Goal: Task Accomplishment & Management: Complete application form

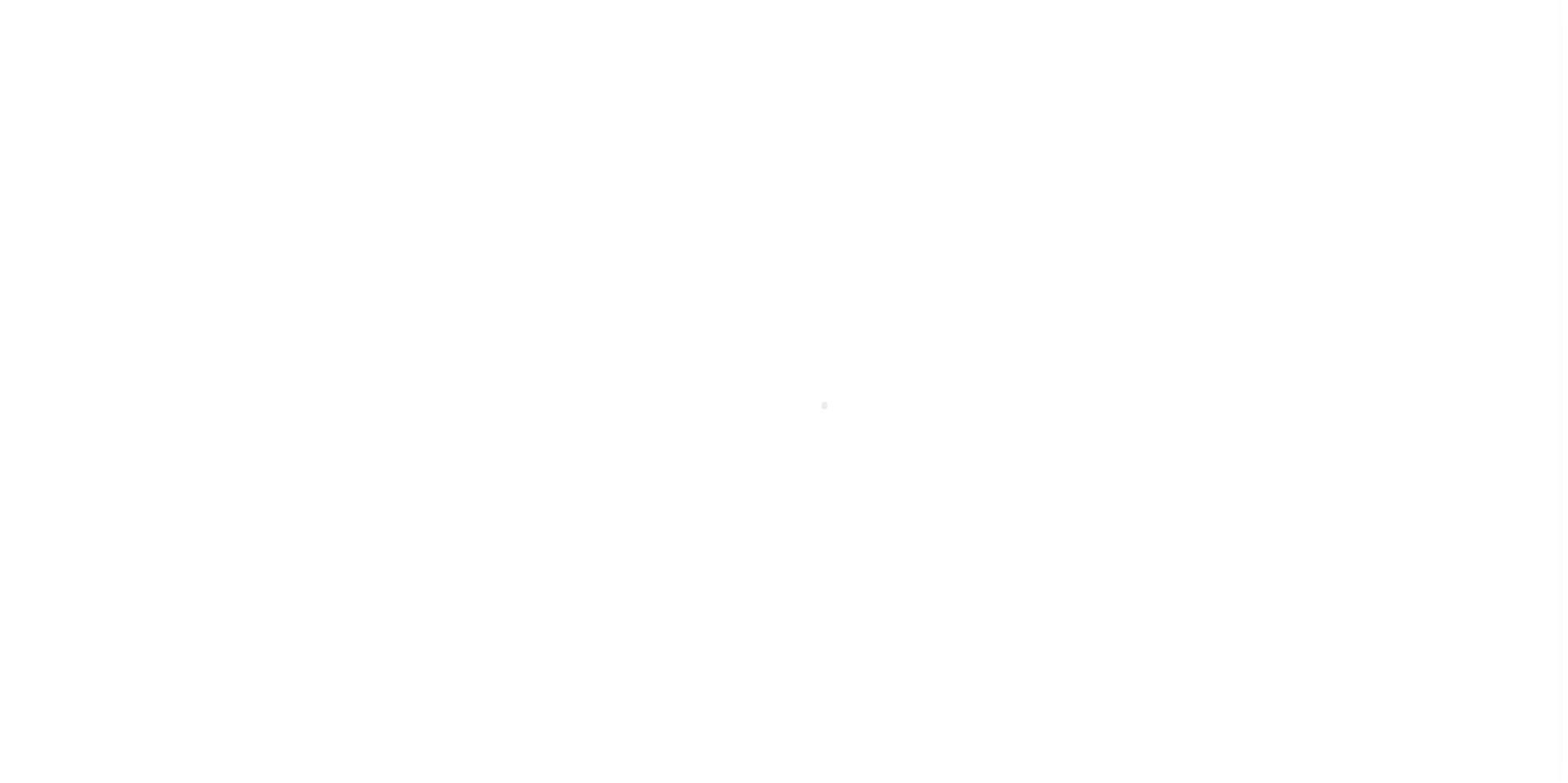
scroll to position [16, 0]
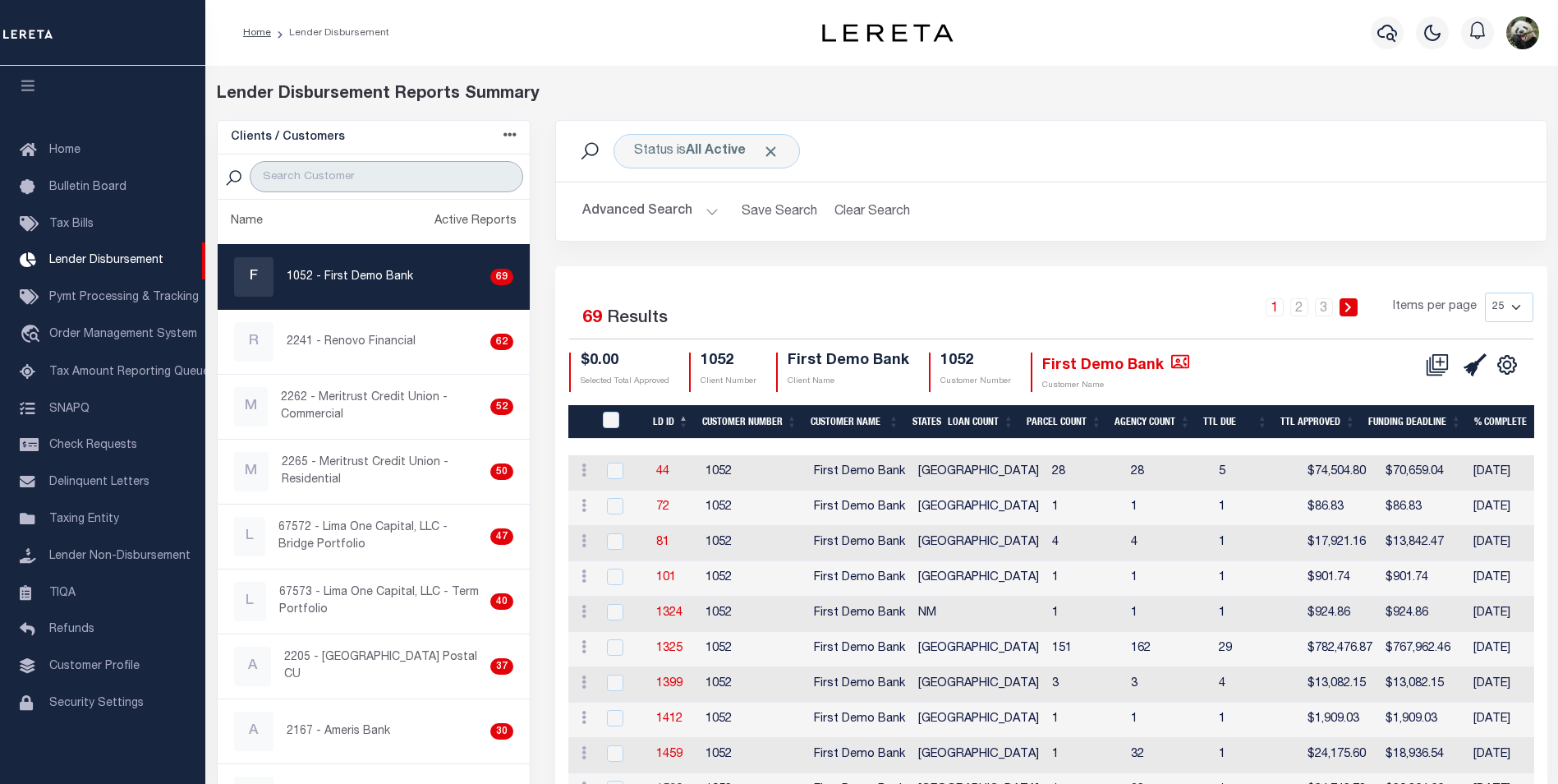
click at [348, 180] on input "search" at bounding box center [387, 176] width 274 height 31
type input "WEST SHORE"
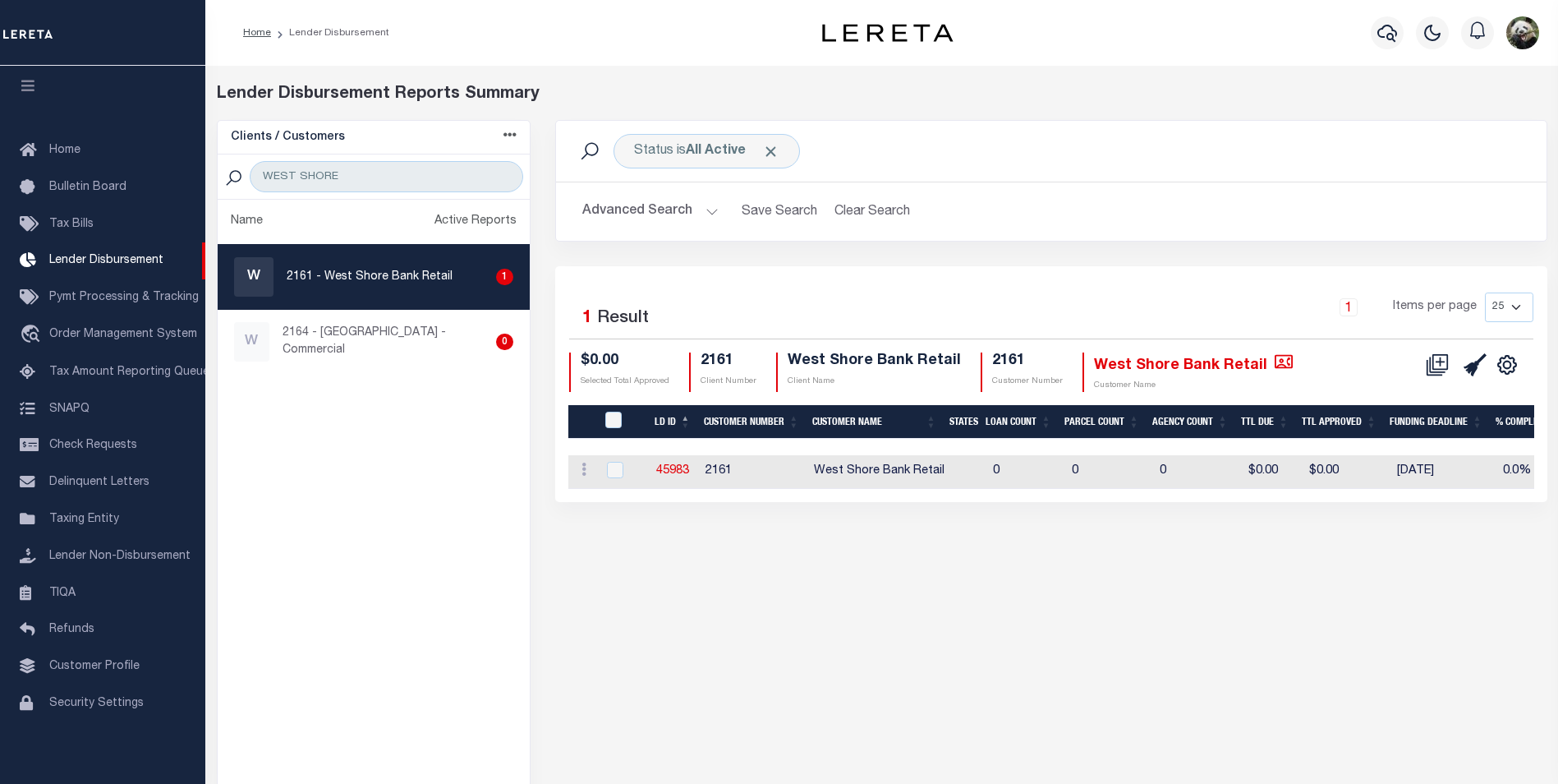
click at [437, 270] on p "2161 - West Shore Bank Retail" at bounding box center [370, 277] width 166 height 17
checkbox input "true"
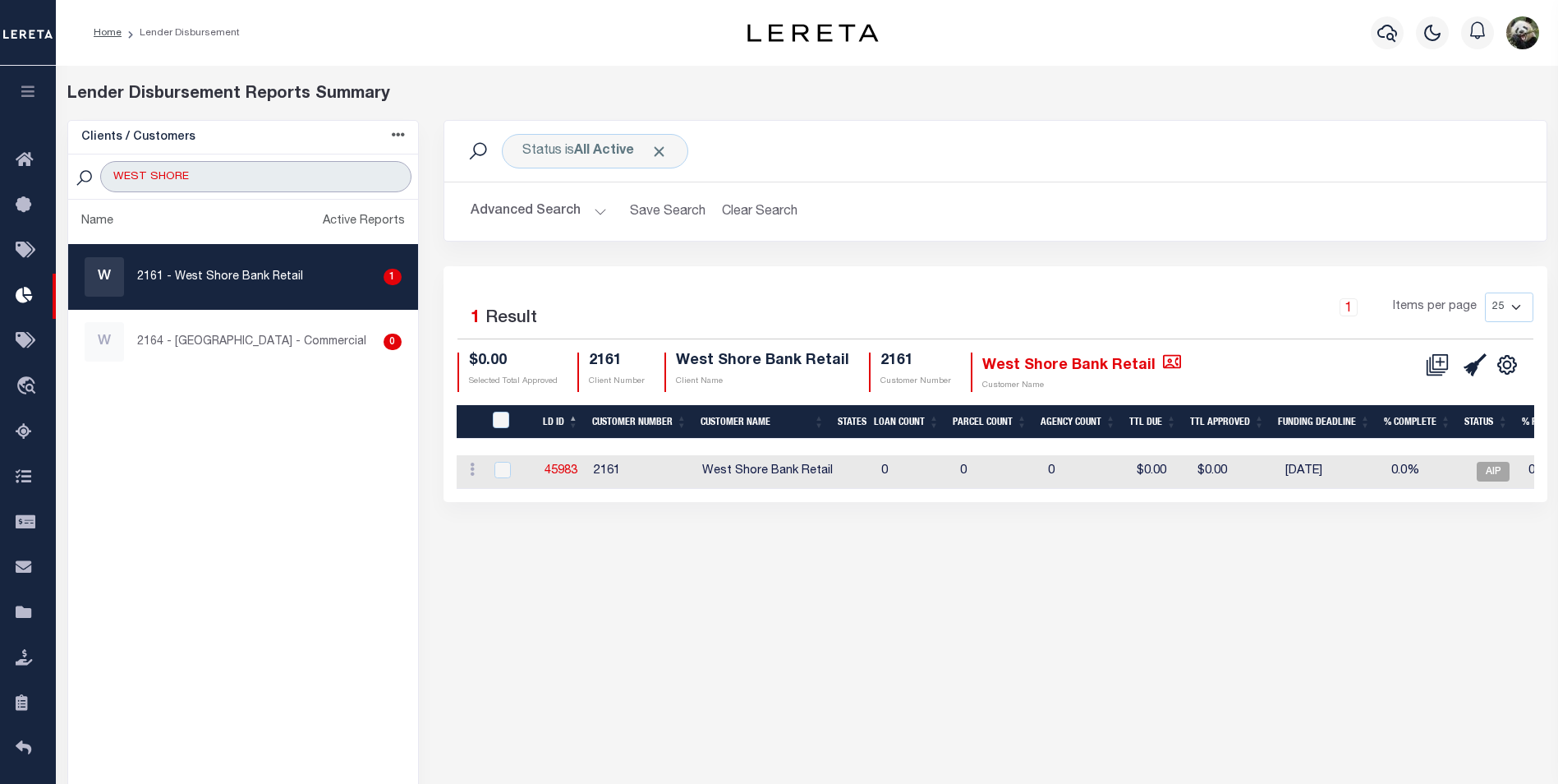
click at [211, 181] on input "WEST SHORE" at bounding box center [255, 176] width 311 height 31
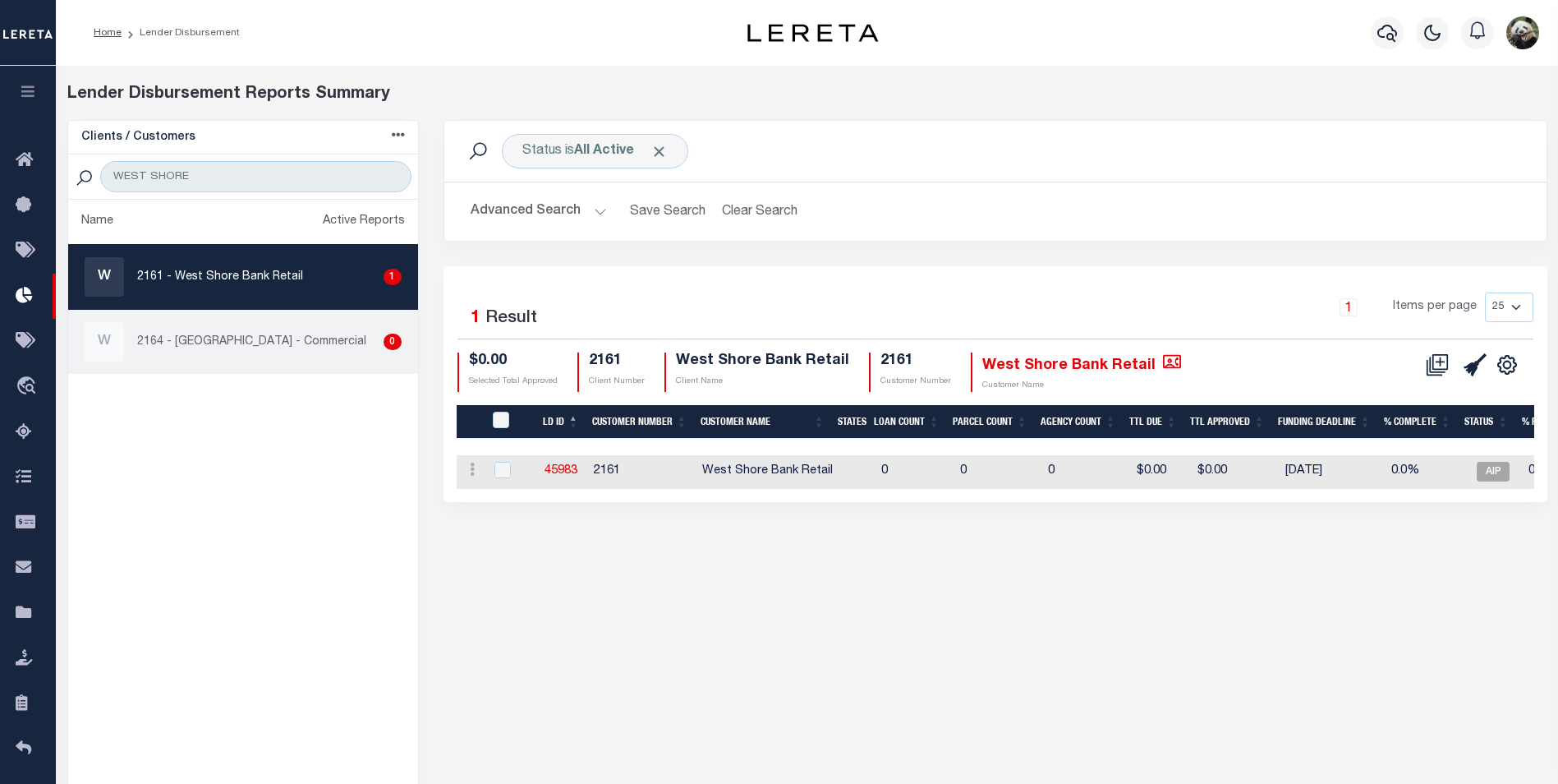
click at [254, 332] on div "W 2164 - West Shore Bank - Commercial 0" at bounding box center [243, 342] width 317 height 39
checkbox input "true"
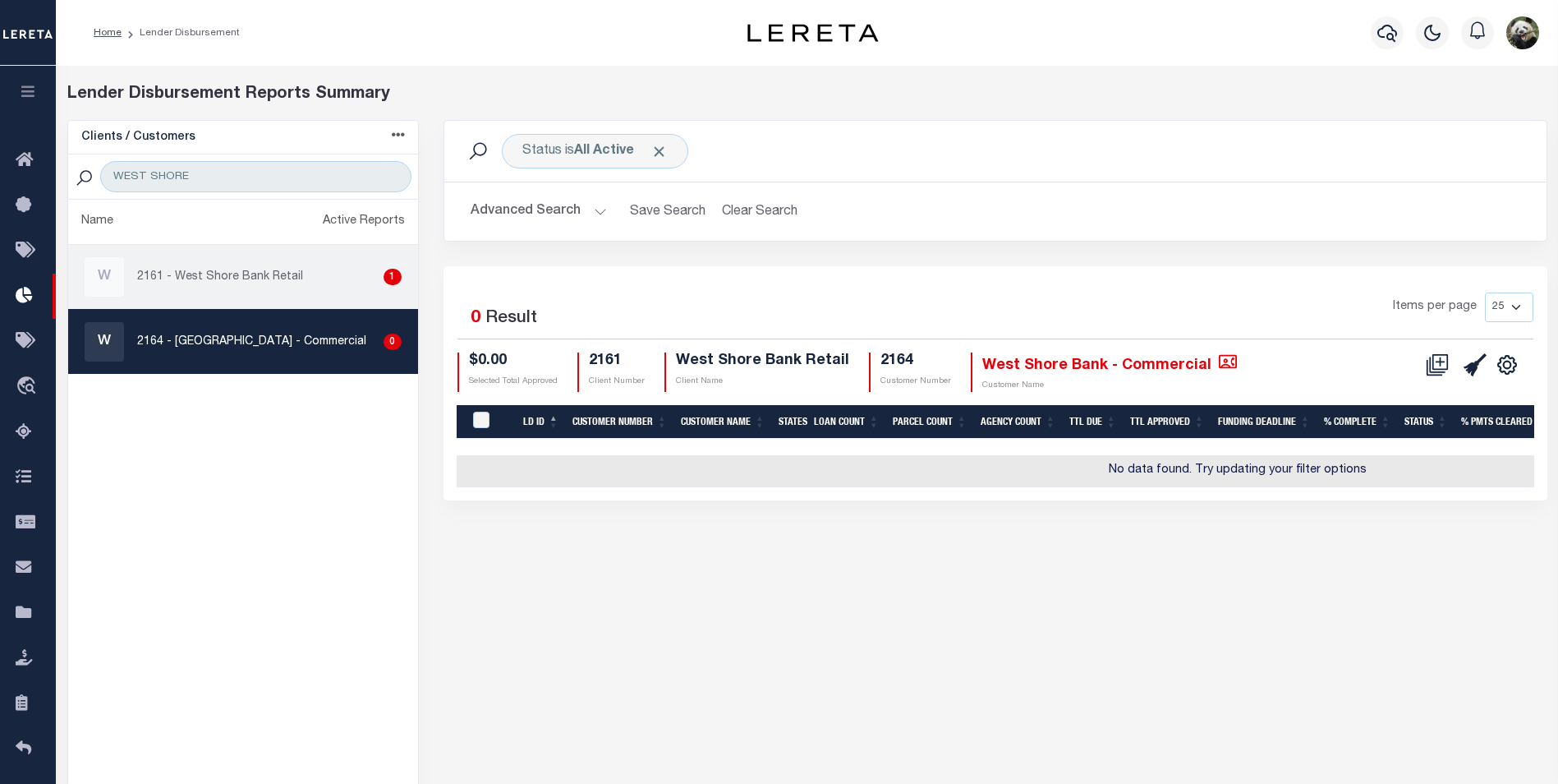
click at [251, 282] on p "2161 - West Shore Bank Retail" at bounding box center [220, 277] width 166 height 17
checkbox input "true"
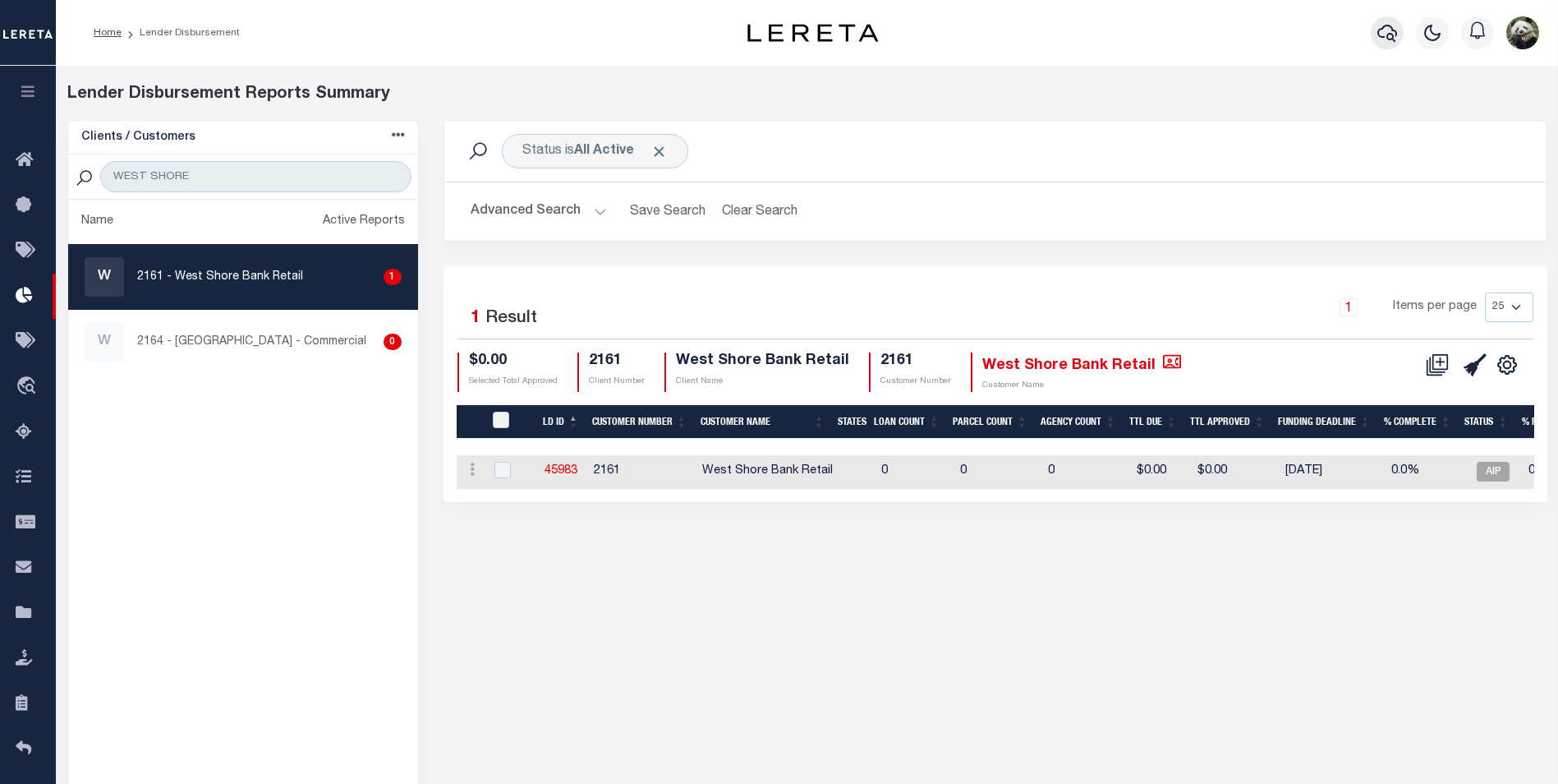
click at [1375, 24] on button "button" at bounding box center [1388, 33] width 33 height 33
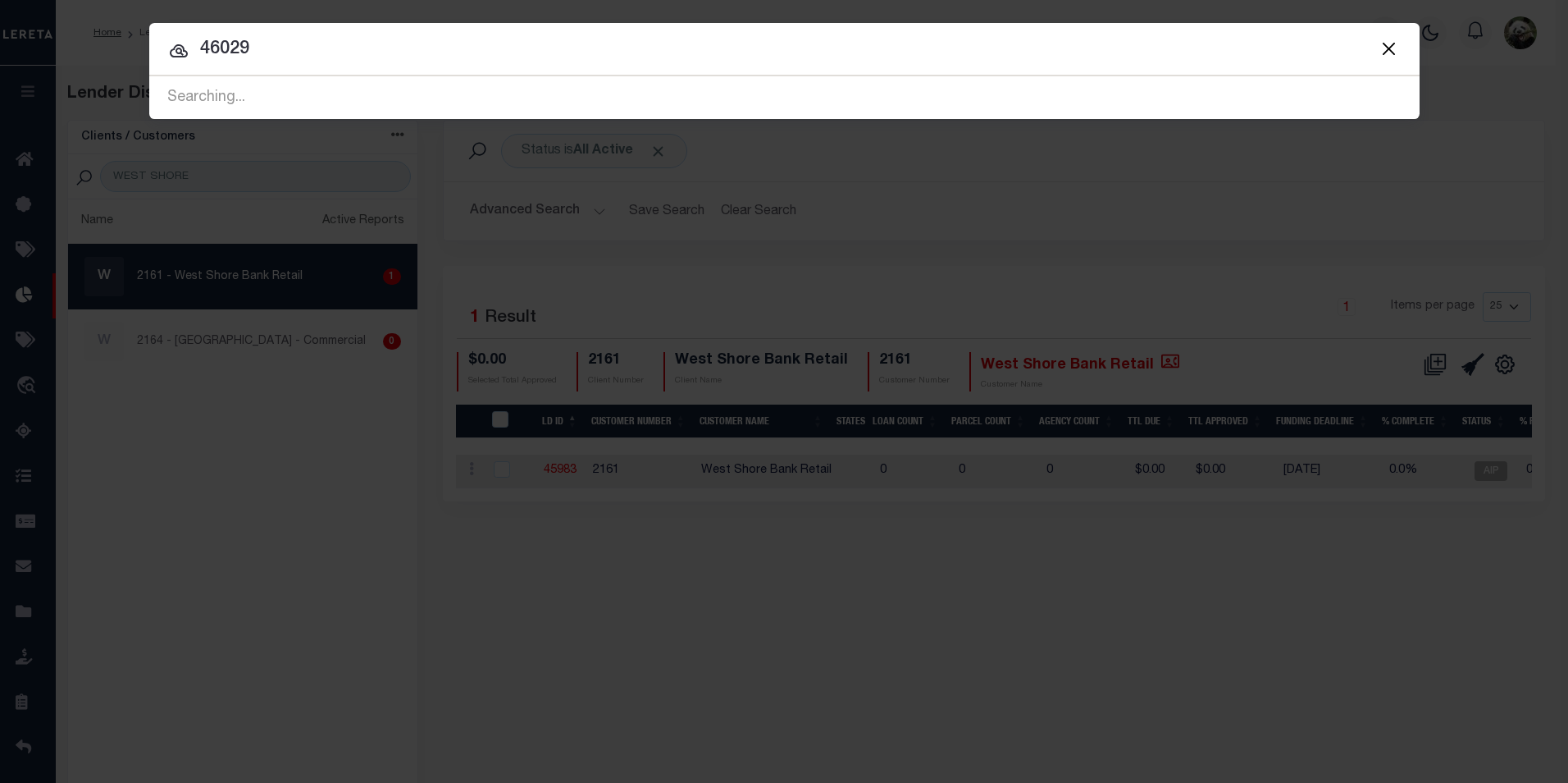
type input "46029"
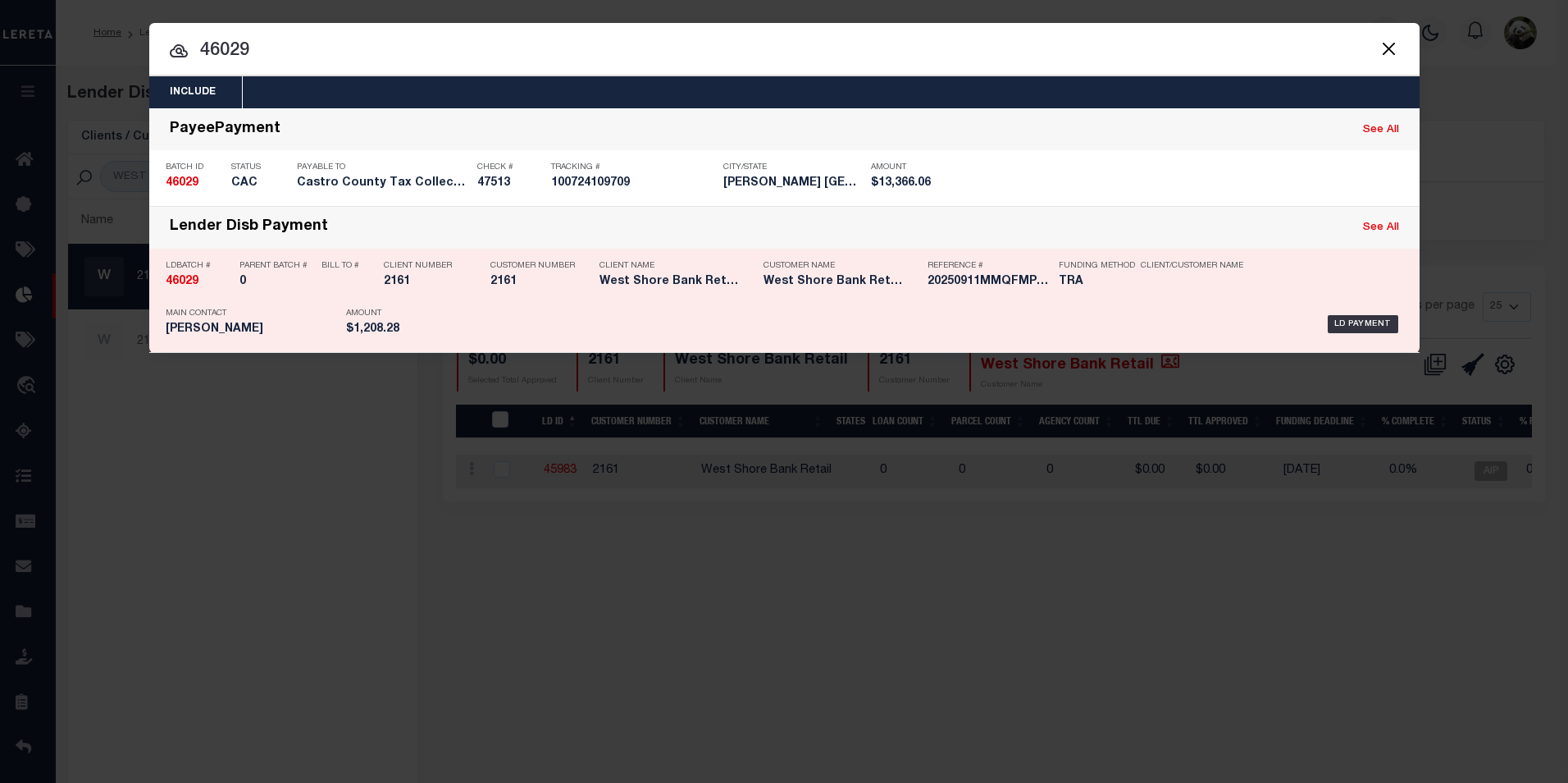
click at [608, 328] on div "LD Payment" at bounding box center [919, 324] width 966 height 48
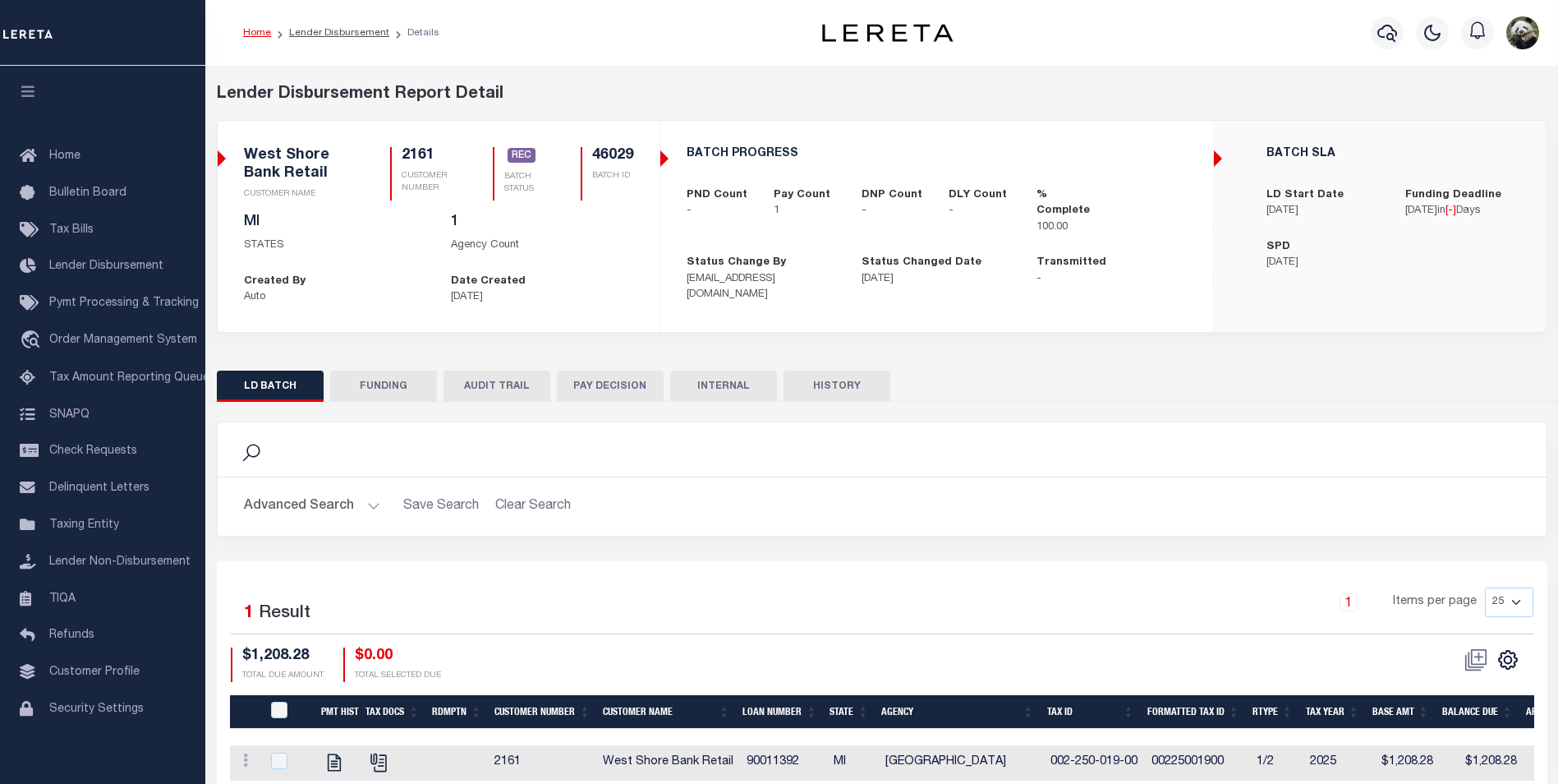
click at [390, 392] on button "FUNDING" at bounding box center [384, 386] width 107 height 31
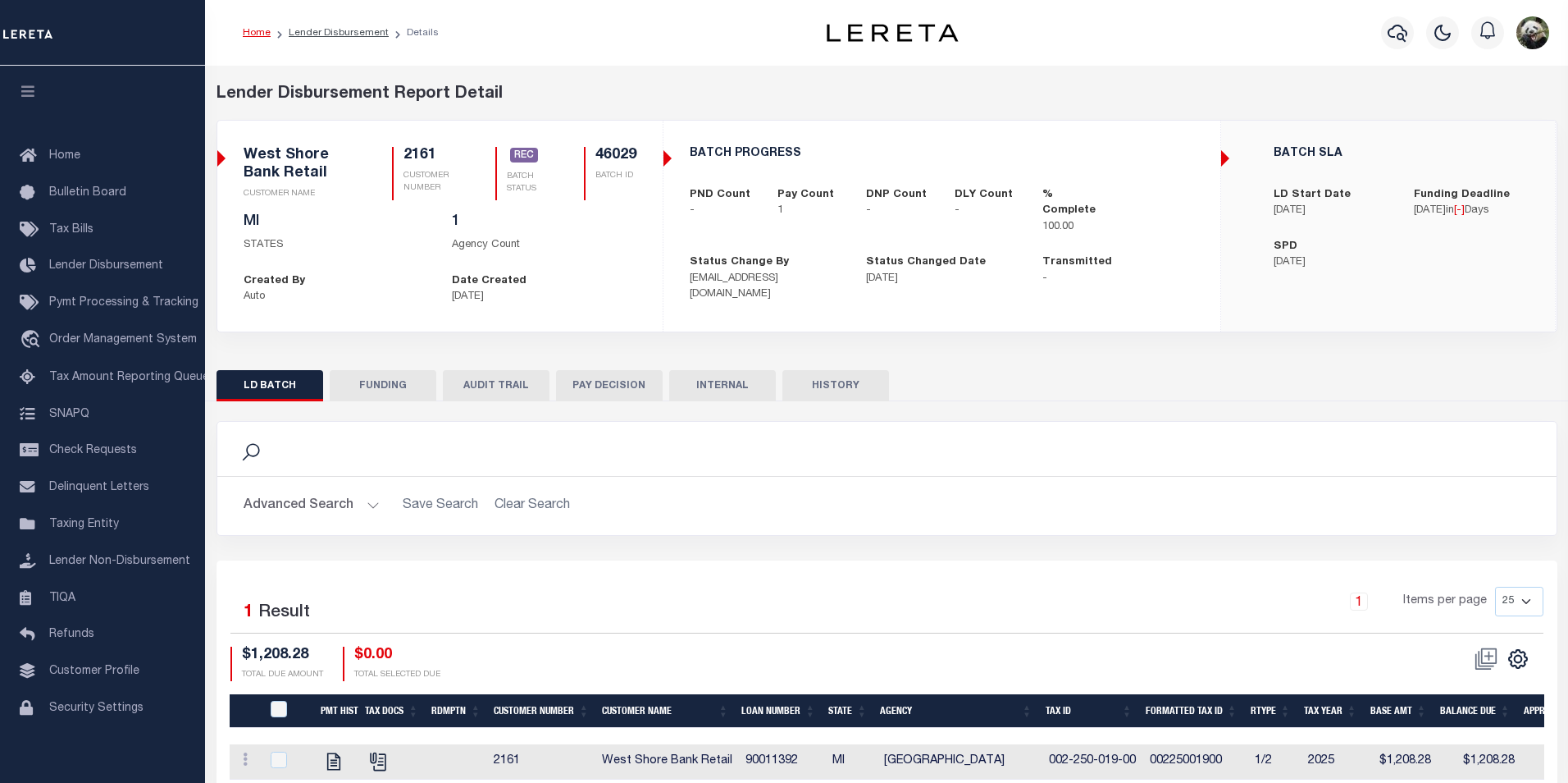
type input "$1,208.28"
type input "$0"
type input "[DATE]"
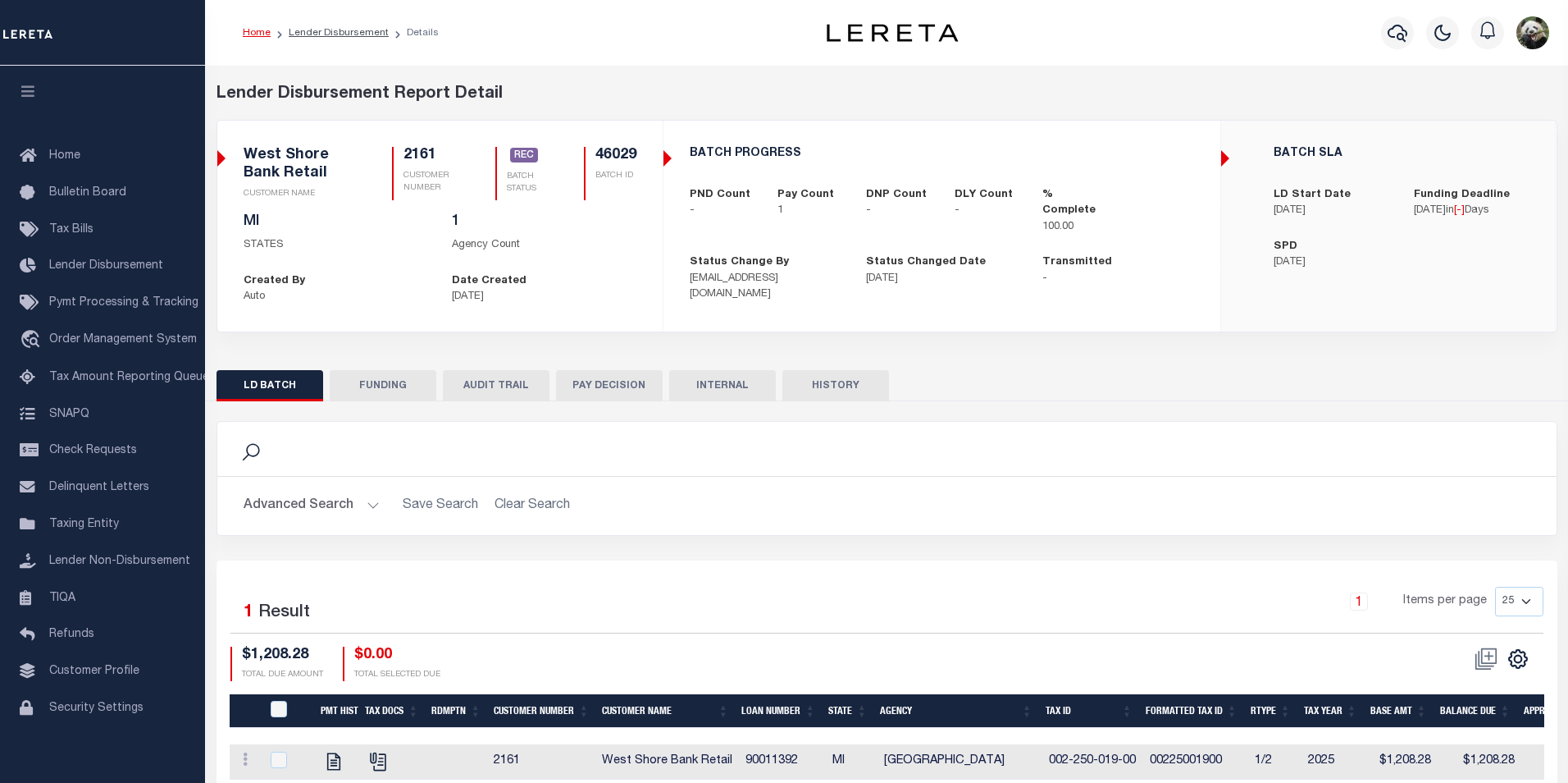
type input "20250911MMQFMPG7000008"
type input "[DATE]"
select select "100"
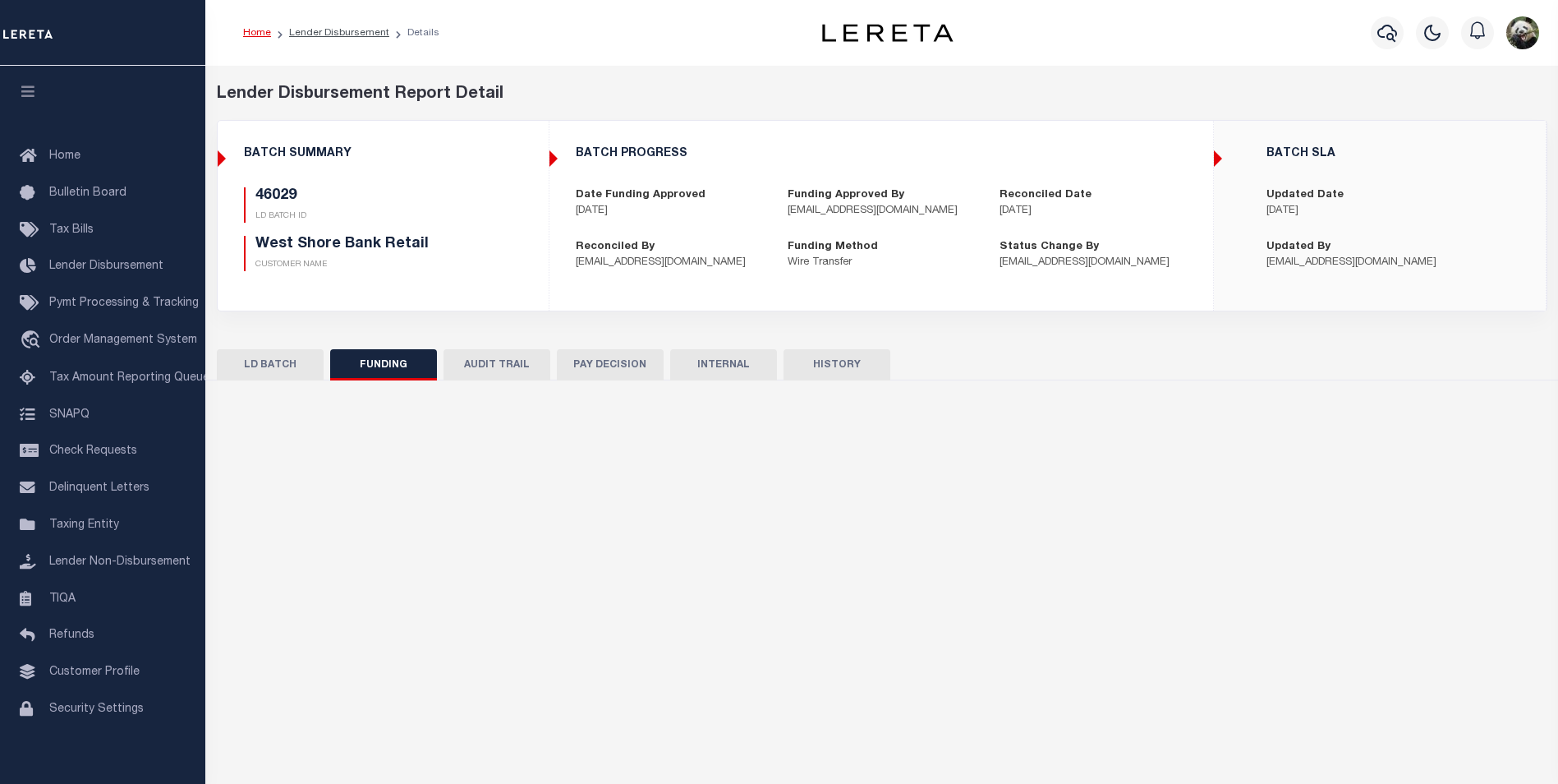
select select "100"
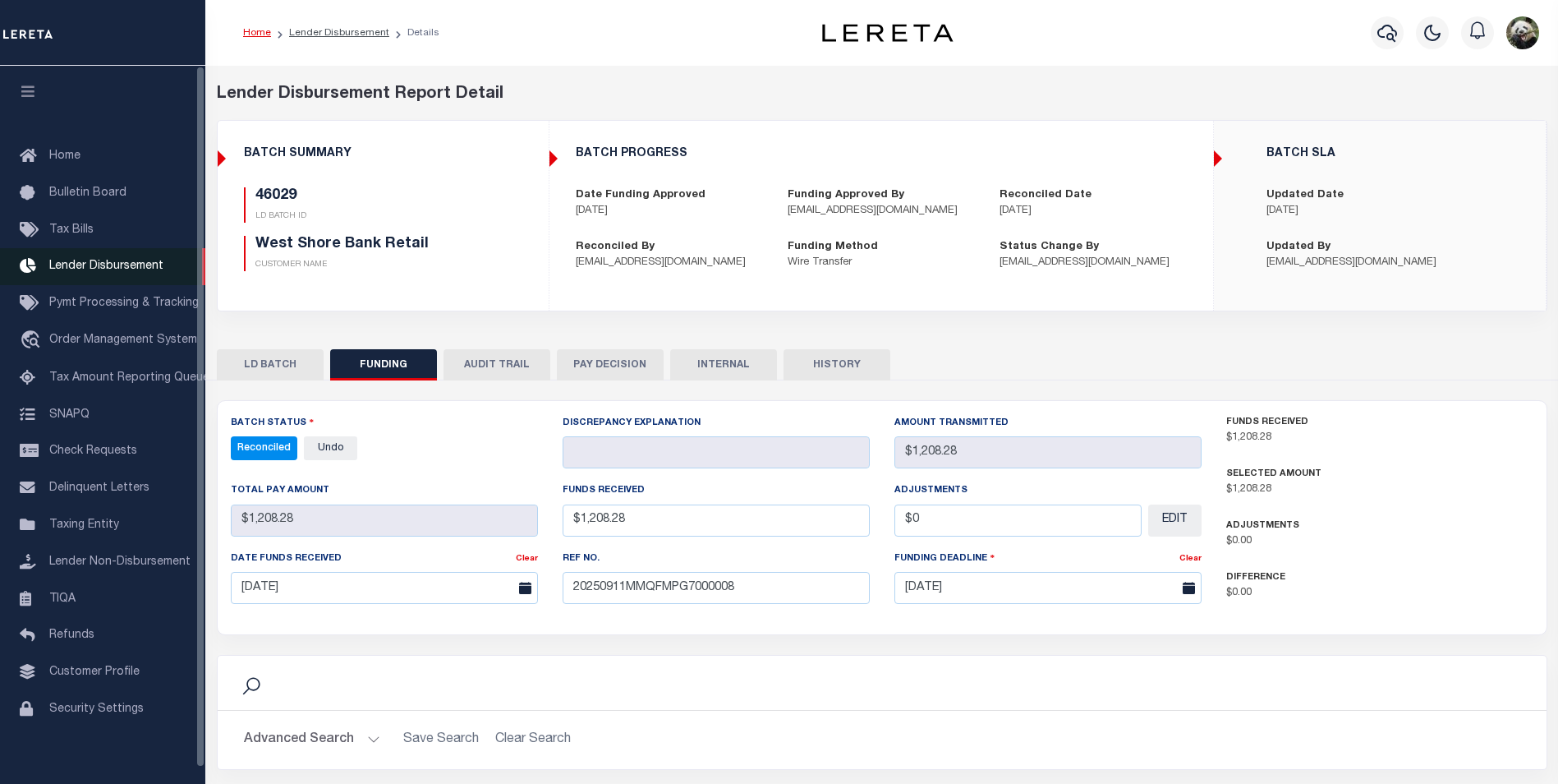
click at [123, 270] on span "Lender Disbursement" at bounding box center [106, 265] width 114 height 11
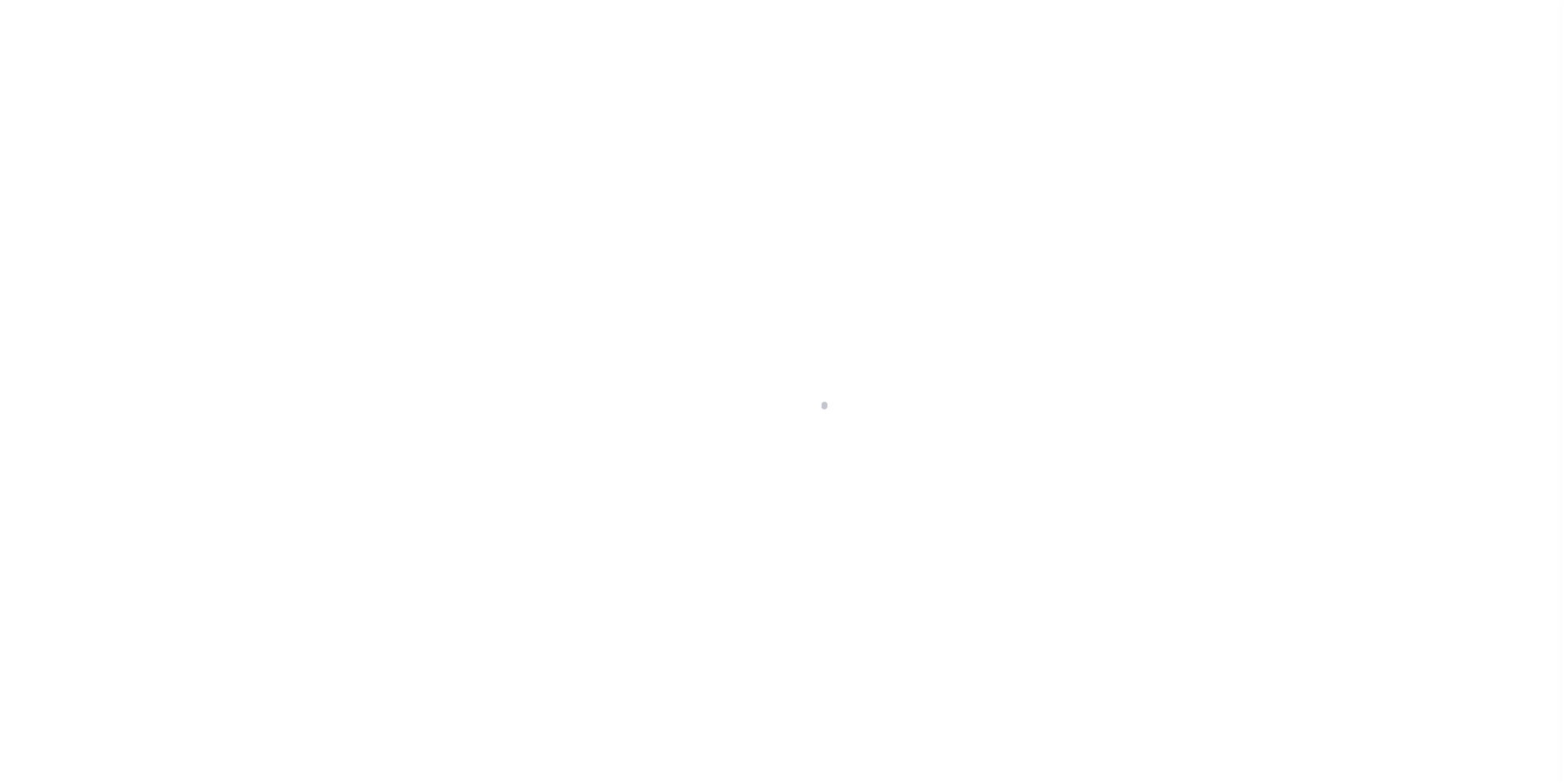
scroll to position [16, 0]
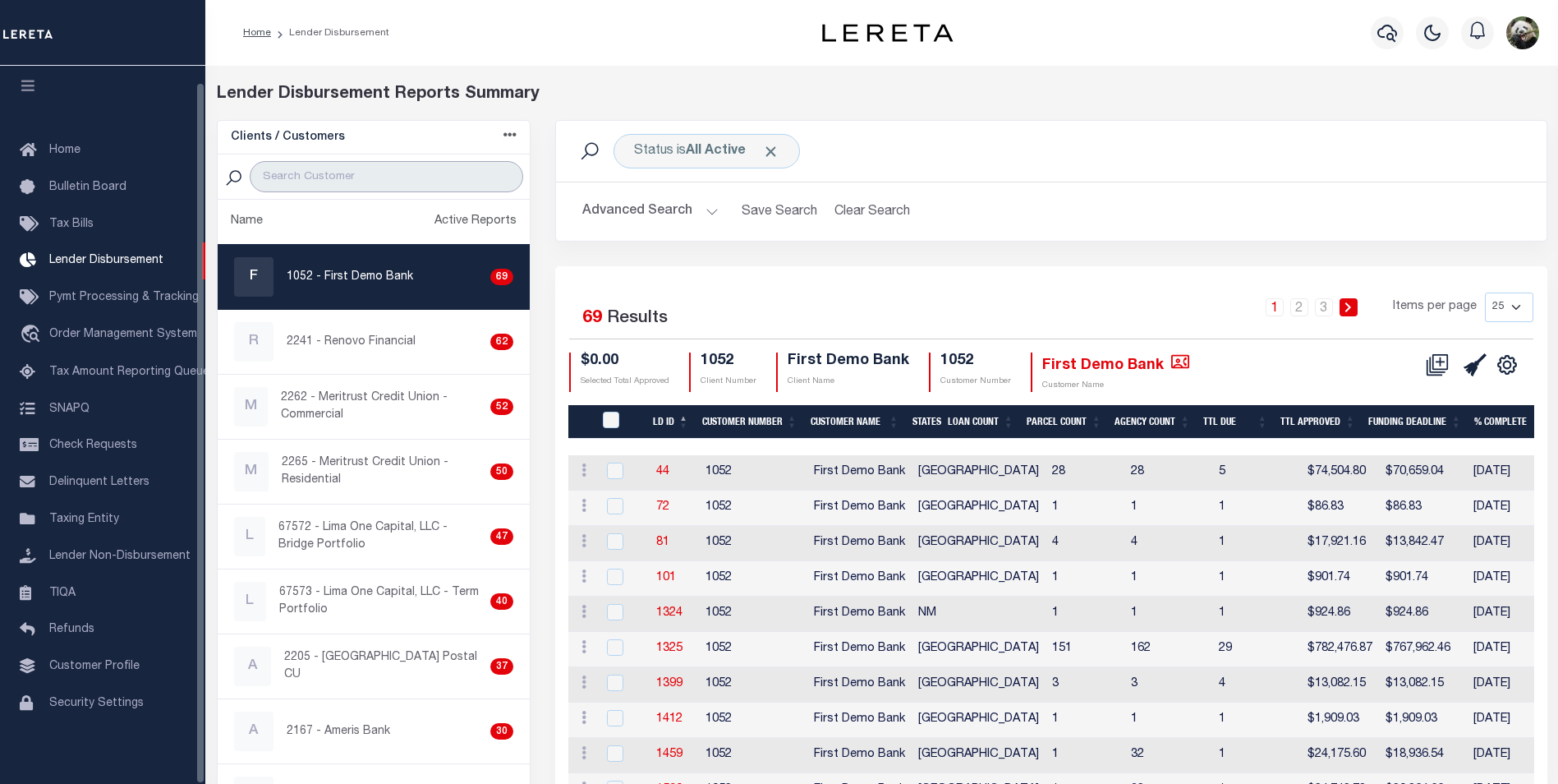
click at [295, 189] on input "search" at bounding box center [387, 176] width 274 height 31
type input "WEST SHORE"
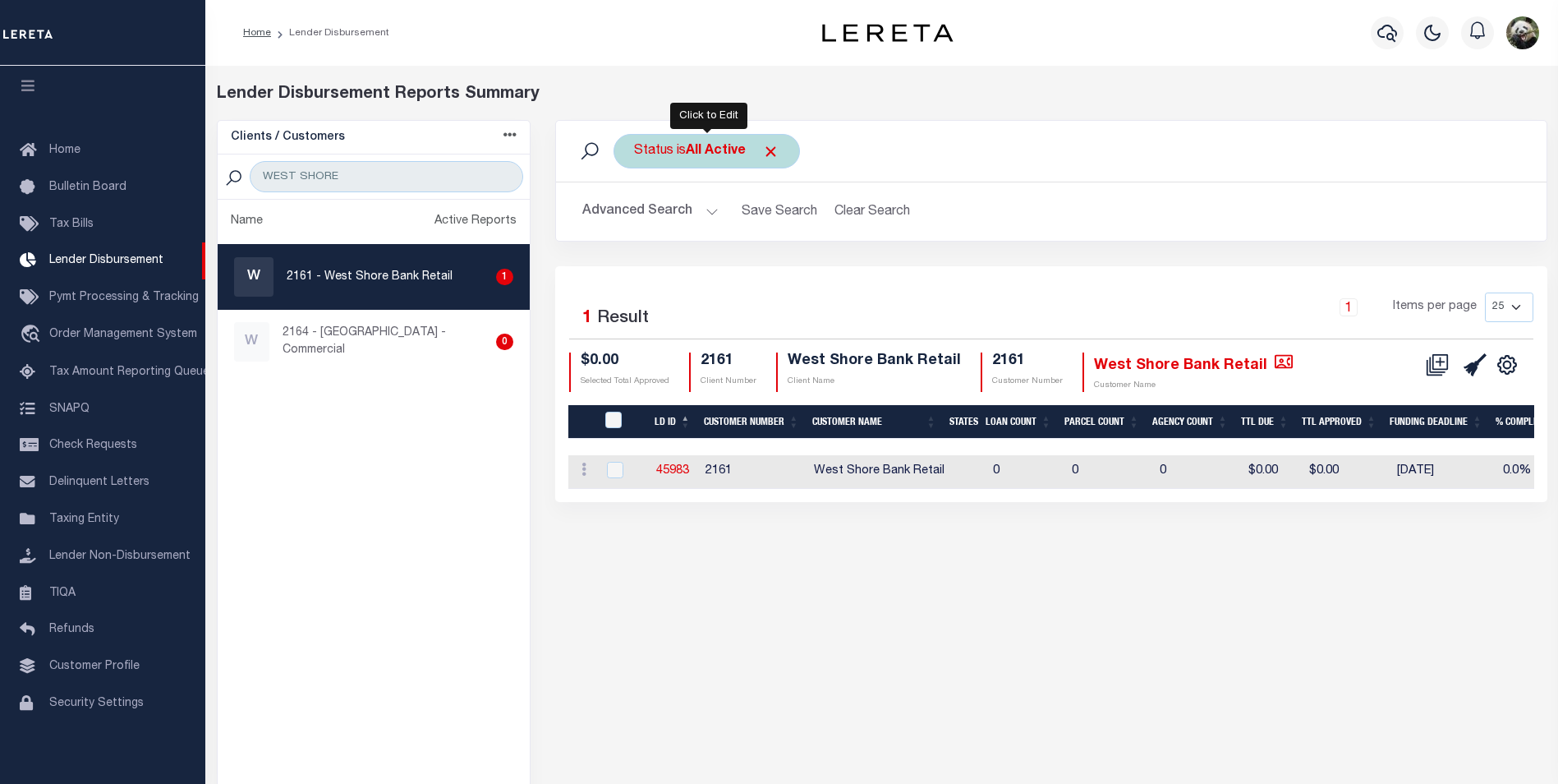
click at [700, 163] on div "Status is All Active" at bounding box center [707, 151] width 187 height 34
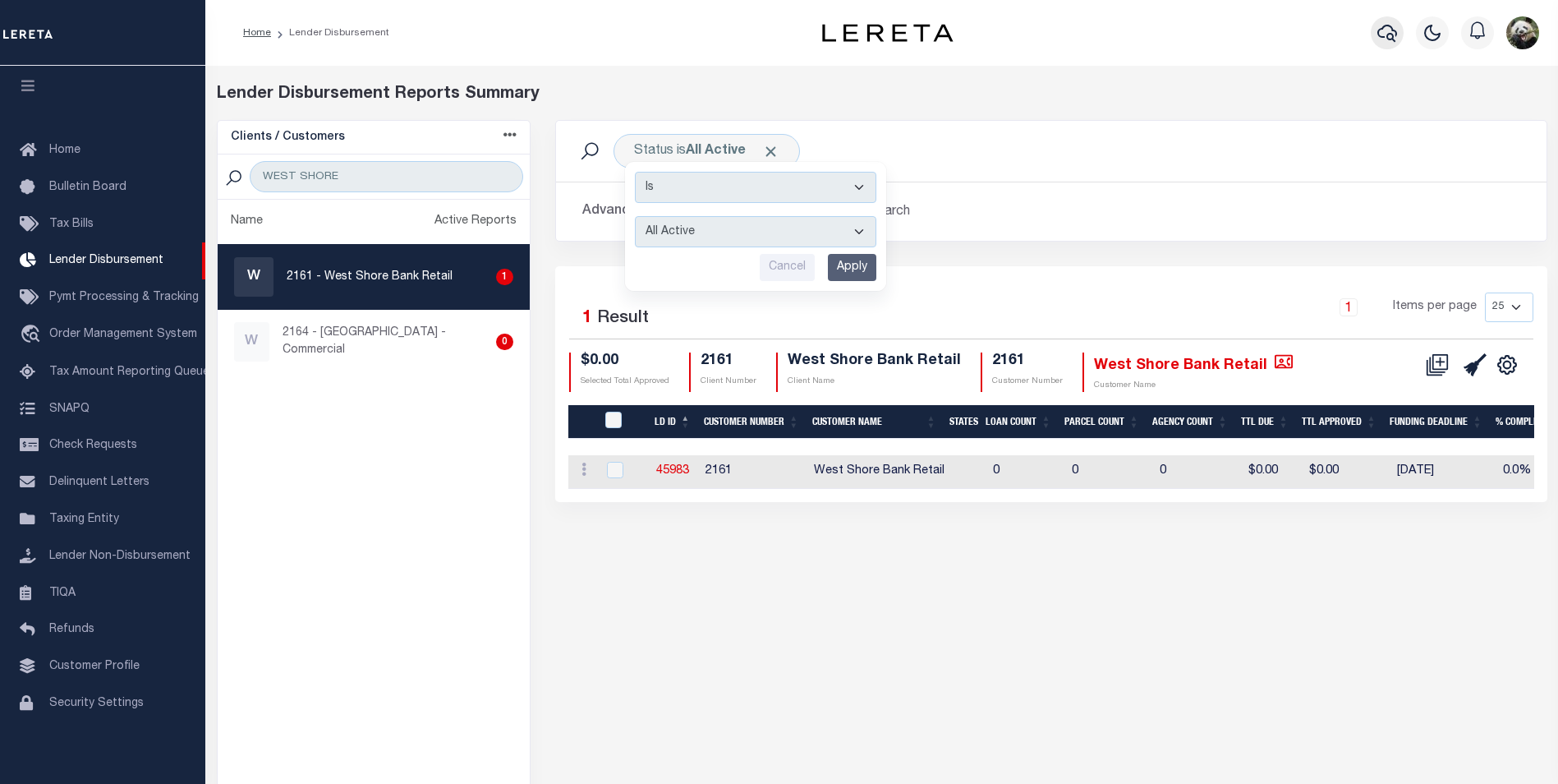
click at [1394, 35] on icon "button" at bounding box center [1387, 33] width 20 height 20
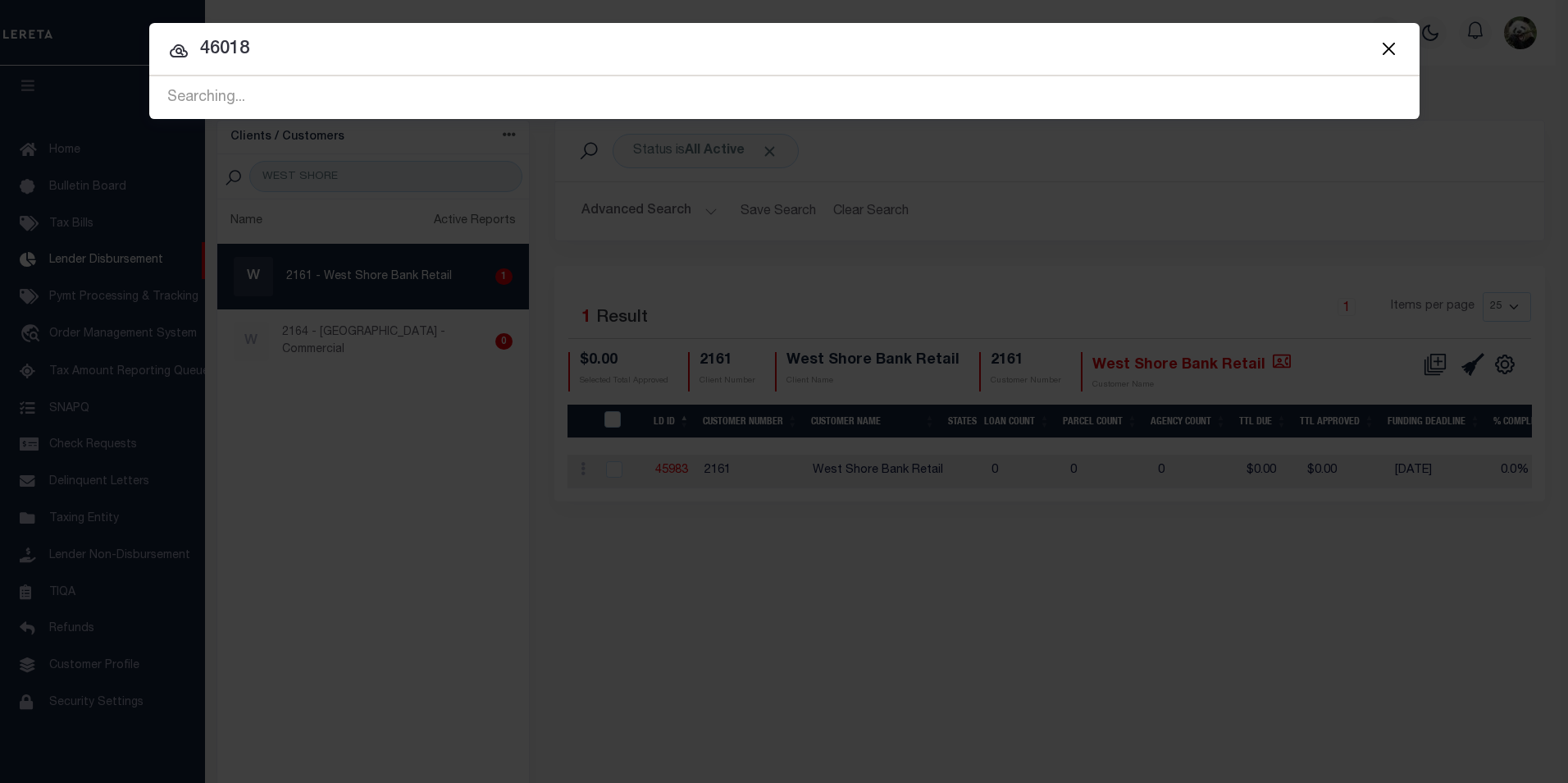
type input "46018"
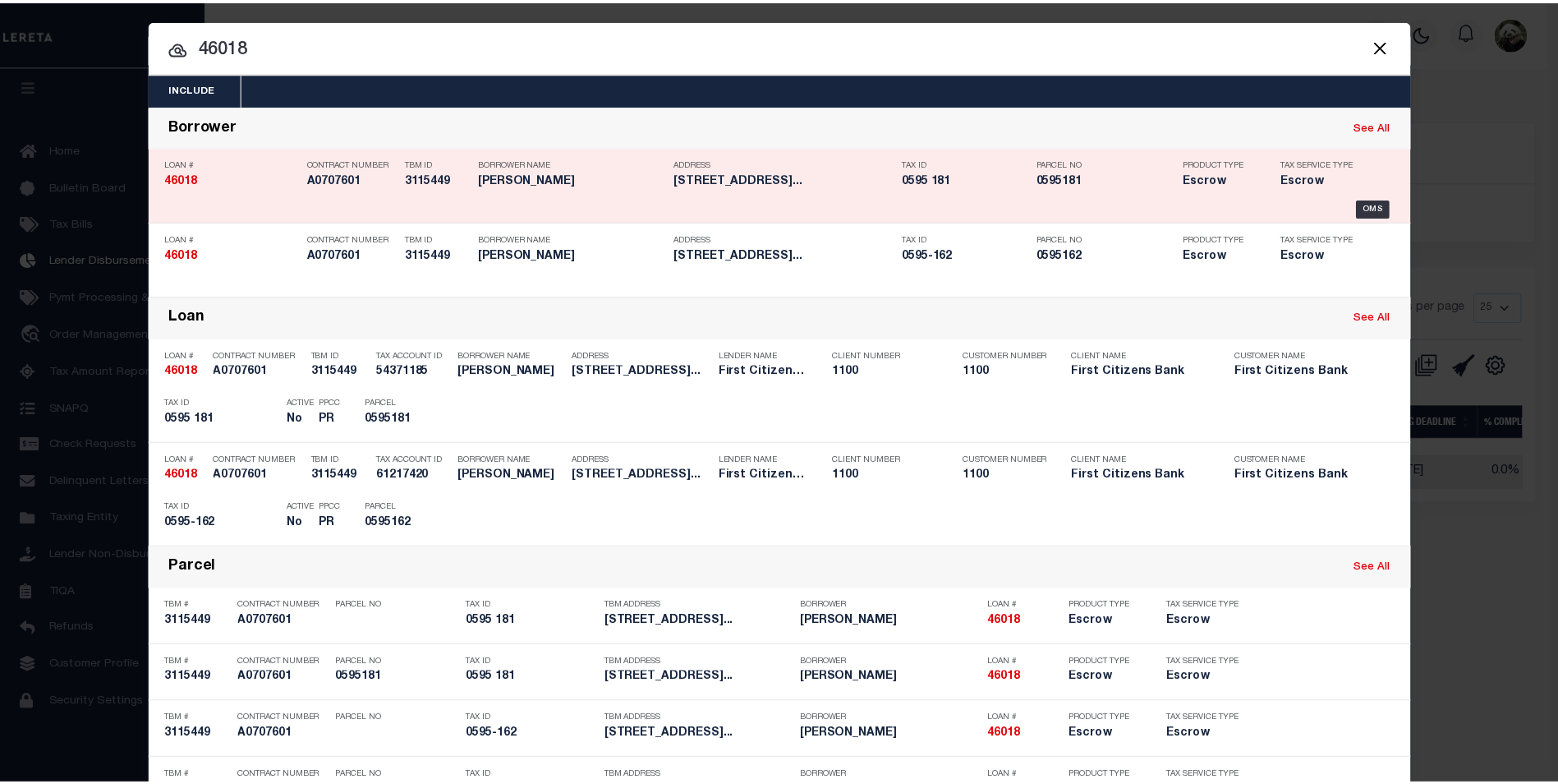
scroll to position [0, 0]
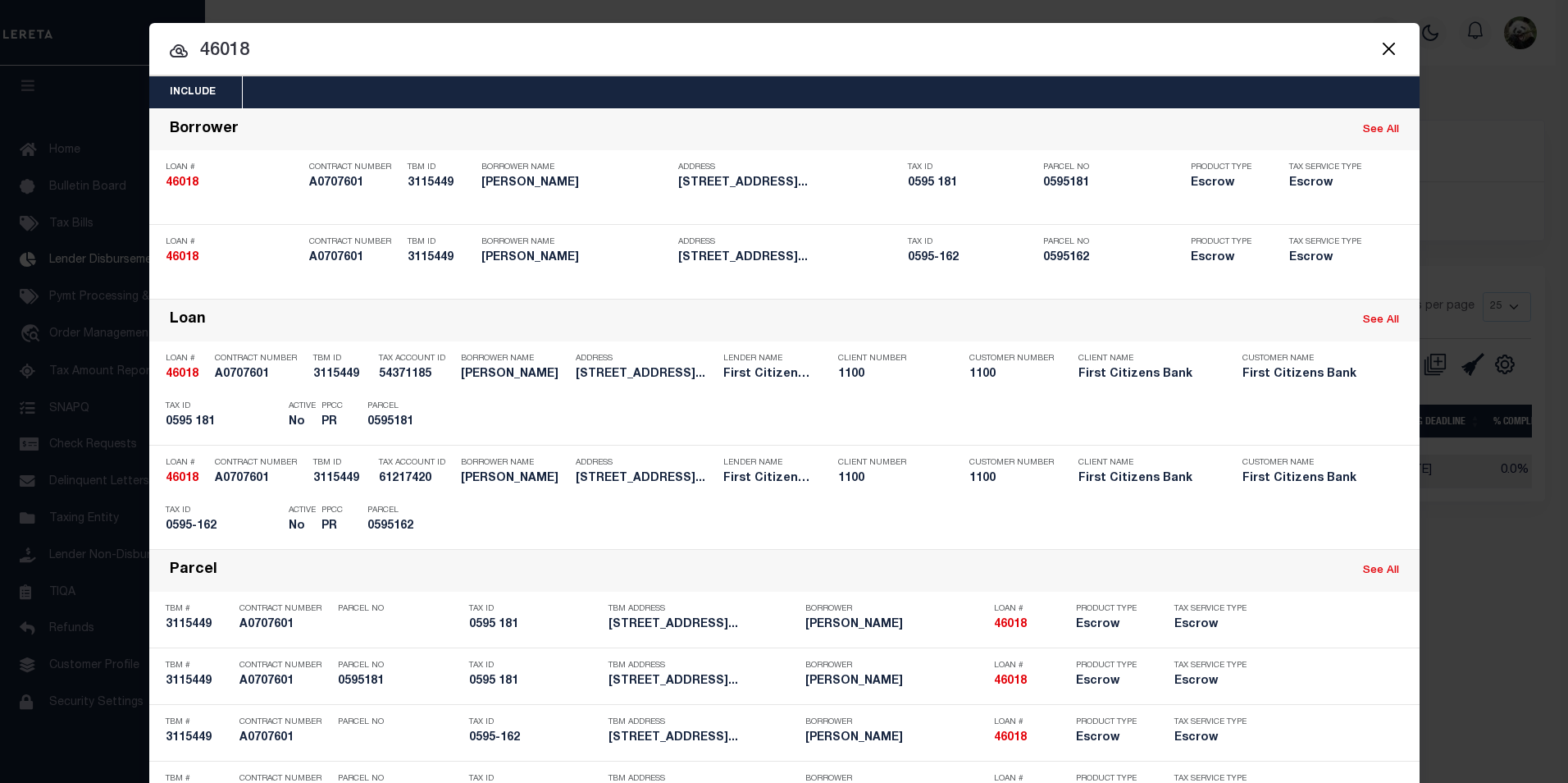
click at [1392, 55] on button "Close" at bounding box center [1389, 48] width 21 height 21
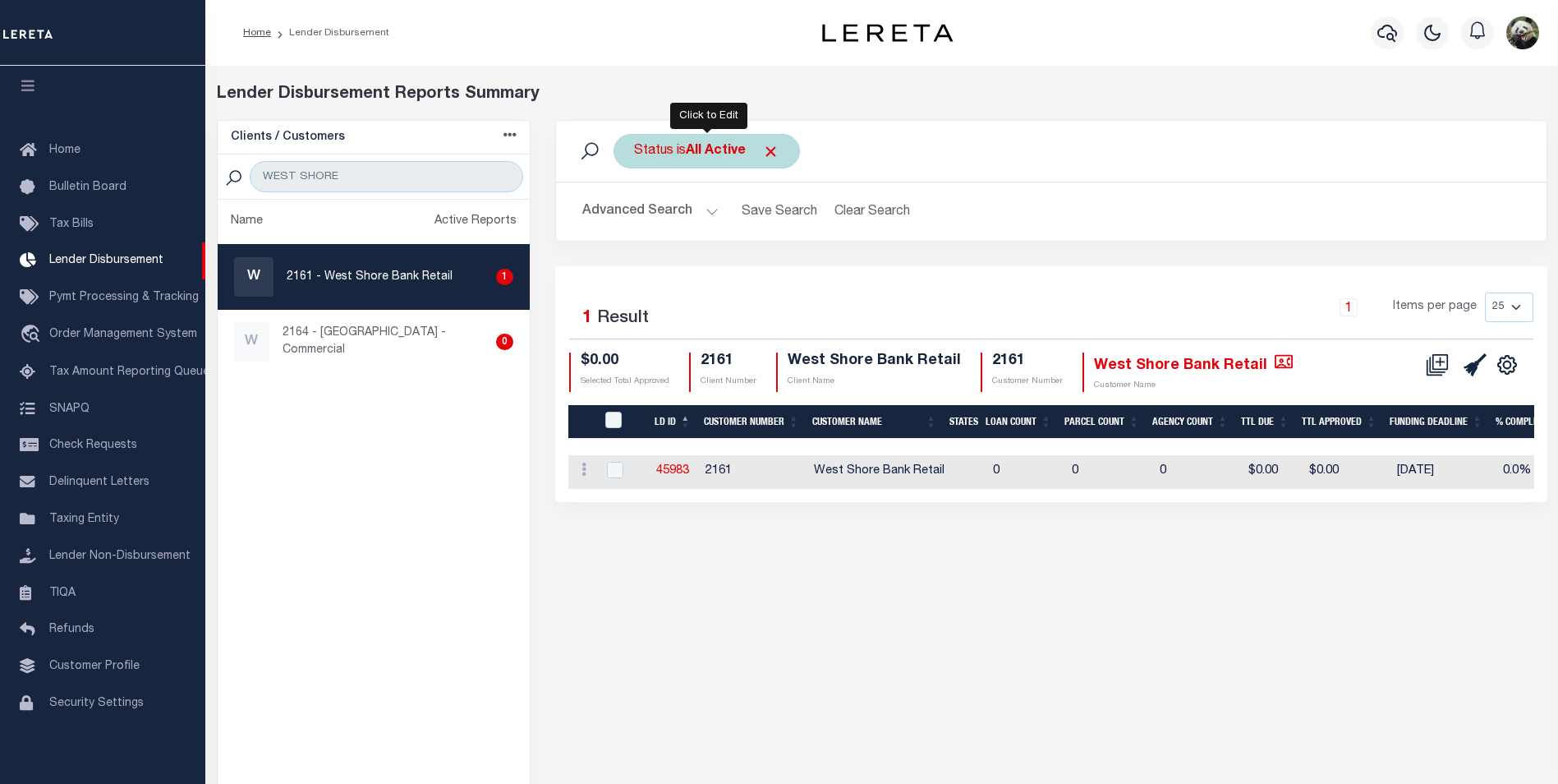
click at [662, 151] on div "Status is All Active Is Contains All Active Approval In Progress Batching In Pr…" at bounding box center [707, 151] width 187 height 34
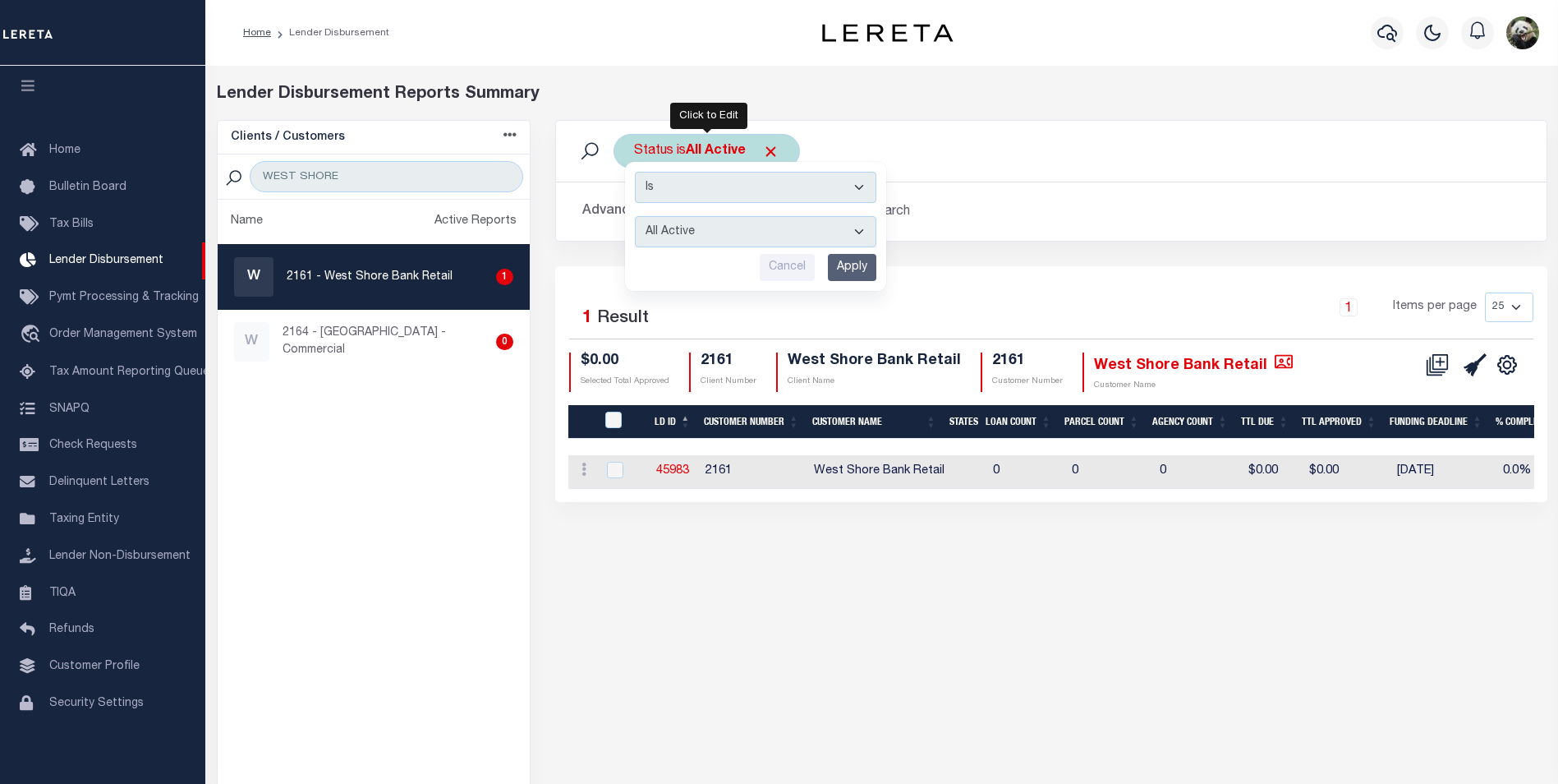
click at [716, 228] on select "All Active Approval In Progress Batching In Progress Complete Do Not Pay Escrow…" at bounding box center [756, 231] width 241 height 31
select select "REC"
click at [635, 216] on select "All Active Approval In Progress Batching In Progress Complete Do Not Pay Escrow…" at bounding box center [756, 231] width 241 height 31
click at [847, 264] on input "Apply" at bounding box center [852, 268] width 49 height 27
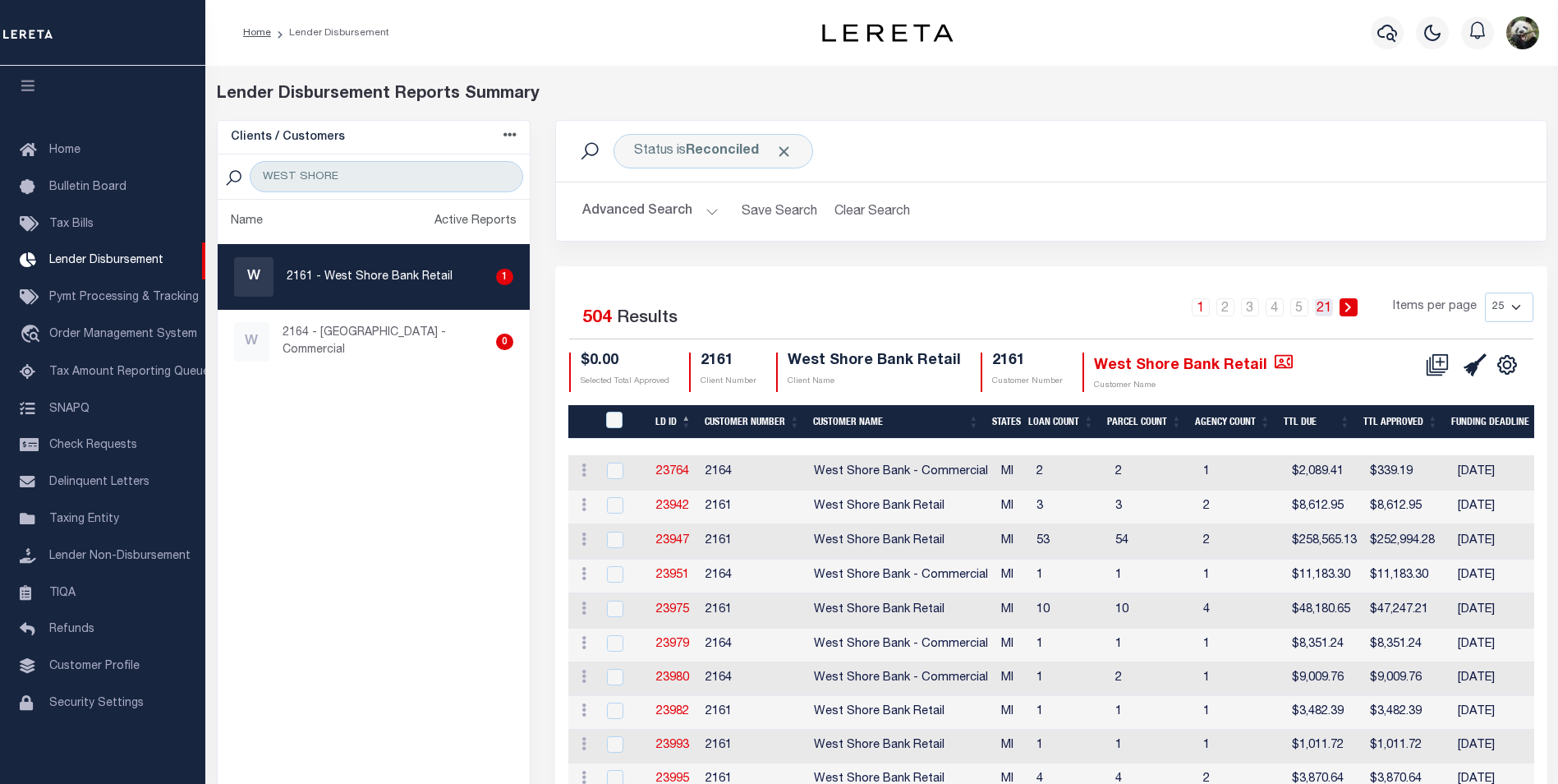
click at [1331, 315] on link "21" at bounding box center [1323, 306] width 18 height 18
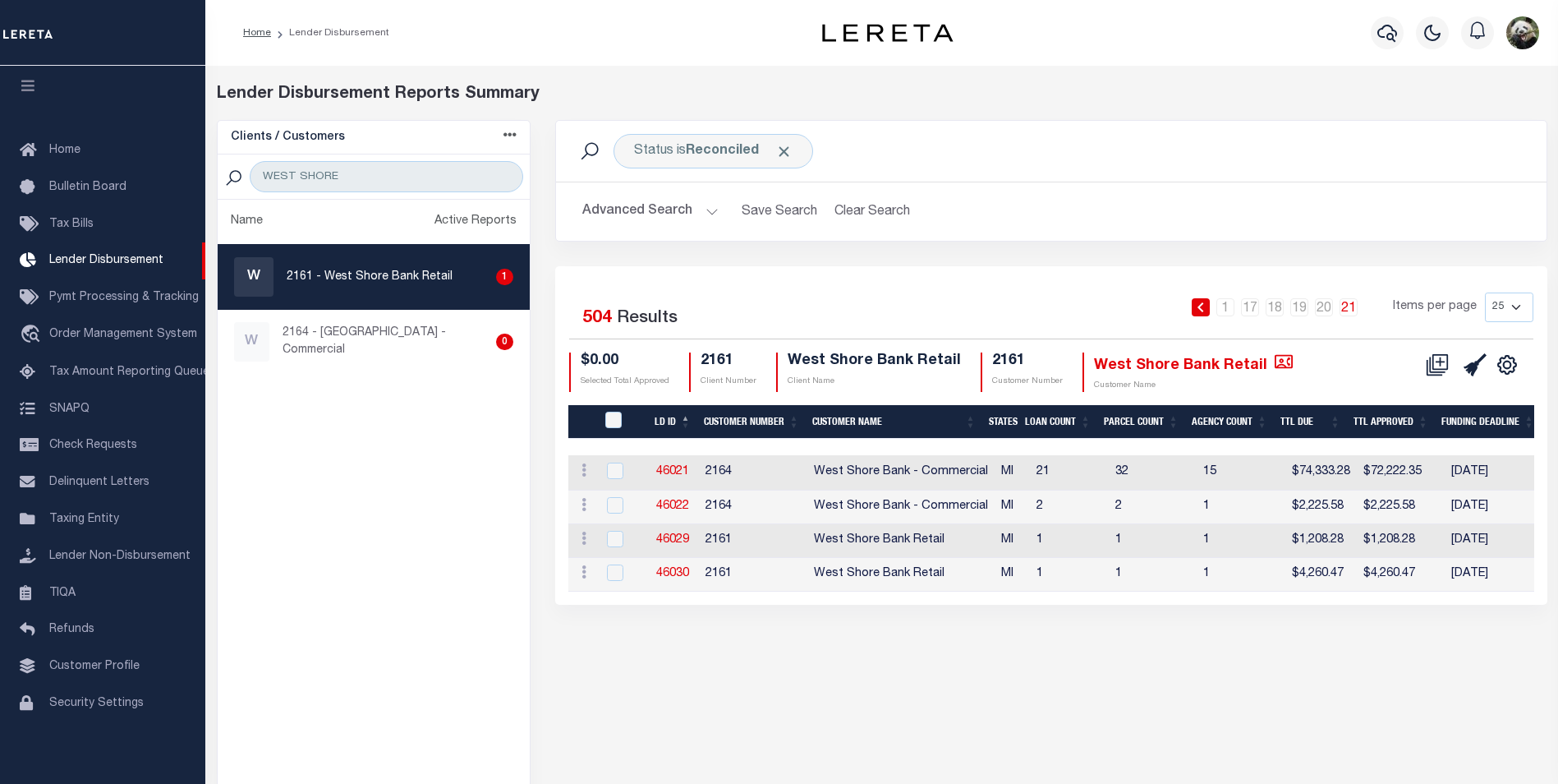
click at [1512, 300] on select "25 50 100 200" at bounding box center [1509, 307] width 49 height 30
select select "200"
click at [1485, 293] on select "25 50 100 200" at bounding box center [1509, 307] width 49 height 30
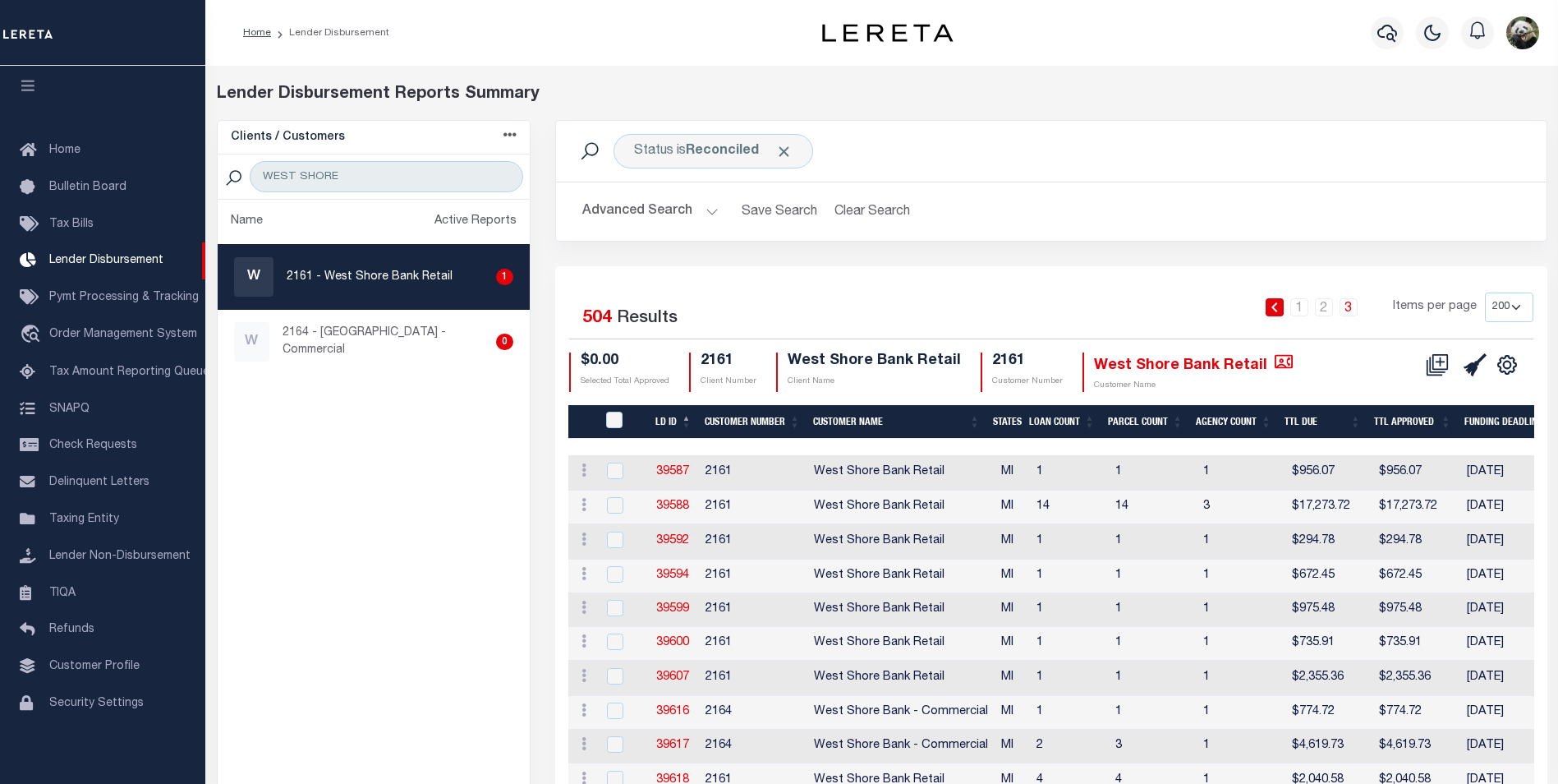
click at [1353, 308] on link "3" at bounding box center [1348, 306] width 18 height 18
click at [1397, 39] on icon "button" at bounding box center [1387, 33] width 20 height 20
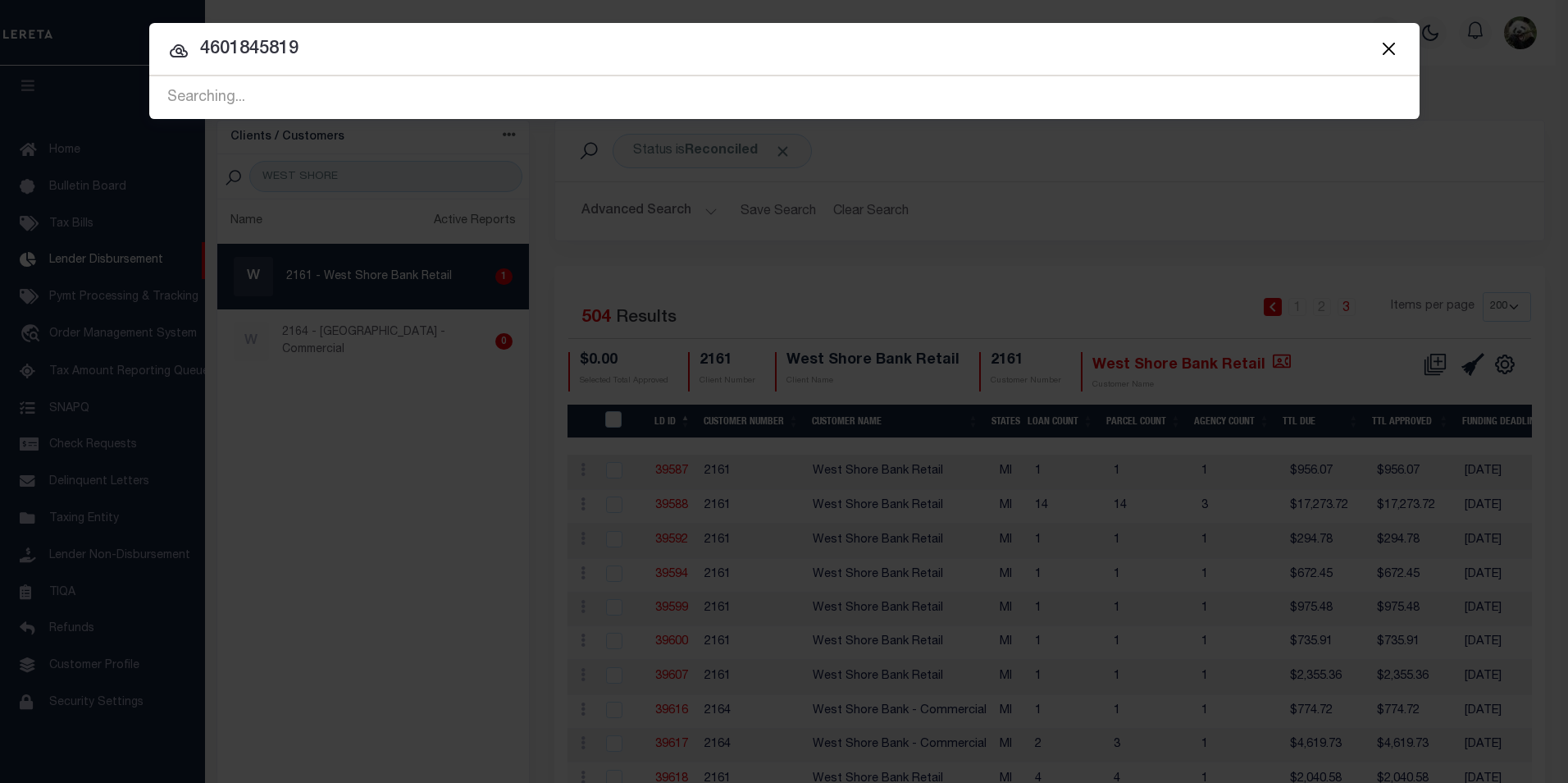
click at [343, 56] on input "4601845819" at bounding box center [784, 50] width 1270 height 29
type input "45819"
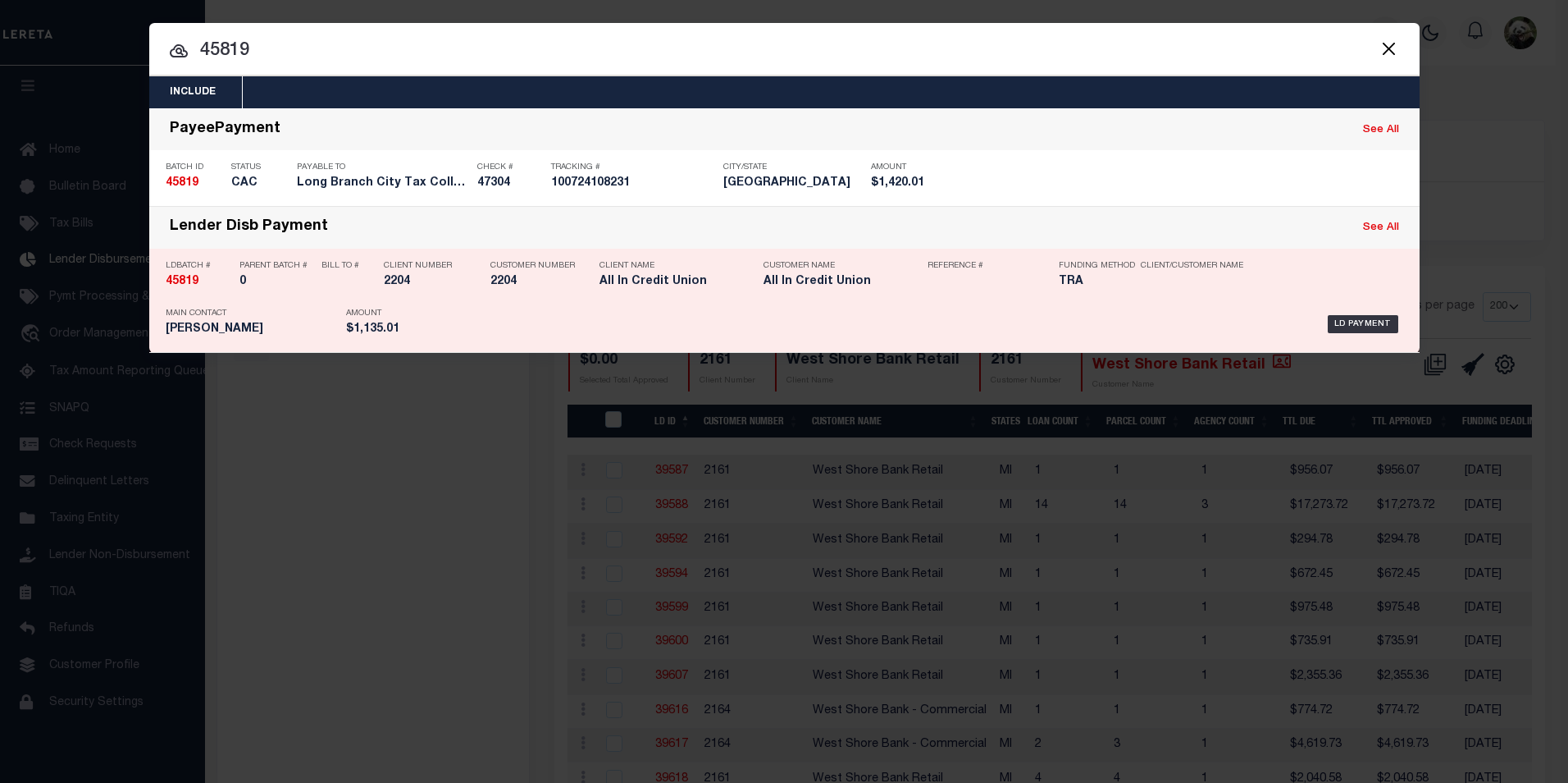
click at [627, 280] on h5 "All In Credit Union" at bounding box center [669, 281] width 139 height 14
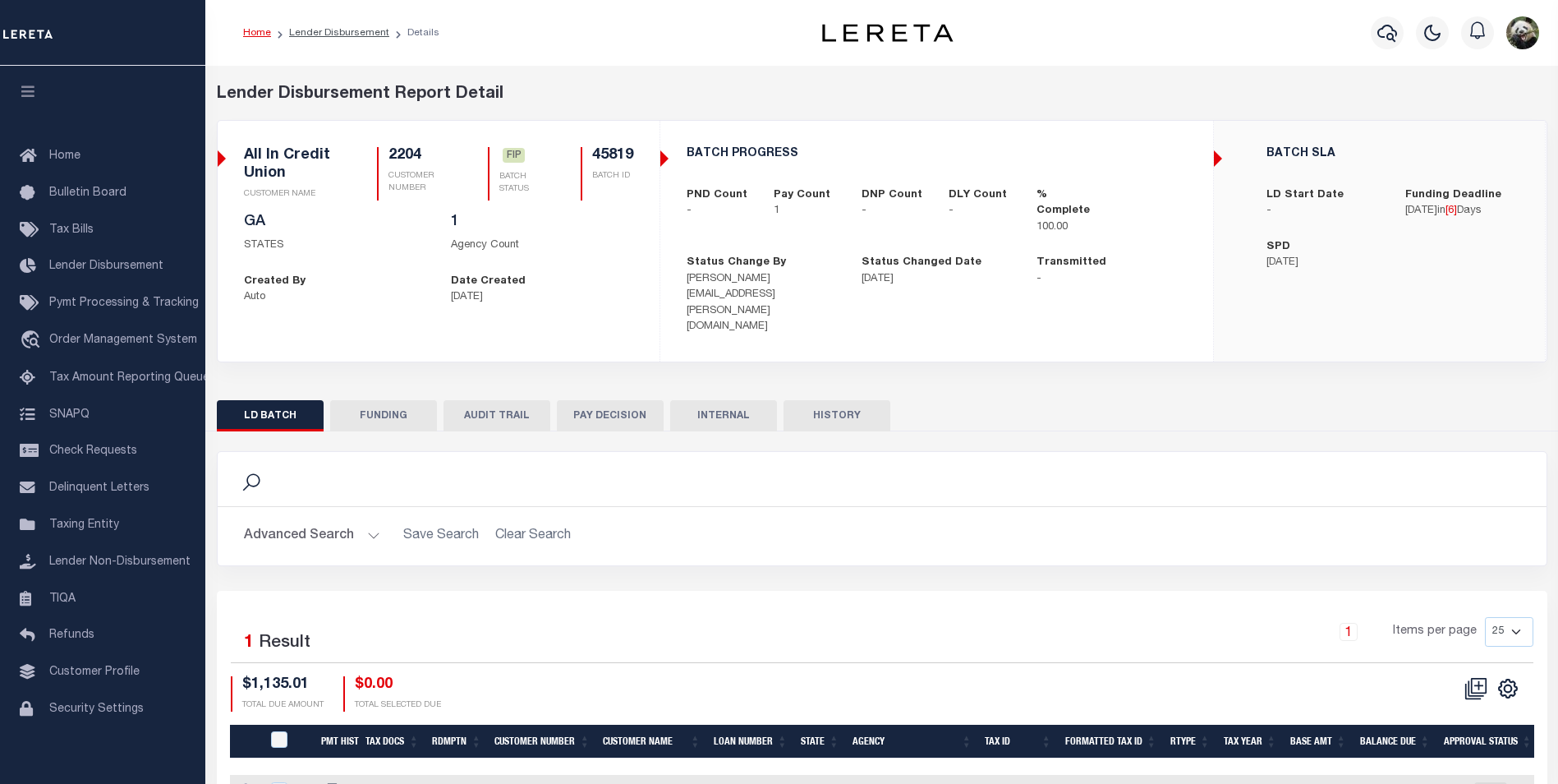
click at [387, 400] on button "FUNDING" at bounding box center [384, 415] width 107 height 31
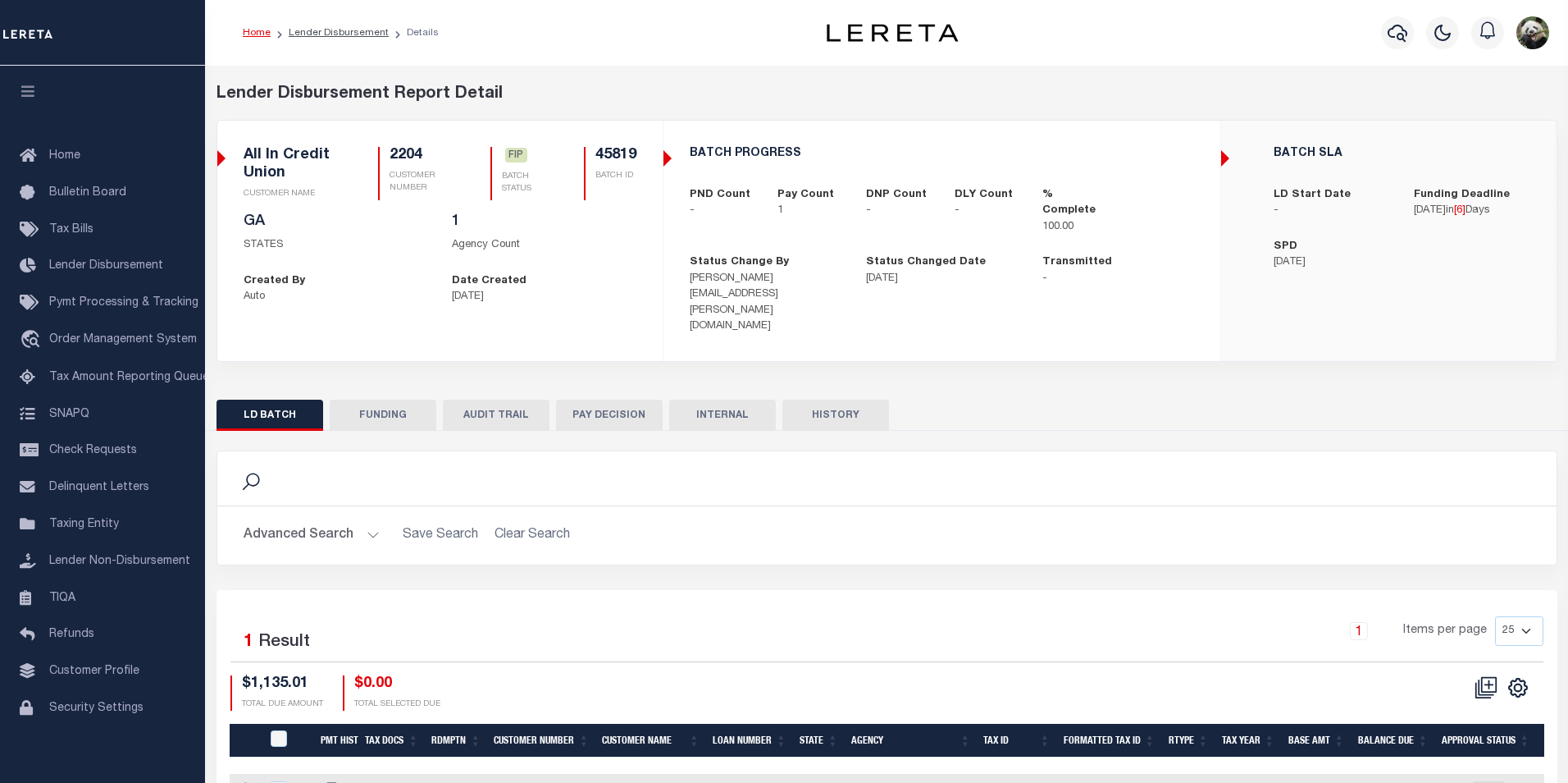
type input "$1,135.01"
type input "$0"
type input "09/19/2025"
select select "100"
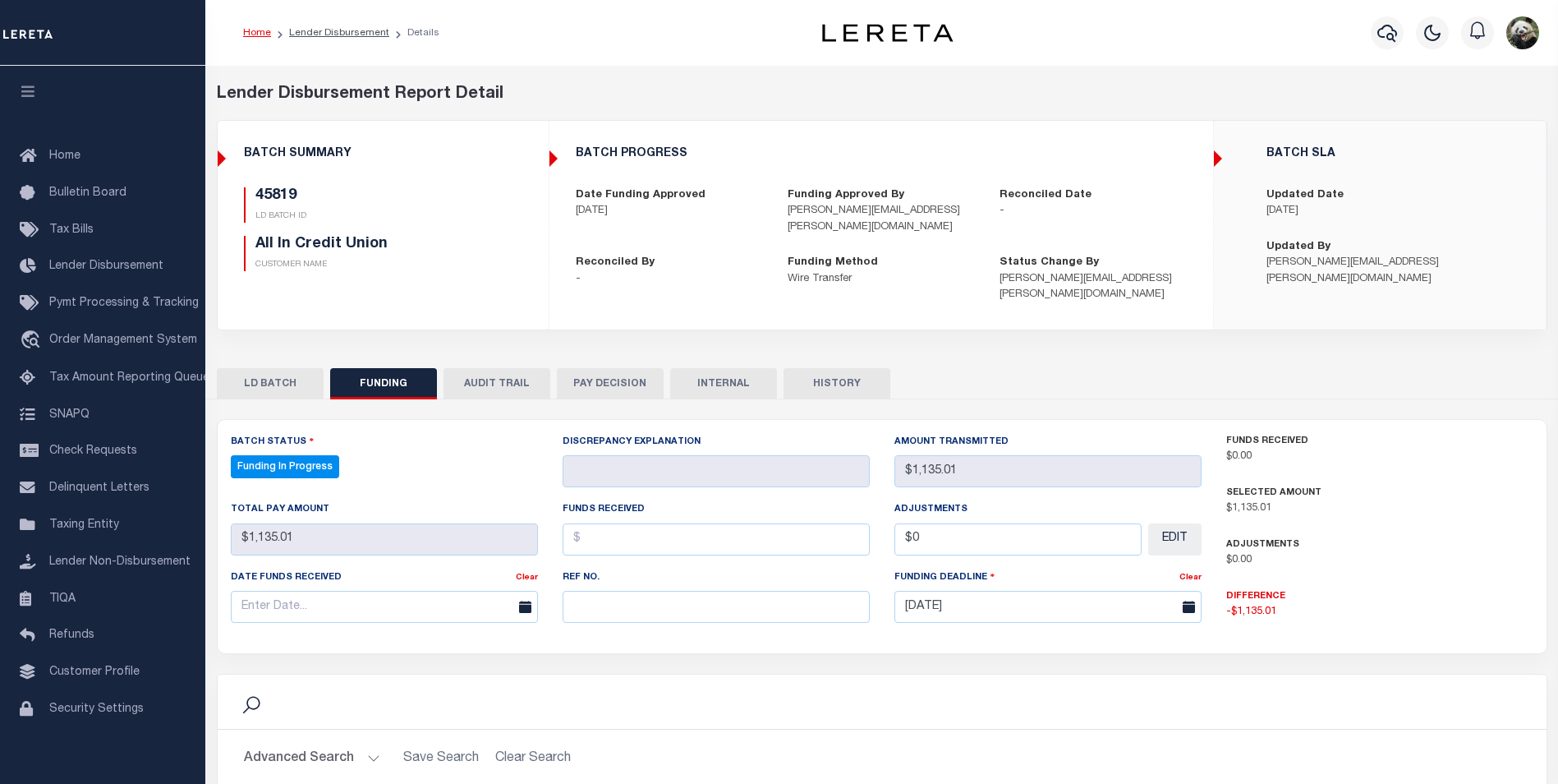
select select "100"
click at [649, 609] on input "text" at bounding box center [716, 606] width 307 height 32
paste input "20250911MMQFMP2700284209111500FT03"
type input "20250911MMQFMP2700284209111500FT03"
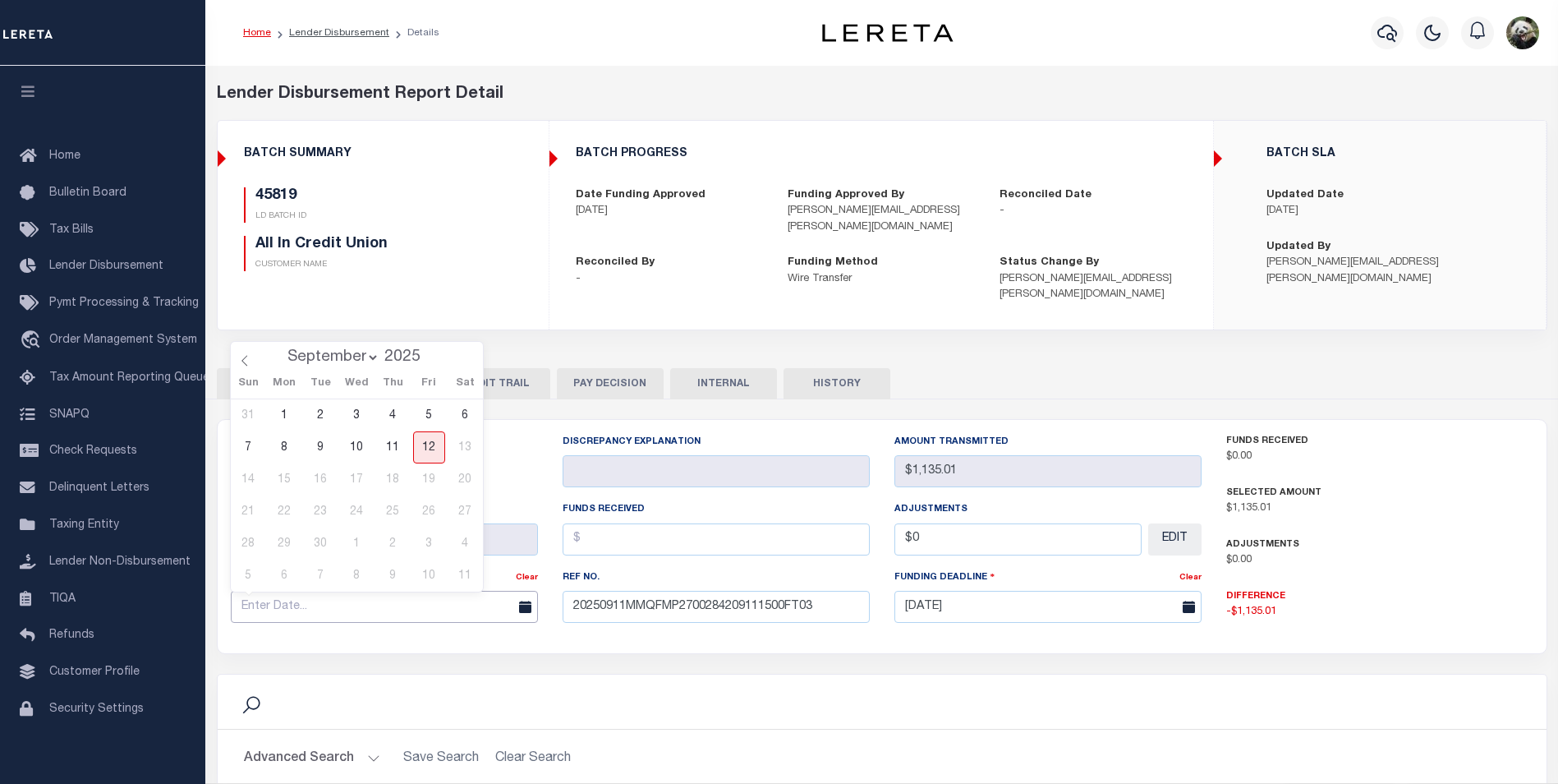
click at [308, 603] on input "text" at bounding box center [384, 606] width 307 height 32
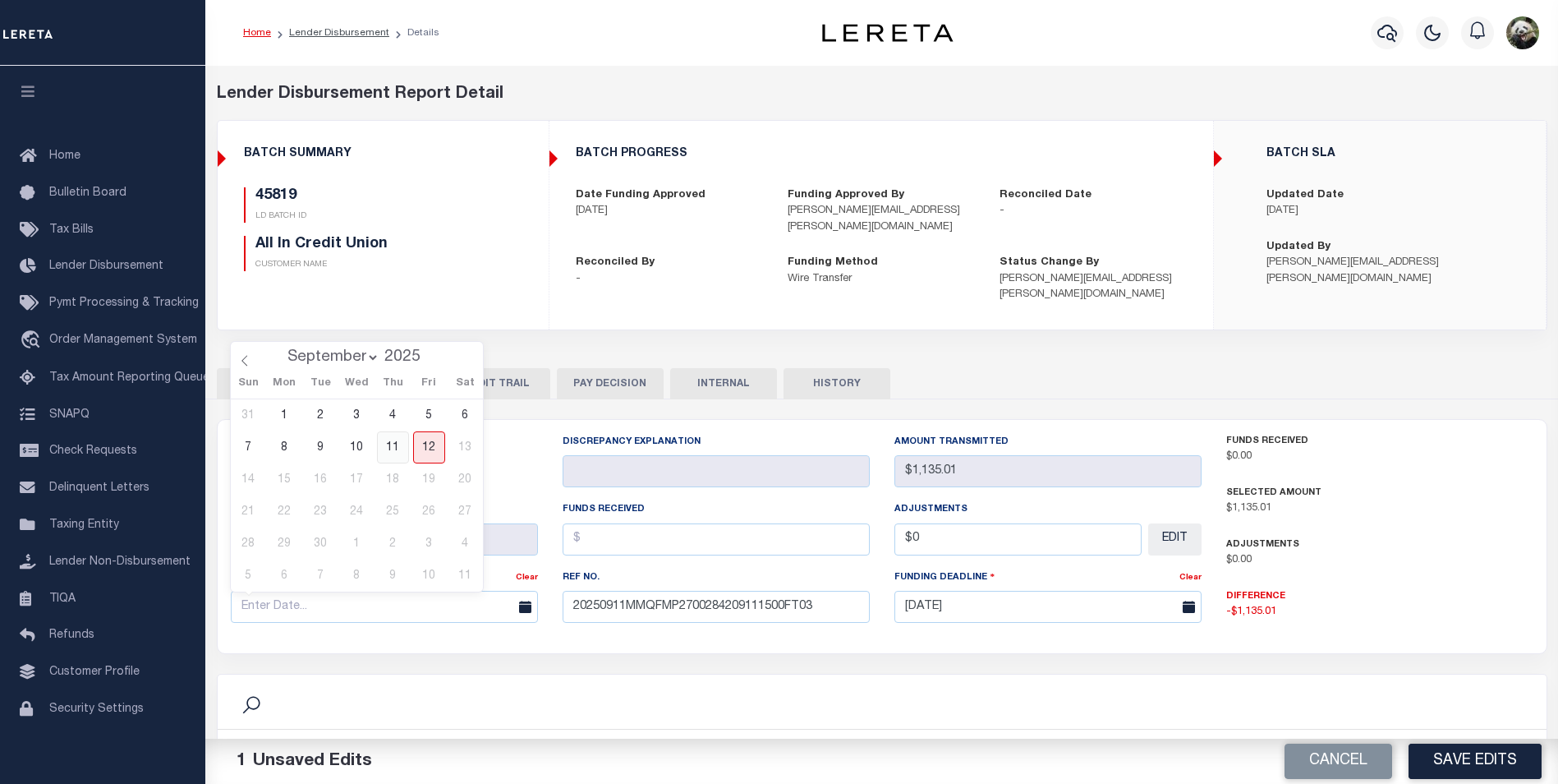
click at [397, 438] on span "11" at bounding box center [392, 447] width 32 height 32
type input "[DATE]"
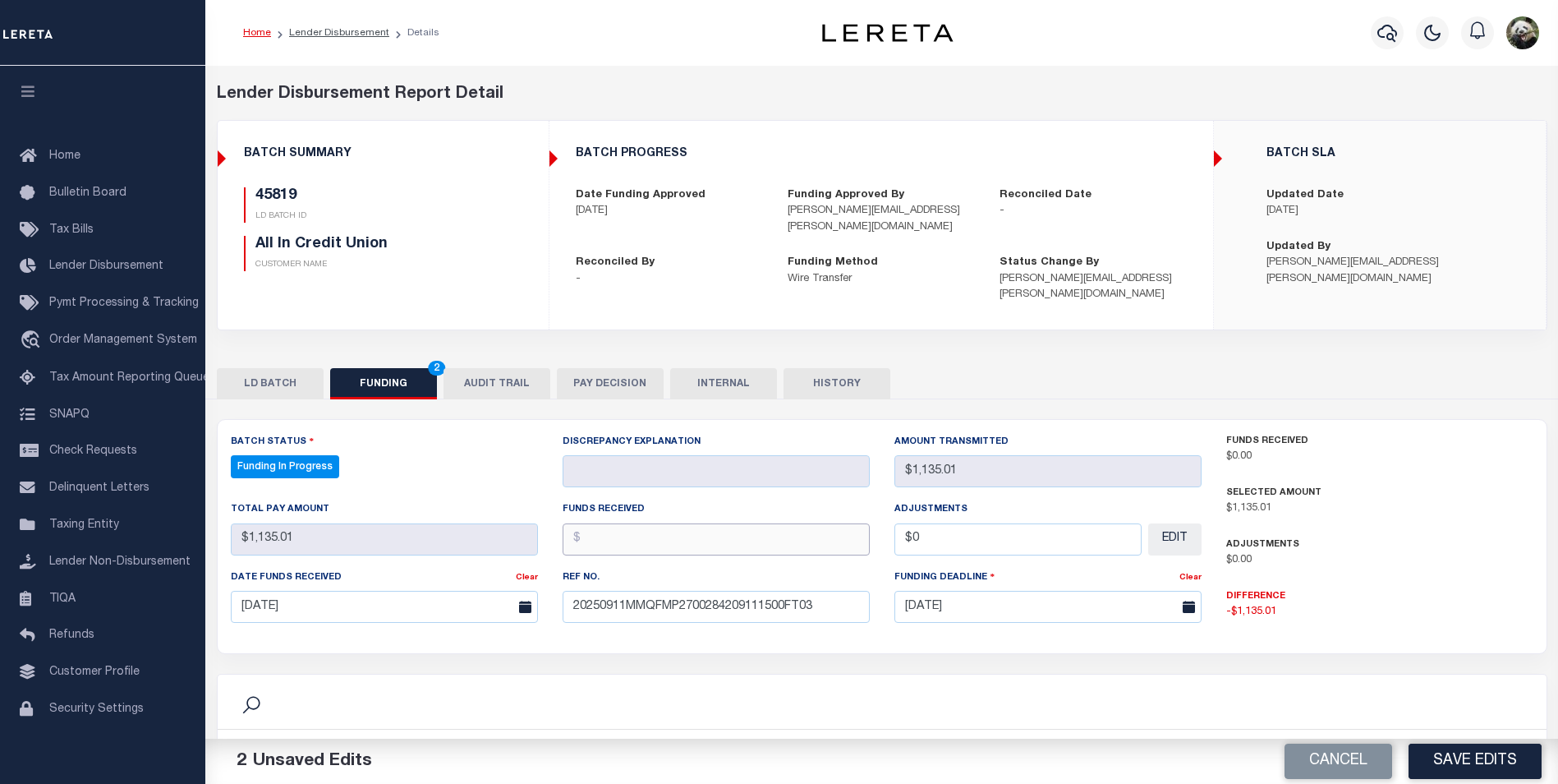
click at [695, 552] on input "text" at bounding box center [716, 538] width 307 height 32
click at [670, 545] on input "text" at bounding box center [716, 538] width 307 height 32
click at [690, 544] on input "text" at bounding box center [716, 538] width 307 height 32
type input "$1,135.01"
type input "$0.00"
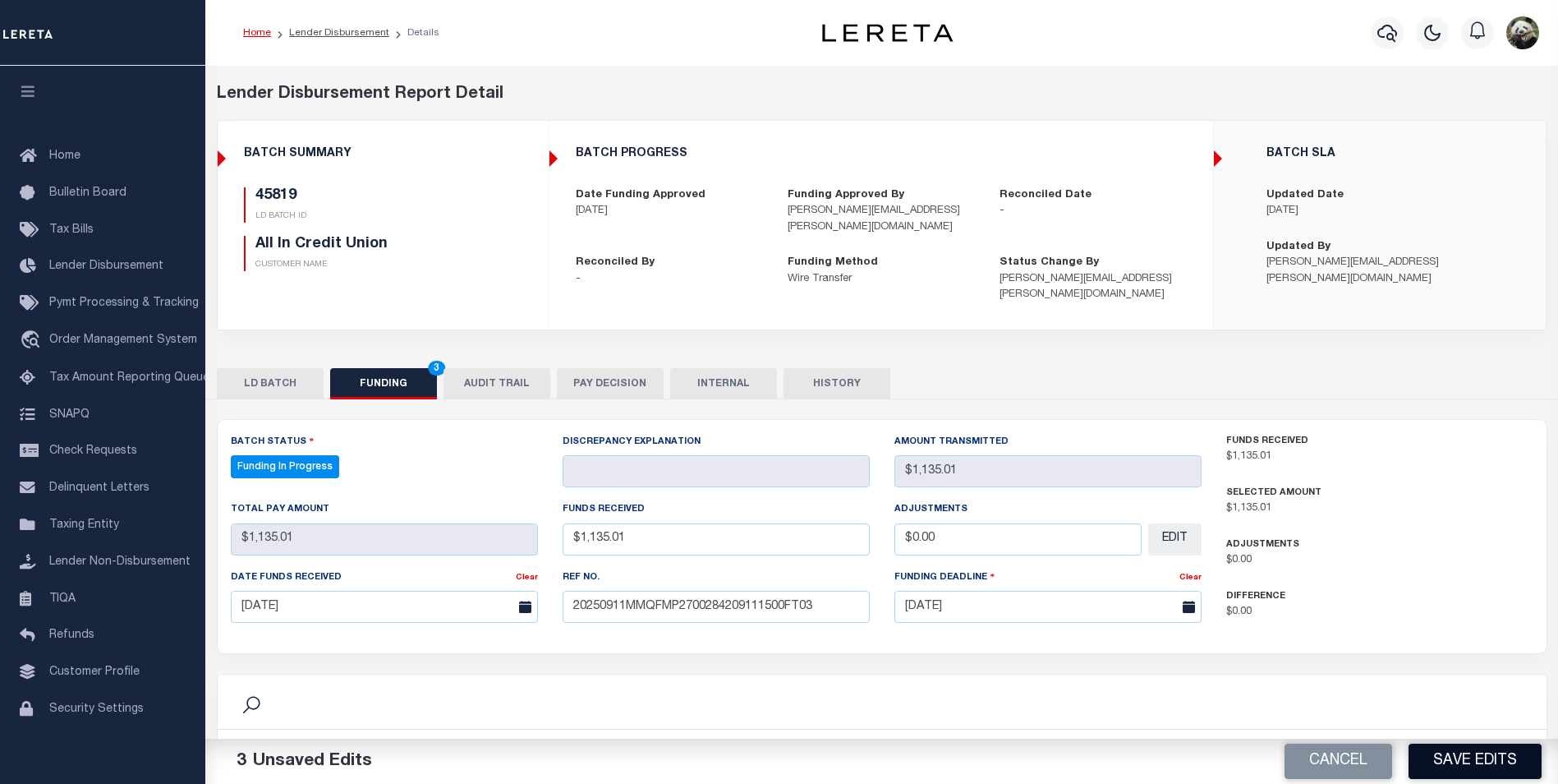
click at [1498, 775] on button "Save Edits" at bounding box center [1475, 760] width 133 height 35
type input "$1,135.01"
type input "$0"
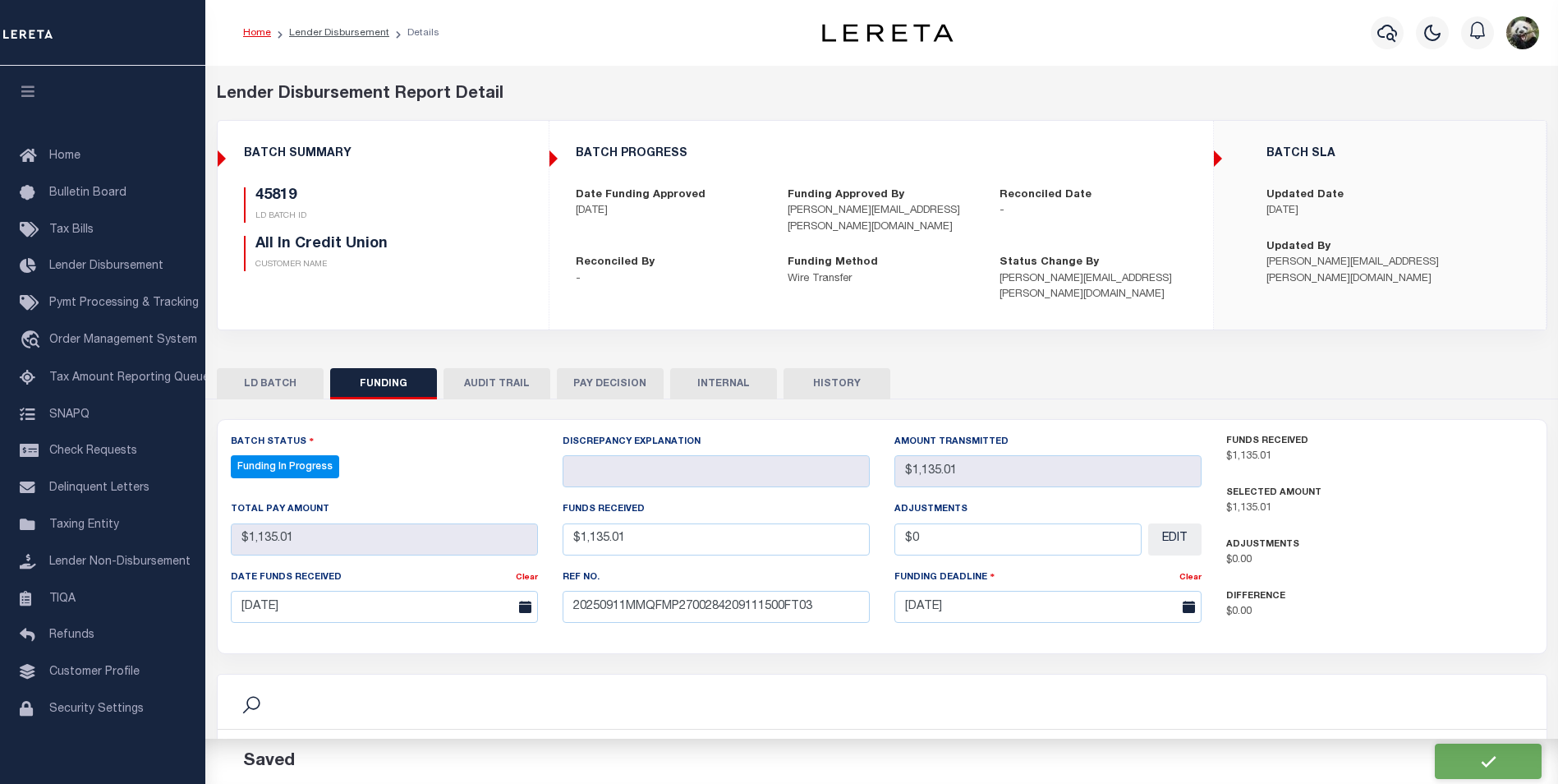
select select "100"
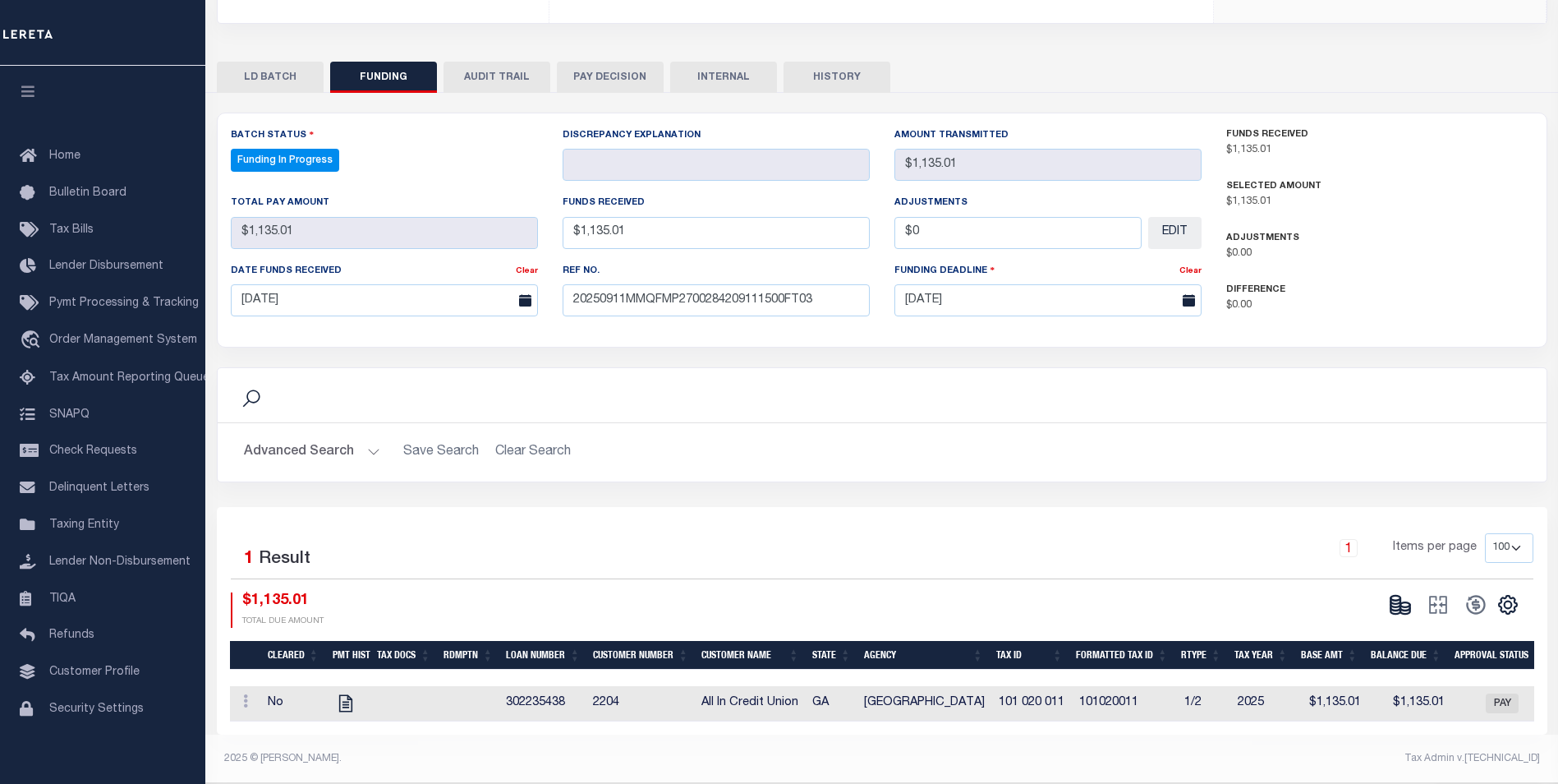
scroll to position [318, 0]
click at [1391, 604] on icon at bounding box center [1396, 607] width 10 height 6
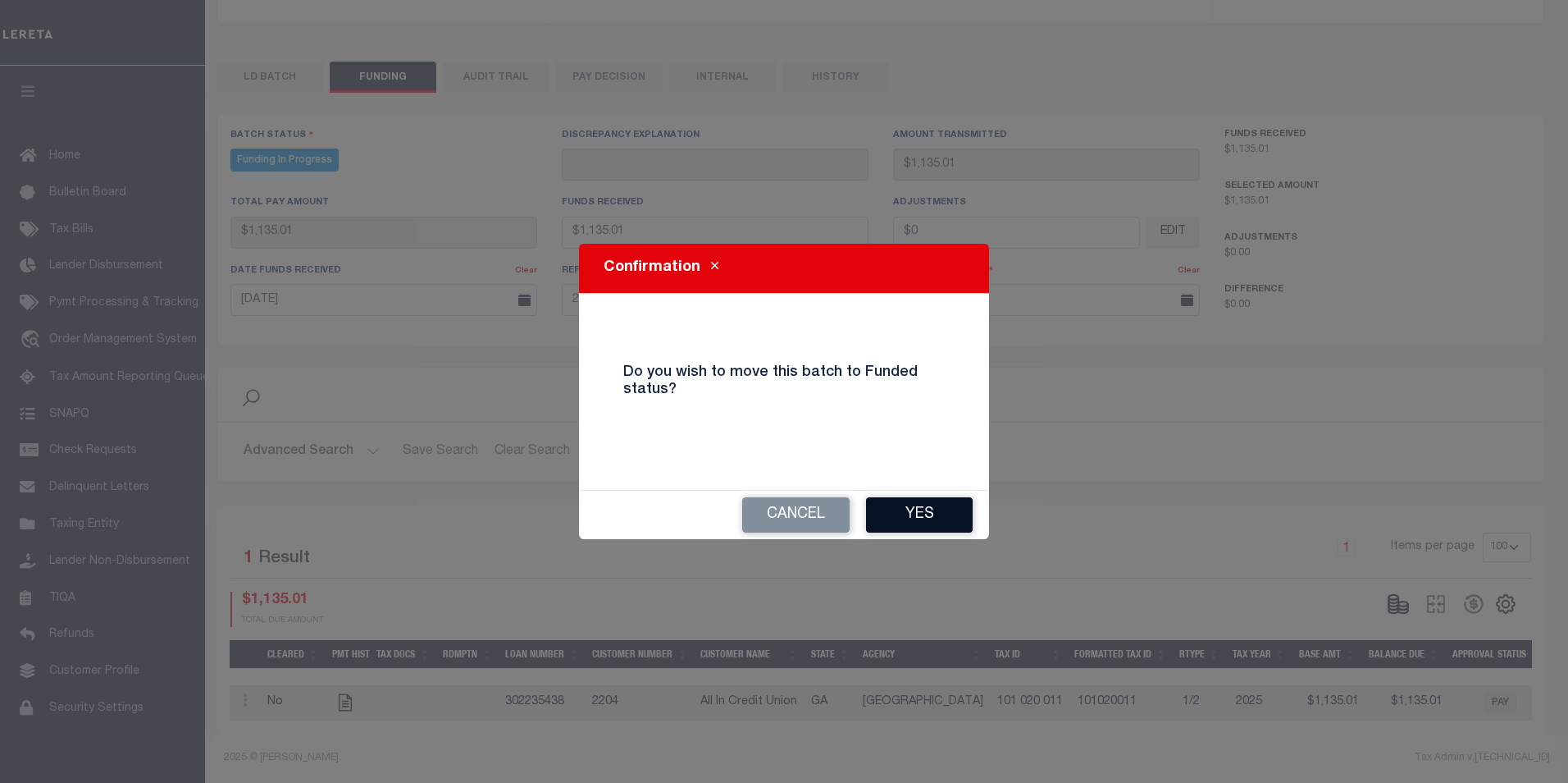
click at [920, 507] on button "Yes" at bounding box center [919, 515] width 107 height 35
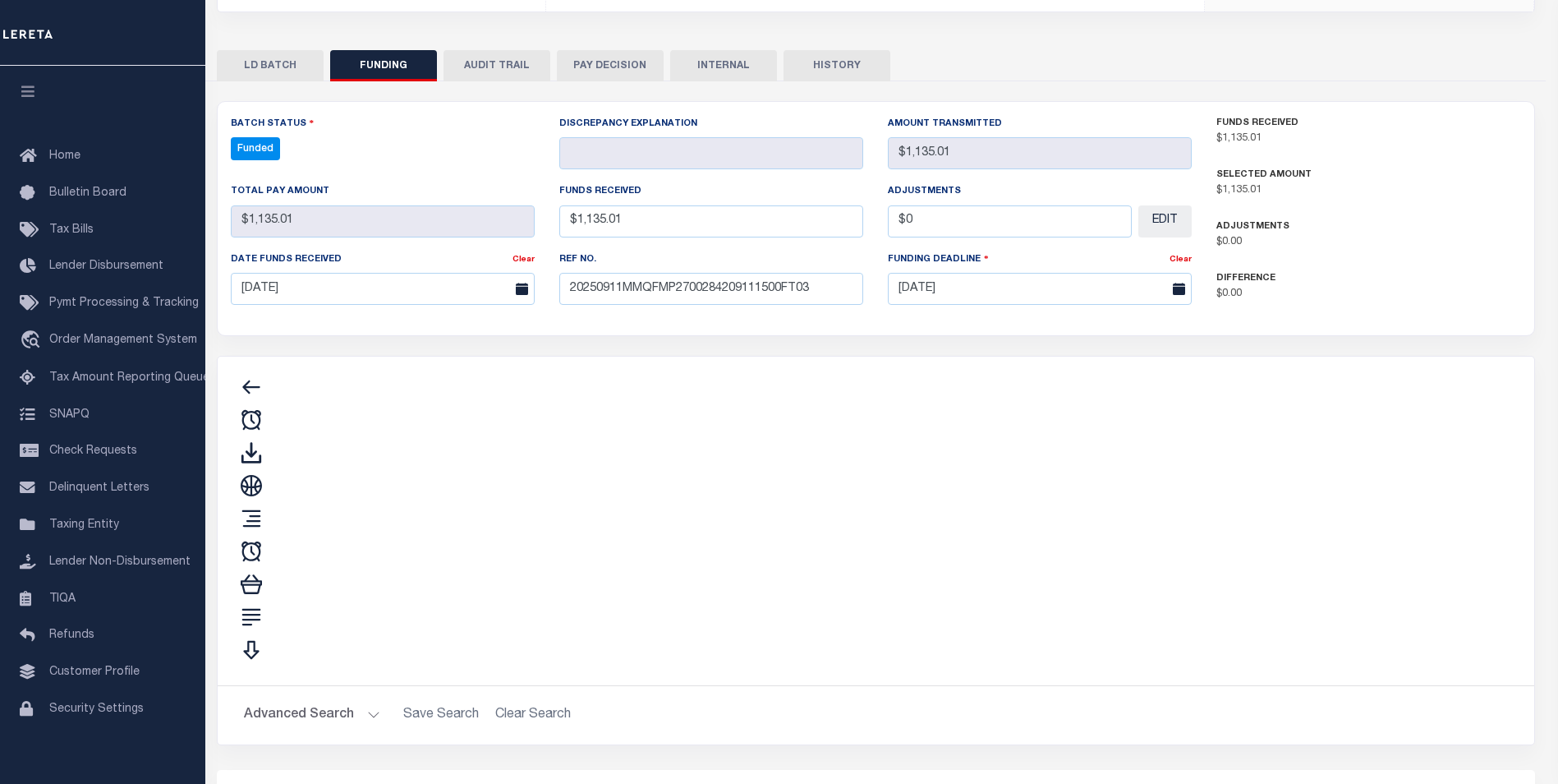
type input "$1,135.01"
type input "$0"
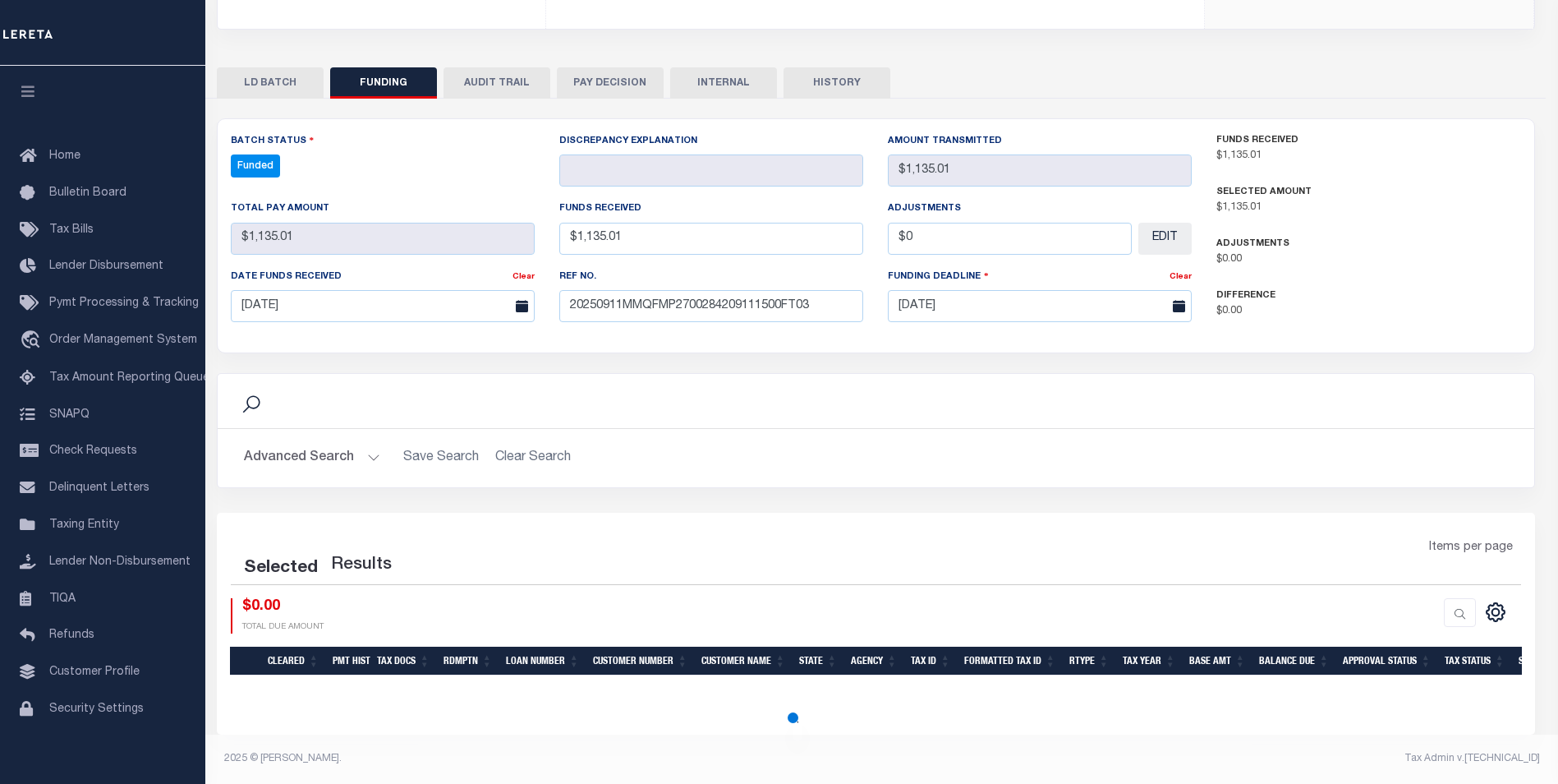
select select "100"
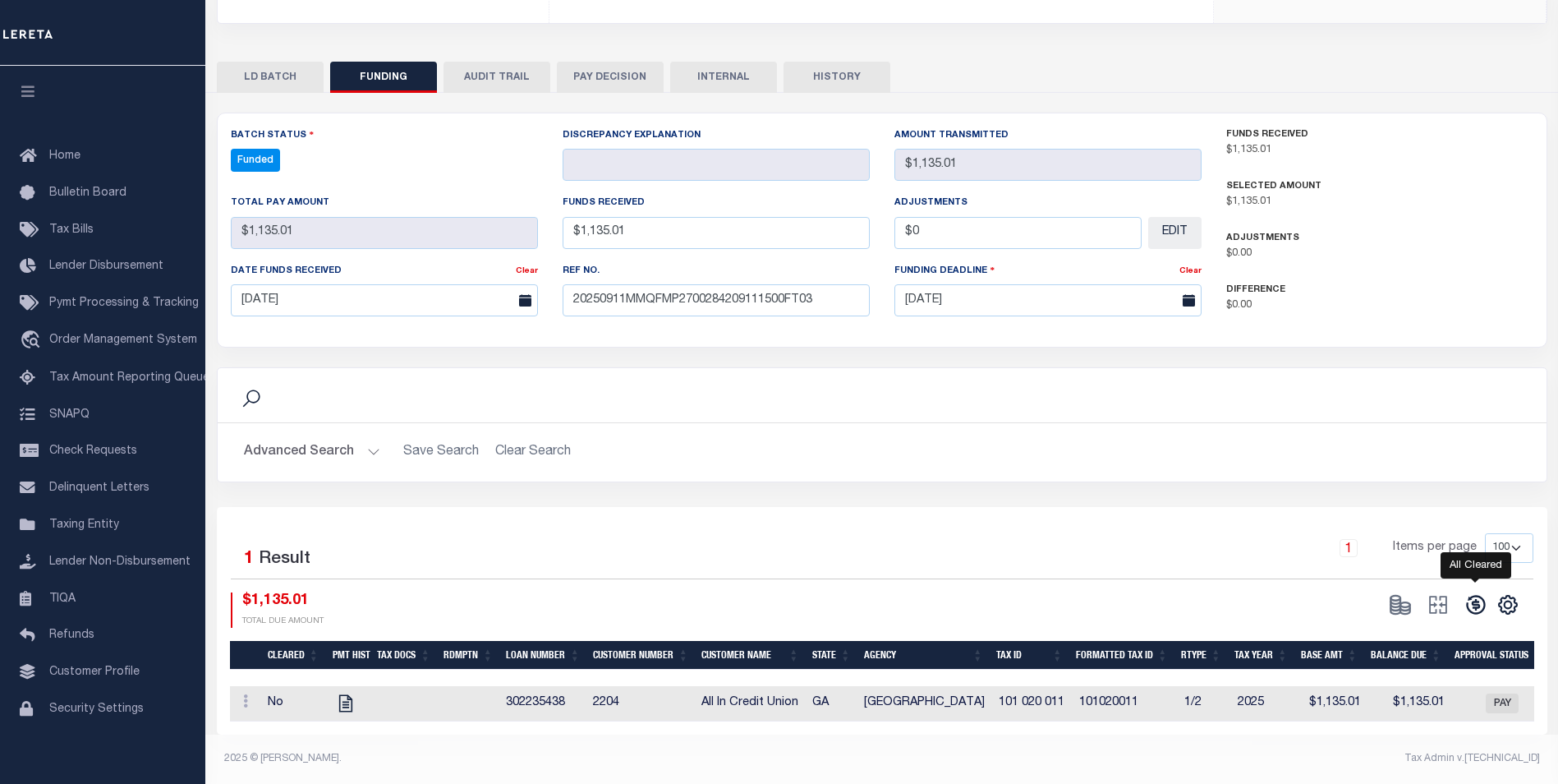
click at [1473, 604] on icon at bounding box center [1476, 604] width 23 height 23
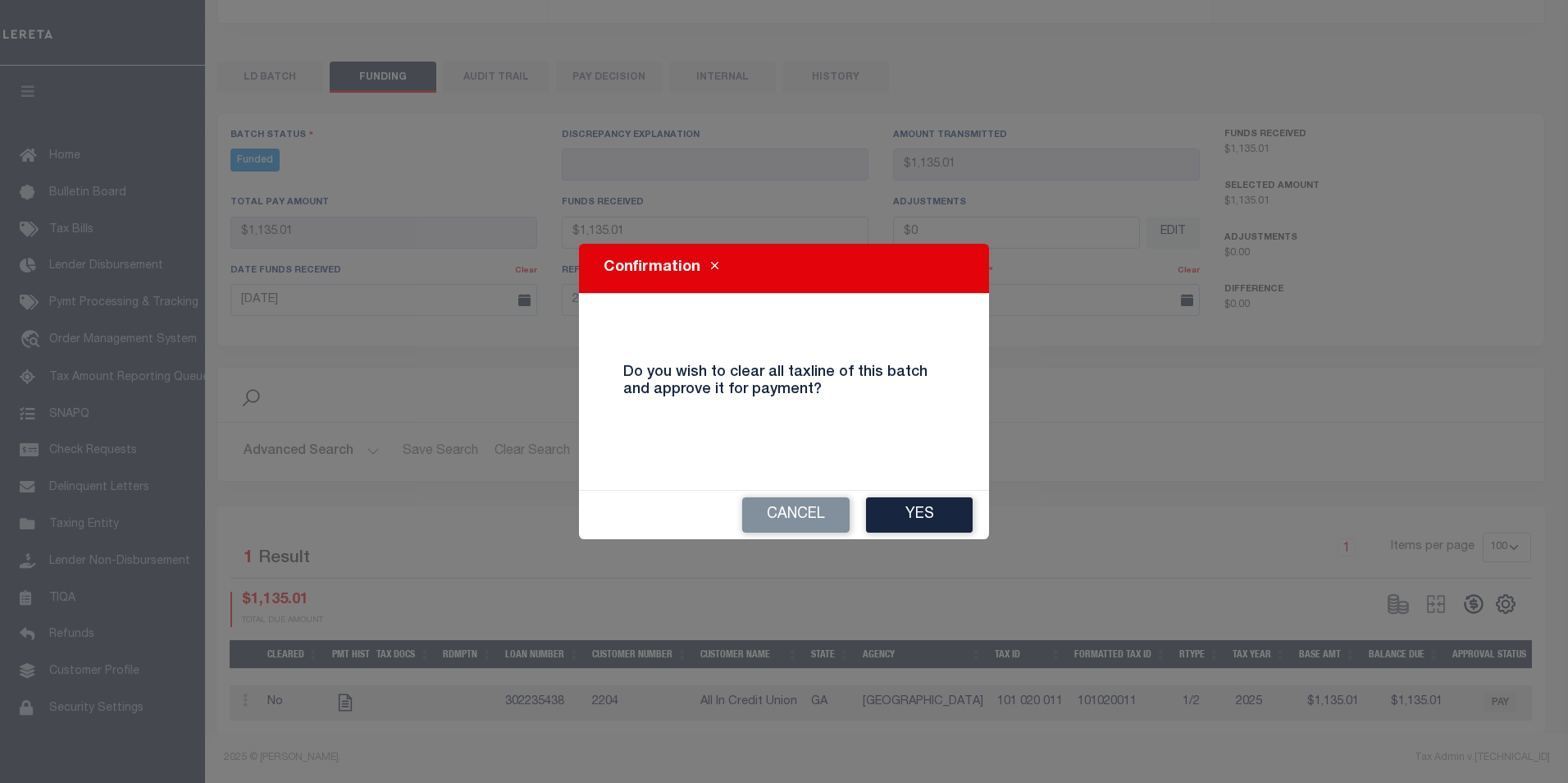
click at [933, 516] on button "Yes" at bounding box center [919, 515] width 107 height 35
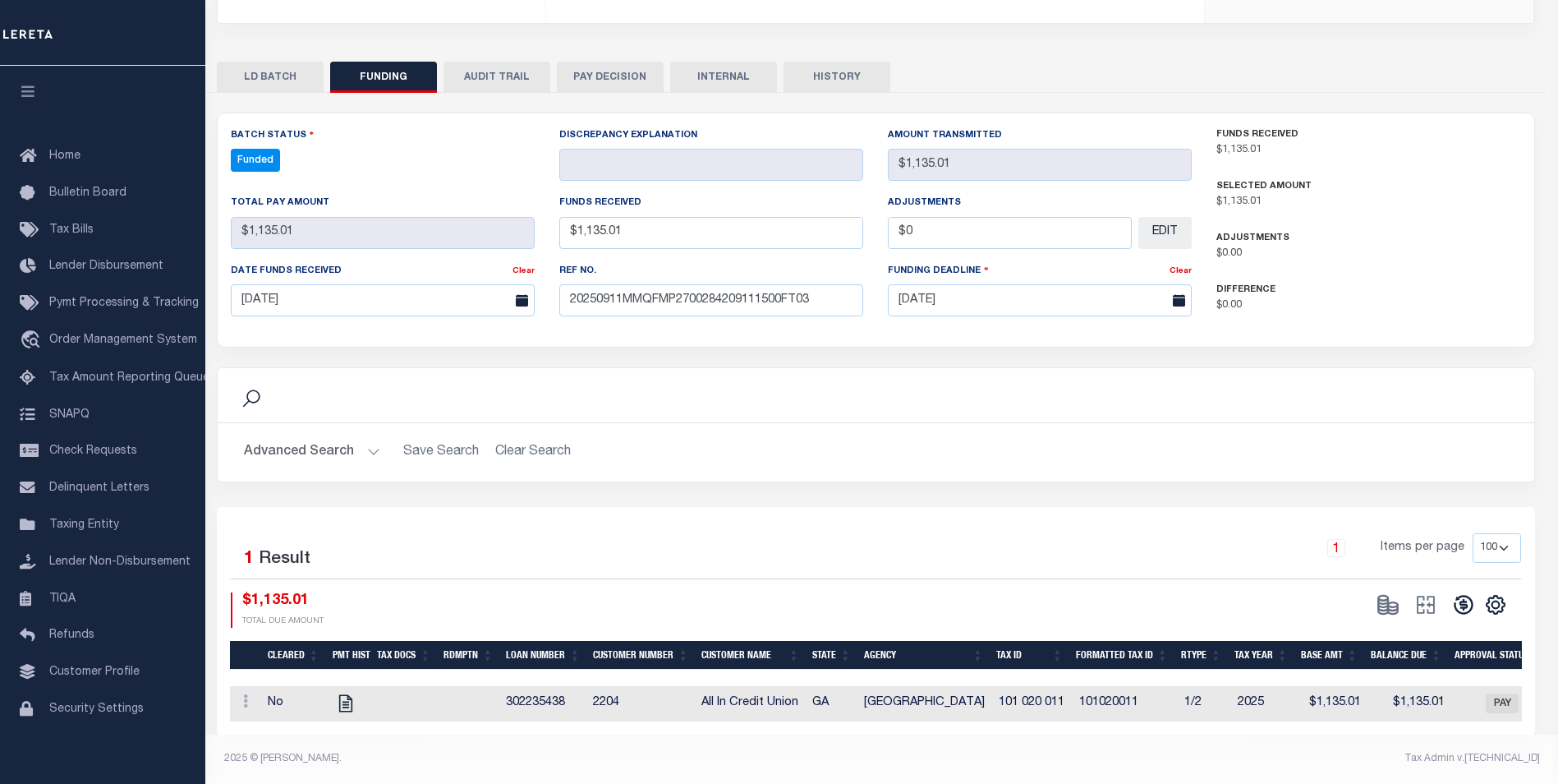
select select "100"
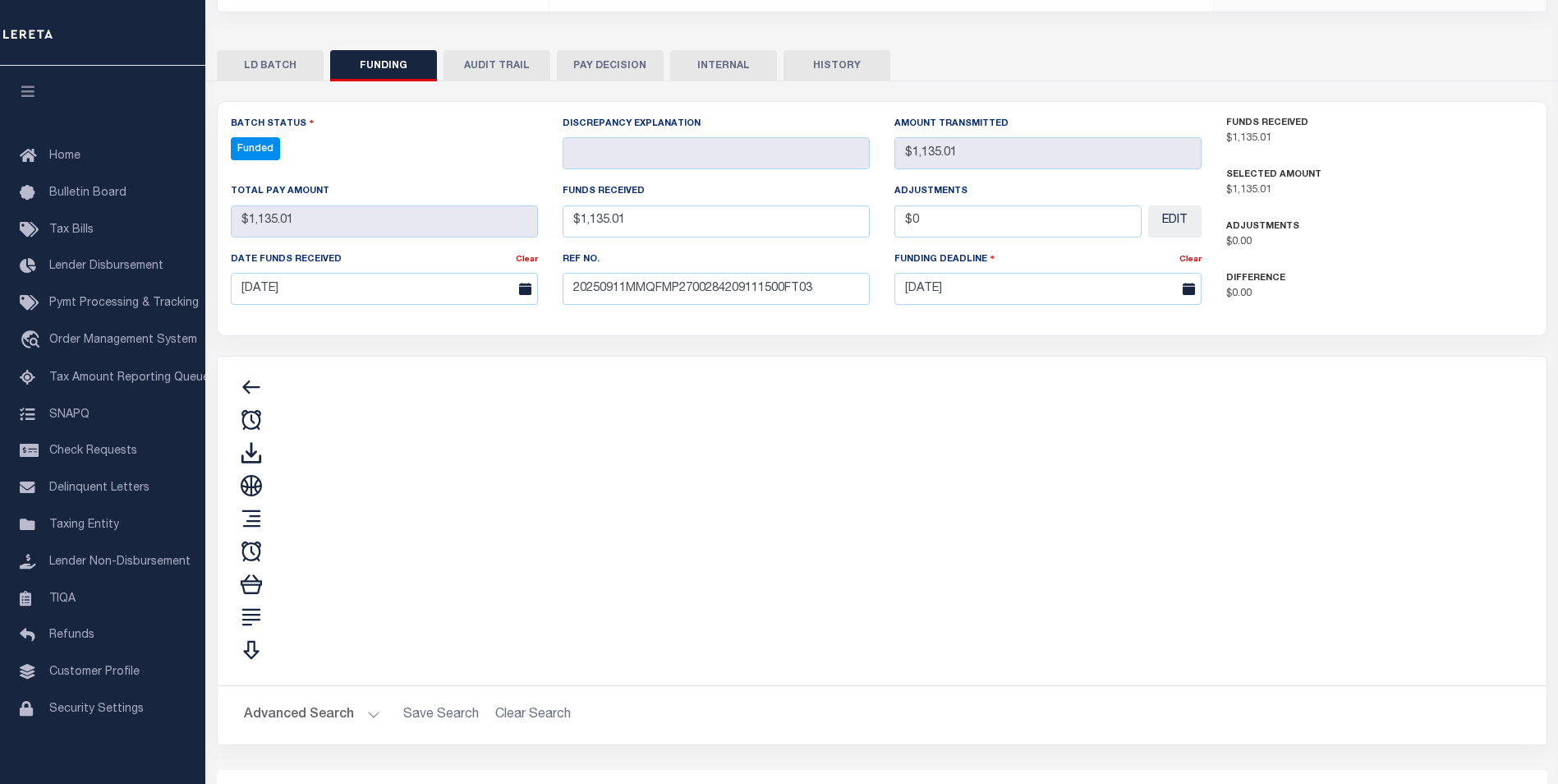
type input "$1,135.01"
type input "$0"
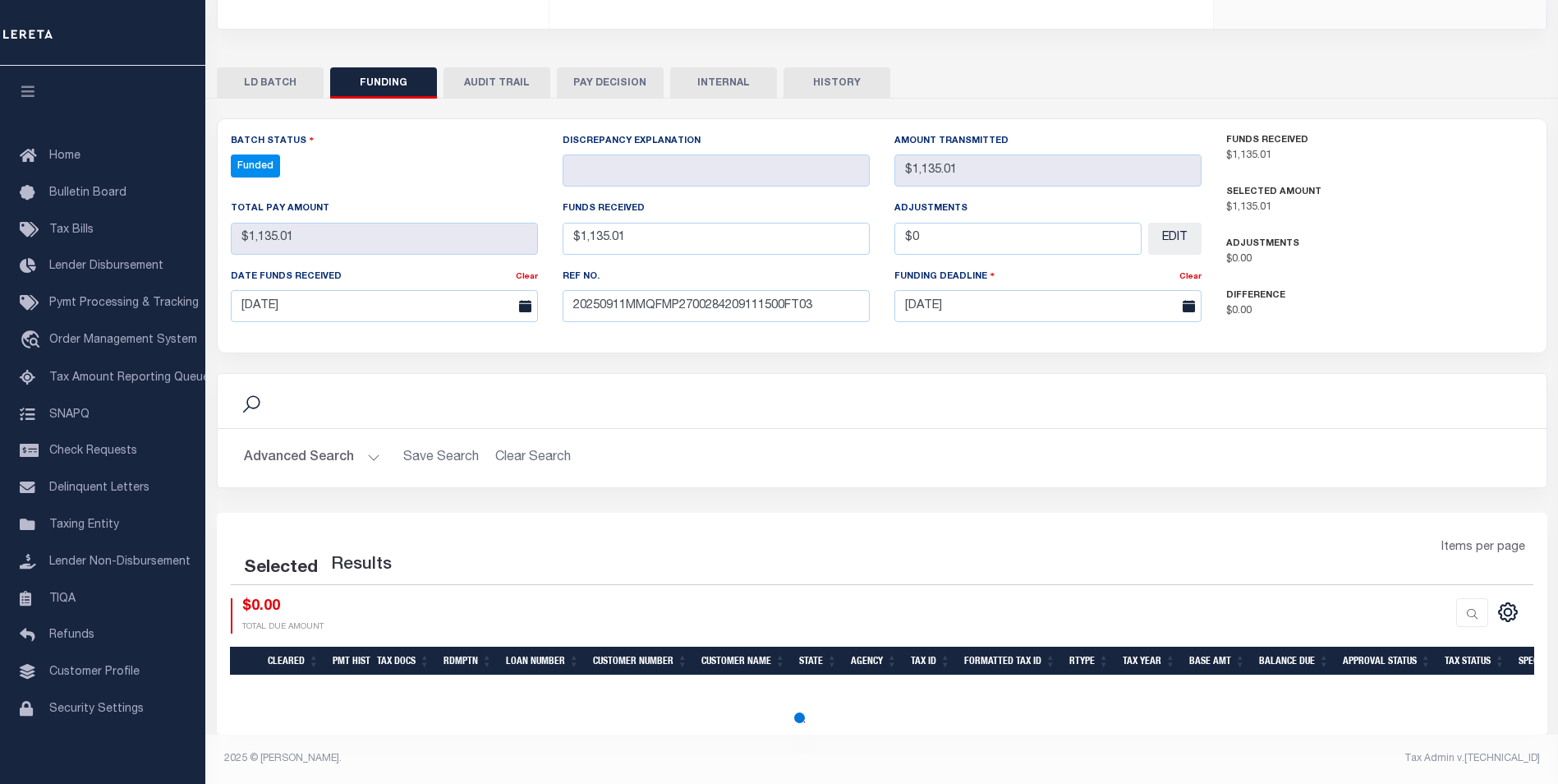
select select "100"
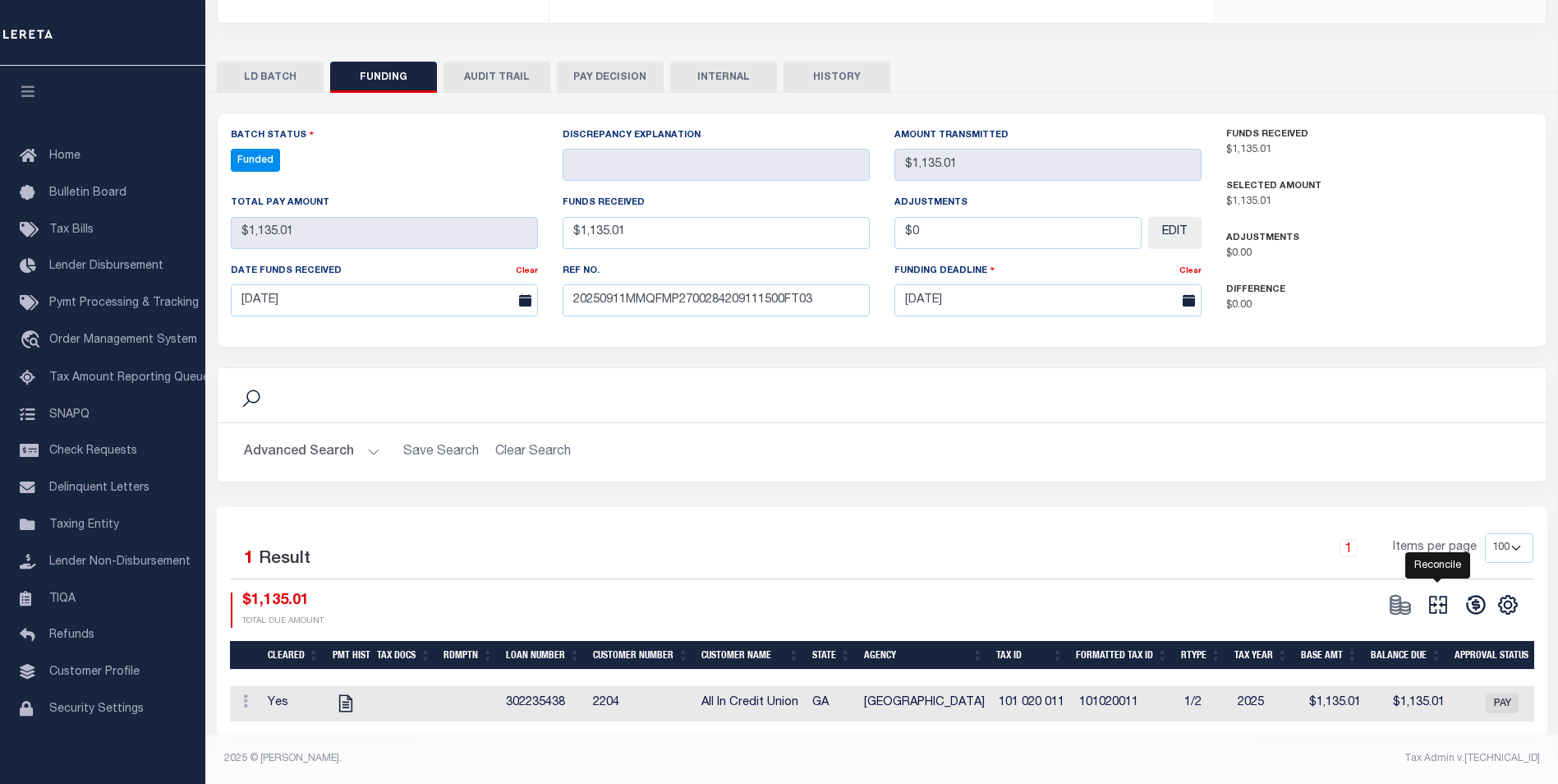
click at [1442, 597] on icon "" at bounding box center [1438, 605] width 18 height 18
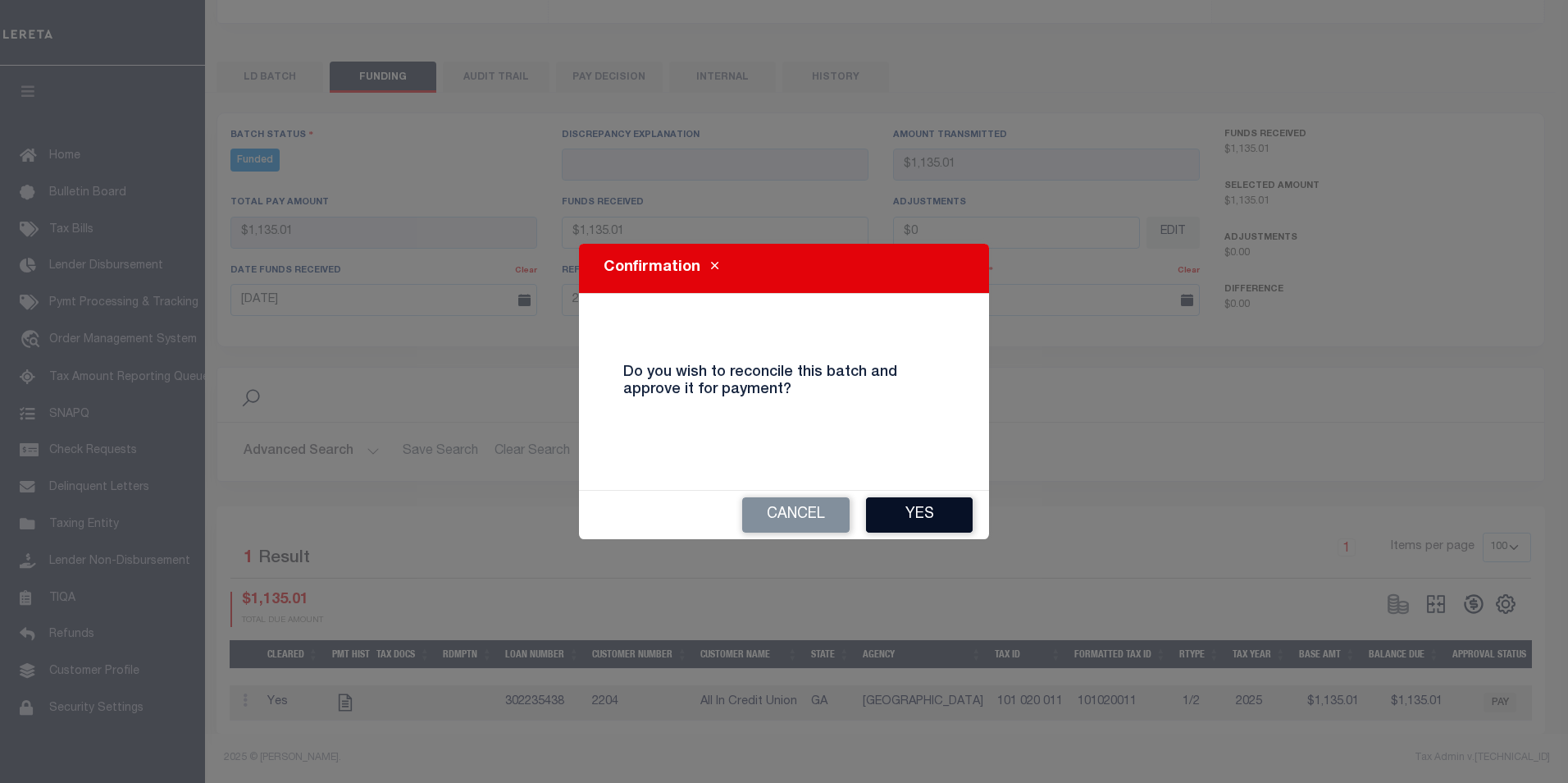
click at [927, 518] on button "Yes" at bounding box center [919, 515] width 107 height 35
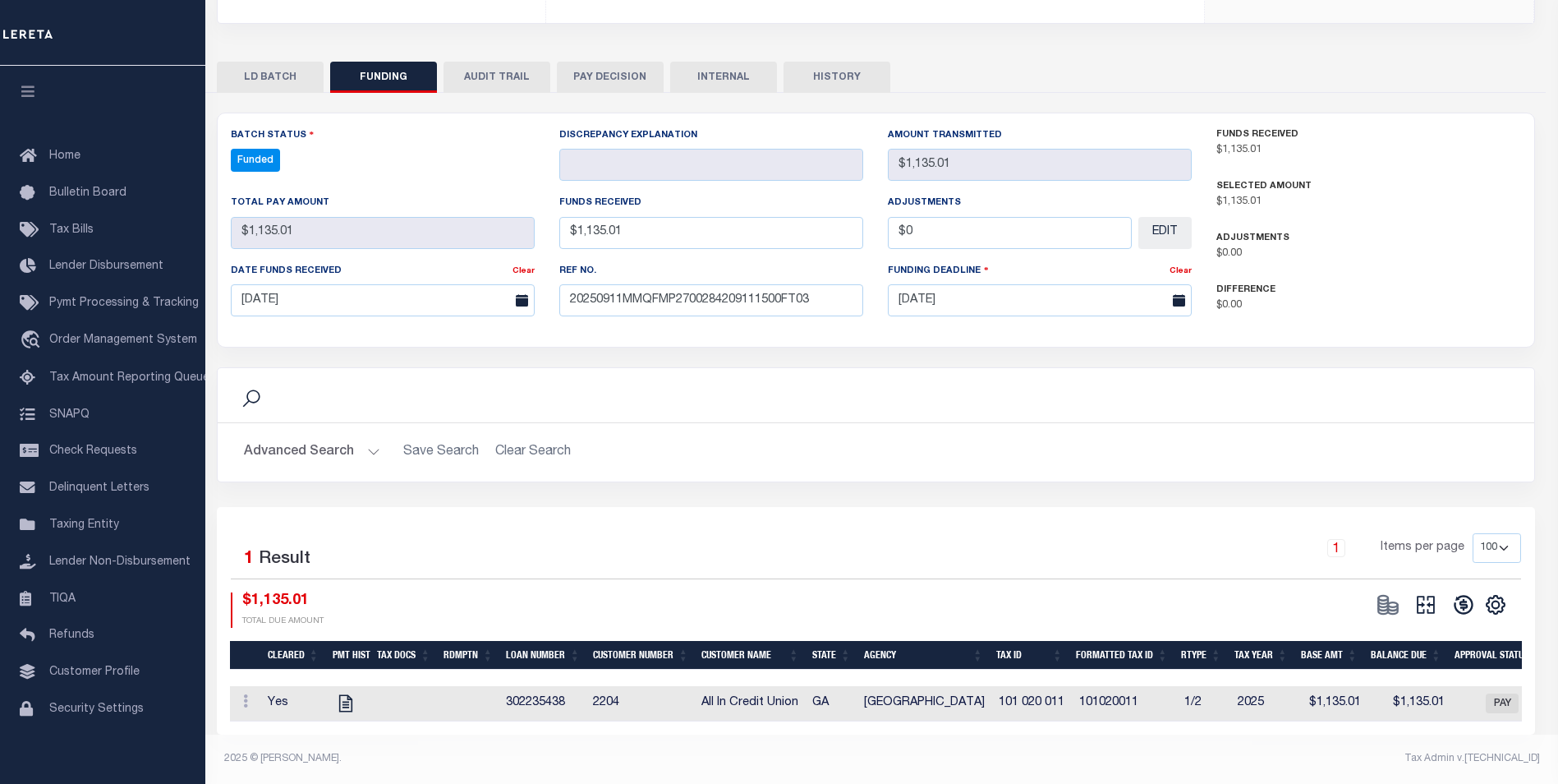
type input "$1,135.01"
type input "$0"
select select "100"
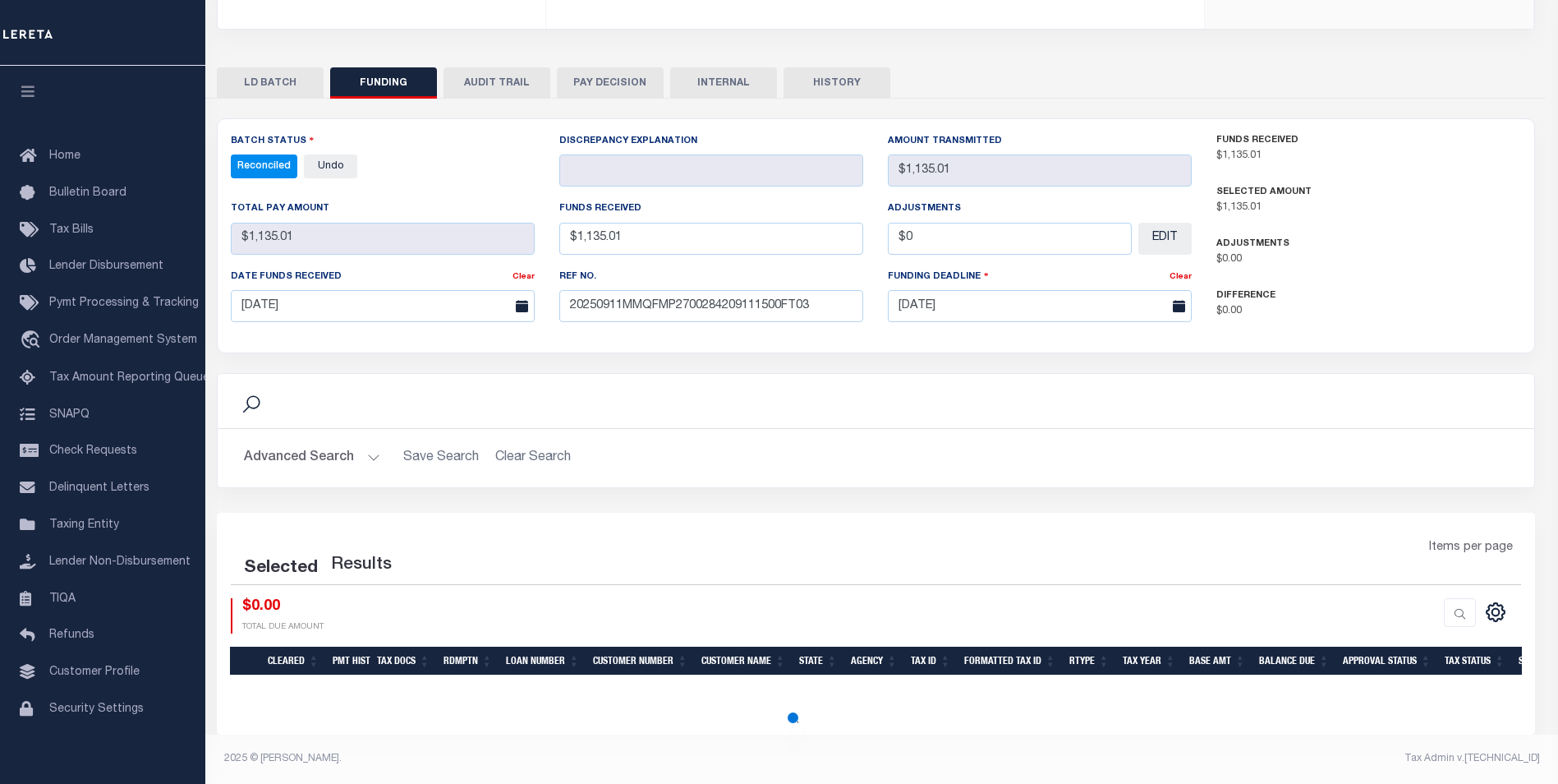
select select "100"
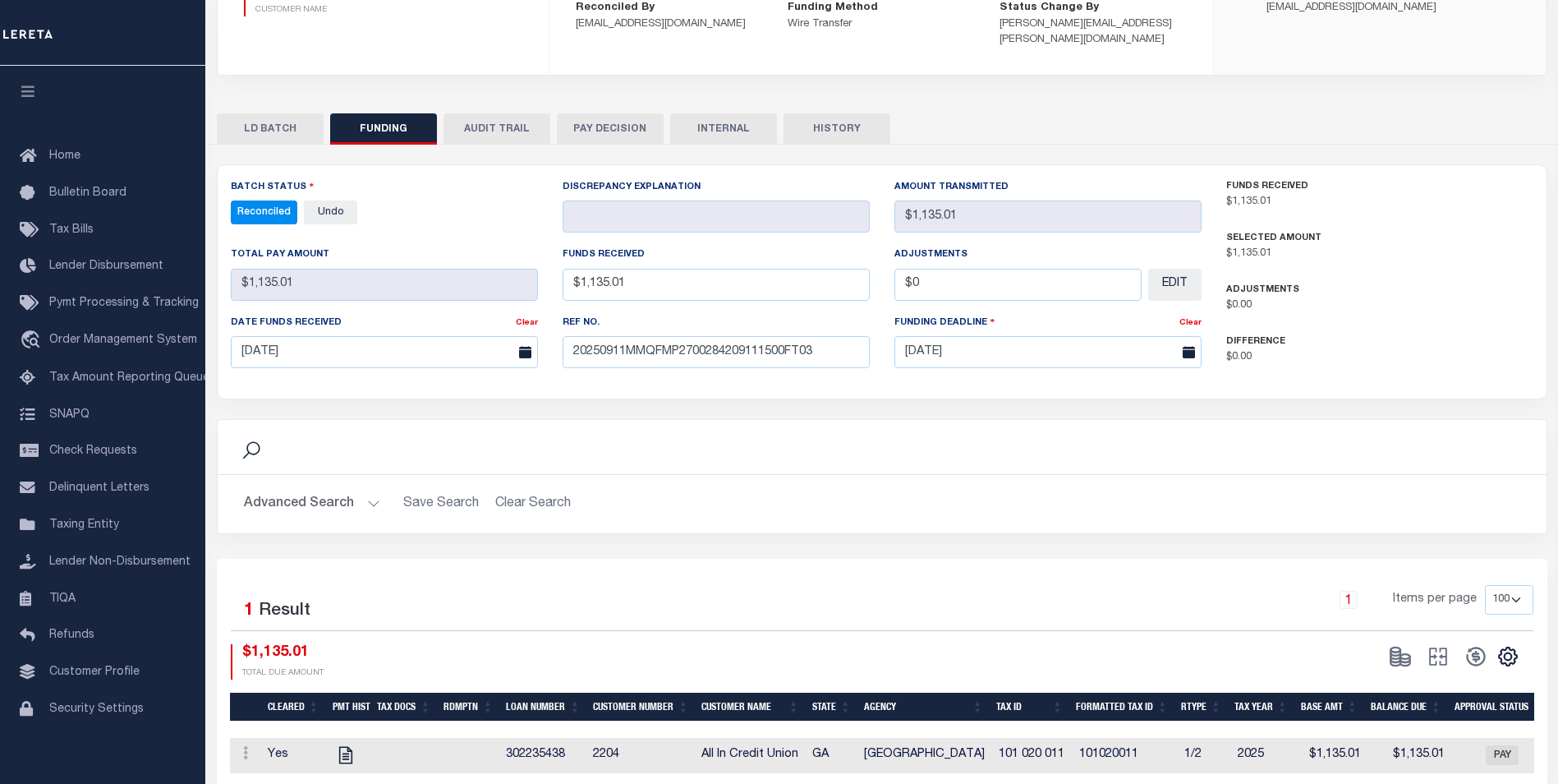
scroll to position [0, 0]
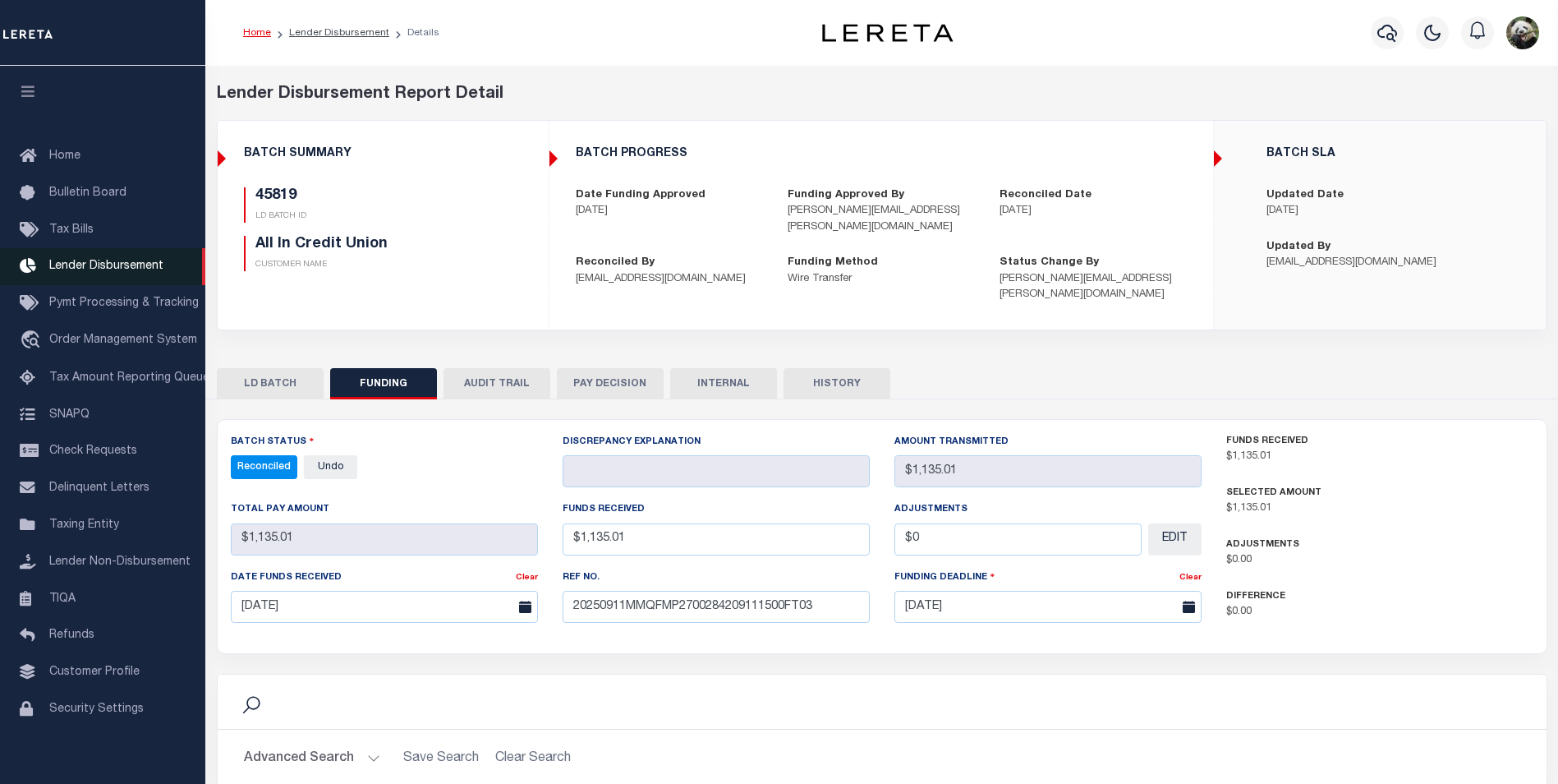
click at [114, 265] on span "Lender Disbursement" at bounding box center [106, 265] width 114 height 11
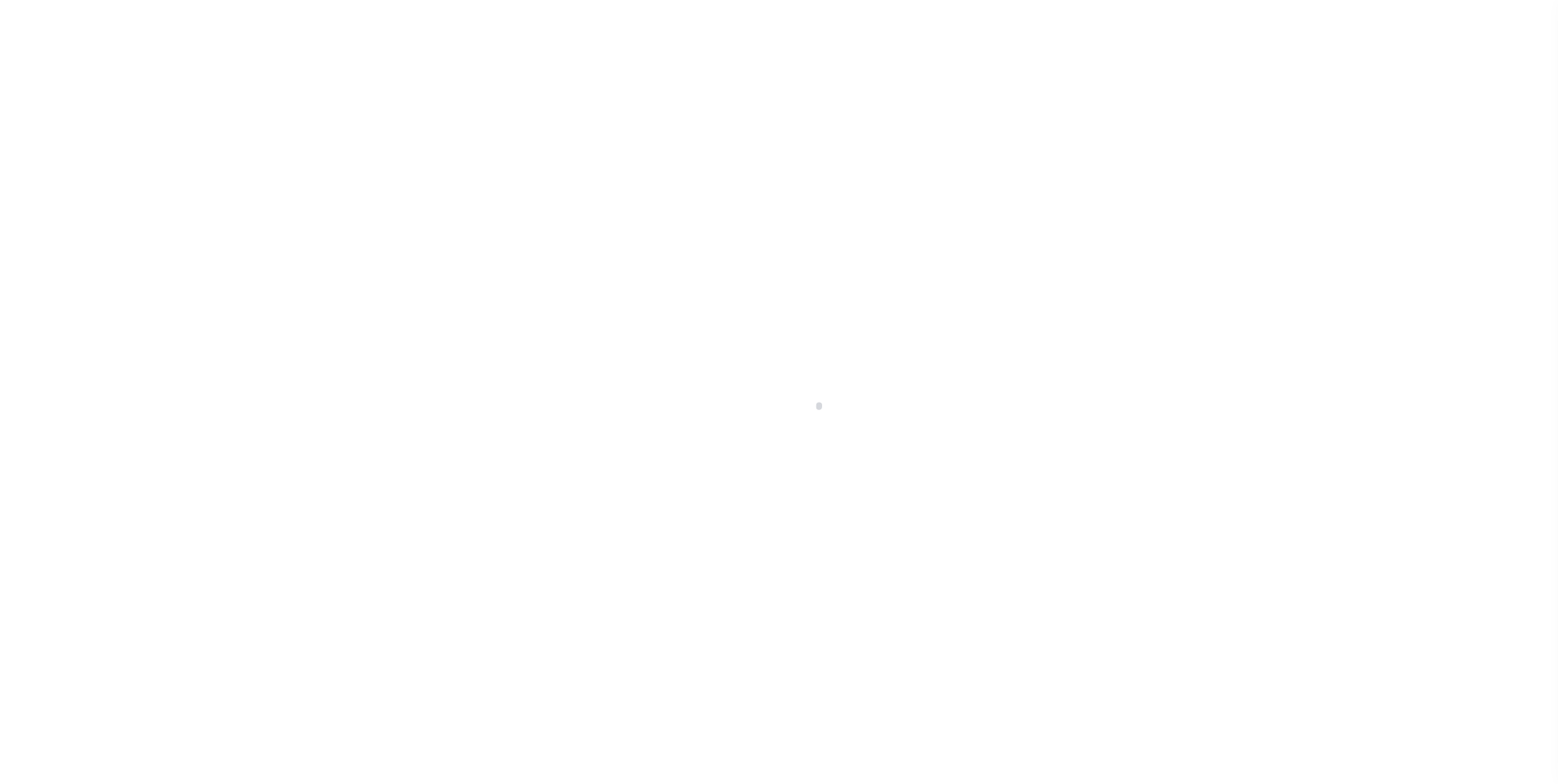
select select "200"
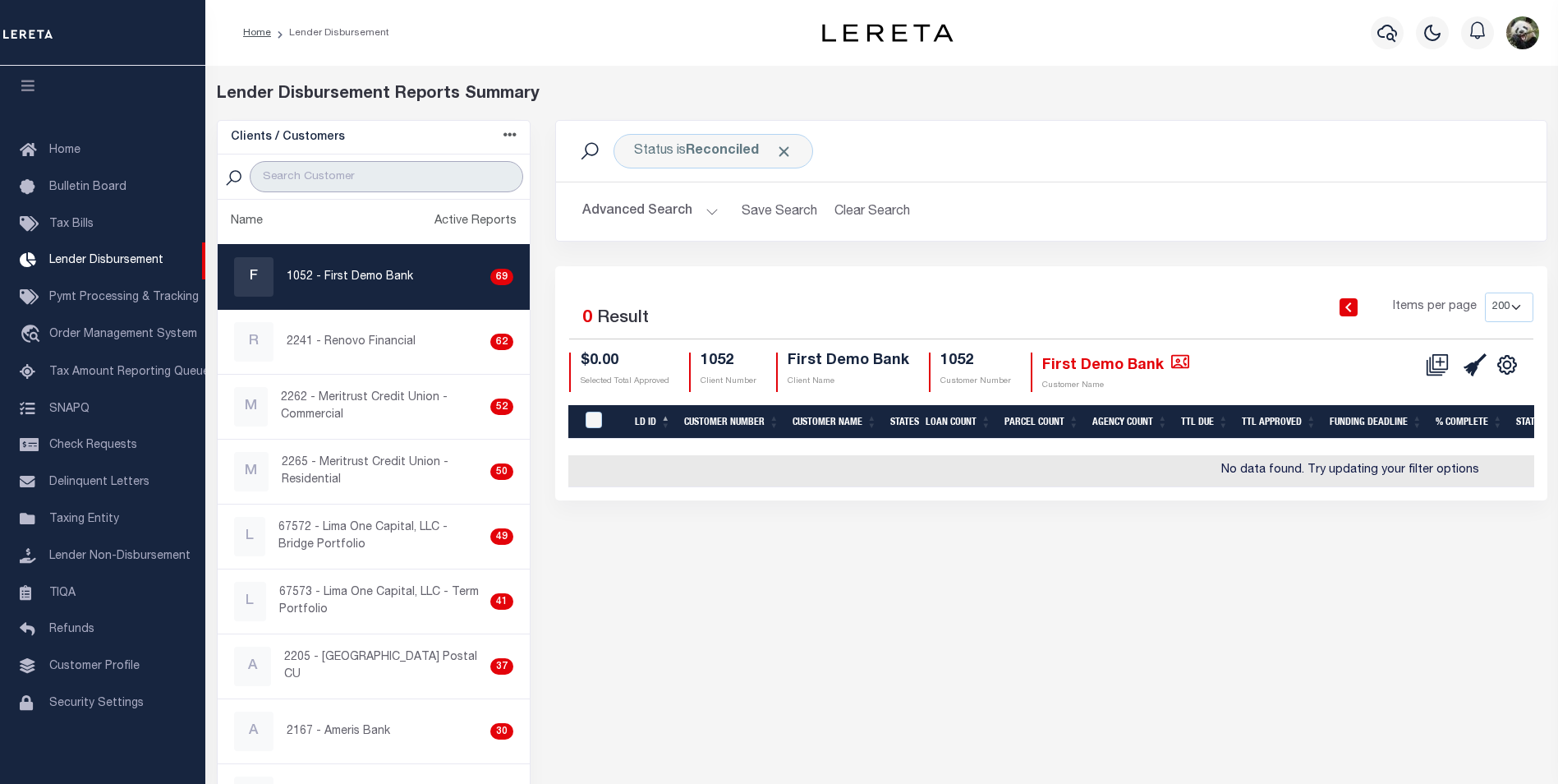
click at [357, 186] on input "search" at bounding box center [387, 176] width 274 height 31
type input "HUD"
select select "200"
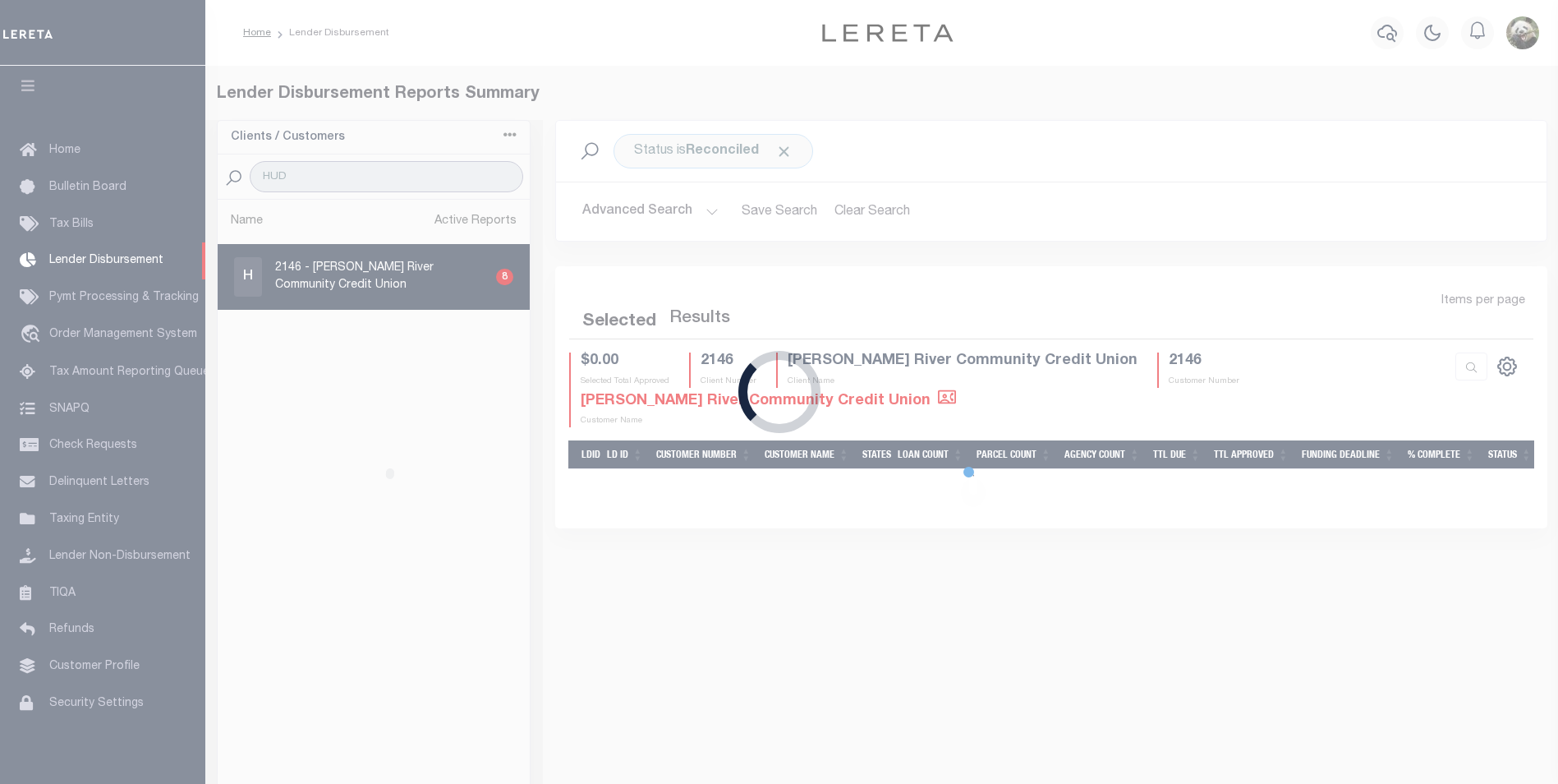
select select "200"
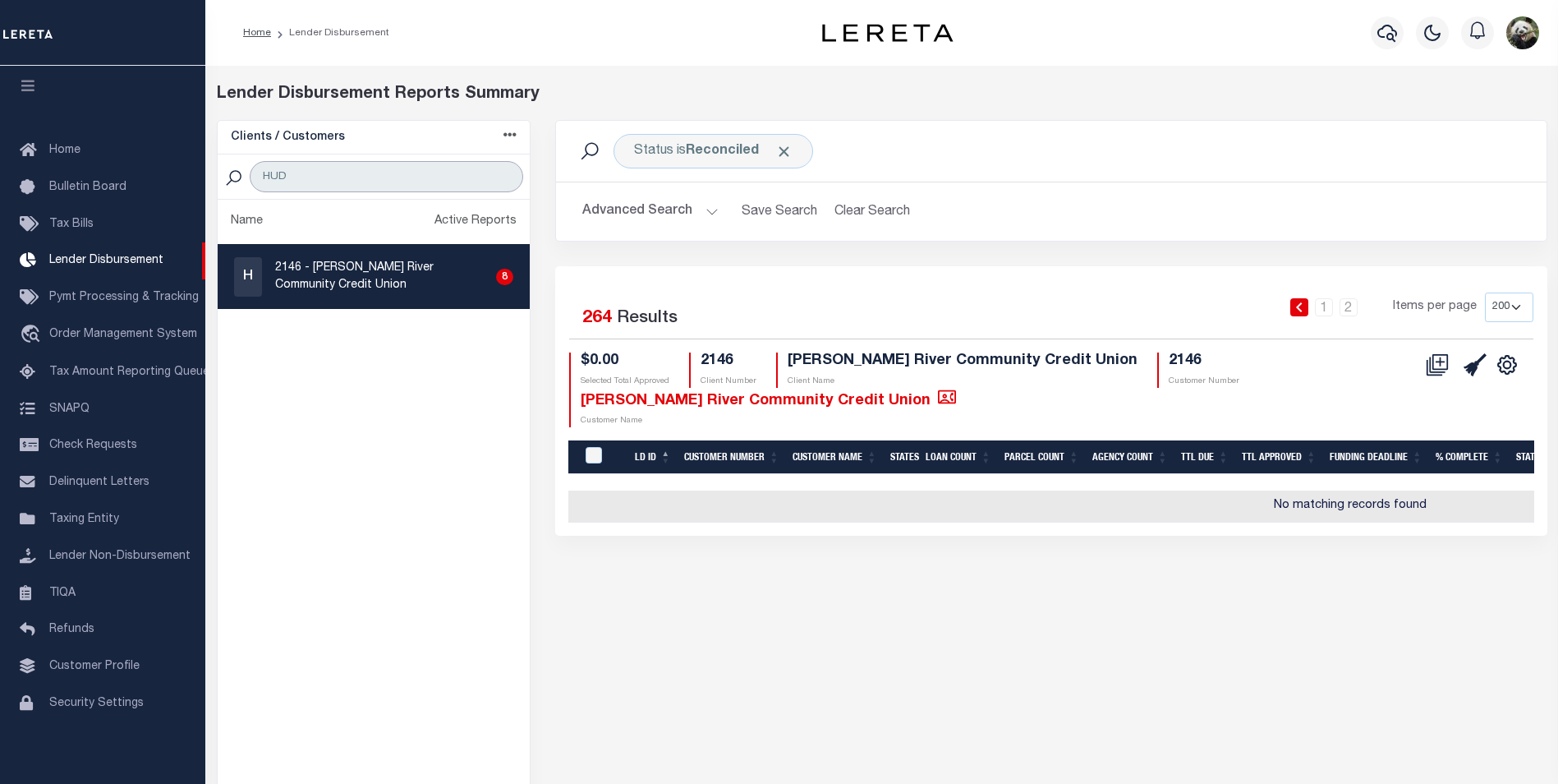
type input "HUD"
click at [428, 282] on p "2146 - Hudson River Community Credit Union" at bounding box center [382, 276] width 214 height 34
checkbox input "true"
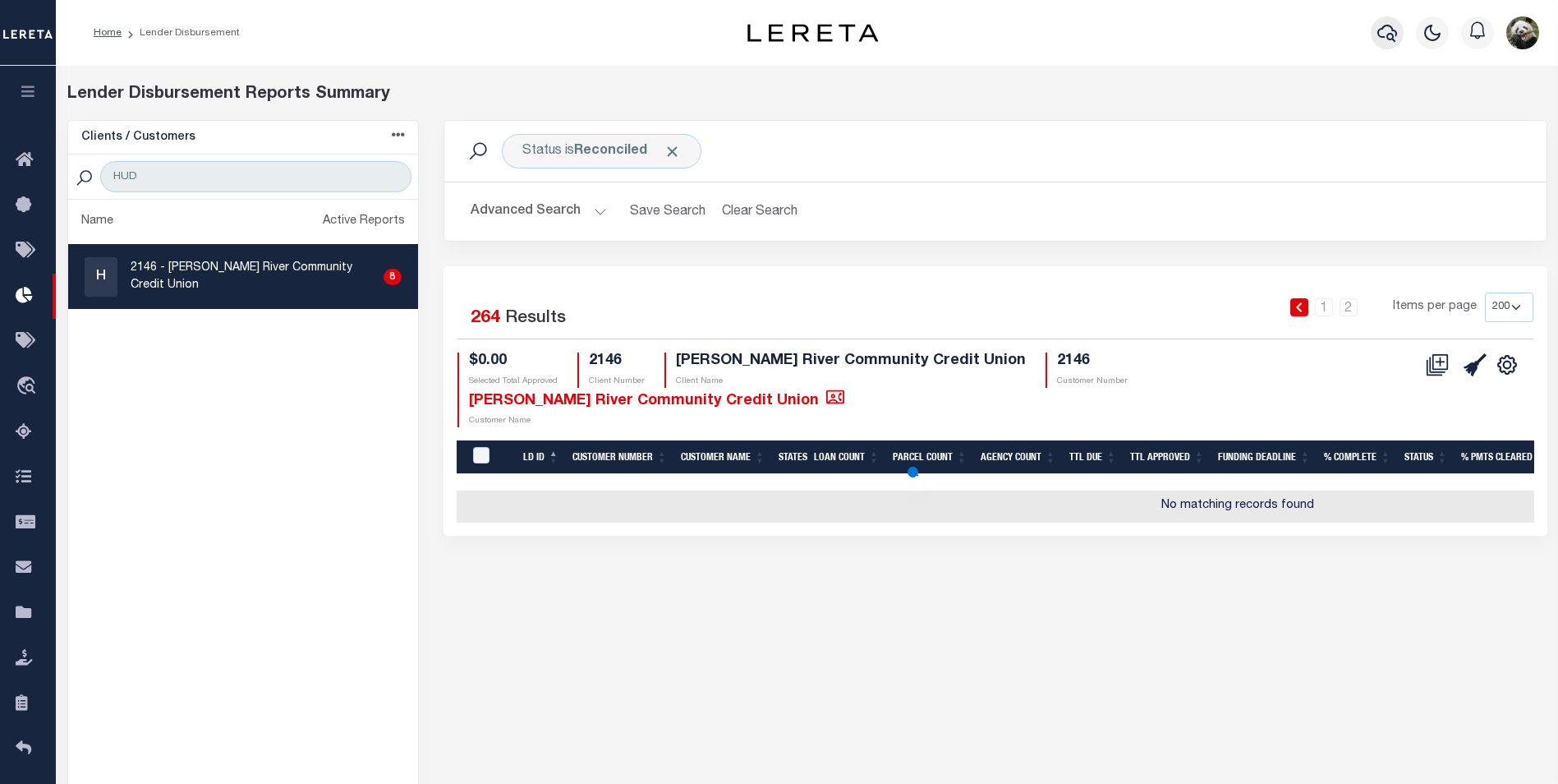
click at [1392, 40] on icon "button" at bounding box center [1387, 33] width 20 height 17
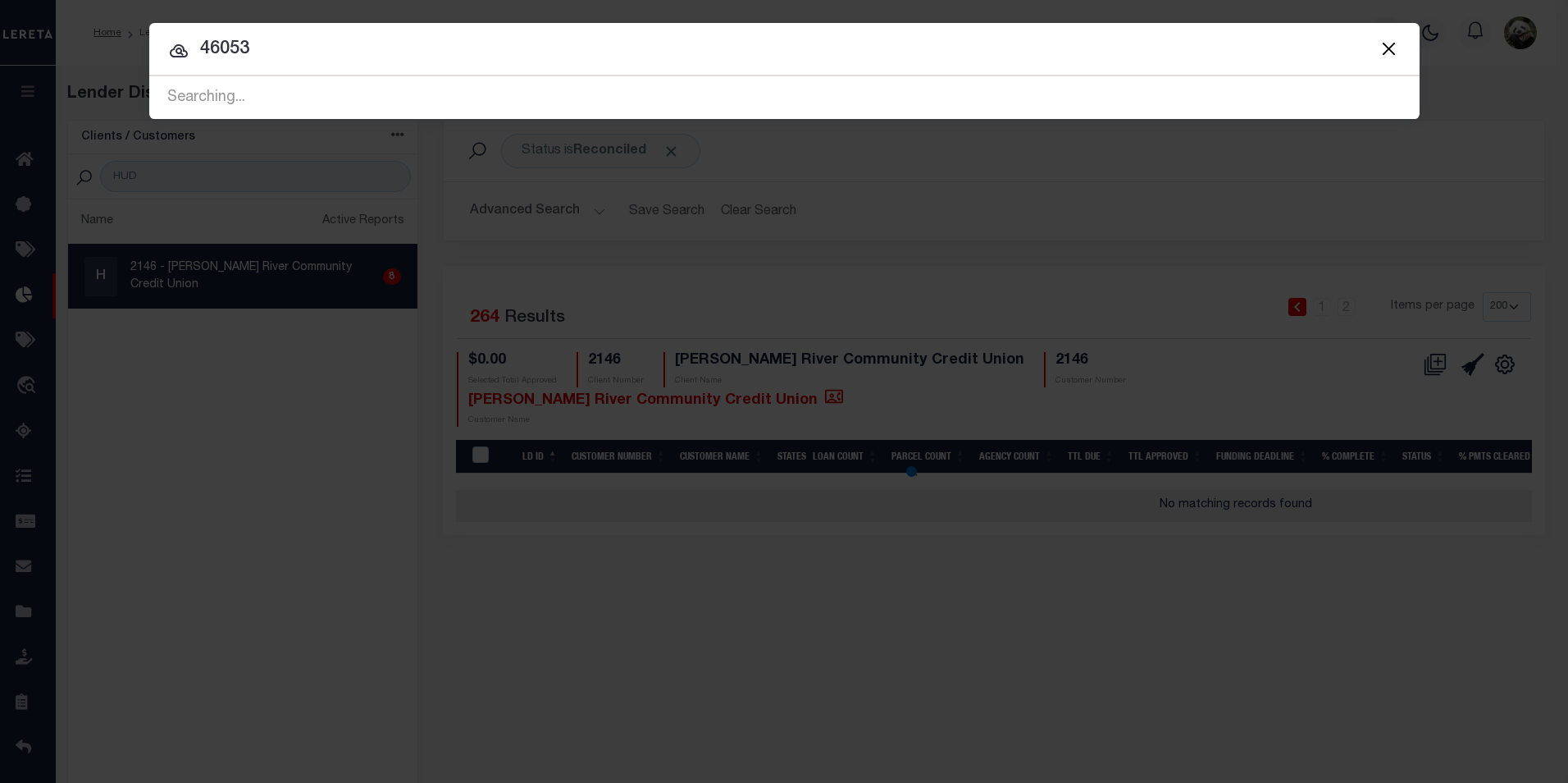
type input "46053"
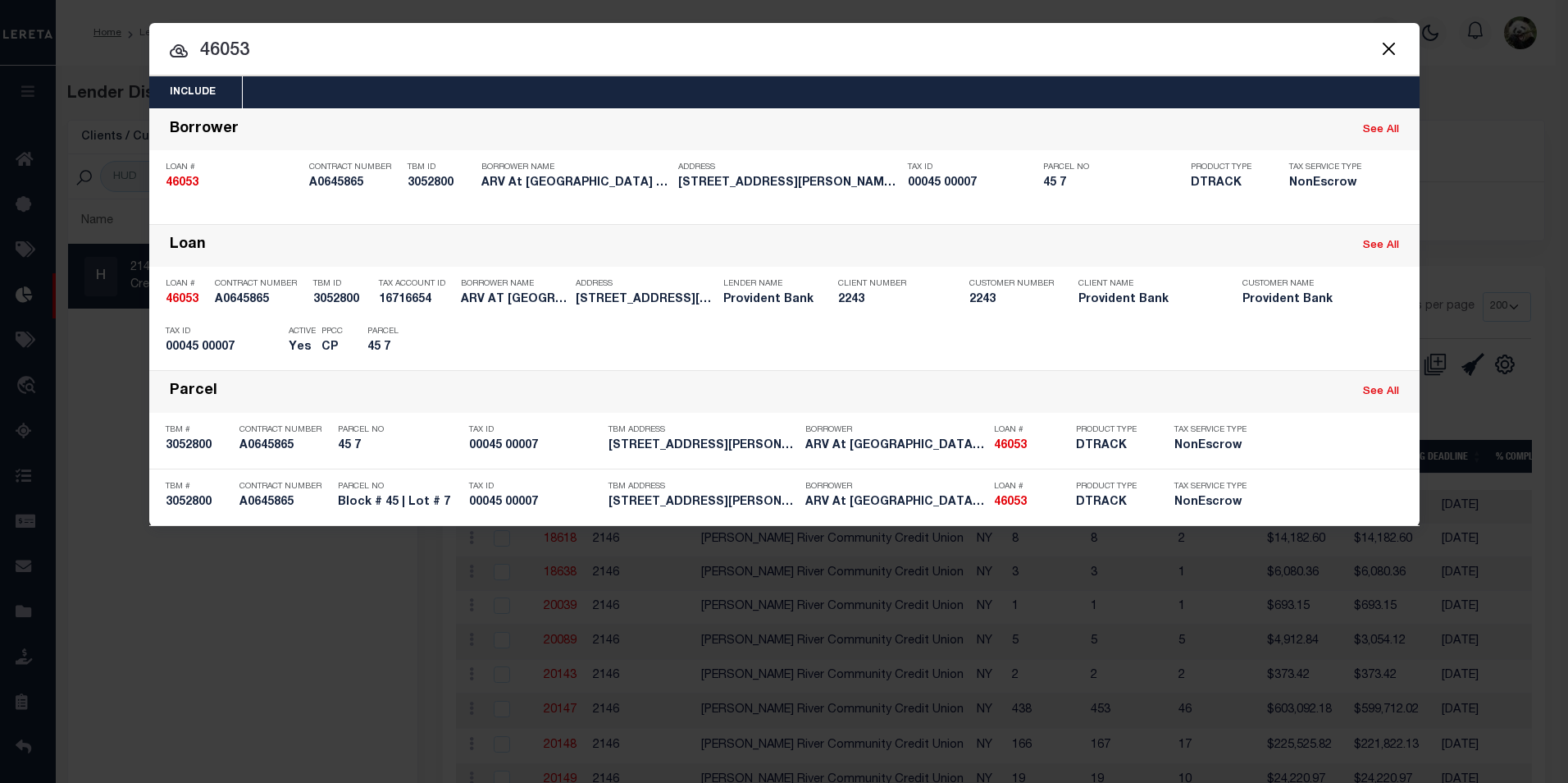
click at [1384, 50] on button "Close" at bounding box center [1389, 48] width 21 height 21
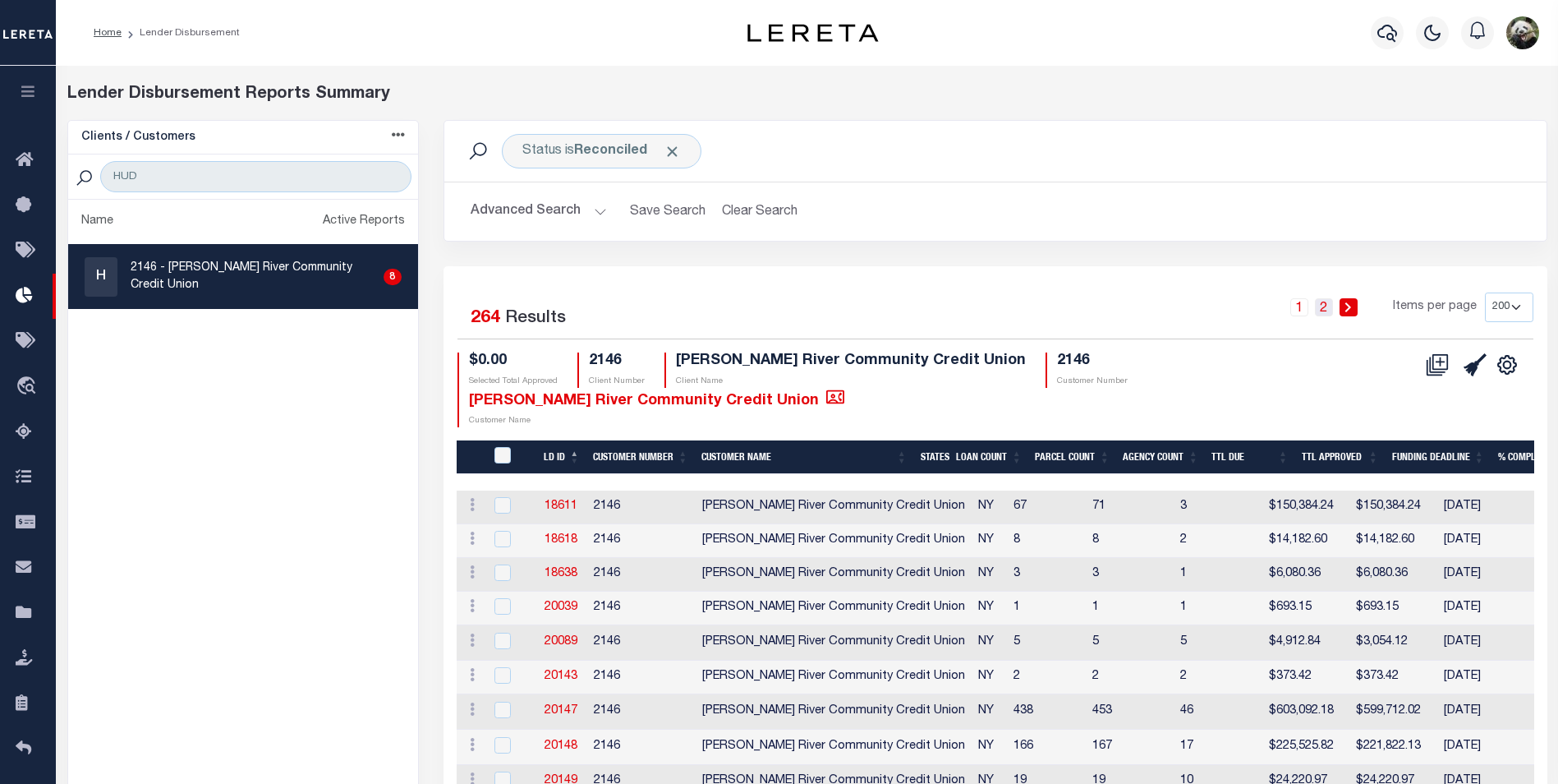
click at [1329, 314] on link "2" at bounding box center [1323, 306] width 18 height 18
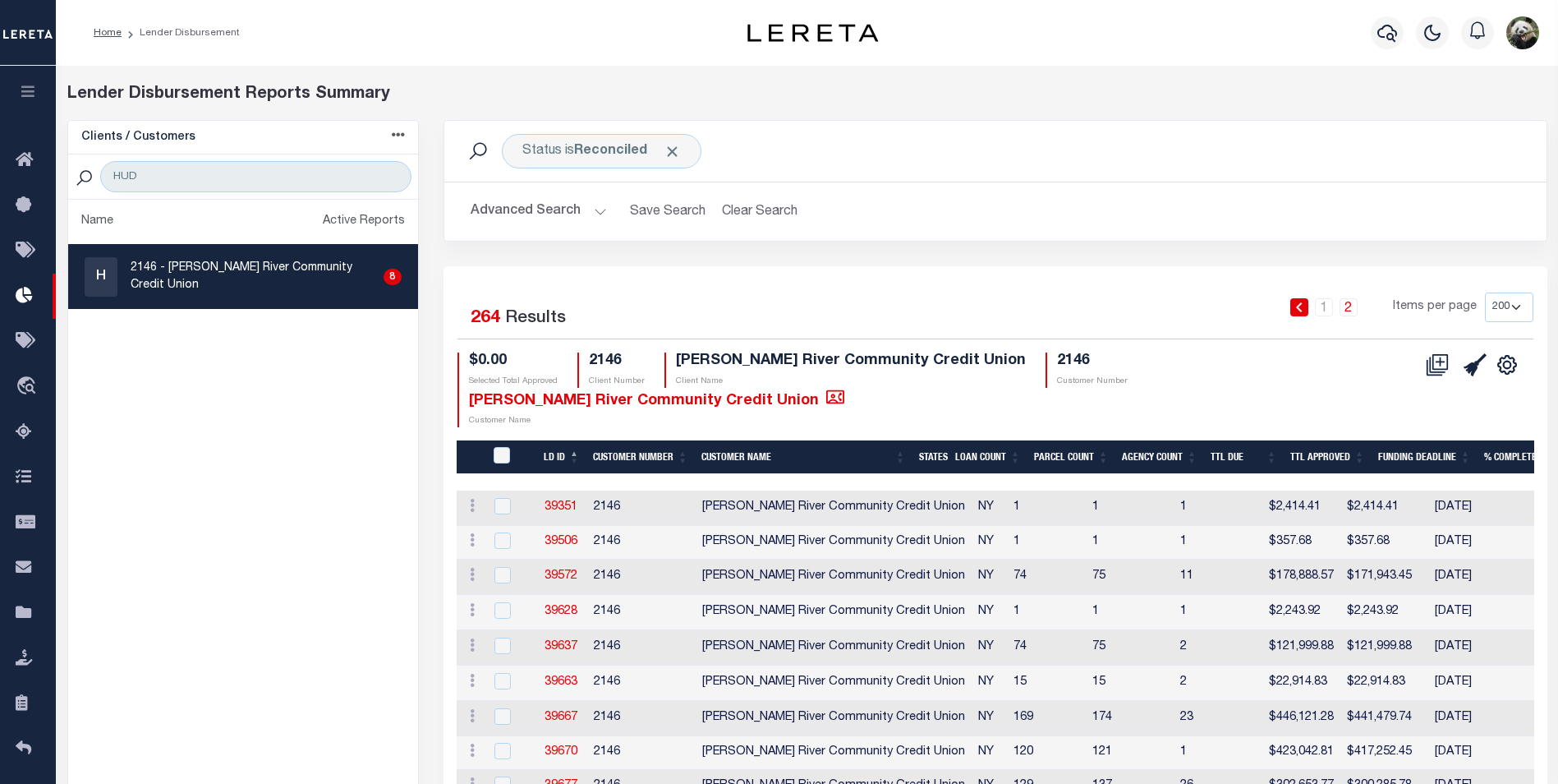
click at [1351, 310] on link "2" at bounding box center [1348, 306] width 18 height 18
click at [283, 287] on div "H 2146 - Hudson River Community Credit Union 8" at bounding box center [243, 276] width 317 height 39
click at [594, 163] on div "Status is Reconciled" at bounding box center [601, 151] width 199 height 34
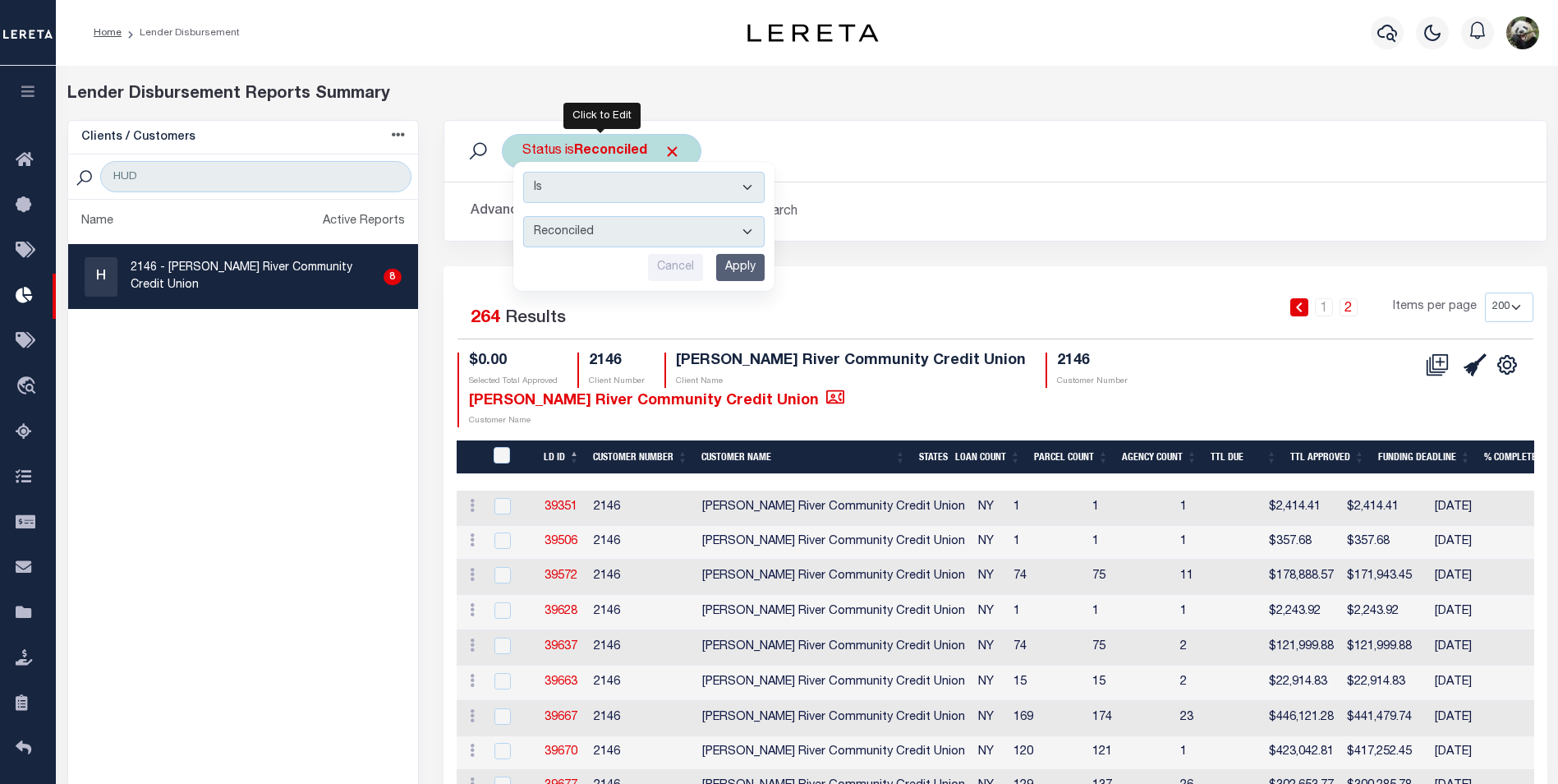
click at [581, 224] on select "All Active Approval In Progress Batching In Progress Complete Do Not Pay Escrow…" at bounding box center [644, 231] width 241 height 31
select select "Active"
click at [523, 216] on select "All Active Approval In Progress Batching In Progress Complete Do Not Pay Escrow…" at bounding box center [644, 231] width 241 height 31
click at [733, 263] on input "Apply" at bounding box center [740, 268] width 49 height 27
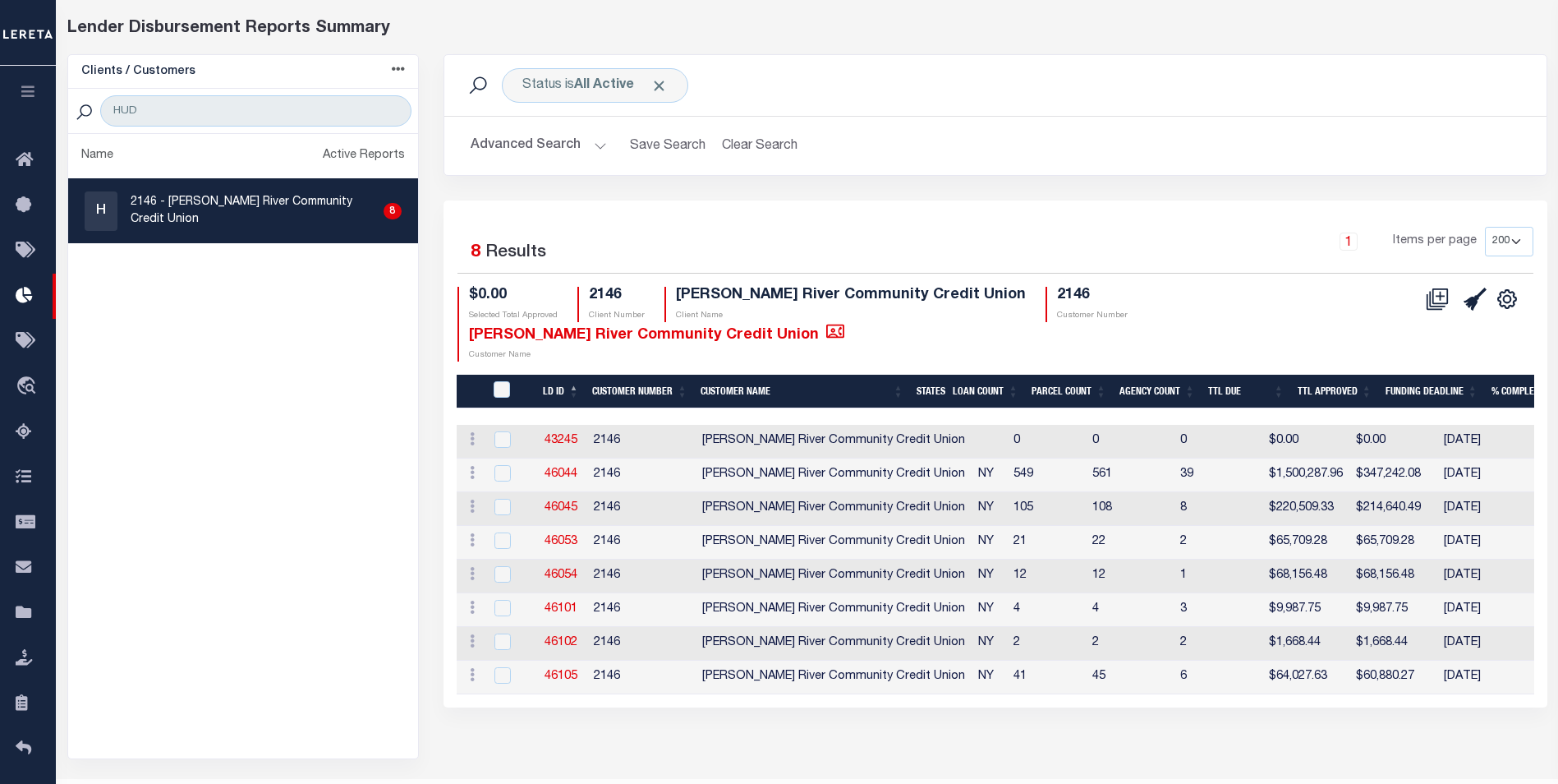
scroll to position [110, 0]
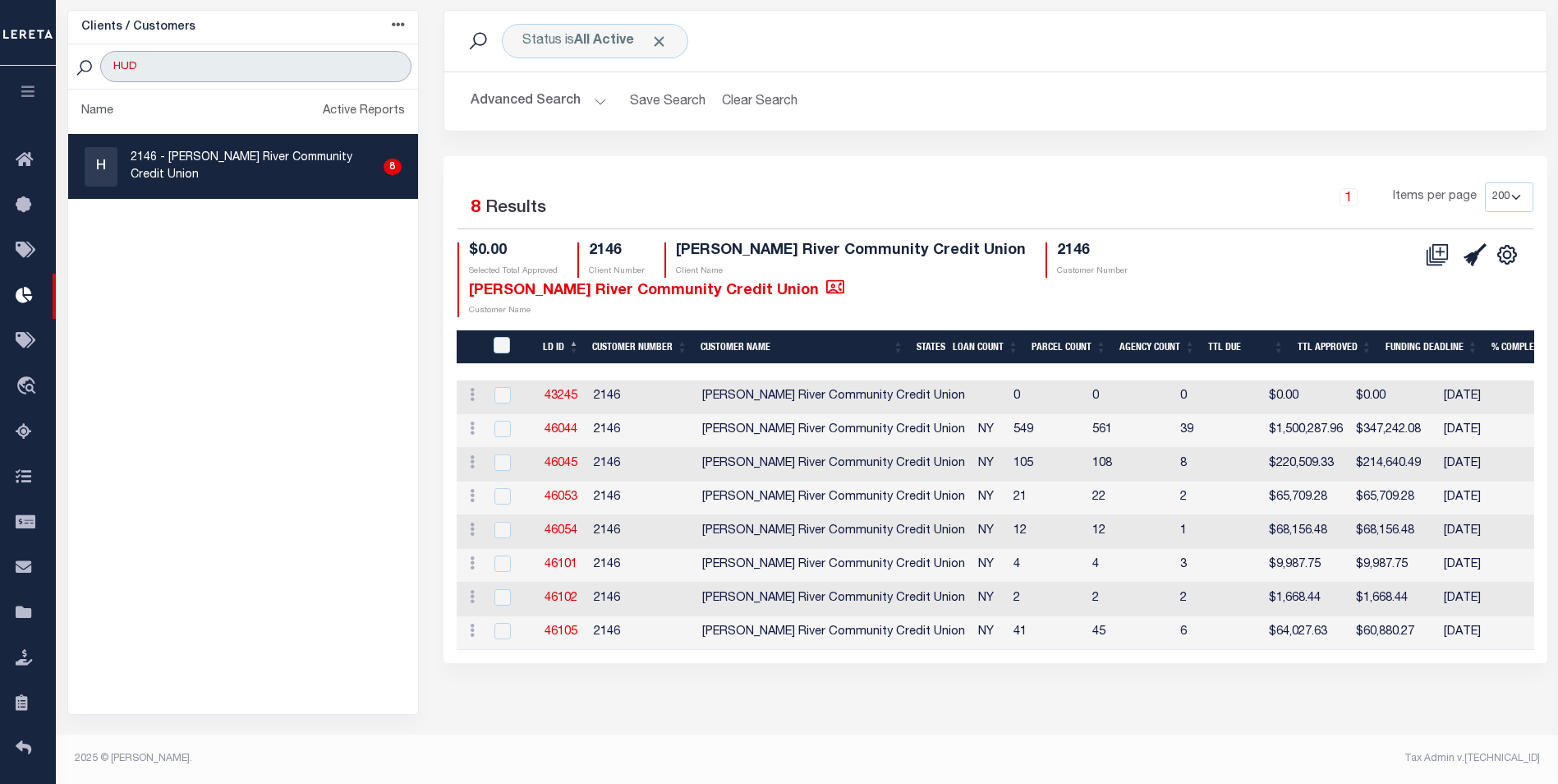
click at [309, 71] on input "HUD" at bounding box center [255, 66] width 311 height 31
click at [308, 71] on input "HUD" at bounding box center [255, 66] width 311 height 31
type input "PCSB"
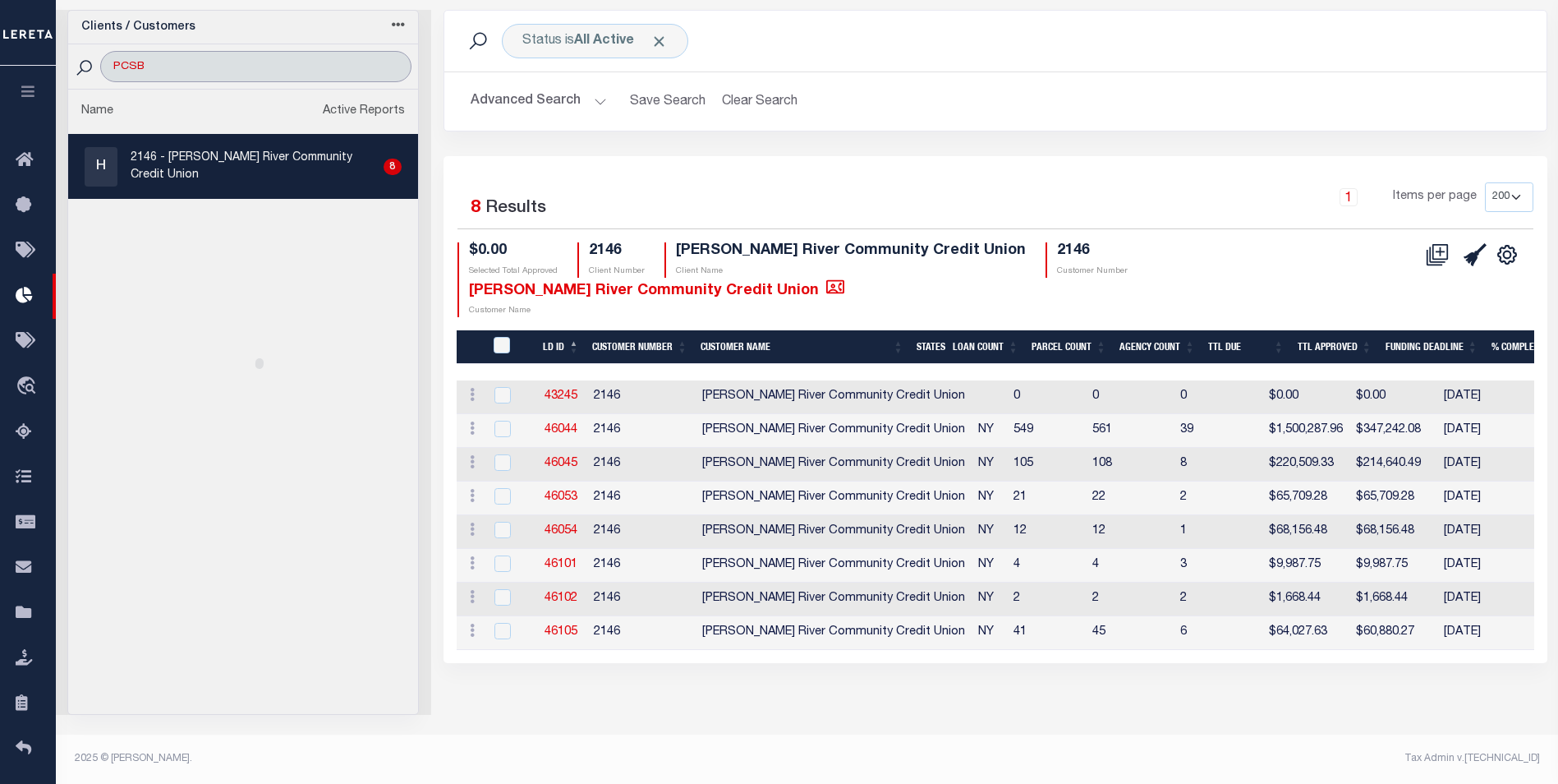
select select "200"
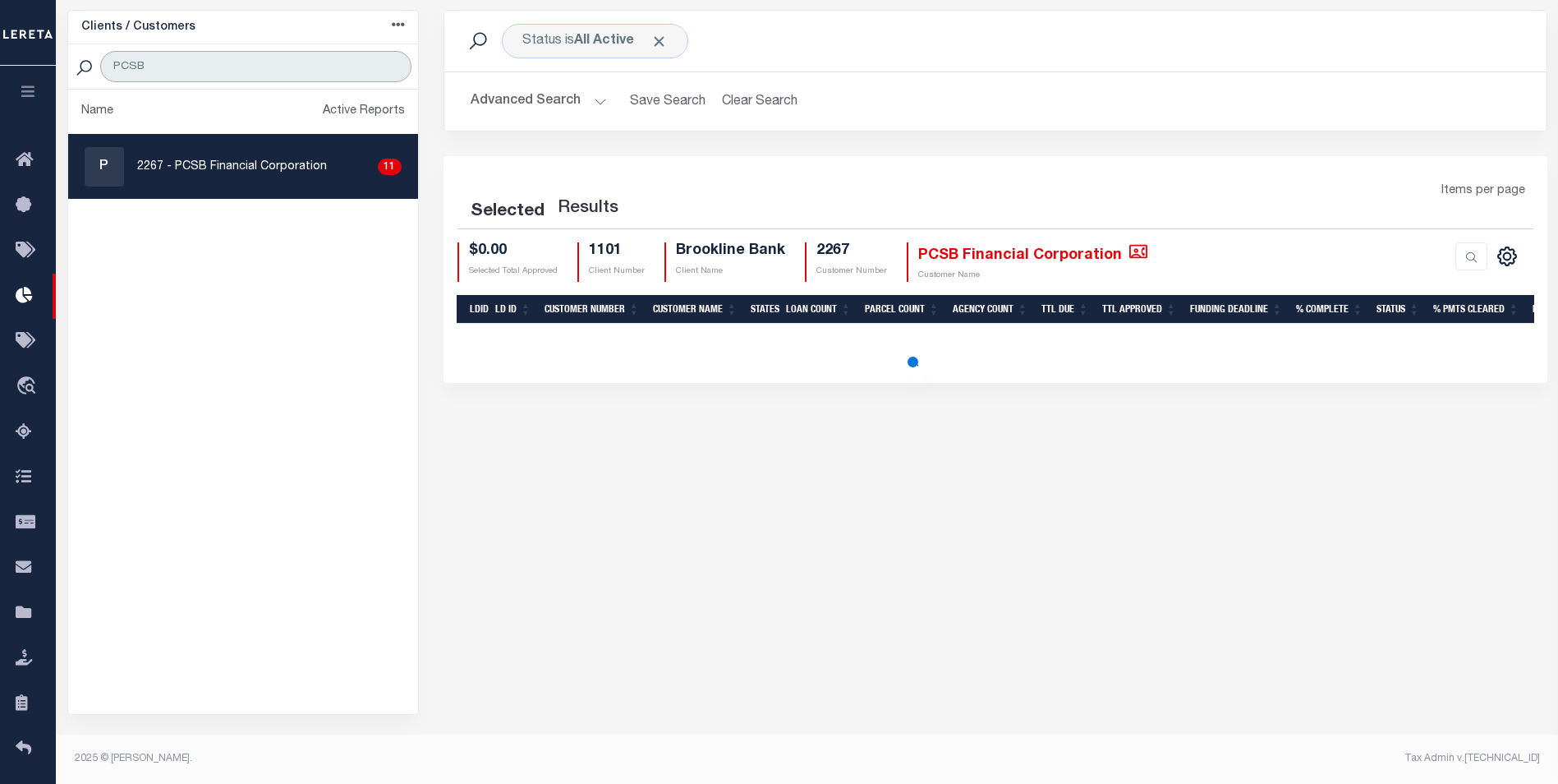
type input "PCSB"
click at [277, 152] on div "P 2267 - PCSB Financial Corporation 11" at bounding box center [243, 167] width 317 height 39
select select "200"
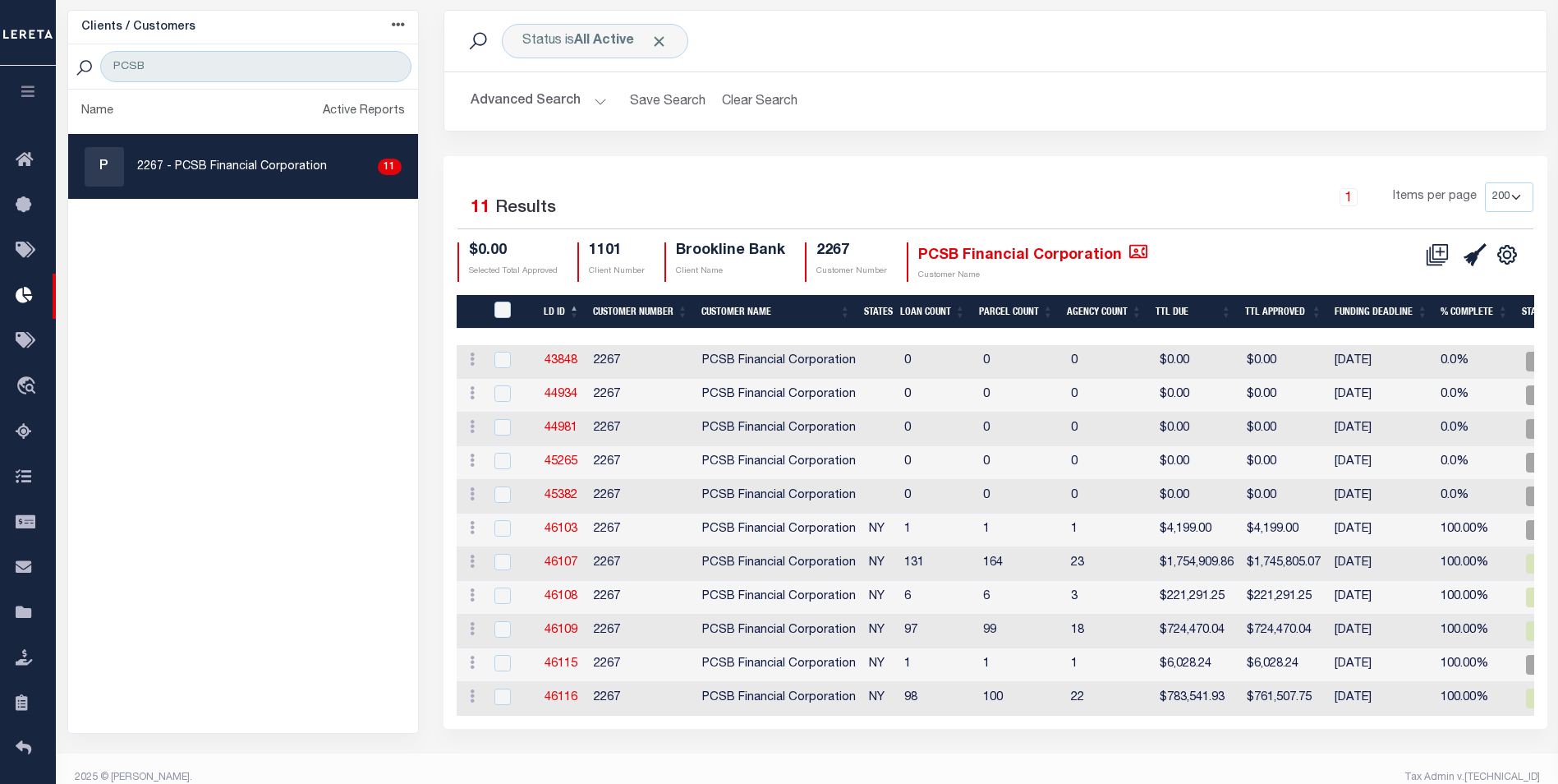
checkbox input "true"
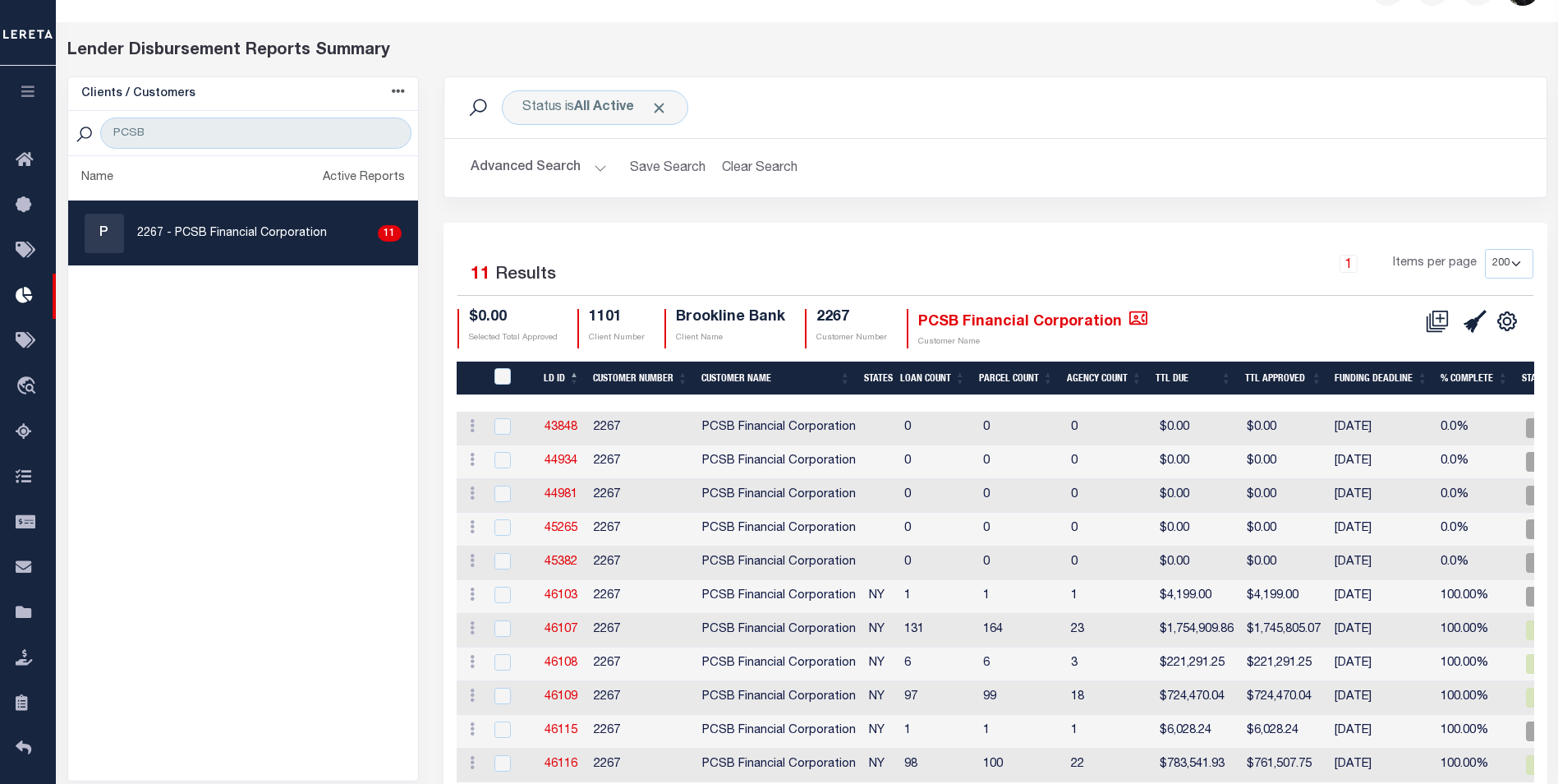
scroll to position [133, 0]
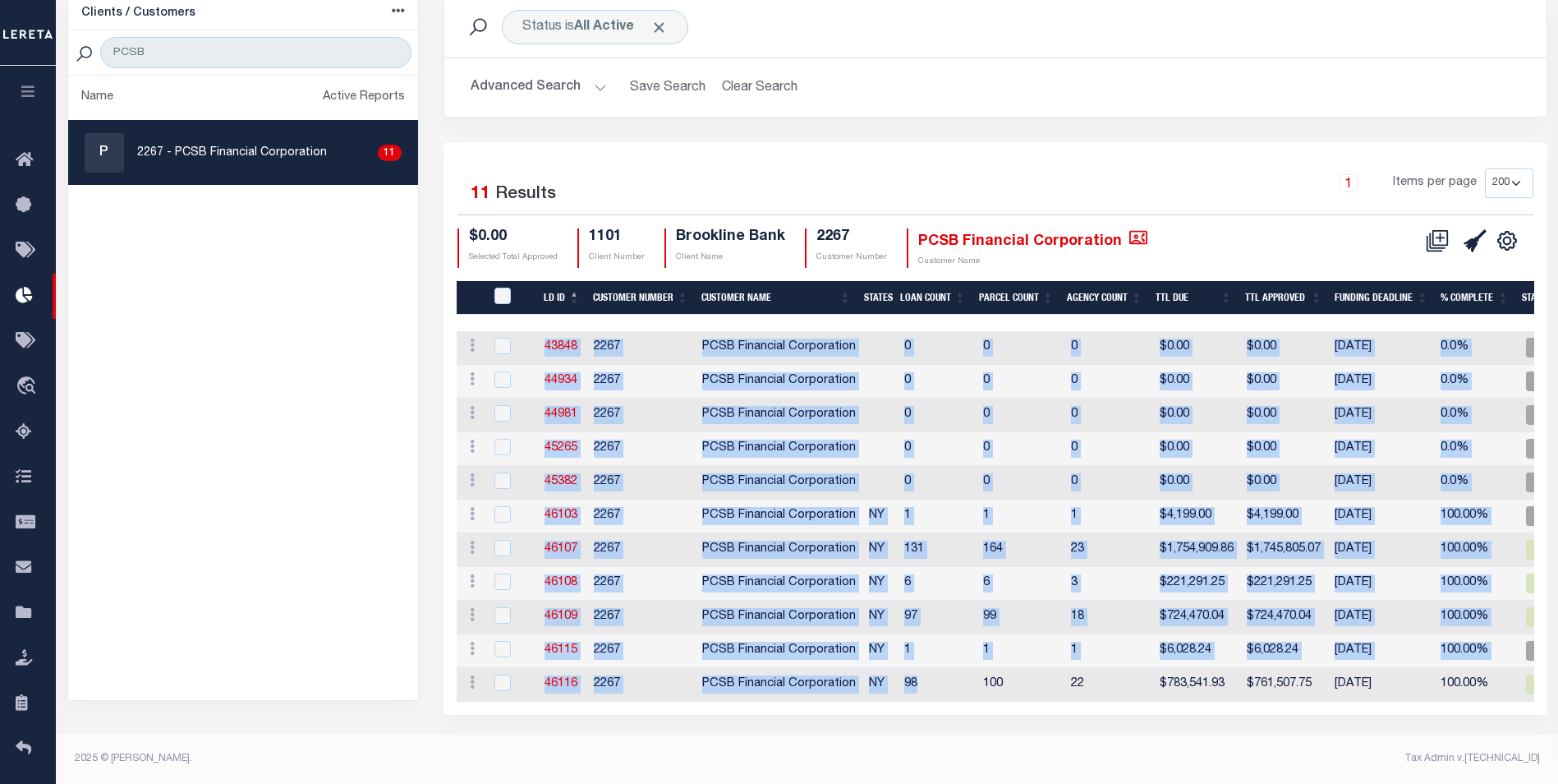
drag, startPoint x: 806, startPoint y: 702, endPoint x: 932, endPoint y: 688, distance: 126.8
click at [932, 688] on div "LD ID Customer Number Customer Name States Loan Count Parcel Count Agency Count…" at bounding box center [996, 516] width 1078 height 371
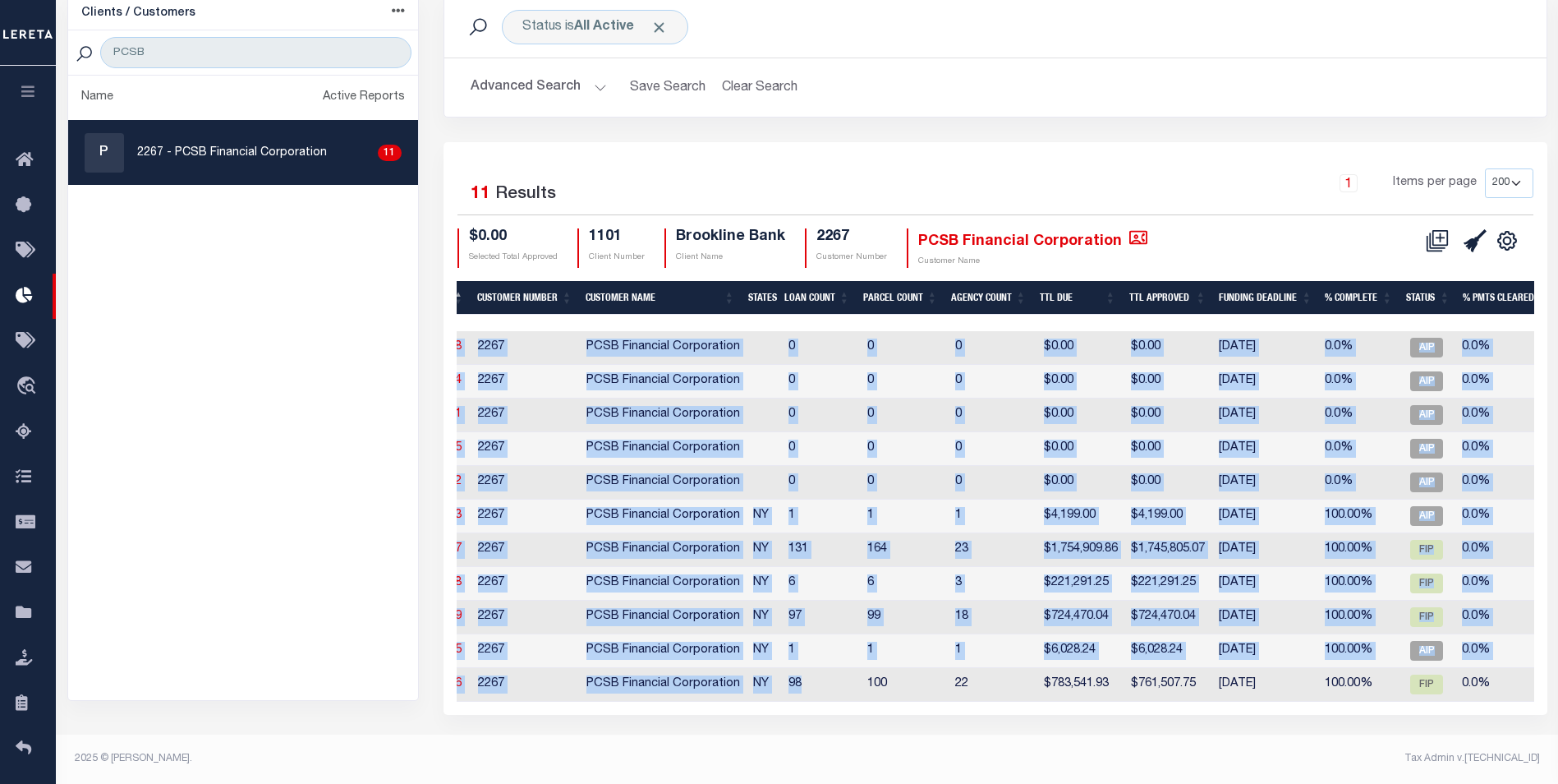
scroll to position [0, 180]
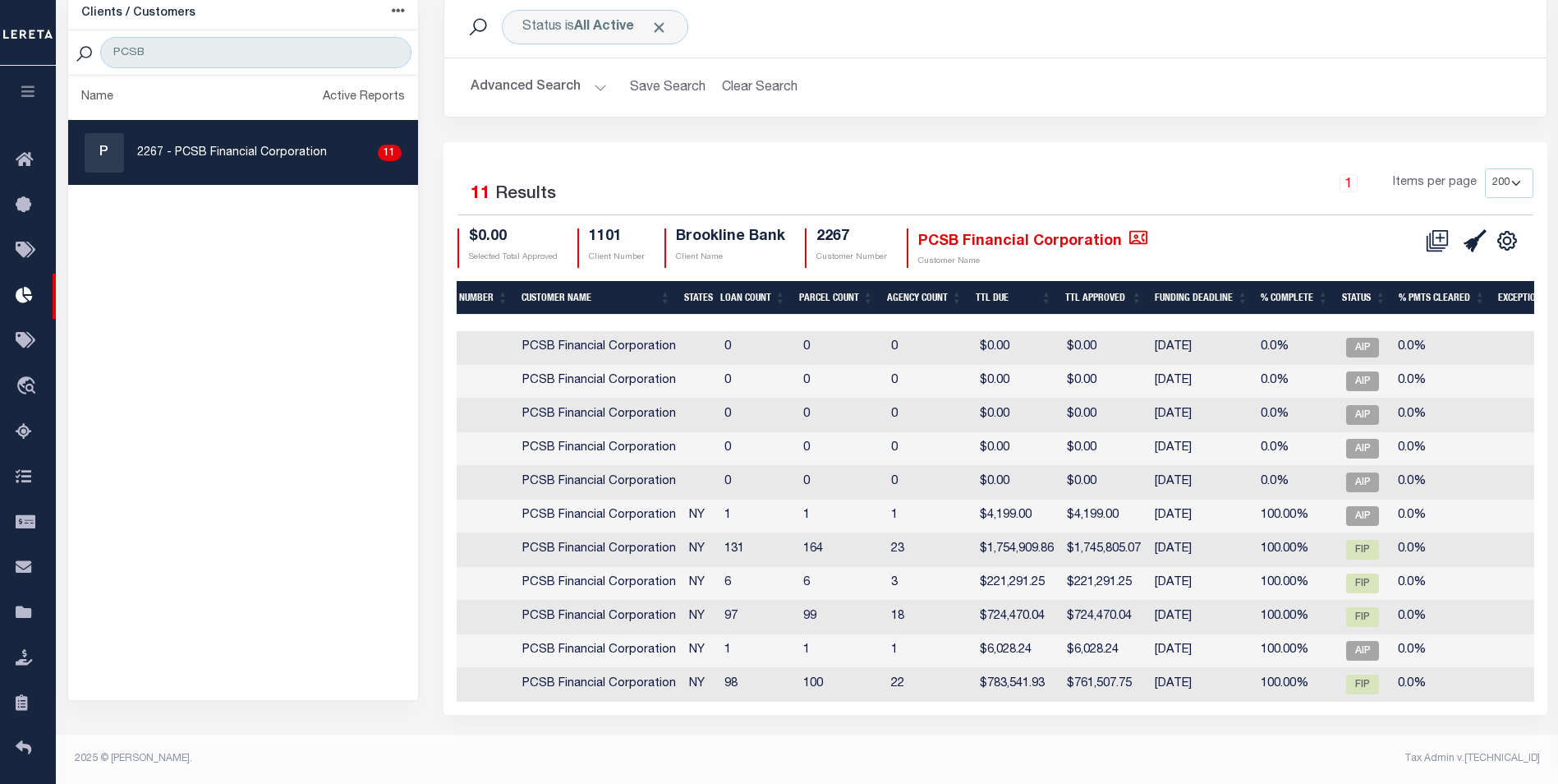
click at [1192, 781] on footer "2025 © LERETA. Tax Admin v.1.0.0.1" at bounding box center [806, 759] width 1502 height 50
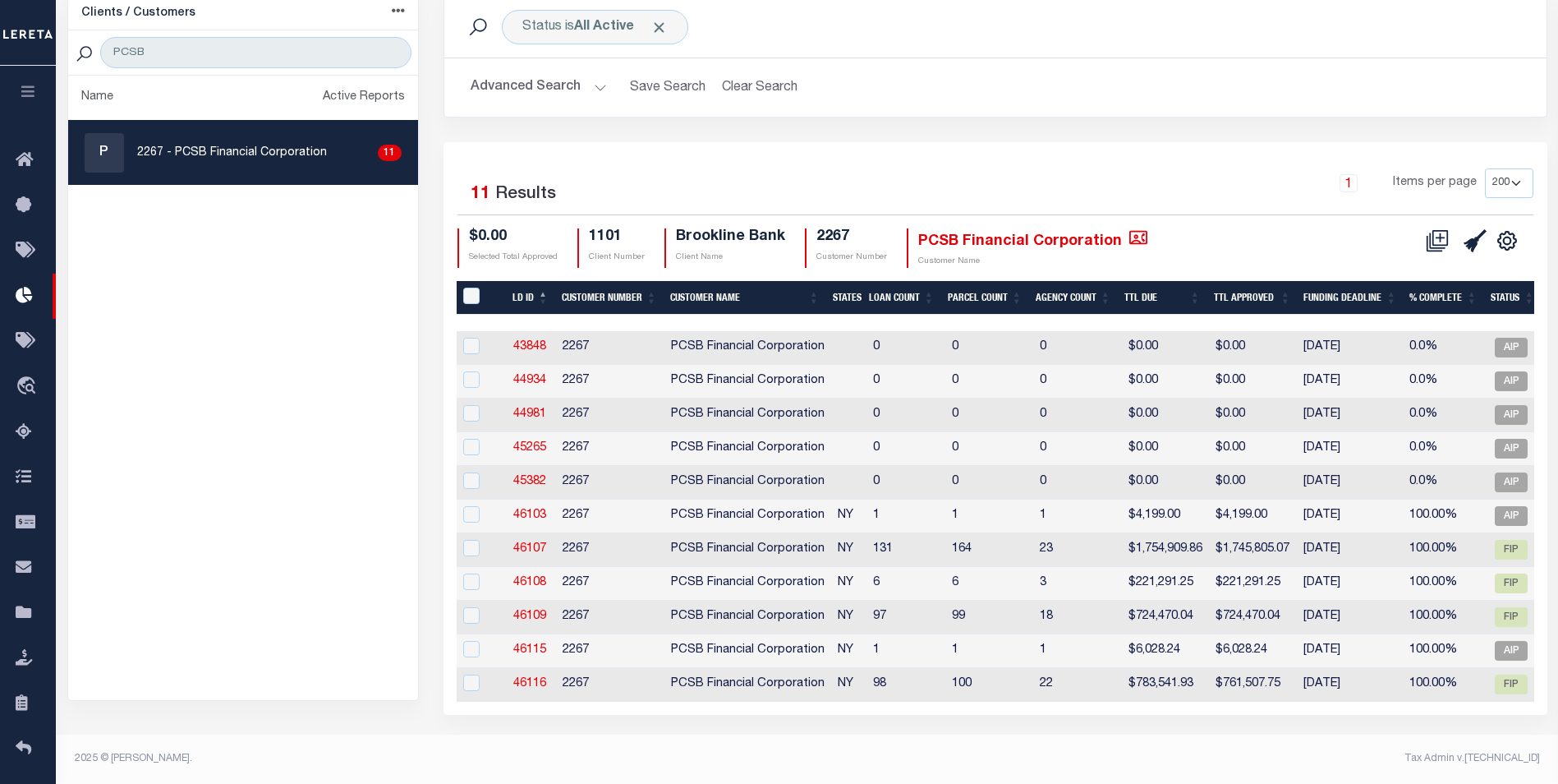
scroll to position [0, 0]
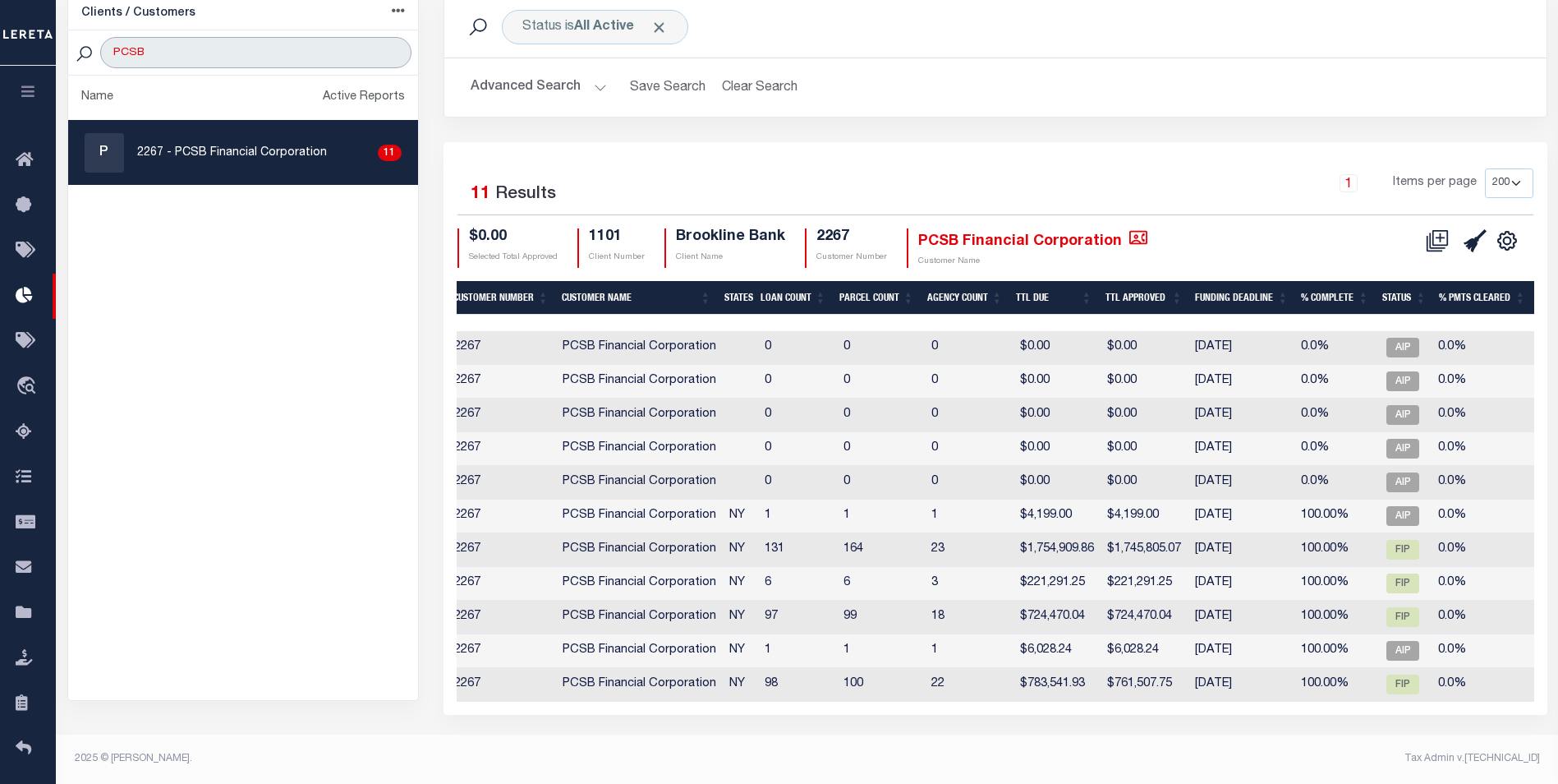
click at [394, 44] on input "PCSB" at bounding box center [255, 52] width 311 height 31
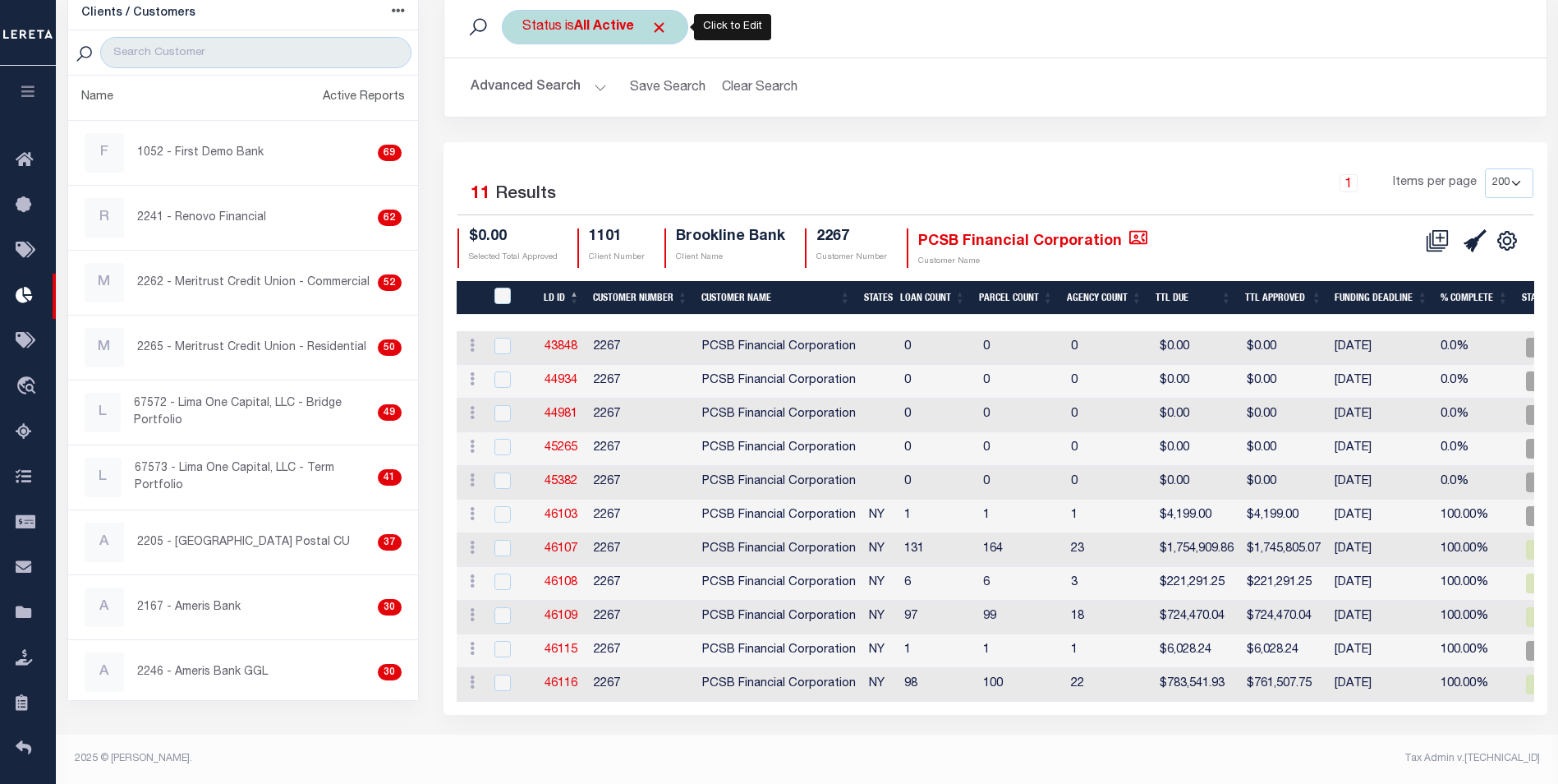
click at [589, 21] on b "All Active" at bounding box center [604, 27] width 60 height 13
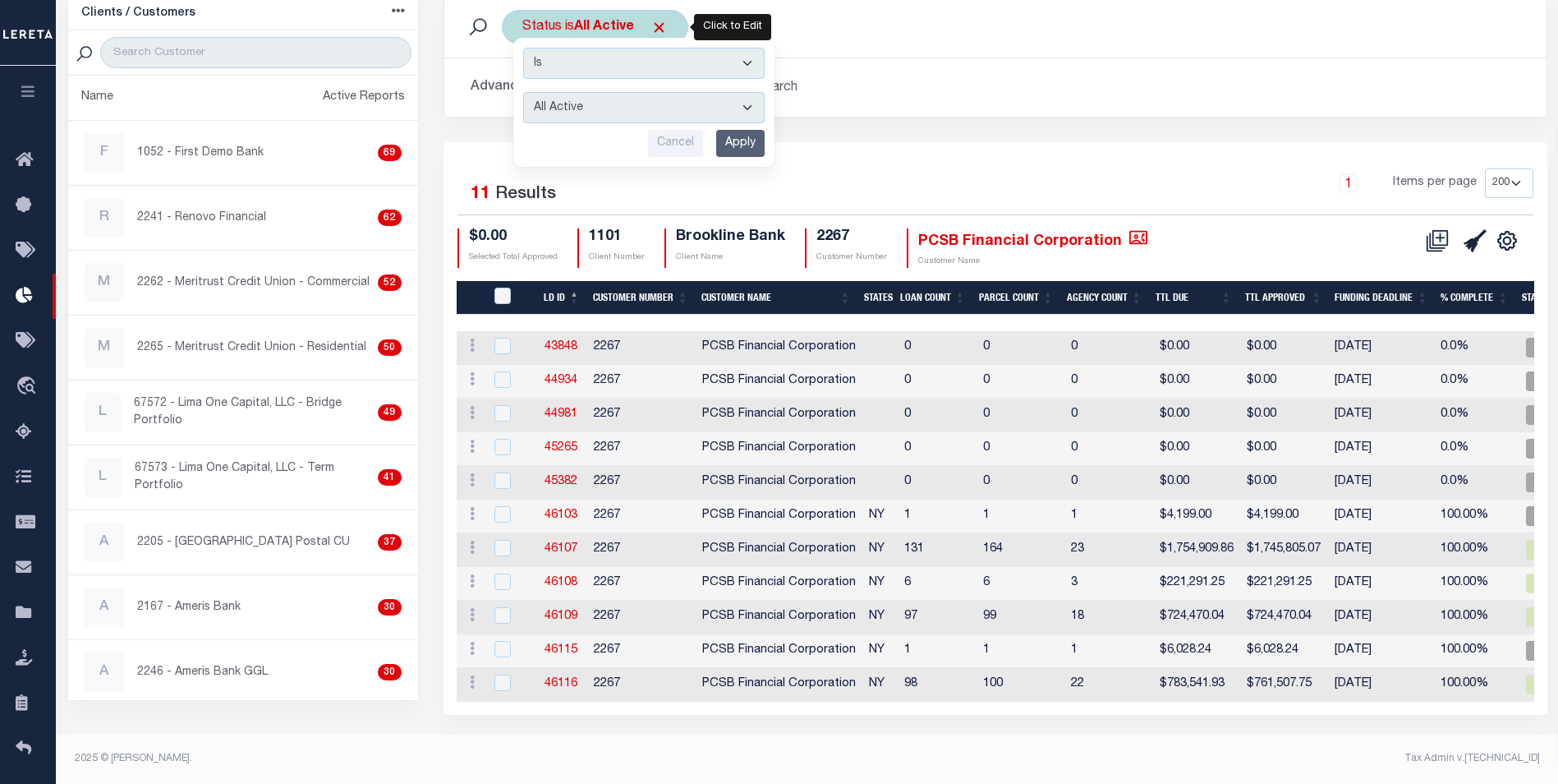
click at [590, 92] on select "All Active Approval In Progress Batching In Progress Complete Do Not Pay Escrow…" at bounding box center [644, 107] width 241 height 31
select select "REC"
click at [523, 92] on select "All Active Approval In Progress Batching In Progress Complete Do Not Pay Escrow…" at bounding box center [644, 107] width 241 height 31
click at [741, 135] on input "Apply" at bounding box center [740, 144] width 49 height 27
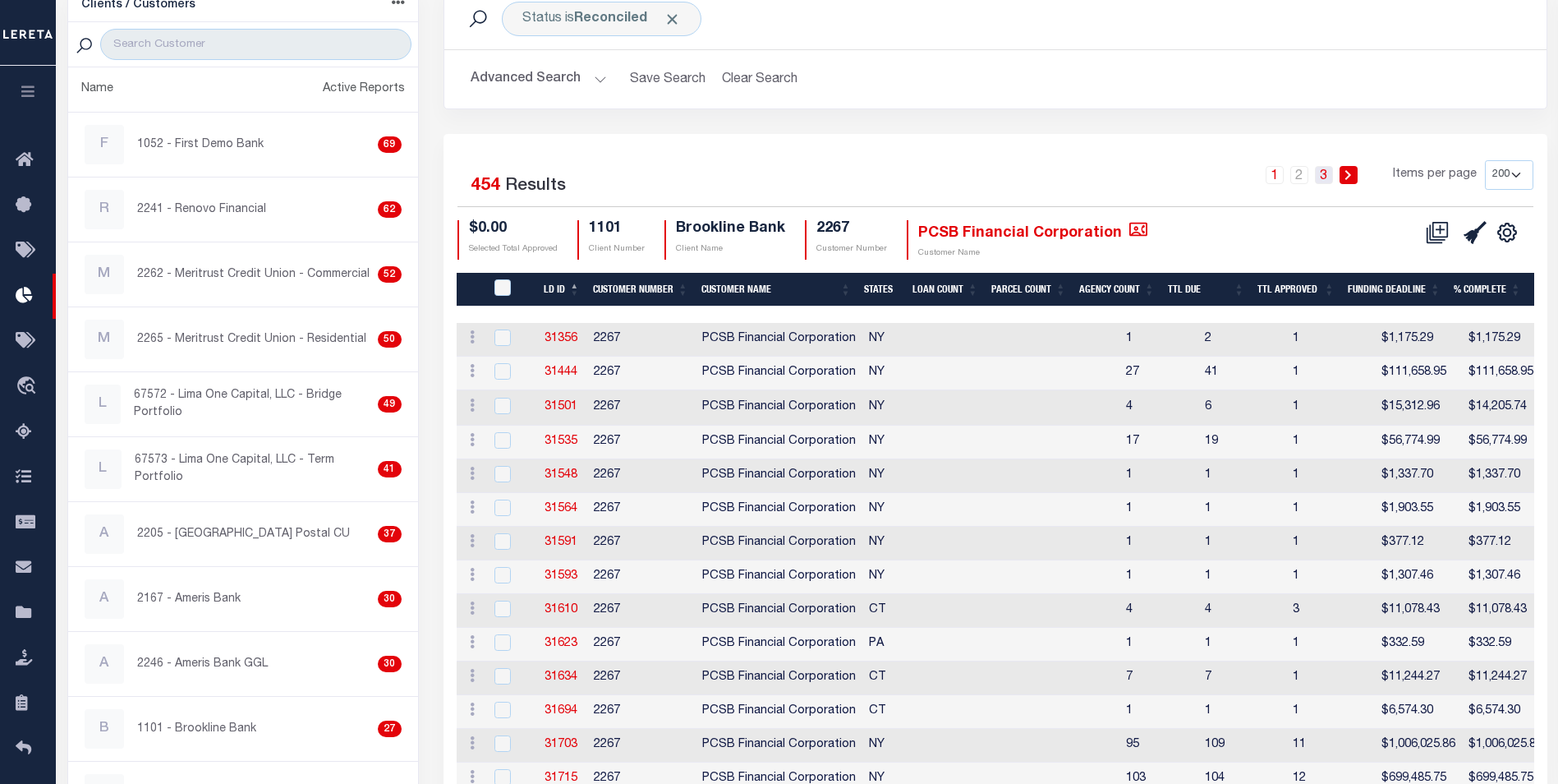
click at [1326, 171] on link "3" at bounding box center [1323, 175] width 18 height 18
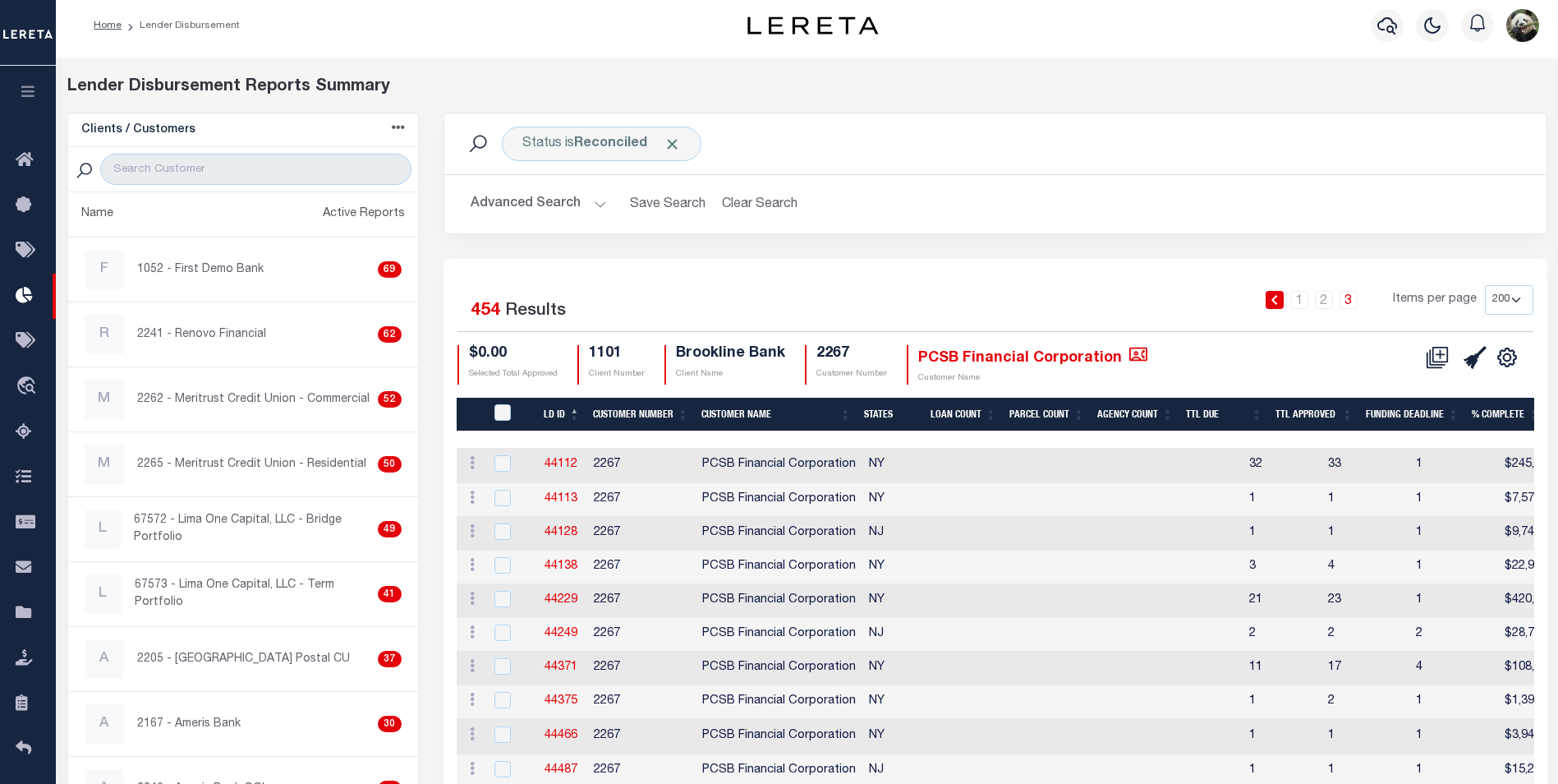
scroll to position [82, 0]
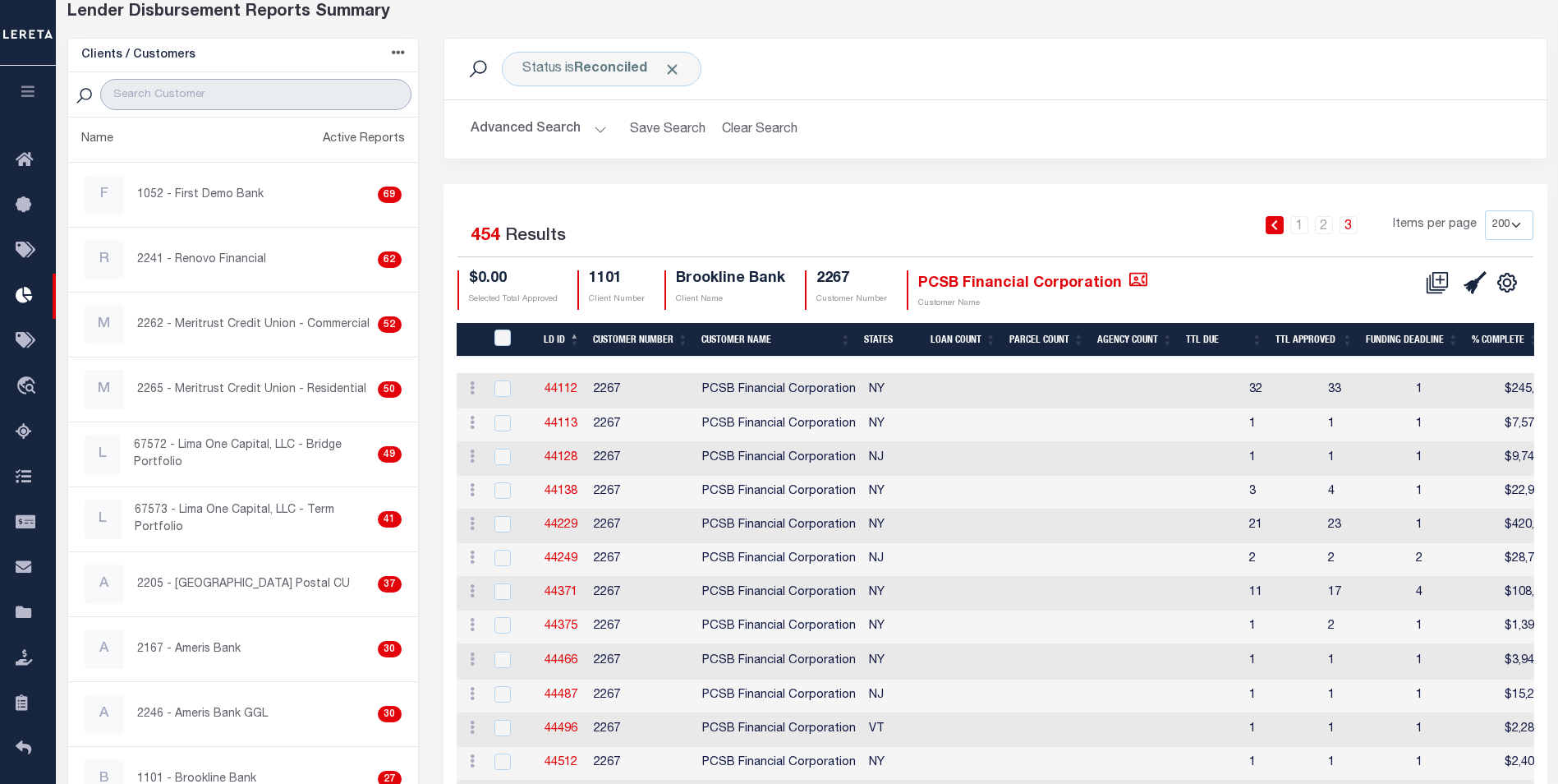
click at [252, 104] on input "search" at bounding box center [255, 94] width 311 height 31
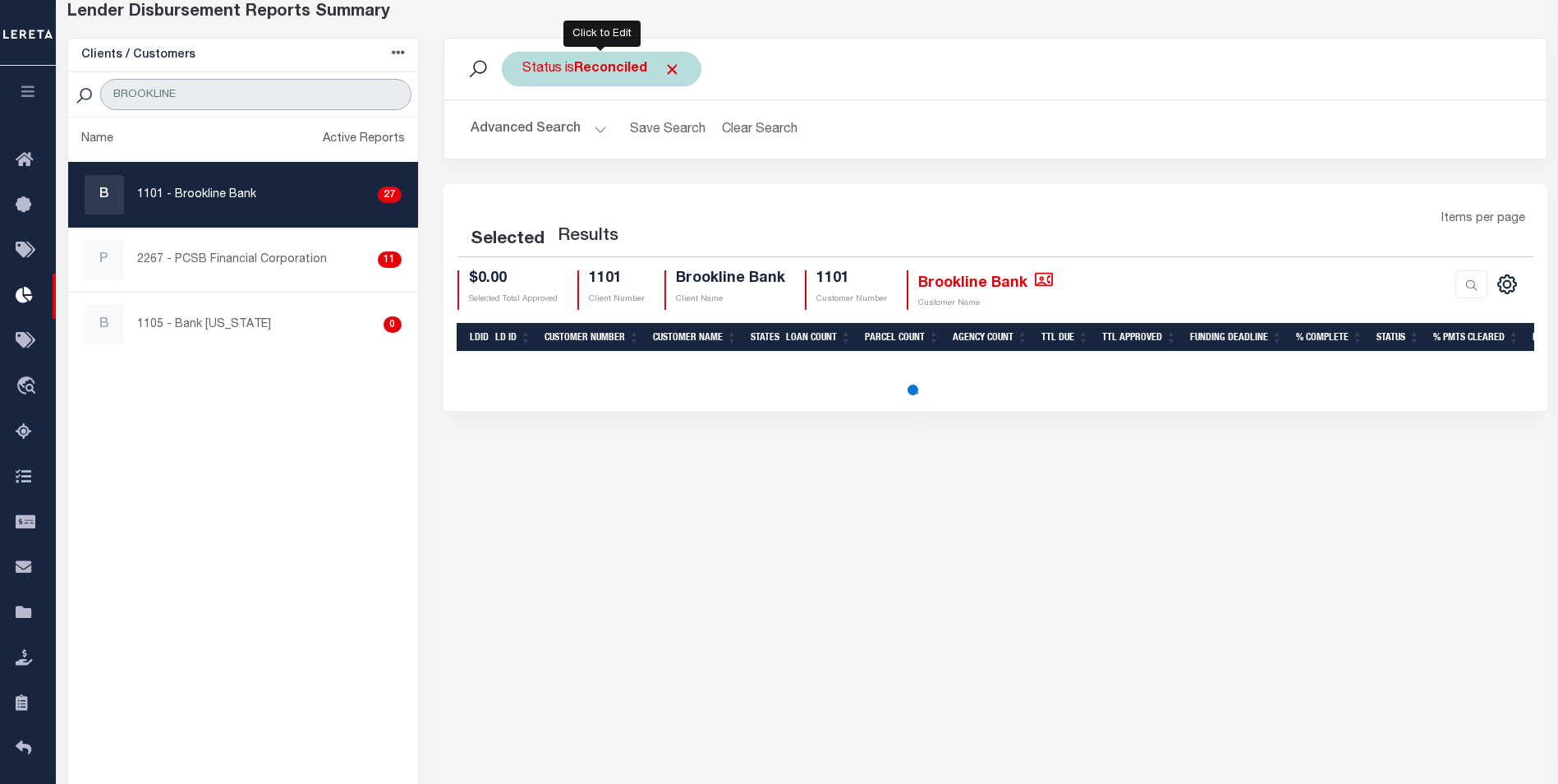
type input "BROOKLINE"
click at [598, 73] on b "Reconciled" at bounding box center [610, 68] width 73 height 13
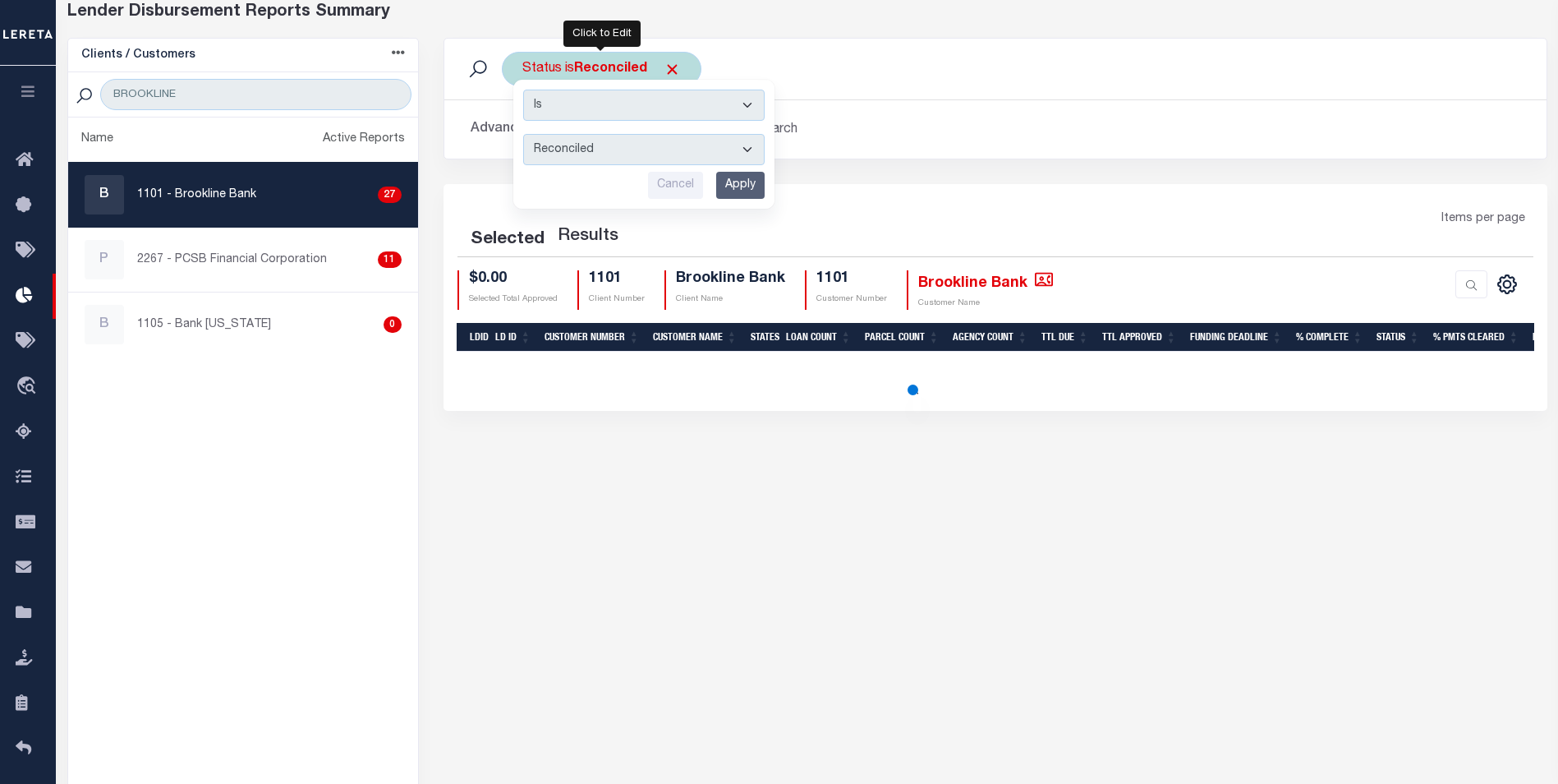
click at [634, 157] on select "All Active Approval In Progress Batching In Progress Complete Do Not Pay Escrow…" at bounding box center [644, 149] width 241 height 31
select select "Active"
click at [523, 134] on select "All Active Approval In Progress Batching In Progress Complete Do Not Pay Escrow…" at bounding box center [644, 149] width 241 height 31
click at [740, 191] on input "Apply" at bounding box center [740, 186] width 49 height 27
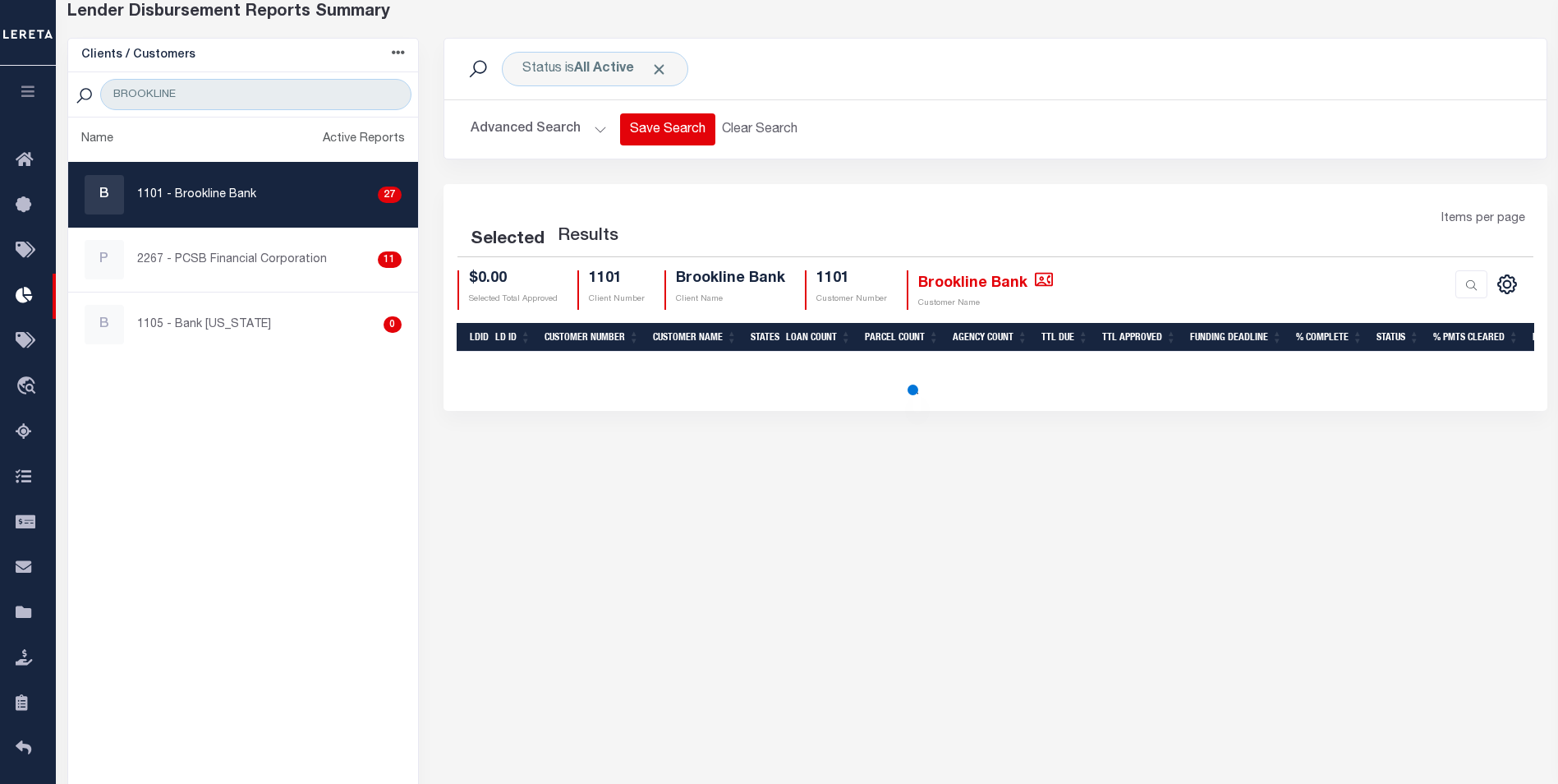
select select "200"
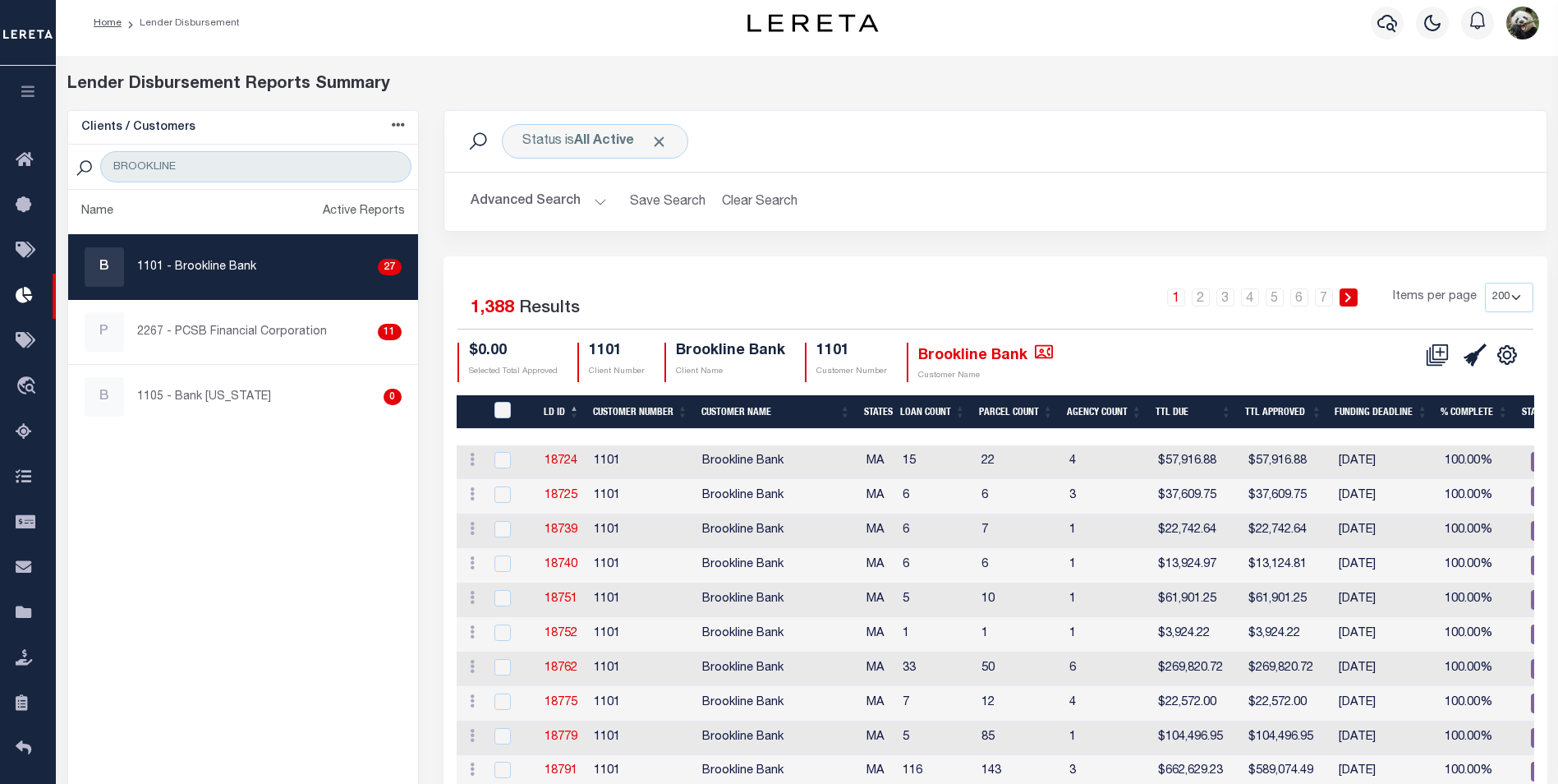
scroll to position [0, 0]
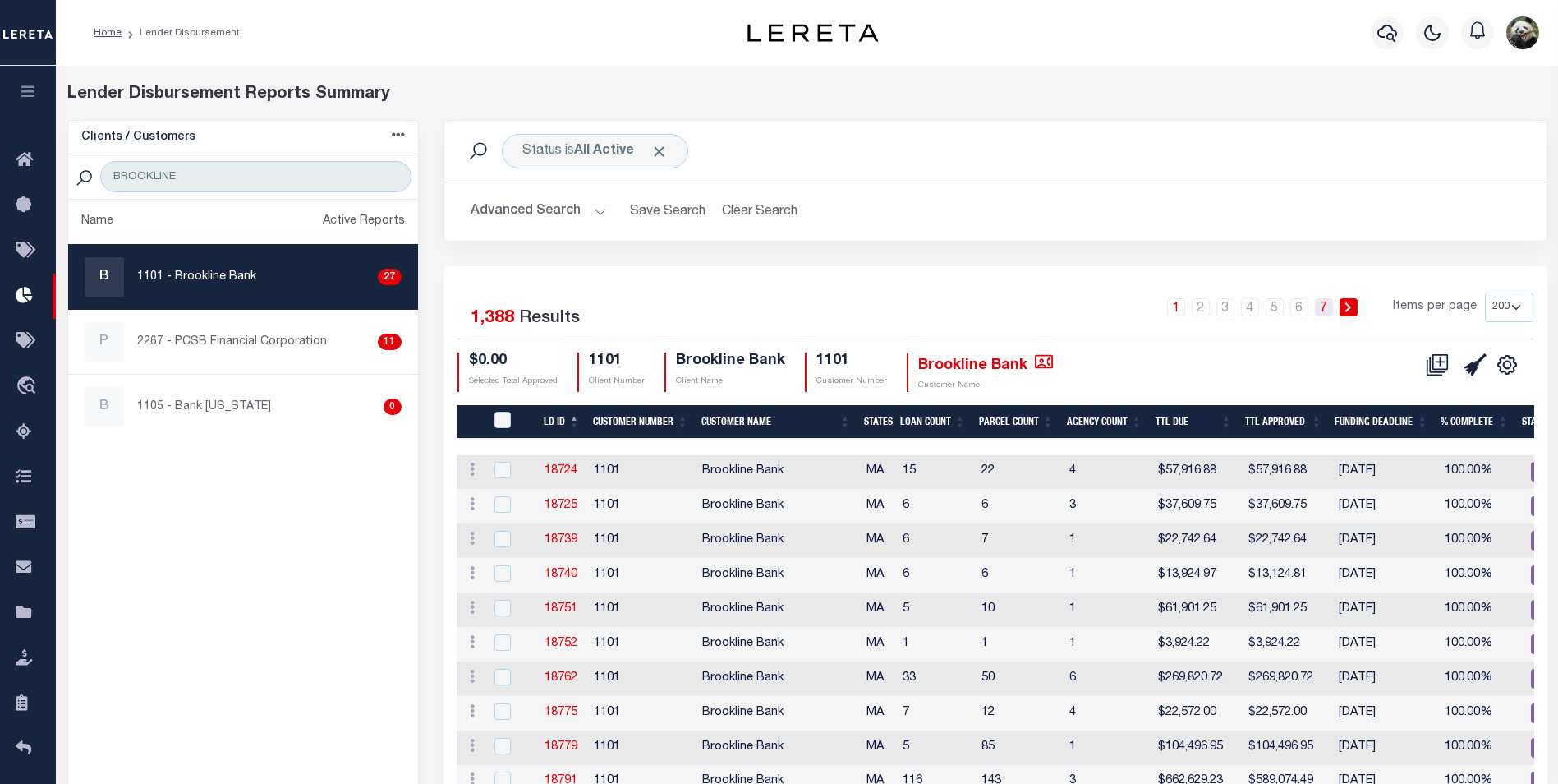
click at [1323, 307] on link "7" at bounding box center [1323, 306] width 18 height 18
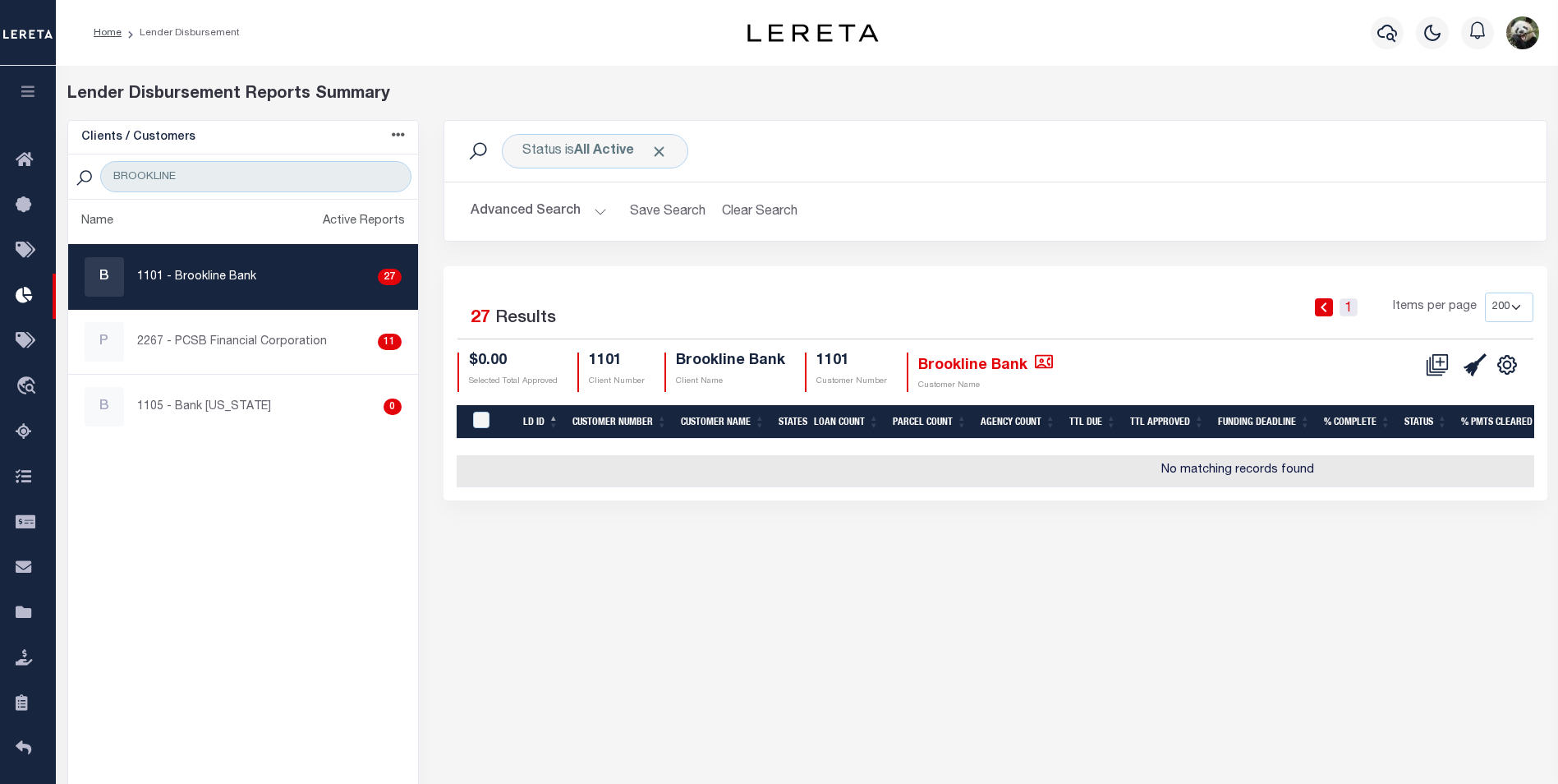
click at [1358, 307] on link "1" at bounding box center [1348, 306] width 18 height 18
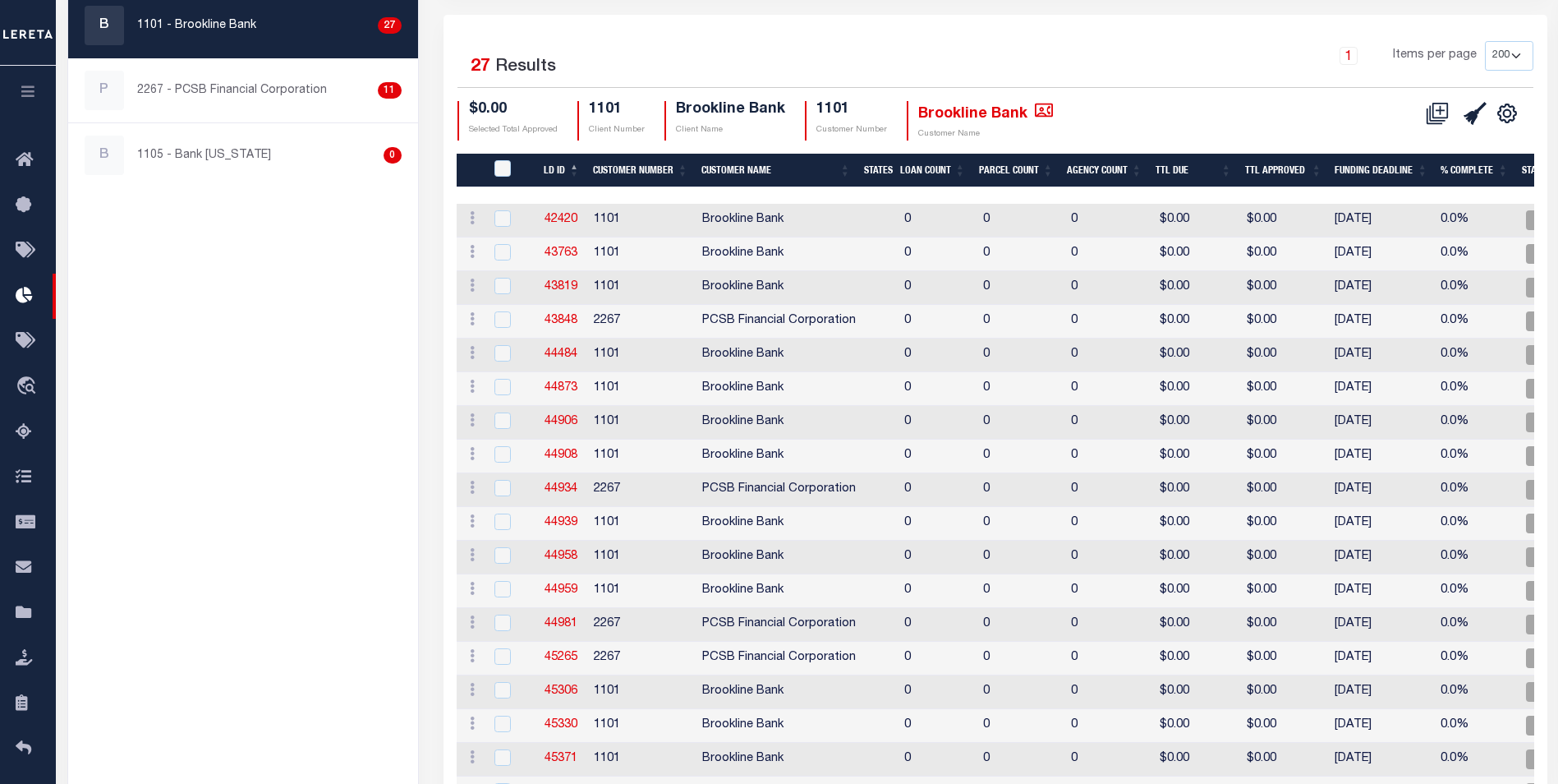
scroll to position [655, 0]
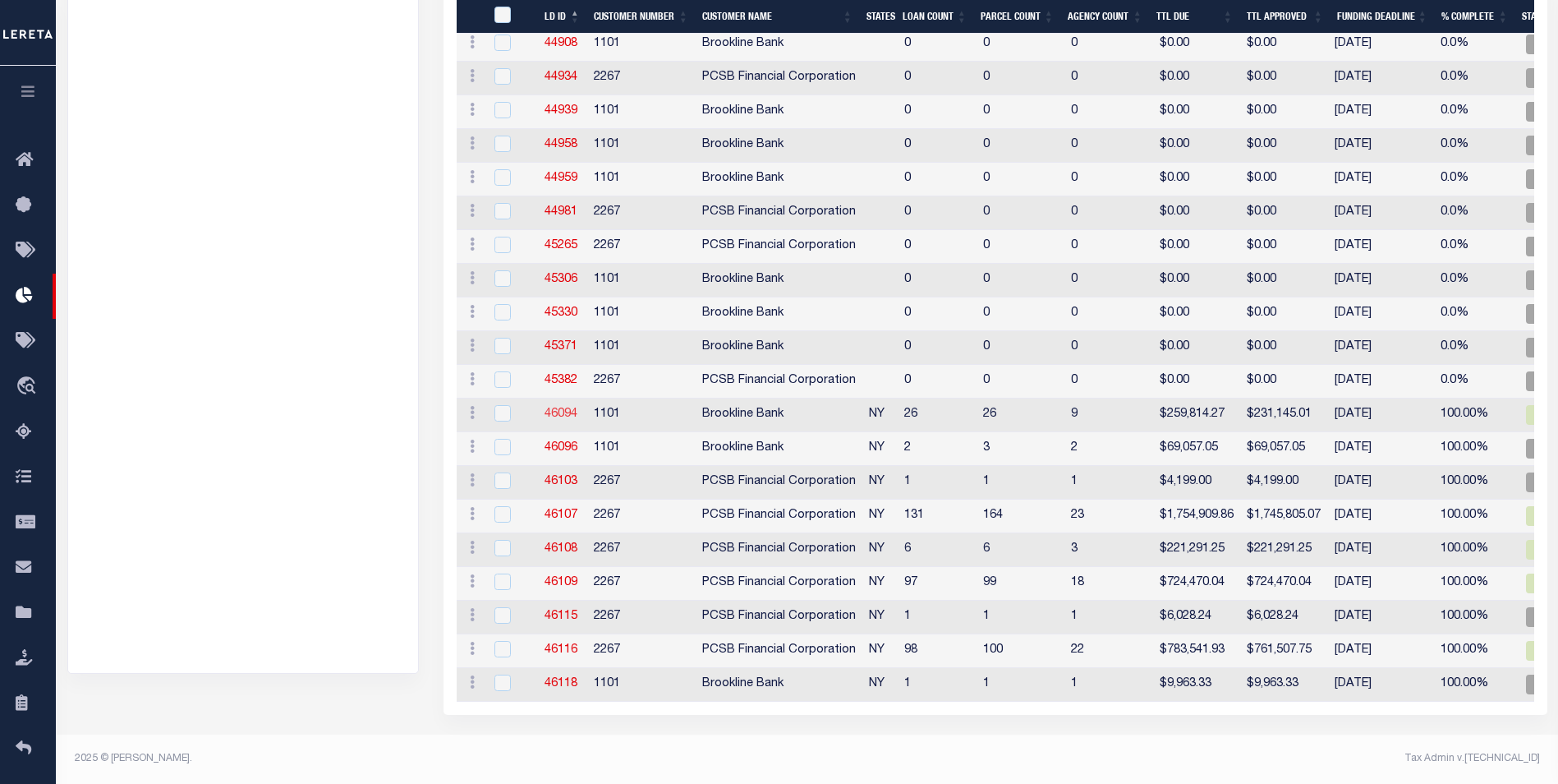
click at [553, 408] on link "46094" at bounding box center [561, 413] width 33 height 11
checkbox input "true"
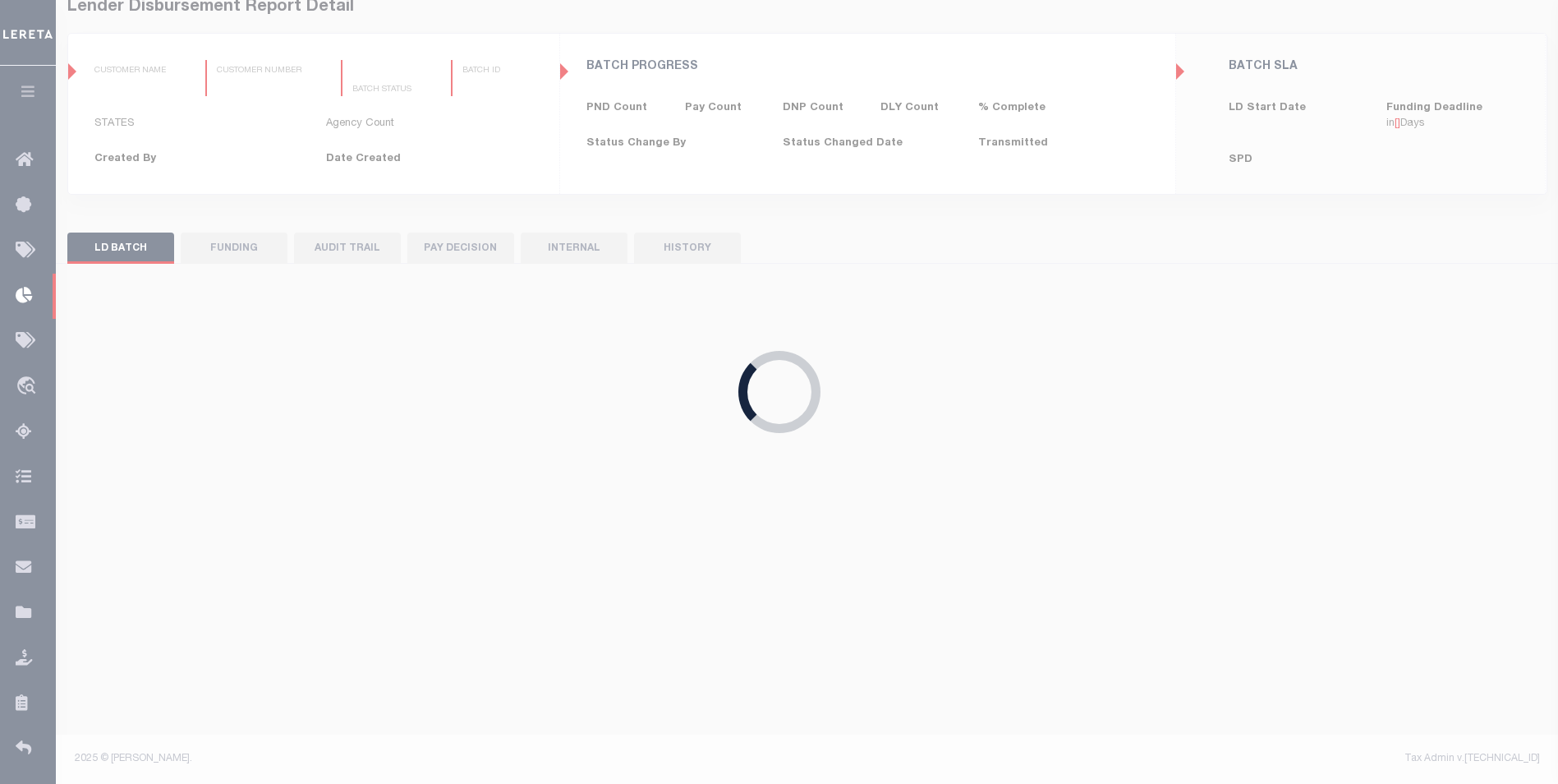
scroll to position [87, 0]
type input "$0.00"
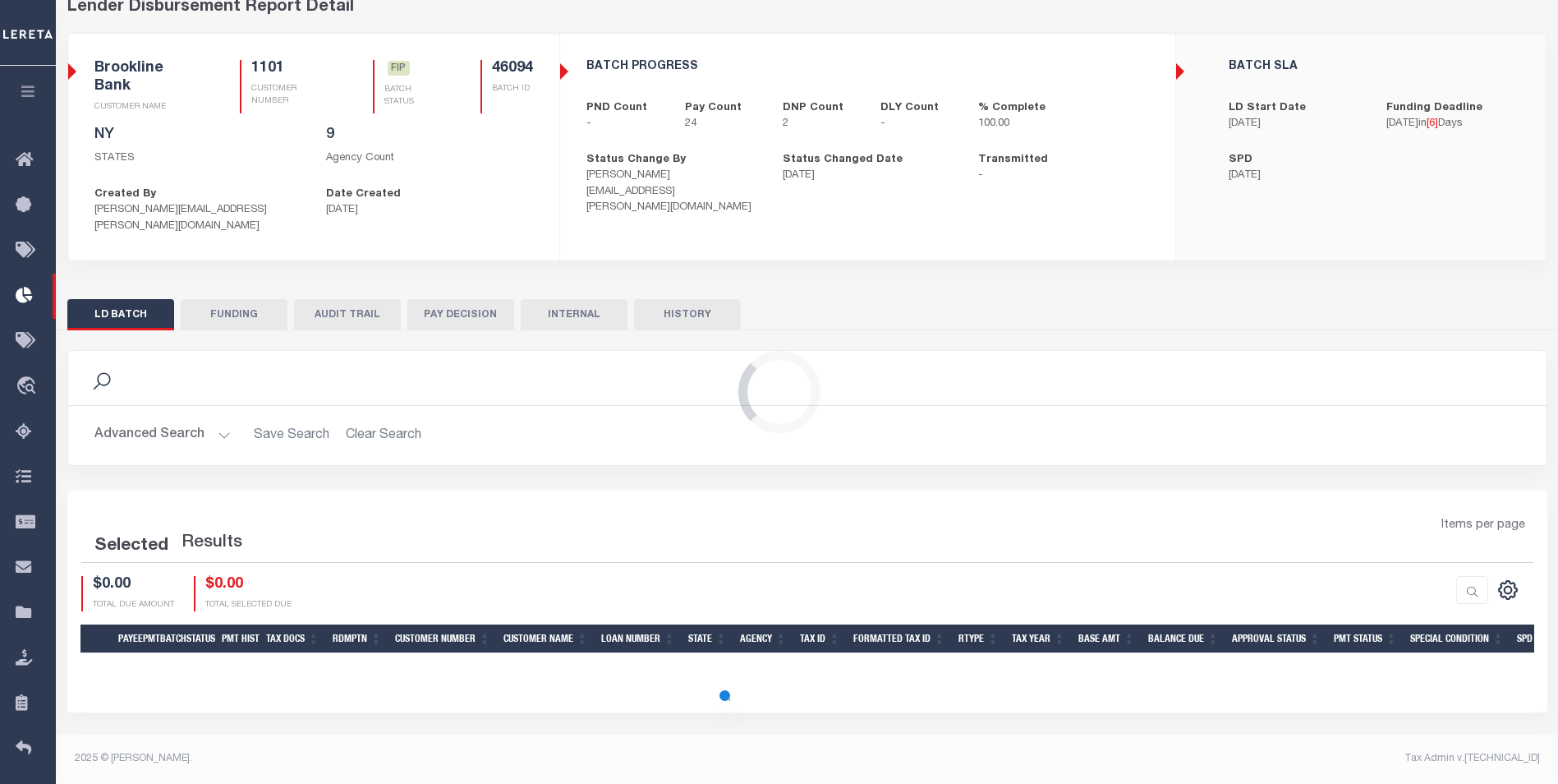
scroll to position [0, 0]
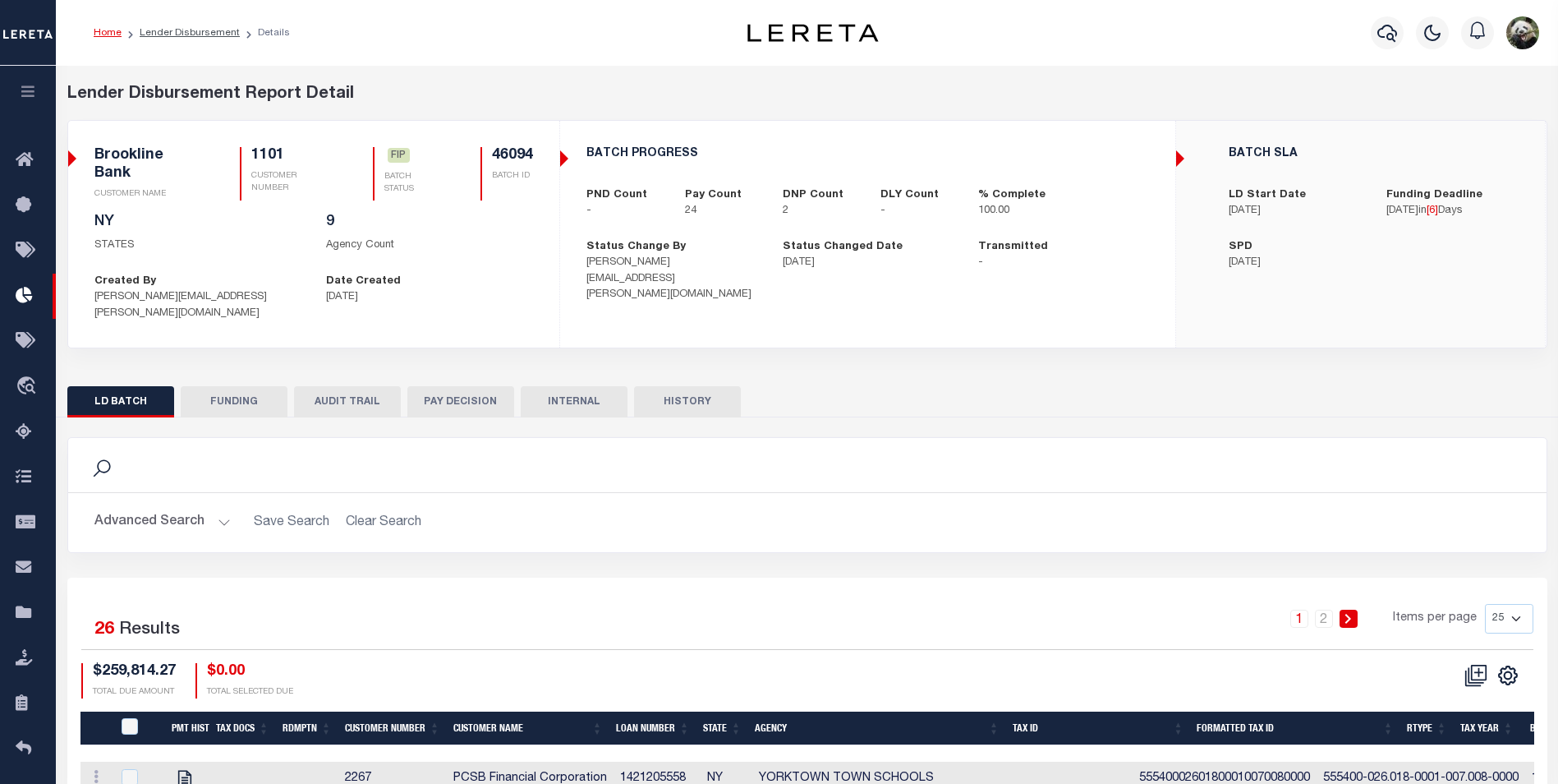
click at [199, 386] on button "FUNDING" at bounding box center [234, 401] width 107 height 31
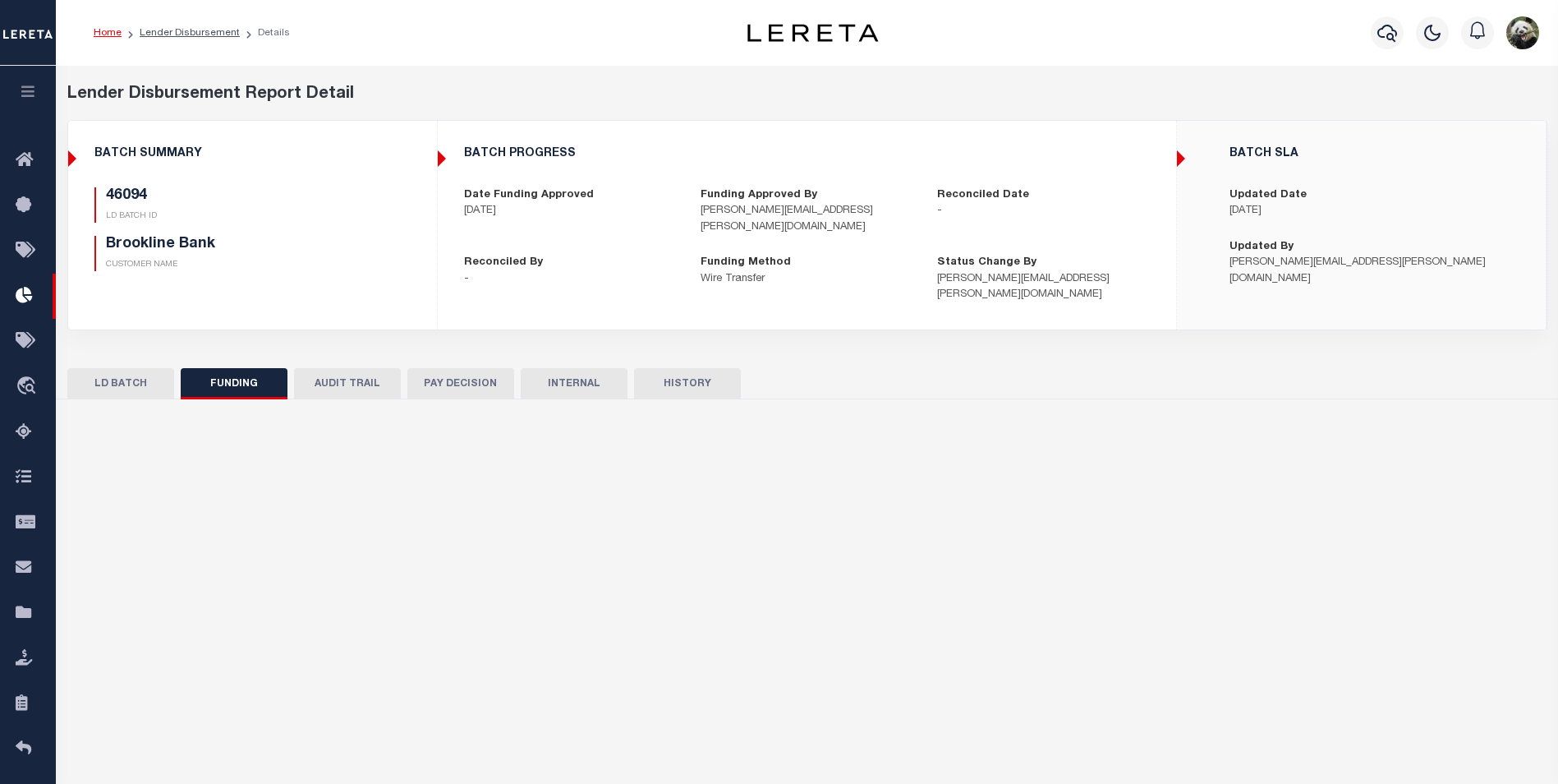
type input "$231,145.01"
type input "$0"
type input "09/19/2025"
select select "8"
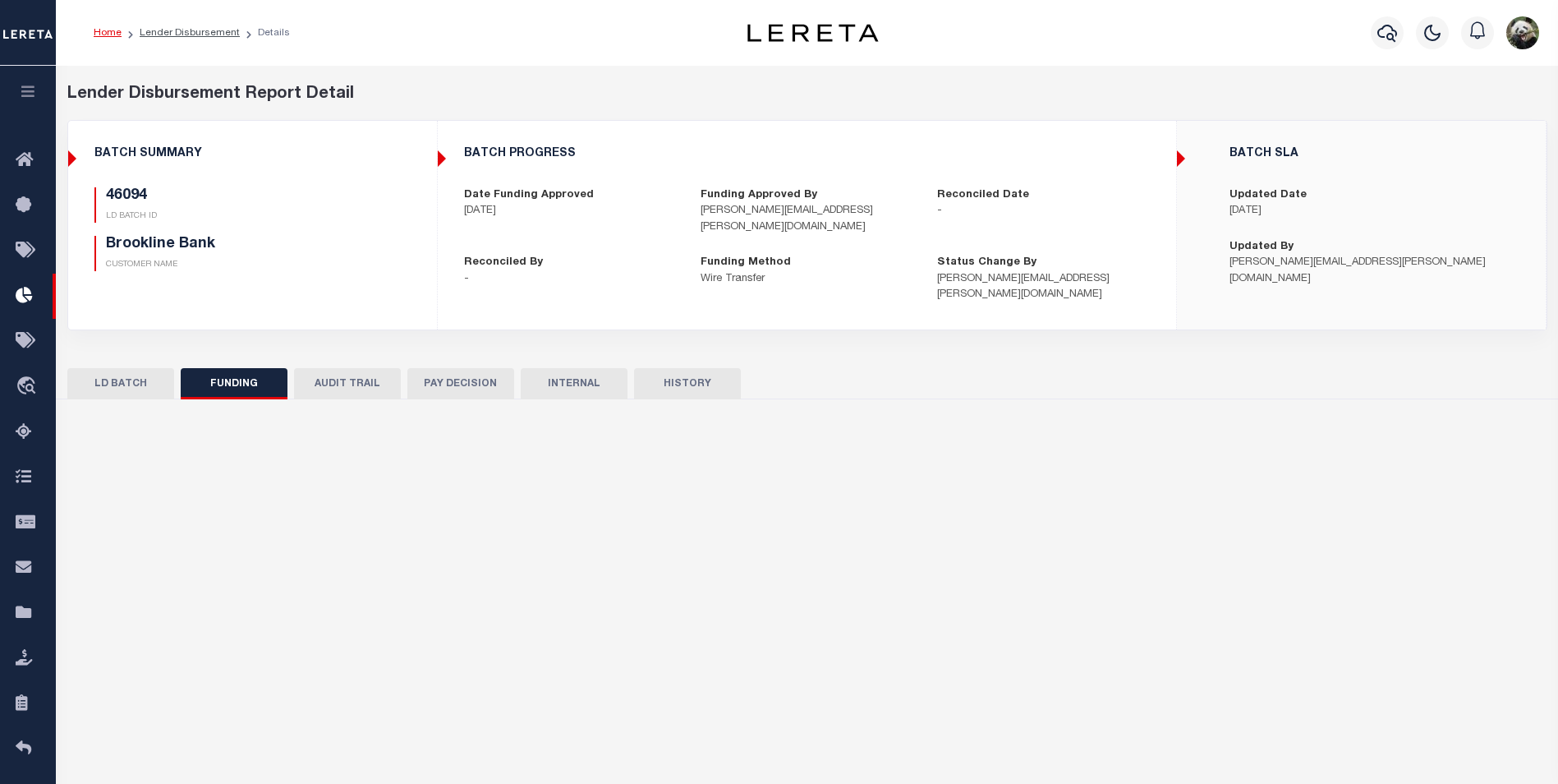
select select "100"
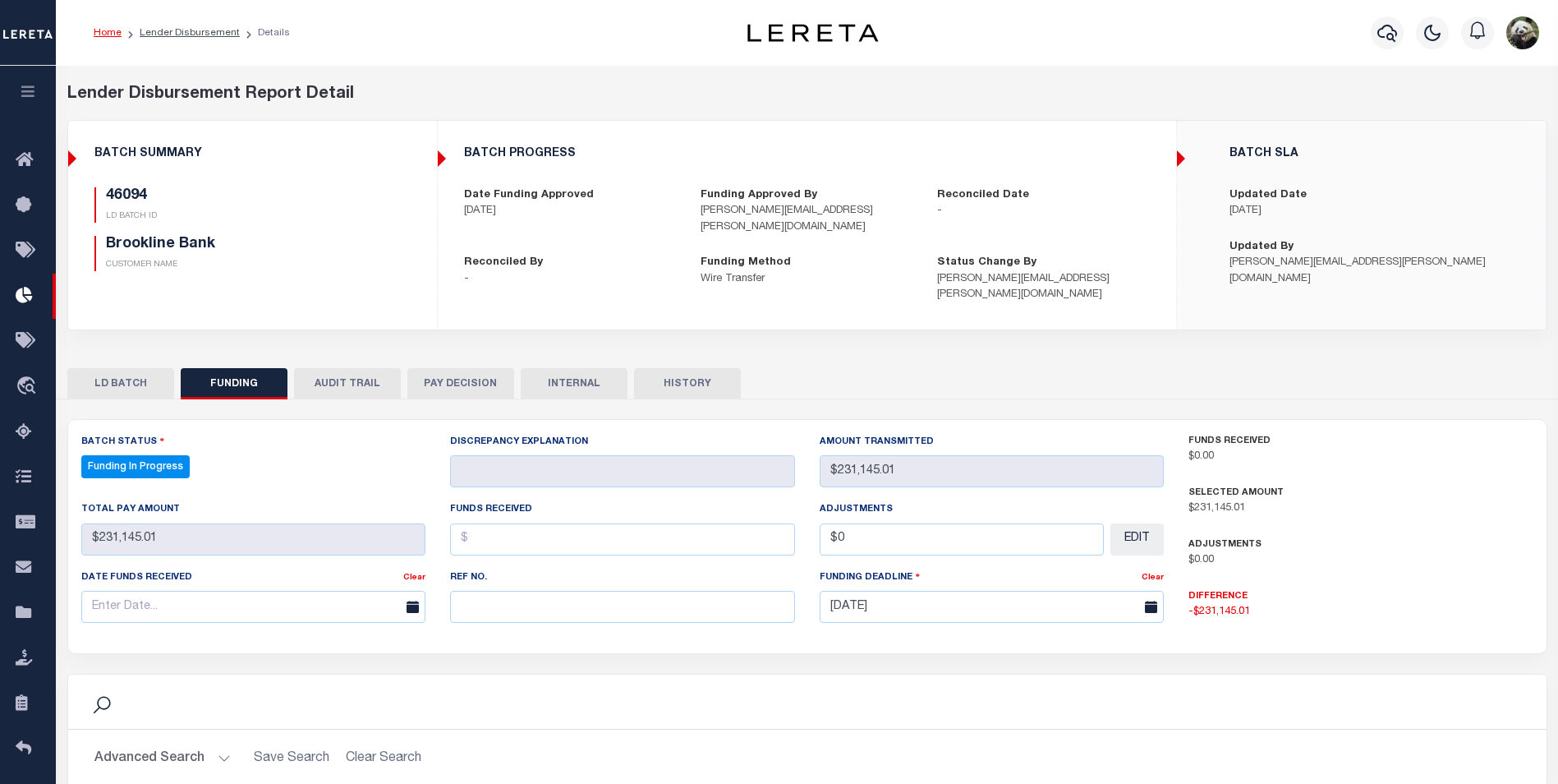
select select "100"
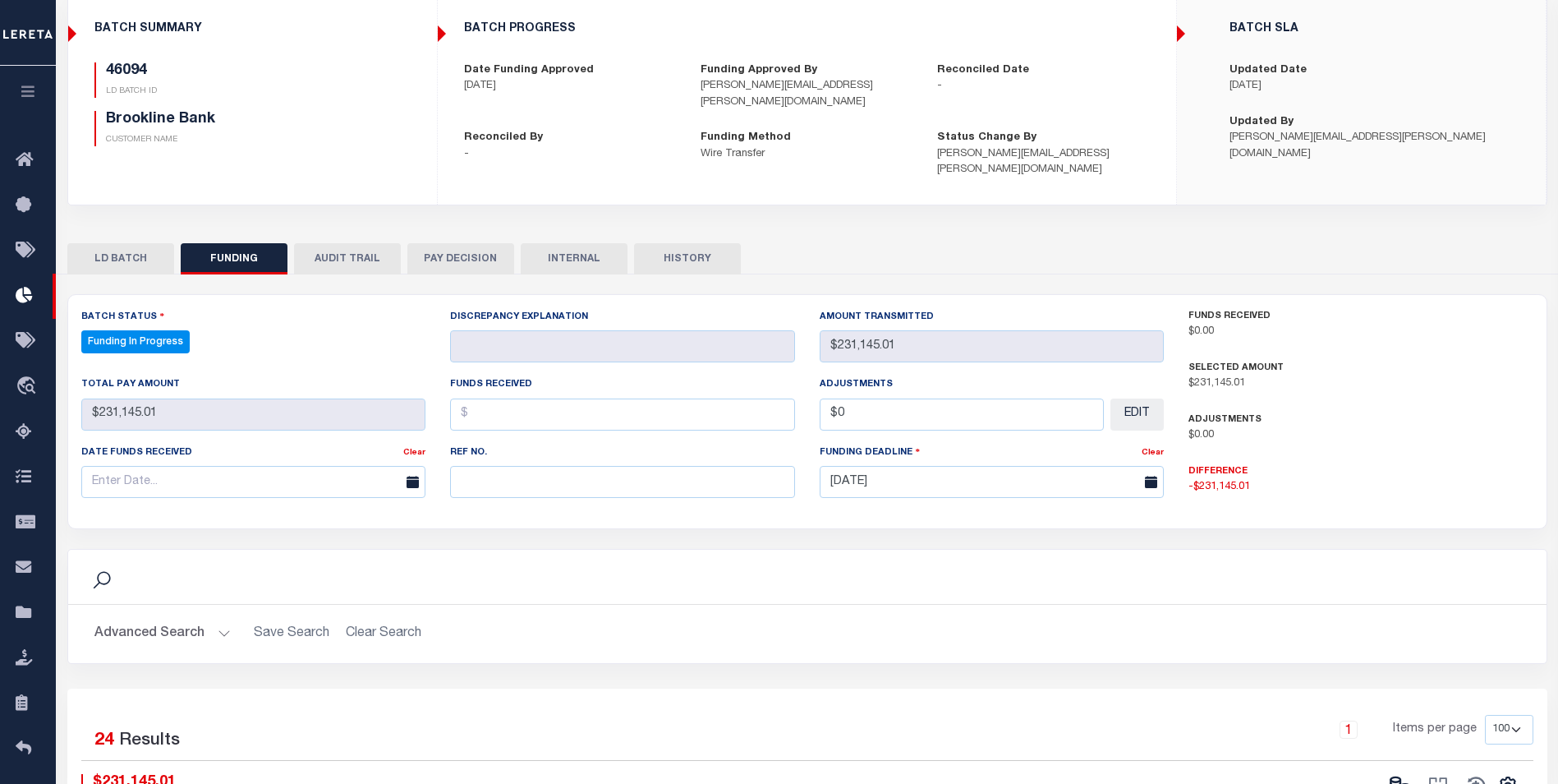
scroll to position [246, 0]
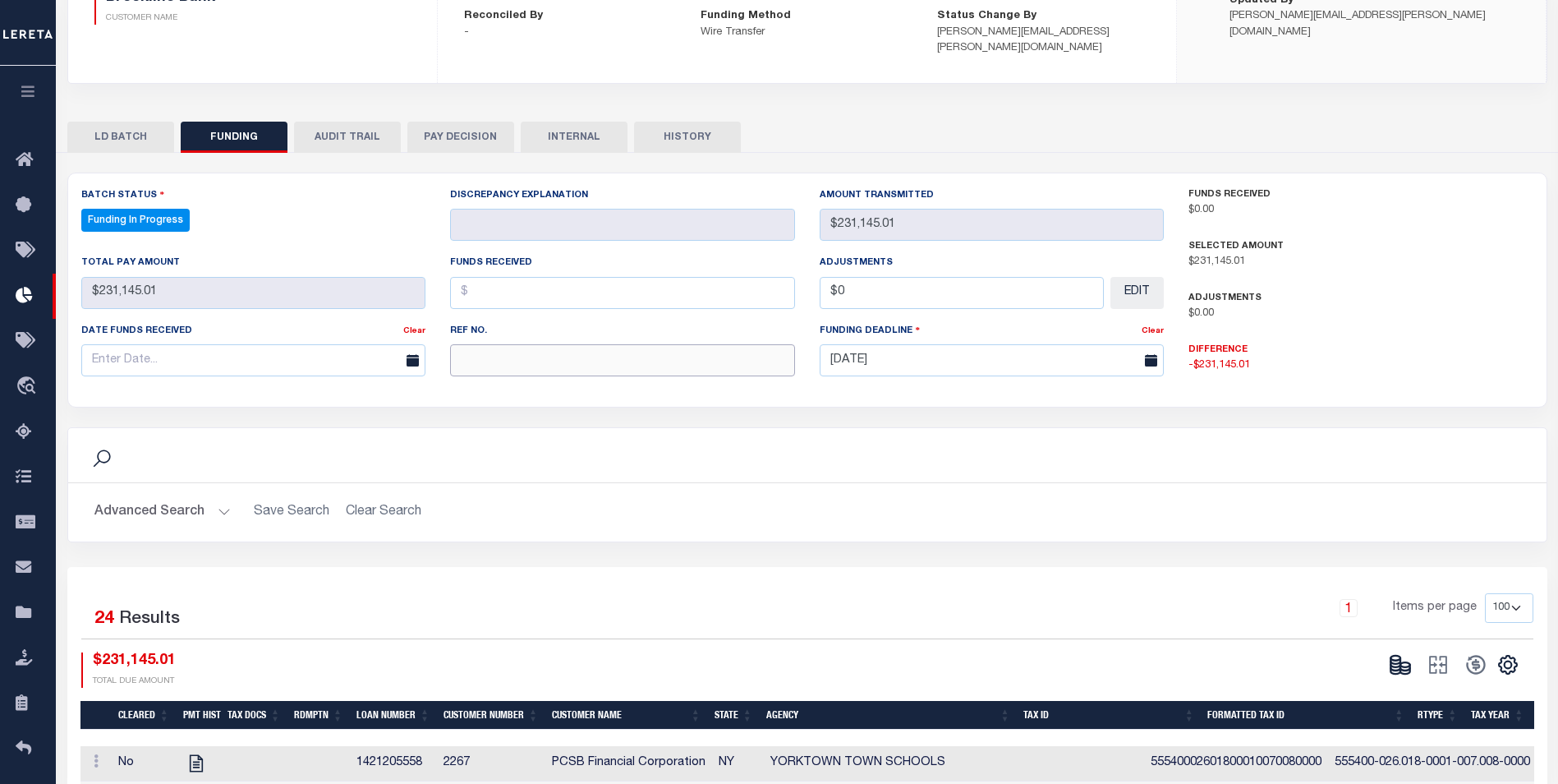
paste input "20250911MMQFMP2700243809111330FT03"
type input "20250911MMQFMP2700243809111330FT03"
click at [156, 344] on input "text" at bounding box center [253, 359] width 345 height 32
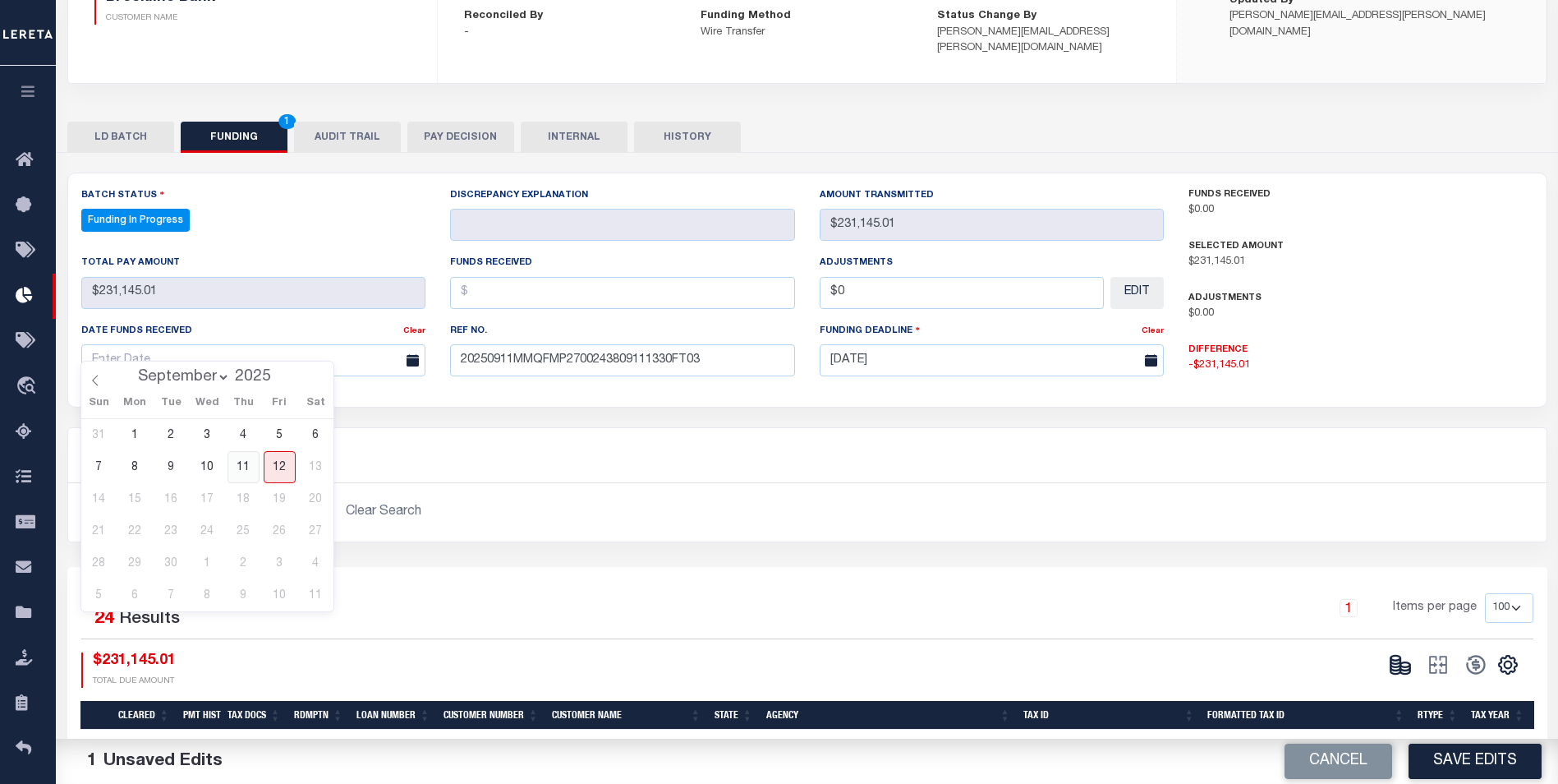
drag, startPoint x: 248, startPoint y: 465, endPoint x: 316, endPoint y: 432, distance: 75.6
click at [250, 461] on span "11" at bounding box center [243, 466] width 32 height 32
type input "09/11/2025"
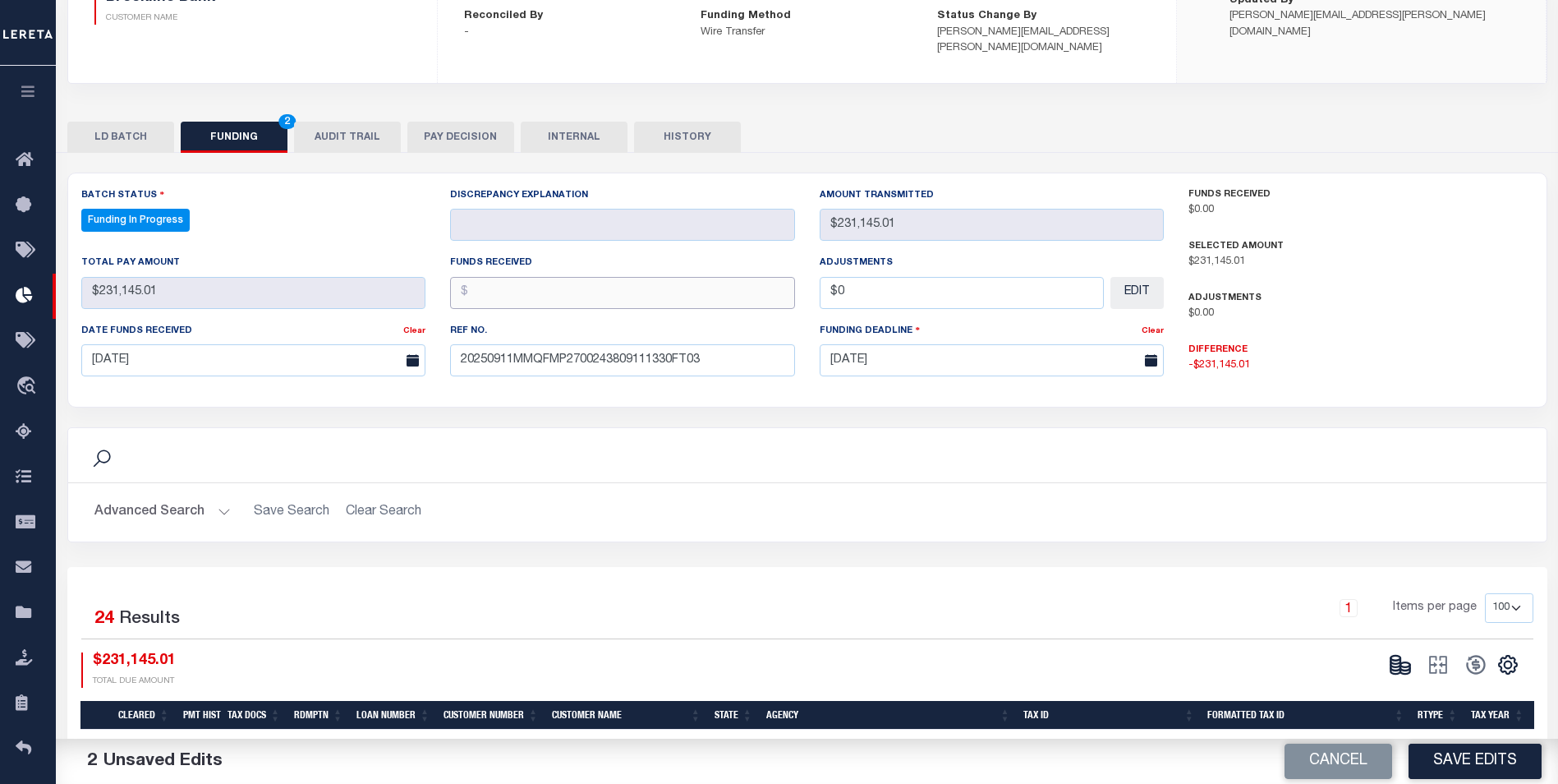
click at [569, 276] on input "text" at bounding box center [622, 292] width 345 height 32
type input "$231,145.01"
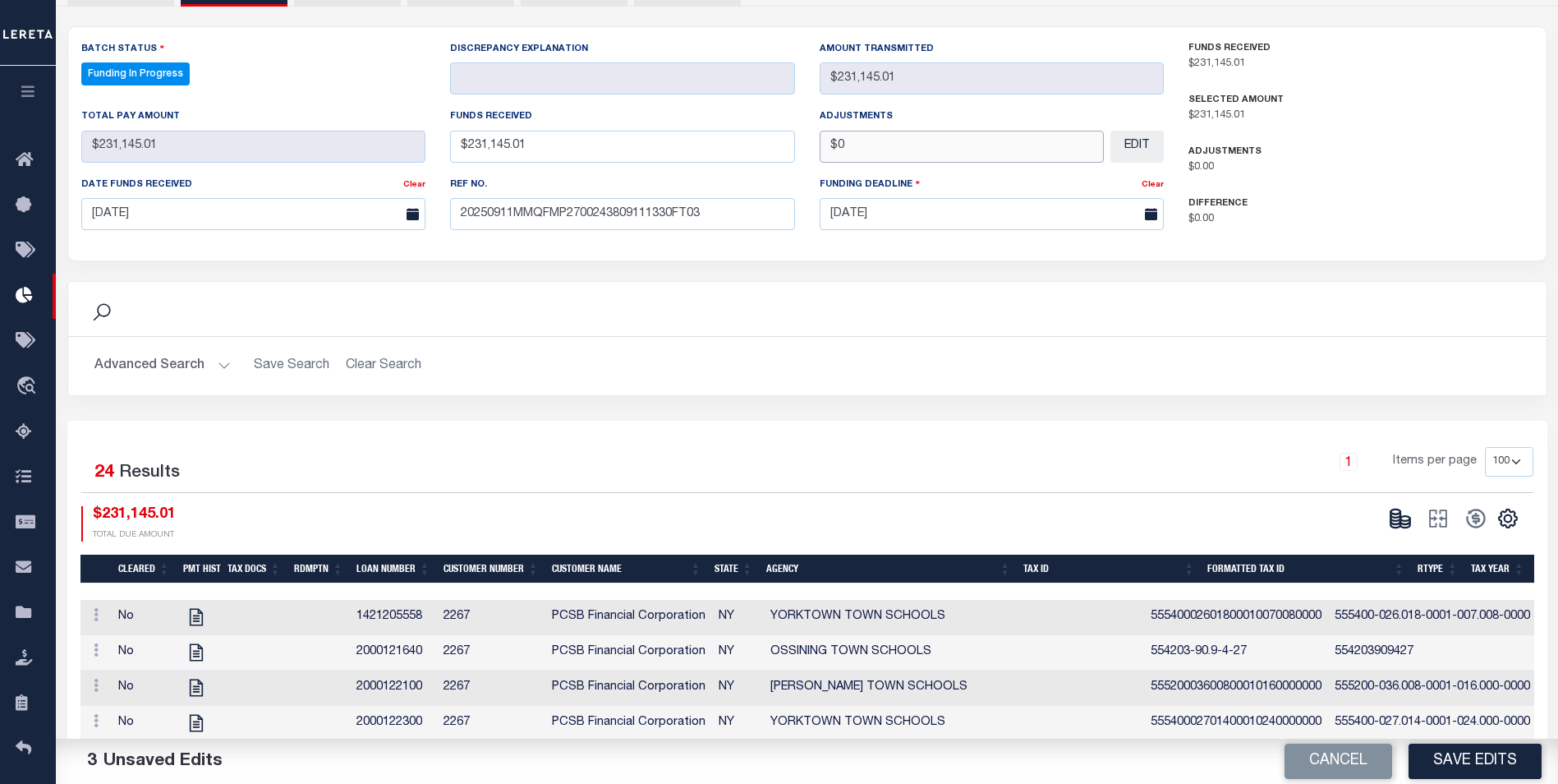
scroll to position [493, 0]
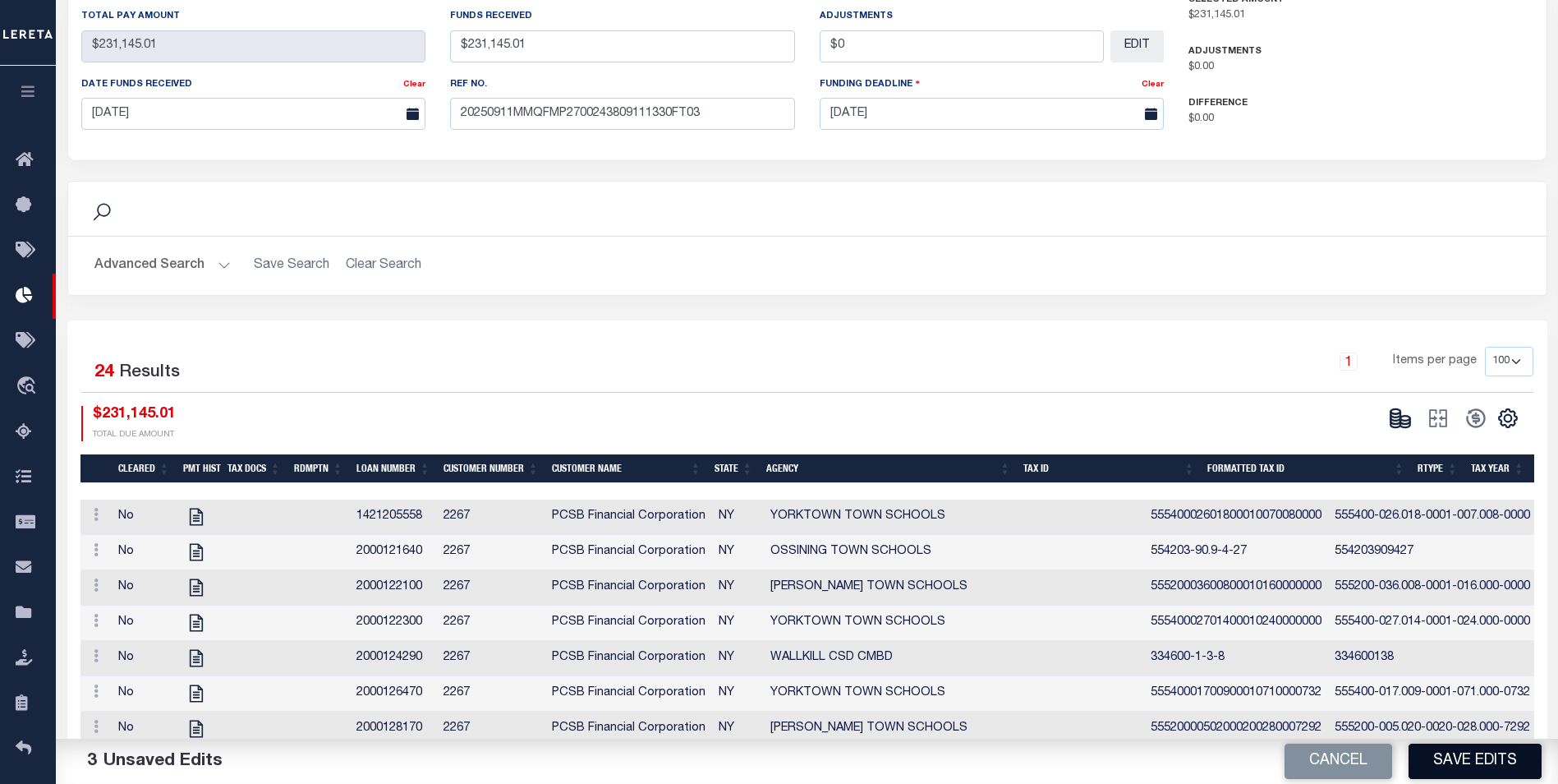
type input "$0.00"
click at [1496, 758] on button "Save Edits" at bounding box center [1475, 760] width 133 height 35
select select "100"
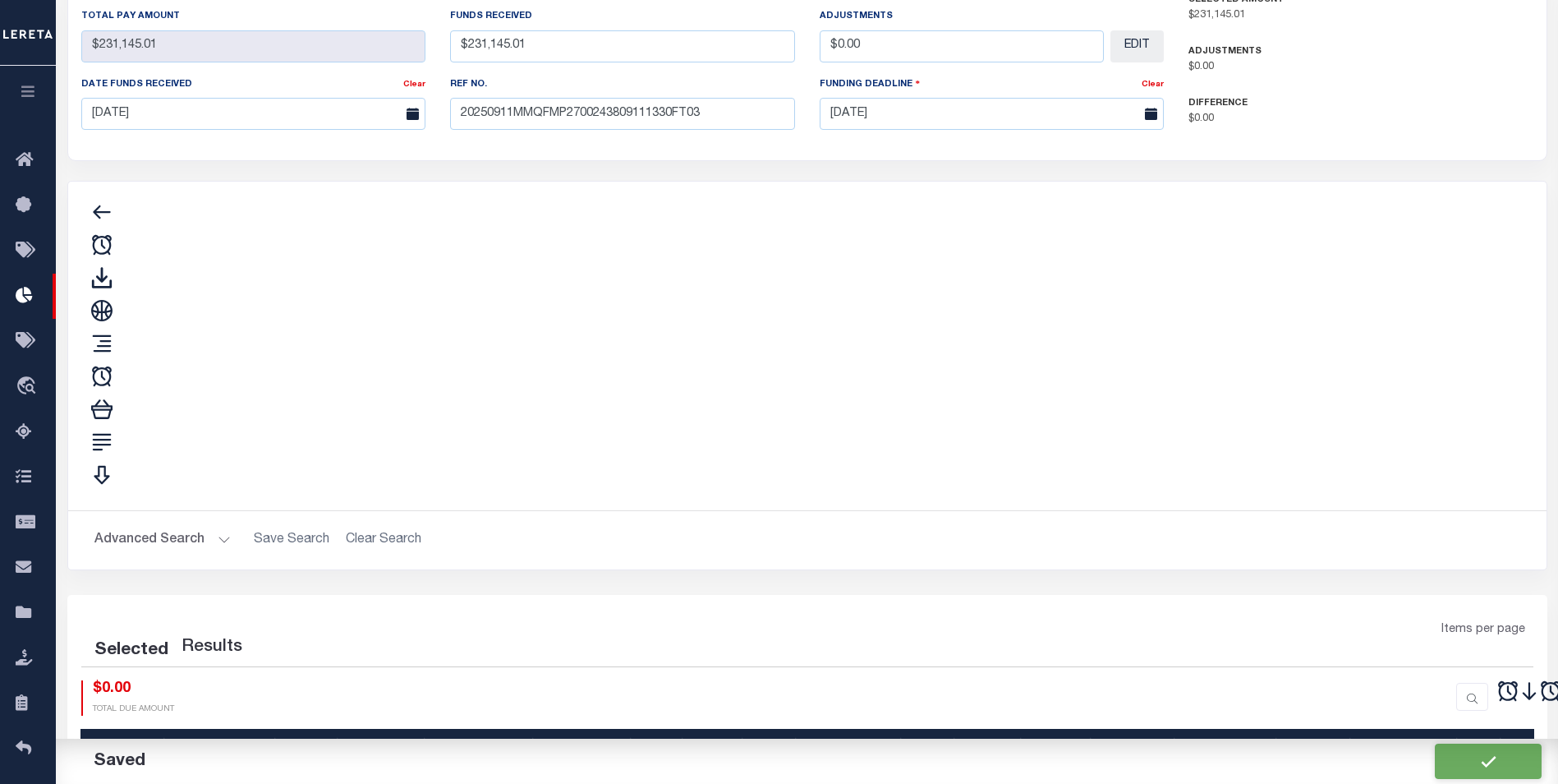
type input "$231,145.01"
type input "$0"
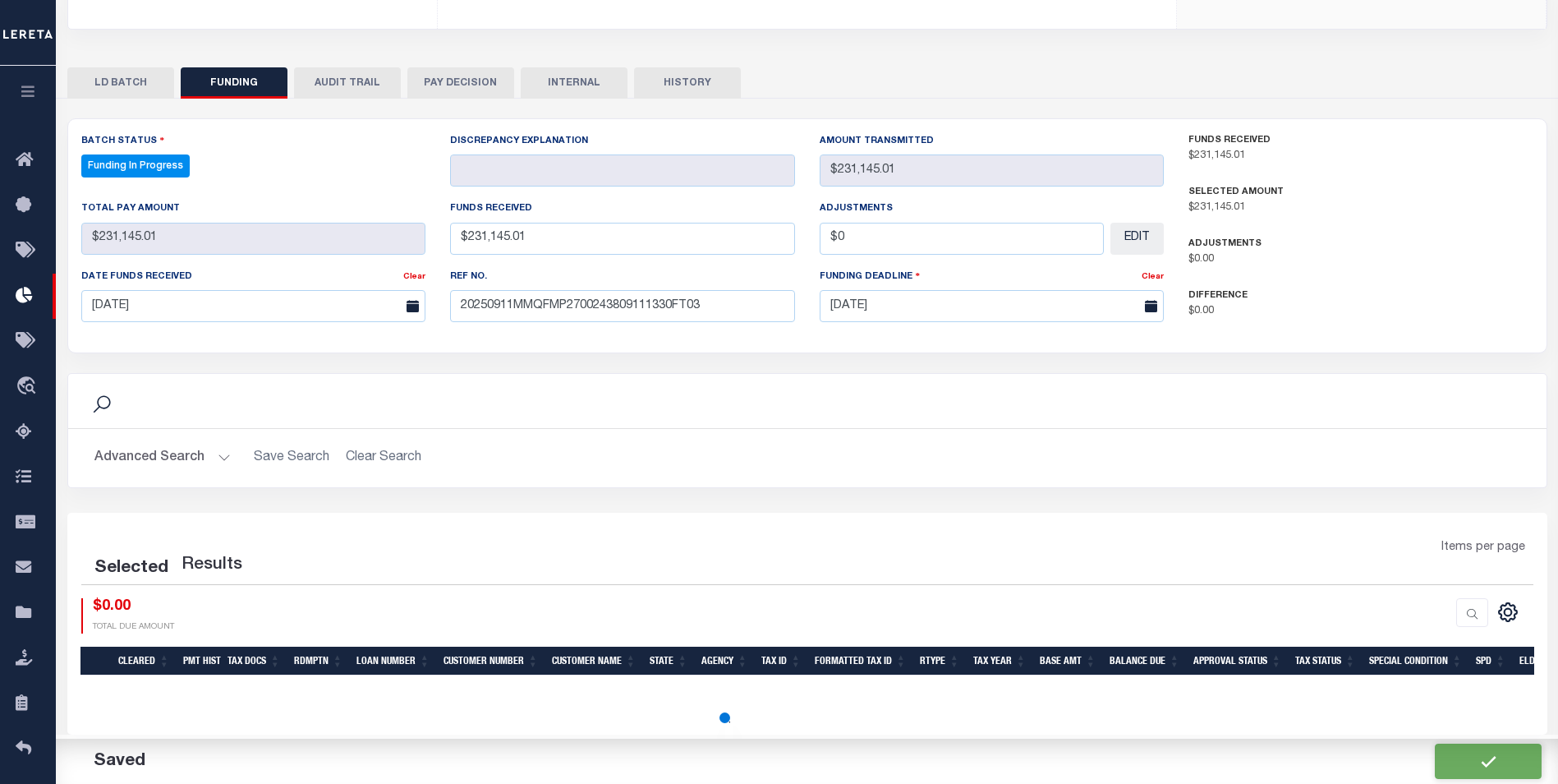
select select "100"
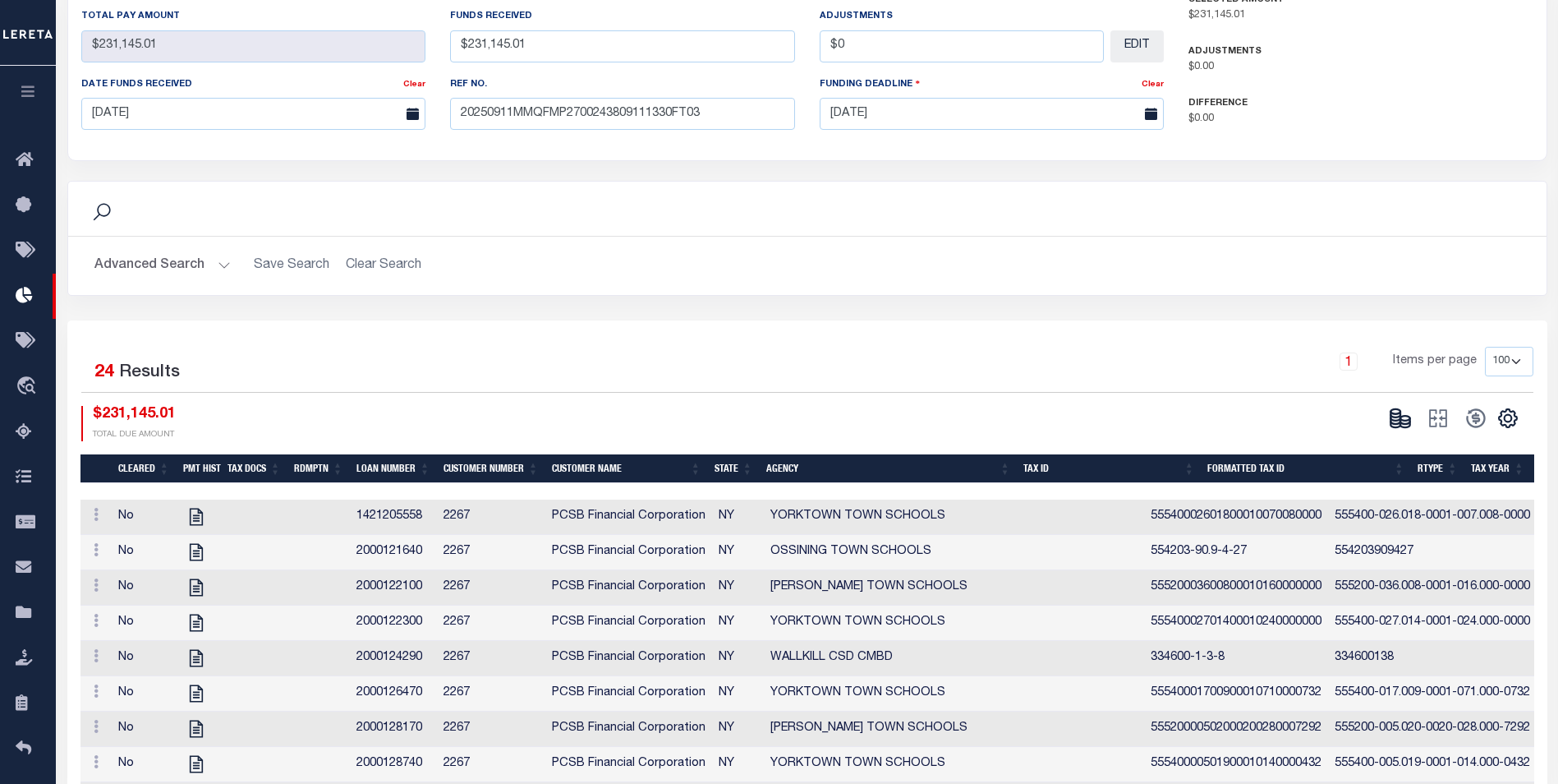
click at [1411, 418] on icon at bounding box center [1406, 420] width 10 height 6
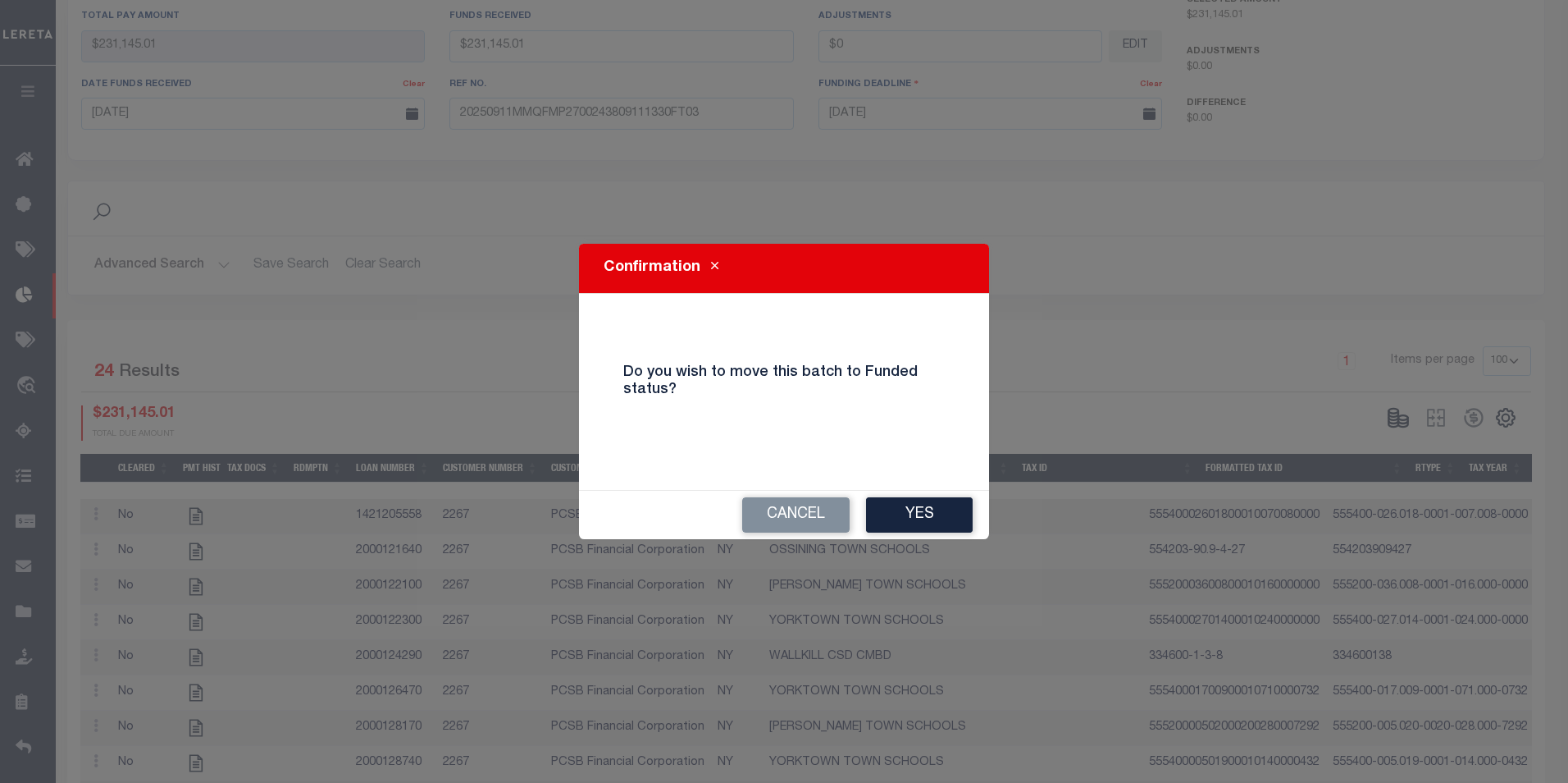
drag, startPoint x: 925, startPoint y: 515, endPoint x: 944, endPoint y: 509, distance: 19.9
click at [925, 515] on button "Yes" at bounding box center [919, 515] width 107 height 35
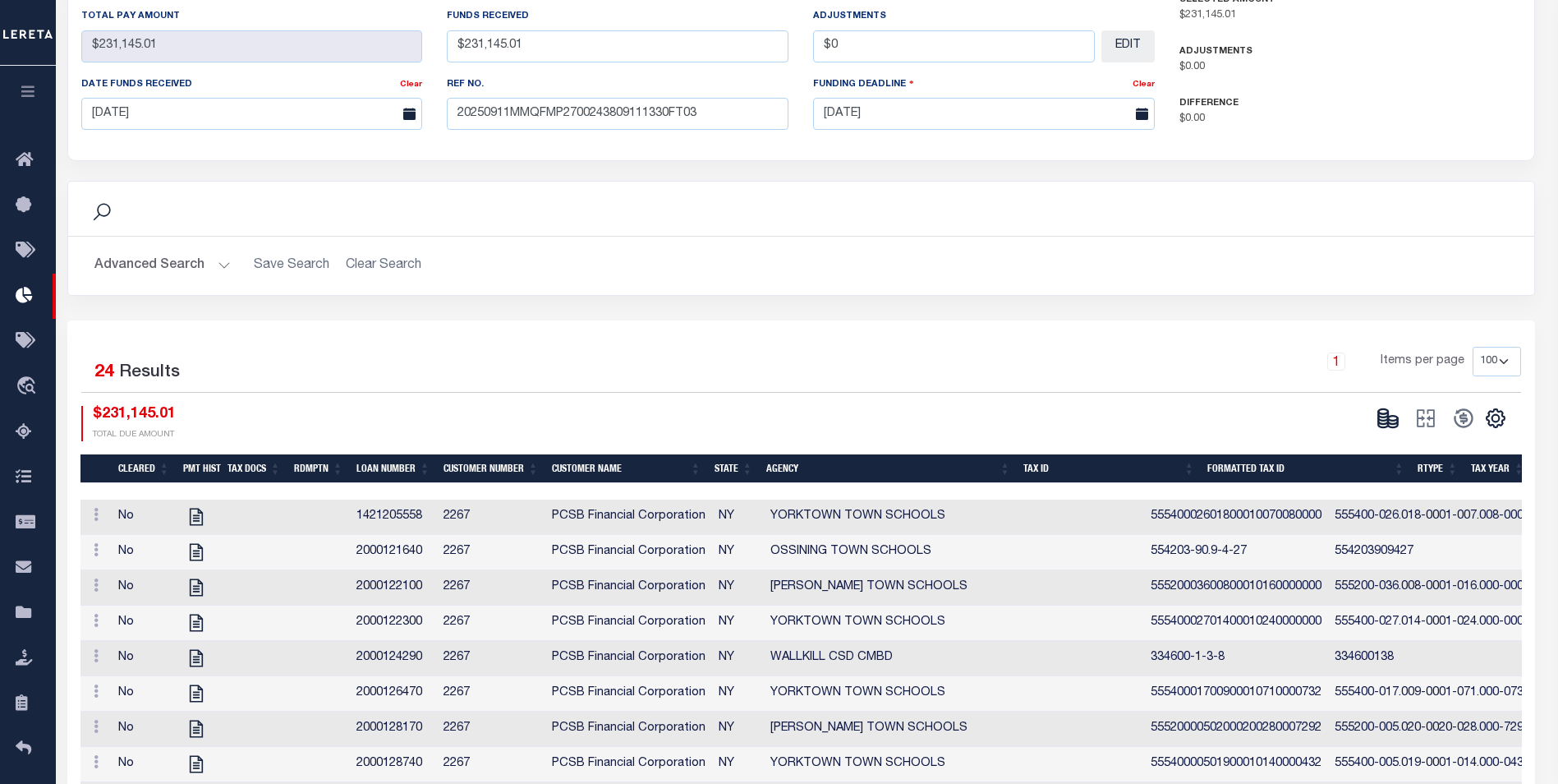
select select "100"
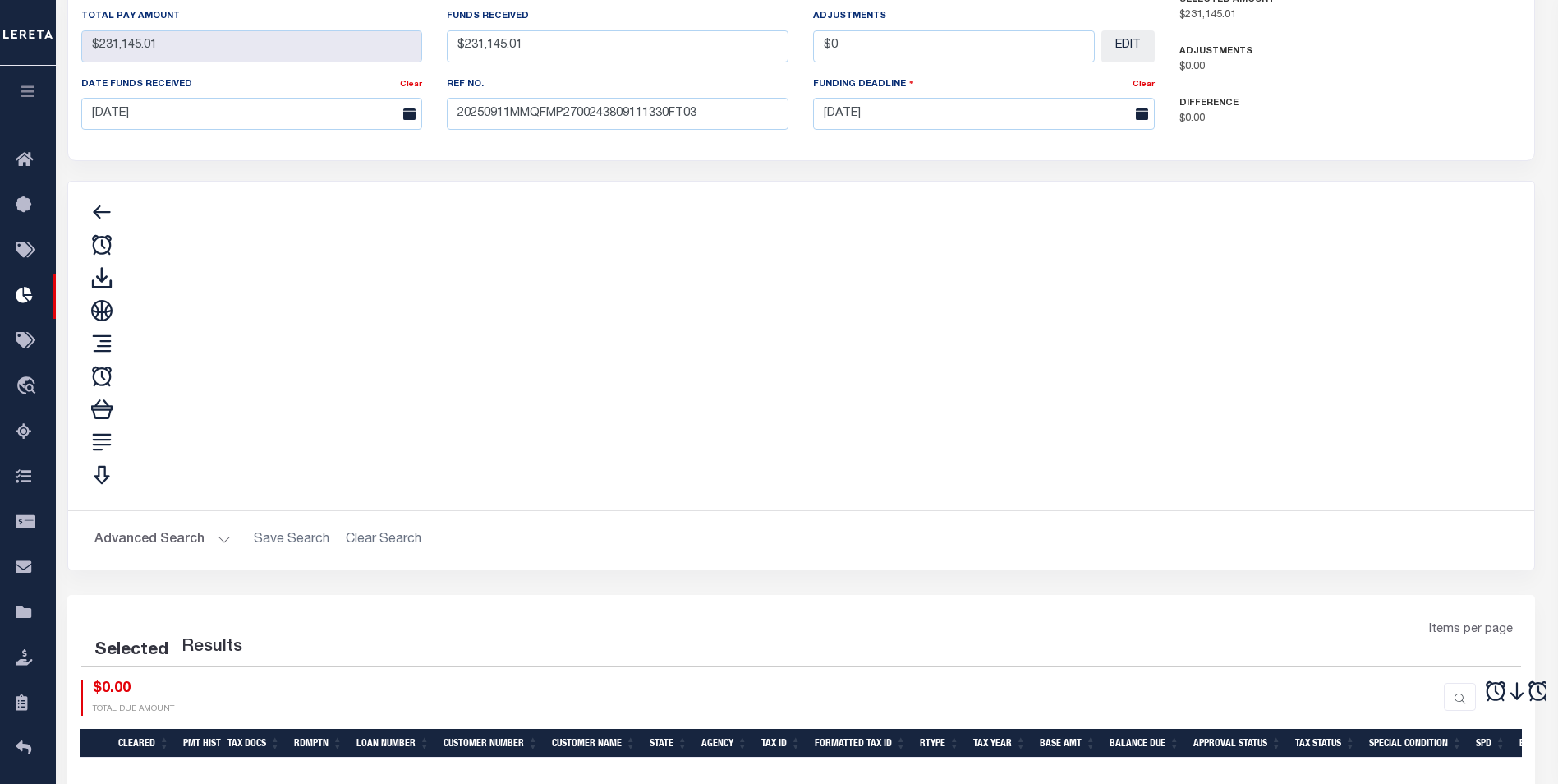
type input "$231,145.01"
type input "$0"
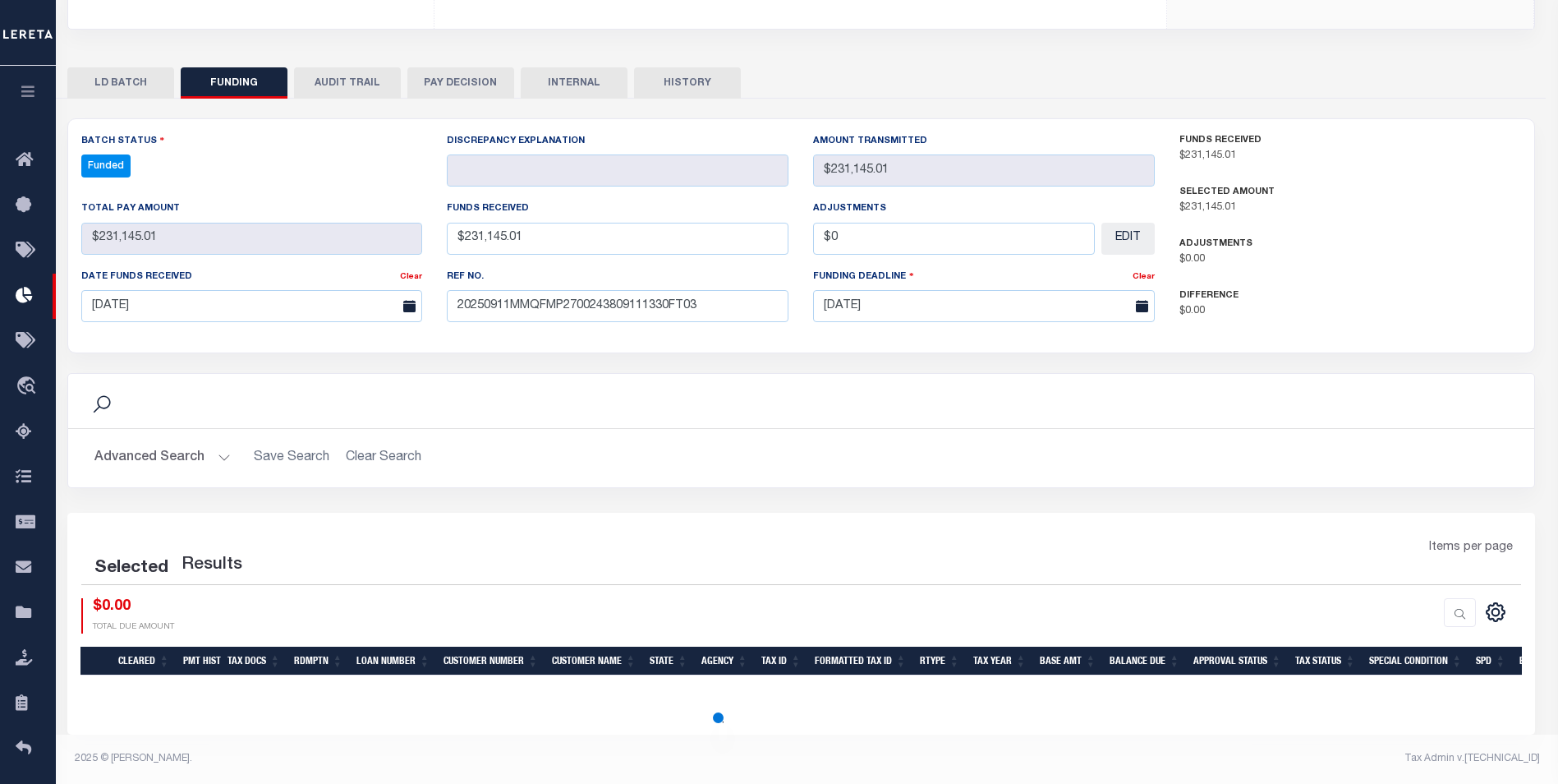
select select "100"
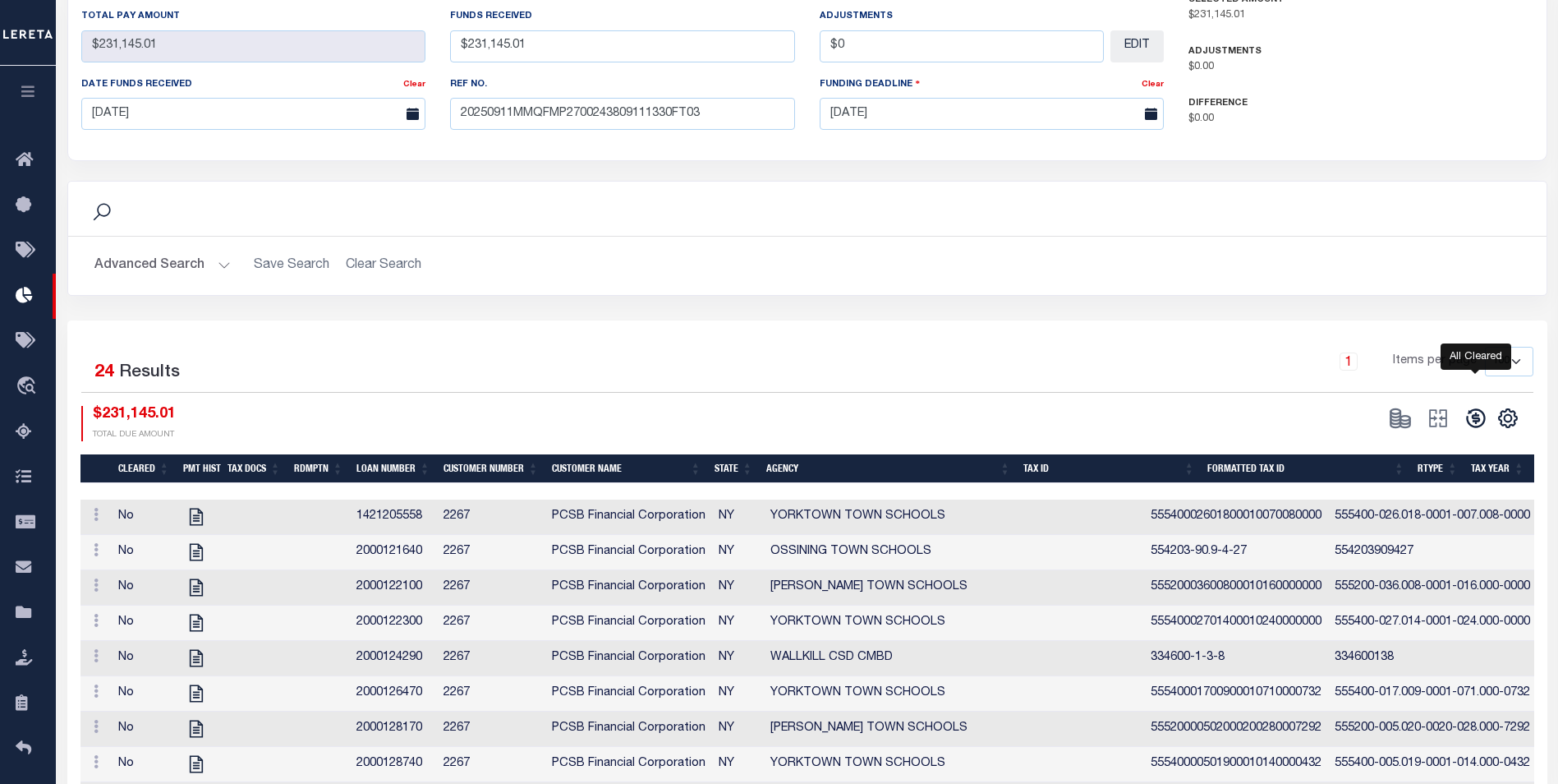
click at [1466, 407] on icon at bounding box center [1476, 418] width 23 height 23
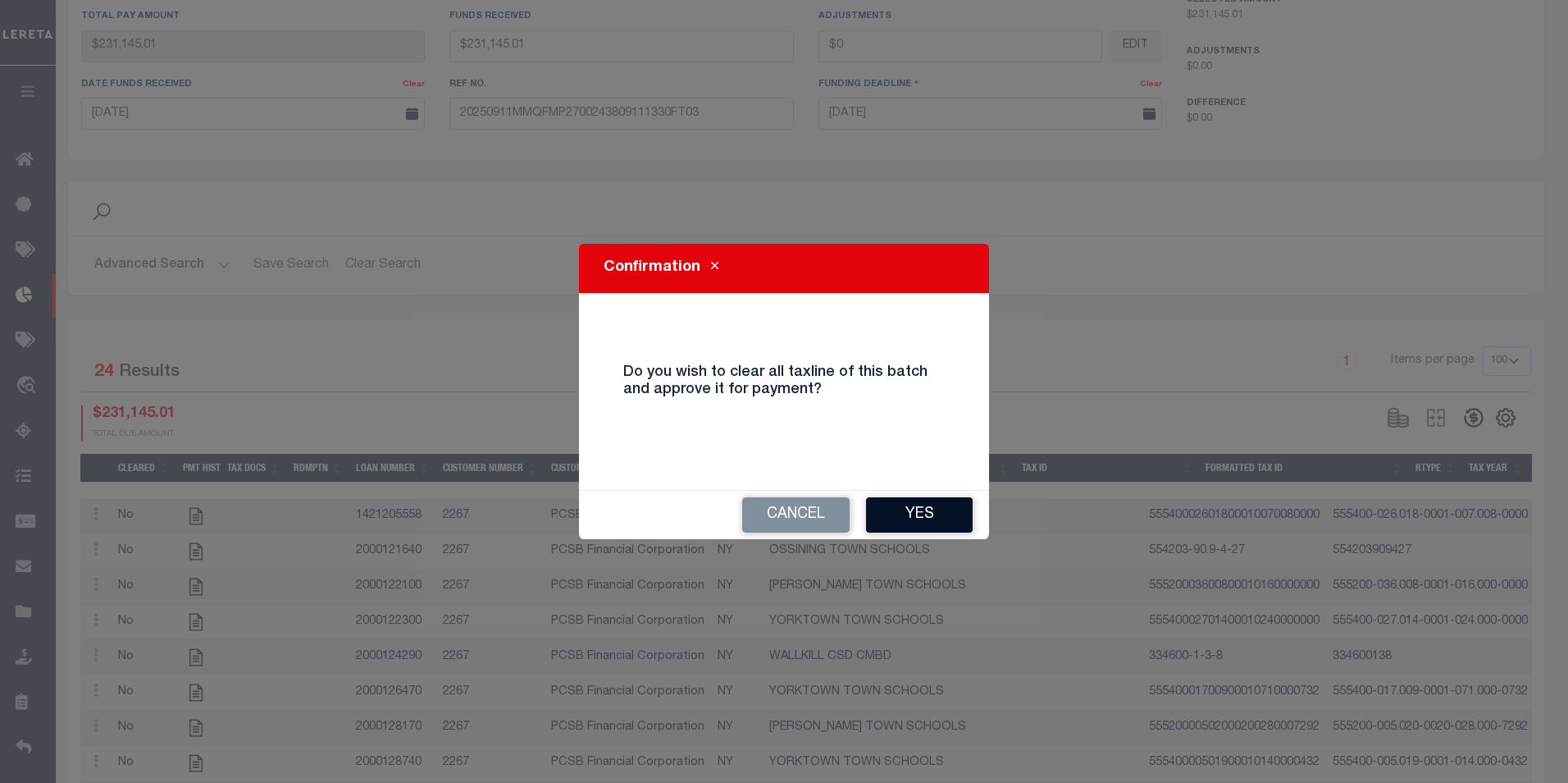
drag, startPoint x: 909, startPoint y: 516, endPoint x: 1012, endPoint y: 486, distance: 107.3
click at [911, 516] on button "Yes" at bounding box center [919, 515] width 107 height 35
select select "100"
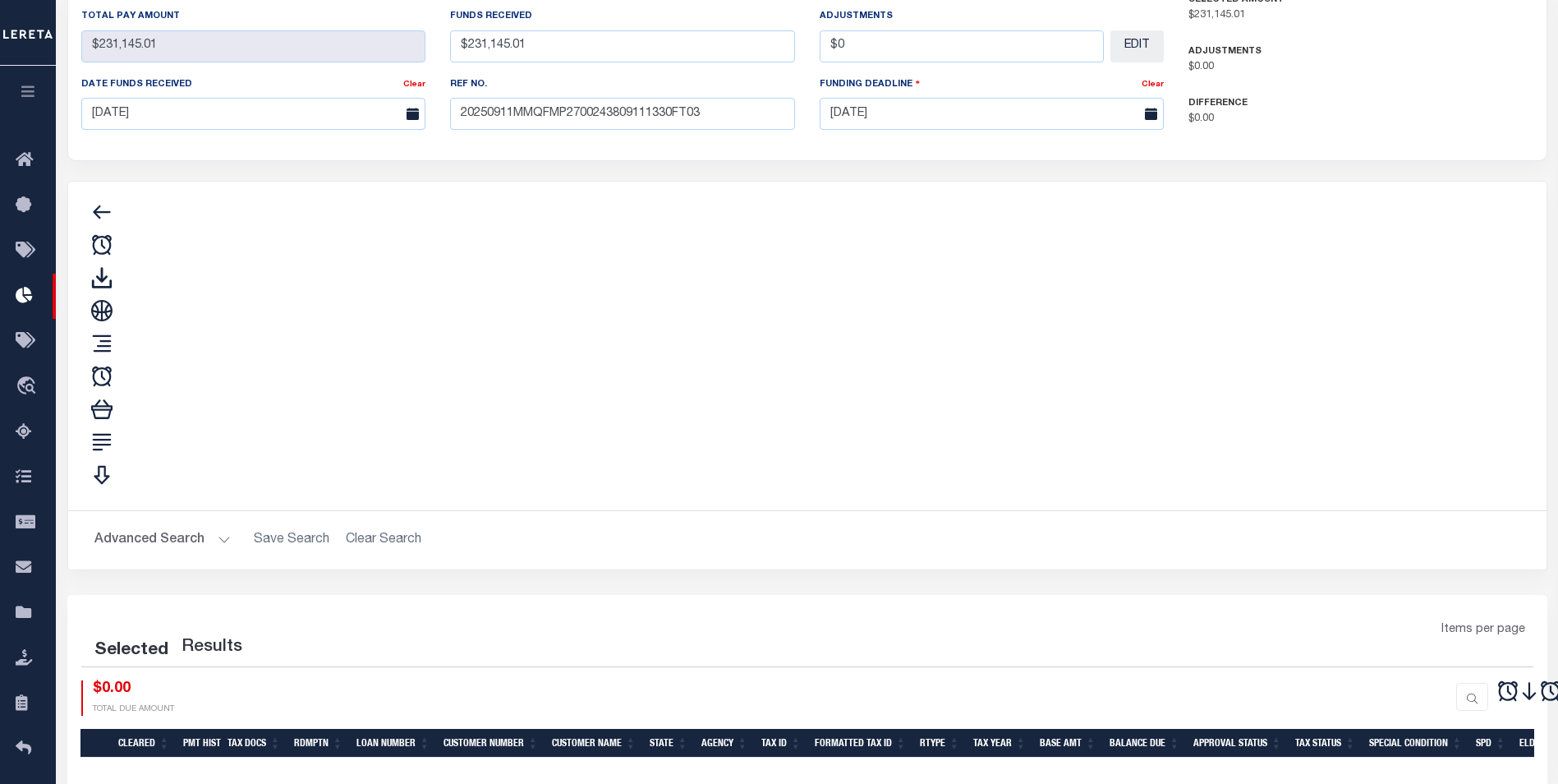
type input "$231,145.01"
type input "$0"
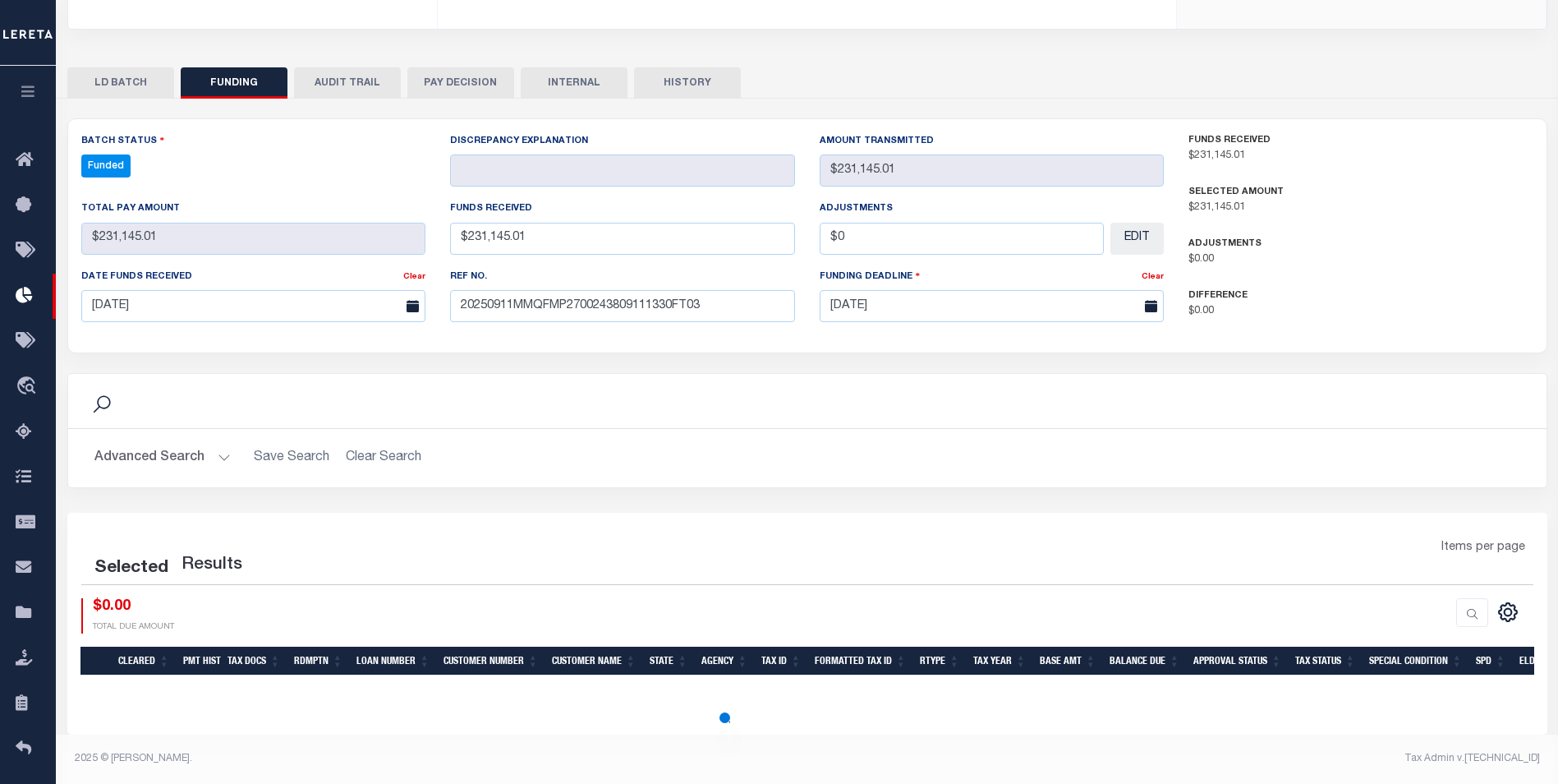
select select "100"
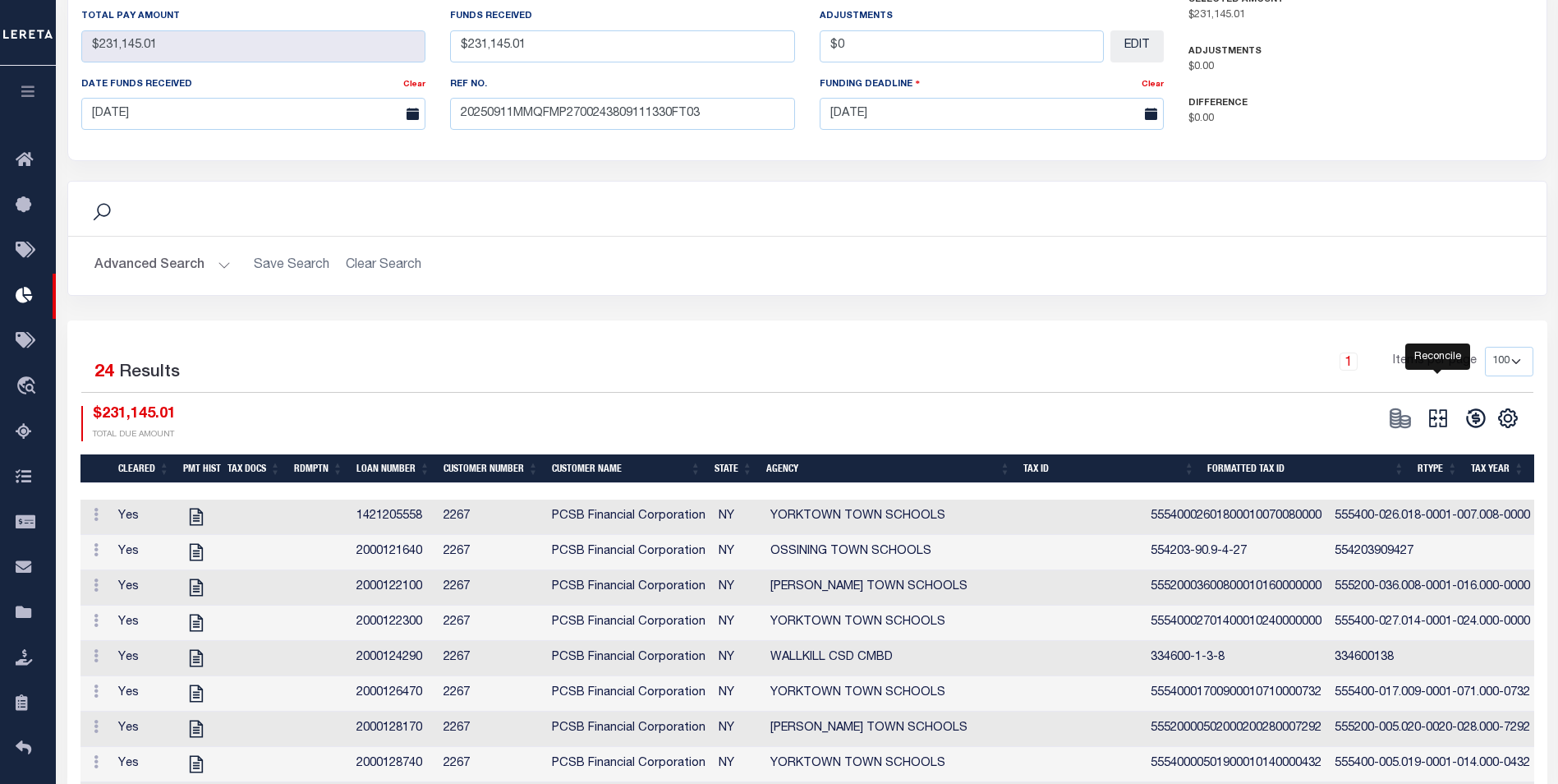
click at [1448, 407] on icon "" at bounding box center [1438, 418] width 23 height 23
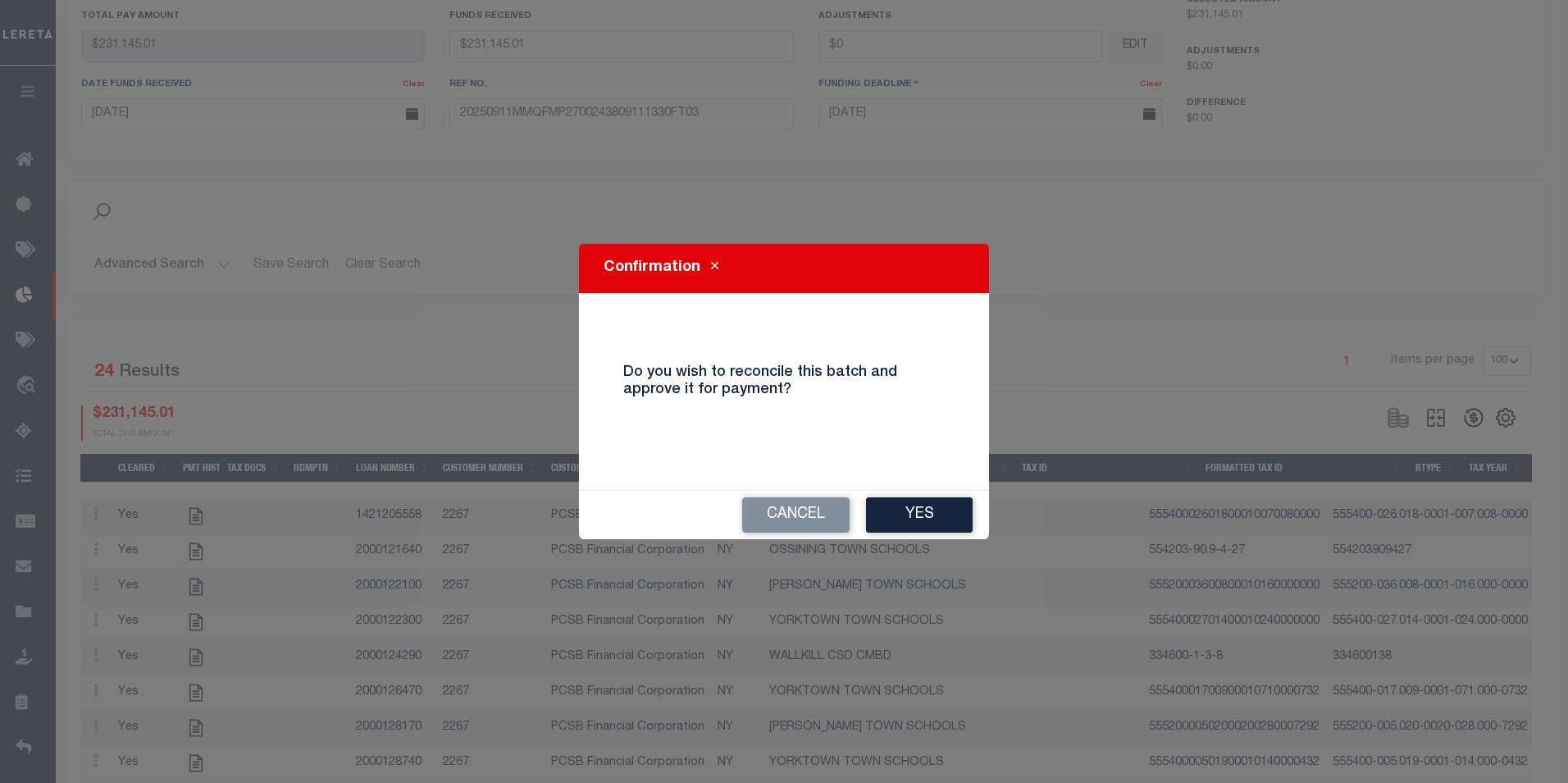
click at [892, 510] on button "Yes" at bounding box center [919, 515] width 107 height 35
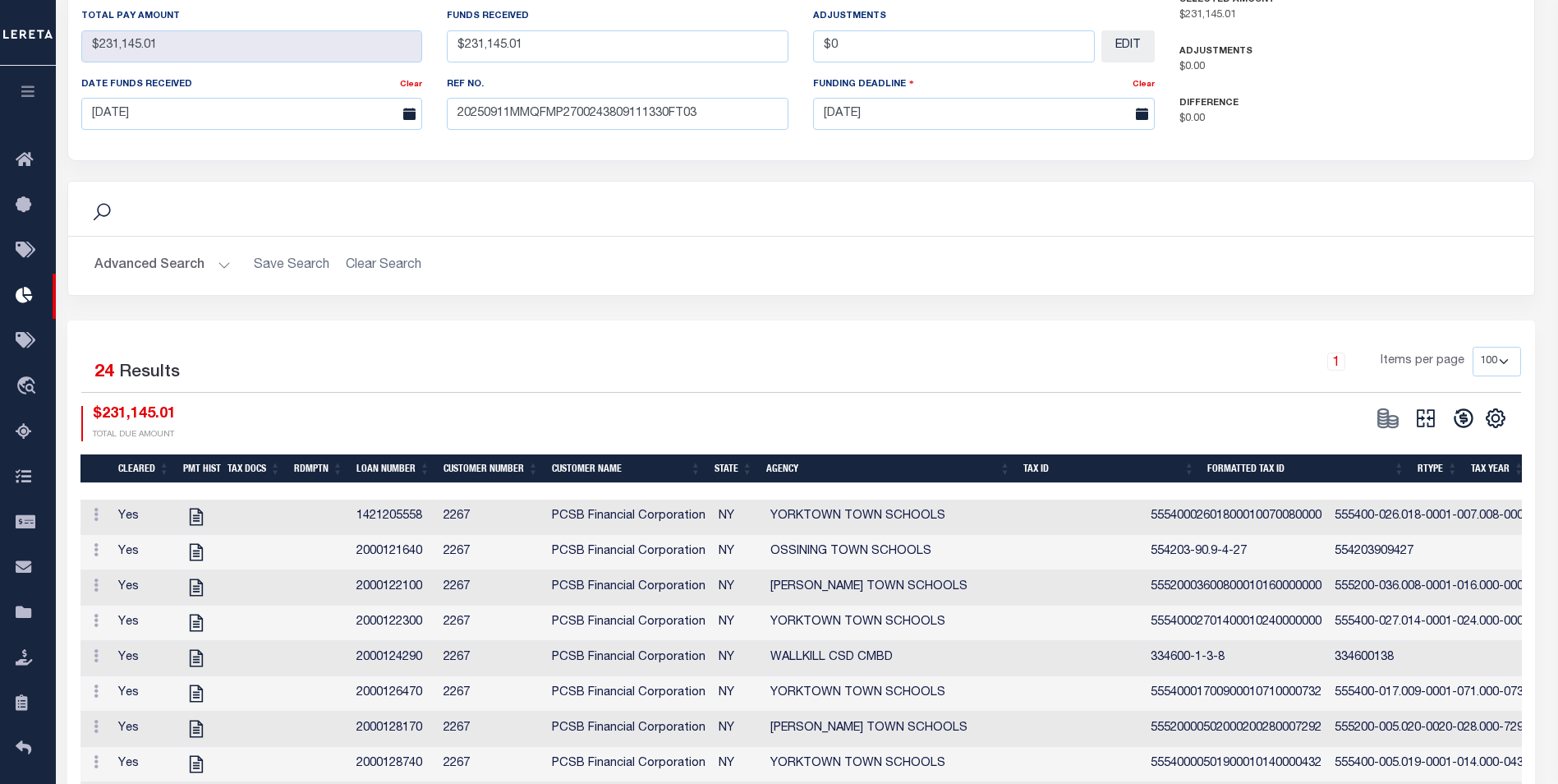
type input "$231,145.01"
type input "$0"
select select "100"
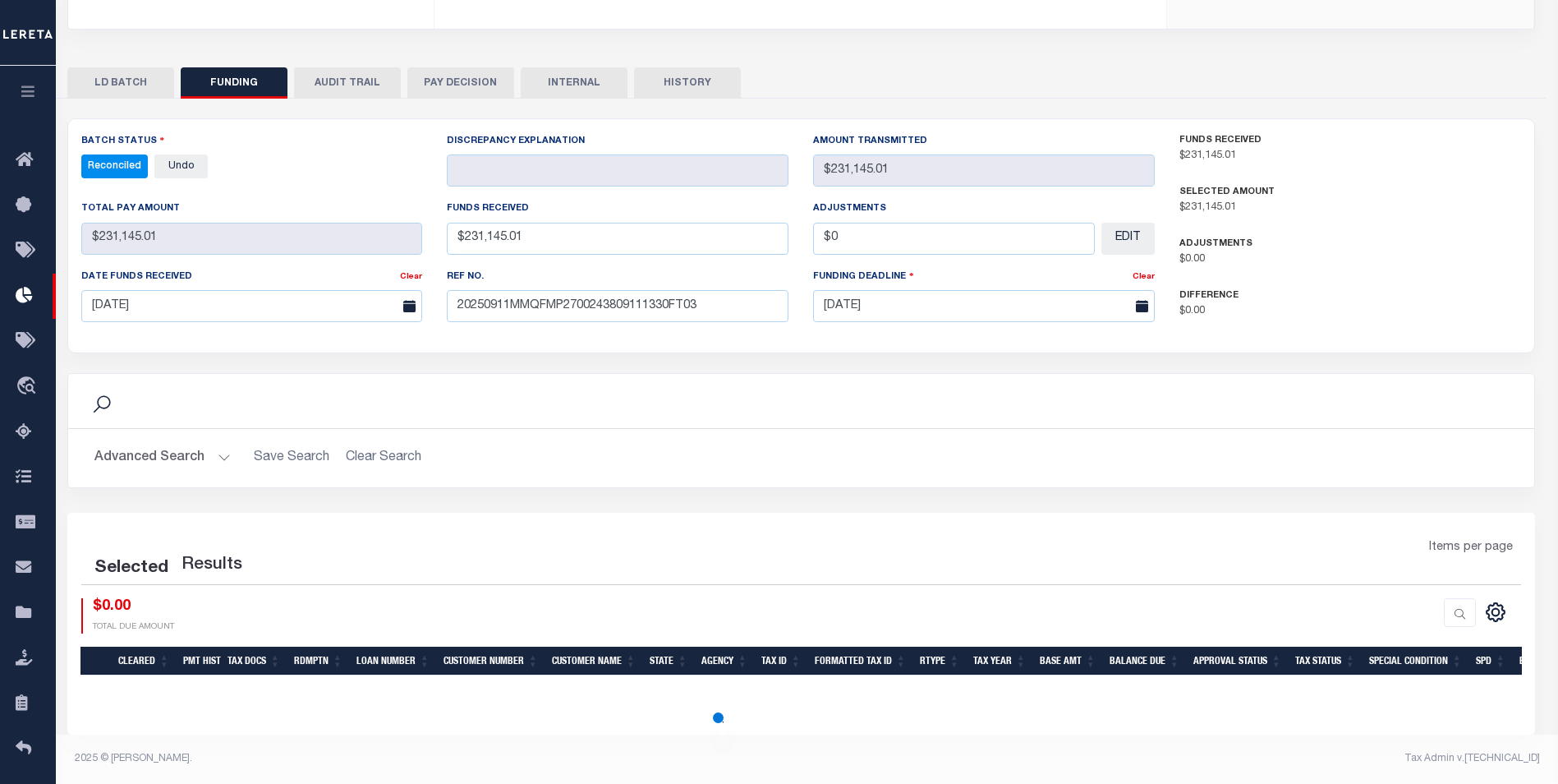
select select "100"
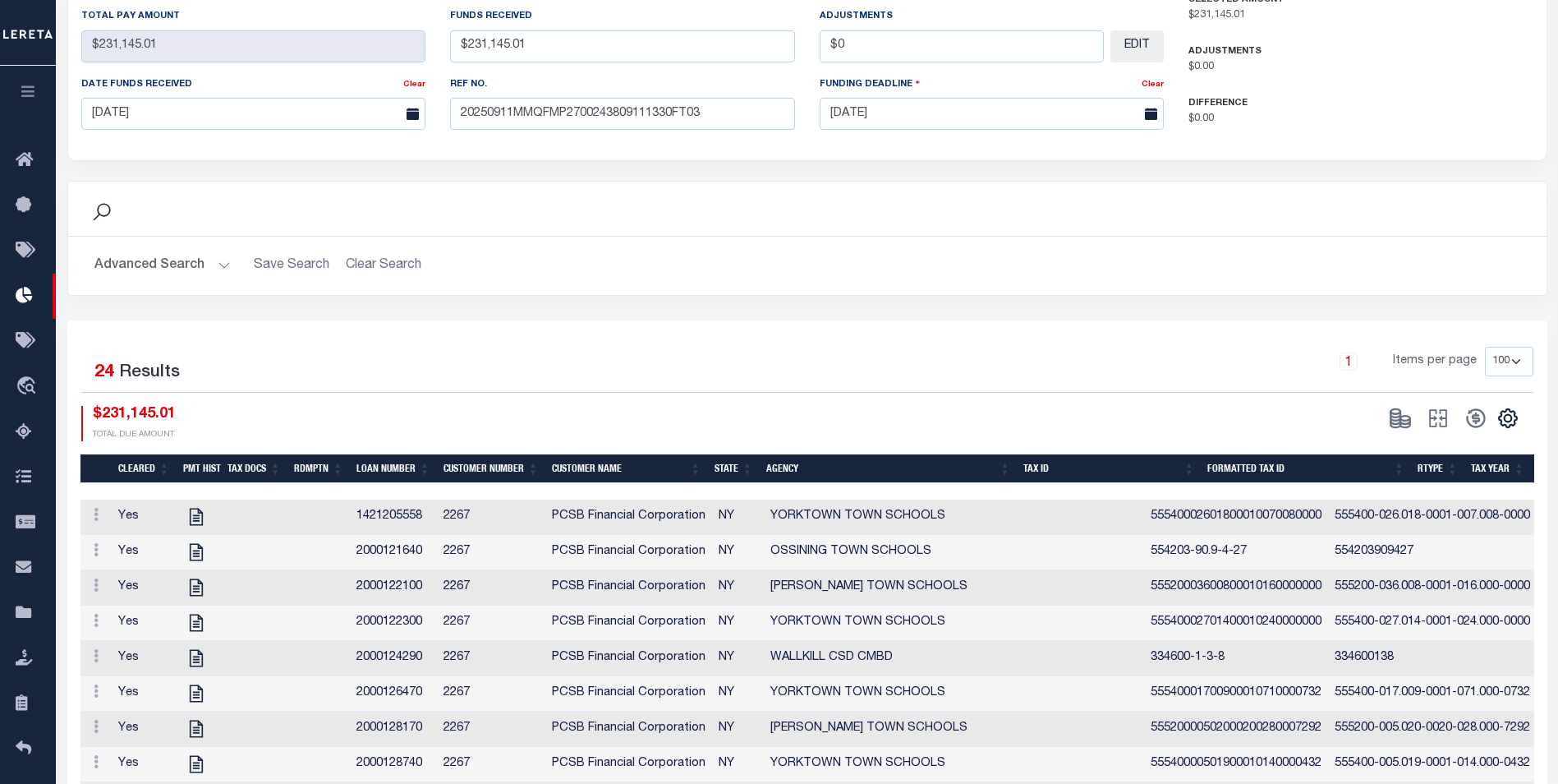
scroll to position [0, 0]
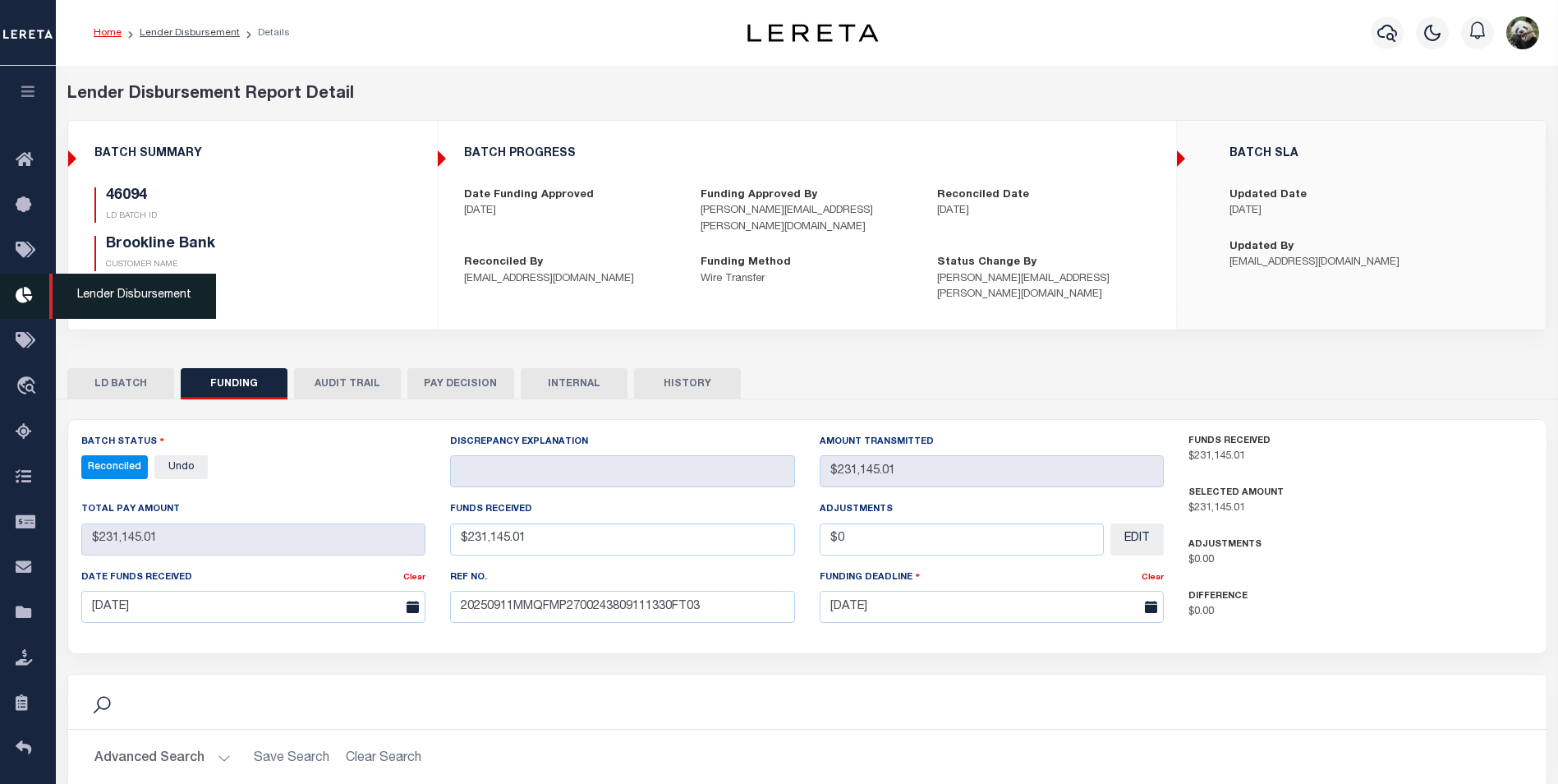
click at [12, 297] on link "Lender Disbursement" at bounding box center [27, 296] width 56 height 45
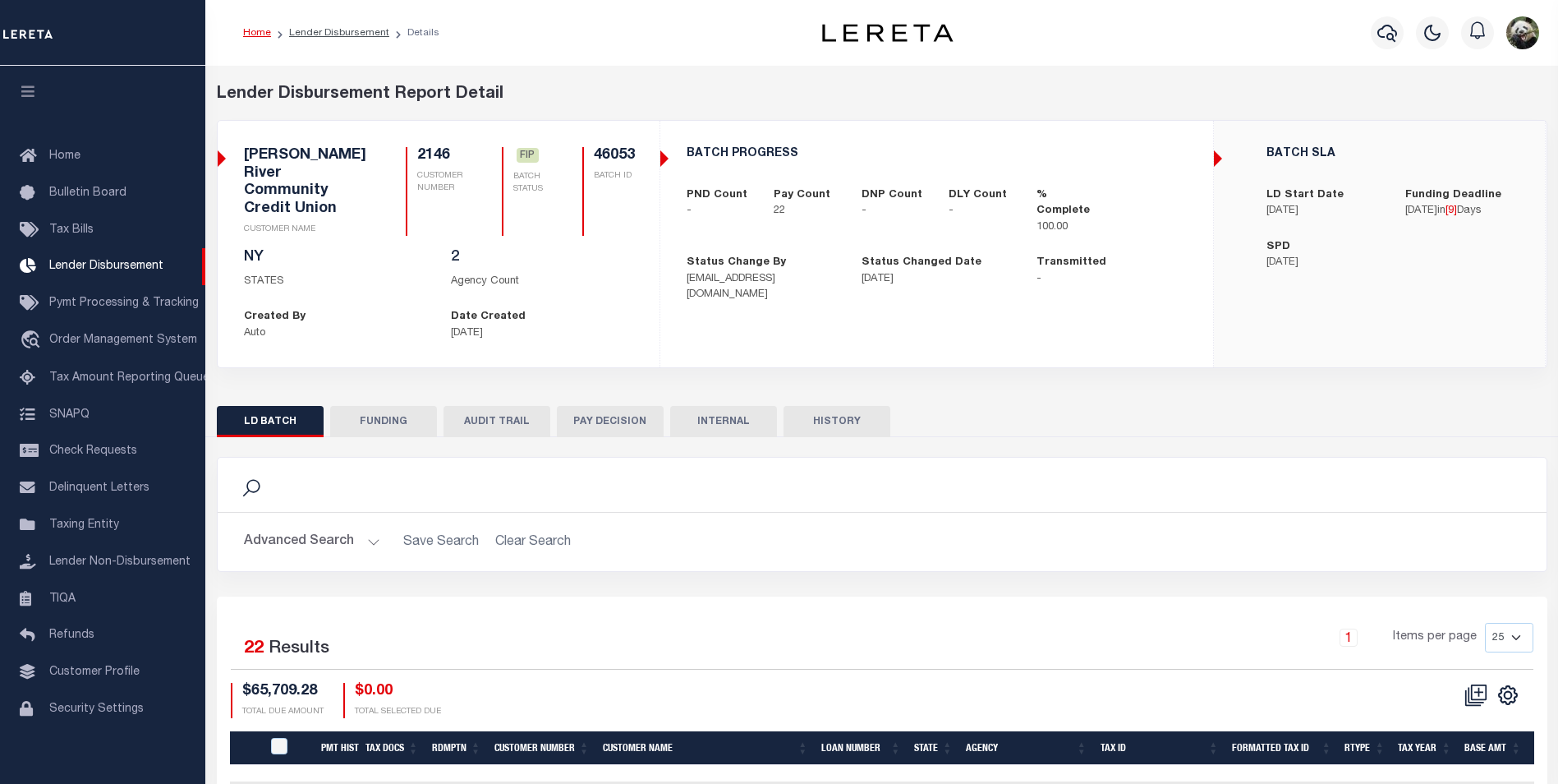
scroll to position [16, 0]
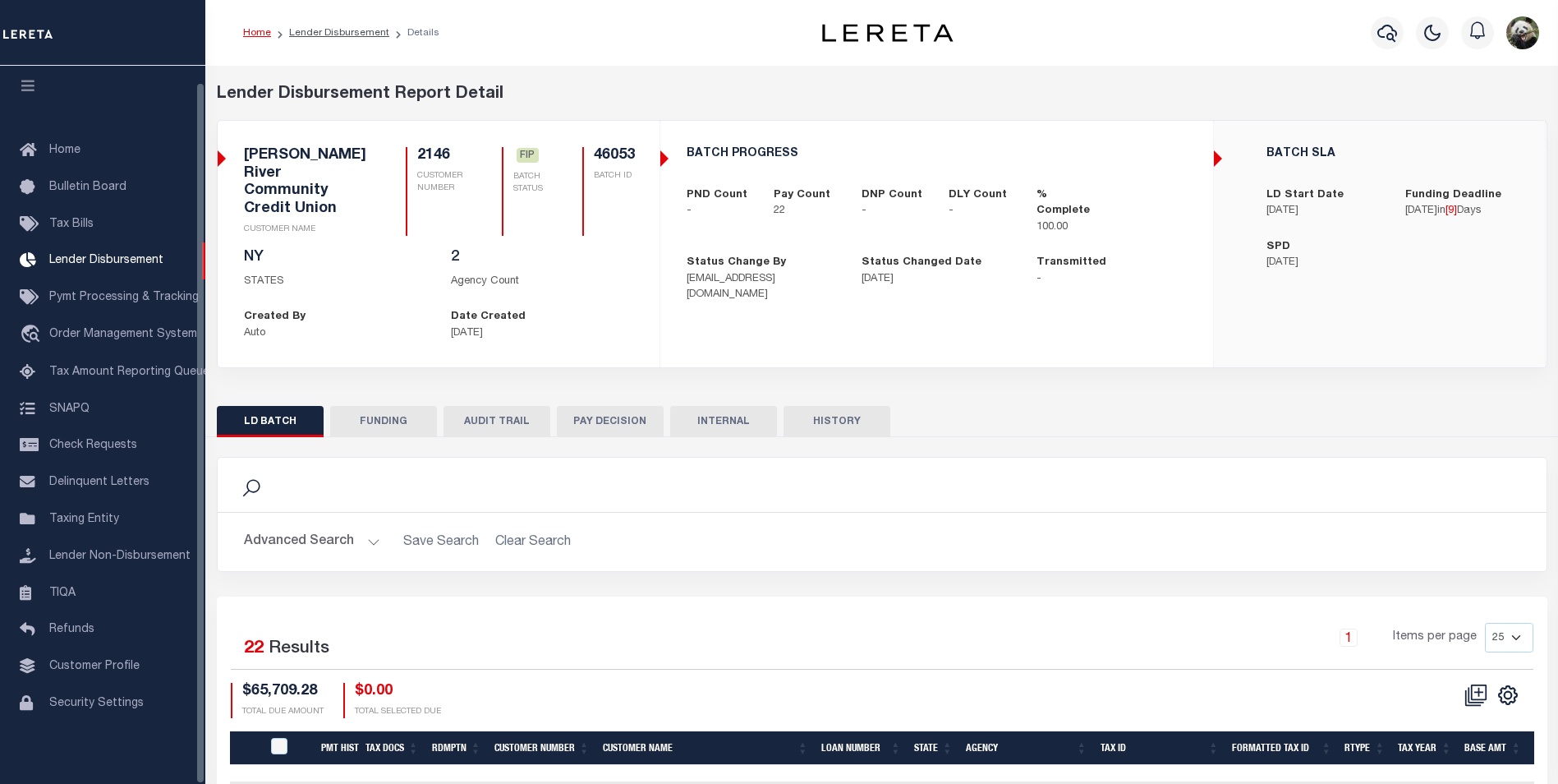
click at [396, 411] on button "FUNDING" at bounding box center [384, 421] width 107 height 31
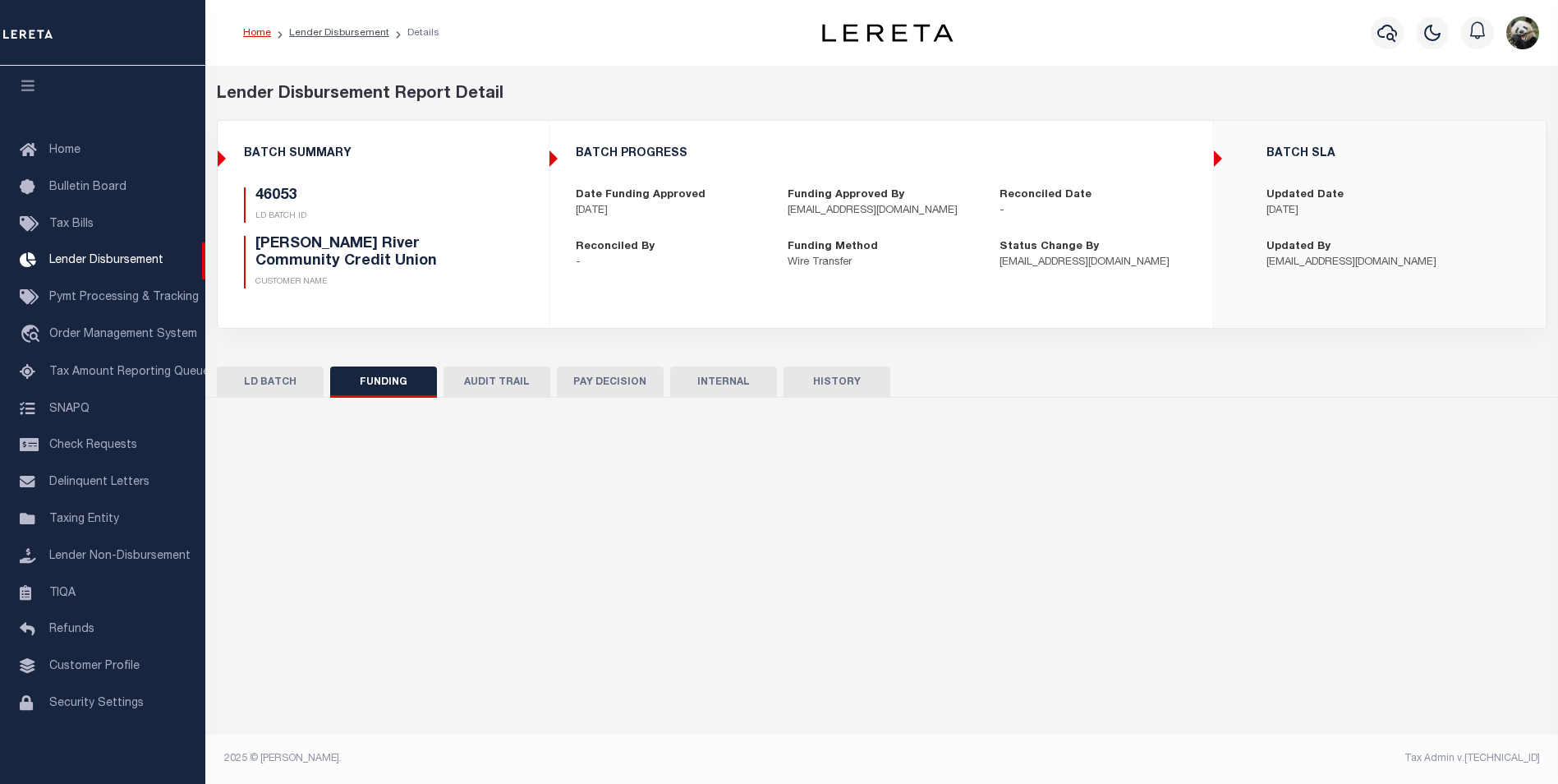
type input "$65,709.28"
type input "$0"
type input "[DATE]"
select select "100"
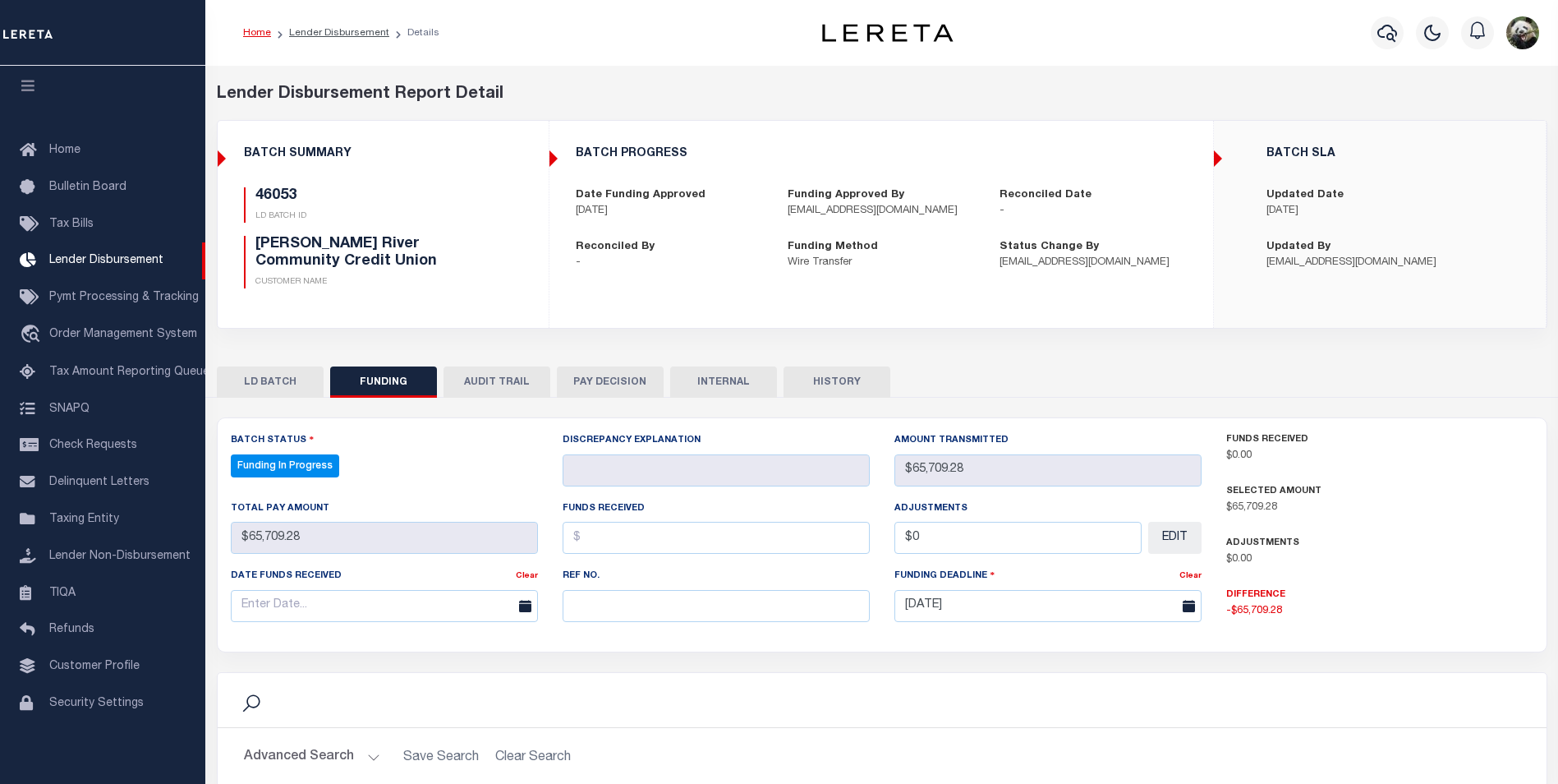
select select "100"
click at [695, 604] on input "text" at bounding box center [716, 605] width 307 height 32
paste input "20250911MMQFMP2700142709110819FT03"
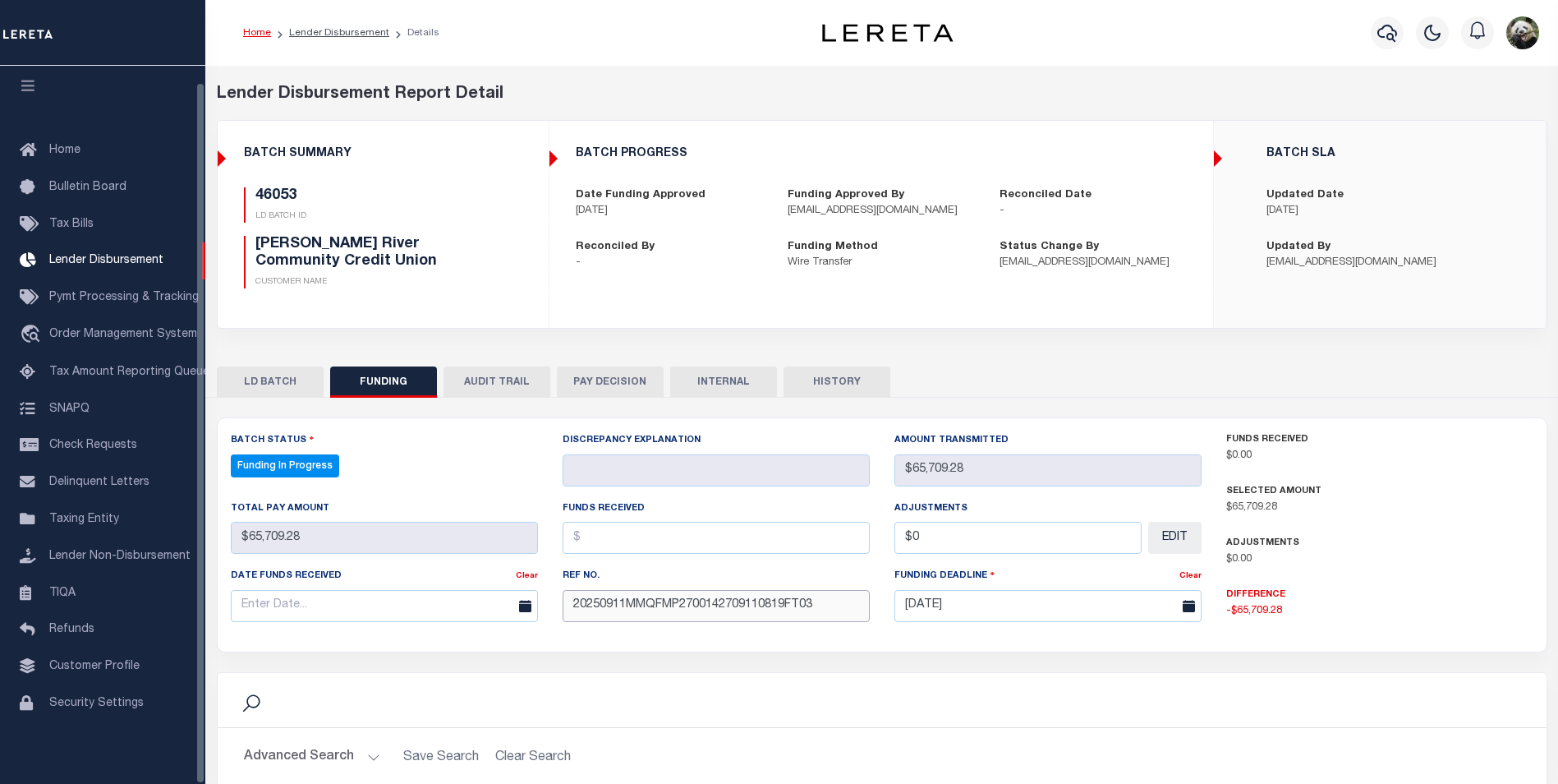
type input "20250911MMQFMP2700142709110819FT03"
click at [264, 604] on input "text" at bounding box center [384, 605] width 307 height 32
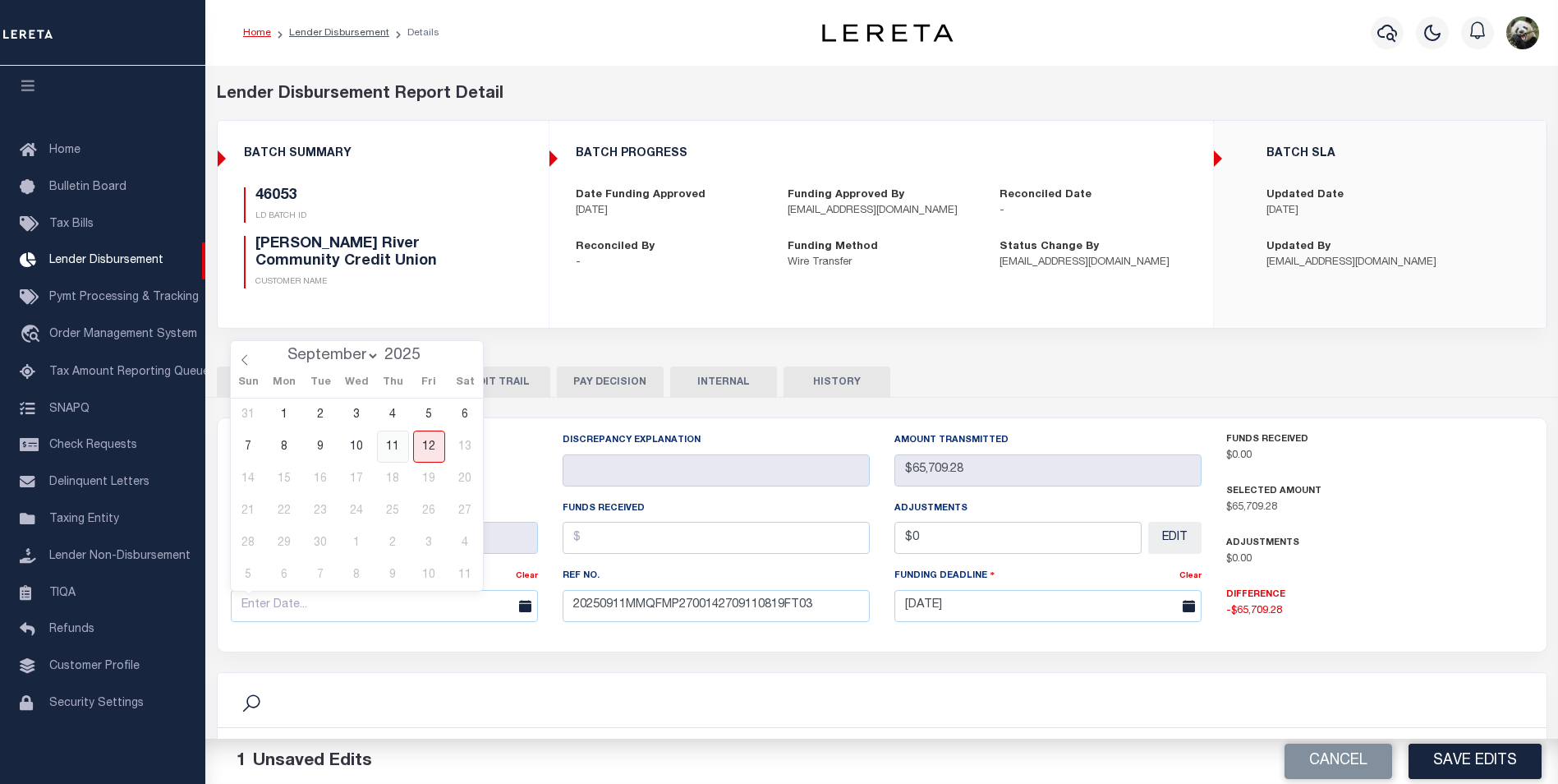
click at [403, 451] on span "11" at bounding box center [392, 446] width 32 height 32
type input "[DATE]"
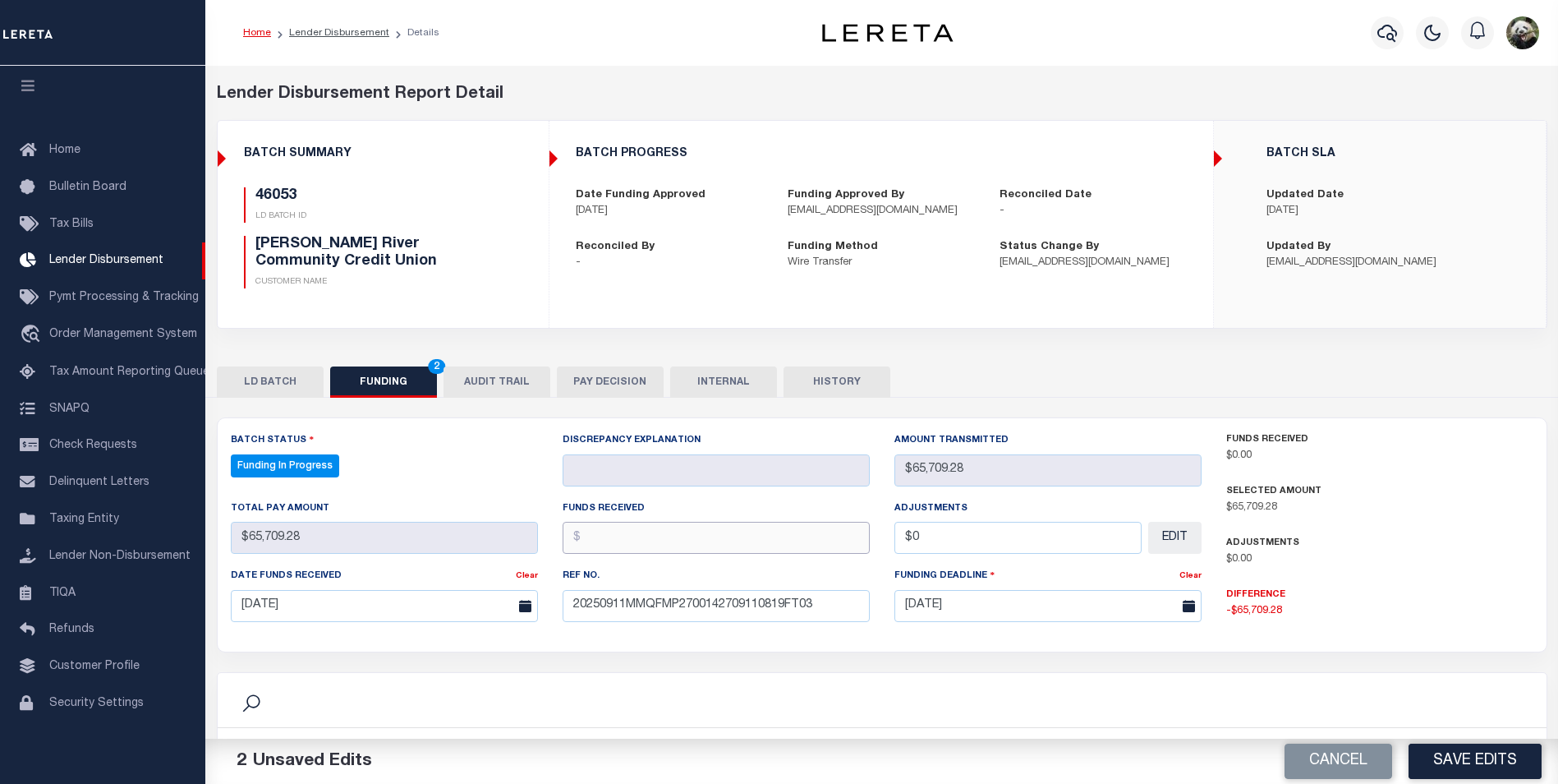
click at [659, 552] on input "text" at bounding box center [716, 537] width 307 height 32
type input "$65,709.28"
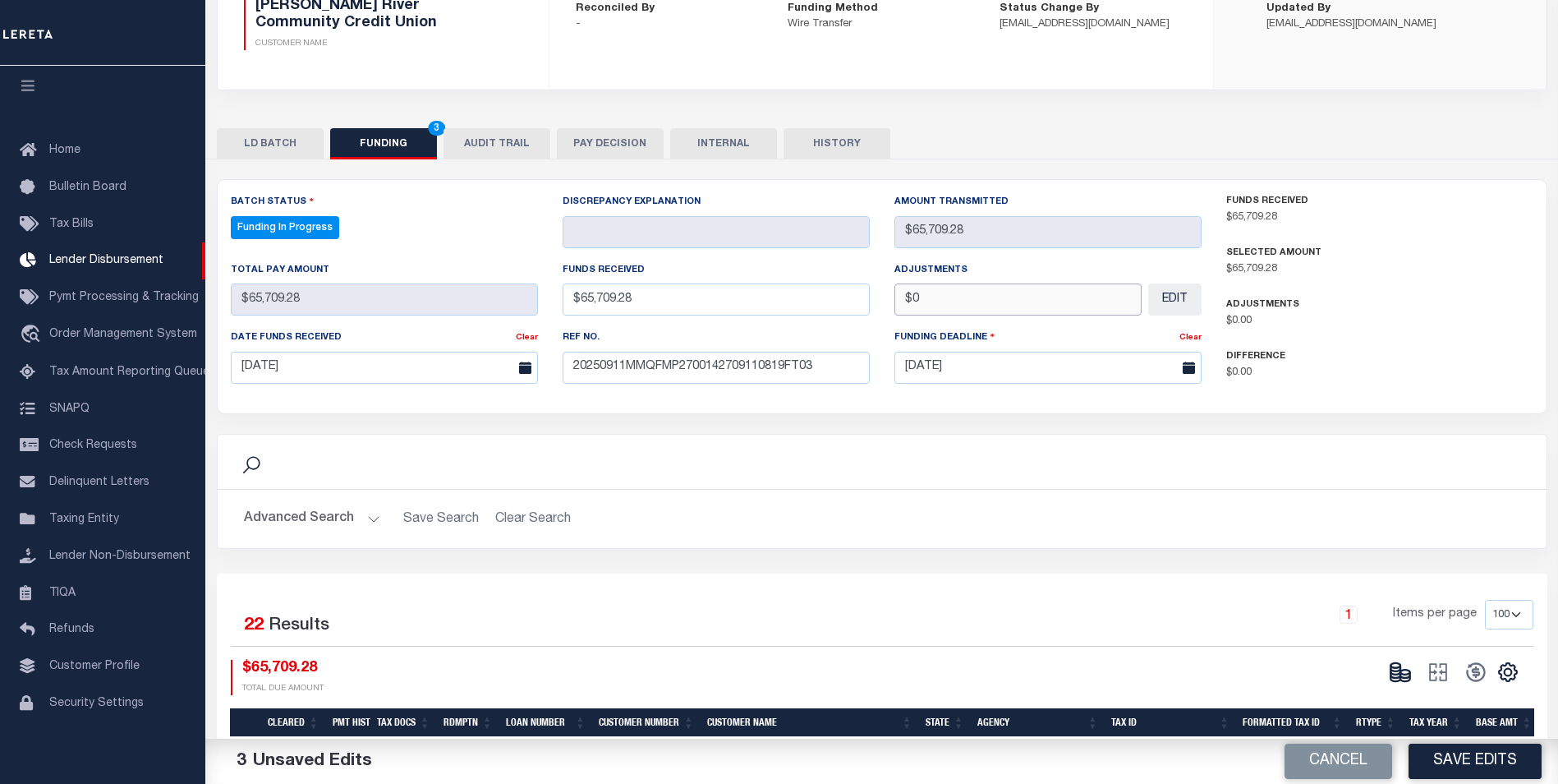
scroll to position [246, 0]
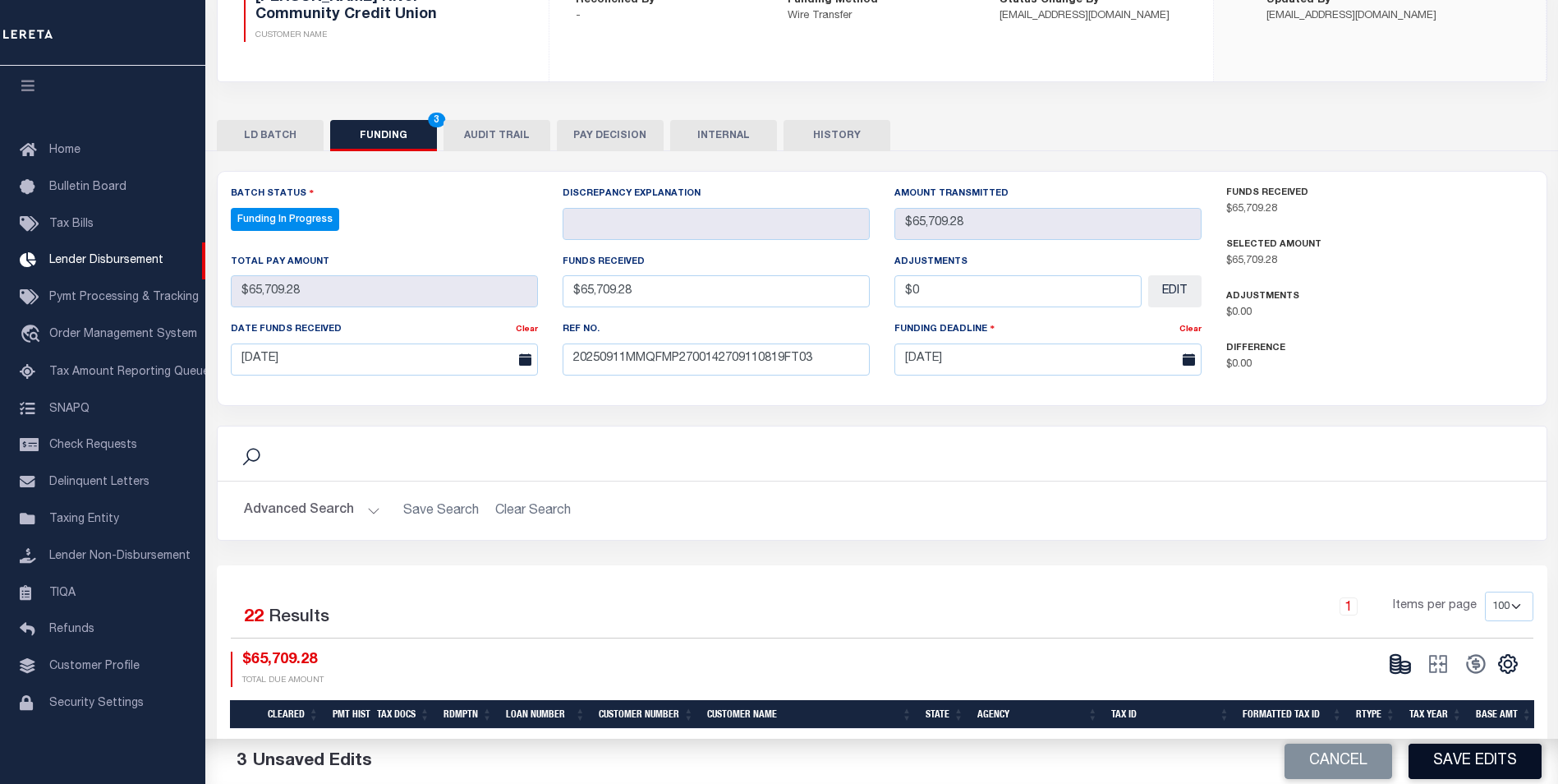
type input "$0.00"
click at [1463, 764] on button "Save Edits" at bounding box center [1475, 760] width 133 height 35
type input "$65,709.28"
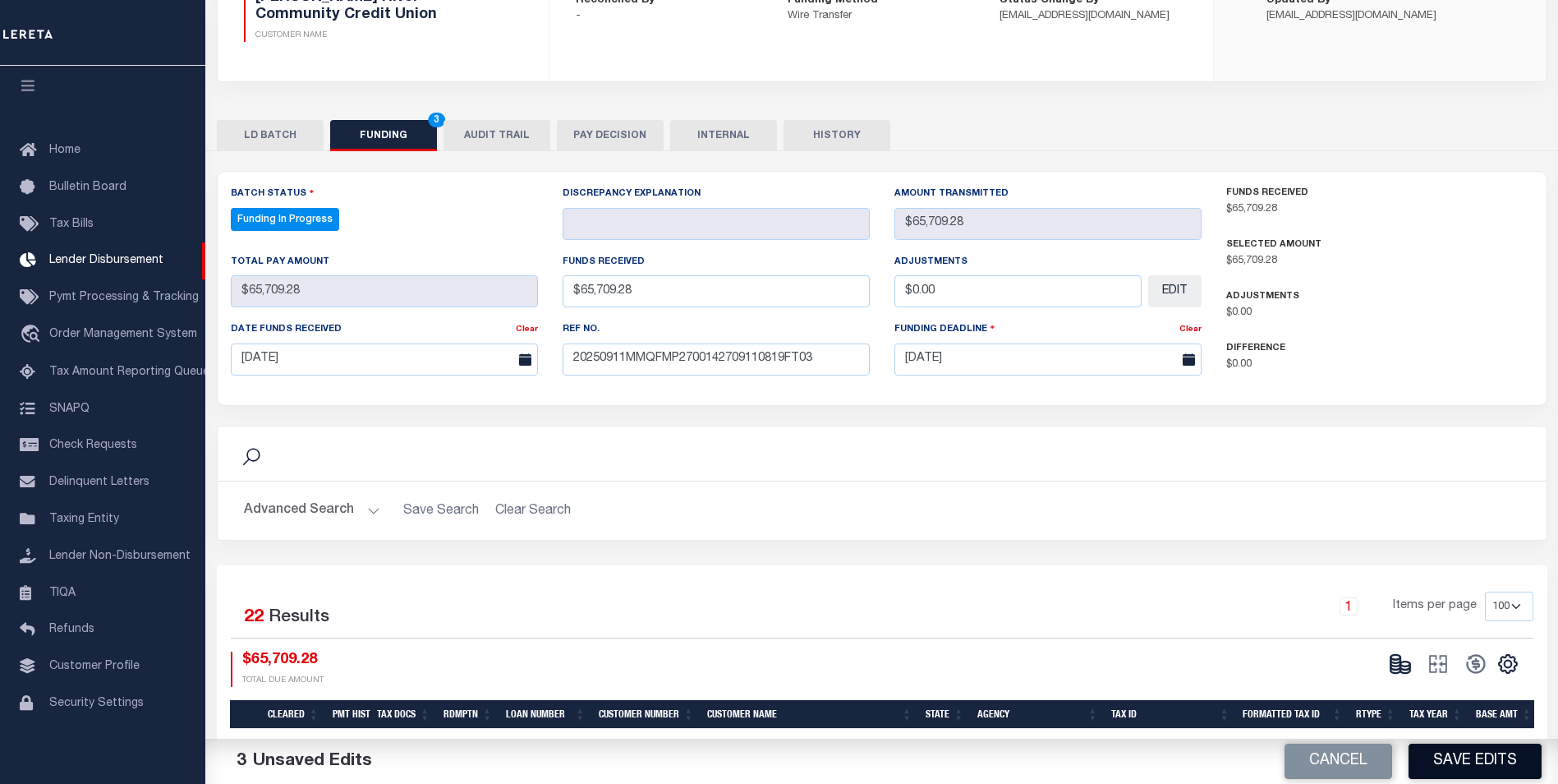
type input "$0"
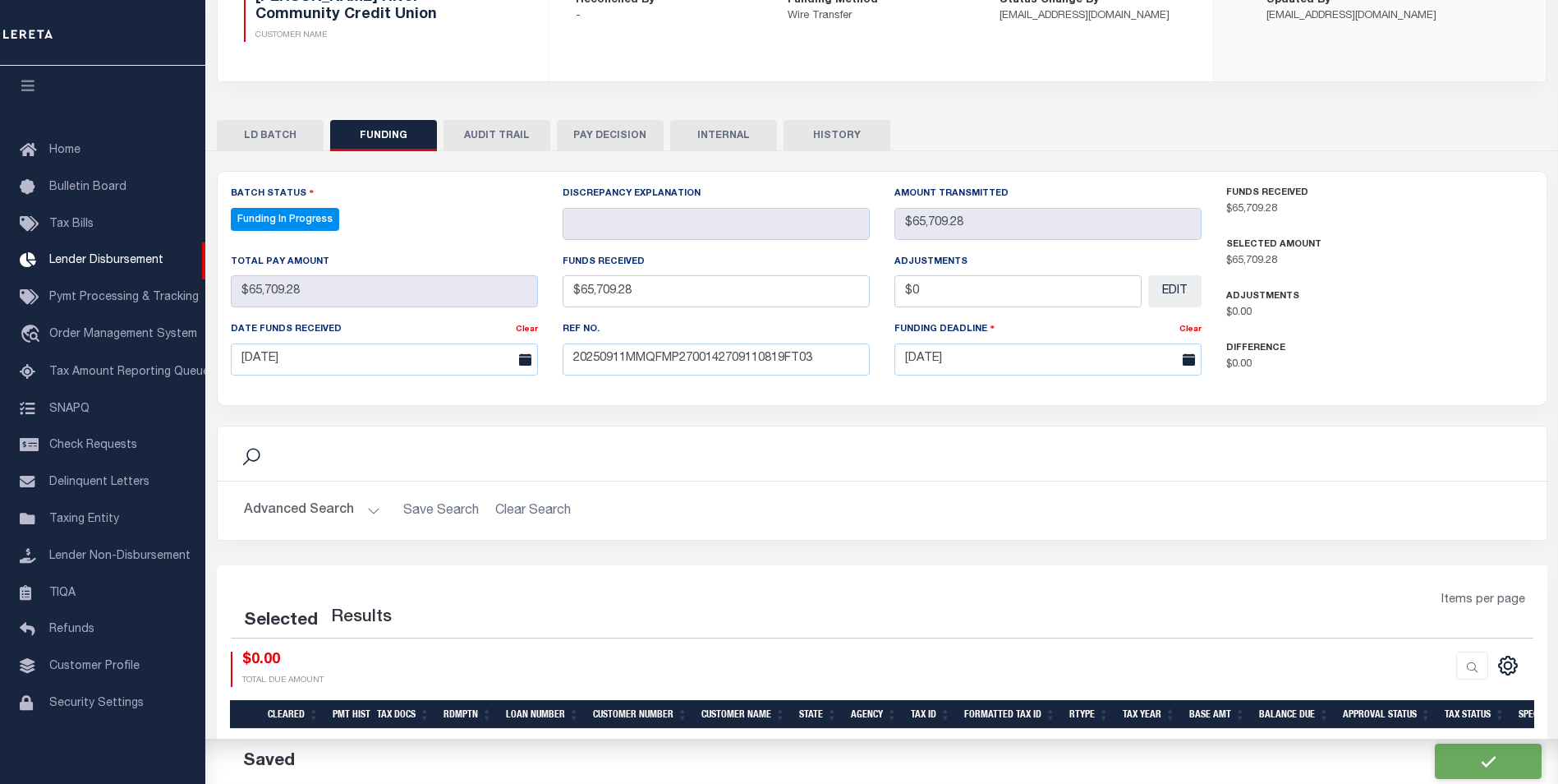
select select "100"
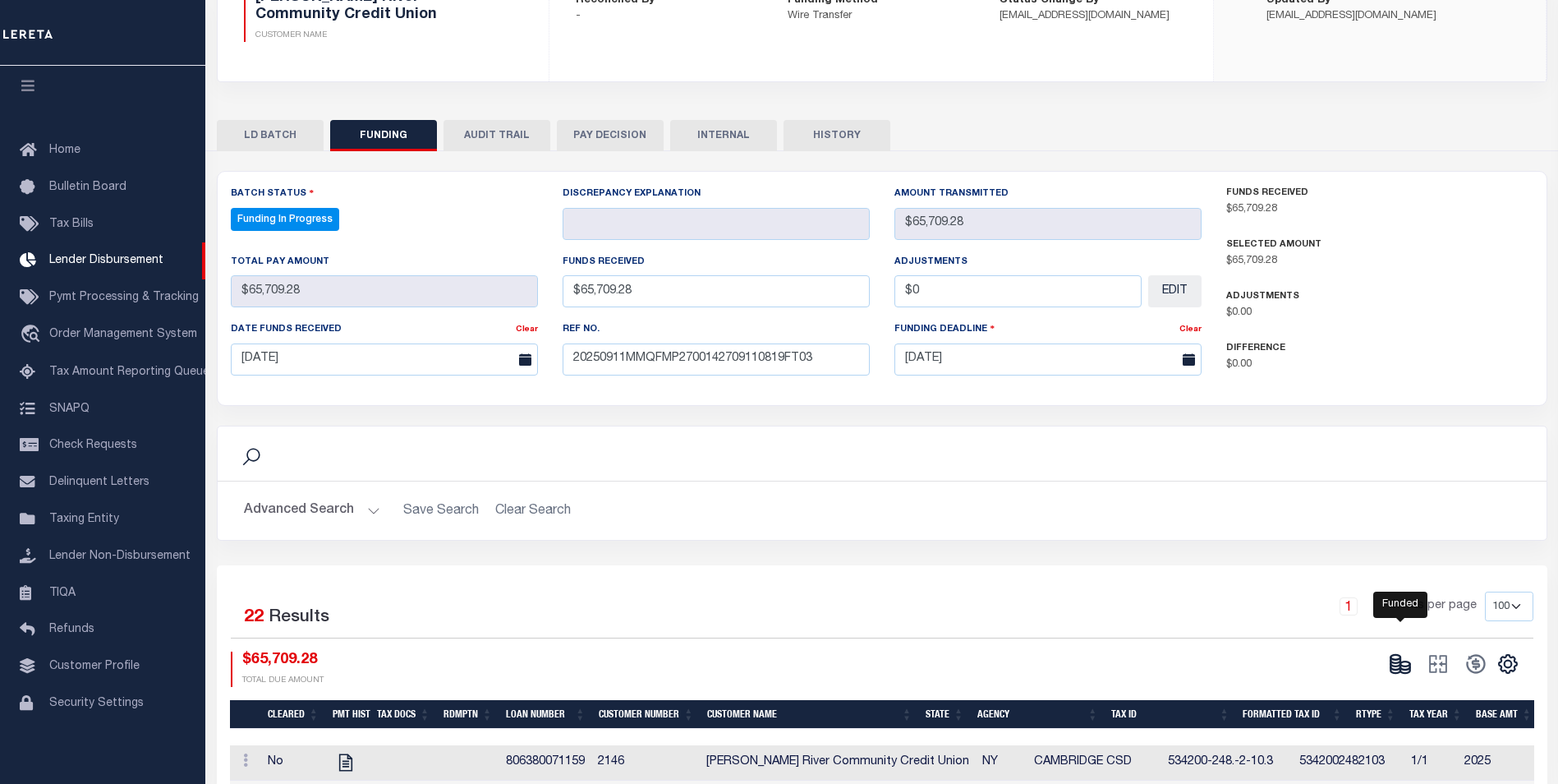
click at [1403, 669] on icon at bounding box center [1406, 666] width 10 height 6
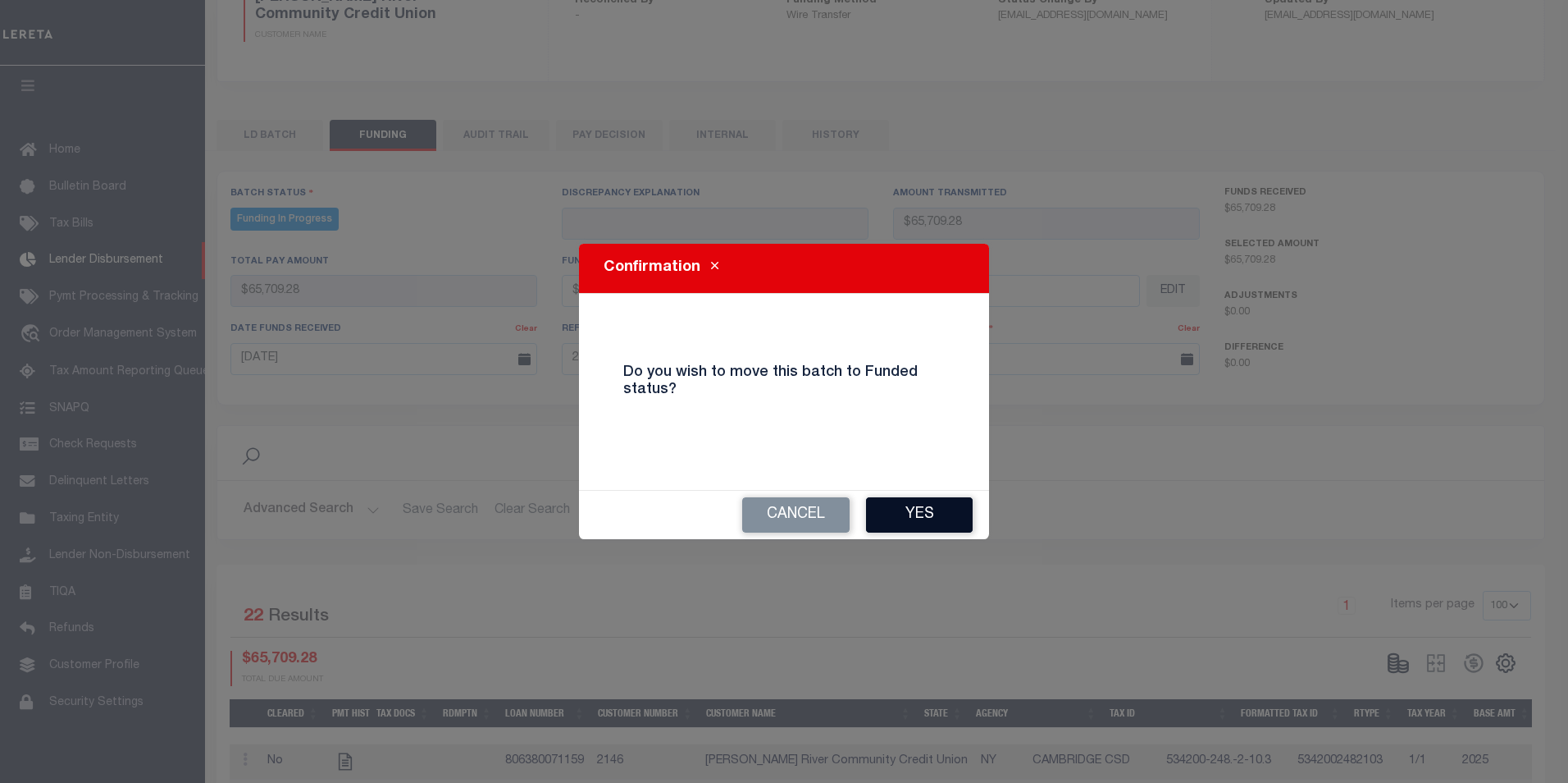
click at [916, 521] on button "Yes" at bounding box center [919, 515] width 107 height 35
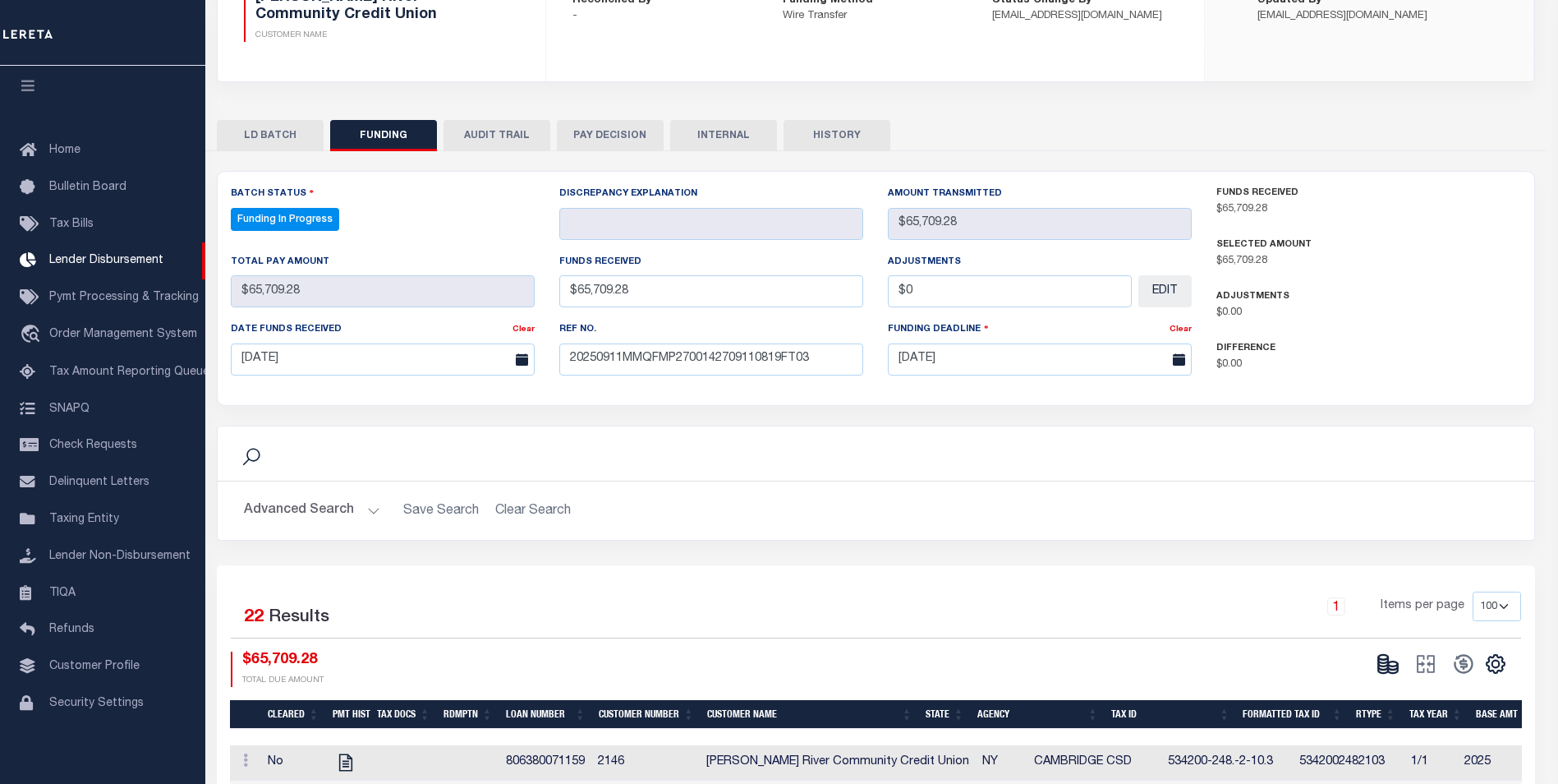
type input "$65,709.28"
type input "$0"
select select "100"
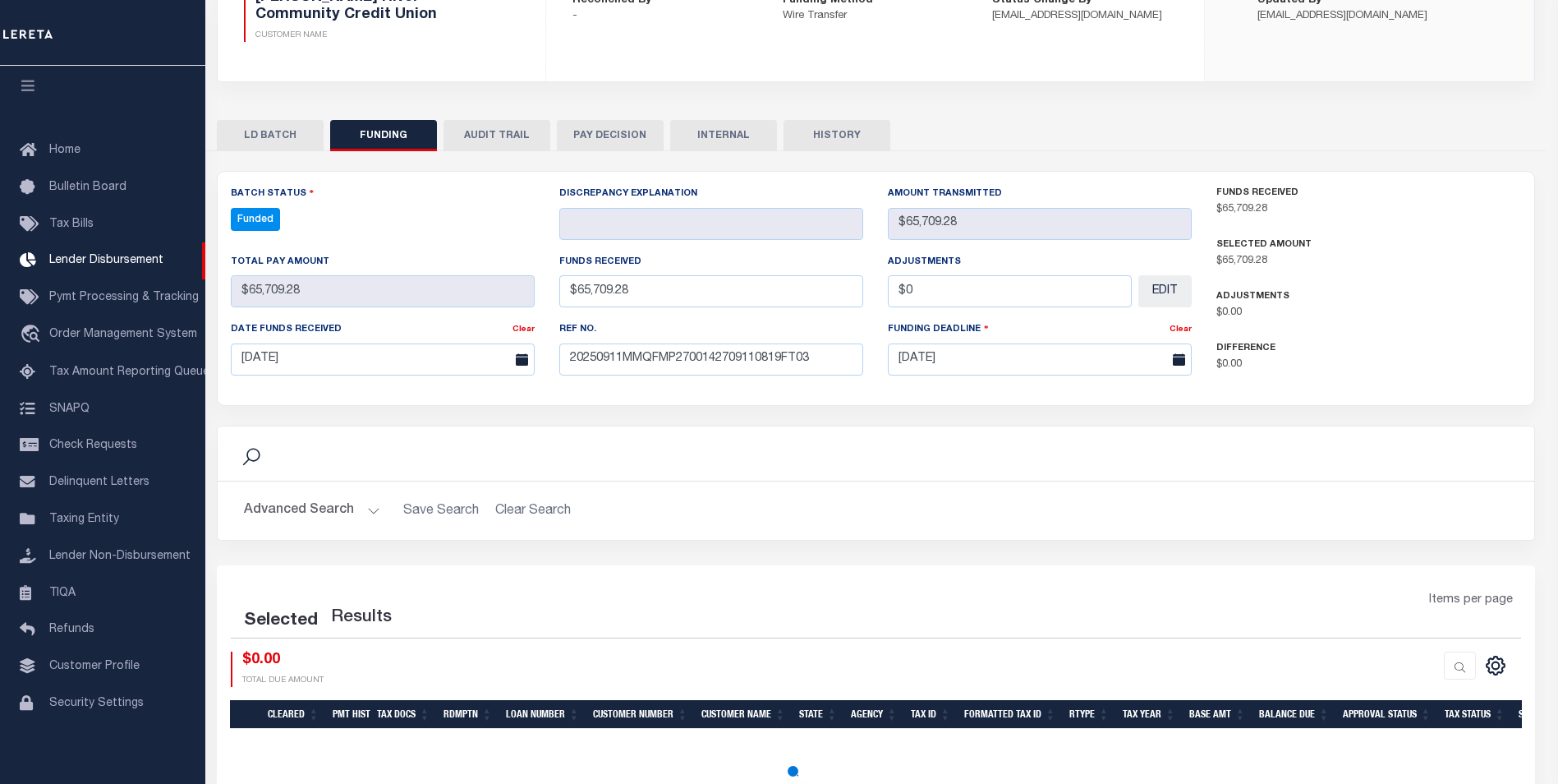
select select "100"
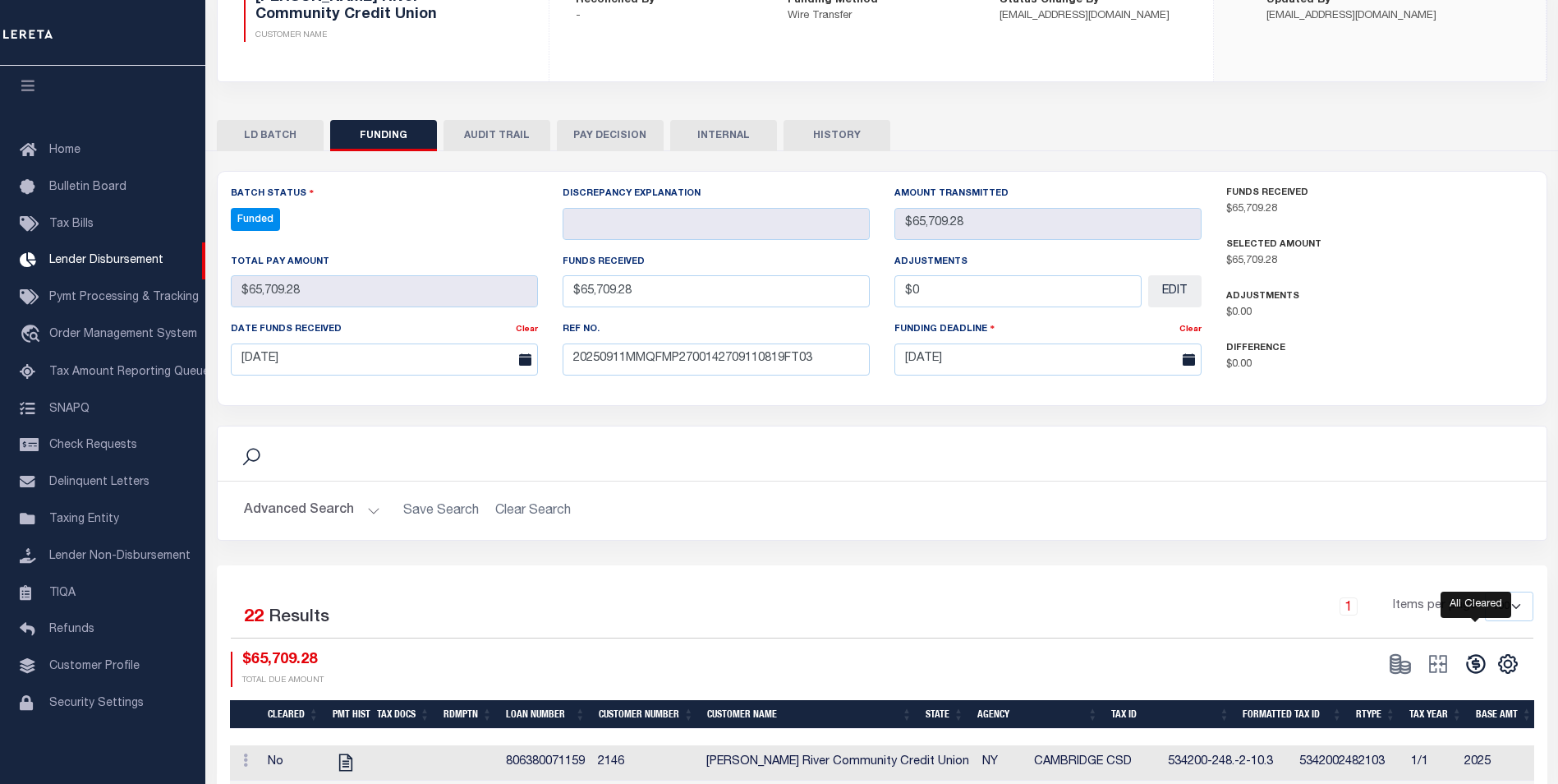
click at [1471, 663] on icon at bounding box center [1476, 663] width 23 height 23
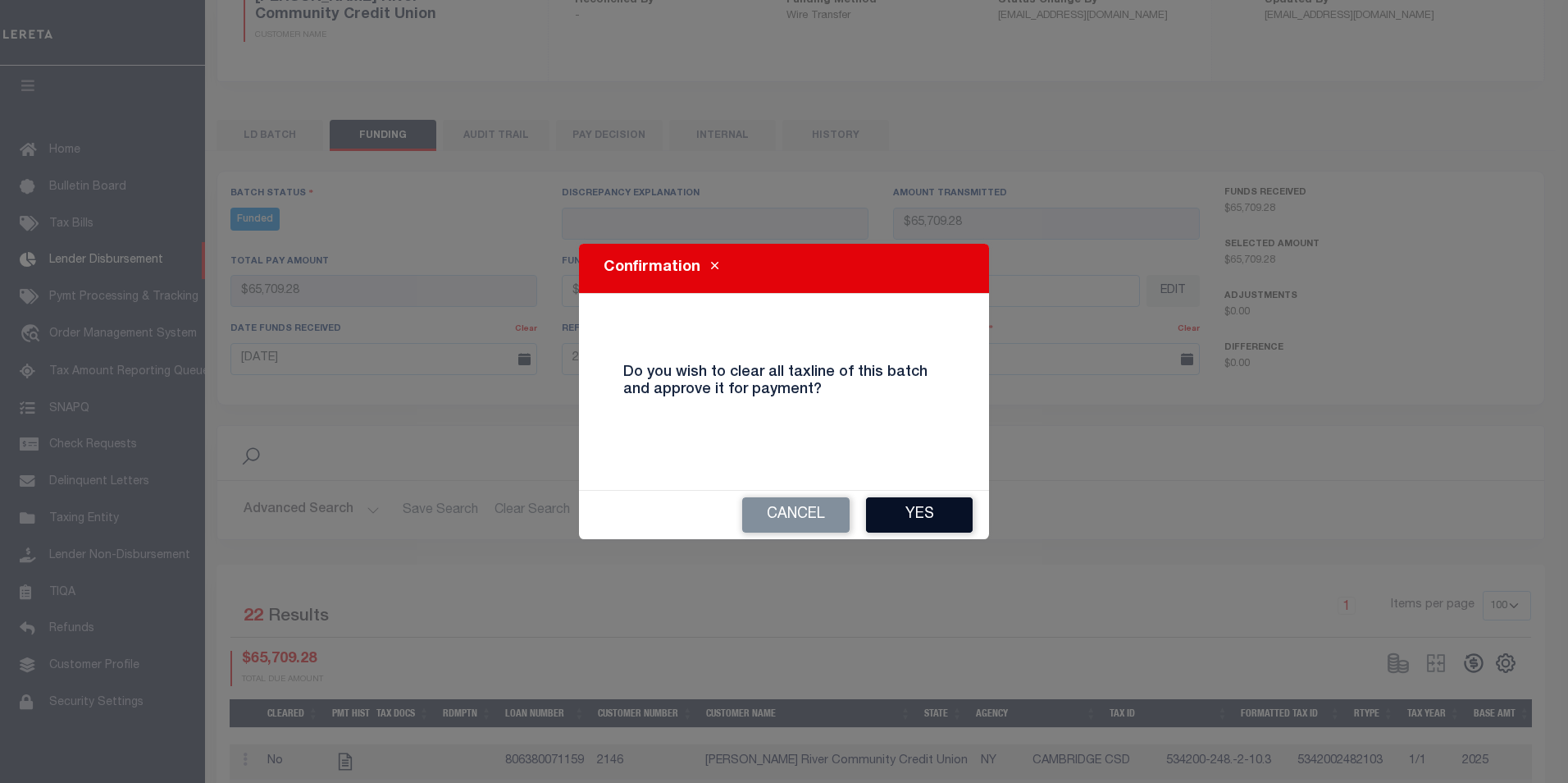
click at [937, 524] on button "Yes" at bounding box center [919, 515] width 107 height 35
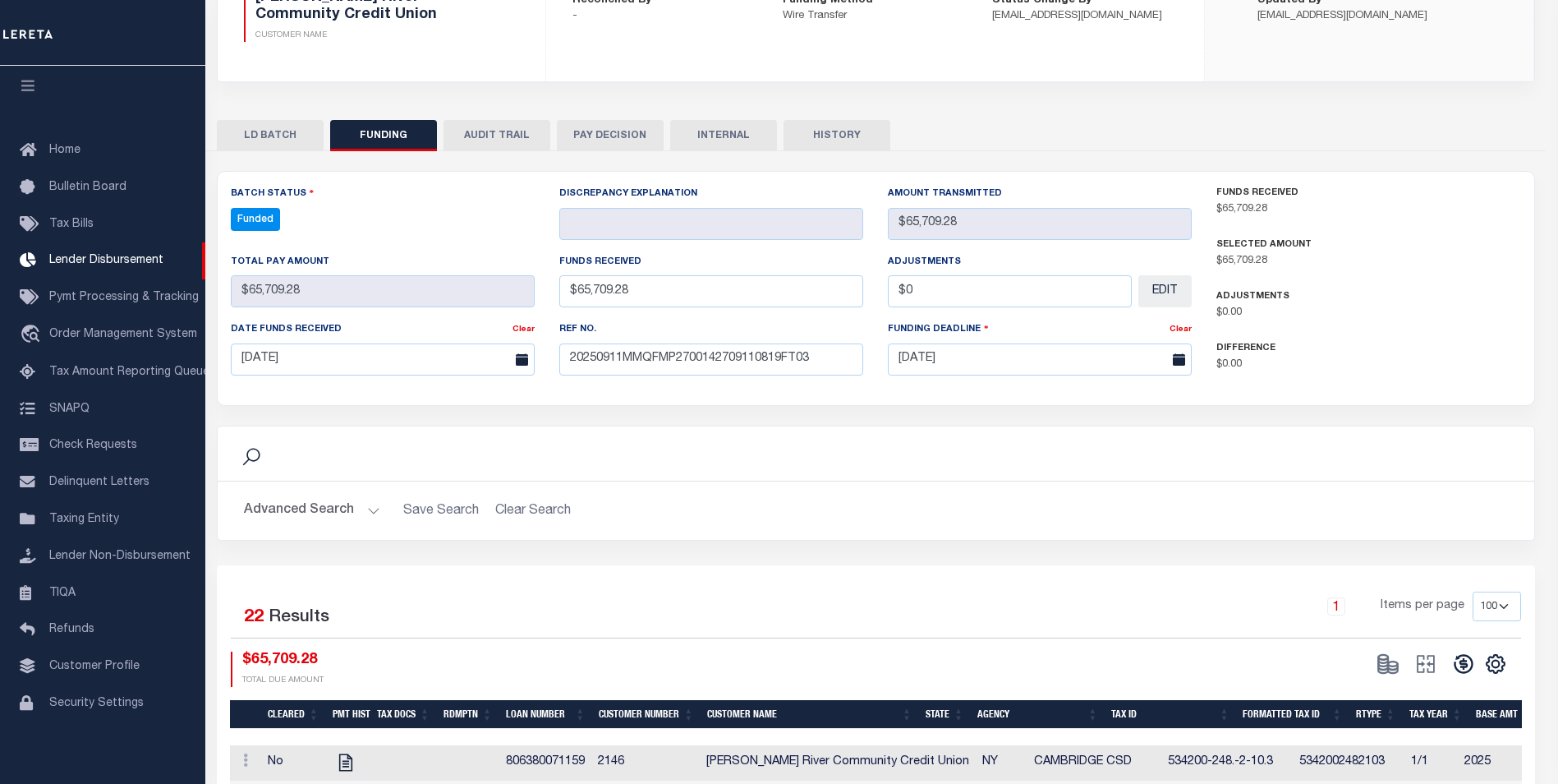
type input "$65,709.28"
type input "$0"
select select "100"
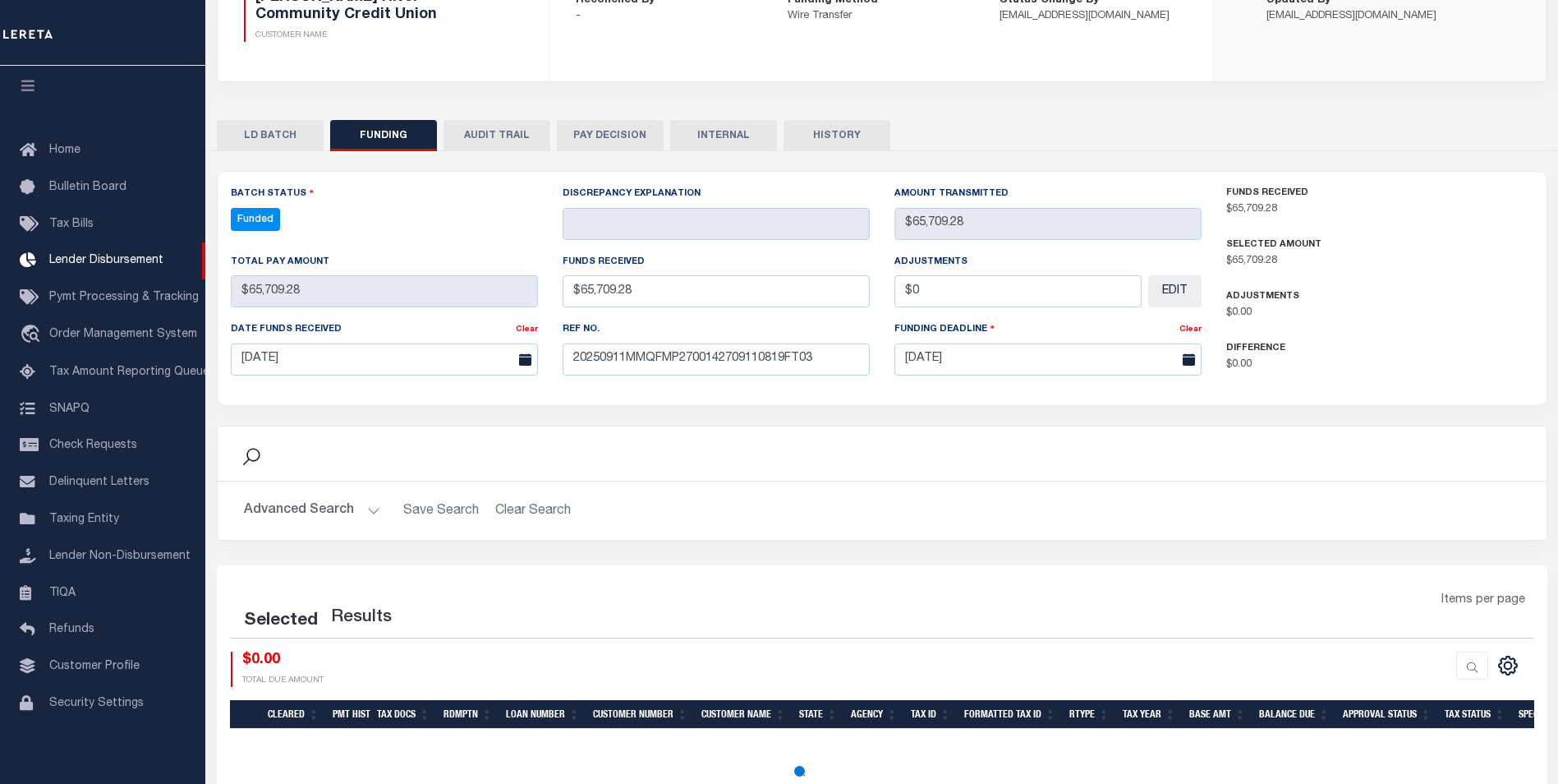
select select "100"
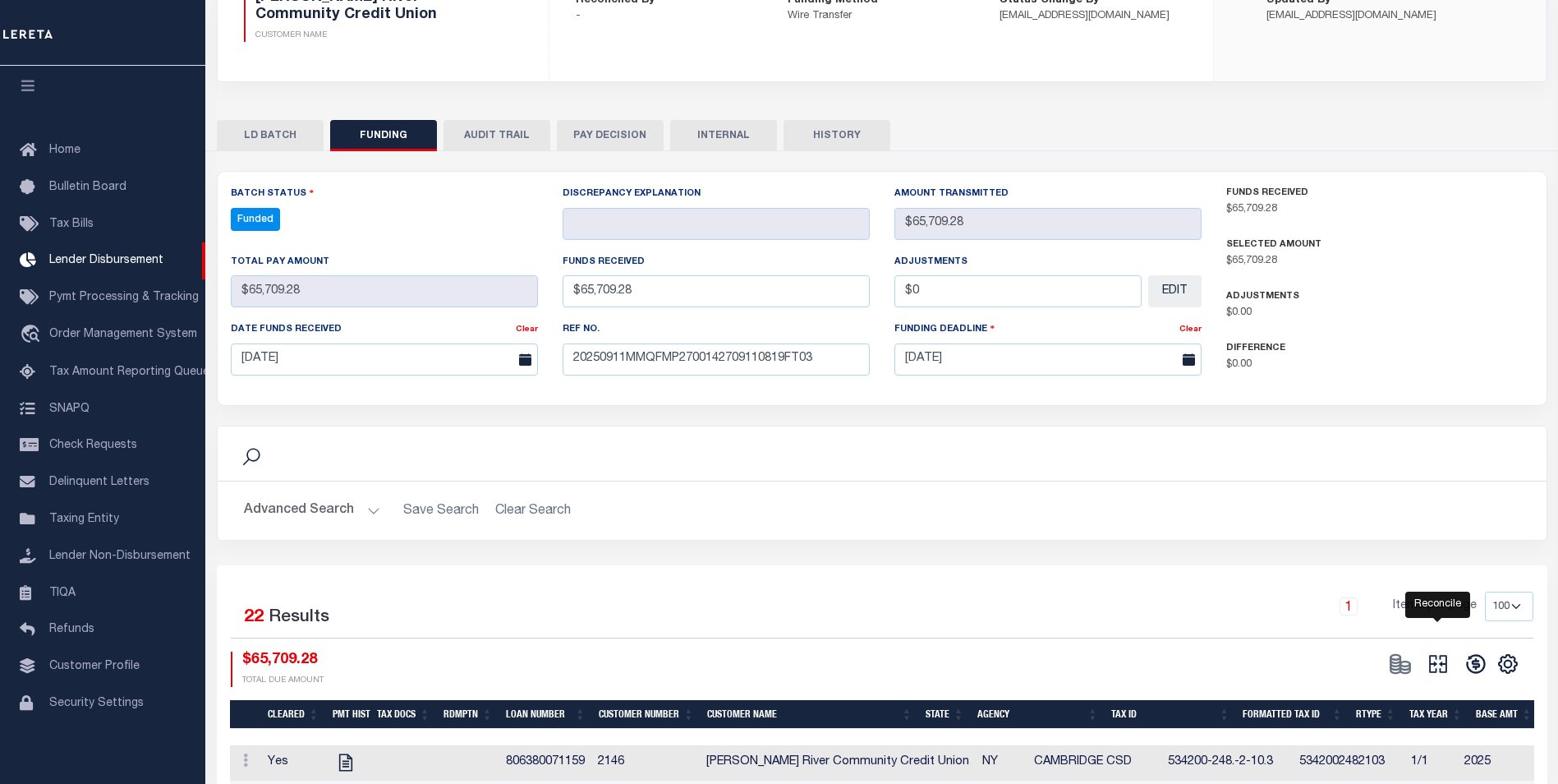
click at [1445, 669] on icon at bounding box center [1438, 663] width 23 height 23
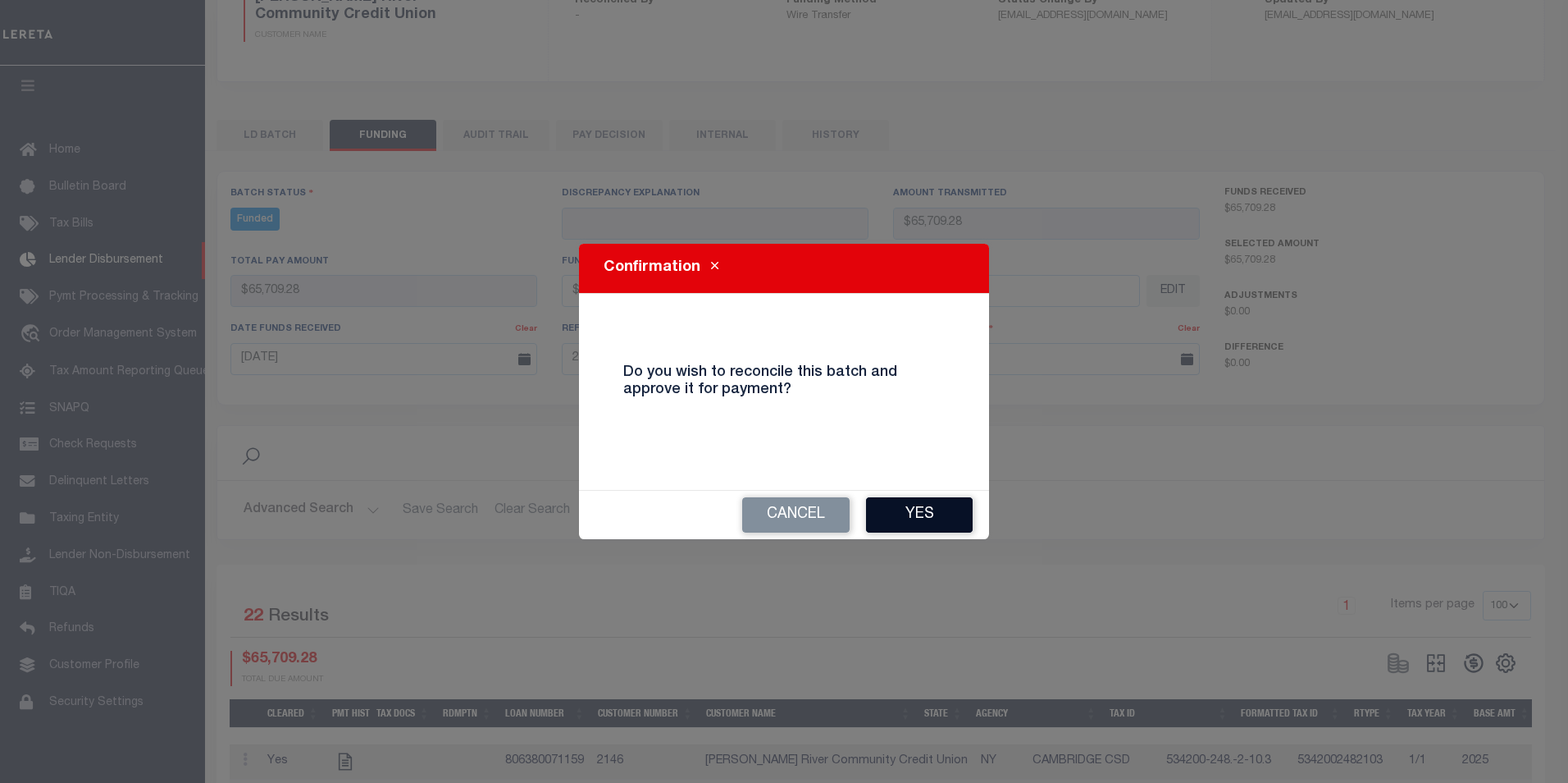
click at [884, 508] on button "Yes" at bounding box center [919, 515] width 107 height 35
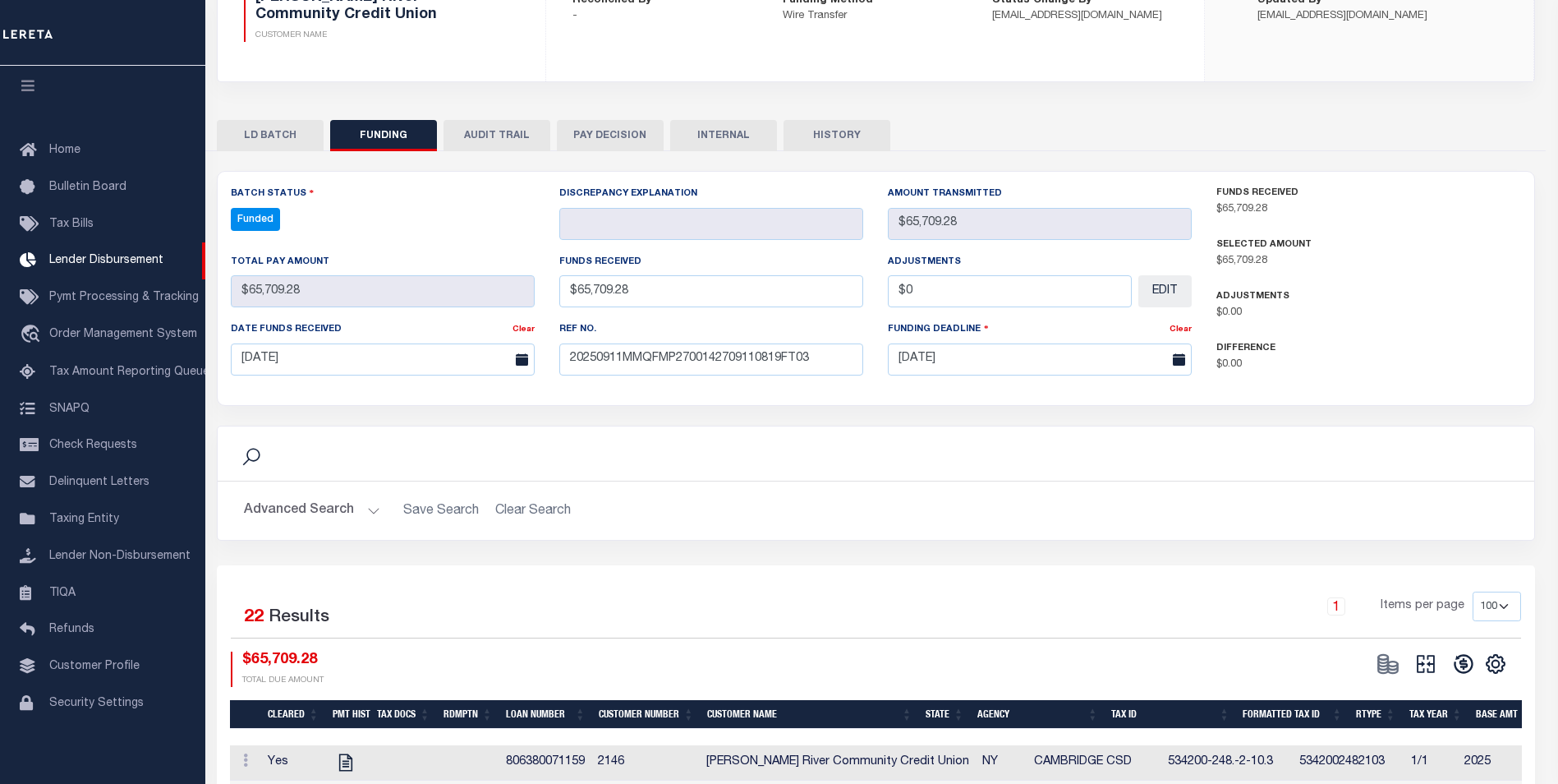
type input "$65,709.28"
type input "$0"
select select "100"
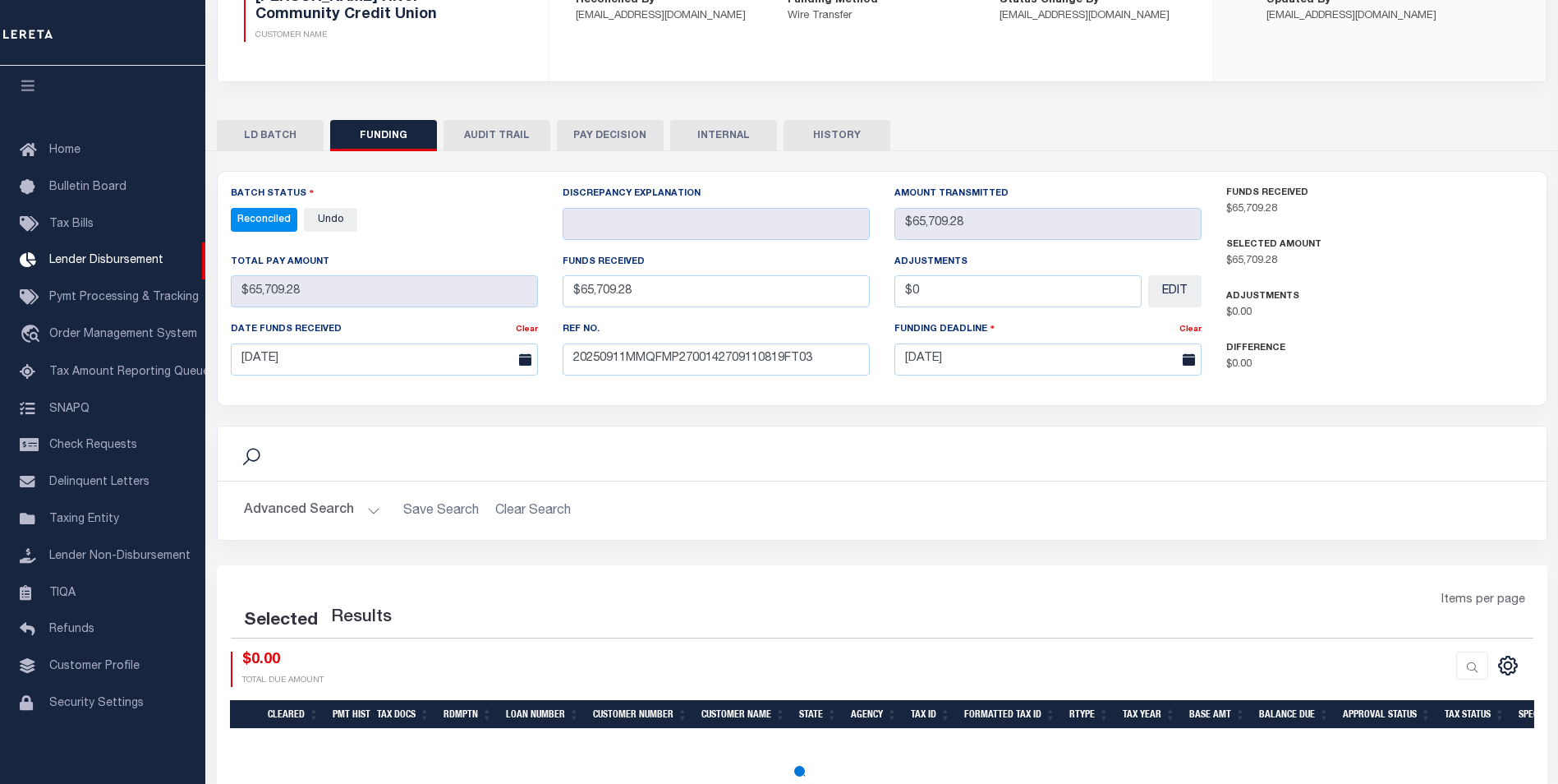
select select "100"
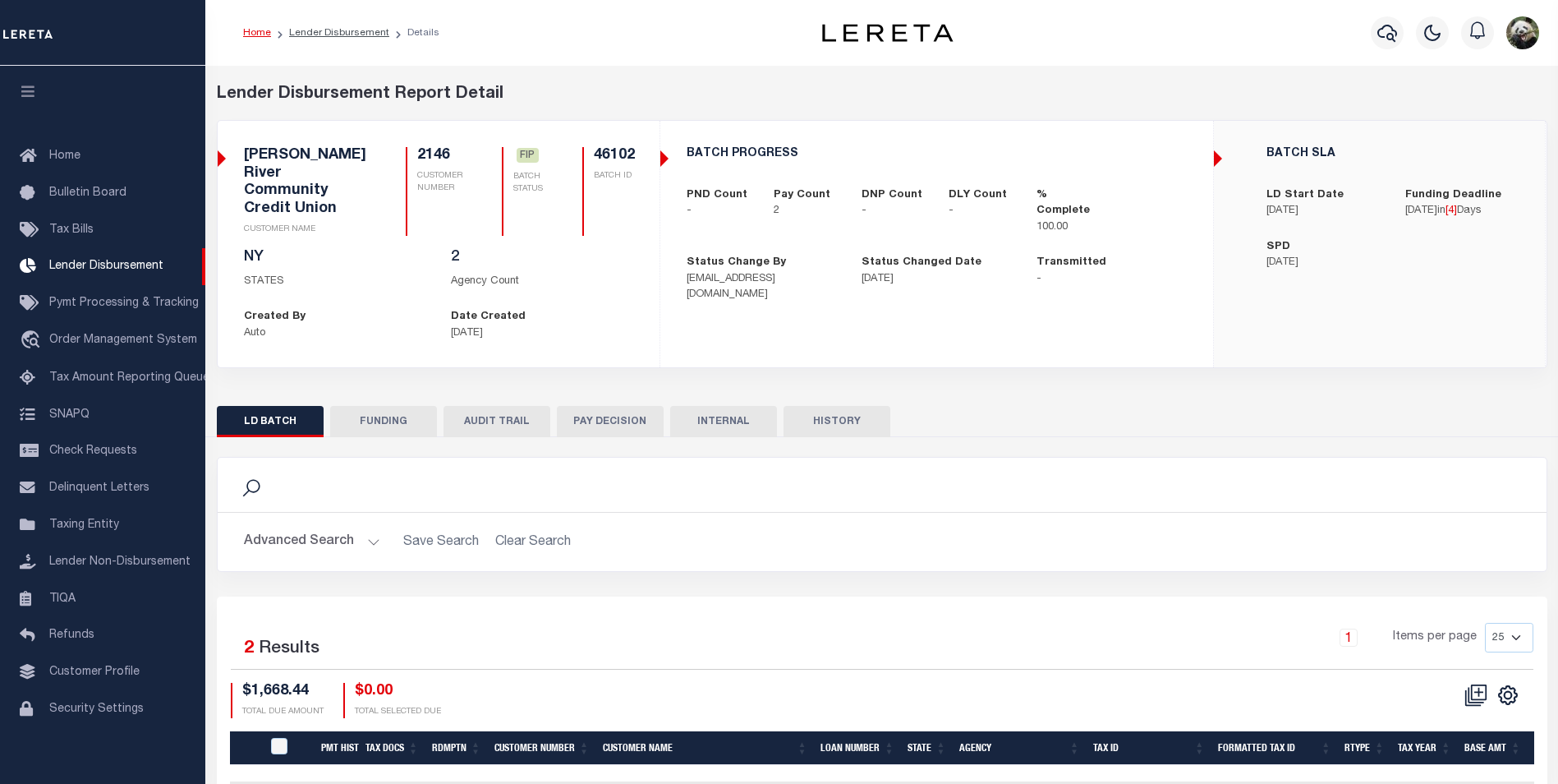
scroll to position [16, 0]
click at [401, 406] on button "FUNDING" at bounding box center [384, 421] width 107 height 31
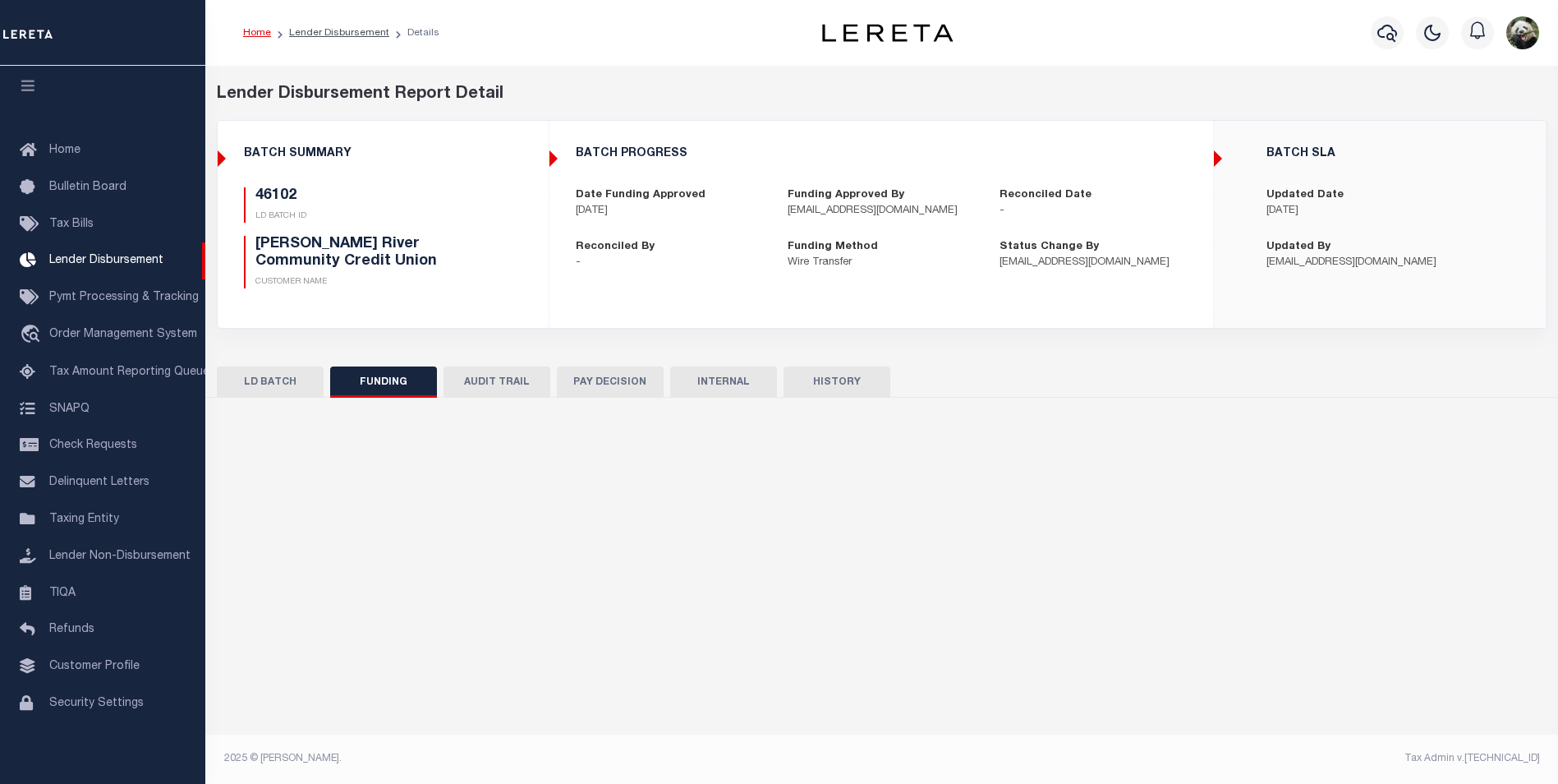
type input "$1,668.44"
type input "$0"
type input "09/17/2025"
select select "100"
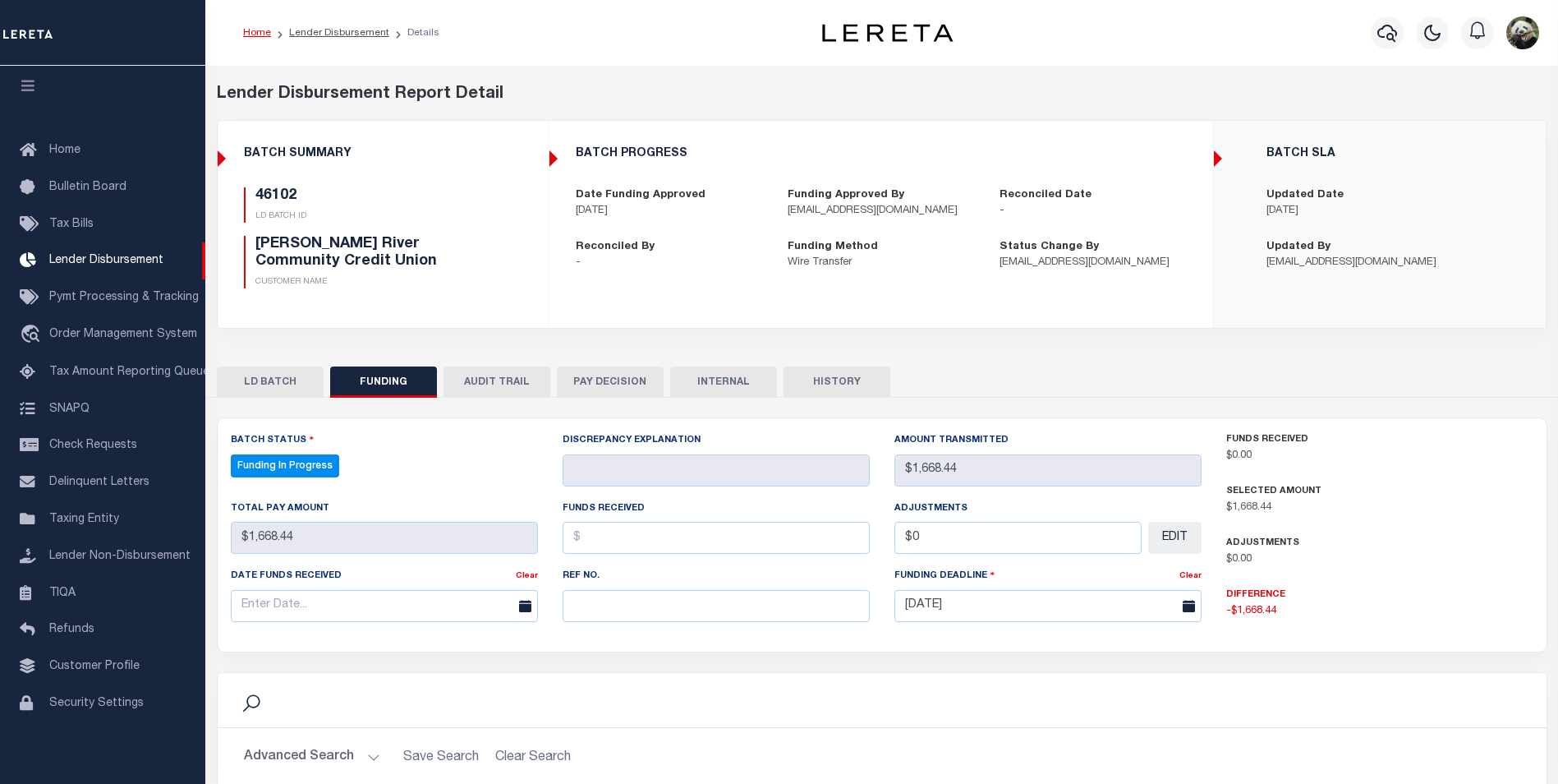
select select "100"
click at [621, 603] on input "text" at bounding box center [716, 605] width 307 height 32
paste input "20250911MMQFMP2700175609111004FT03"
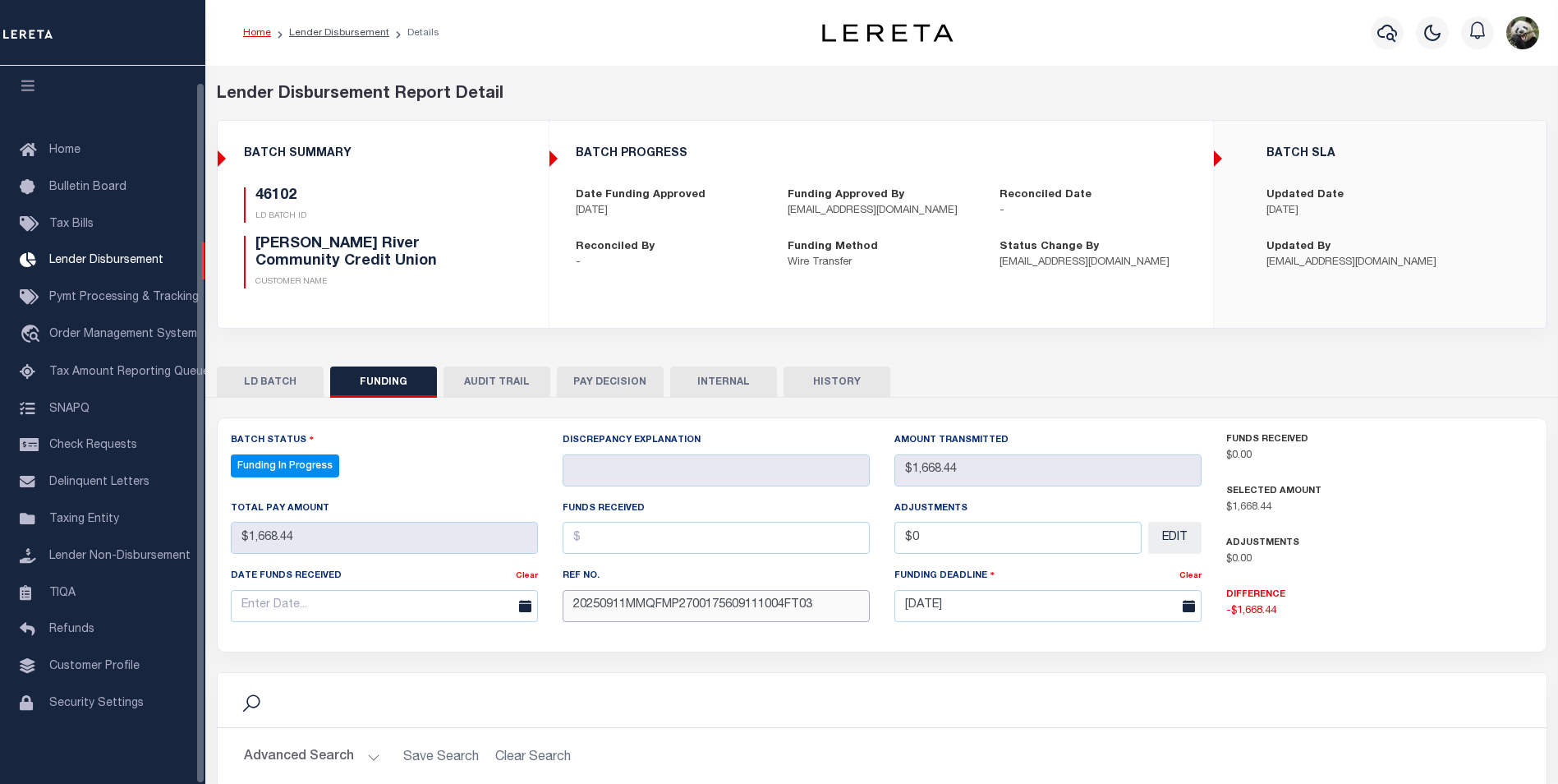
type input "20250911MMQFMP2700175609111004FT03"
drag, startPoint x: 285, startPoint y: 605, endPoint x: 301, endPoint y: 591, distance: 21.3
click at [286, 603] on input "text" at bounding box center [384, 605] width 307 height 32
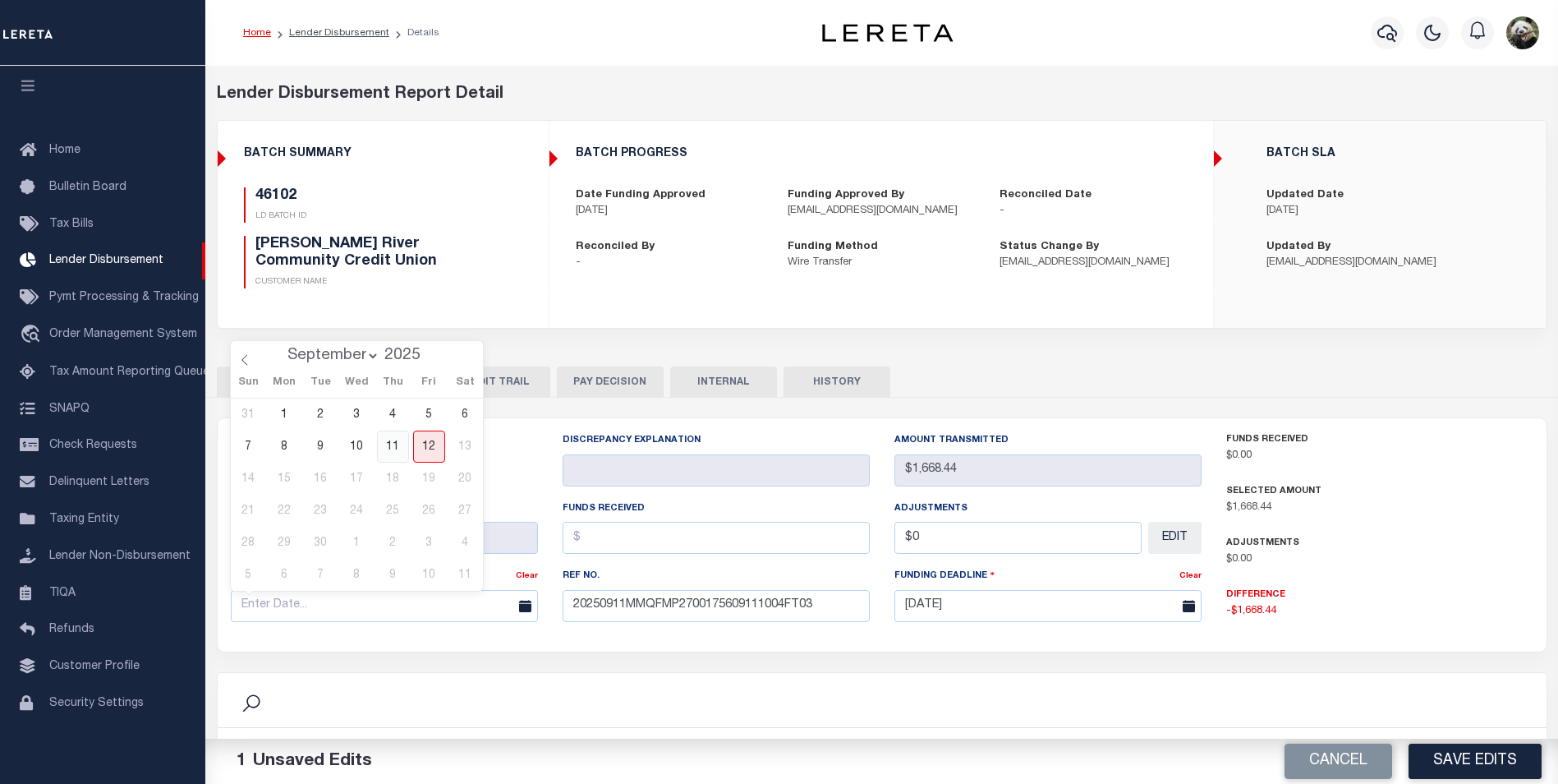
click at [395, 442] on span "11" at bounding box center [392, 446] width 32 height 32
type input "[DATE]"
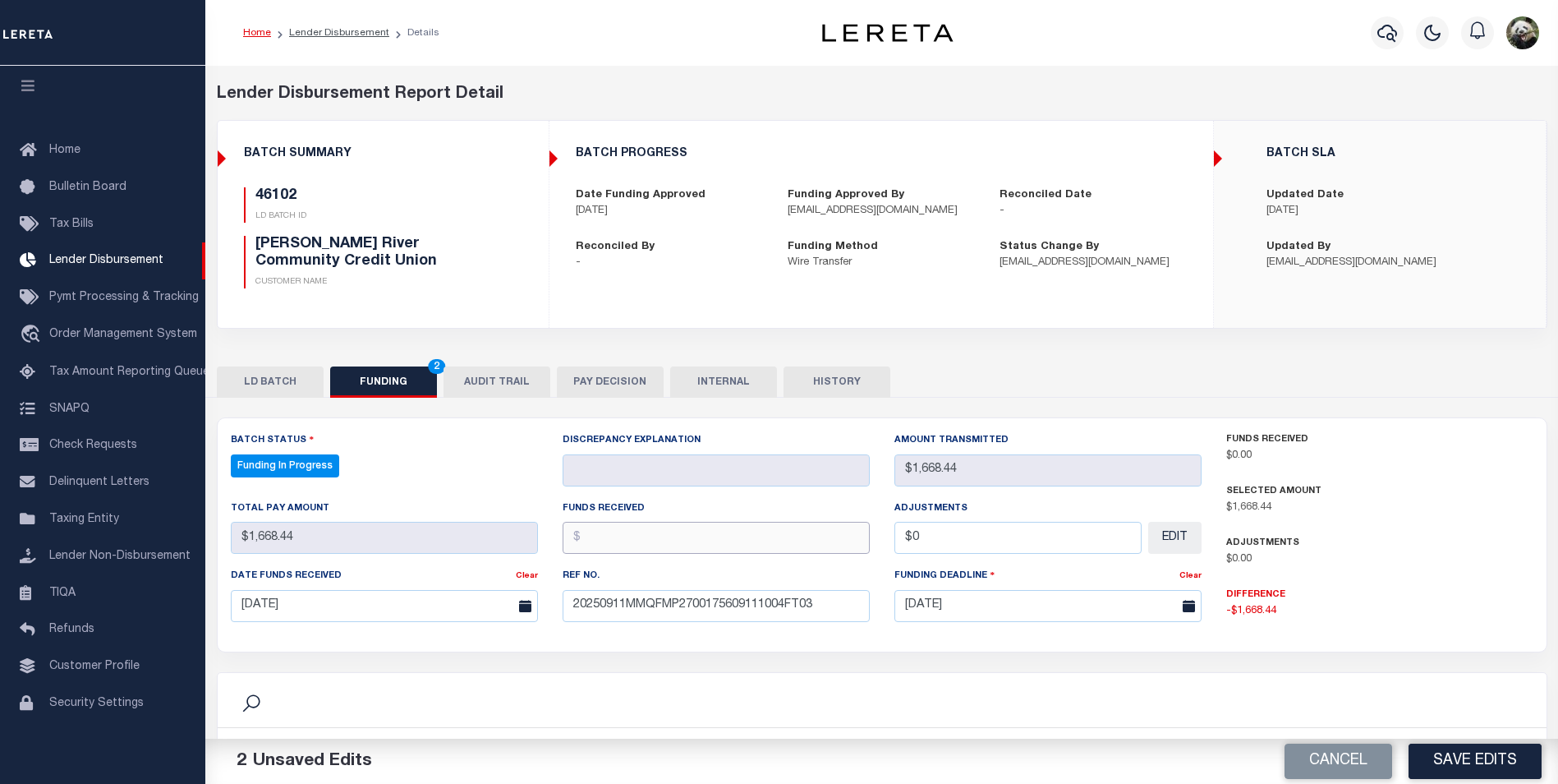
click at [662, 542] on input "text" at bounding box center [716, 537] width 307 height 32
type input "$1,668.44"
type input "$0.00"
click at [1476, 756] on button "Save Edits" at bounding box center [1475, 760] width 133 height 35
type input "$1,668.44"
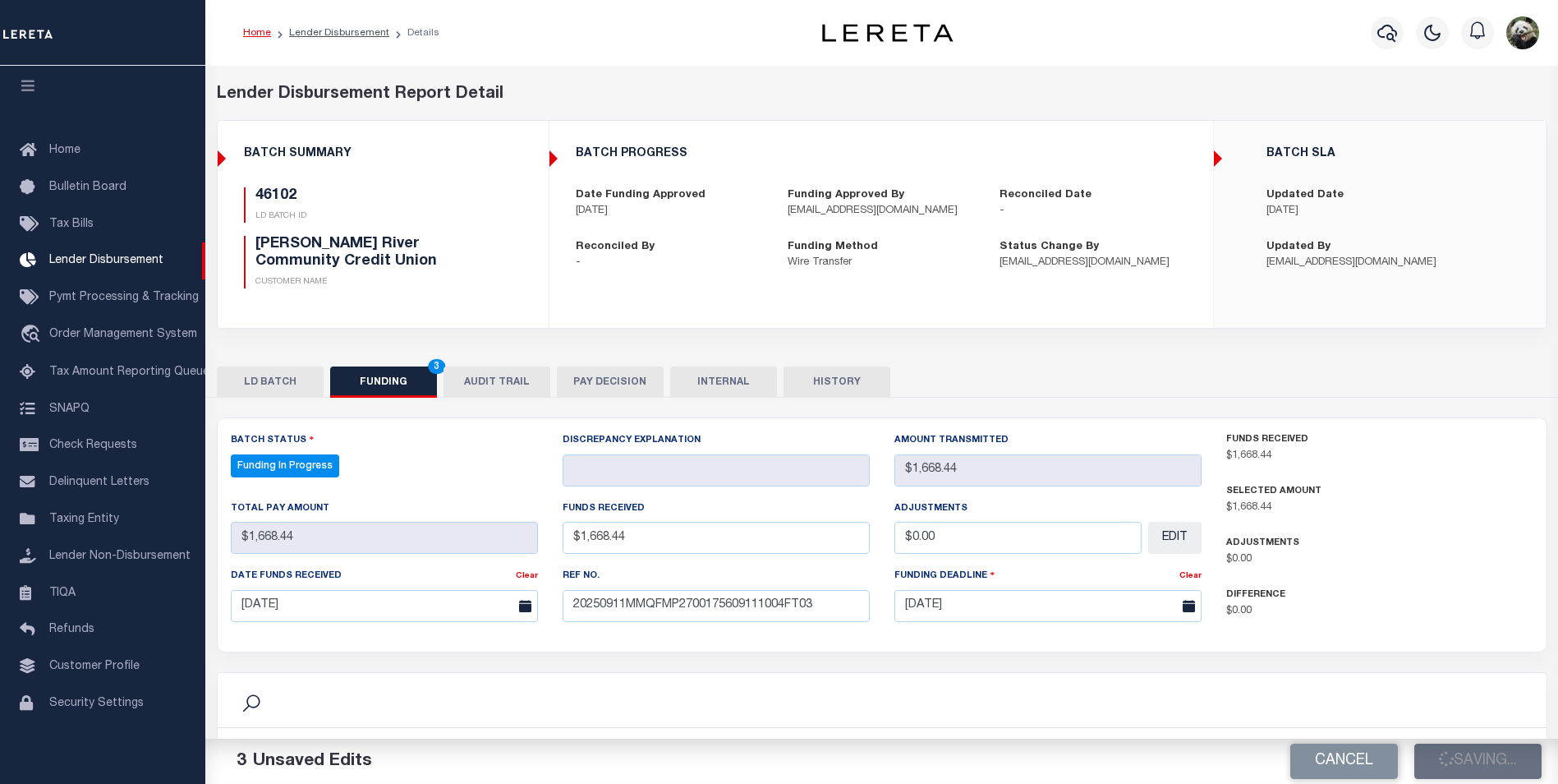
type input "$1,668.44"
type input "$0"
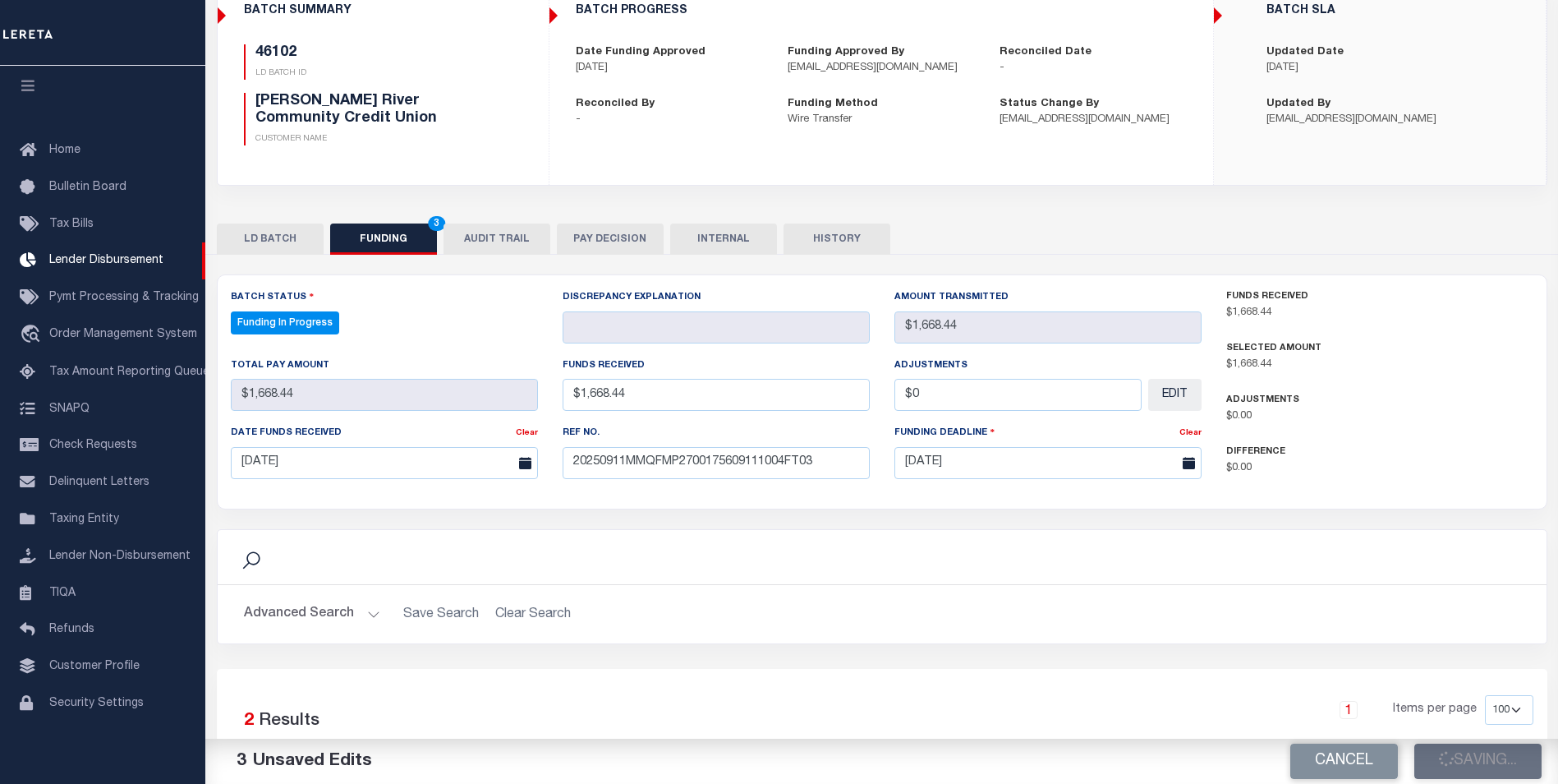
select select "100"
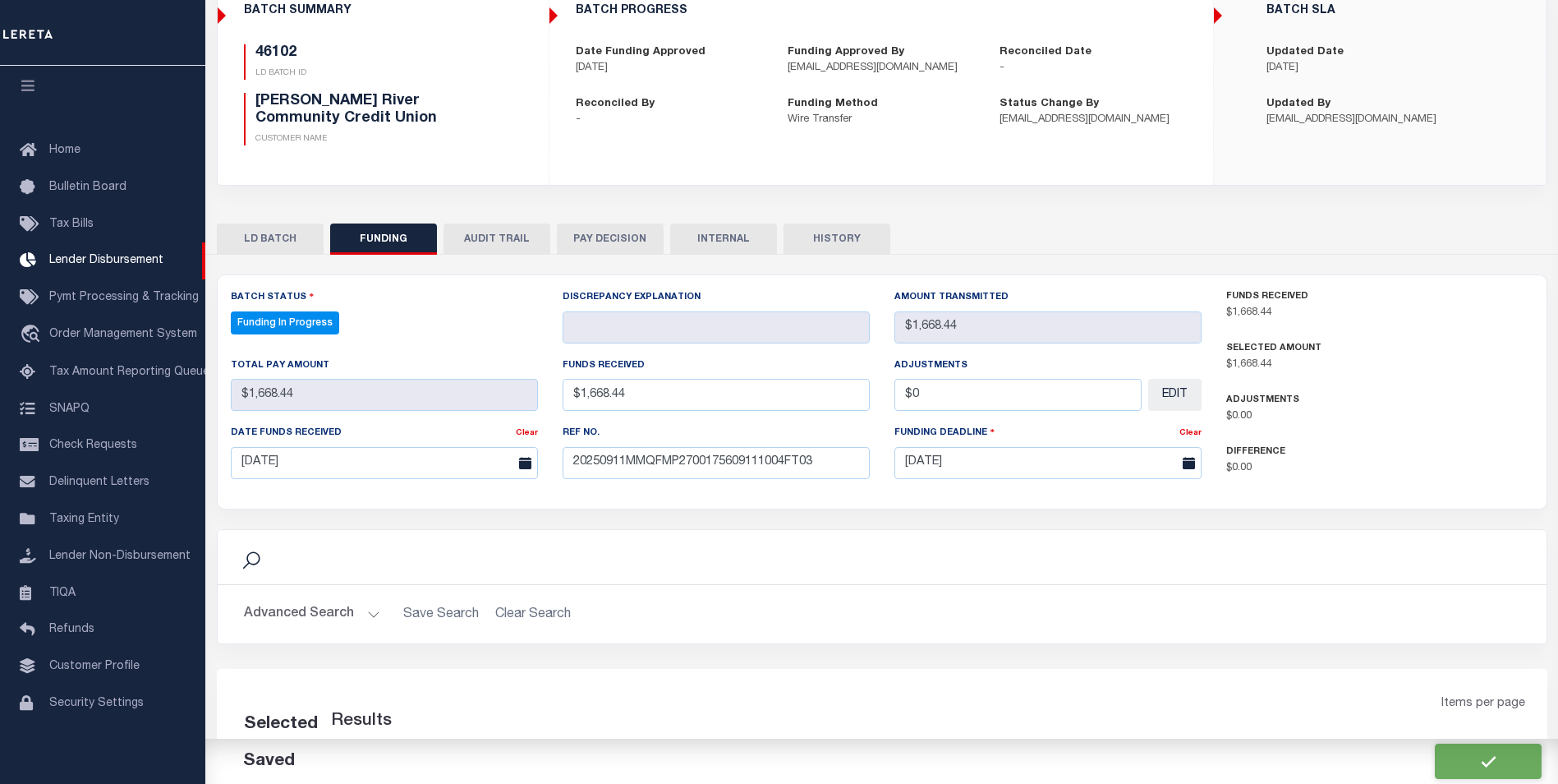
select select "100"
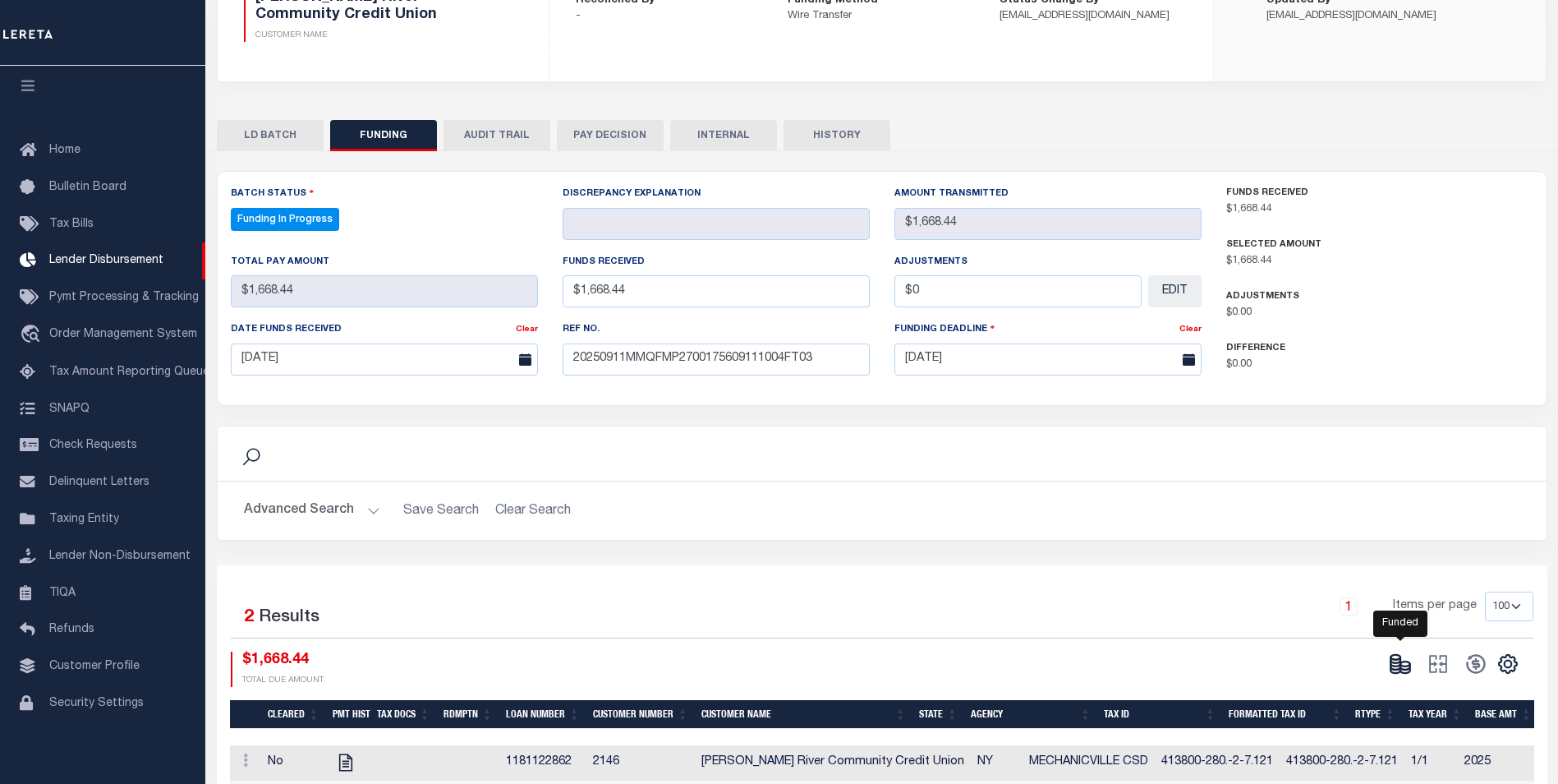
click at [1410, 668] on icon at bounding box center [1406, 669] width 10 height 6
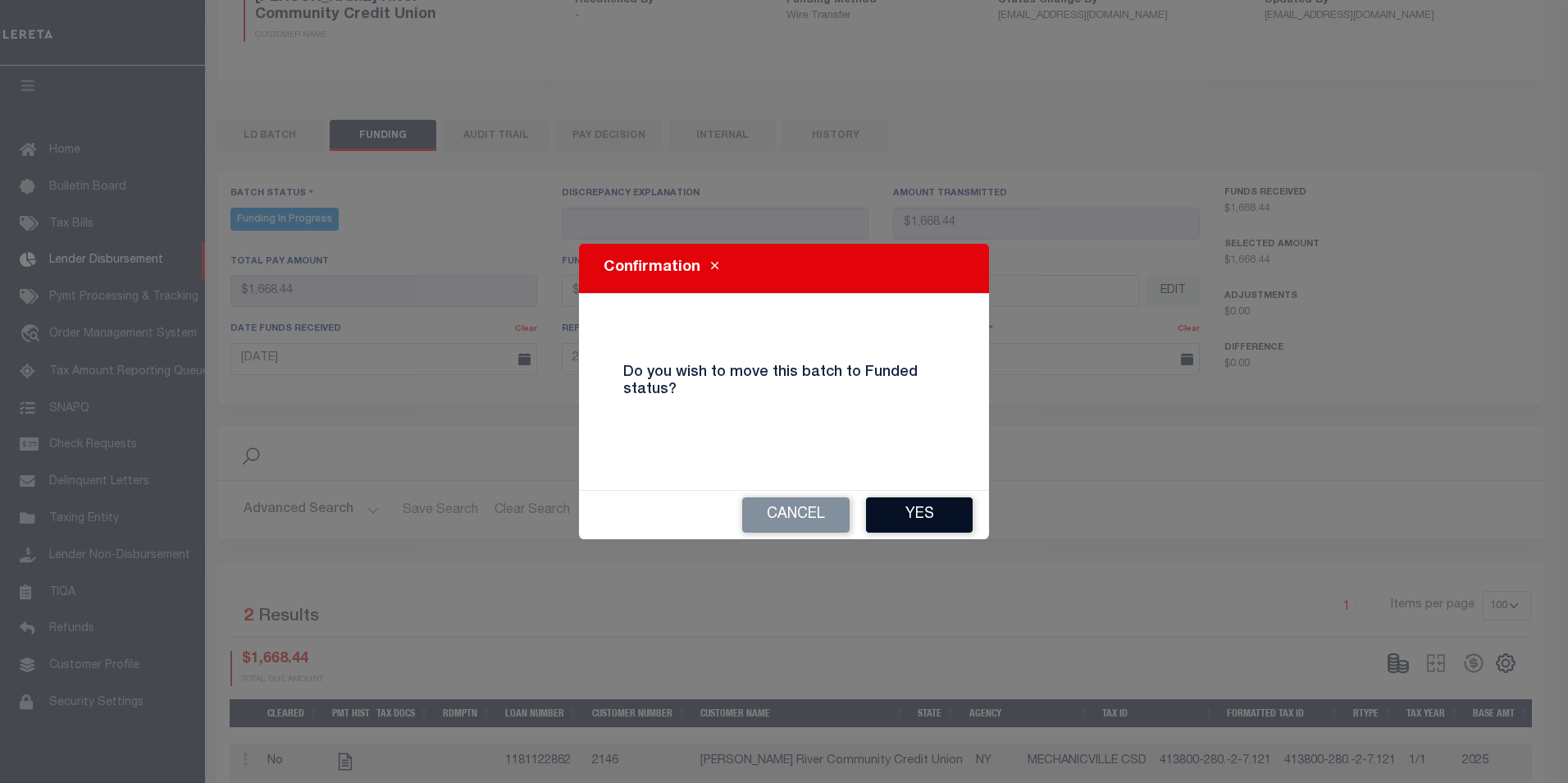
click at [898, 515] on button "Yes" at bounding box center [919, 515] width 107 height 35
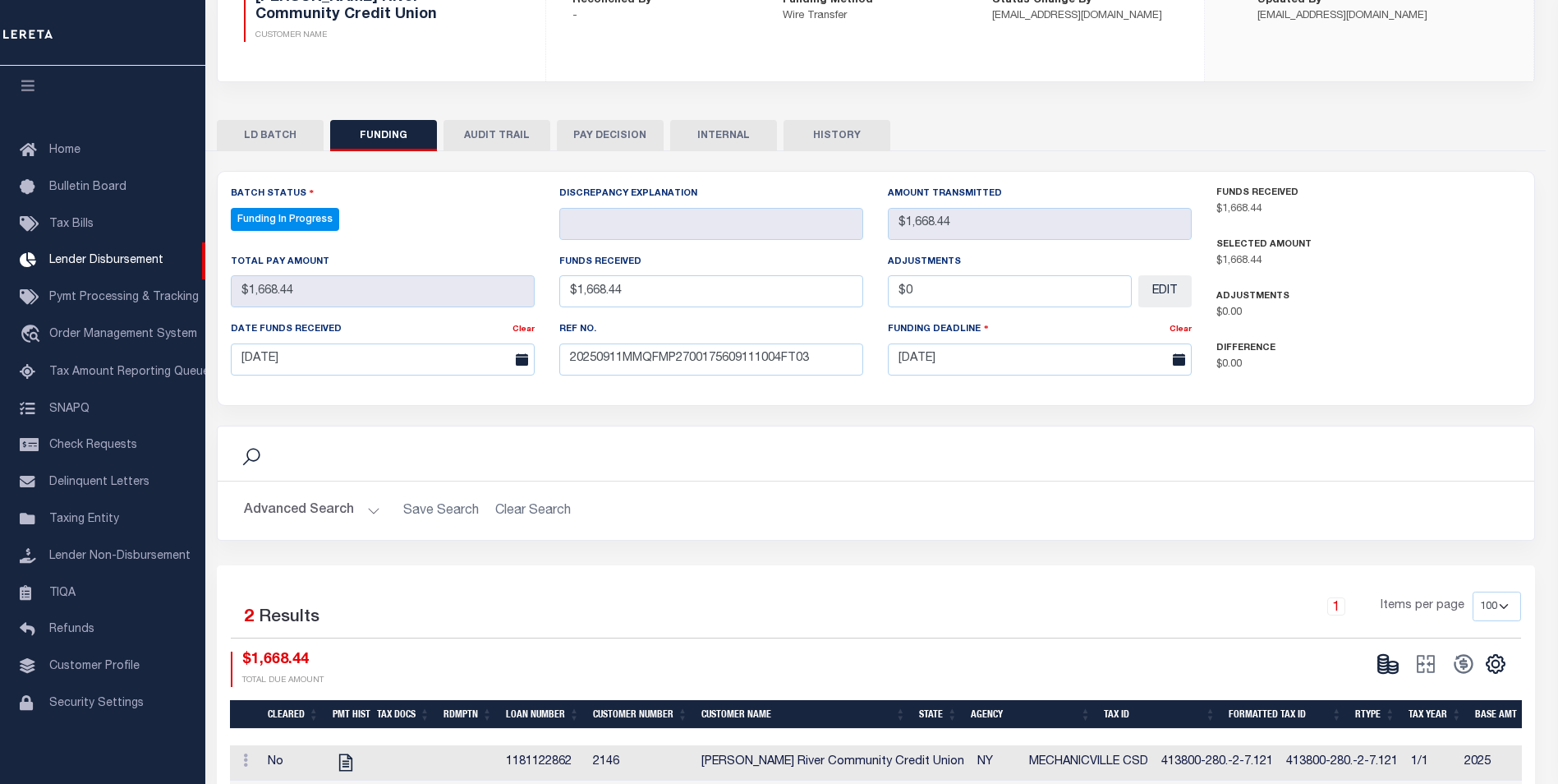
type input "$1,668.44"
type input "$0"
select select "100"
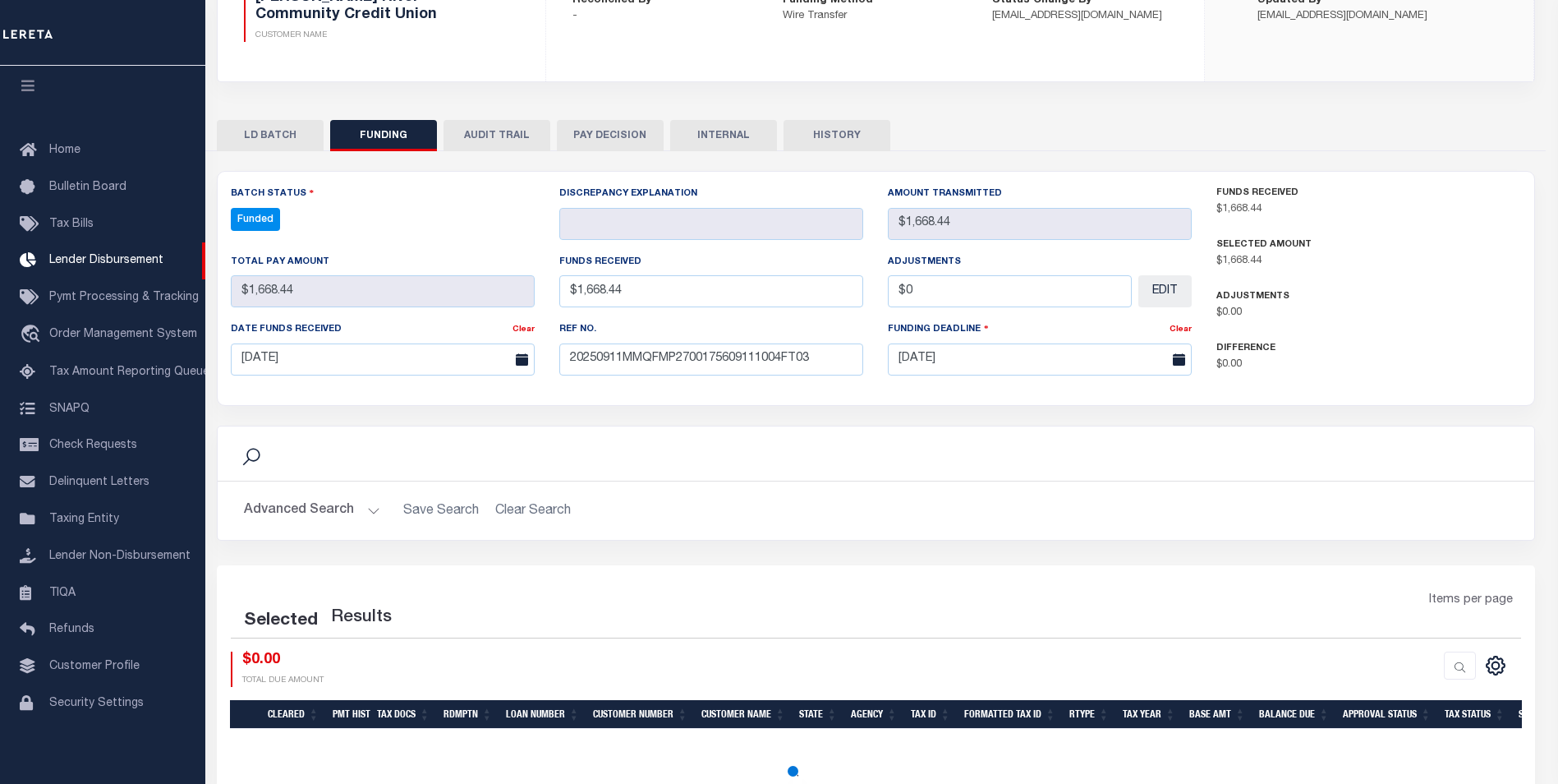
select select "100"
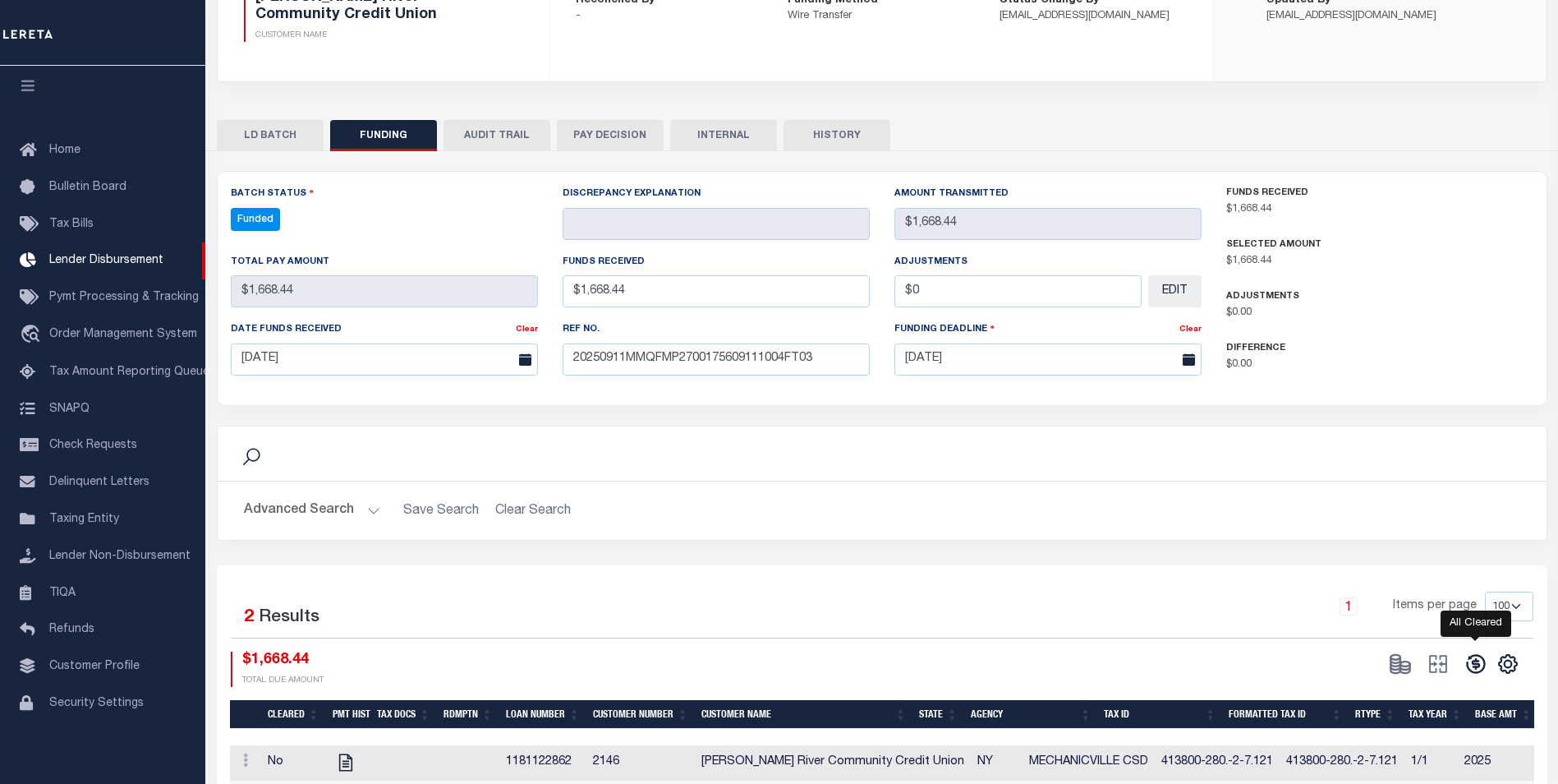
click at [1476, 667] on icon at bounding box center [1476, 663] width 23 height 23
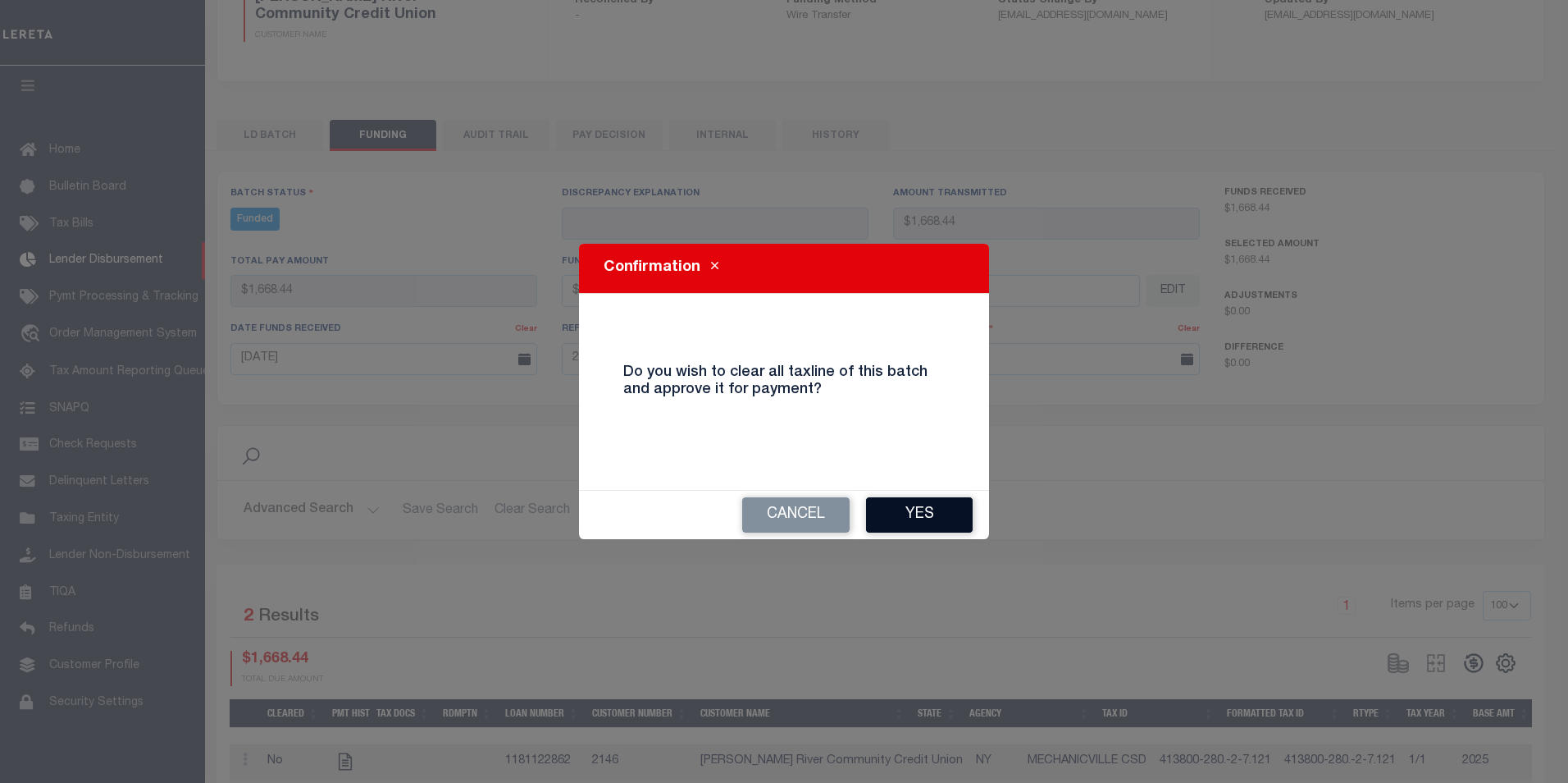
click at [916, 524] on button "Yes" at bounding box center [919, 515] width 107 height 35
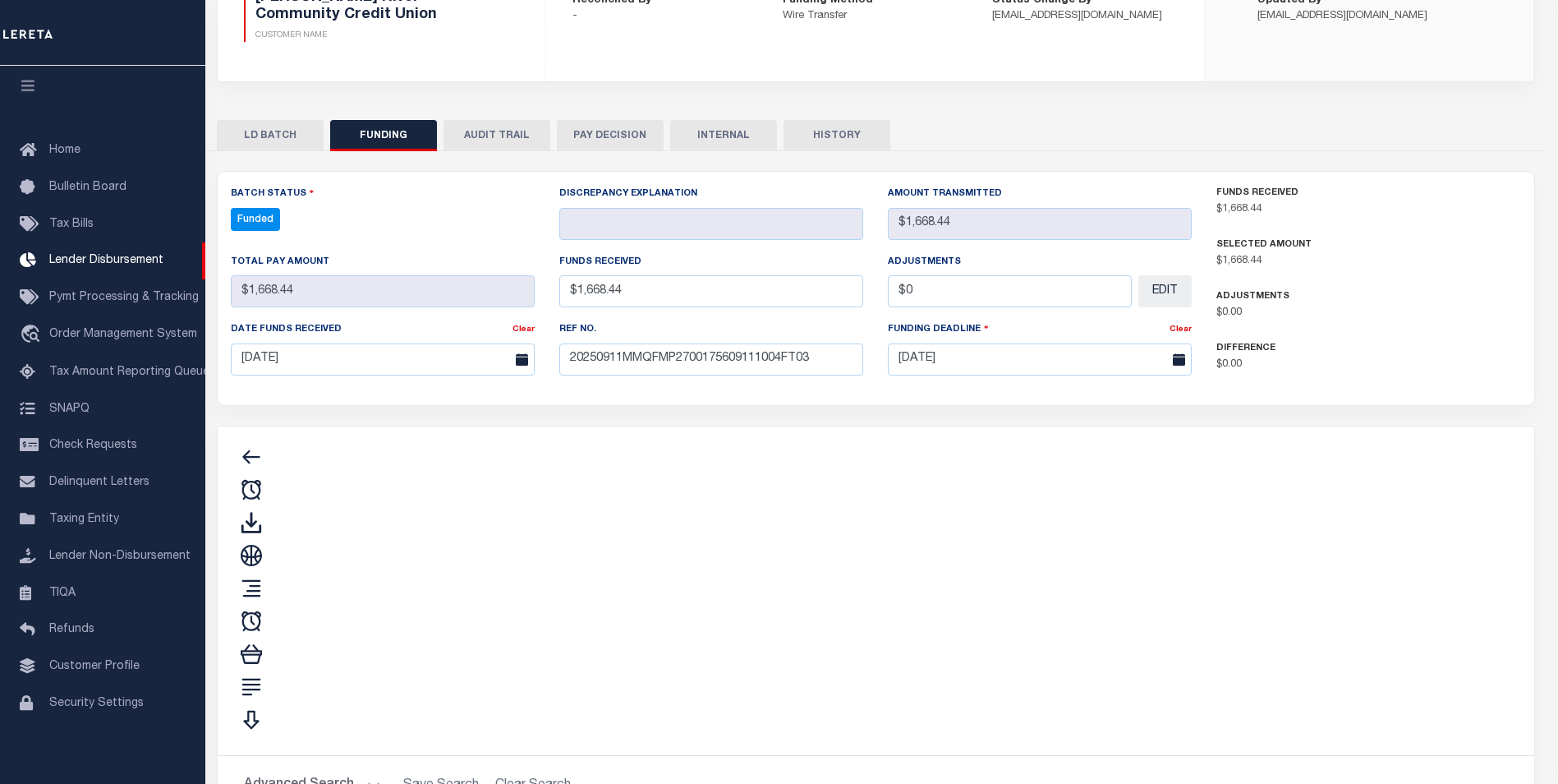
type input "$1,668.44"
type input "$0"
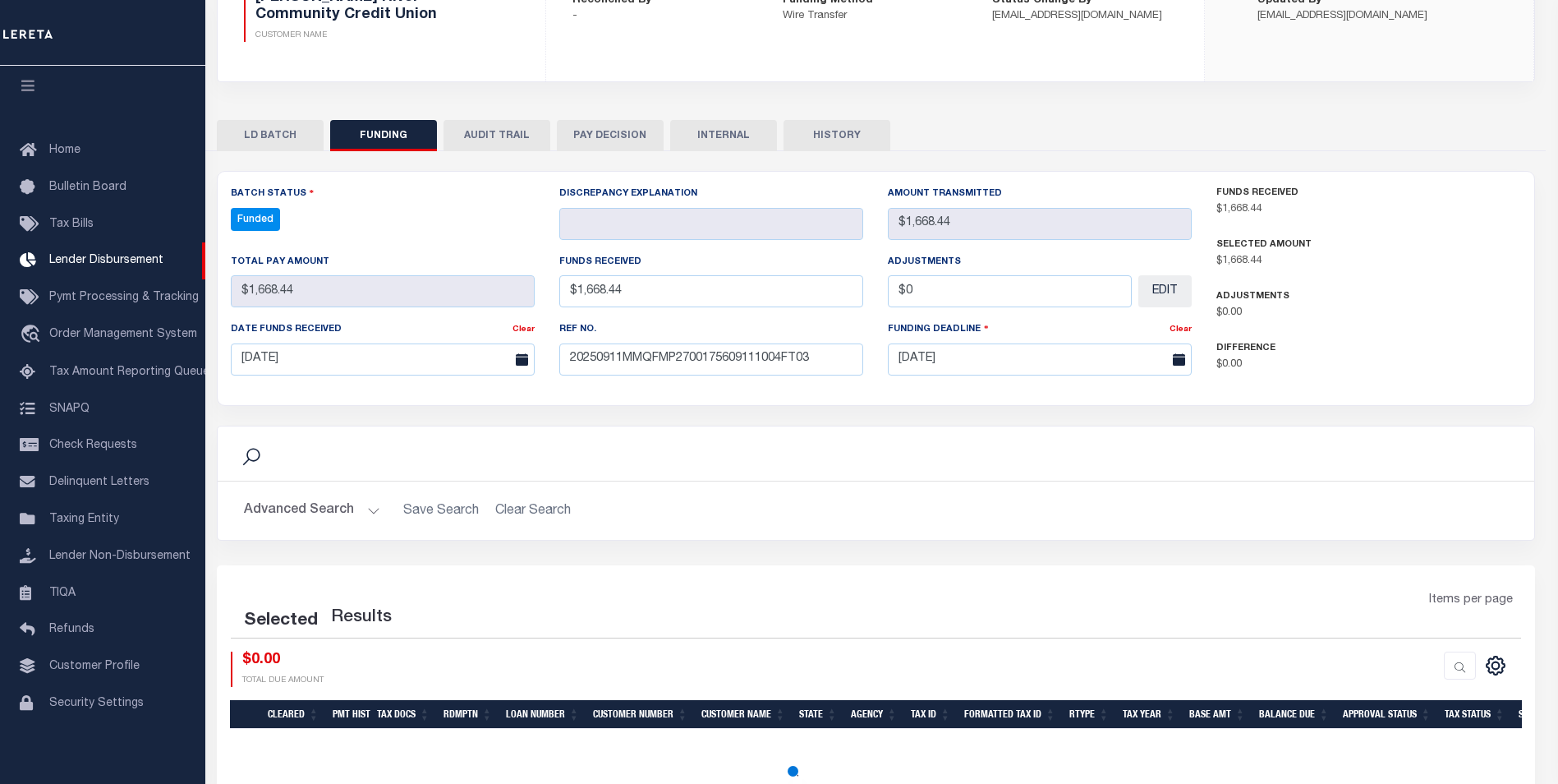
select select "100"
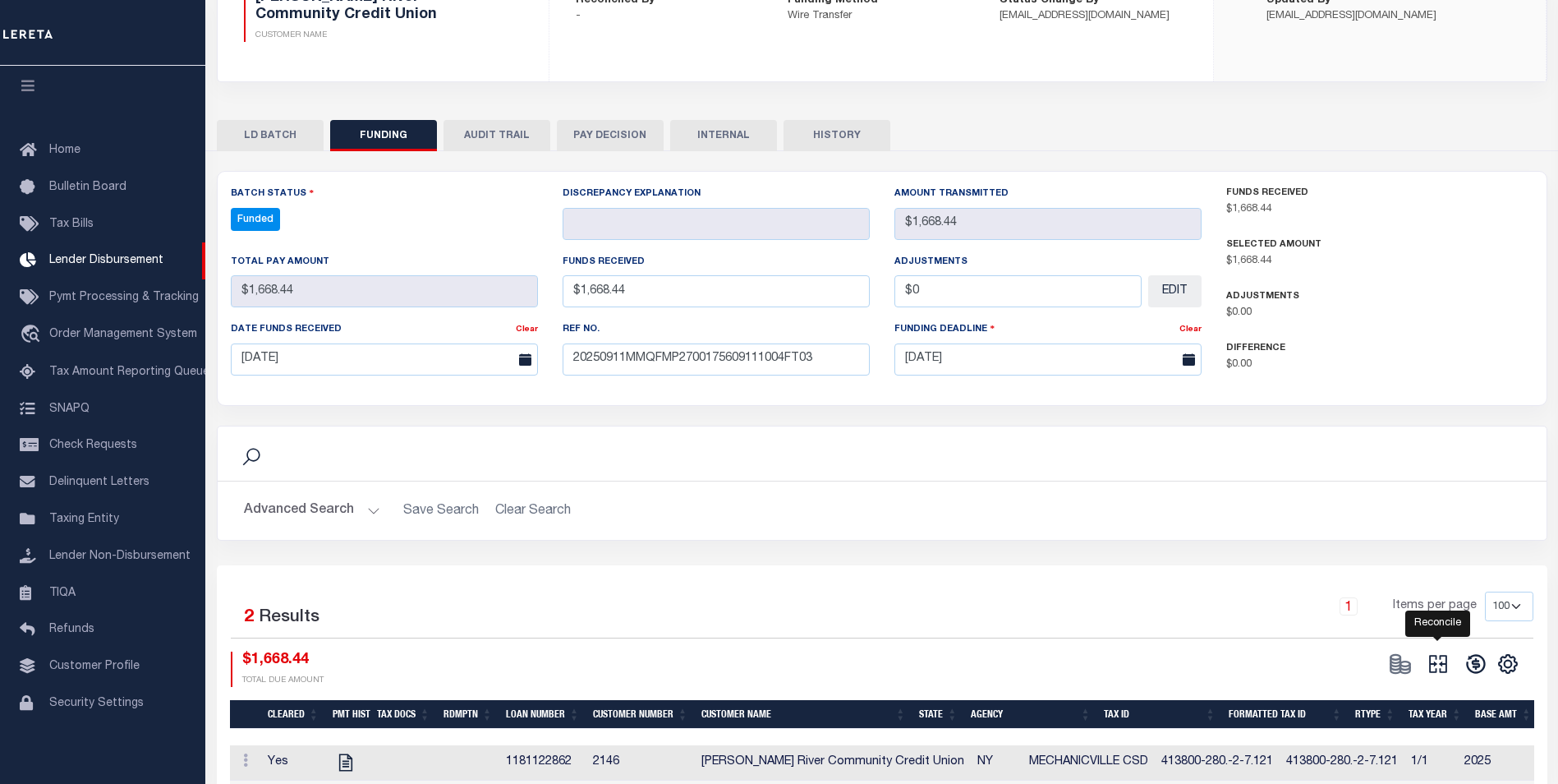
click at [1441, 667] on icon at bounding box center [1438, 663] width 18 height 18
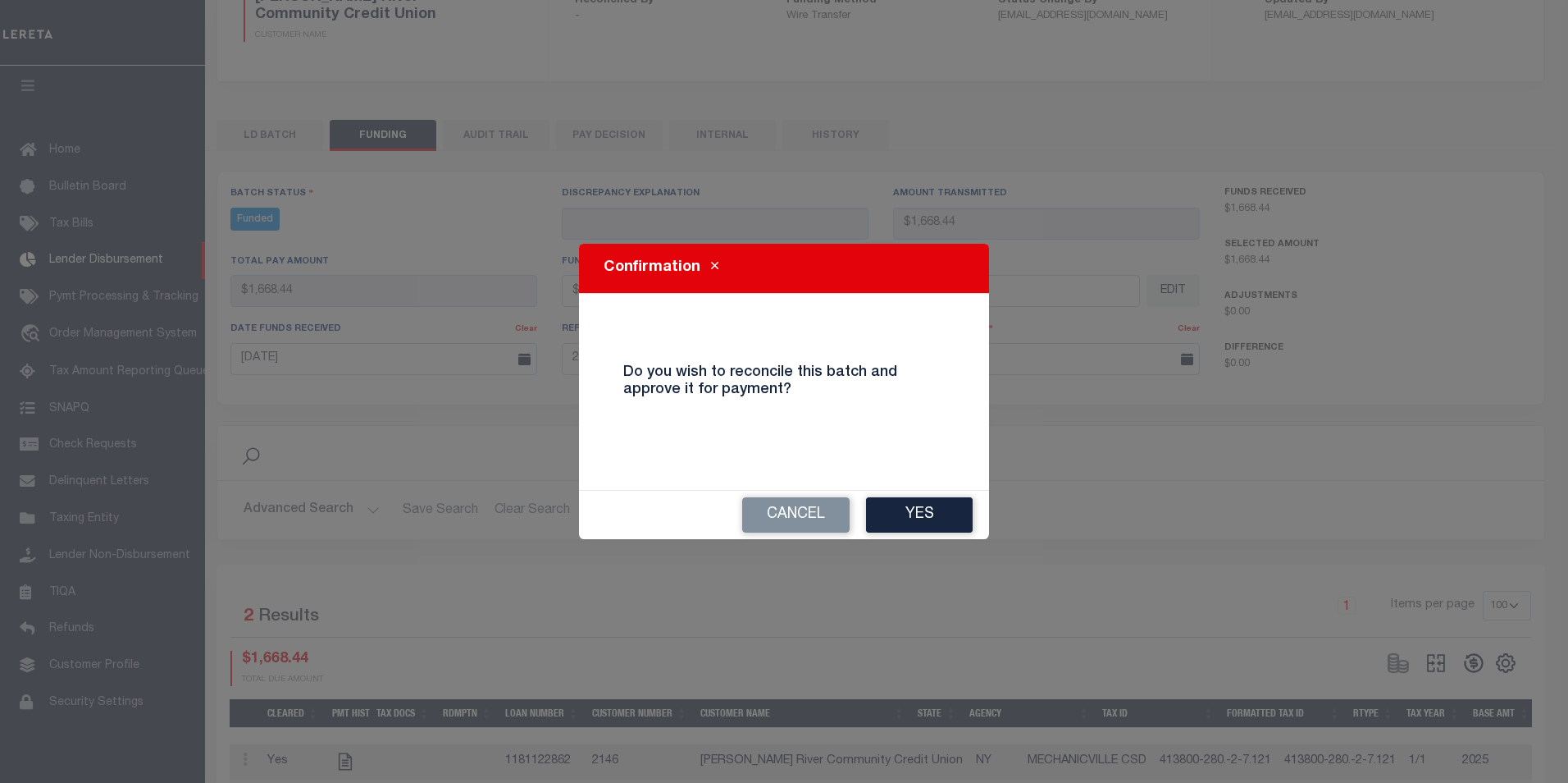
click at [924, 503] on button "Yes" at bounding box center [919, 515] width 107 height 35
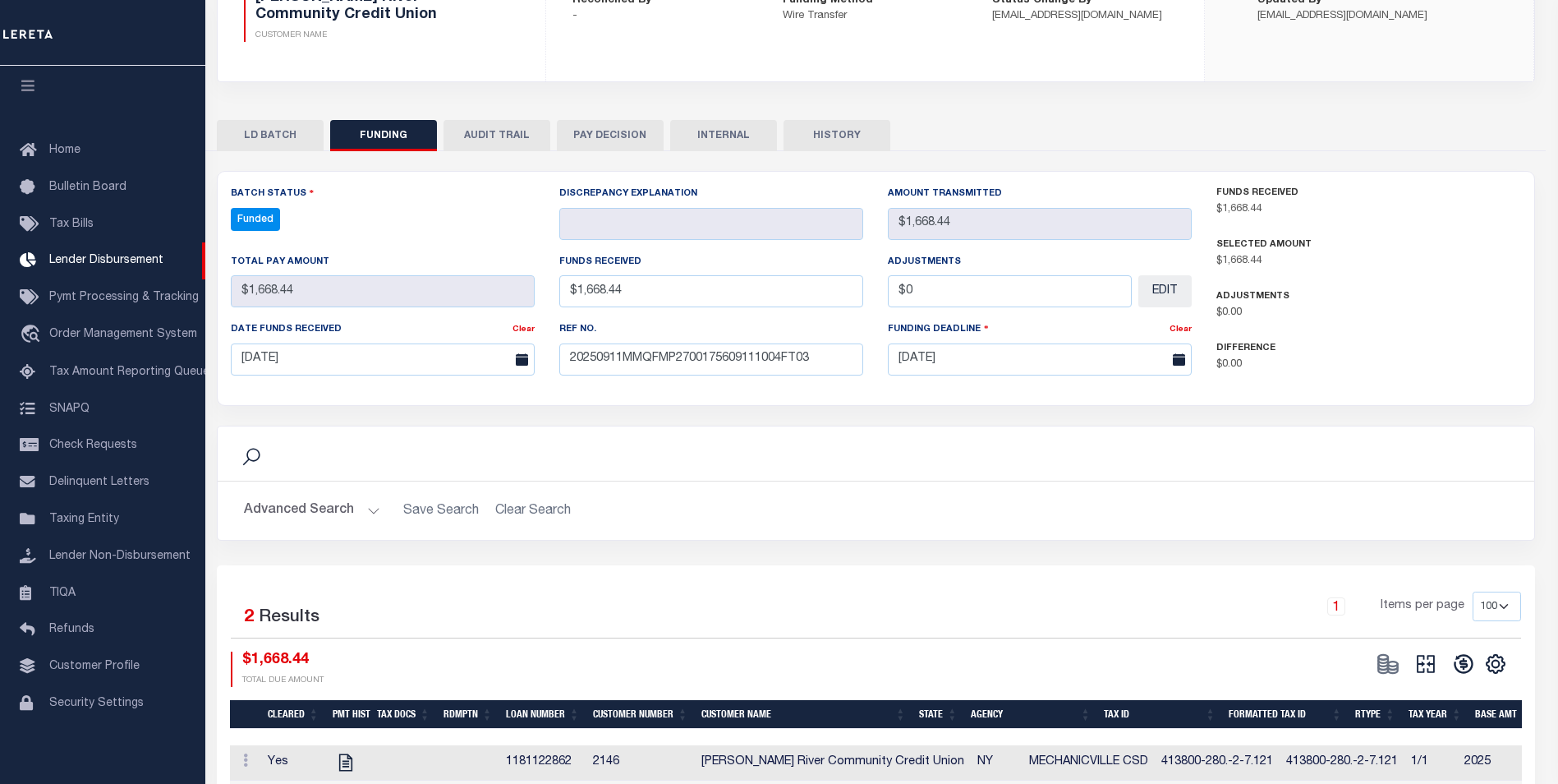
type input "$1,668.44"
type input "$0"
select select "100"
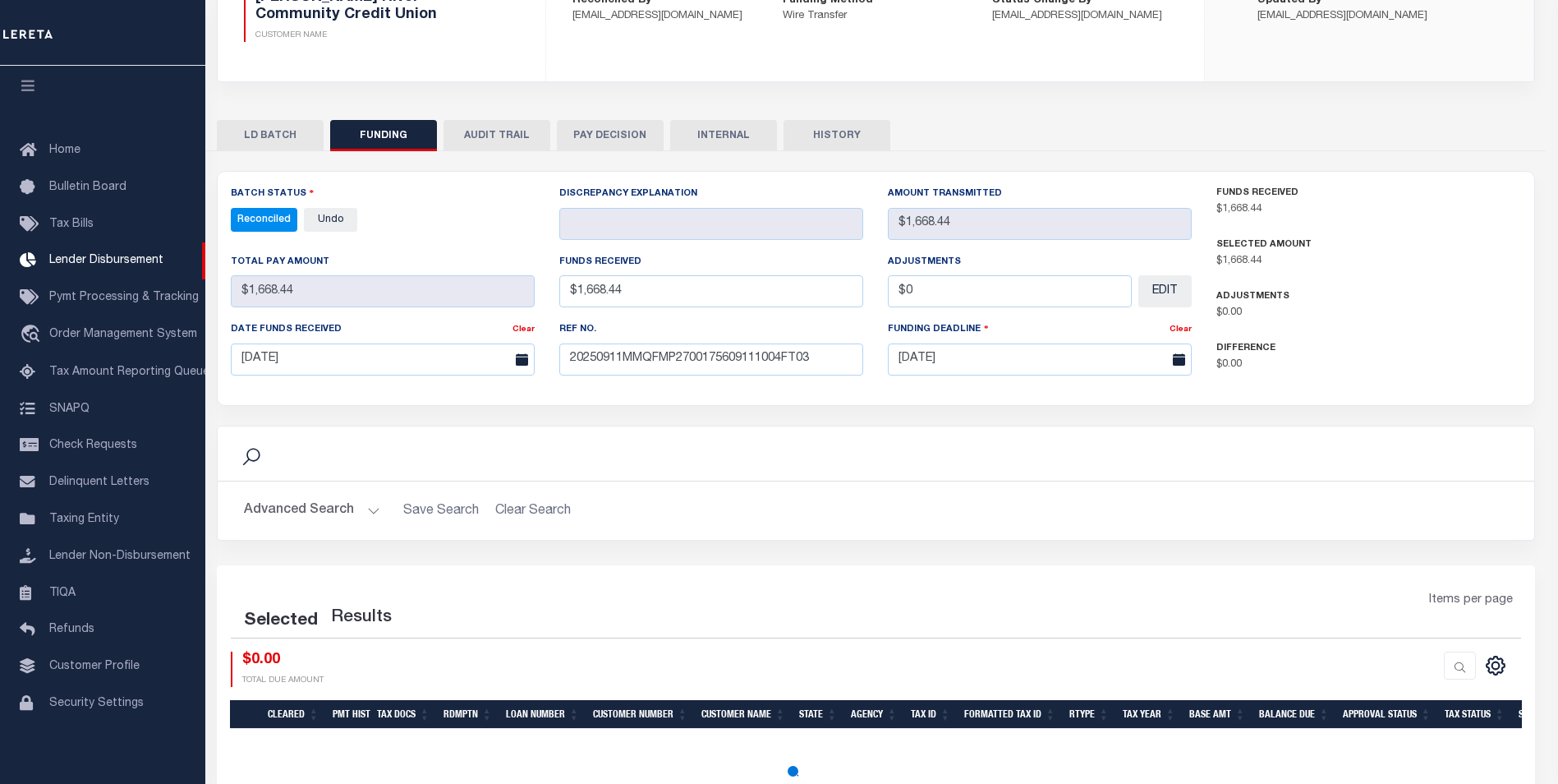
select select "100"
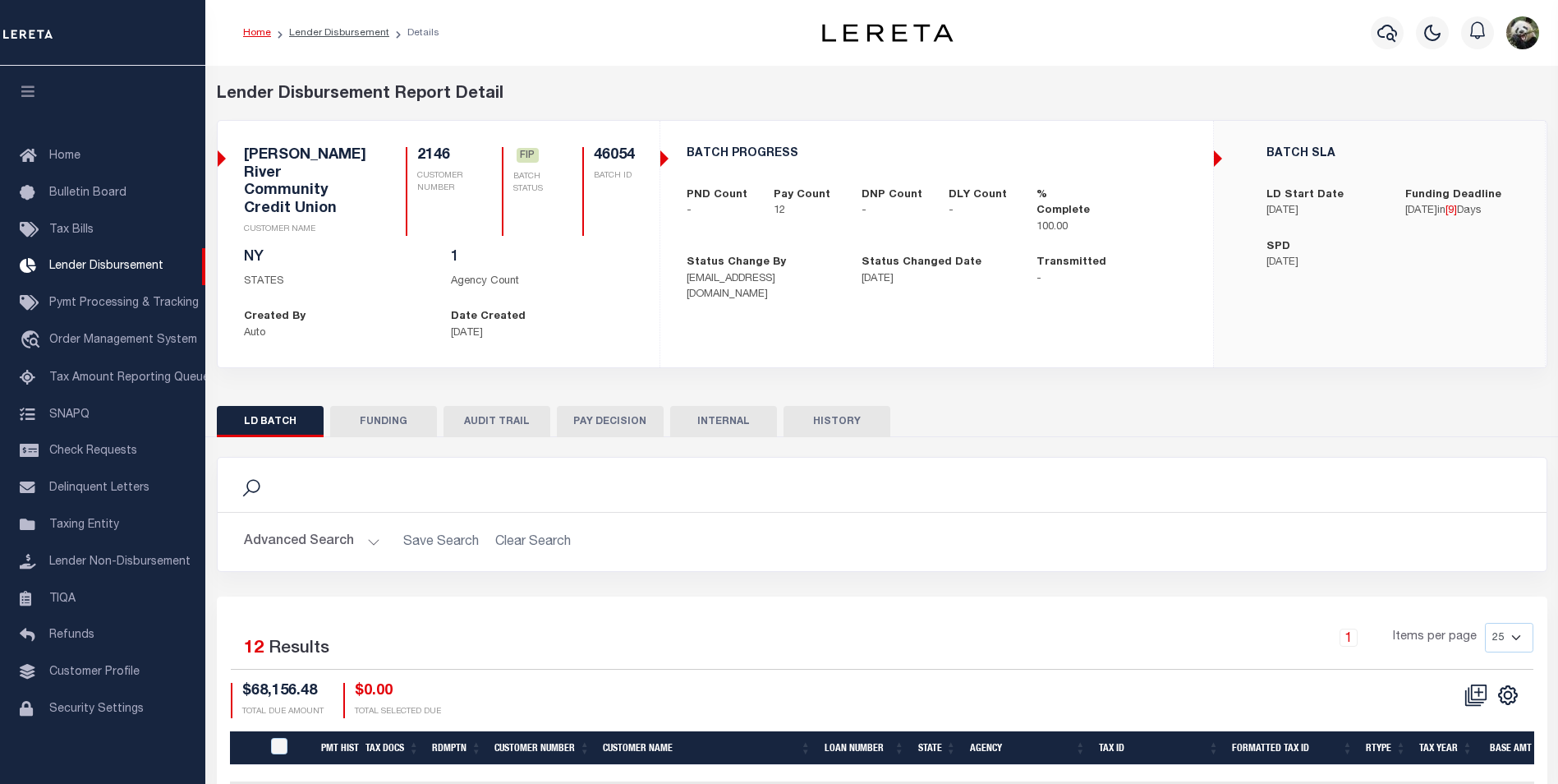
scroll to position [16, 0]
click at [390, 406] on button "FUNDING" at bounding box center [384, 421] width 107 height 31
type input "$68,156.48"
type input "$0"
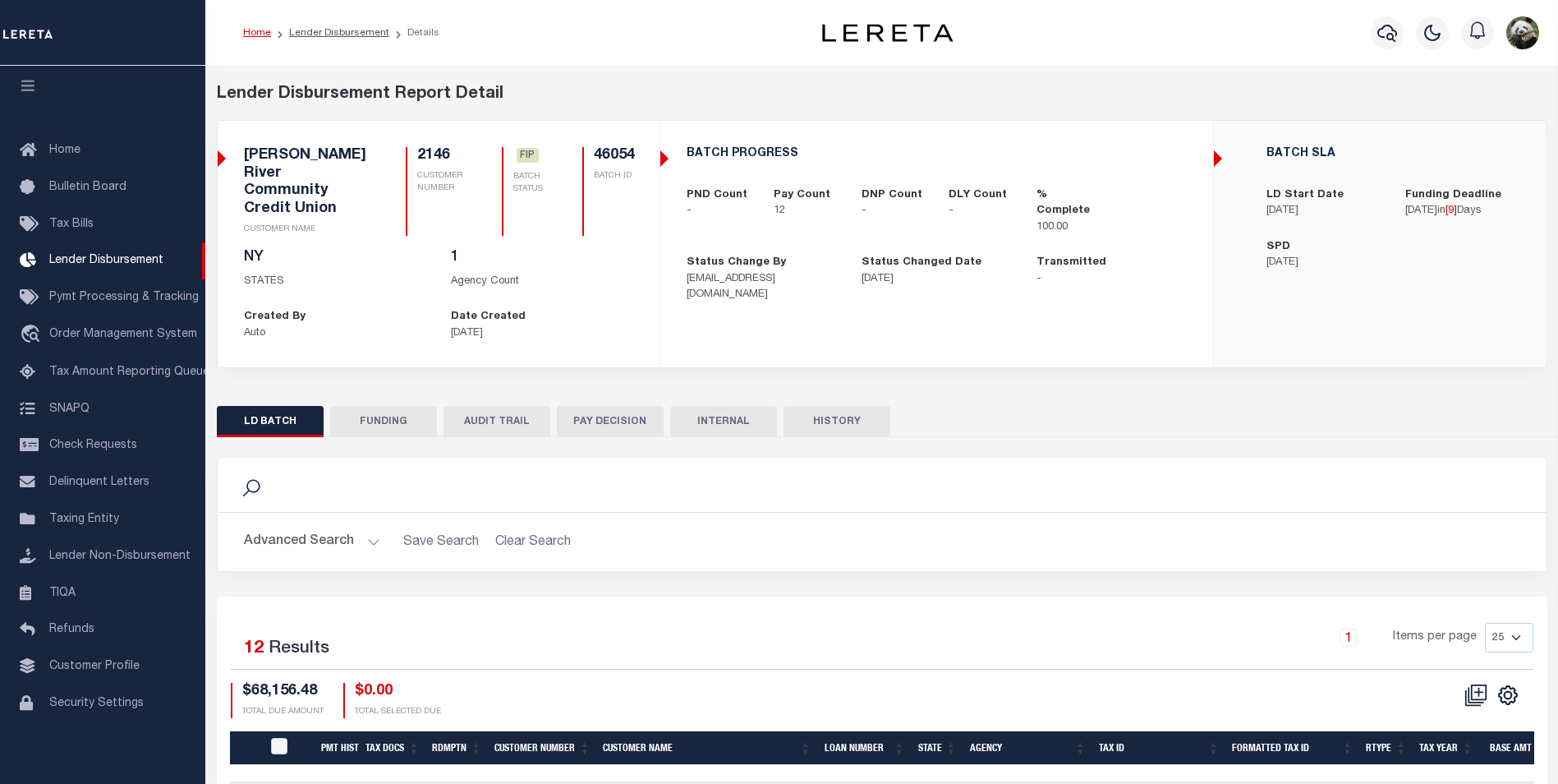
type input "[DATE]"
select select "100"
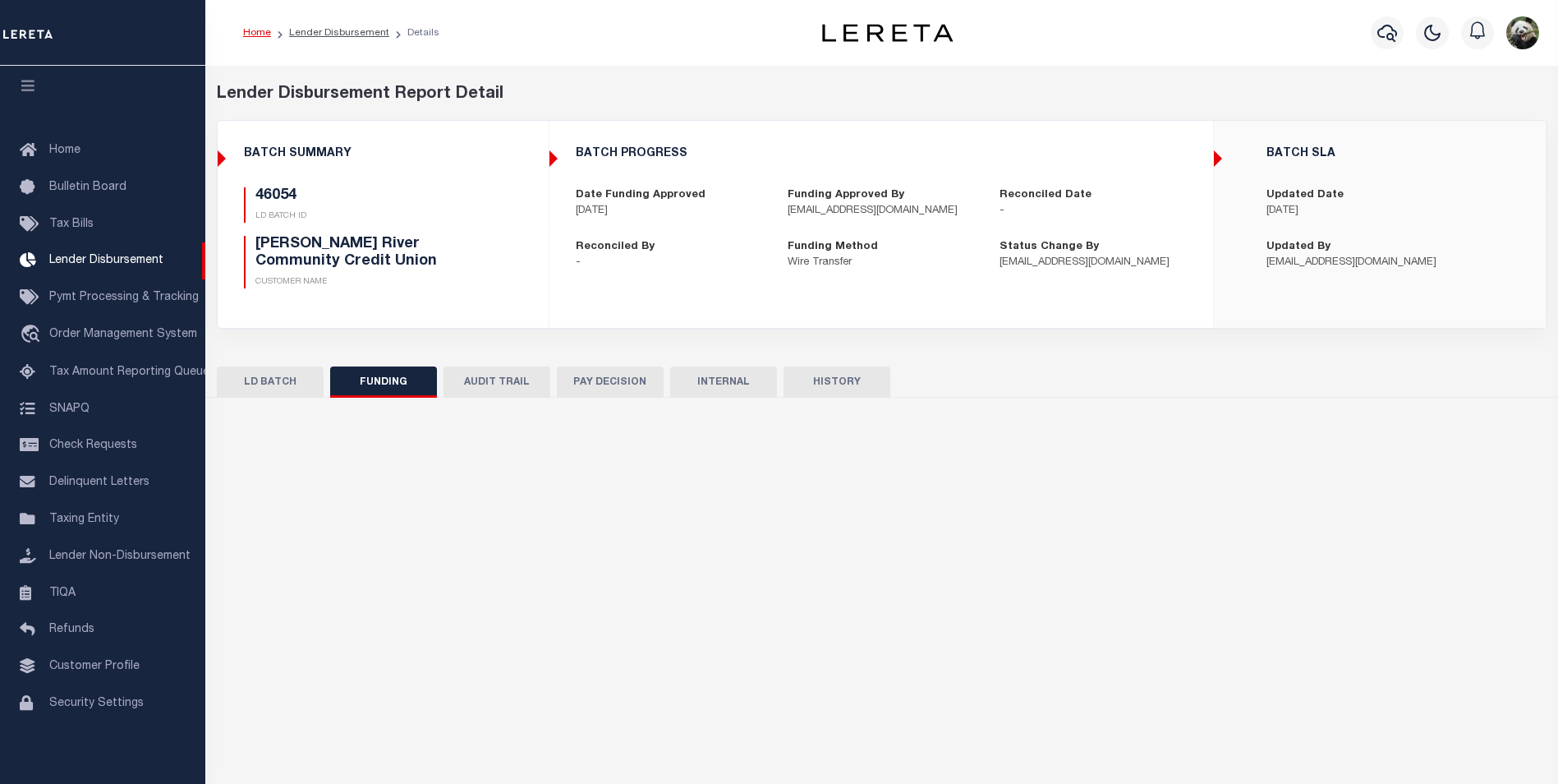
select select "100"
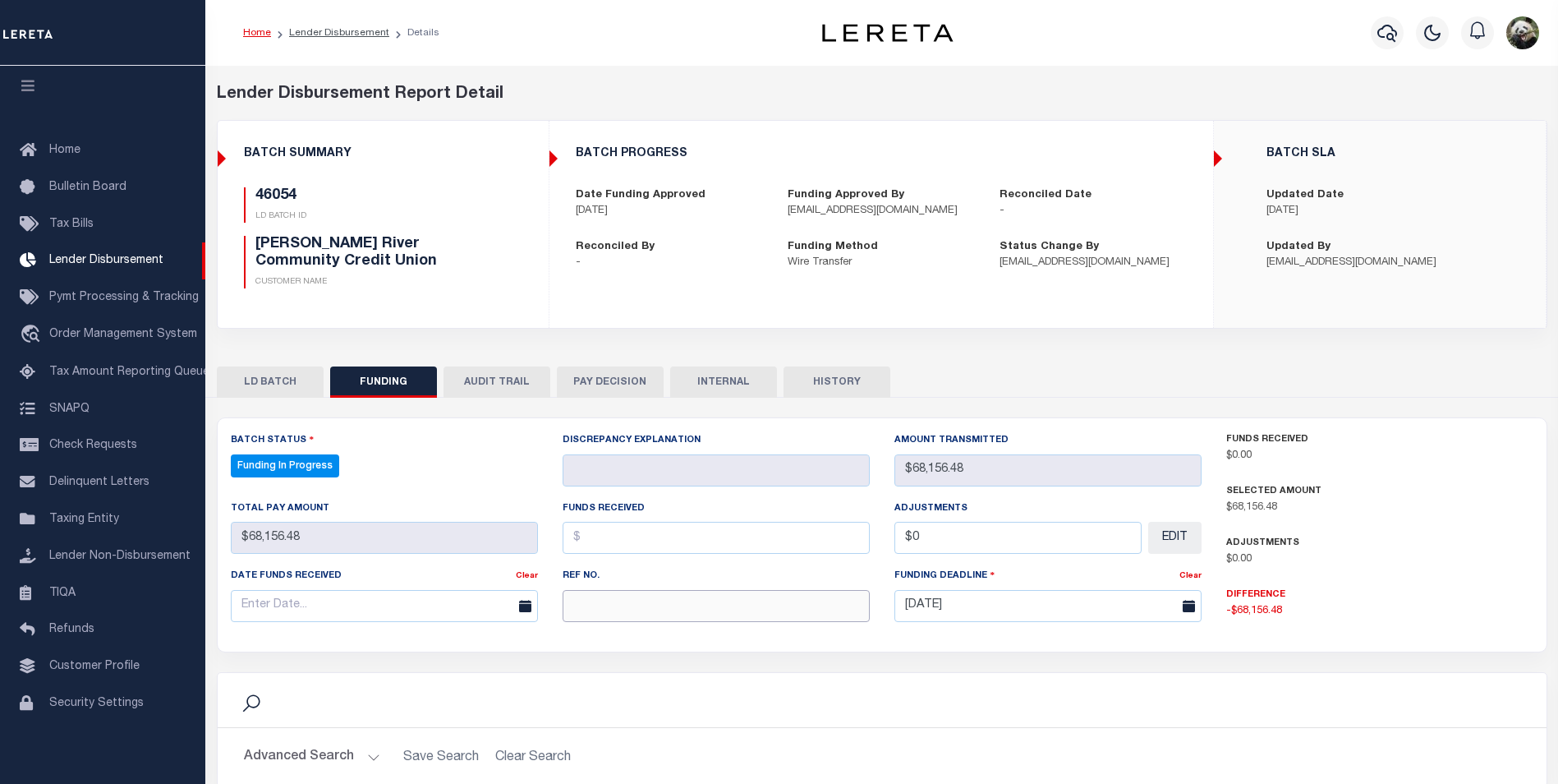
paste input "20250911MMQFMP2700176709111007FT03"
type input "20250911MMQFMP2700176709111007FT03"
click at [290, 615] on input "text" at bounding box center [384, 605] width 307 height 32
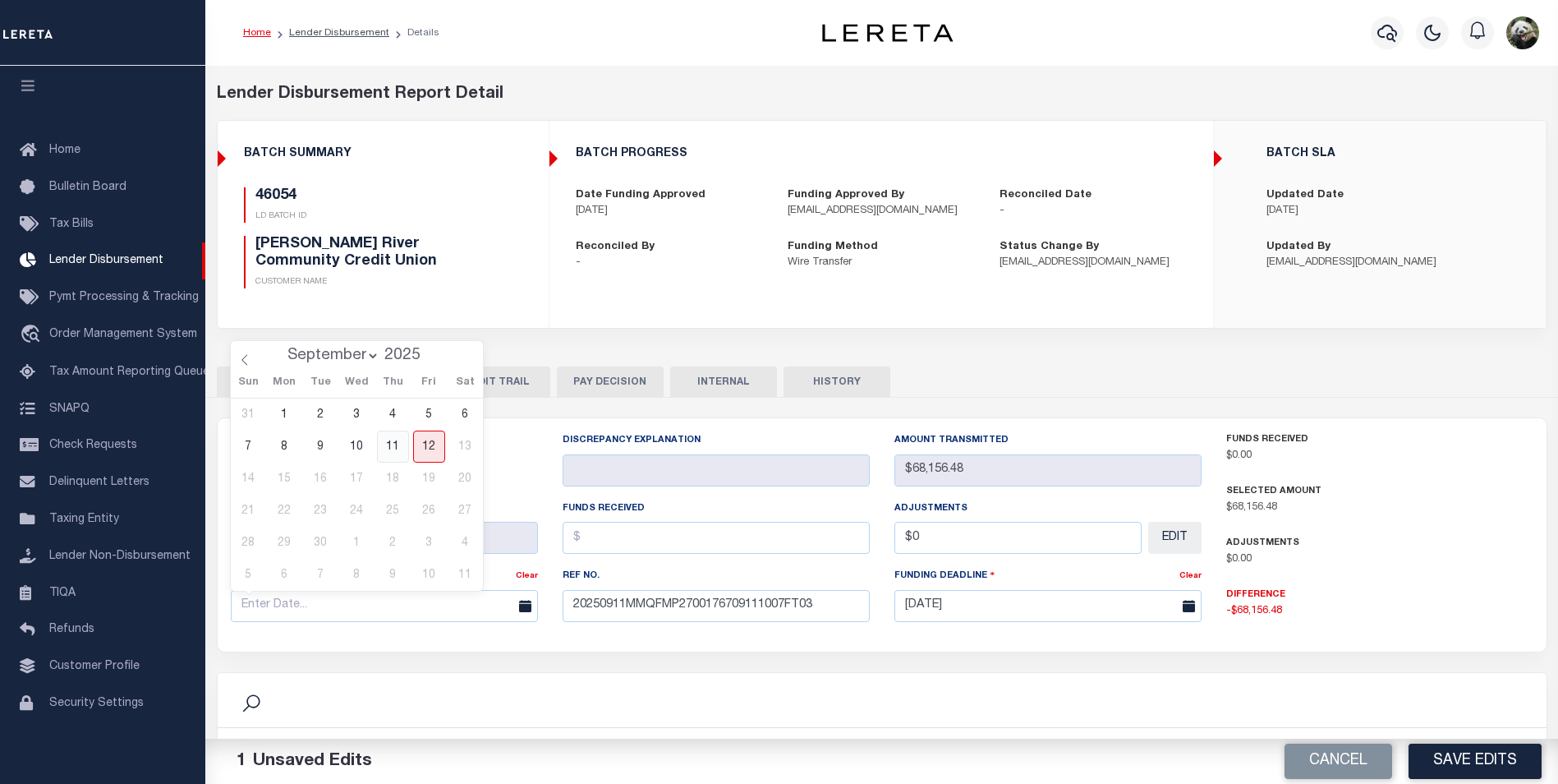
click at [392, 446] on span "11" at bounding box center [392, 446] width 32 height 32
type input "[DATE]"
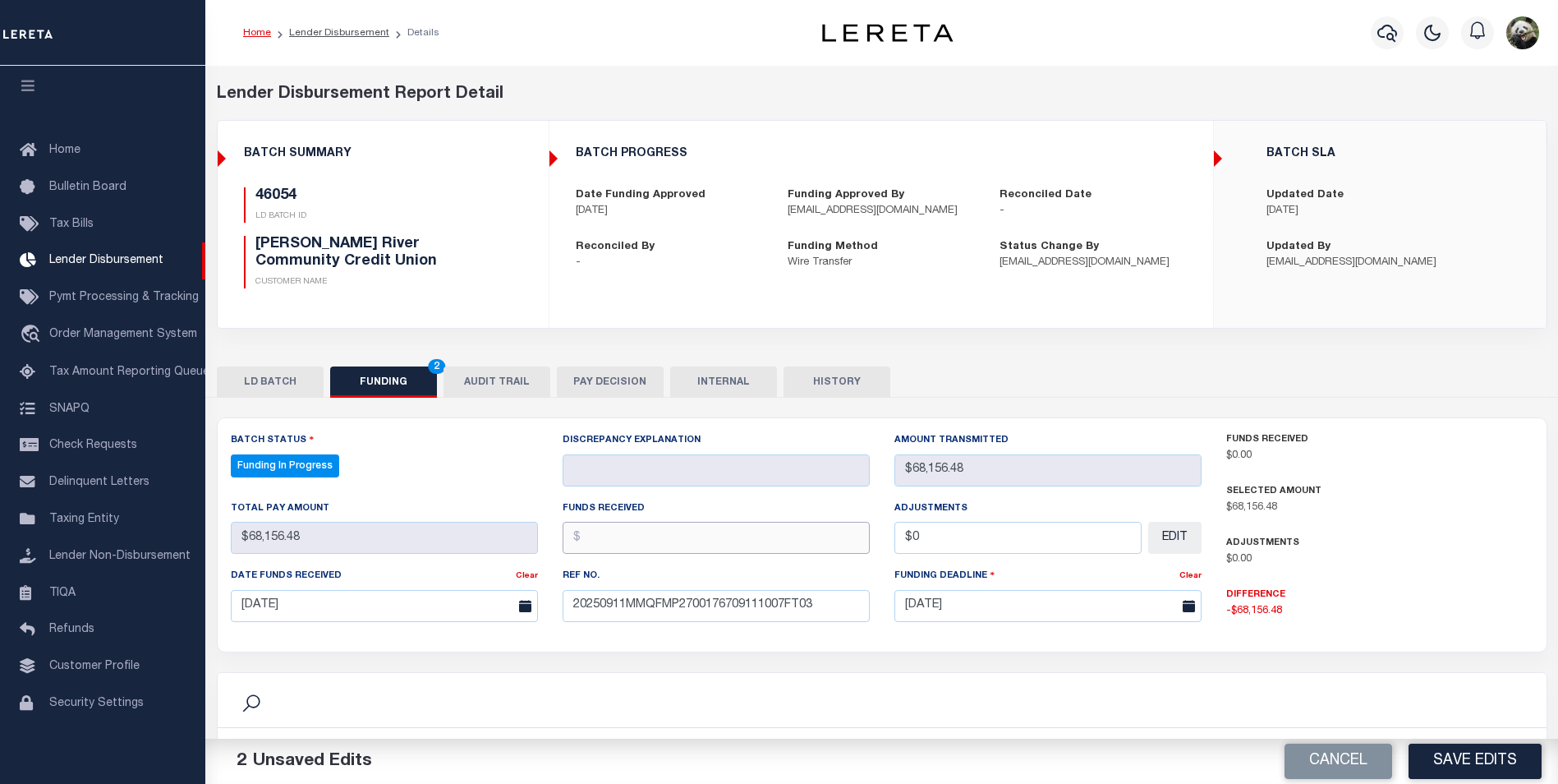
click at [624, 544] on input "text" at bounding box center [716, 537] width 307 height 32
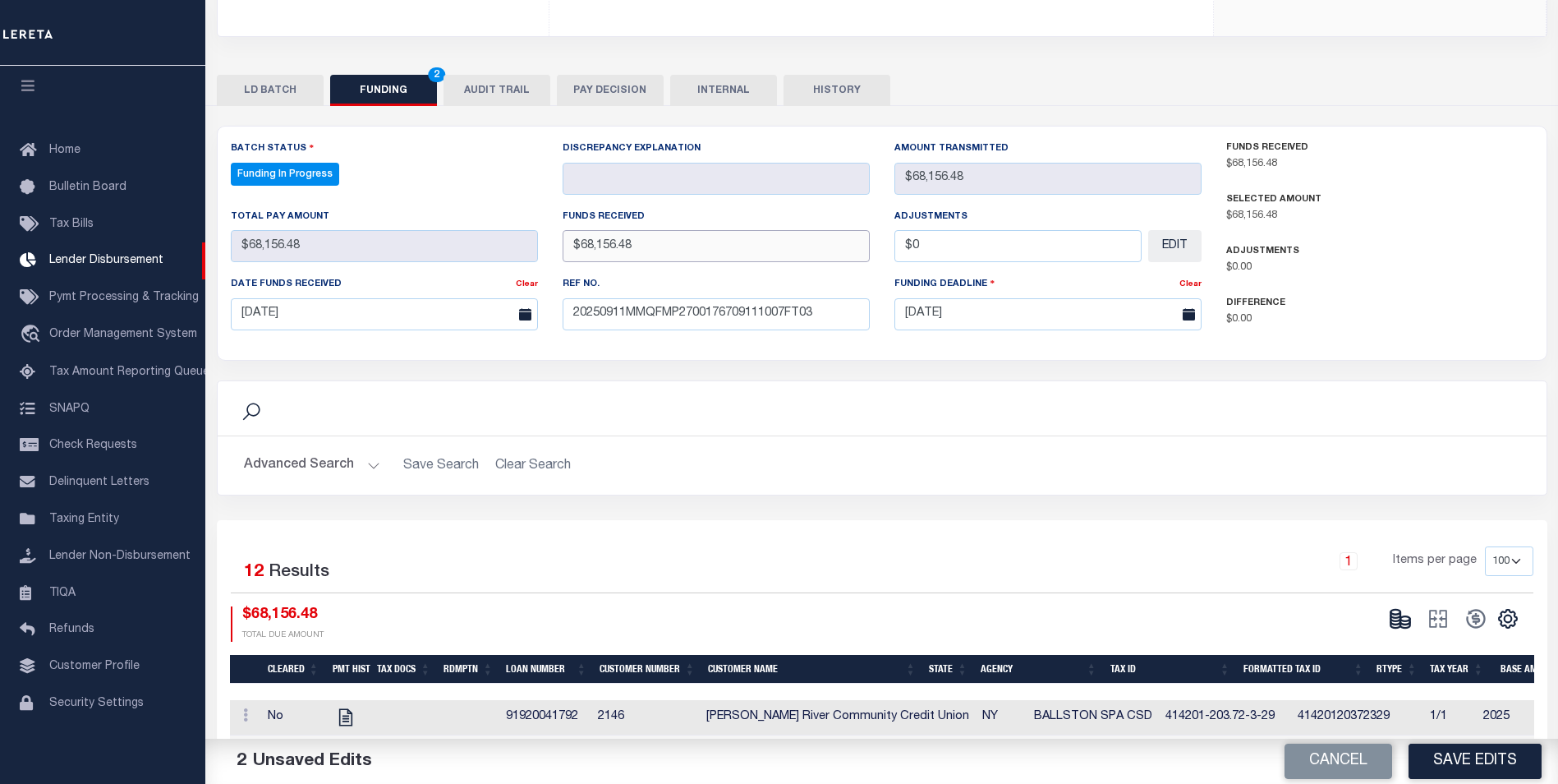
scroll to position [329, 0]
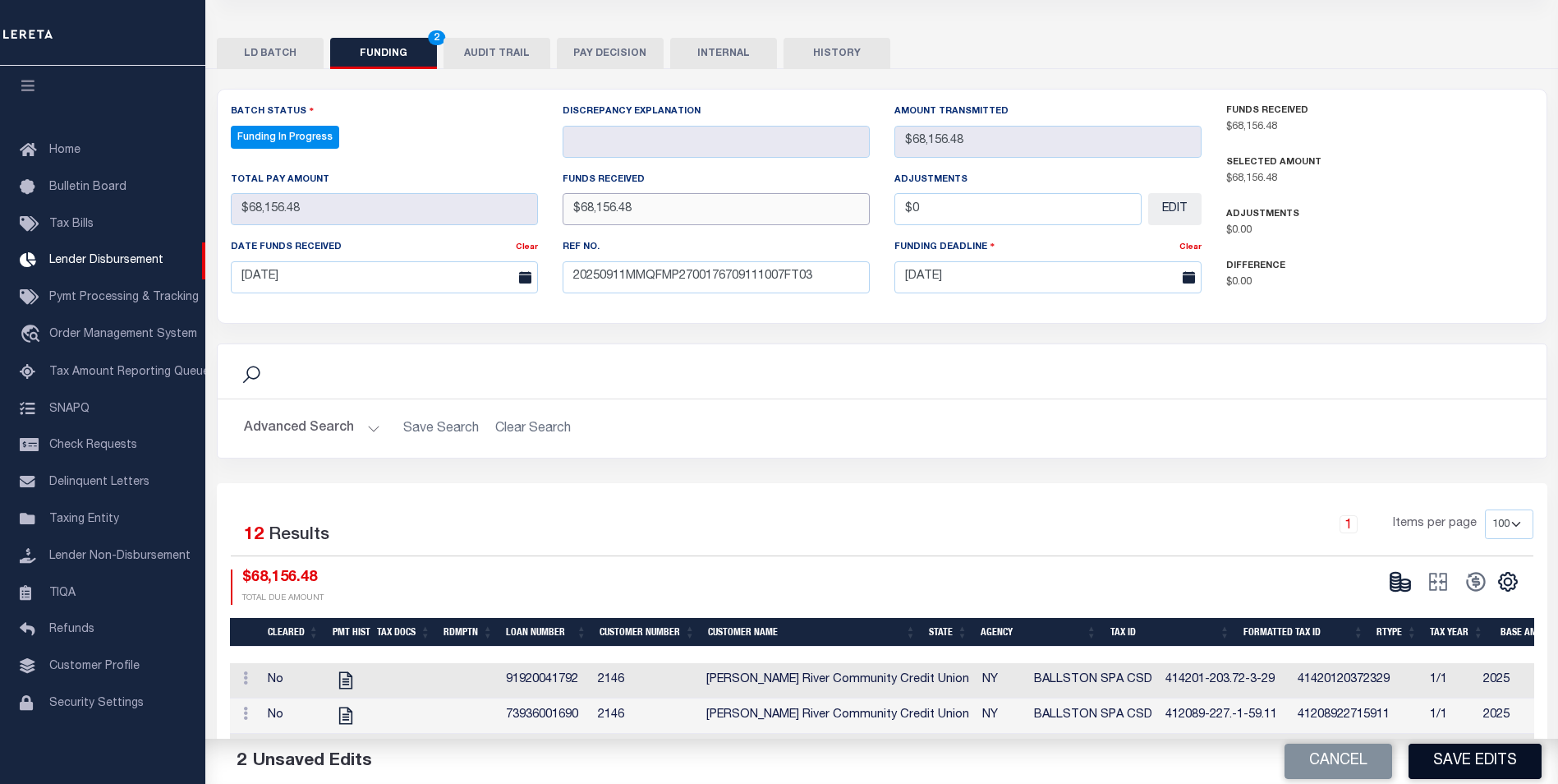
type input "$68,156.48"
click at [1474, 757] on button "Save Edits" at bounding box center [1475, 760] width 133 height 35
type input "$68,156.48"
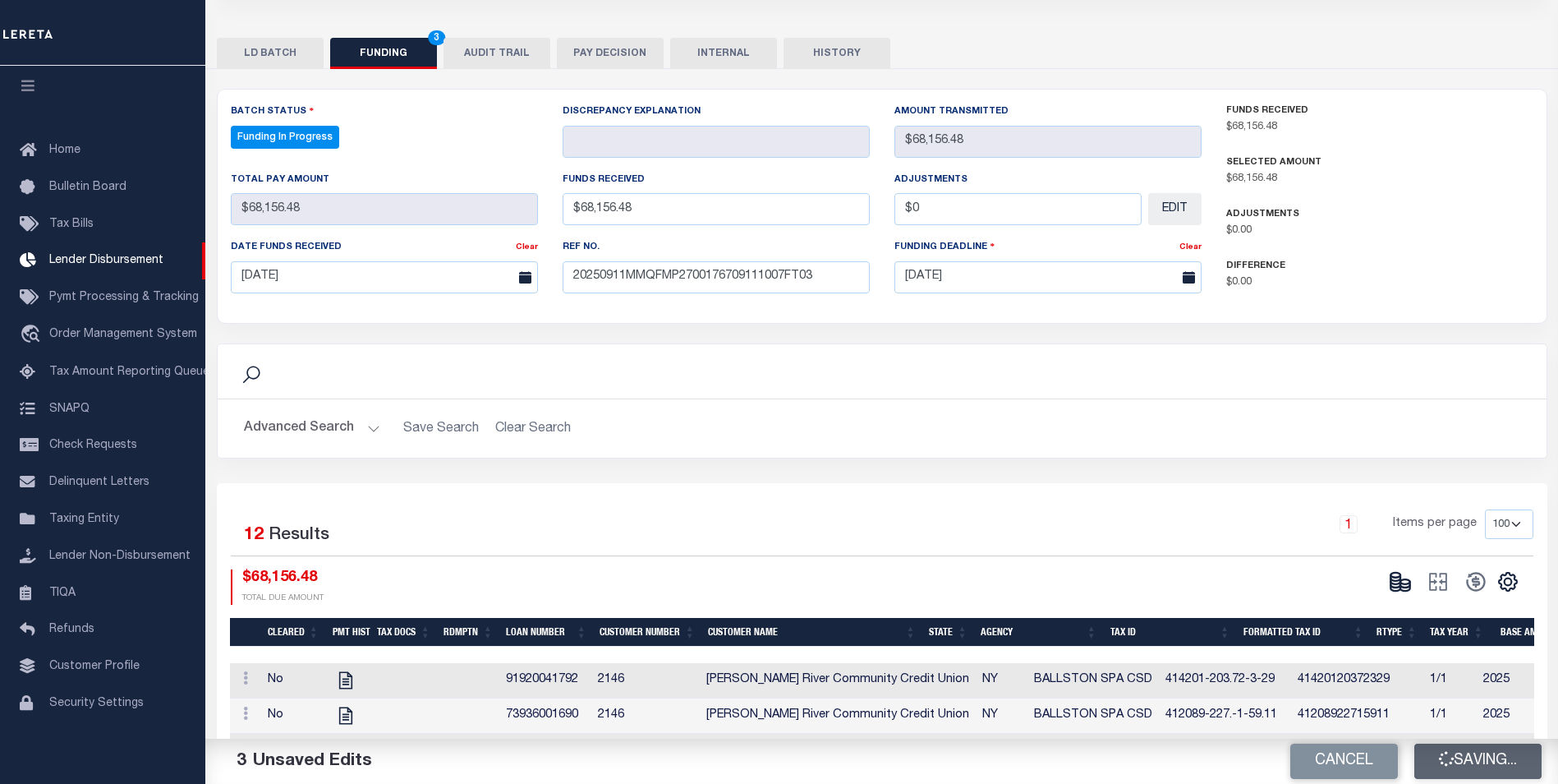
type input "$0"
select select "100"
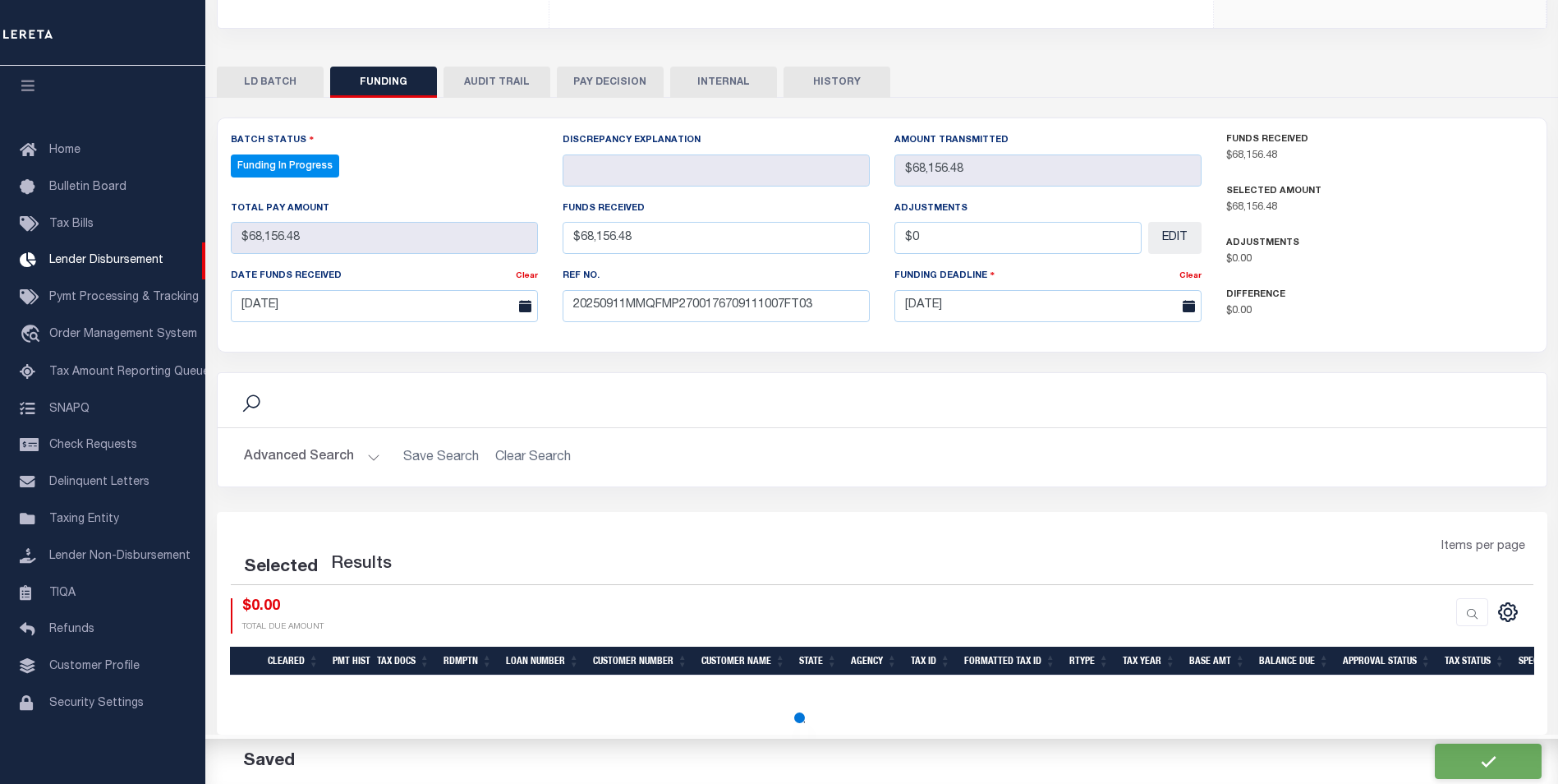
select select "100"
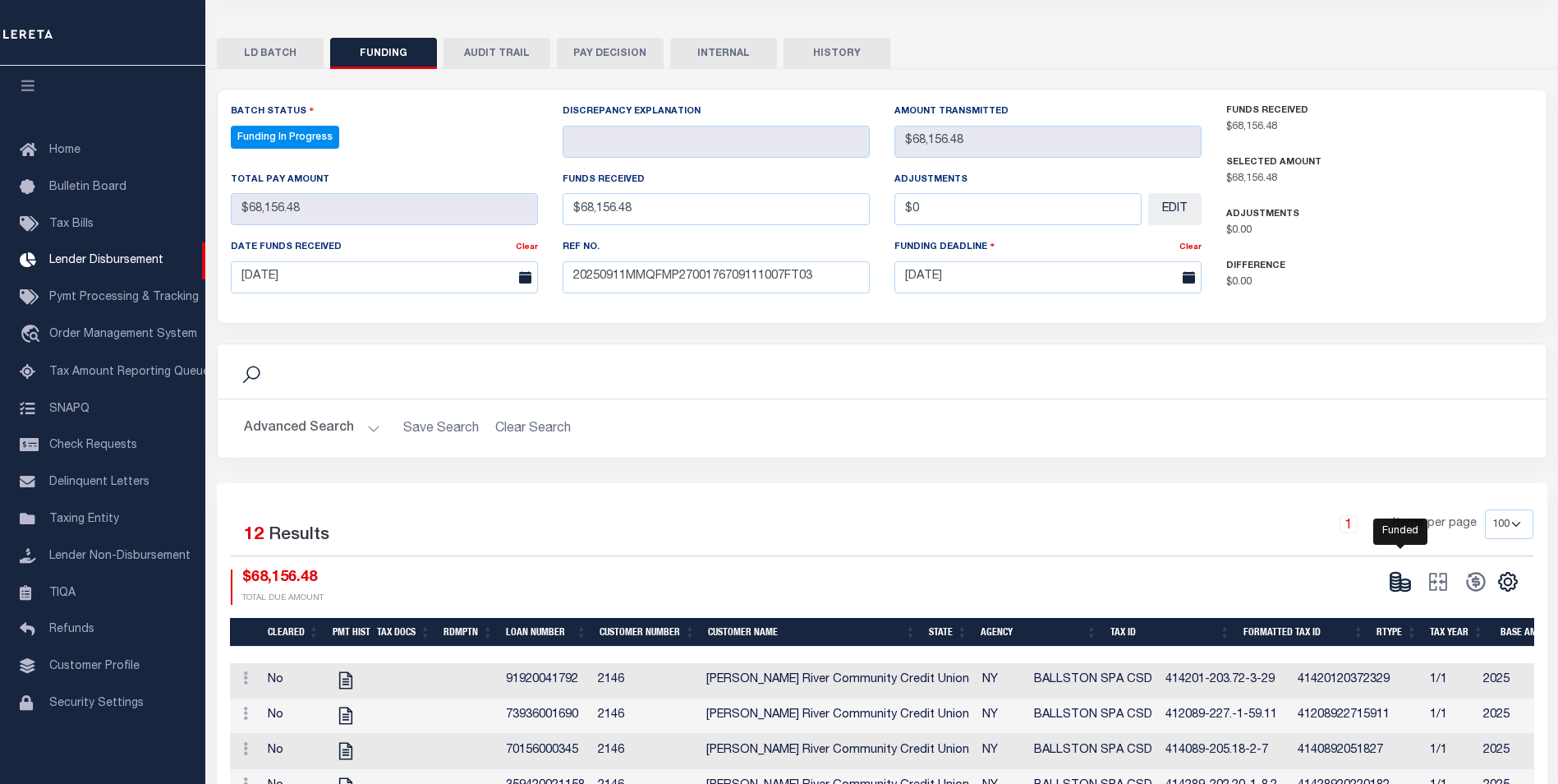
click at [1396, 579] on icon at bounding box center [1400, 581] width 23 height 23
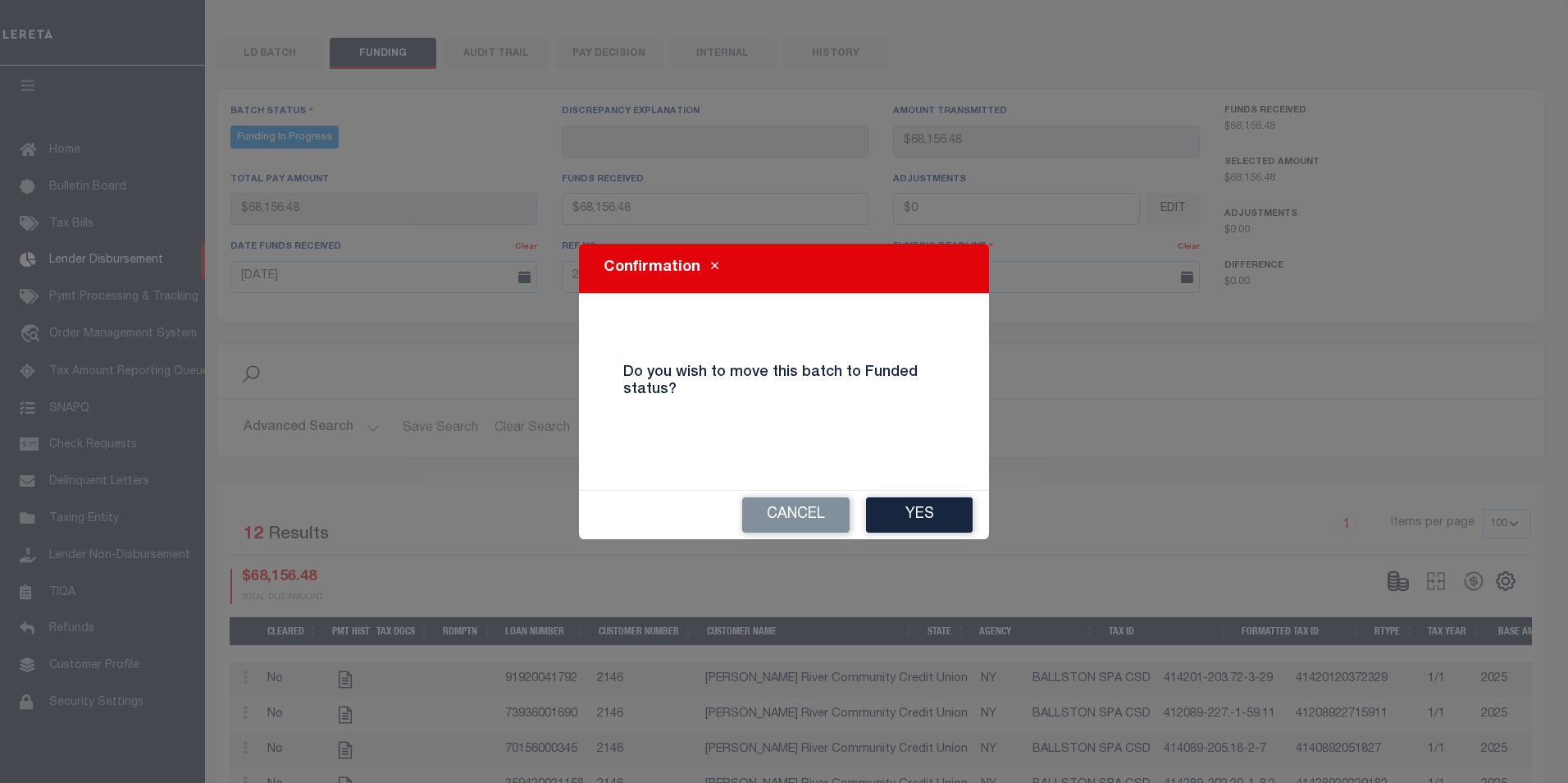
click at [922, 517] on button "Yes" at bounding box center [919, 515] width 107 height 35
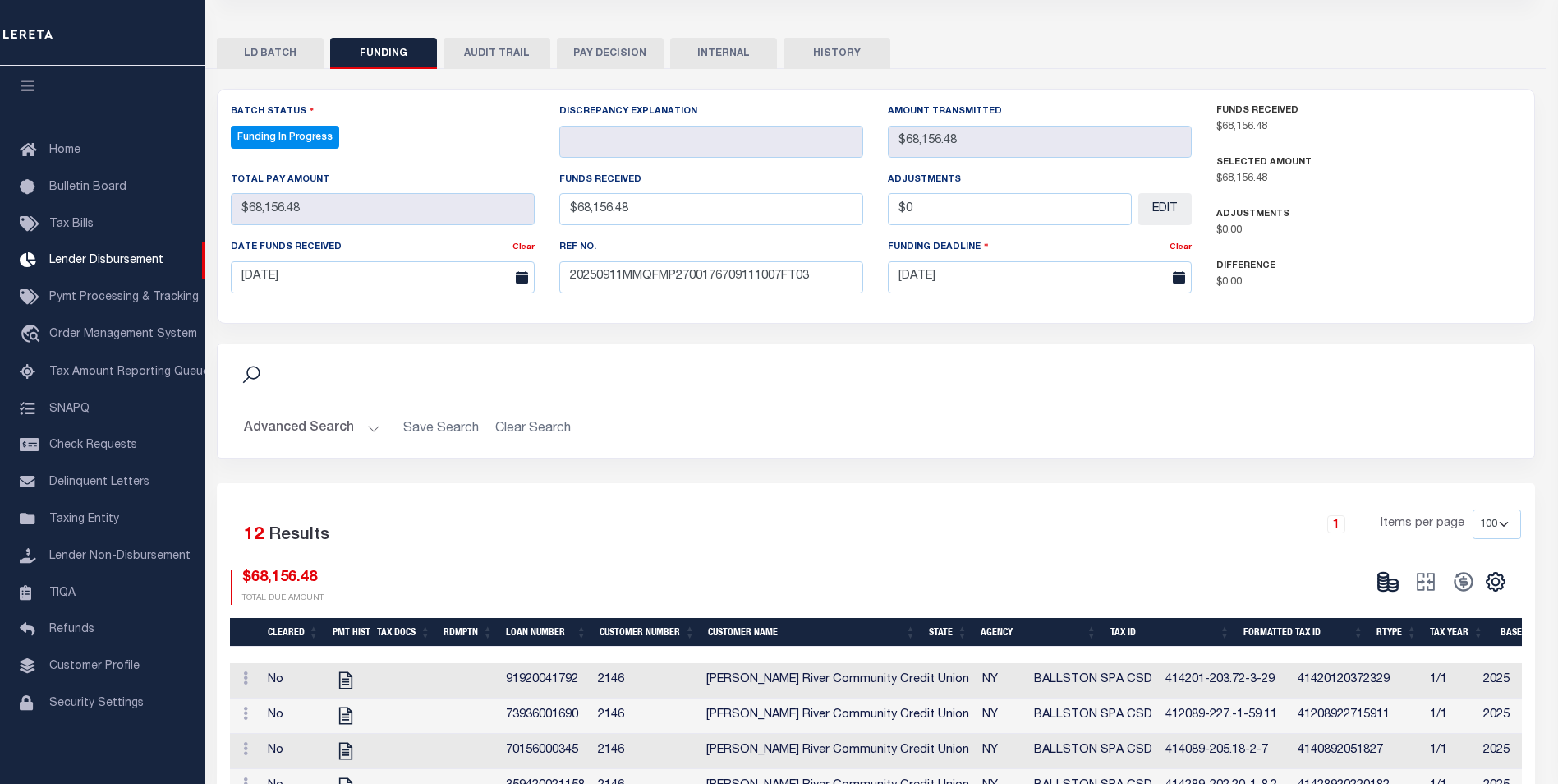
type input "$68,156.48"
type input "$0"
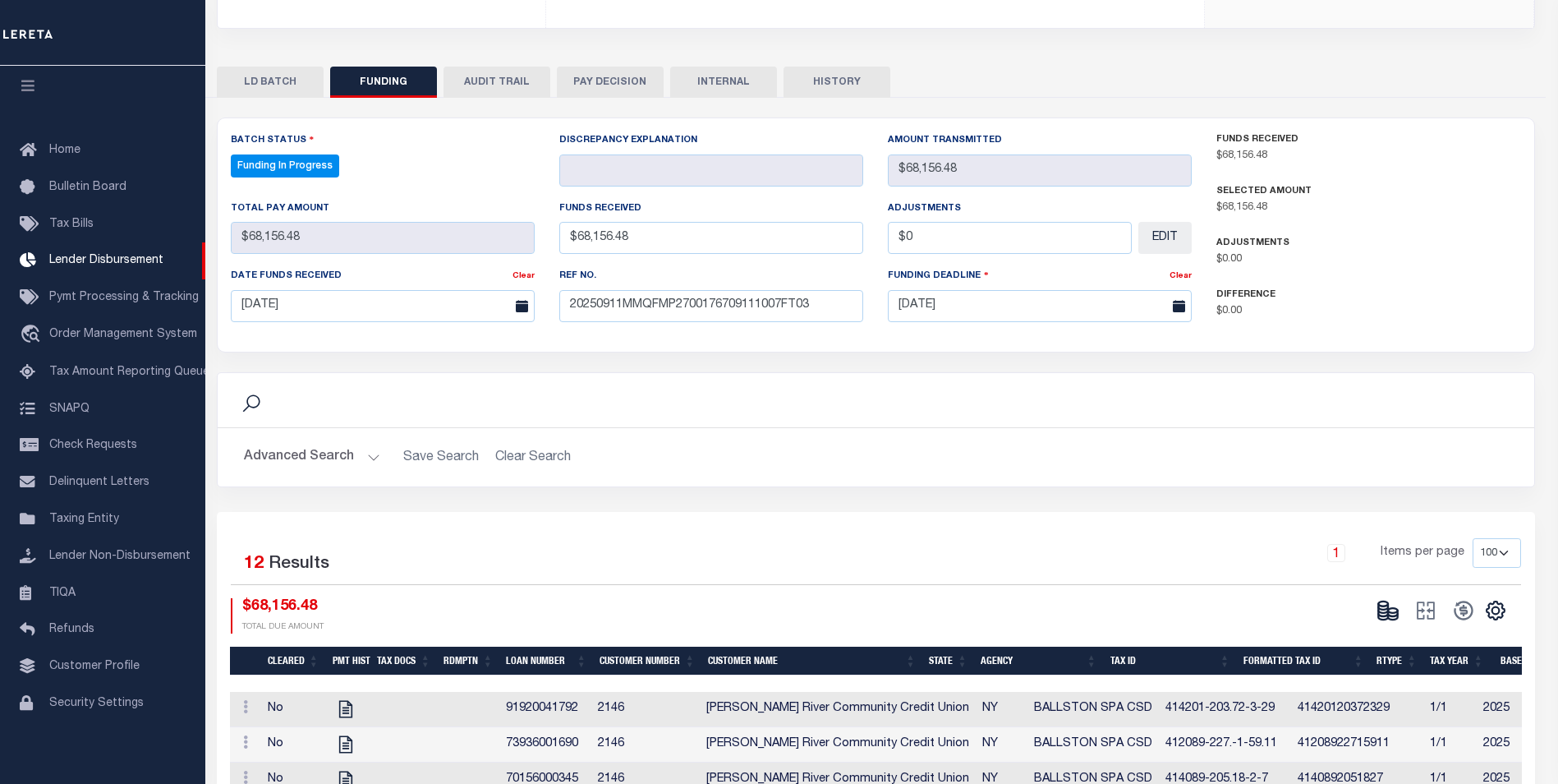
select select "100"
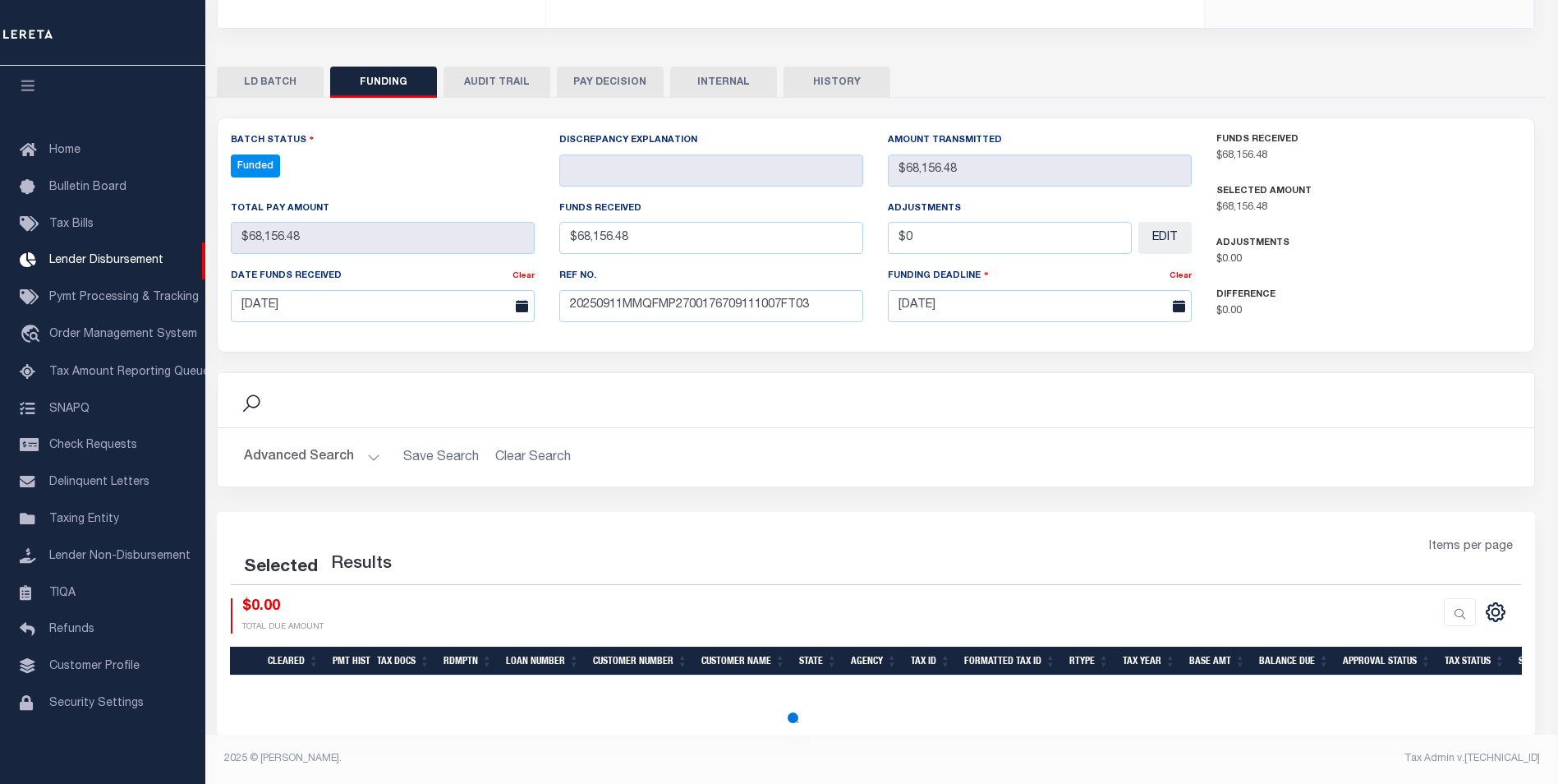
select select "100"
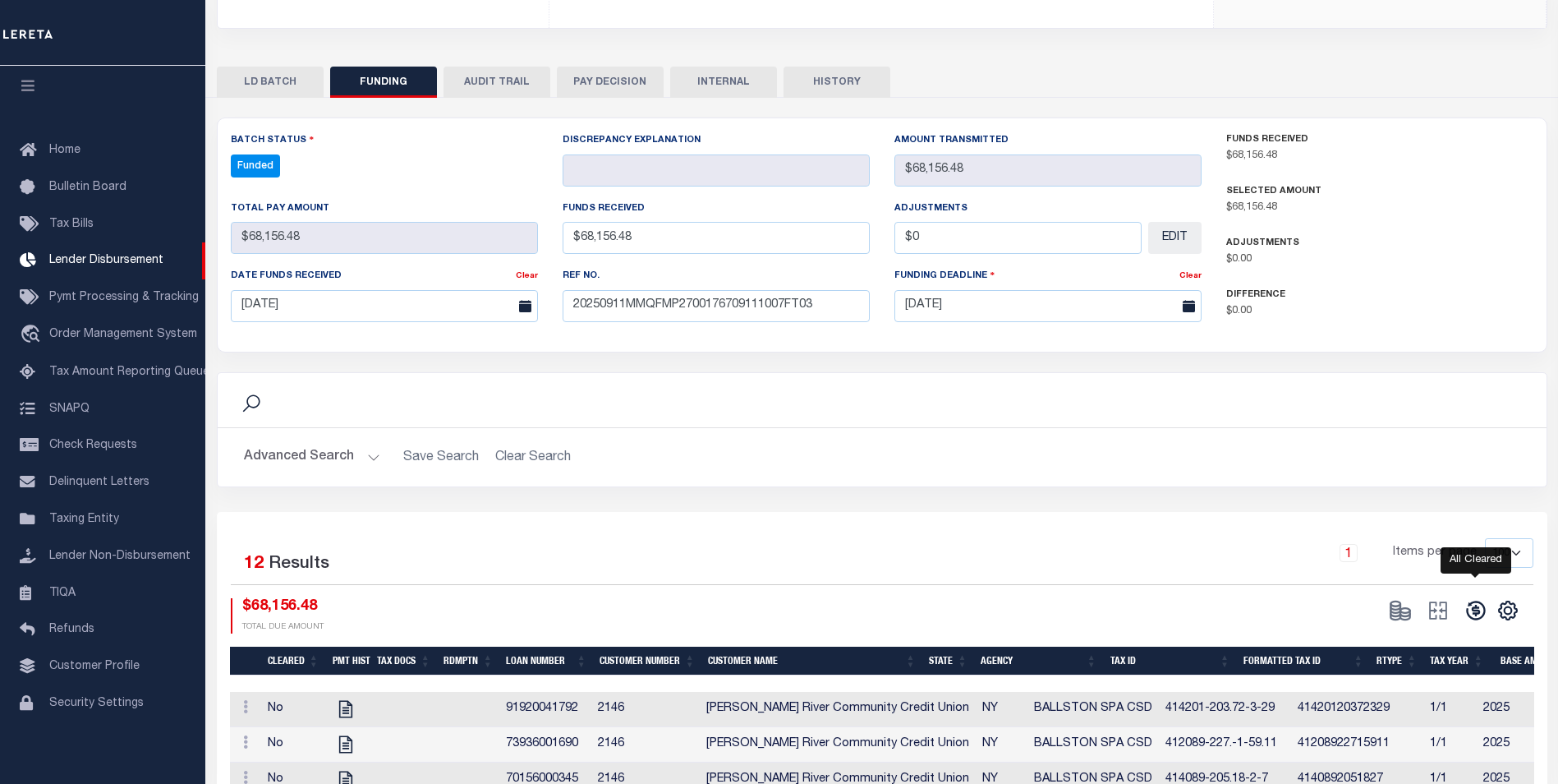
click at [1485, 615] on icon at bounding box center [1476, 610] width 23 height 23
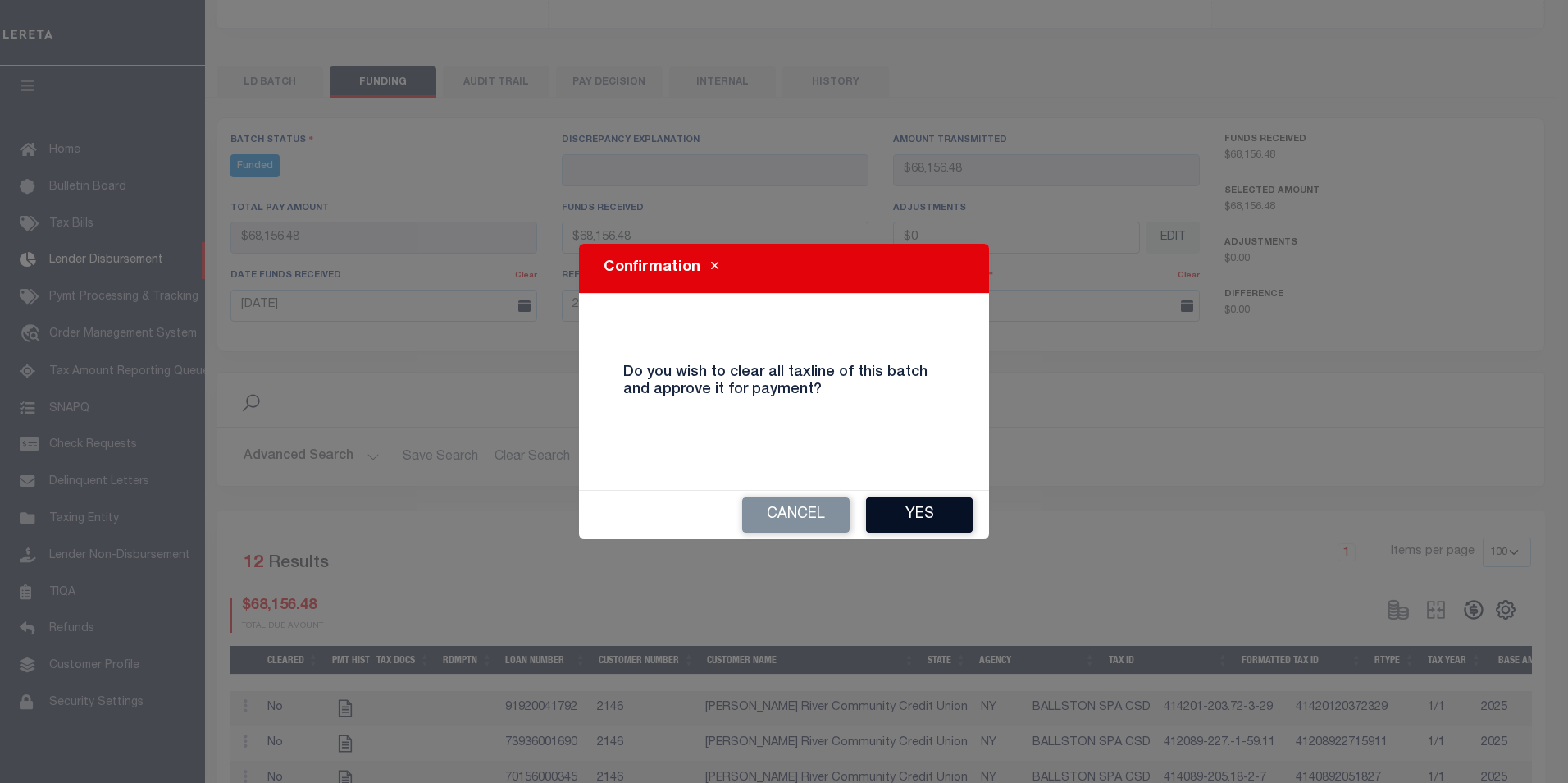
click at [924, 509] on button "Yes" at bounding box center [919, 515] width 107 height 35
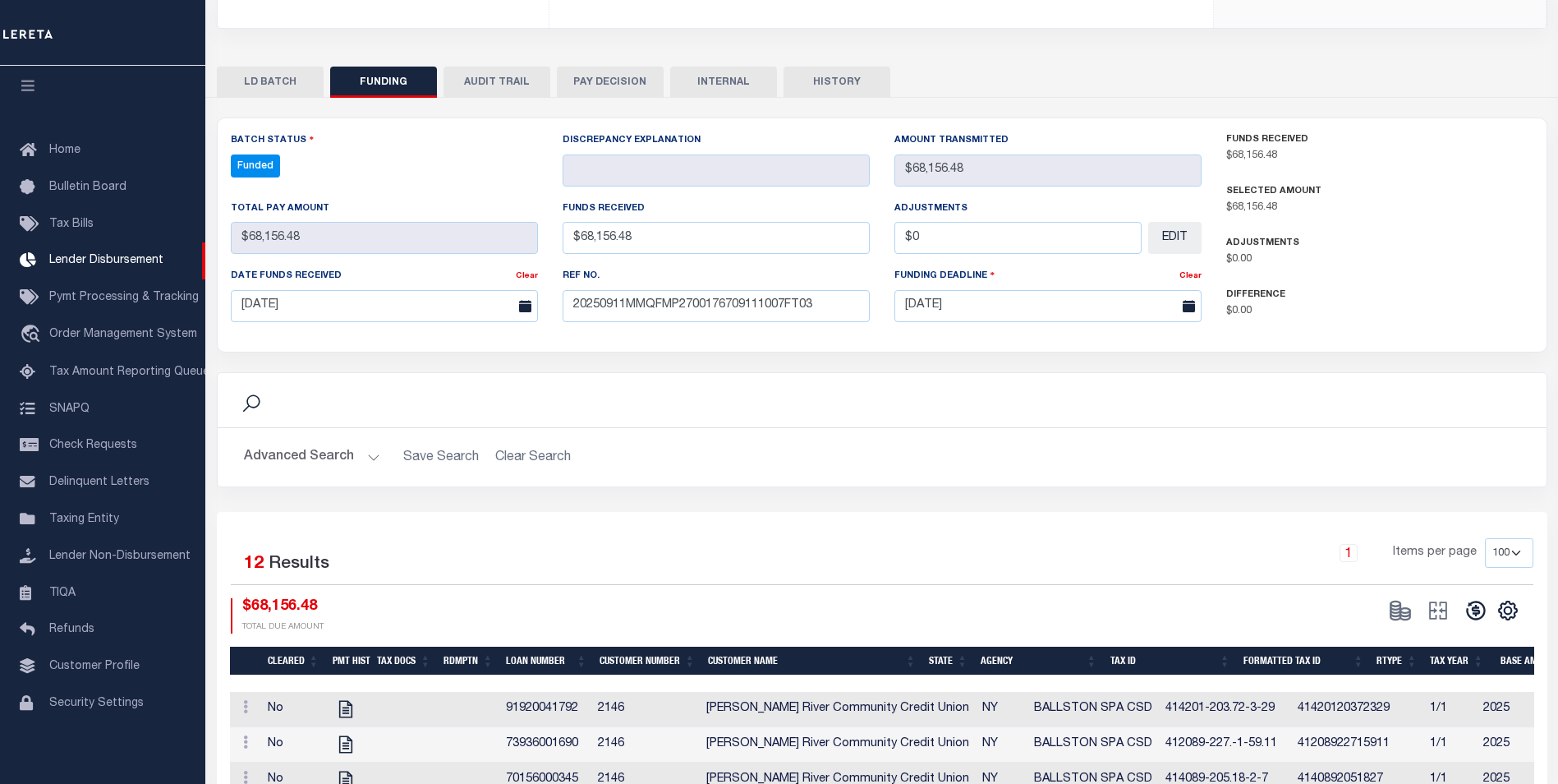
type input "$68,156.48"
type input "$0"
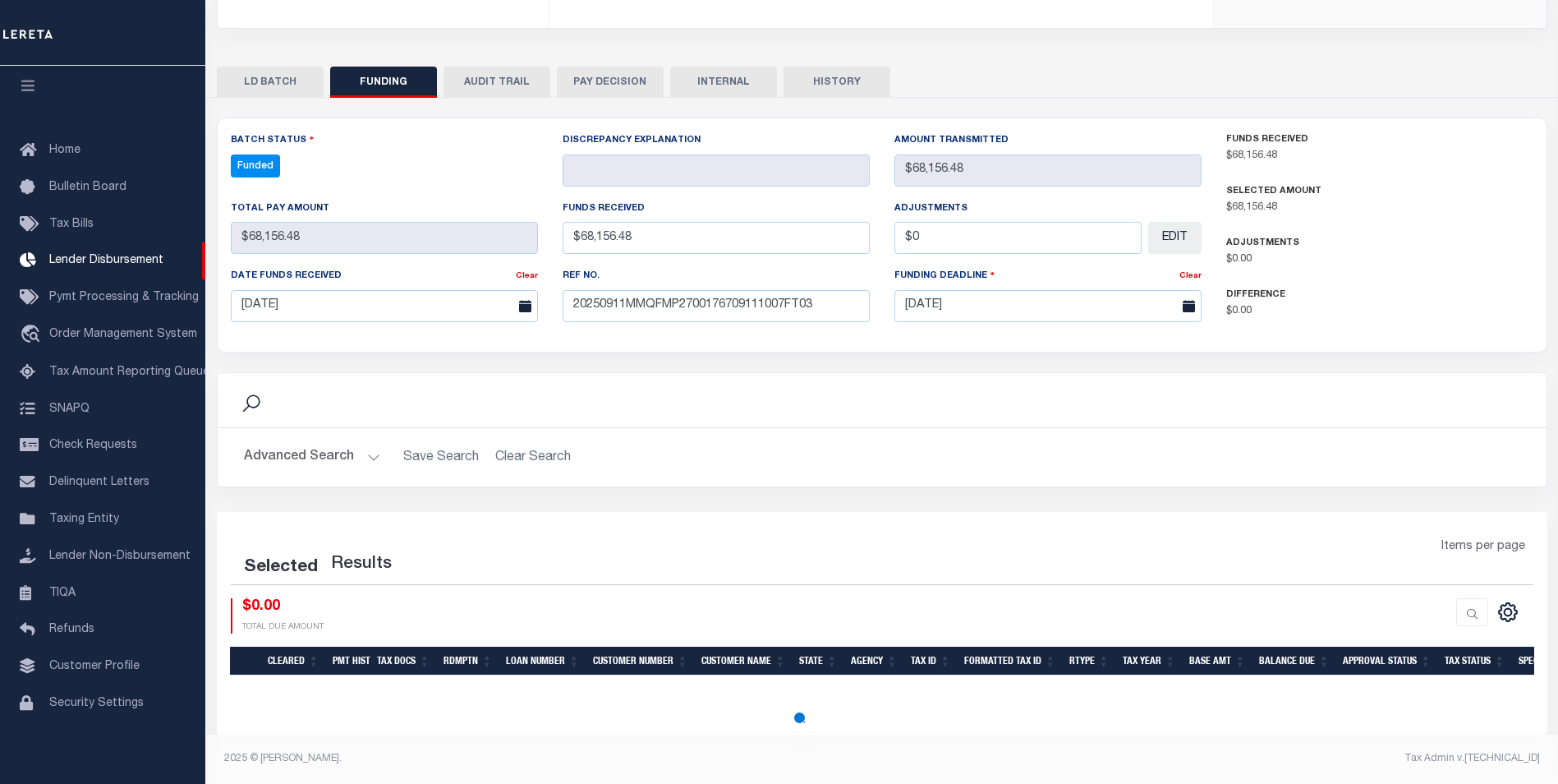
select select "100"
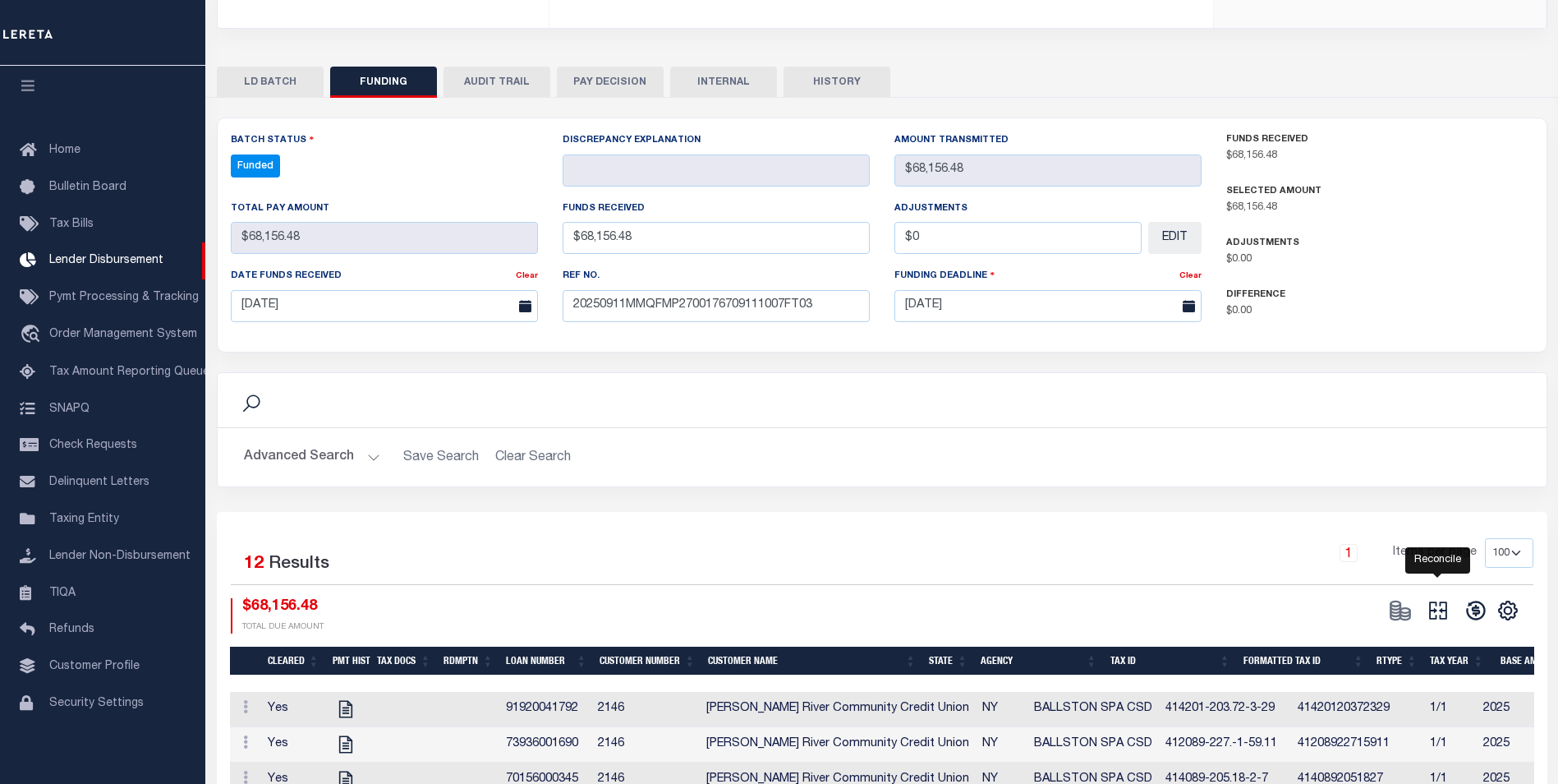
click at [1442, 615] on icon "" at bounding box center [1438, 610] width 23 height 23
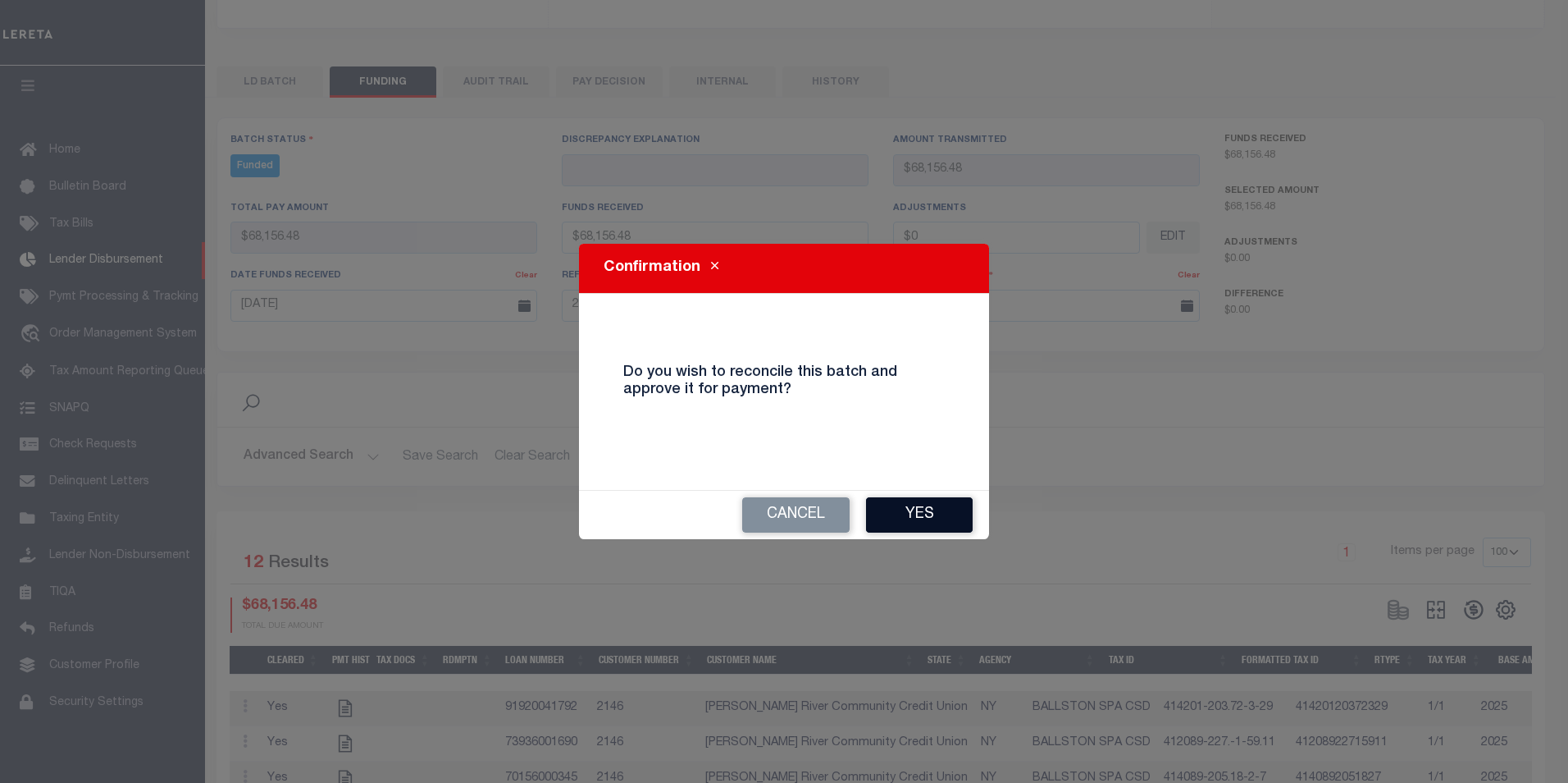
click at [925, 513] on button "Yes" at bounding box center [919, 515] width 107 height 35
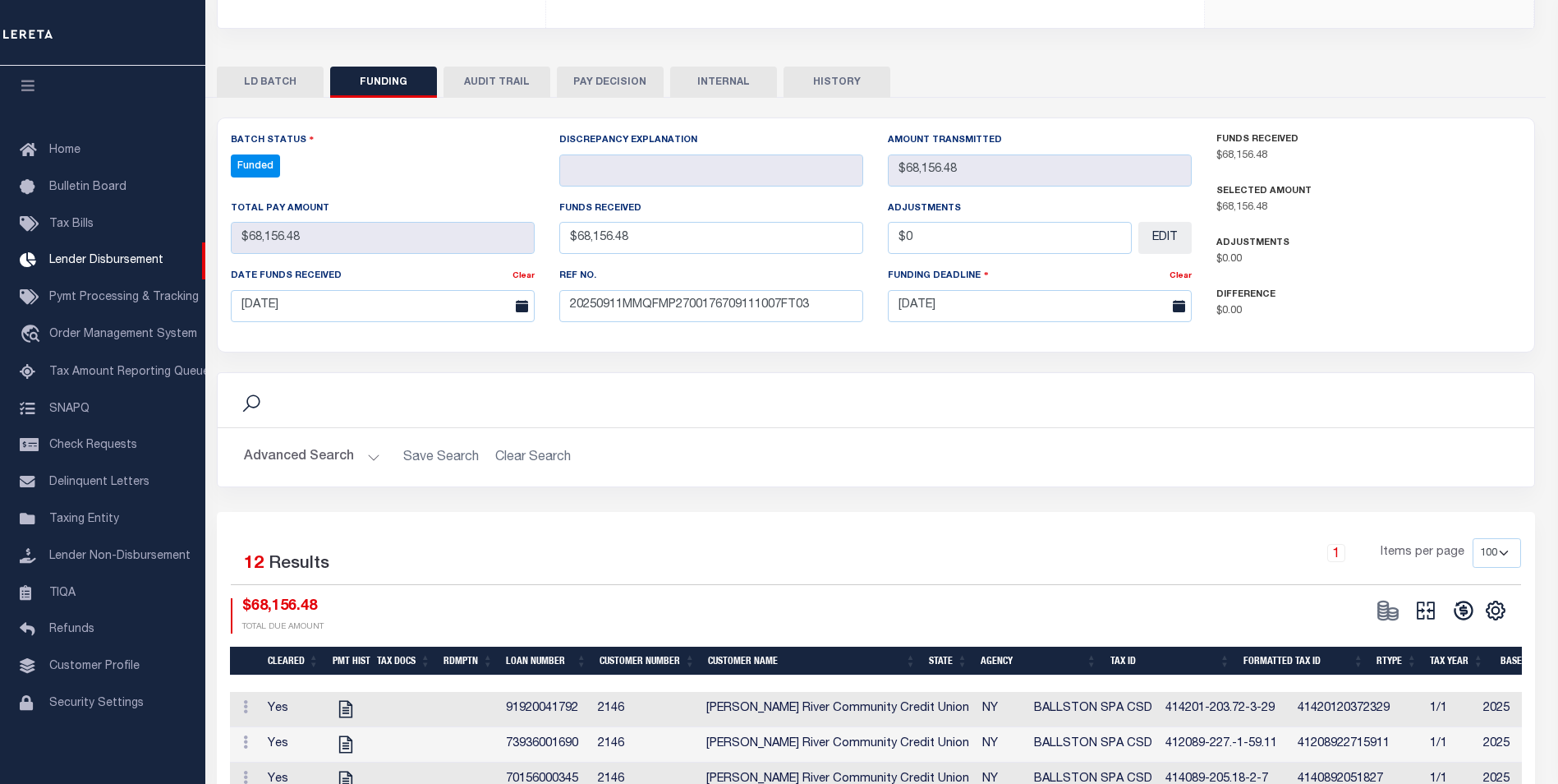
type input "$68,156.48"
type input "$0"
select select "100"
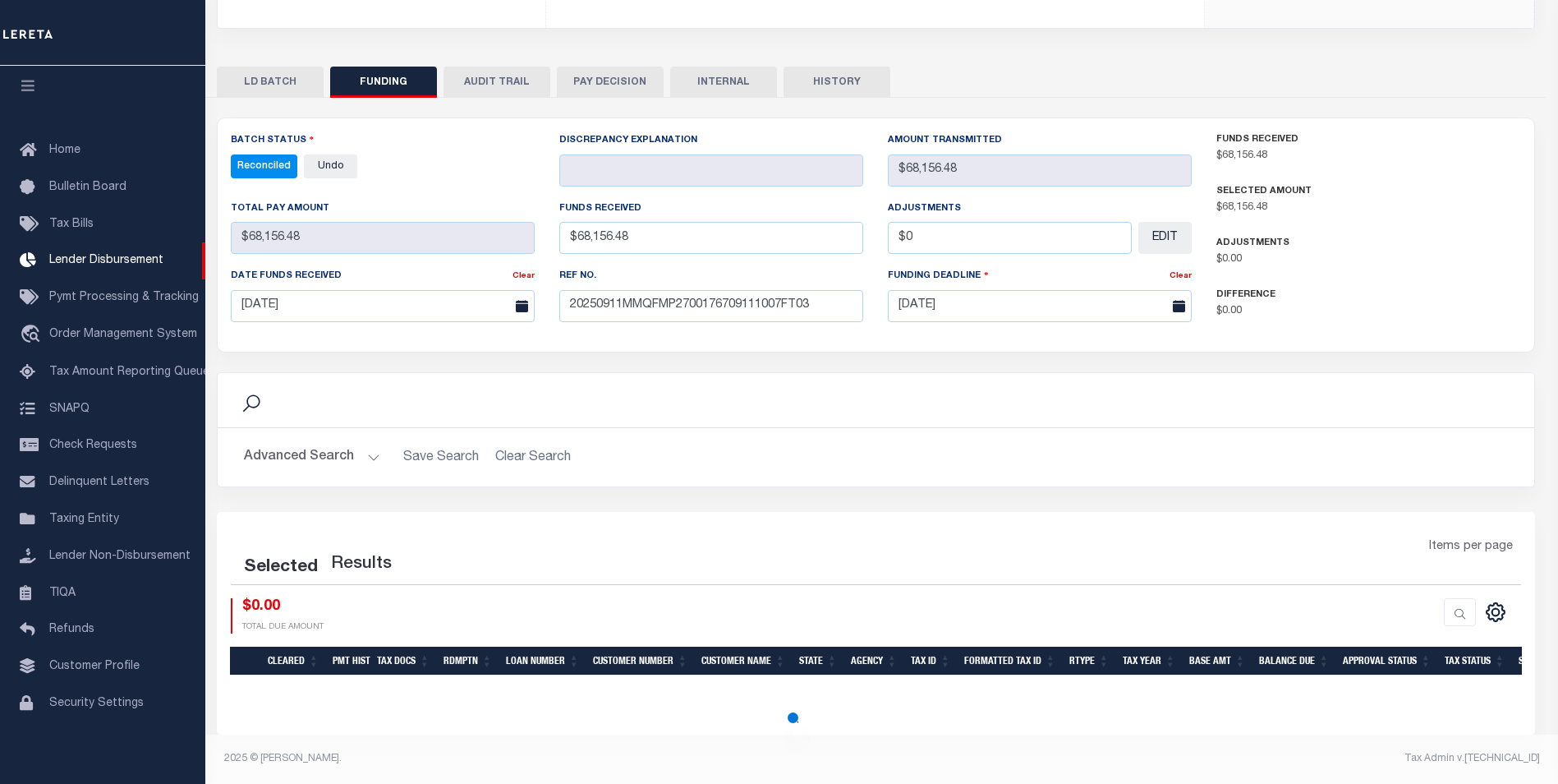
select select "100"
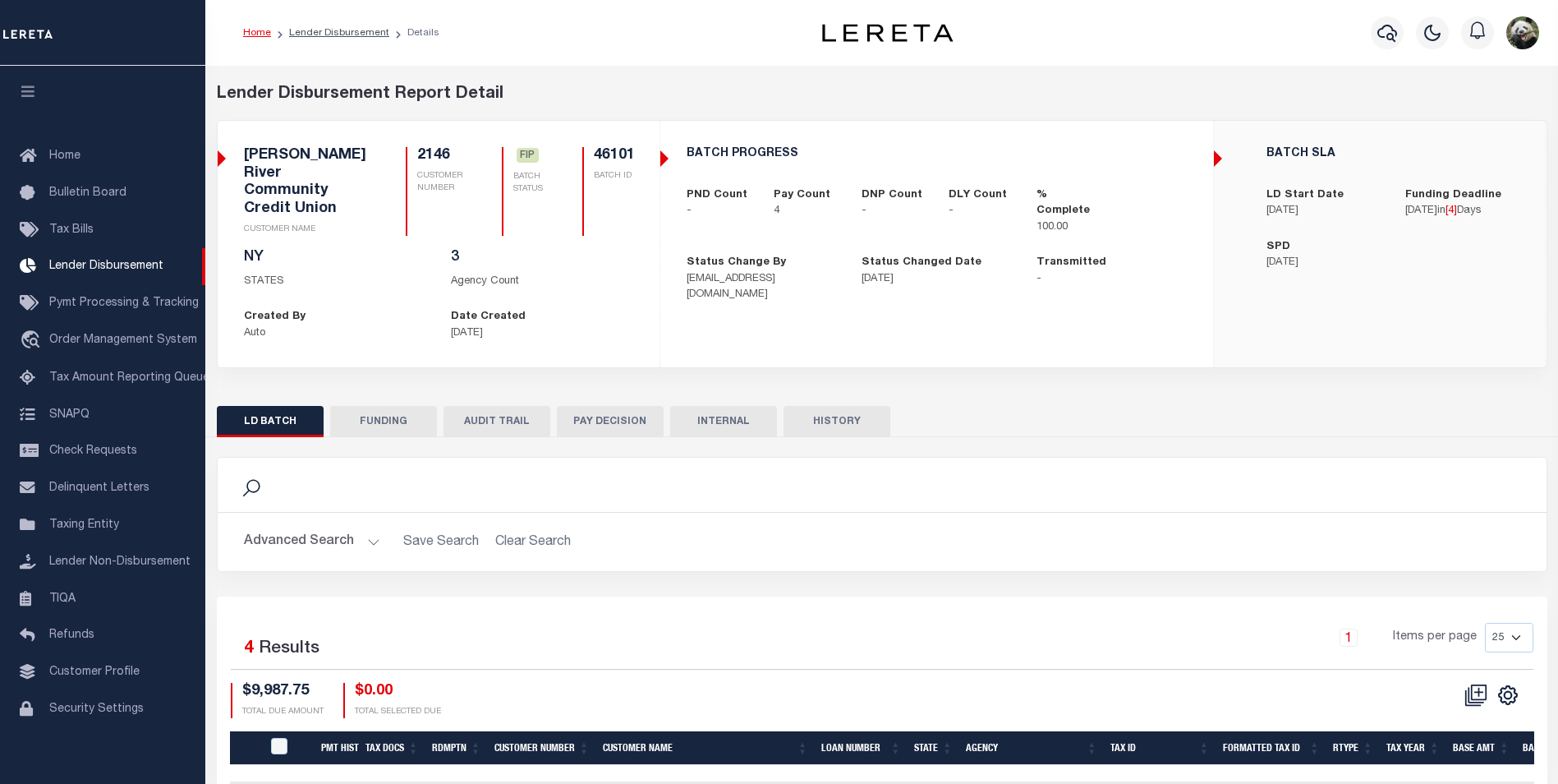
scroll to position [16, 0]
click at [378, 406] on button "FUNDING" at bounding box center [384, 421] width 107 height 31
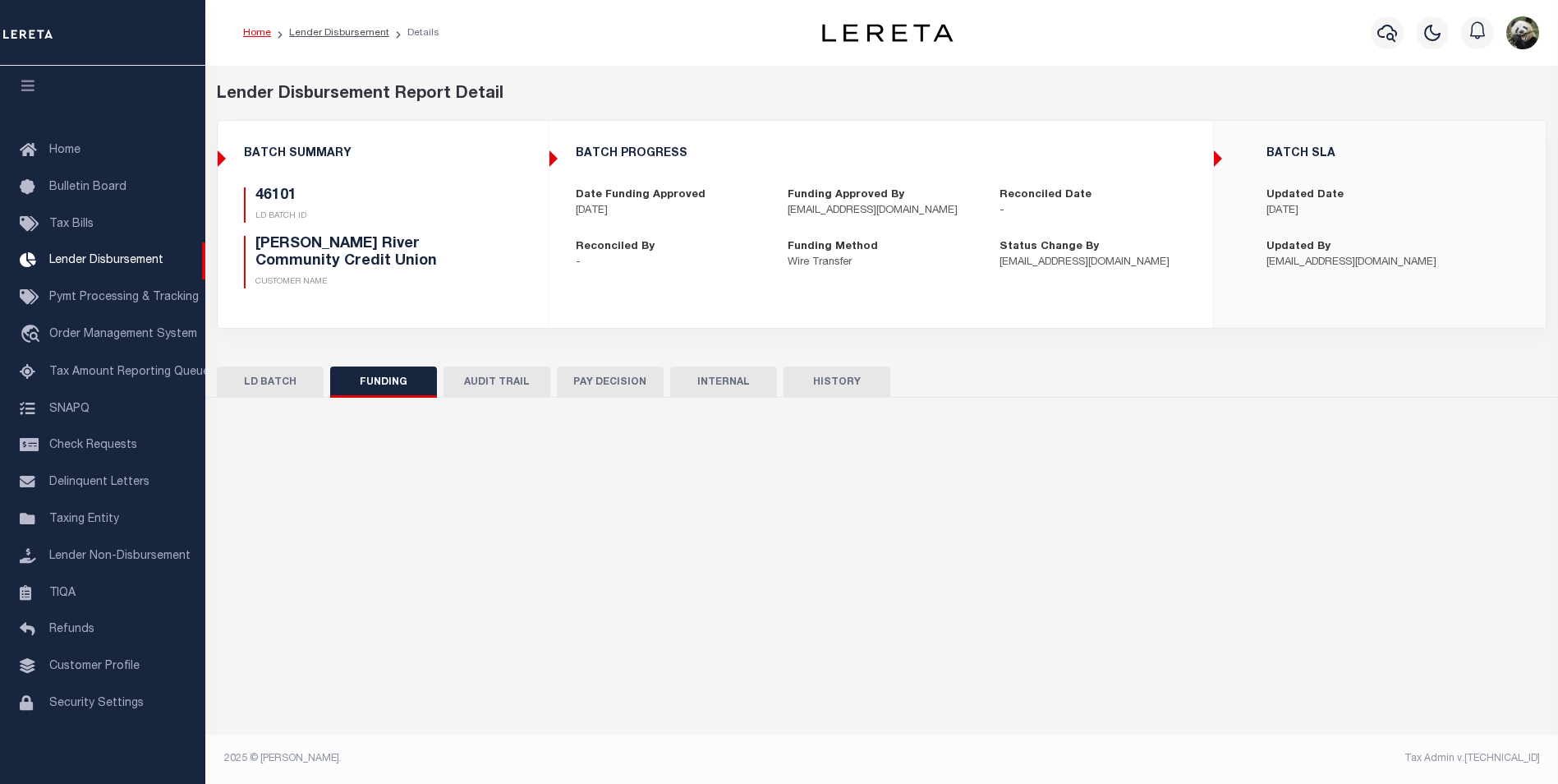
type input "$9,987.75"
type input "$0"
type input "[DATE]"
select select "100"
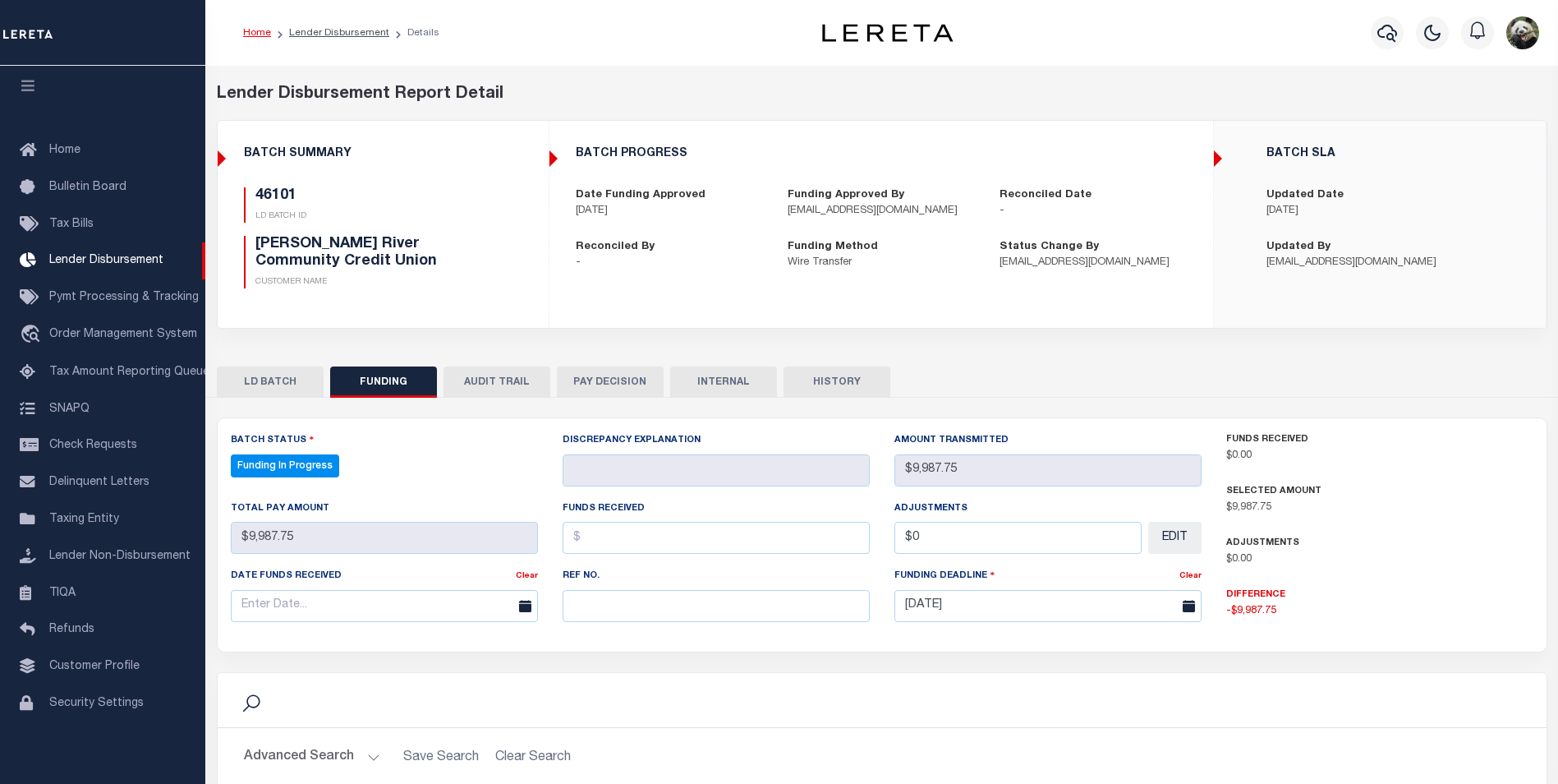
select select "100"
drag, startPoint x: 639, startPoint y: 610, endPoint x: 641, endPoint y: 619, distance: 9.2
click at [641, 611] on input "text" at bounding box center [716, 605] width 307 height 32
paste input "20250911MMQFMP2700175909111005FT03"
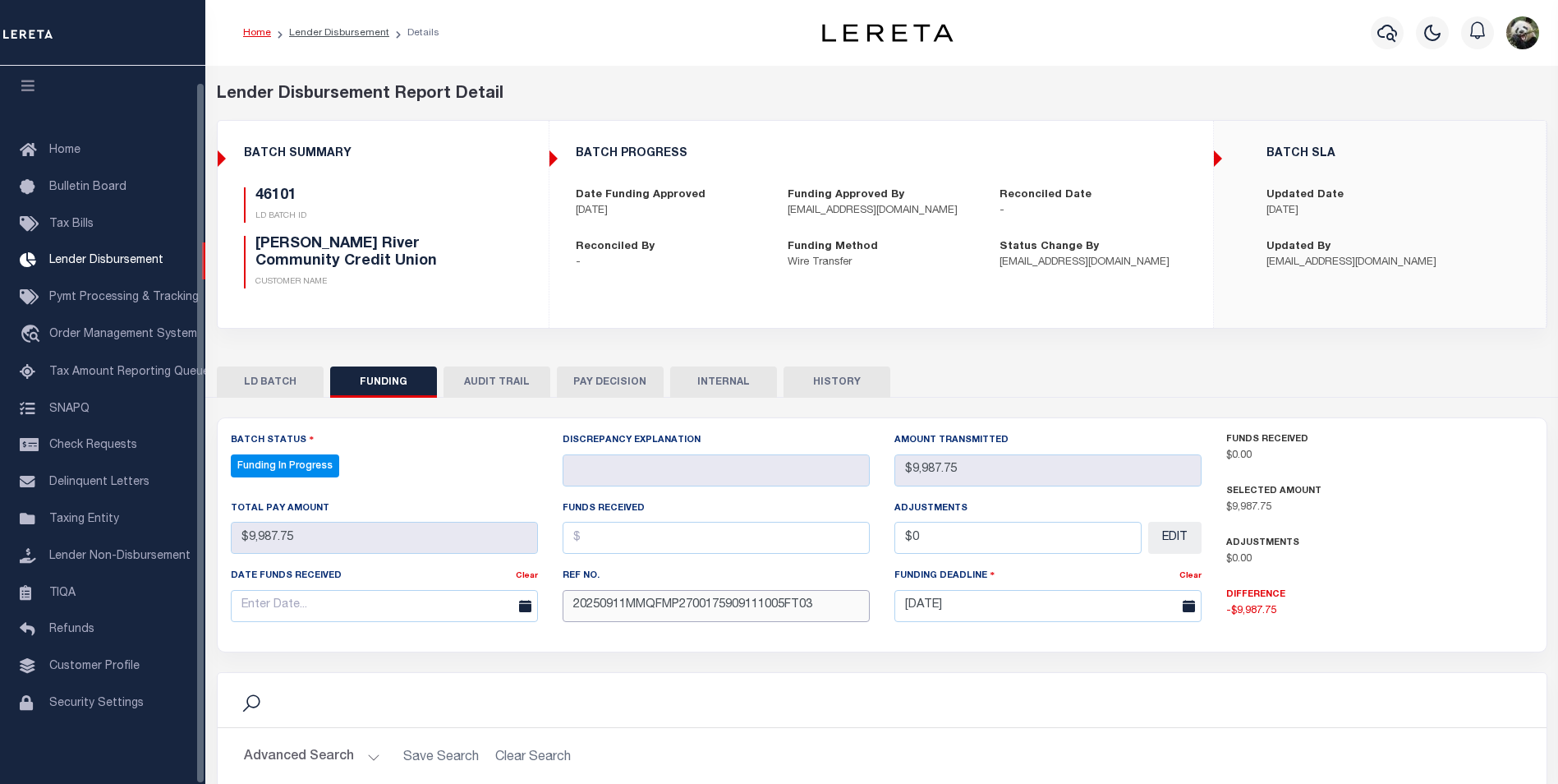
type input "20250911MMQFMP2700175909111005FT03"
click at [241, 606] on input "text" at bounding box center [384, 605] width 307 height 32
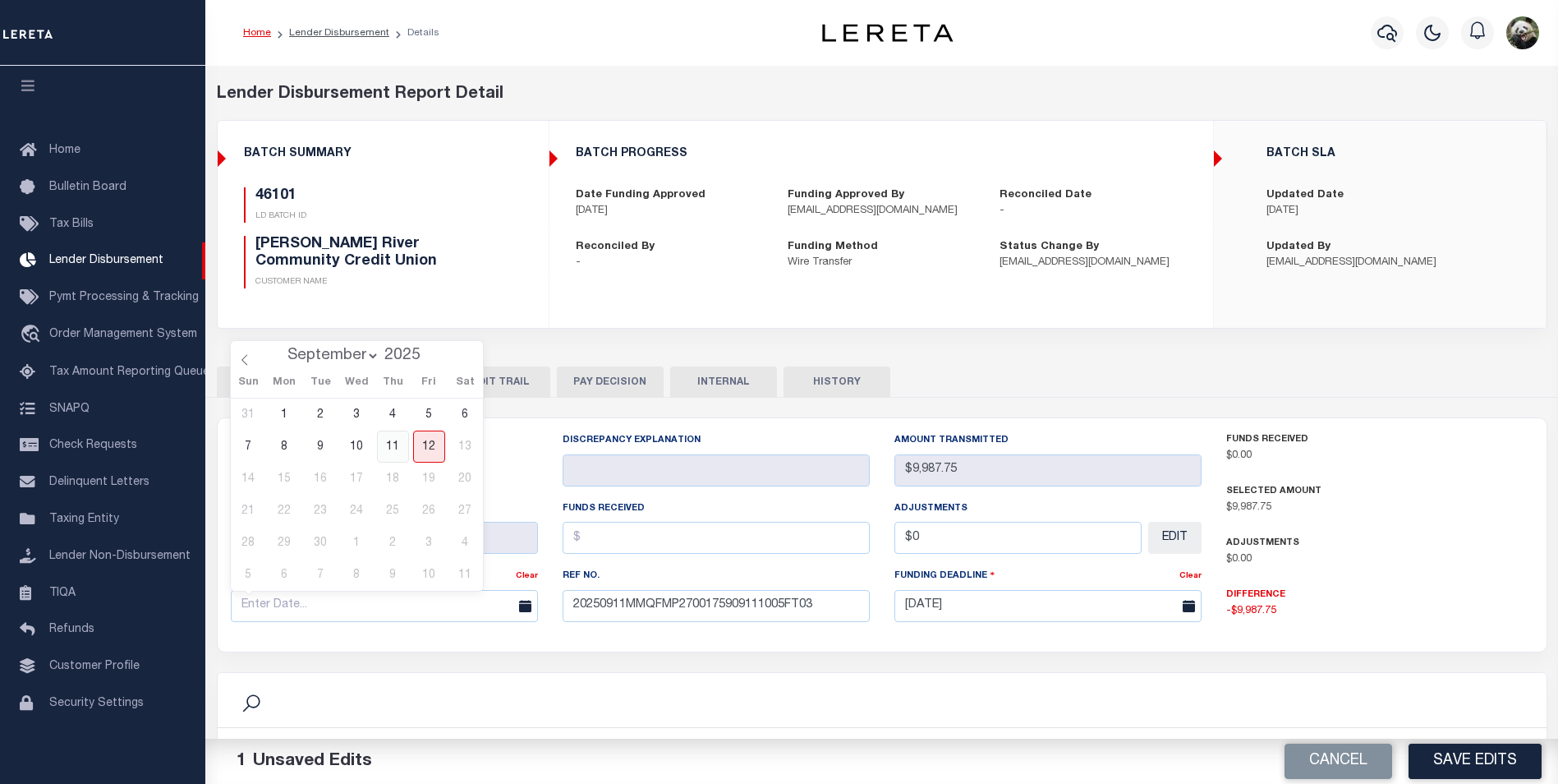
click at [394, 446] on span "11" at bounding box center [392, 446] width 32 height 32
type input "[DATE]"
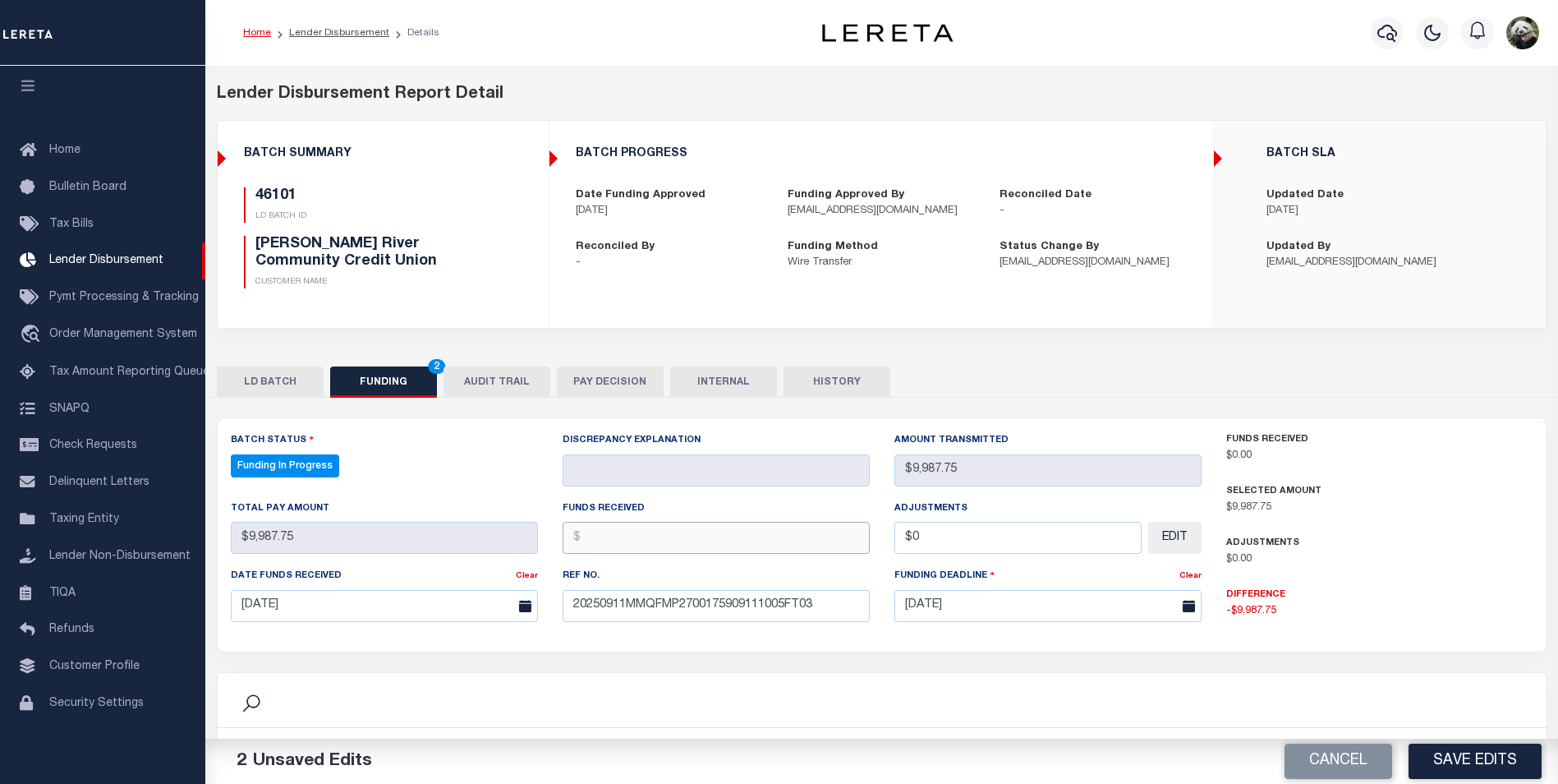
click at [659, 545] on input "text" at bounding box center [716, 537] width 307 height 32
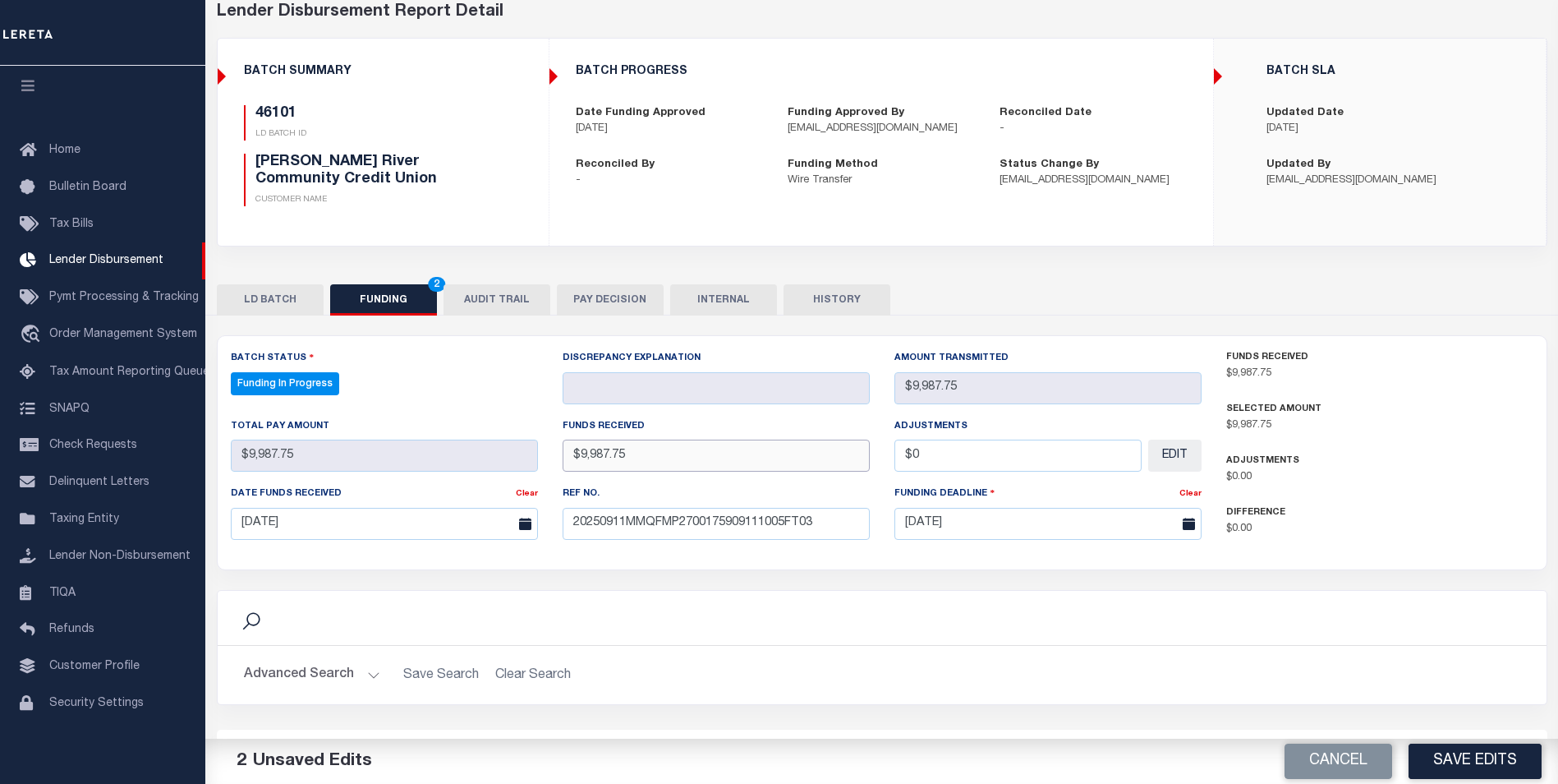
scroll to position [164, 0]
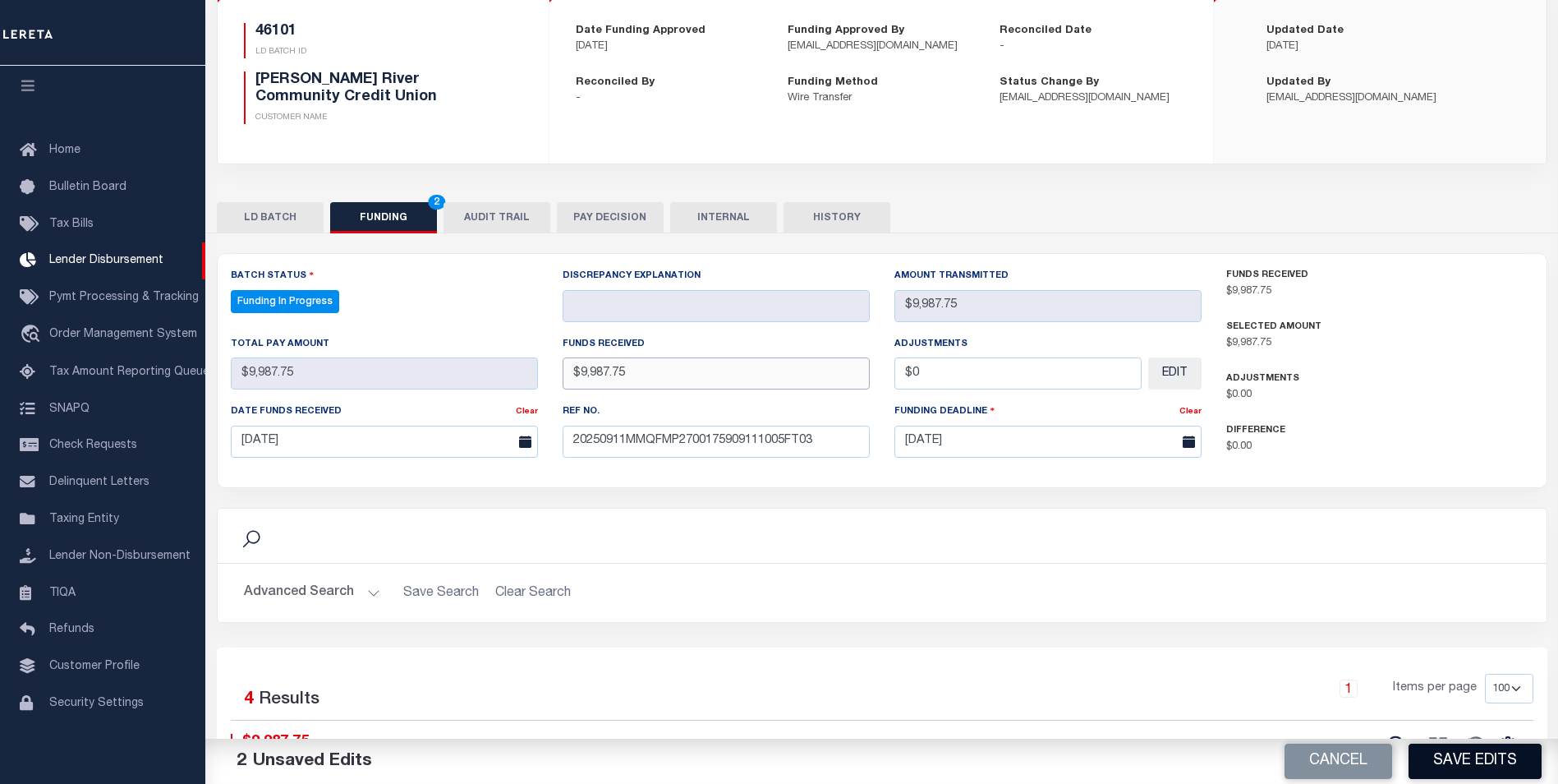
type input "$9,987.75"
click at [1484, 763] on button "Save Edits" at bounding box center [1475, 760] width 133 height 35
type input "$9,987.75"
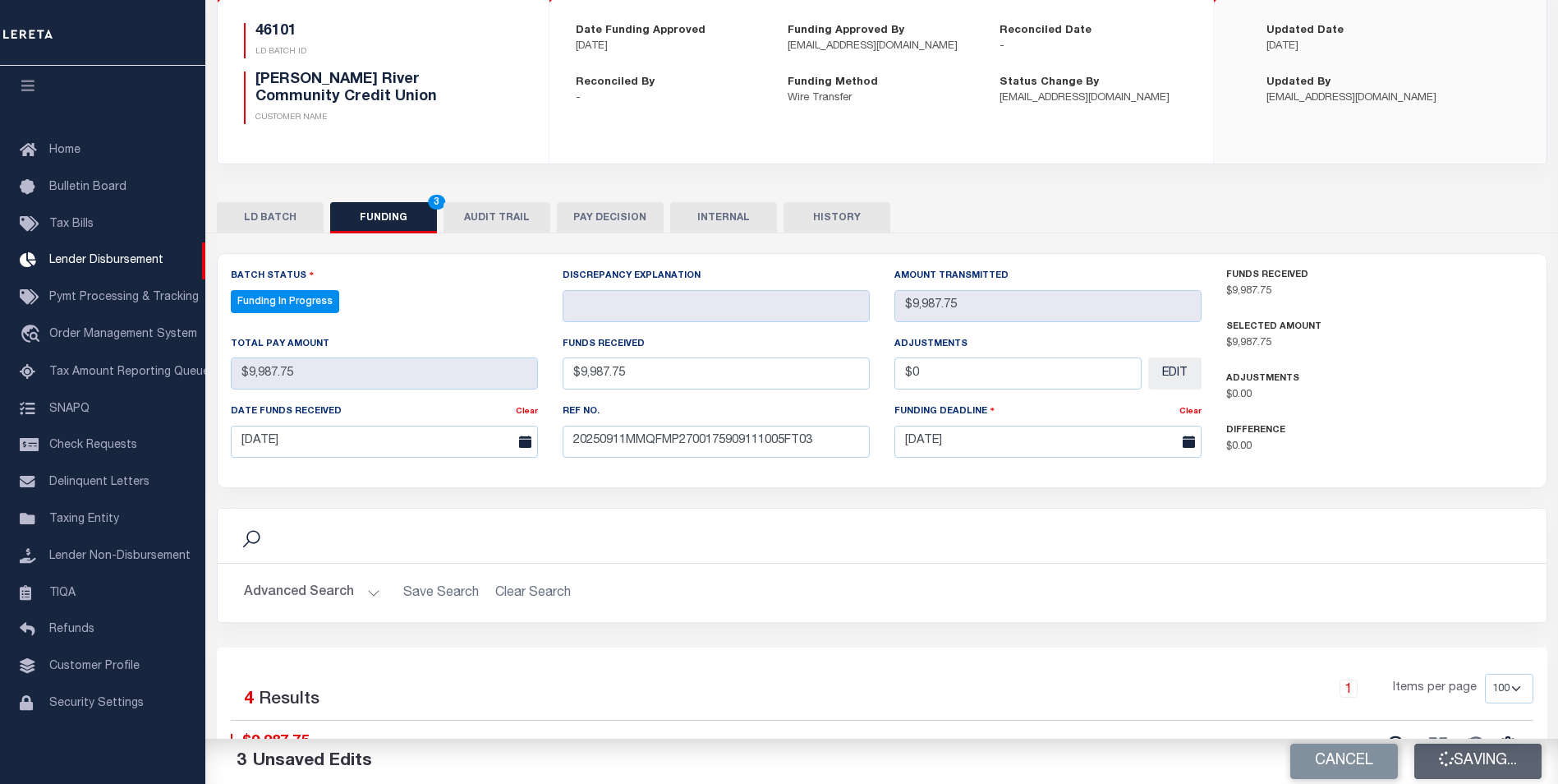
type input "$0"
select select "100"
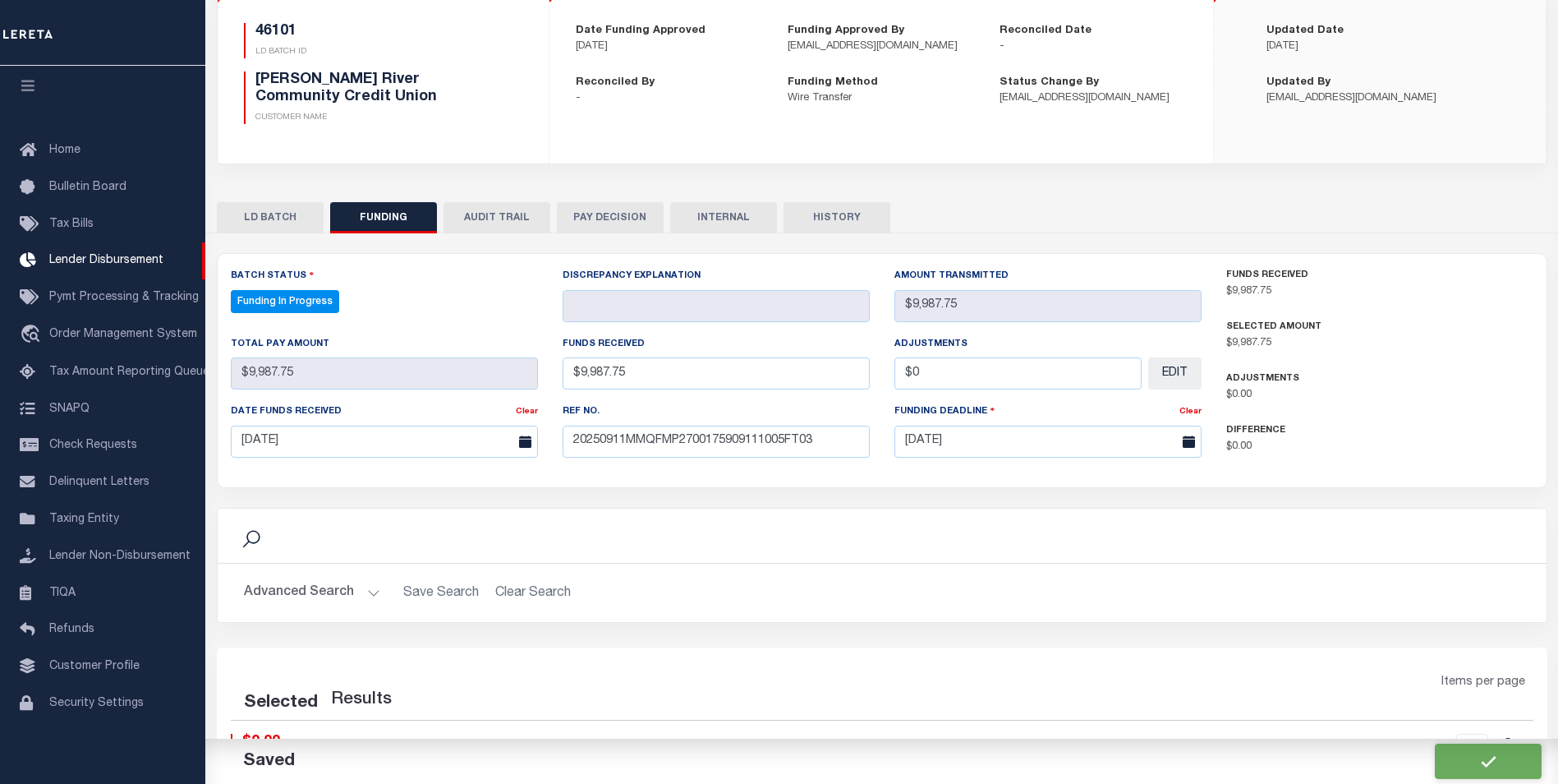
select select "100"
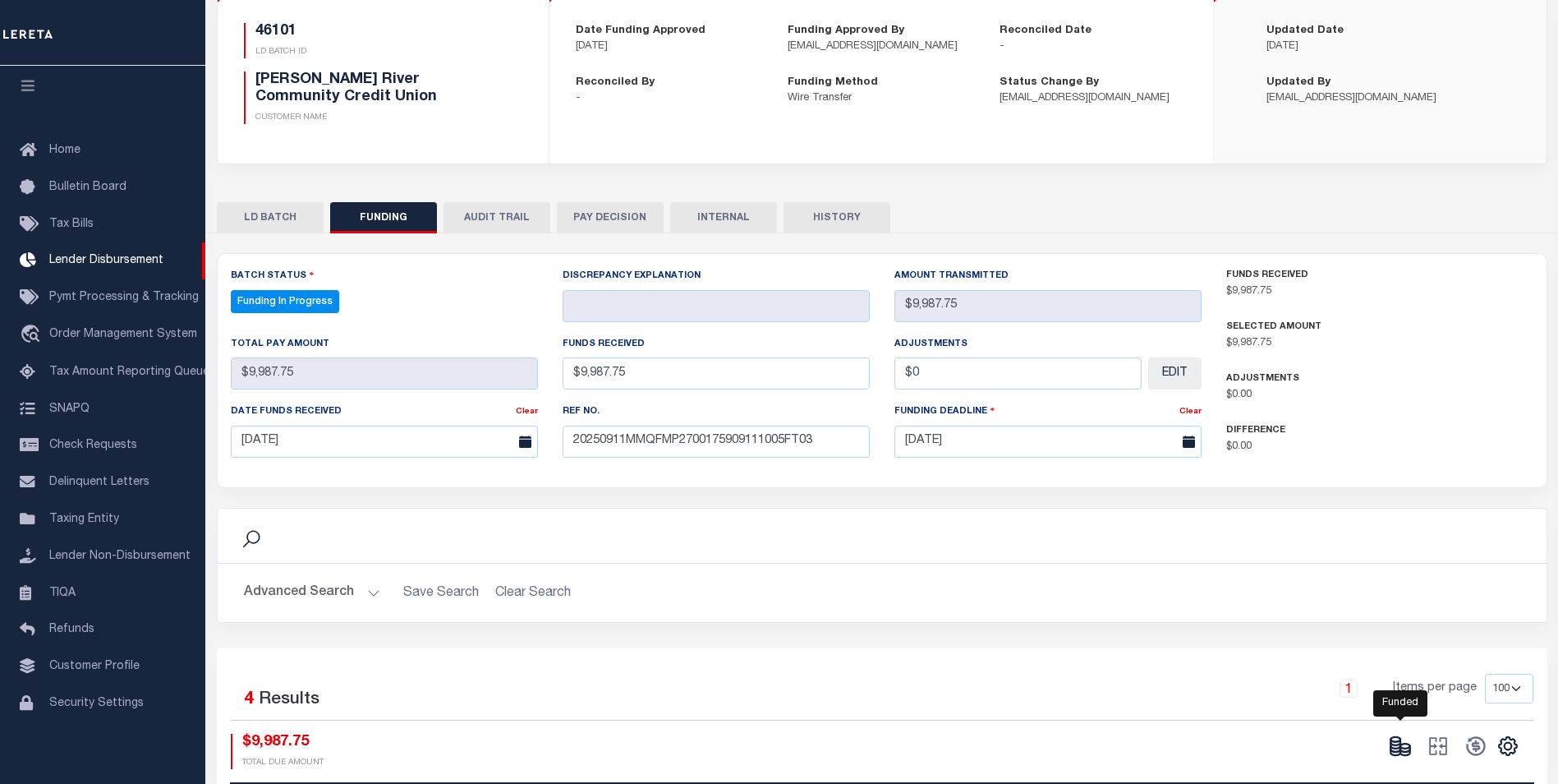
click at [1397, 745] on icon at bounding box center [1400, 745] width 23 height 23
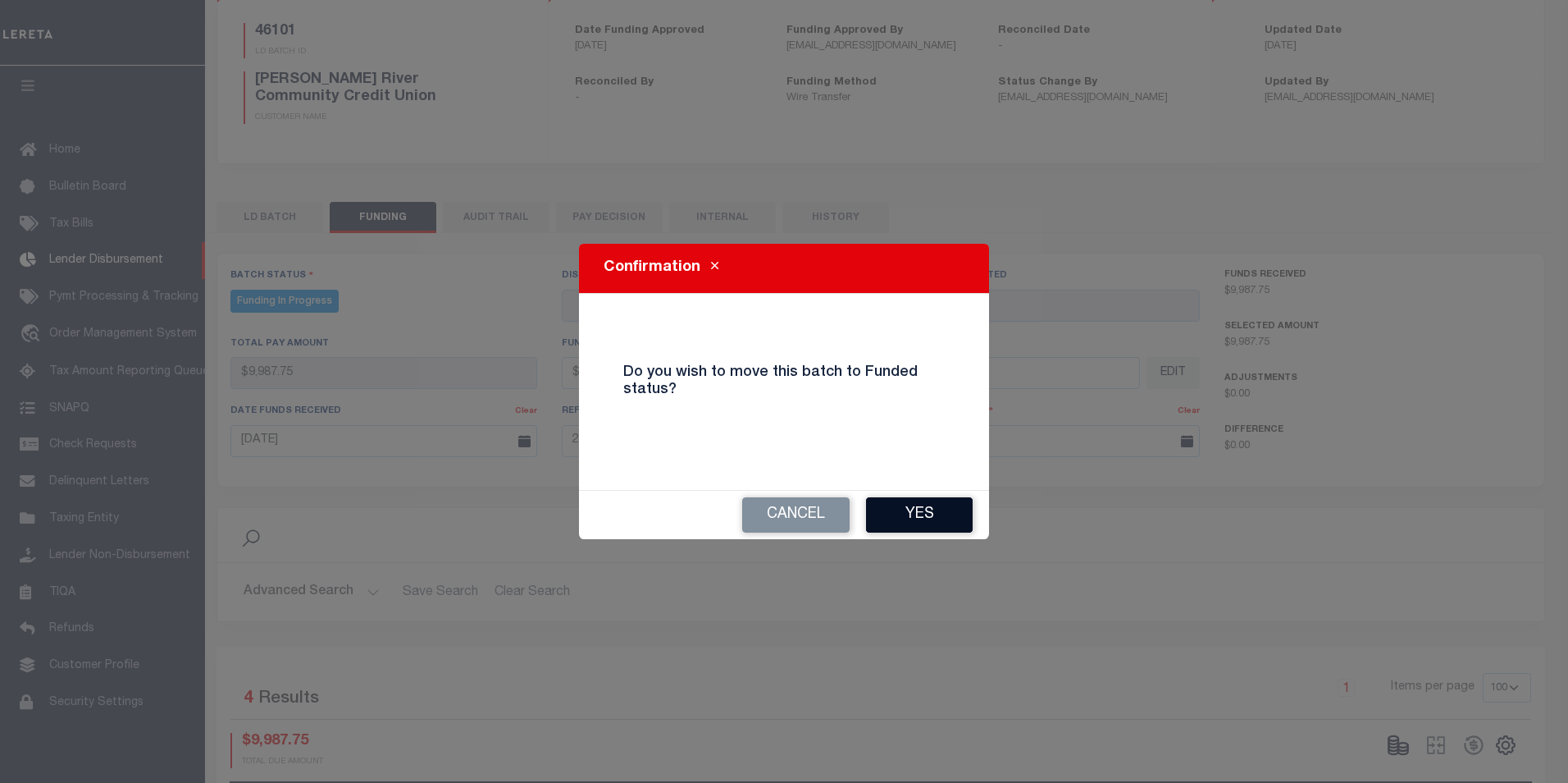
click at [942, 506] on button "Yes" at bounding box center [919, 515] width 107 height 35
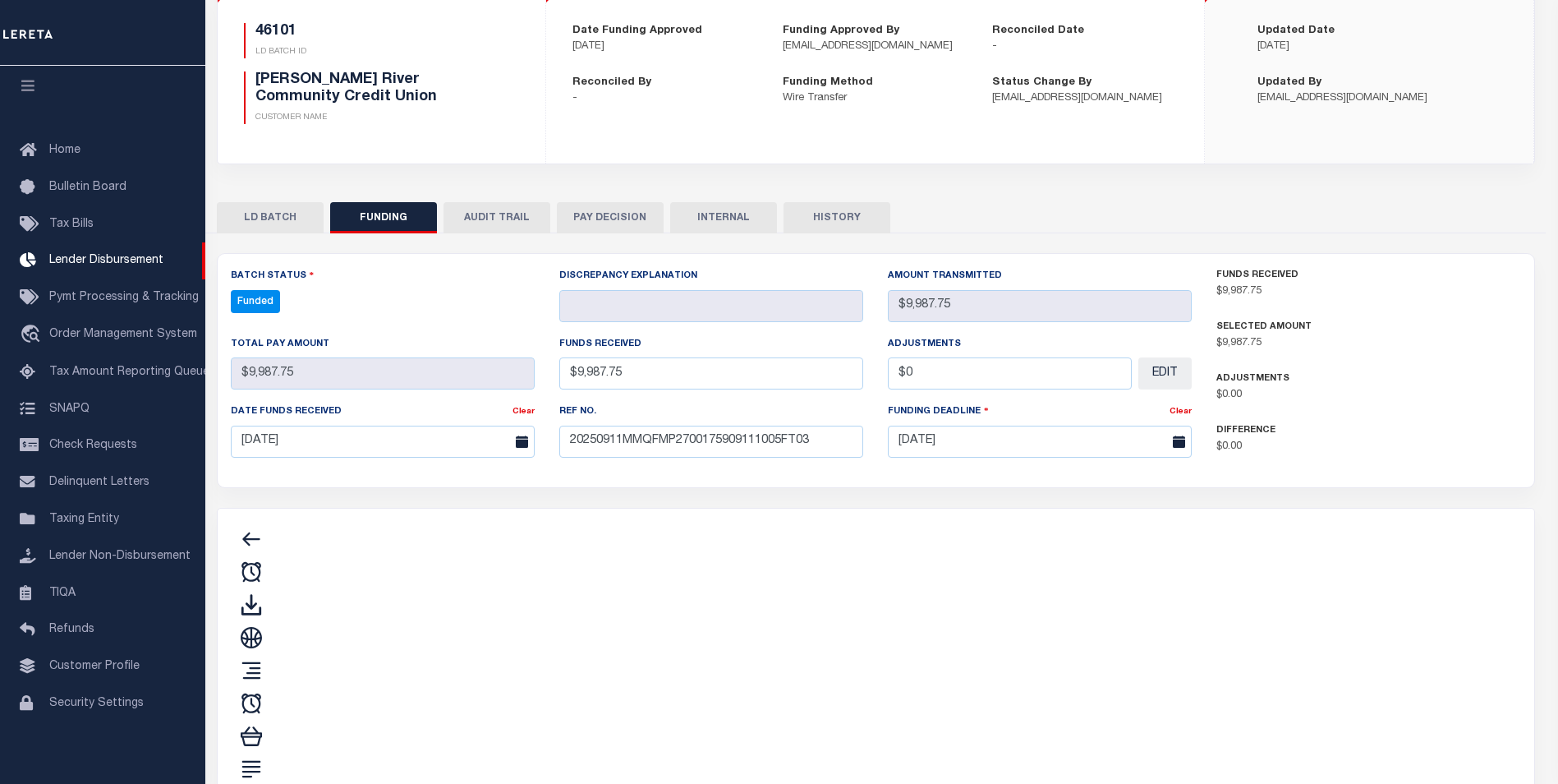
type input "$9,987.75"
type input "$0"
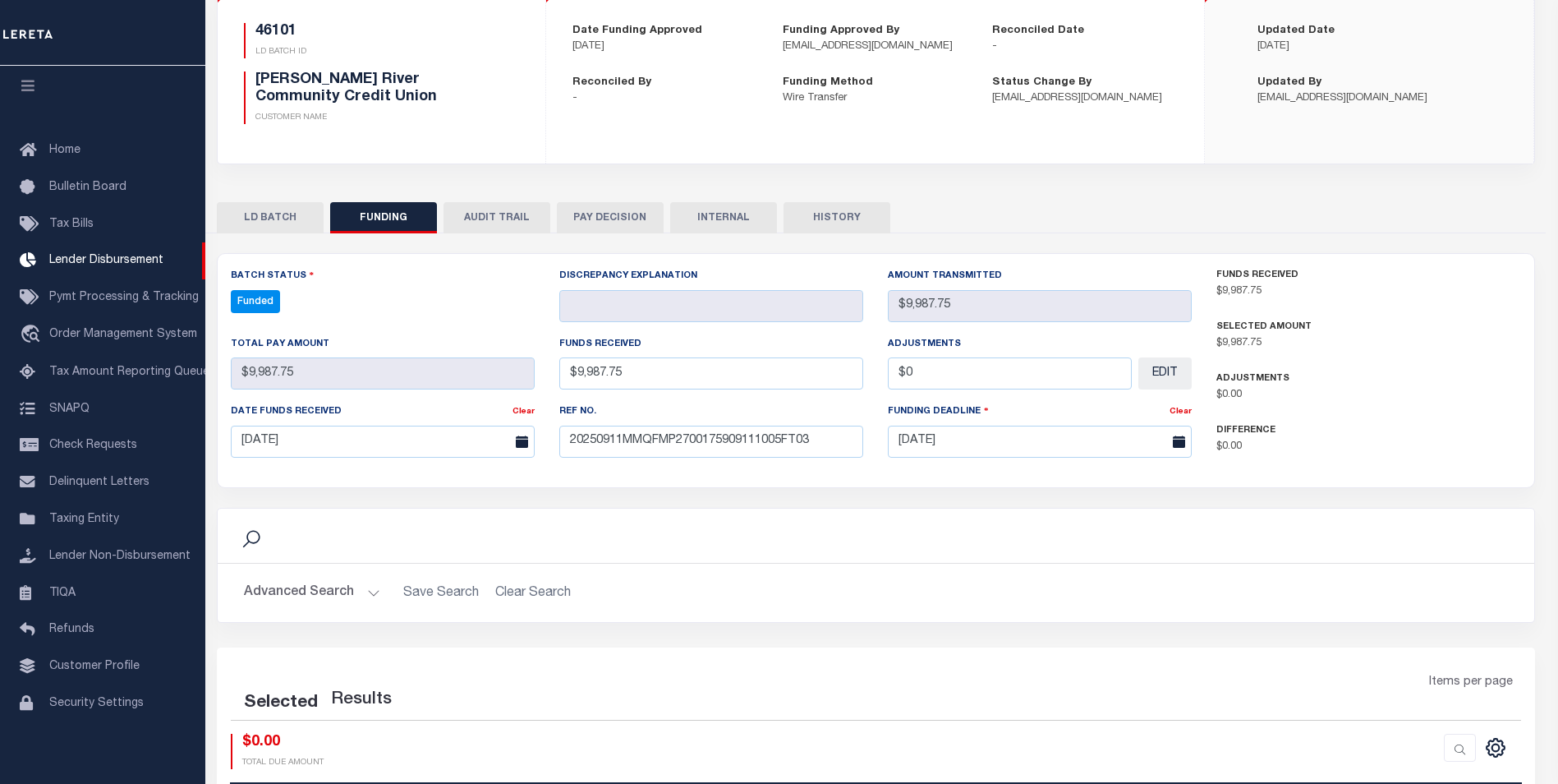
select select "100"
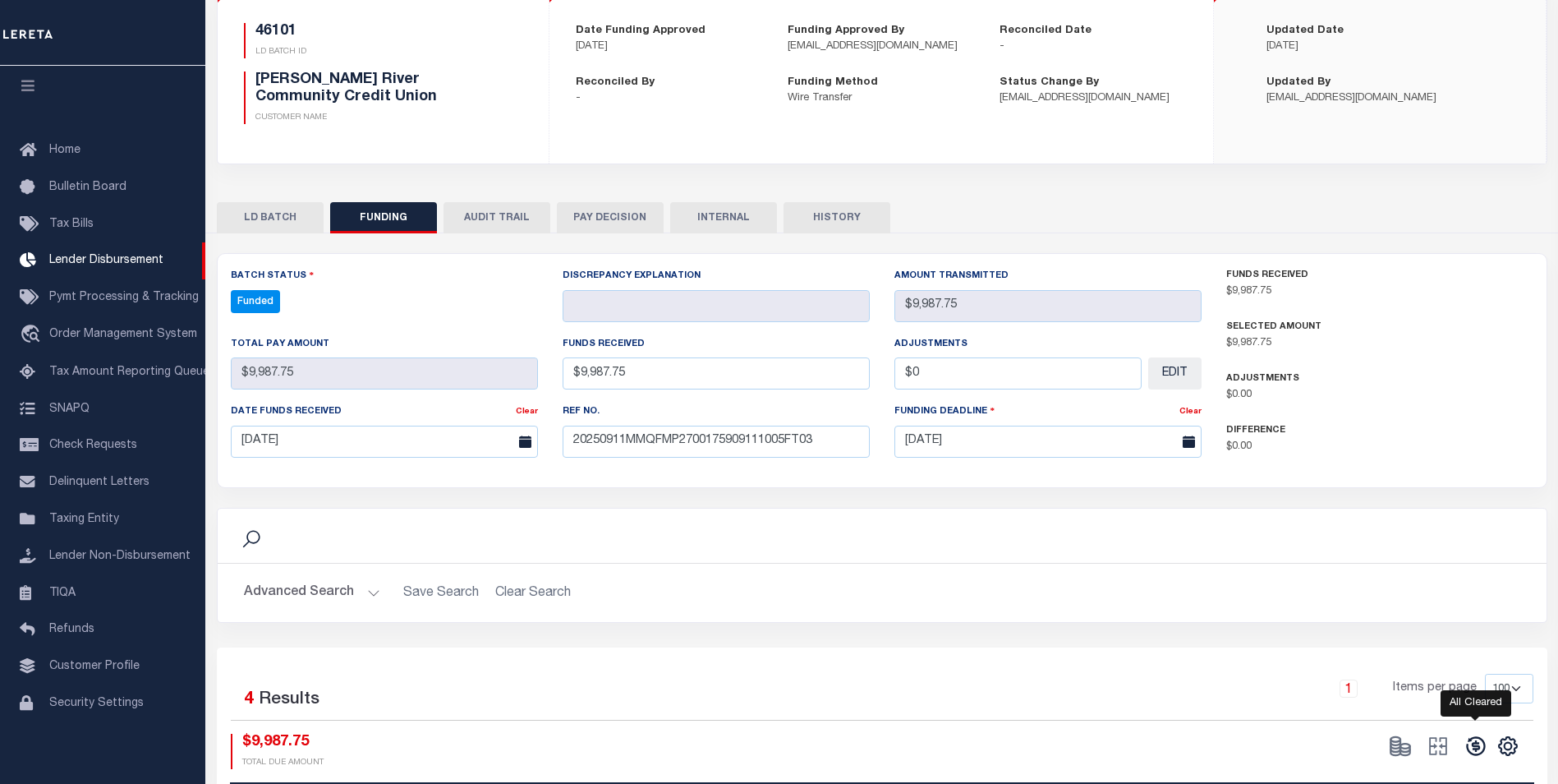
click at [1476, 750] on icon at bounding box center [1476, 745] width 19 height 19
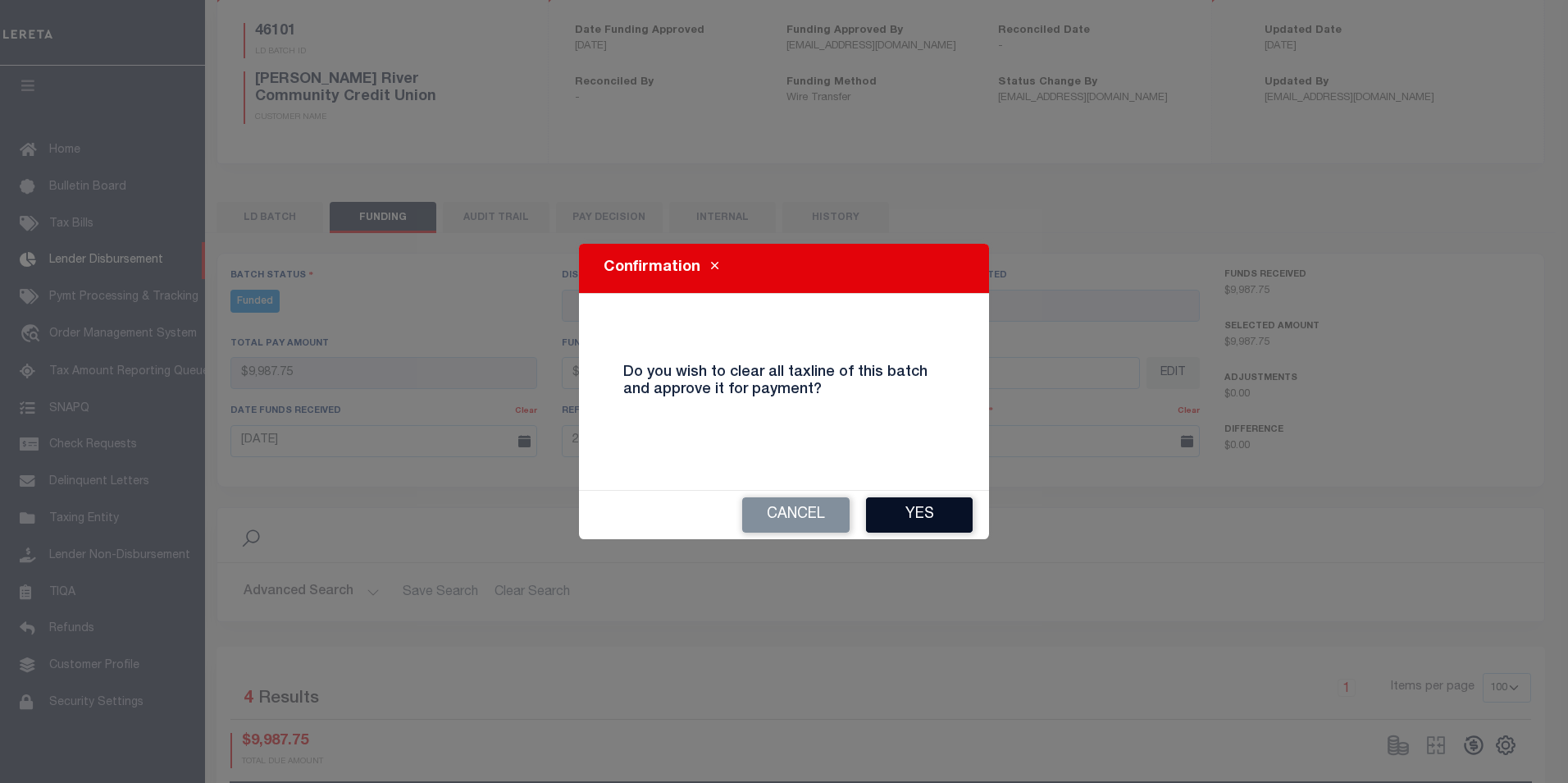
click at [902, 532] on button "Yes" at bounding box center [919, 515] width 107 height 35
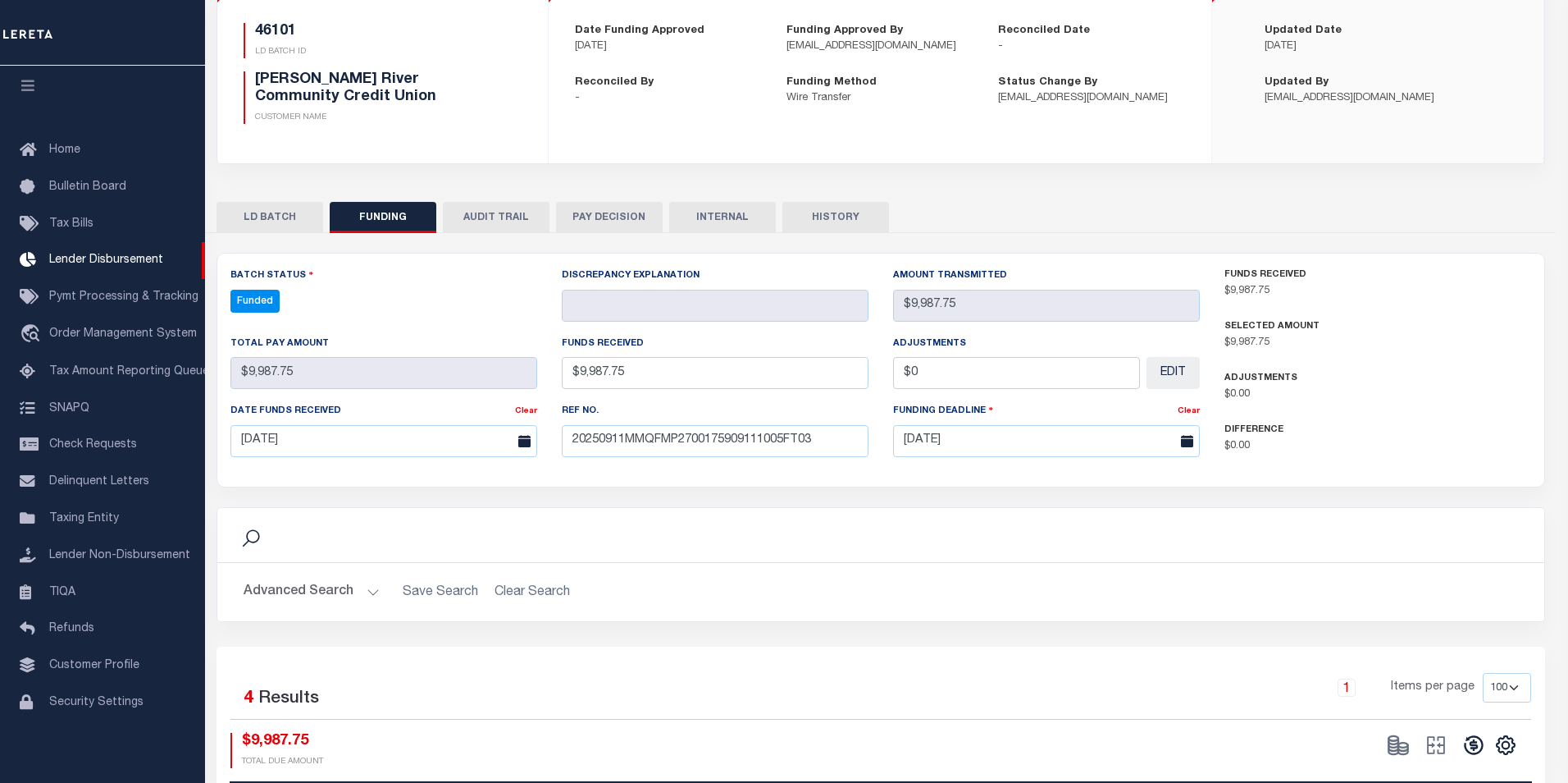
type input "$9,987.75"
type input "$0"
select select "100"
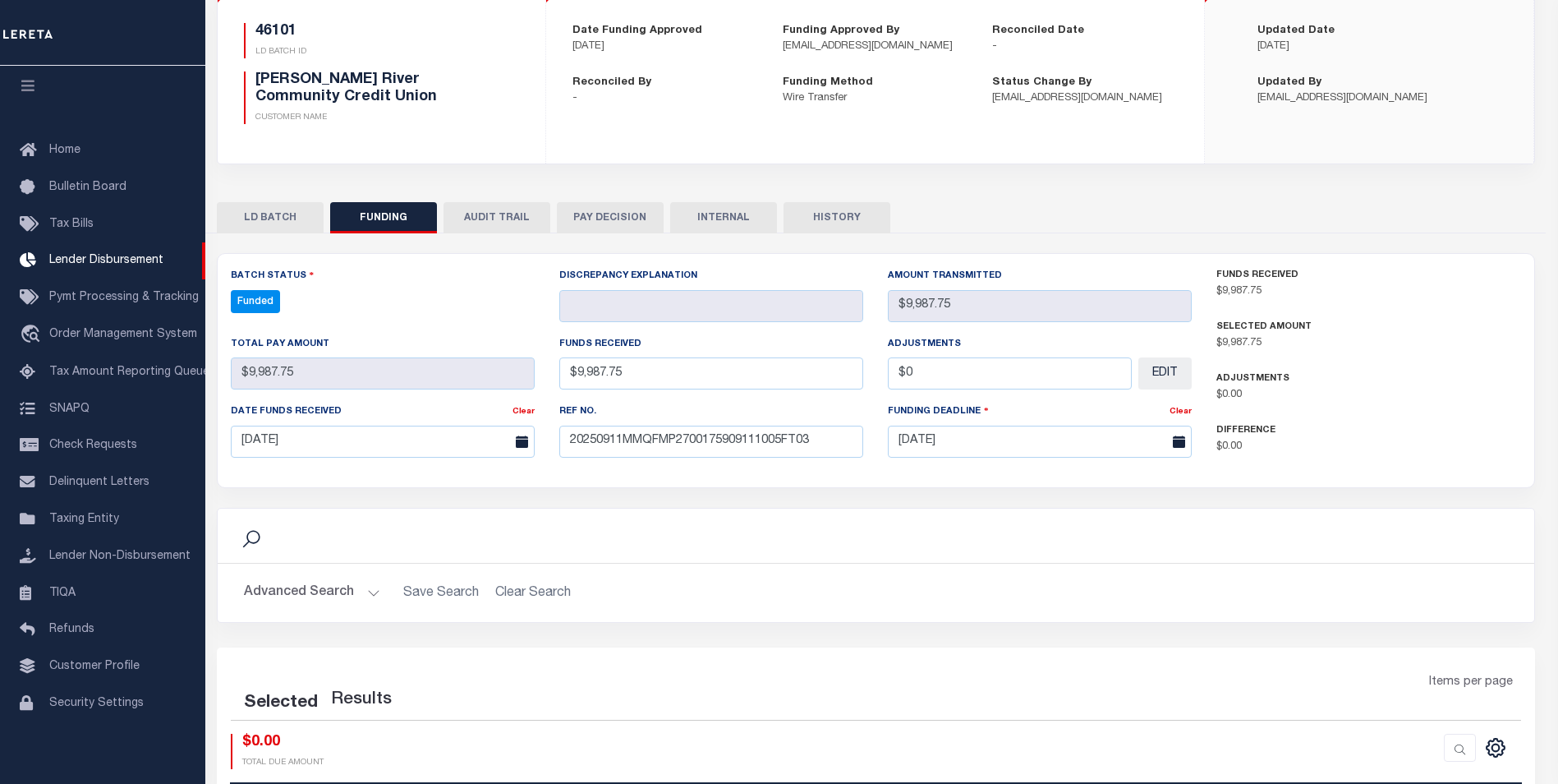
select select "100"
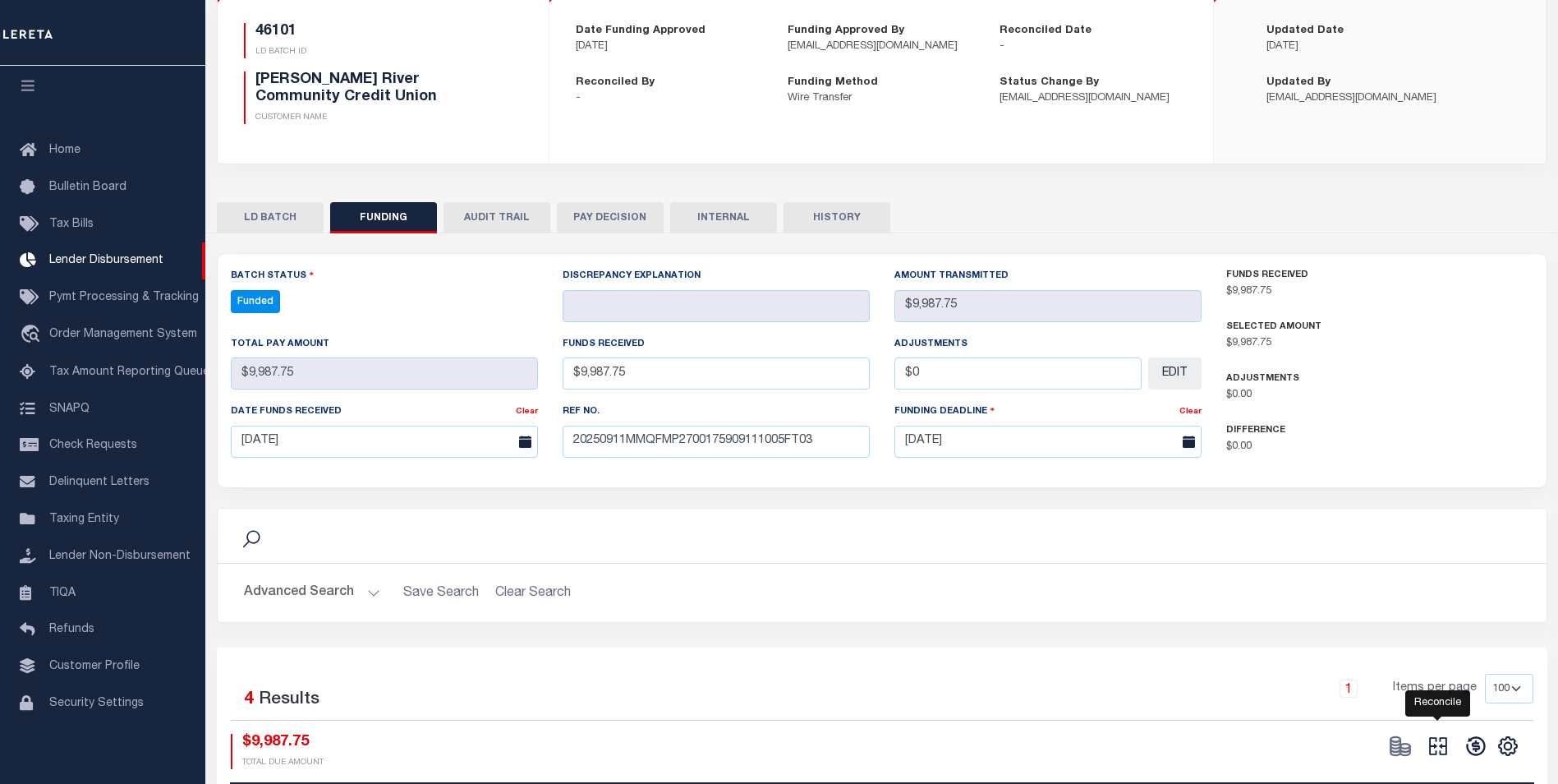
click at [1449, 752] on icon at bounding box center [1438, 745] width 23 height 23
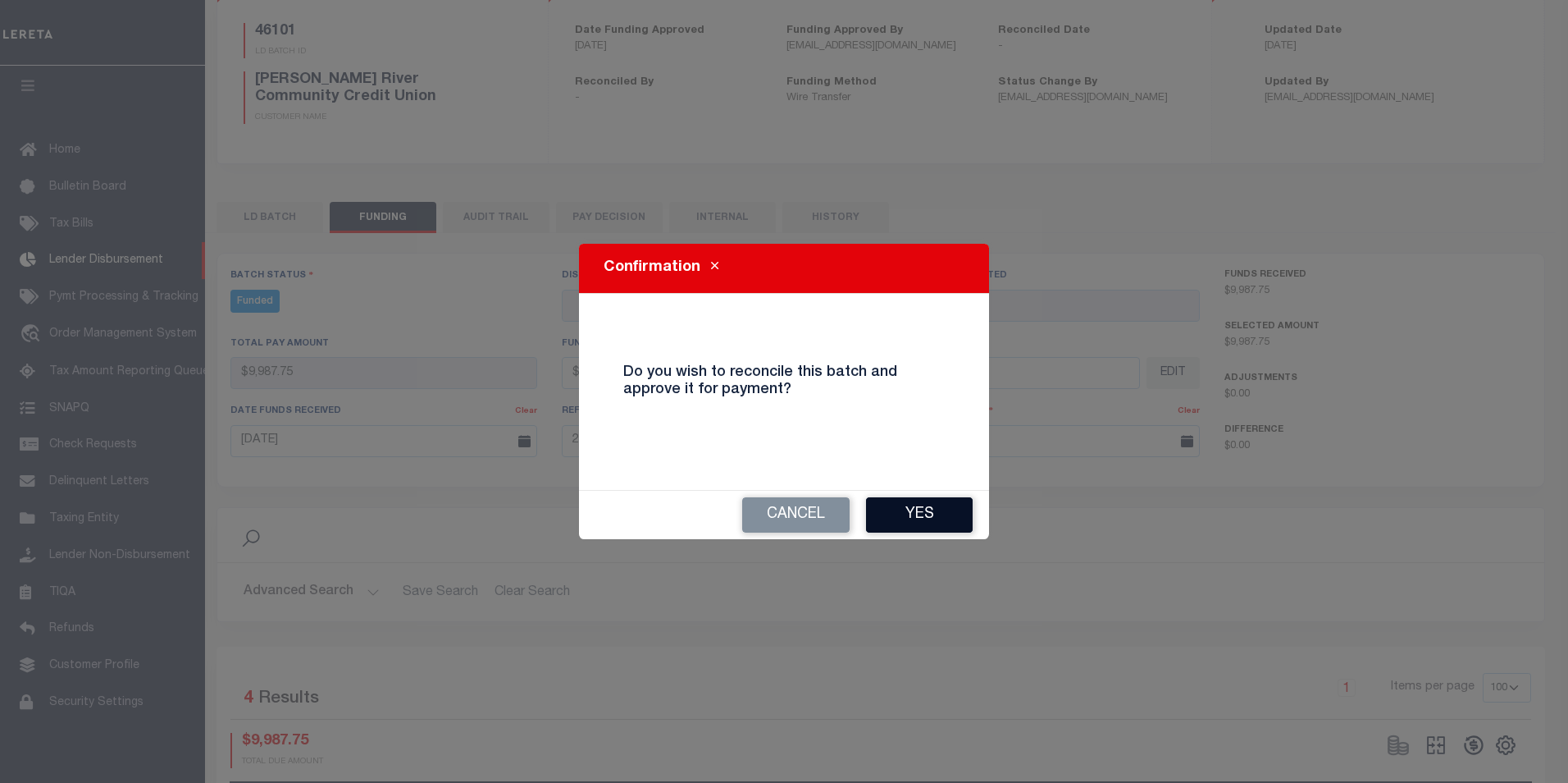
click at [900, 513] on button "Yes" at bounding box center [919, 515] width 107 height 35
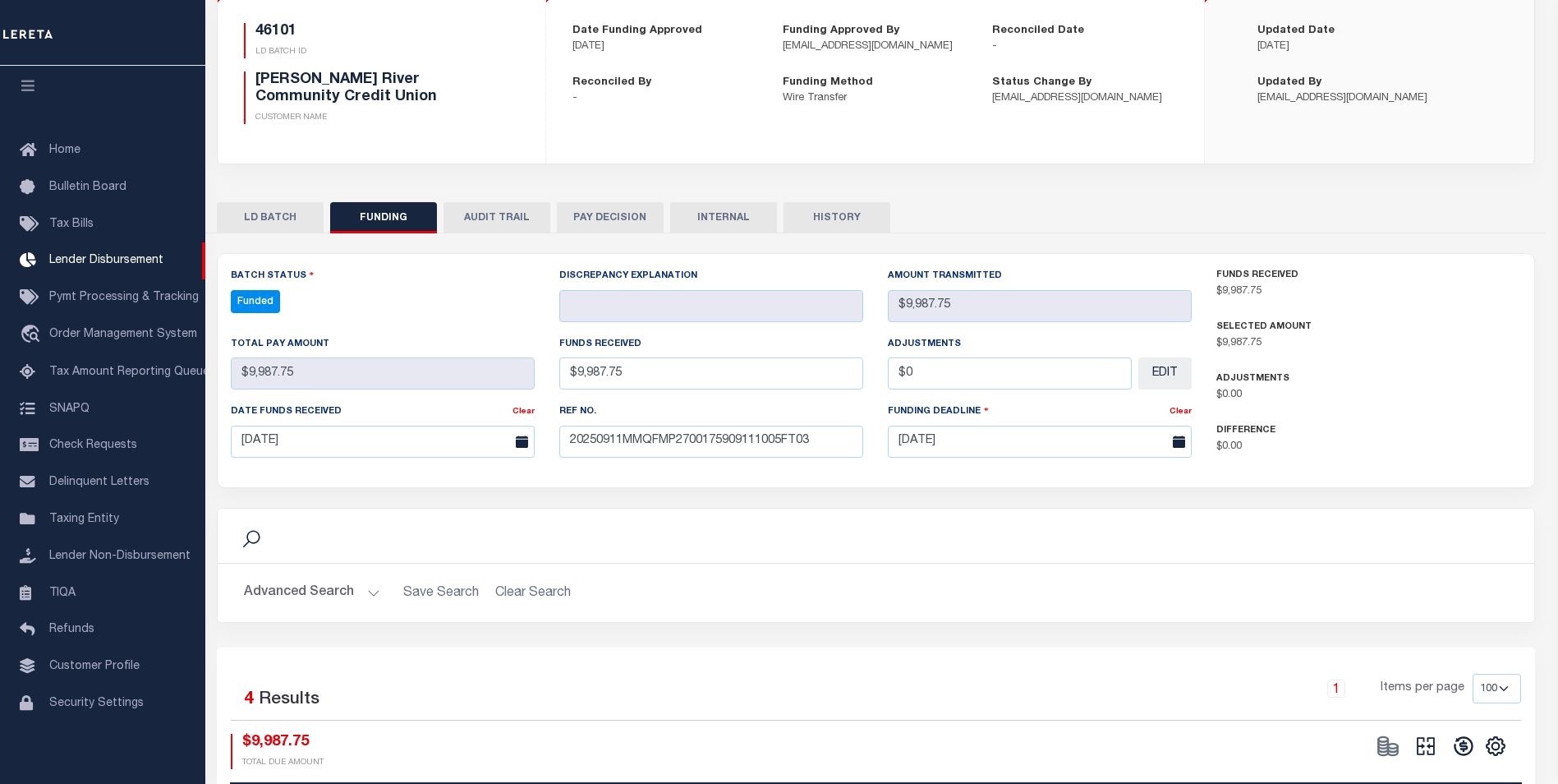
type input "$9,987.75"
type input "$0"
select select "100"
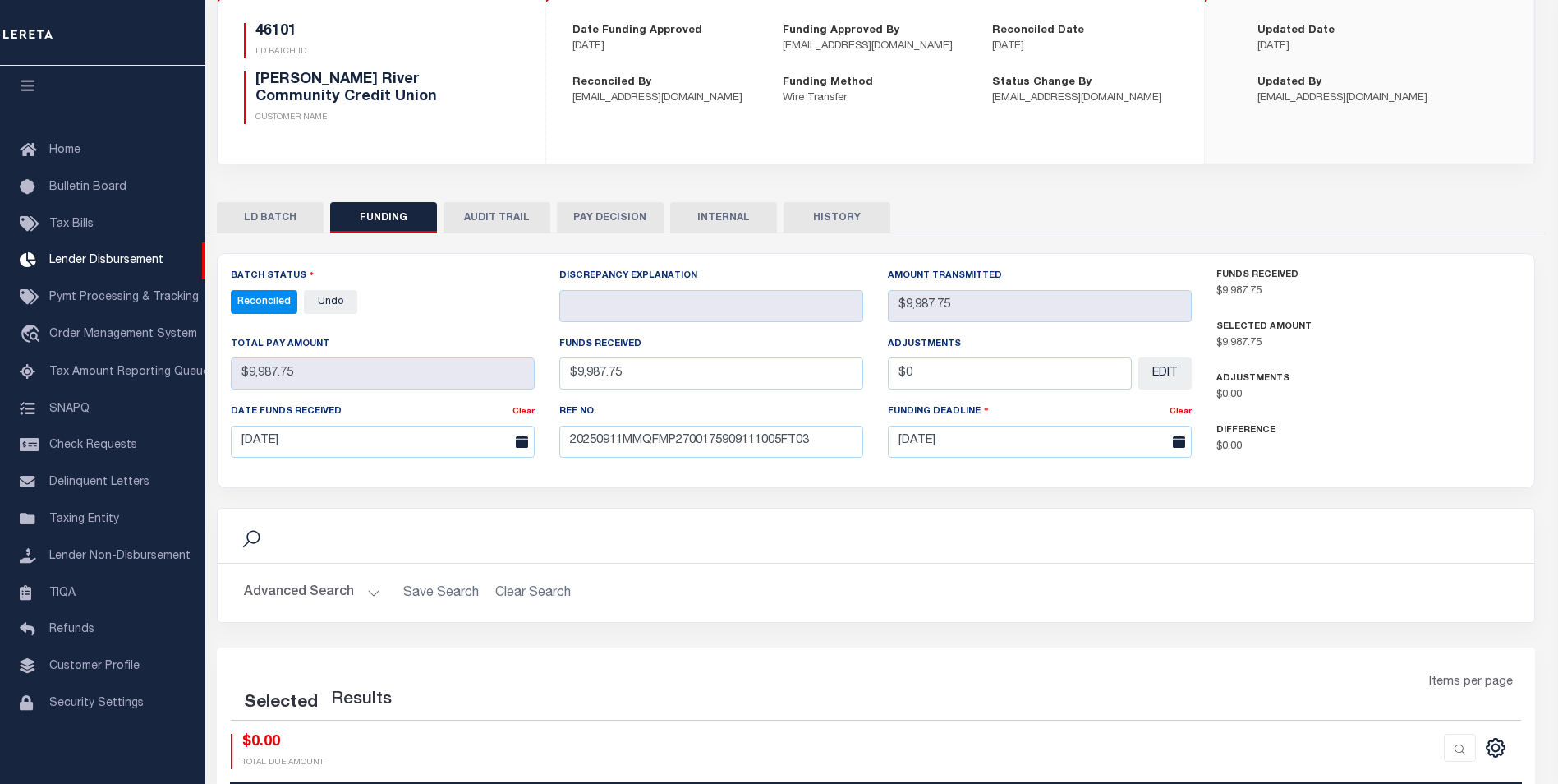
select select "100"
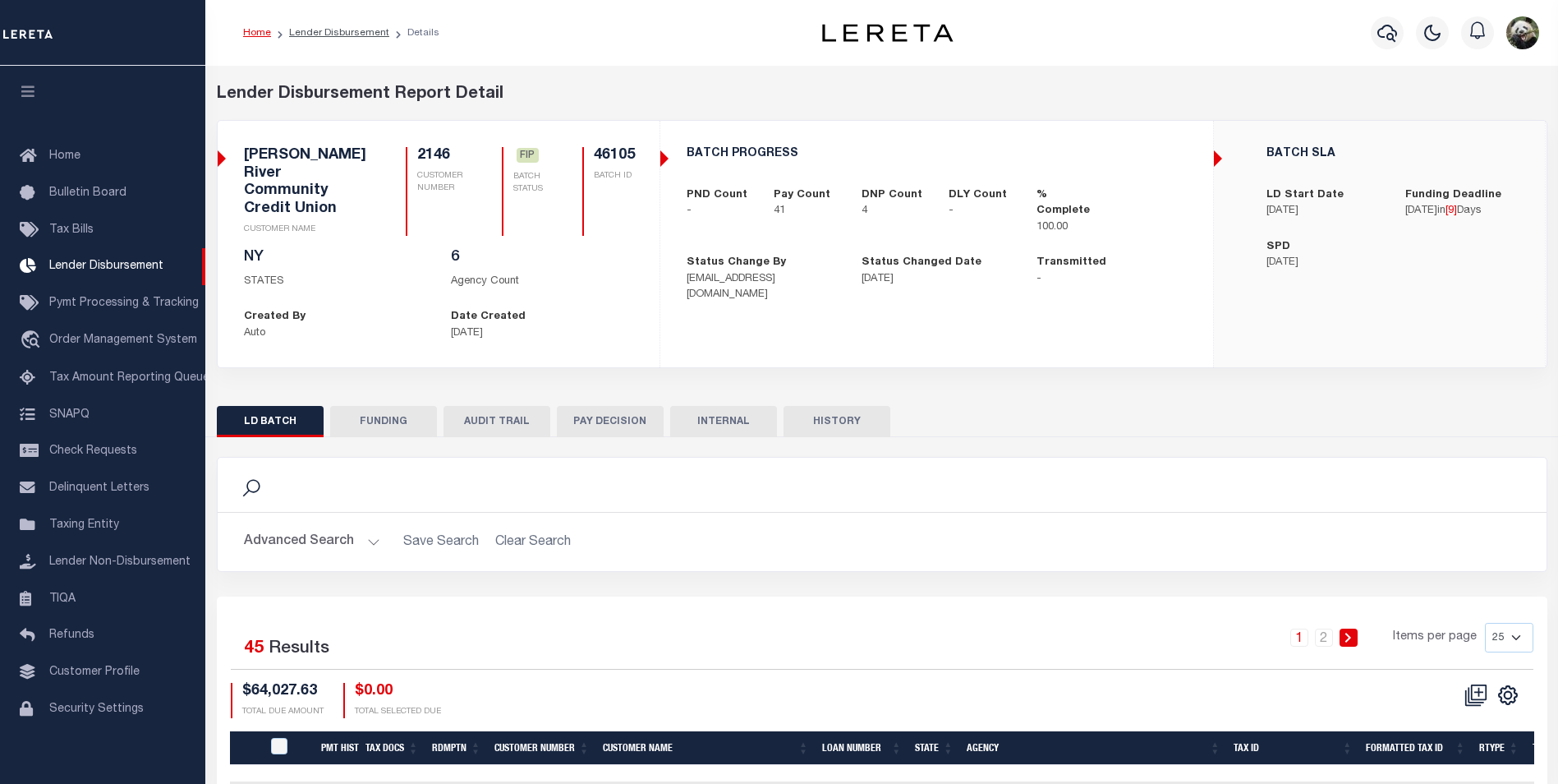
scroll to position [16, 0]
click at [389, 406] on button "FUNDING" at bounding box center [384, 421] width 107 height 31
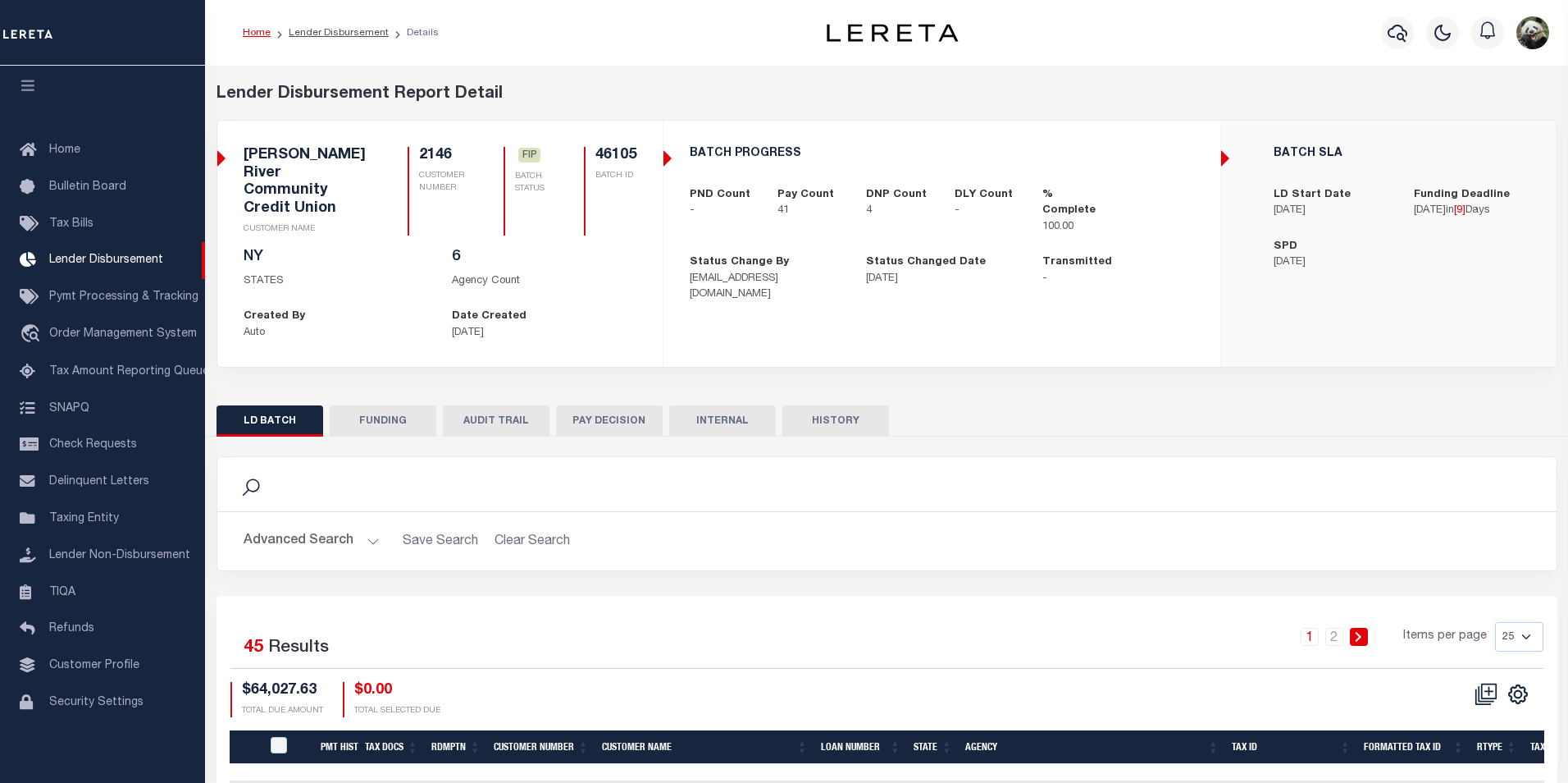
type input "$60,880.27"
type input "$0"
type input "09/22/2025"
select select "100"
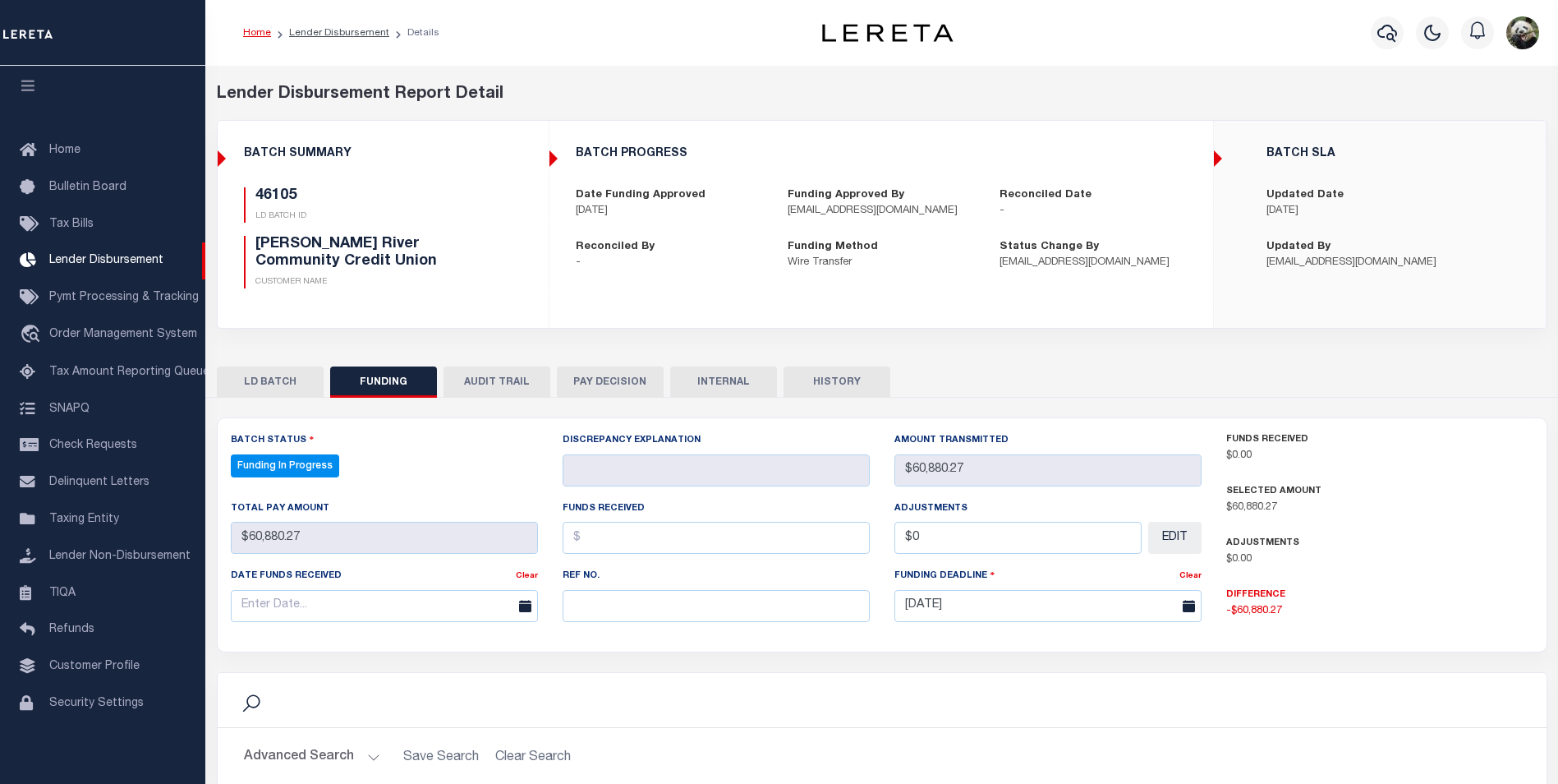
select select "100"
click at [640, 594] on input "text" at bounding box center [716, 605] width 307 height 32
paste input "20250911MMQFMP2700176409111006FT03"
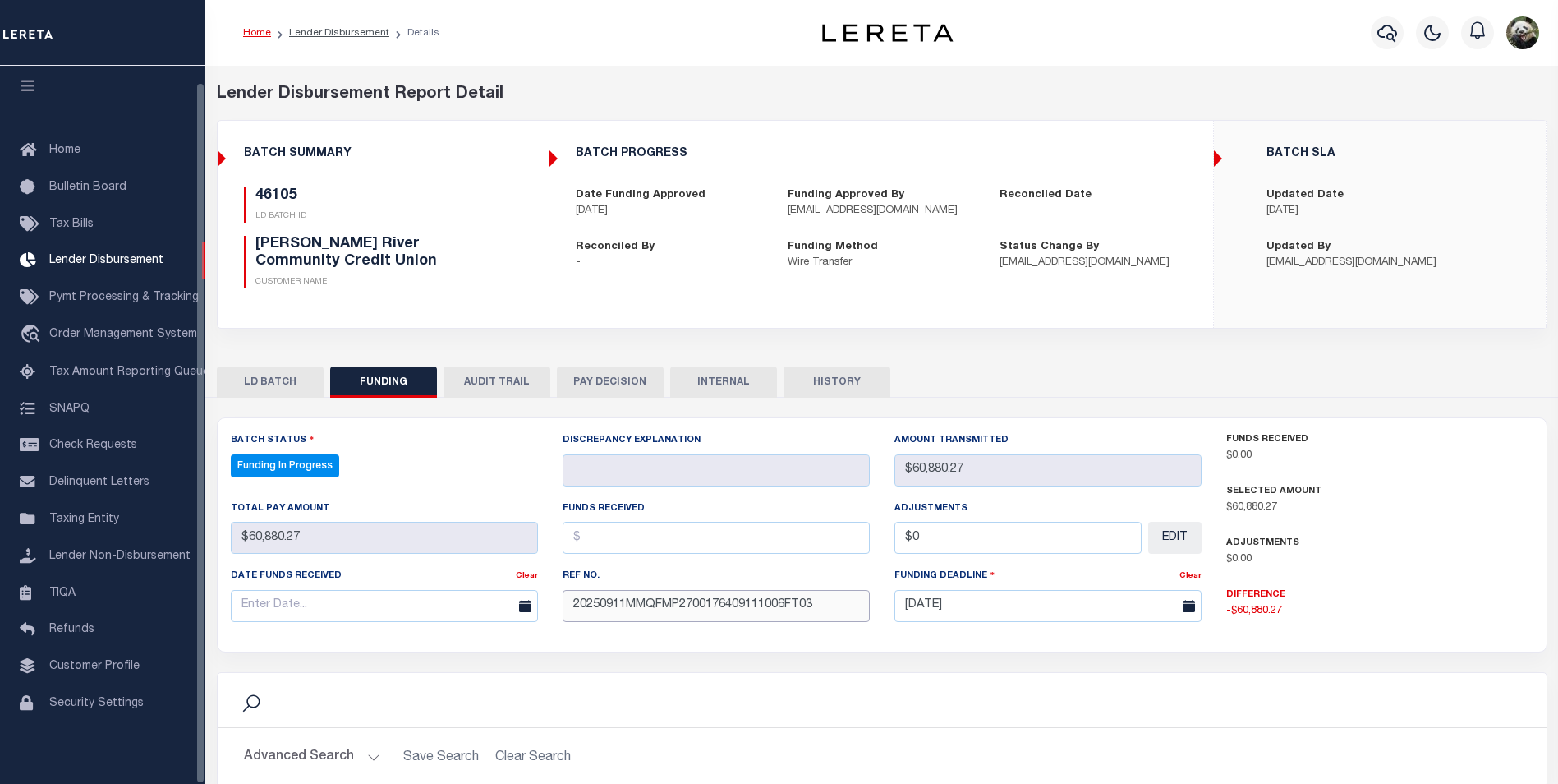
type input "20250911MMQFMP2700176409111006FT03"
click at [271, 593] on input "text" at bounding box center [384, 605] width 307 height 32
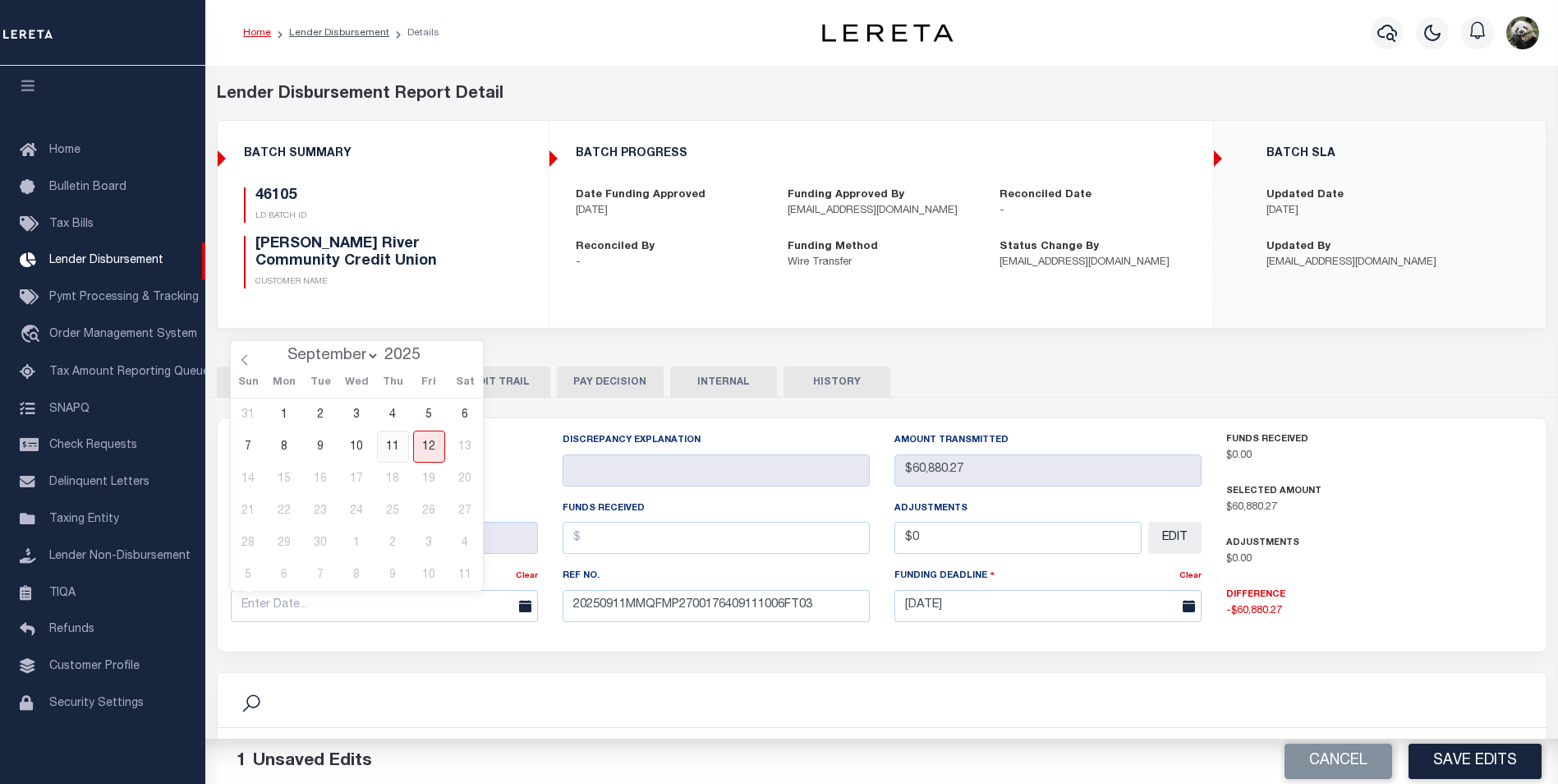
click at [397, 451] on span "11" at bounding box center [392, 446] width 32 height 32
type input "[DATE]"
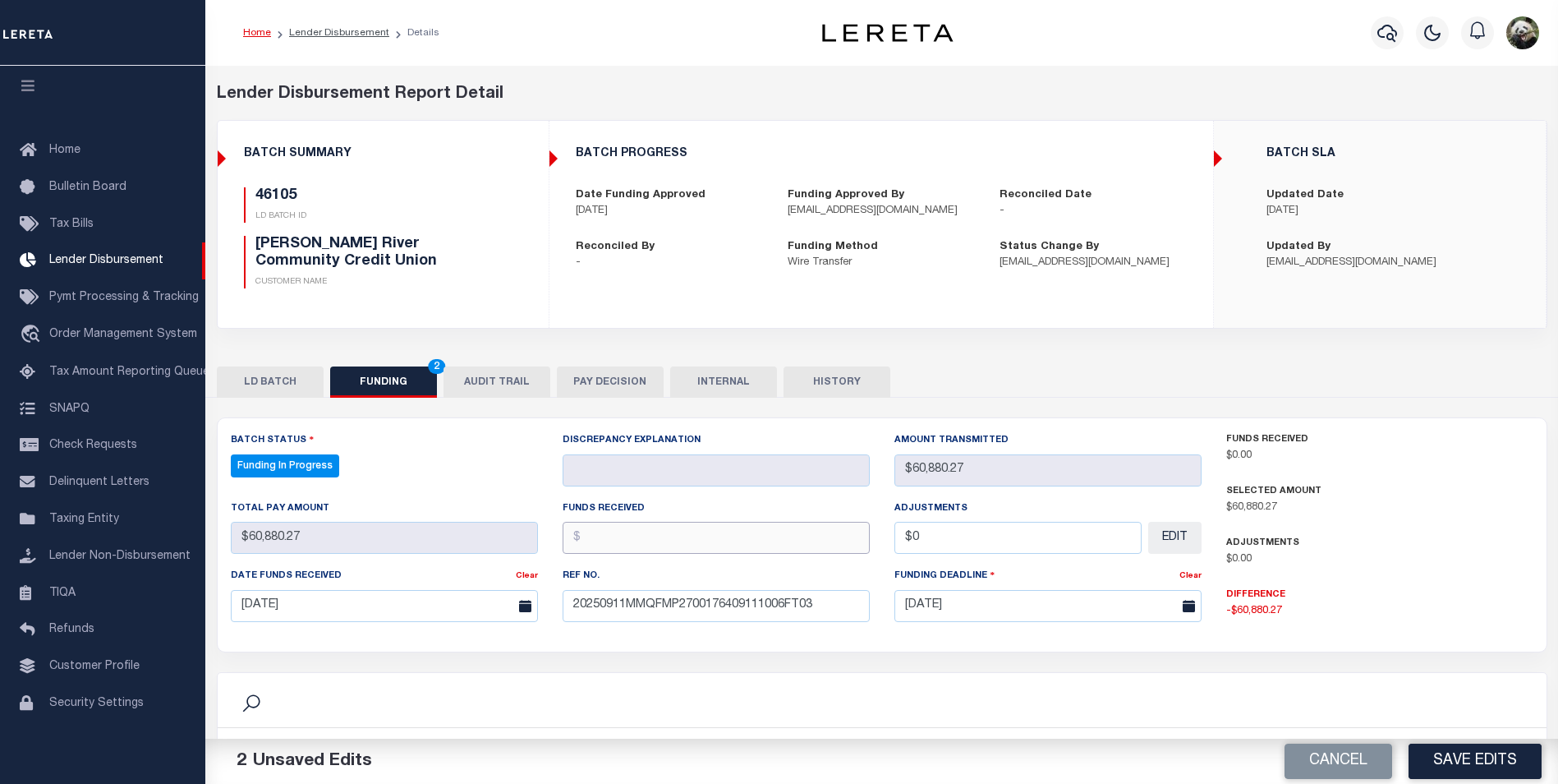
click at [686, 526] on input "text" at bounding box center [716, 537] width 307 height 32
type input "$60,880.27"
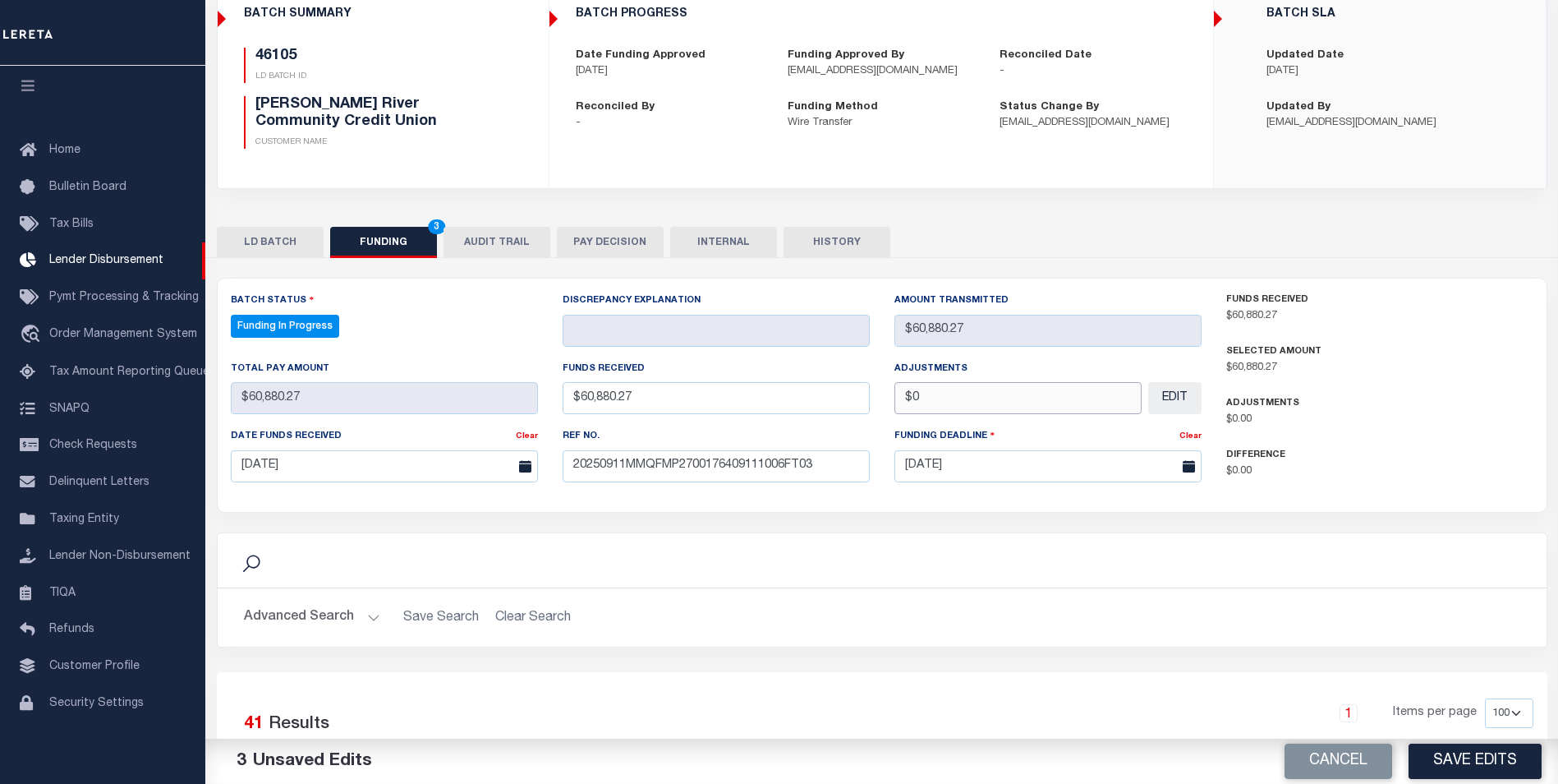
scroll to position [164, 0]
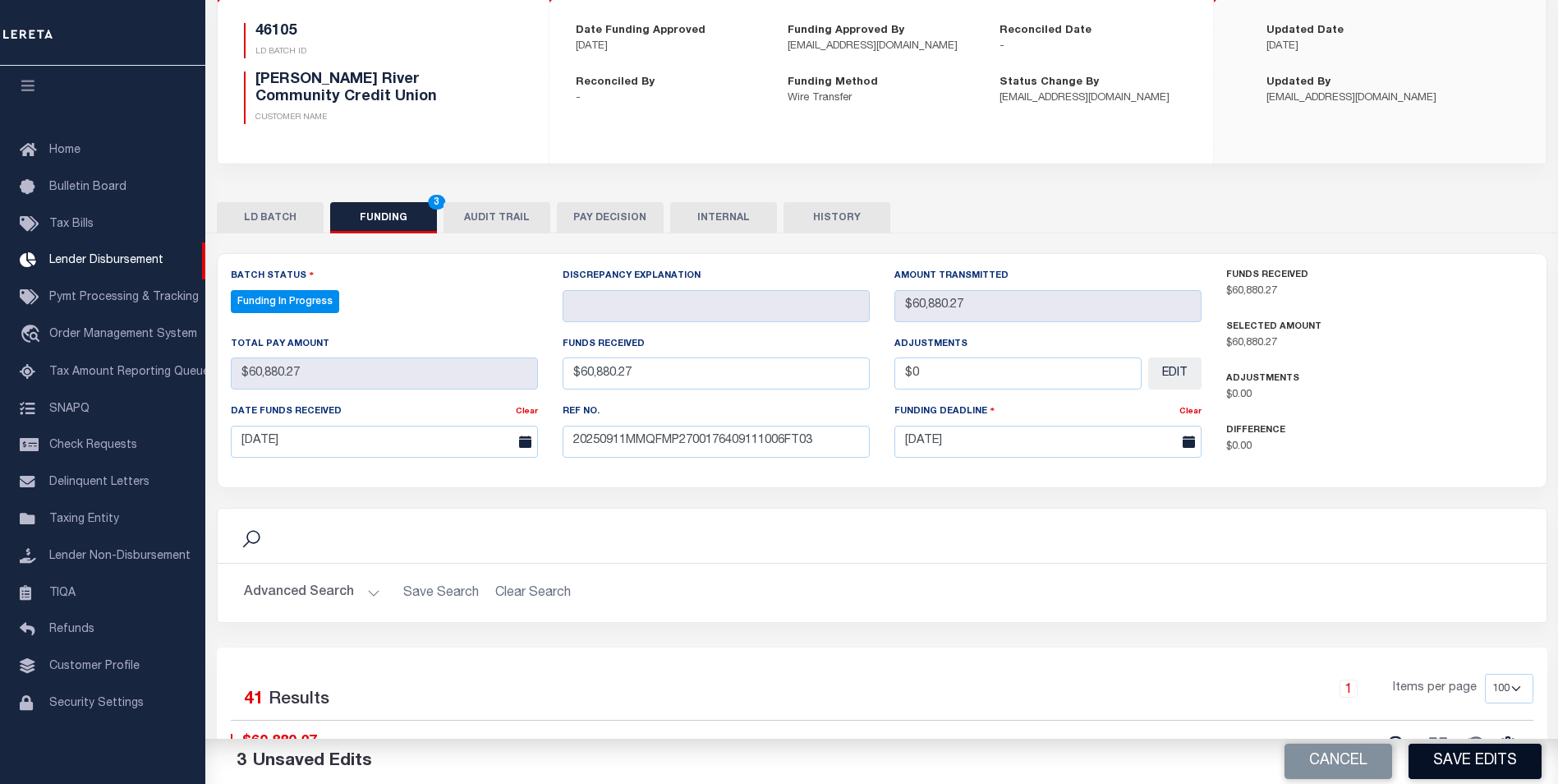
type input "$0.00"
click at [1466, 755] on button "Save Edits" at bounding box center [1475, 760] width 133 height 35
type input "$60,880.27"
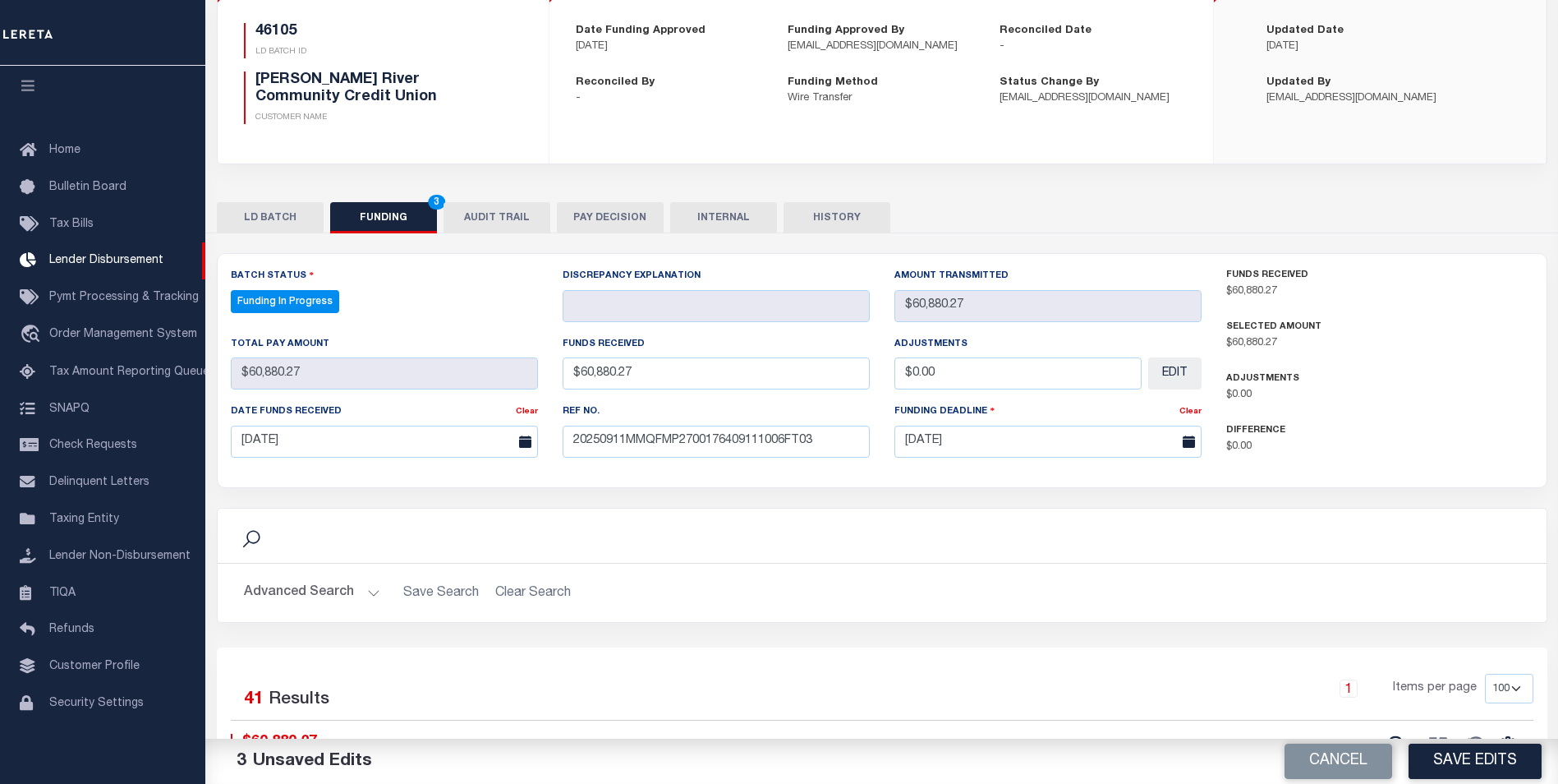
type input "$0"
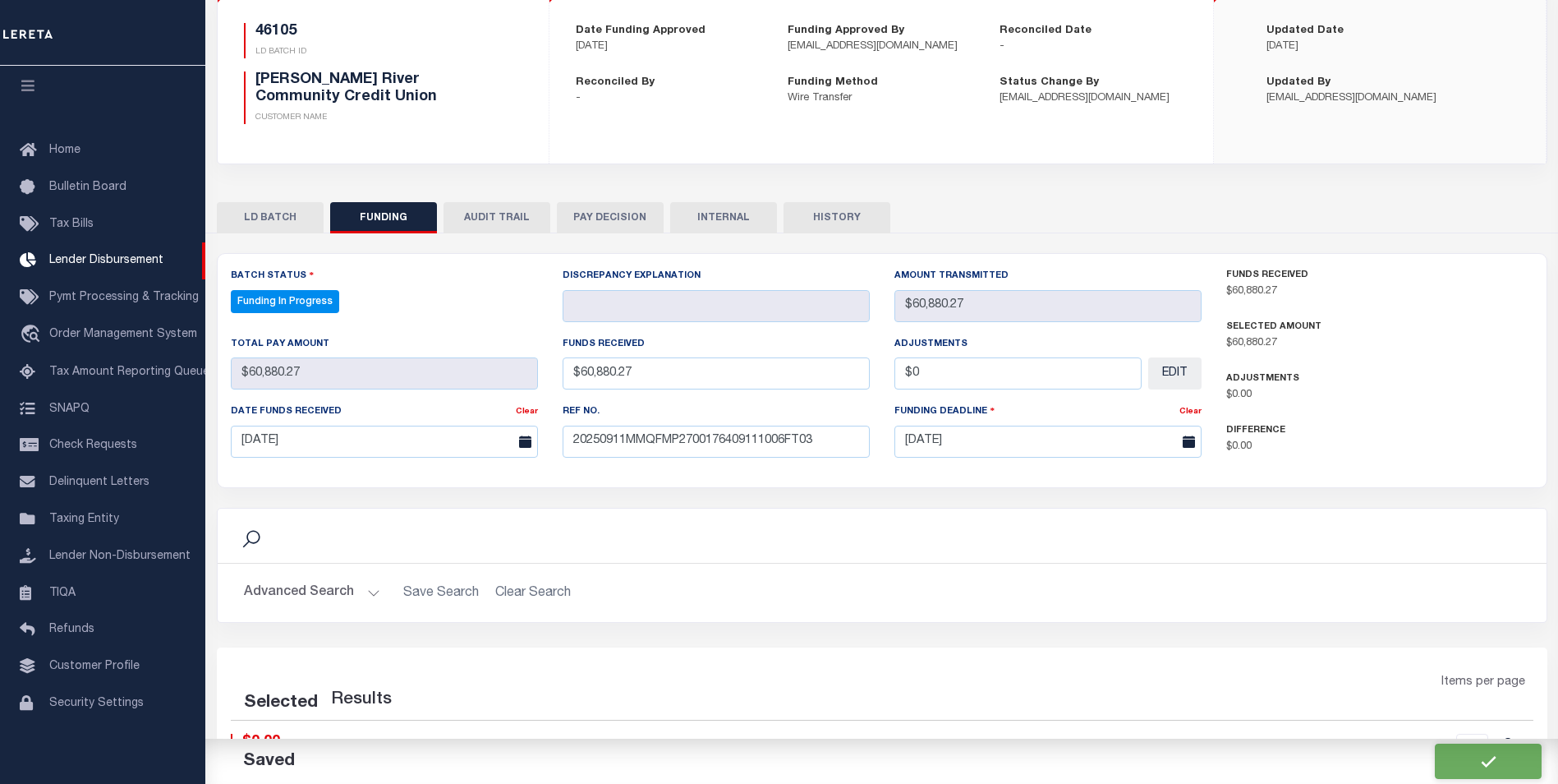
select select "100"
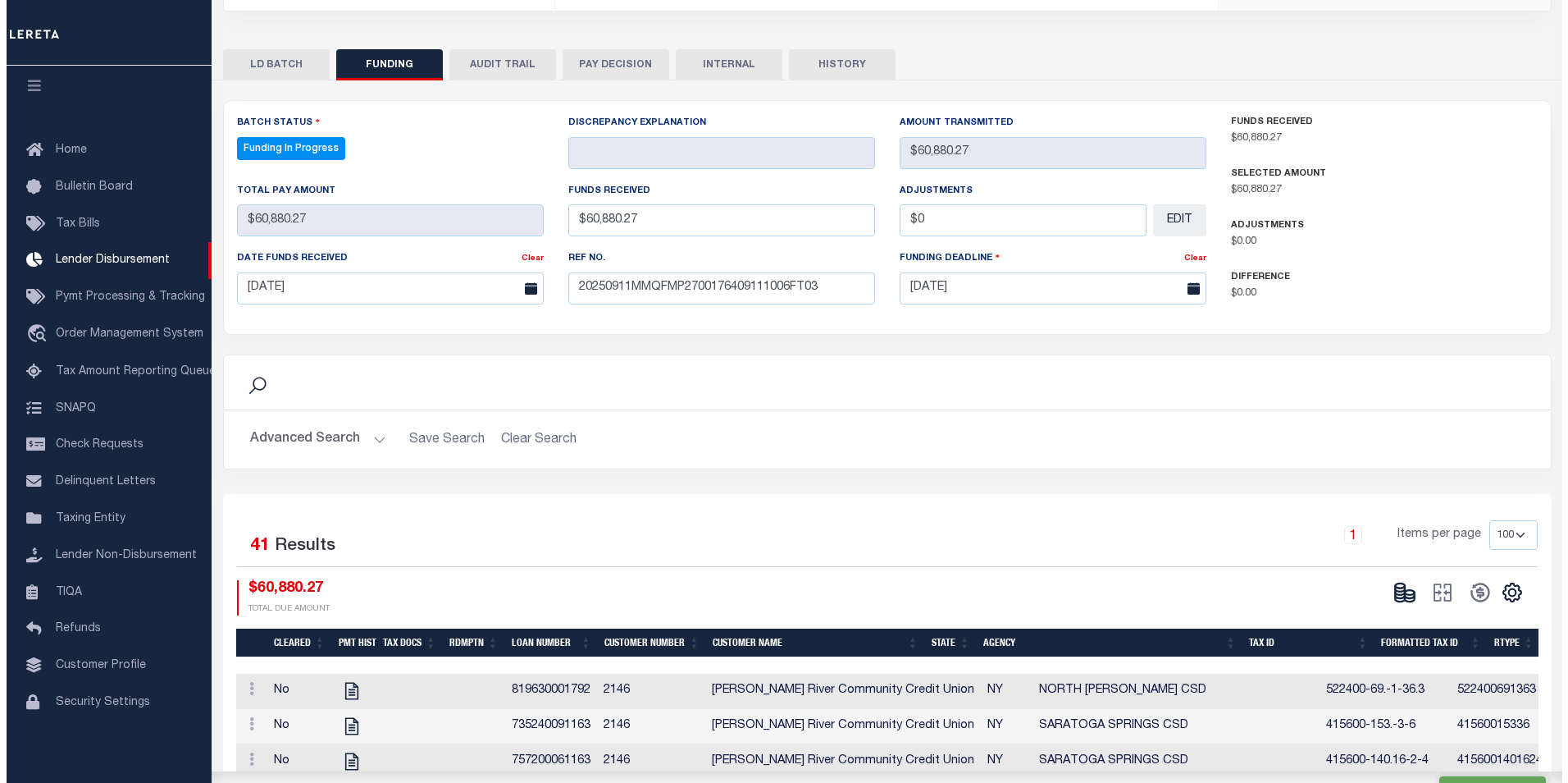
scroll to position [328, 0]
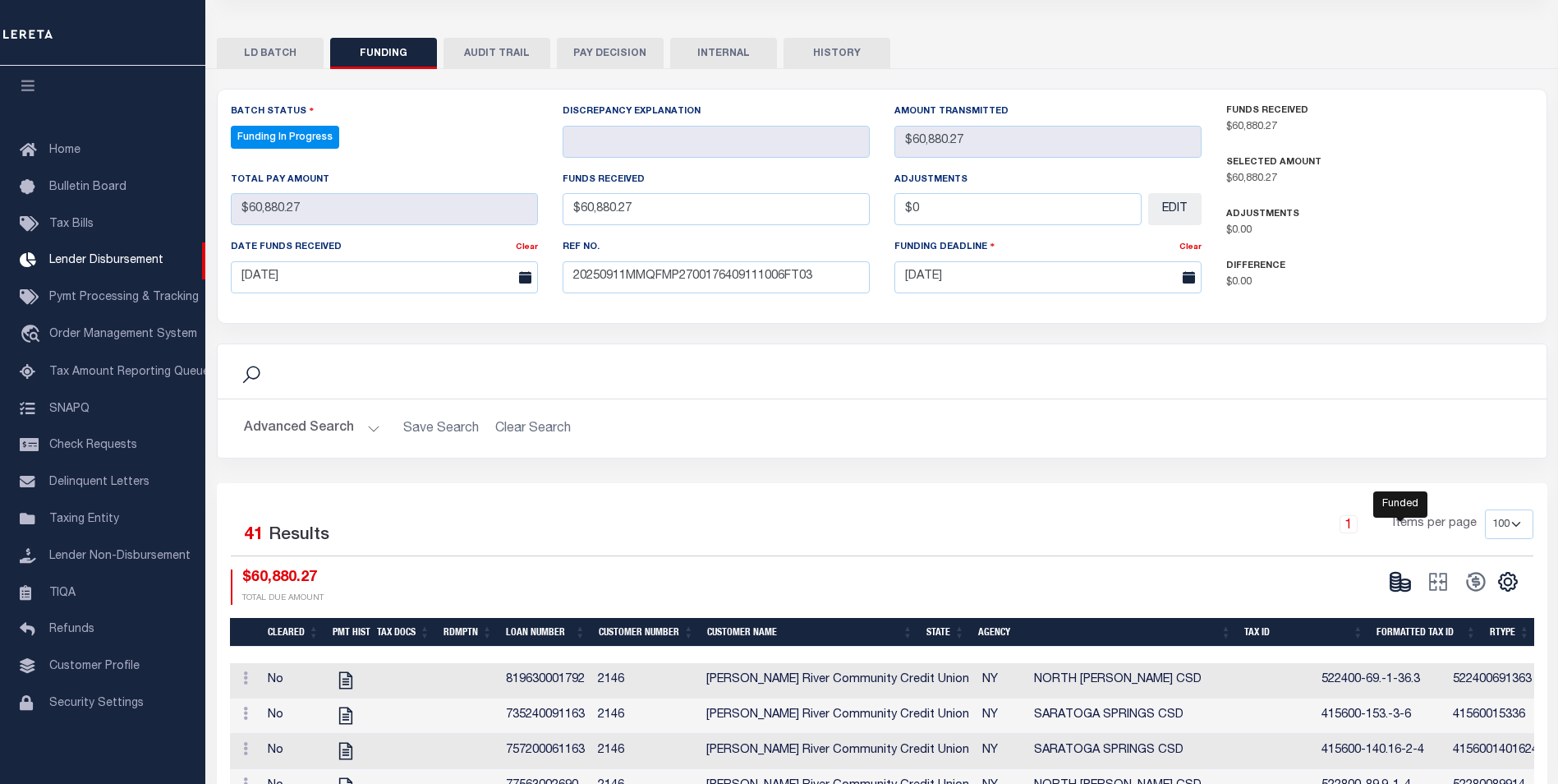
click at [1396, 584] on icon at bounding box center [1400, 581] width 23 height 23
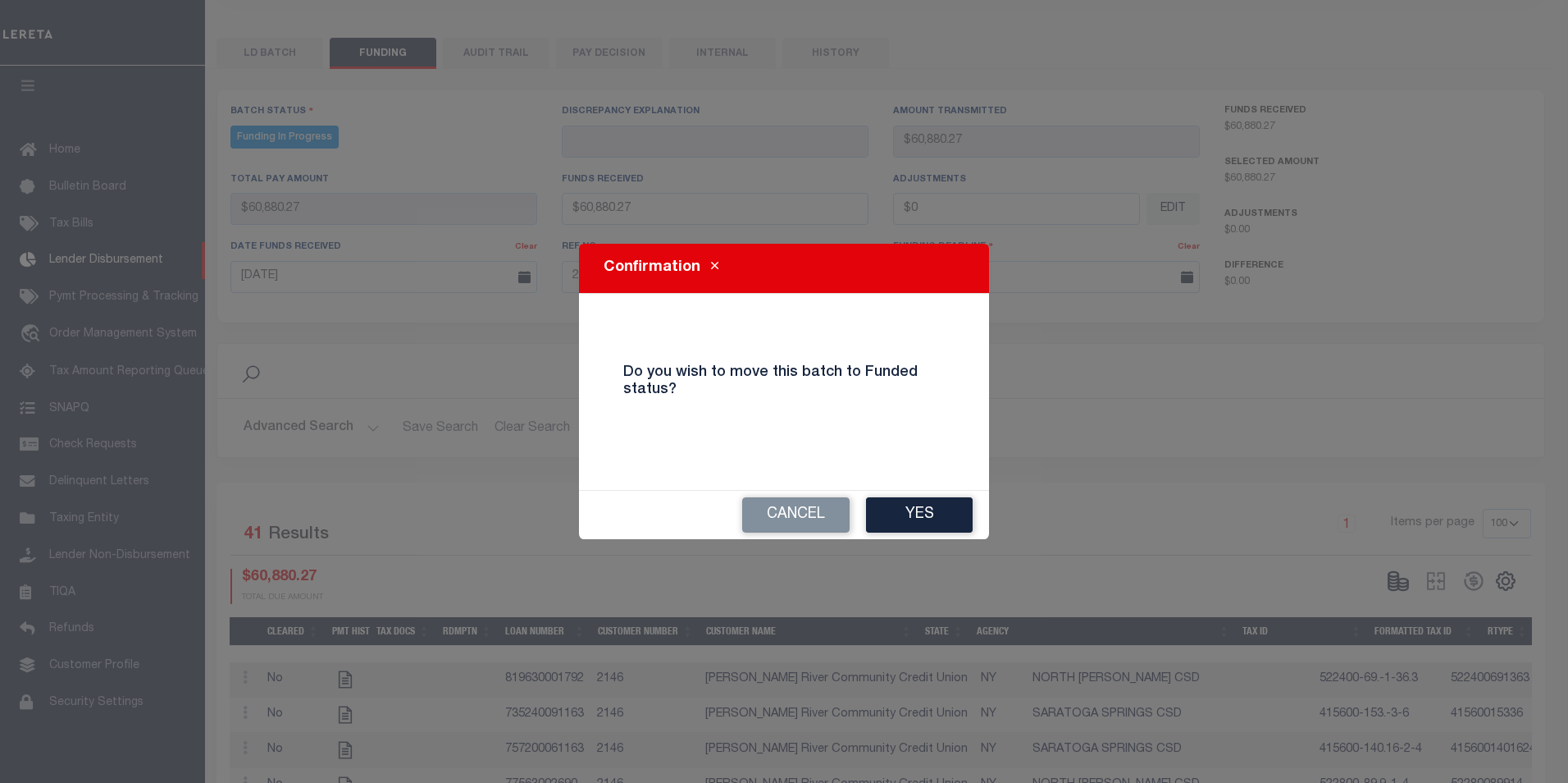
drag, startPoint x: 913, startPoint y: 508, endPoint x: 930, endPoint y: 531, distance: 28.6
click at [917, 539] on div "Confirmation Do you wish to move this batch to Funded status? Cancel Yes" at bounding box center [784, 392] width 1568 height 783
click at [912, 511] on button "Yes" at bounding box center [919, 515] width 107 height 35
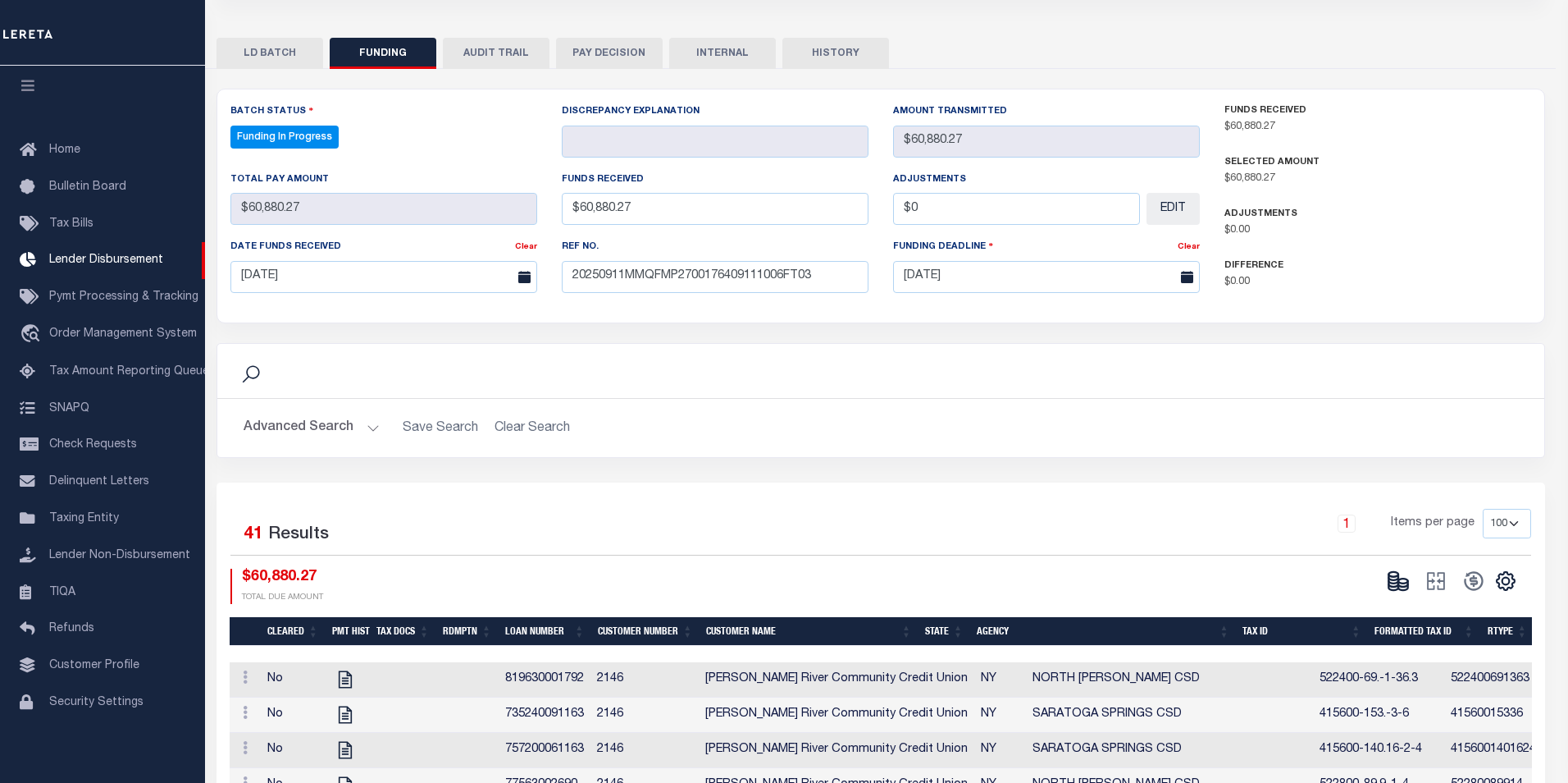
type input "$60,880.27"
type input "$0"
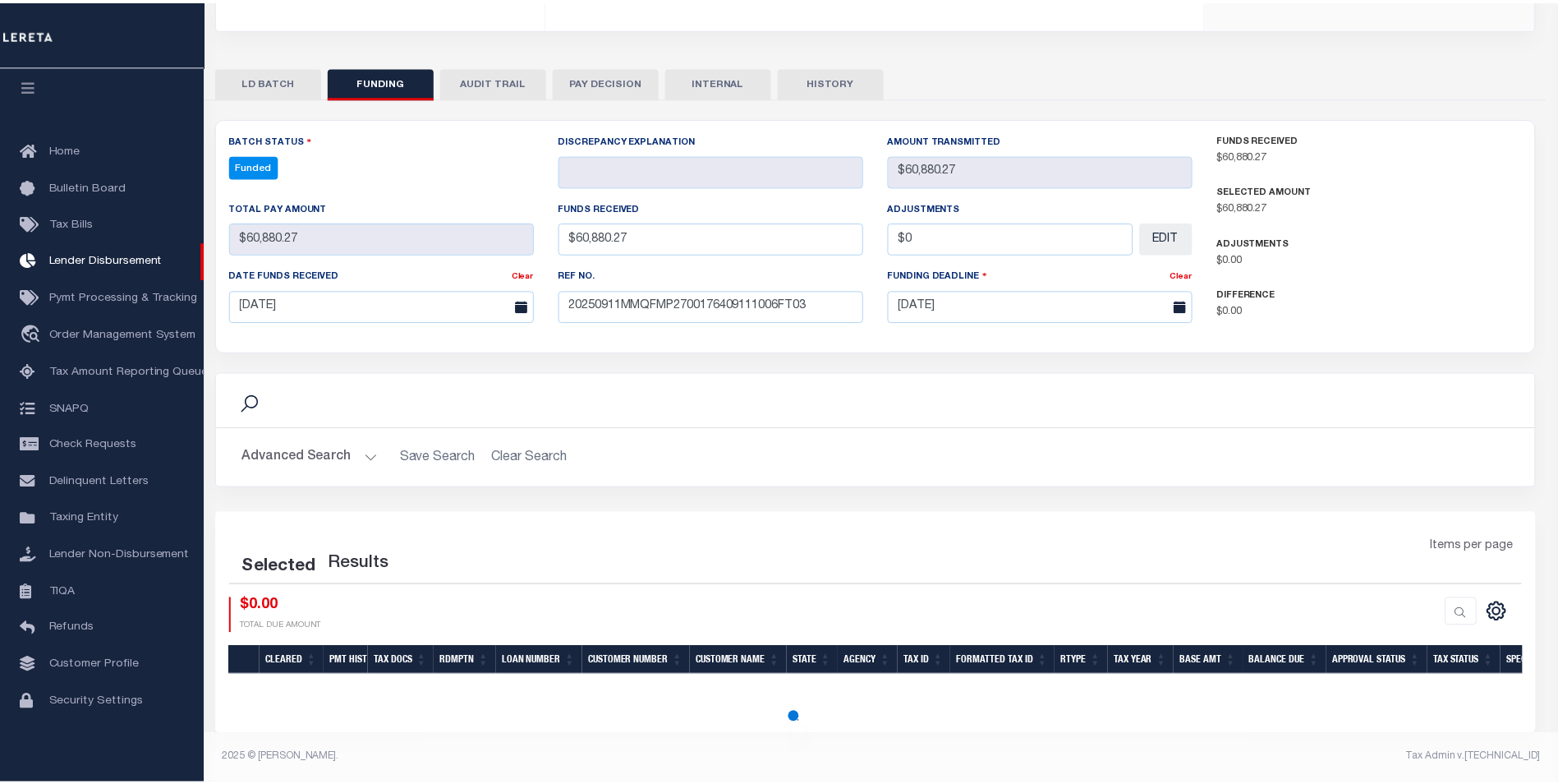
scroll to position [300, 0]
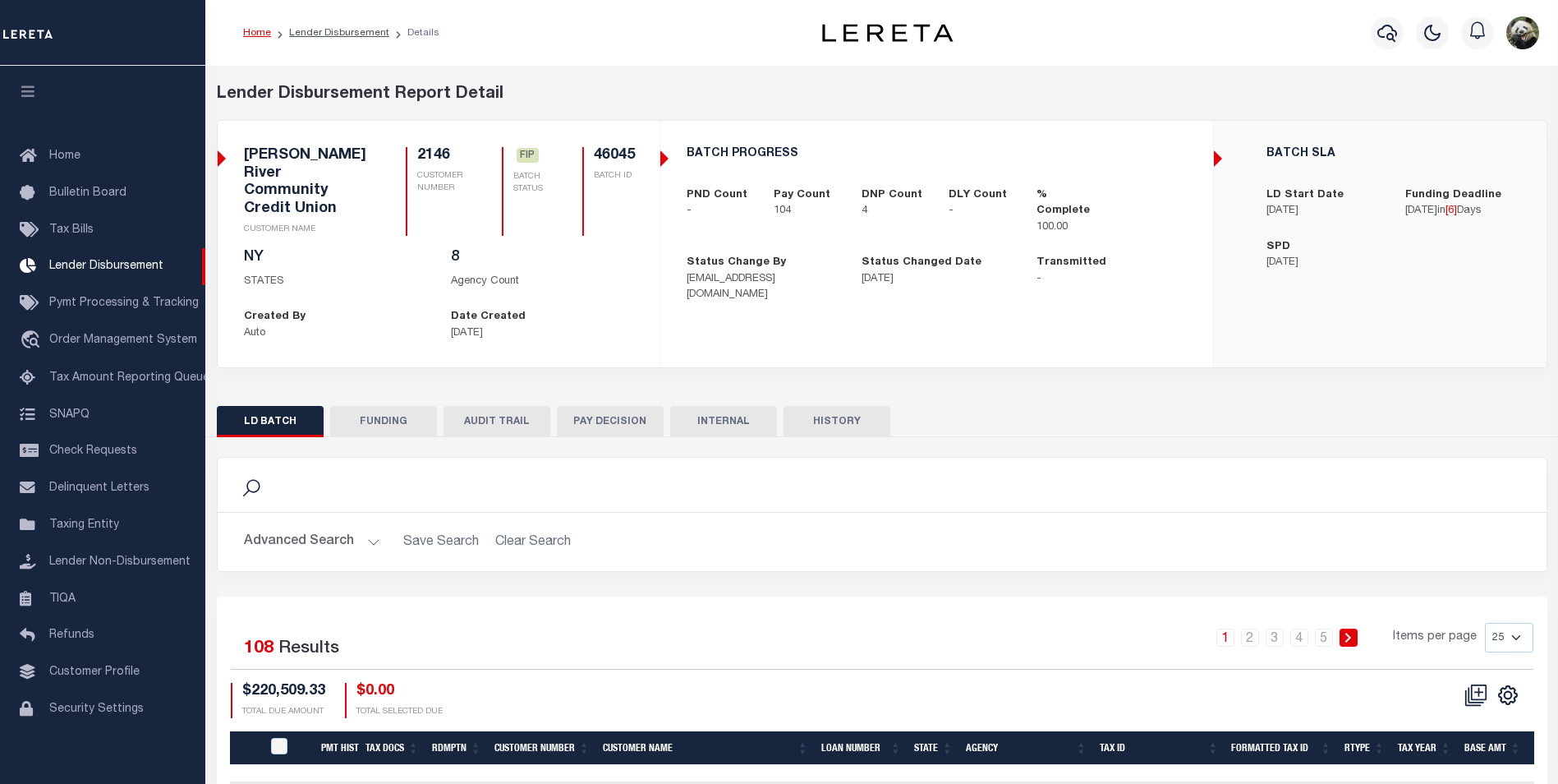
scroll to position [16, 0]
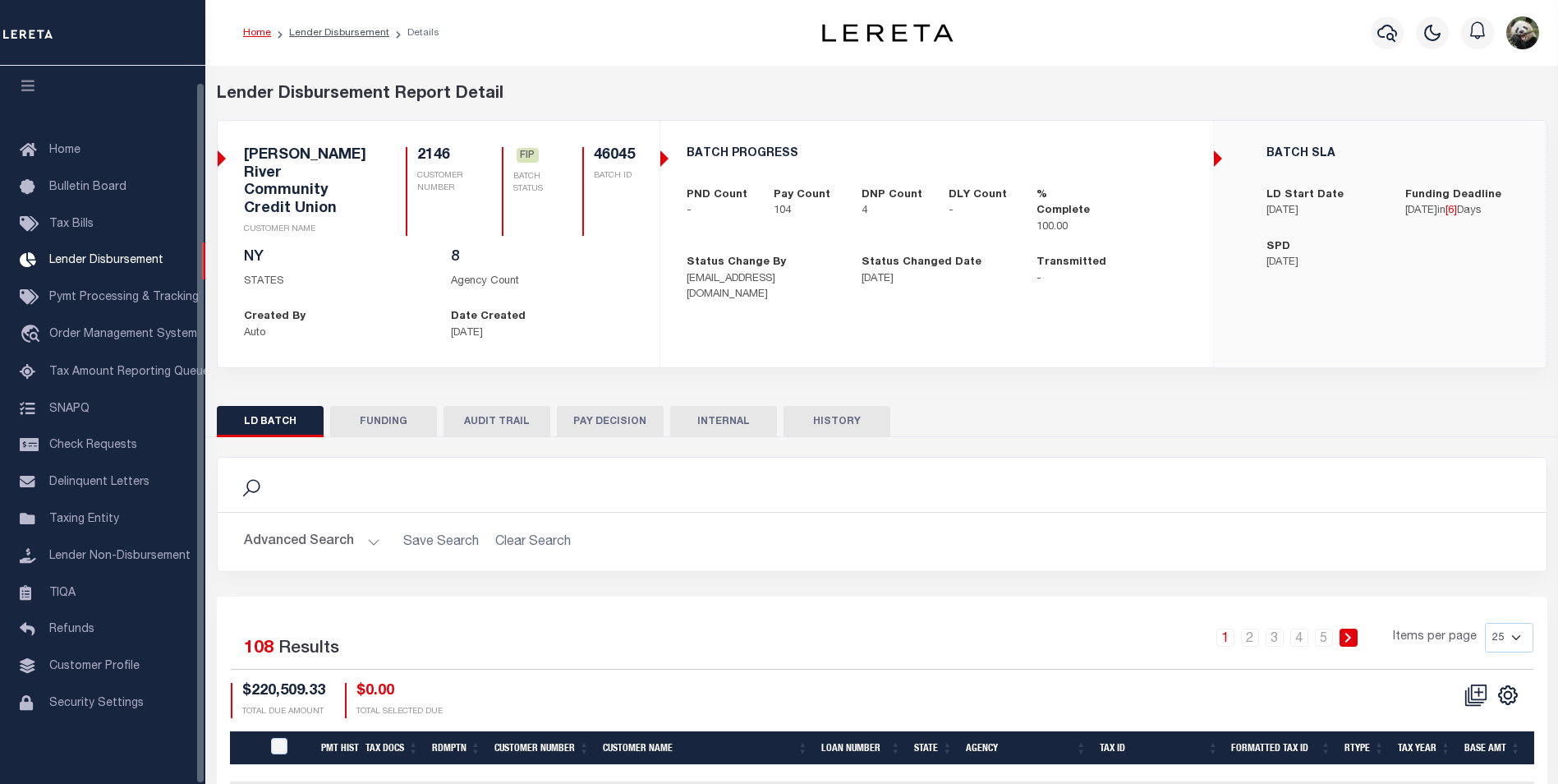
click at [391, 419] on button "FUNDING" at bounding box center [384, 421] width 107 height 31
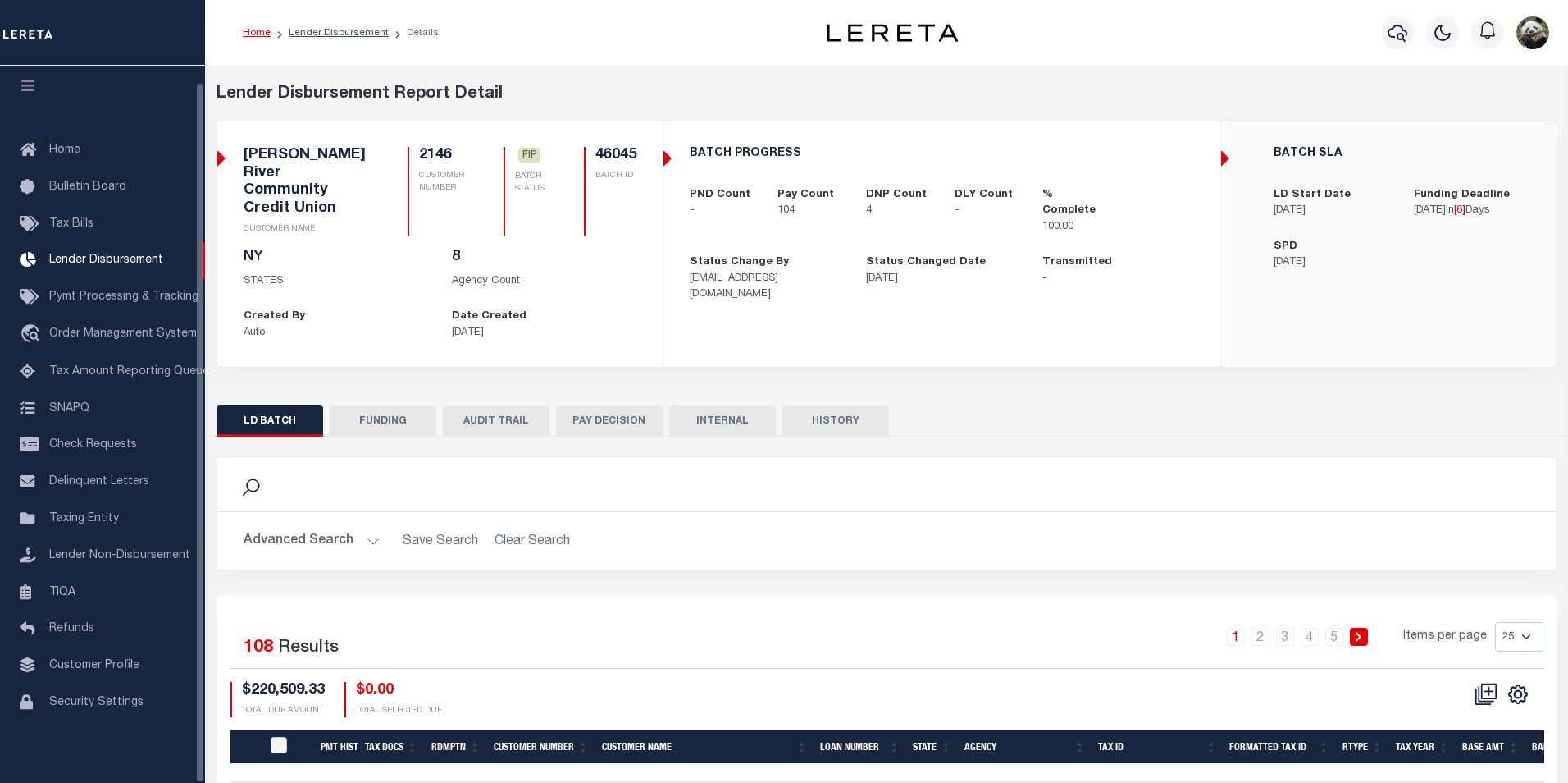
type input "$214,640.49"
type input "$0"
type input "[DATE]"
select select "8"
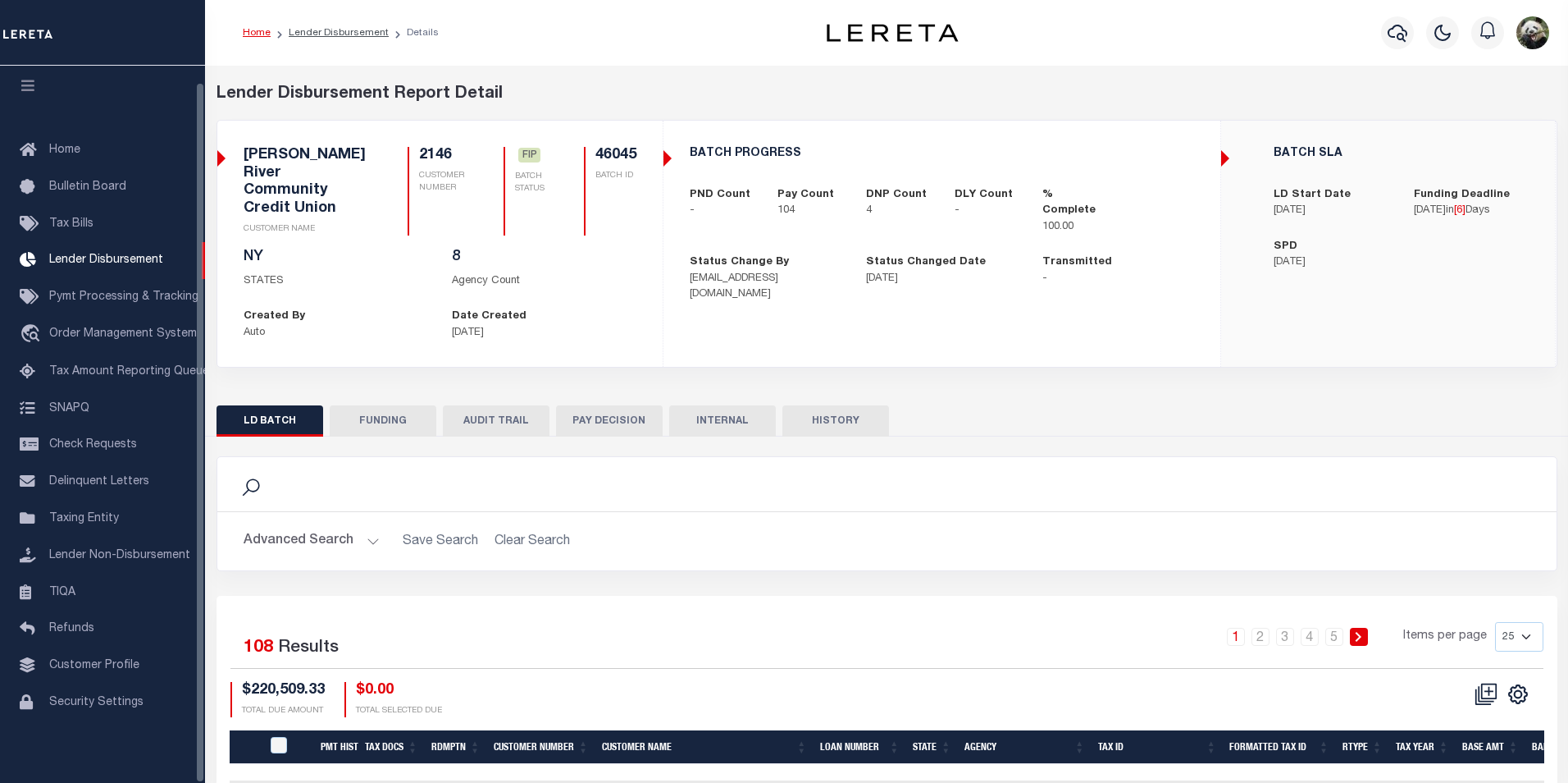
select select "100"
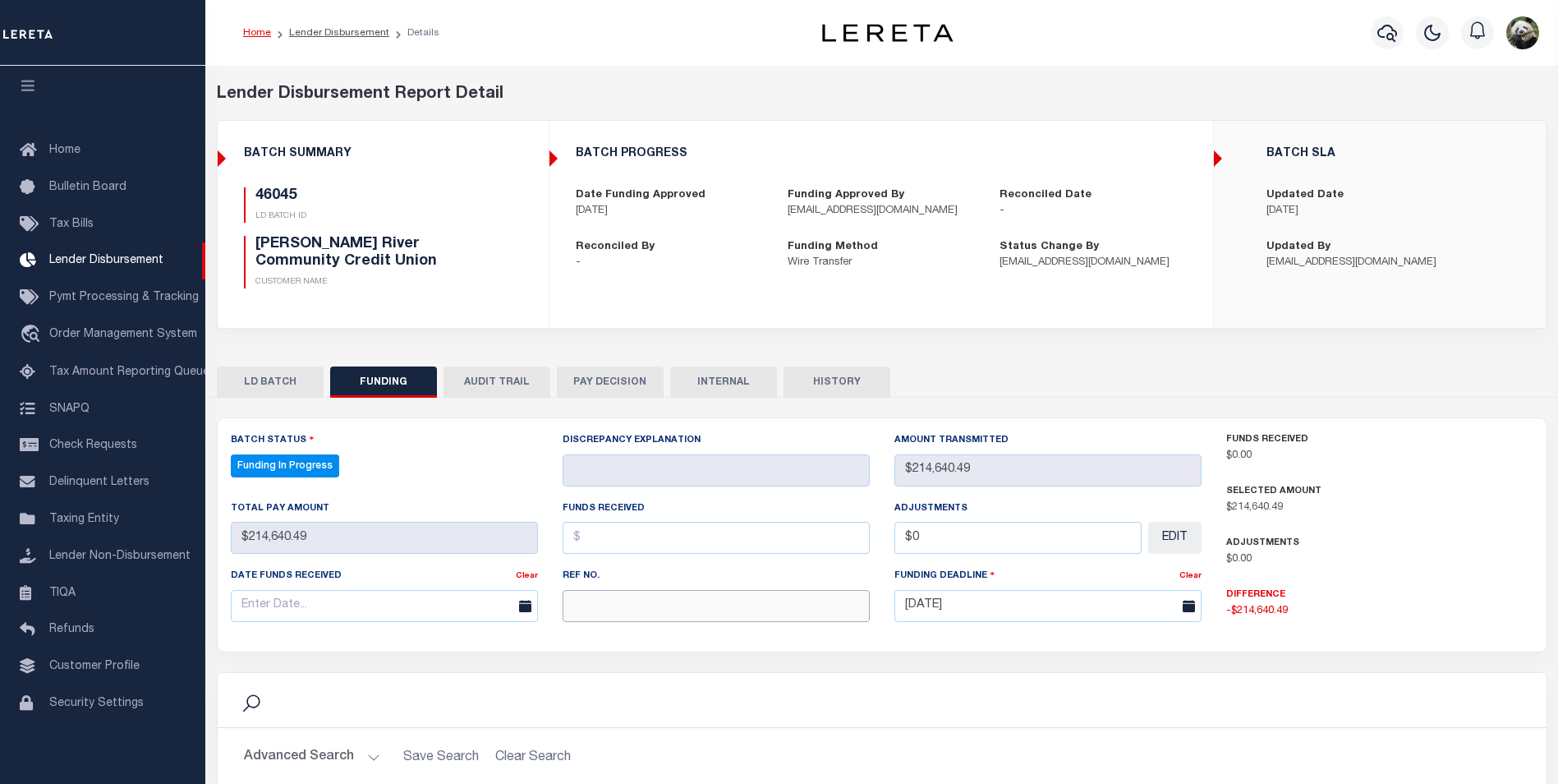
click at [677, 614] on input "text" at bounding box center [716, 605] width 307 height 32
select select "100"
paste input "20250911MMQFMP2700207109111157FT03"
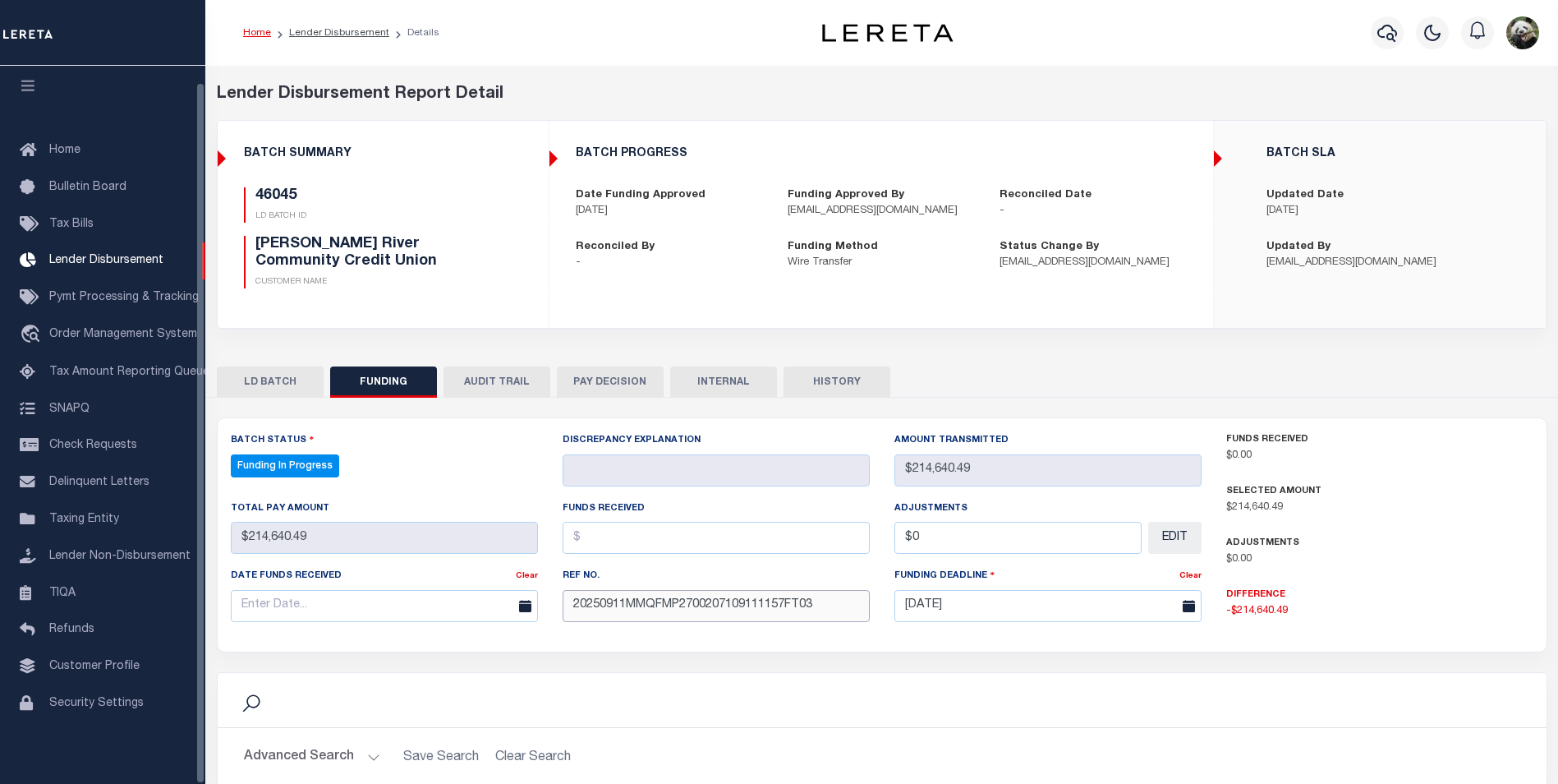
type input "20250911MMQFMP2700207109111157FT03"
click at [306, 606] on input "text" at bounding box center [384, 605] width 307 height 32
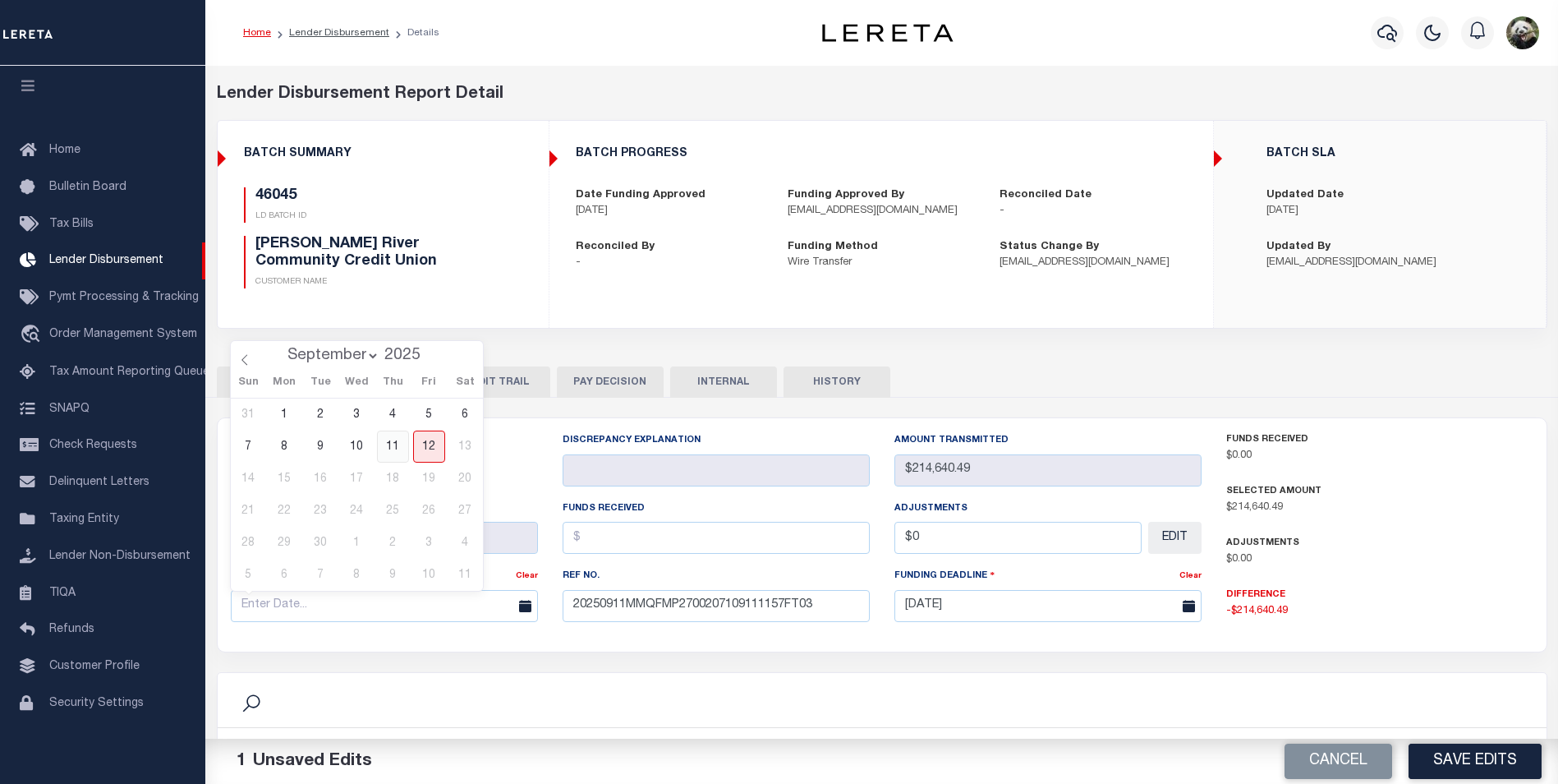
click at [403, 453] on span "11" at bounding box center [392, 446] width 32 height 32
type input "[DATE]"
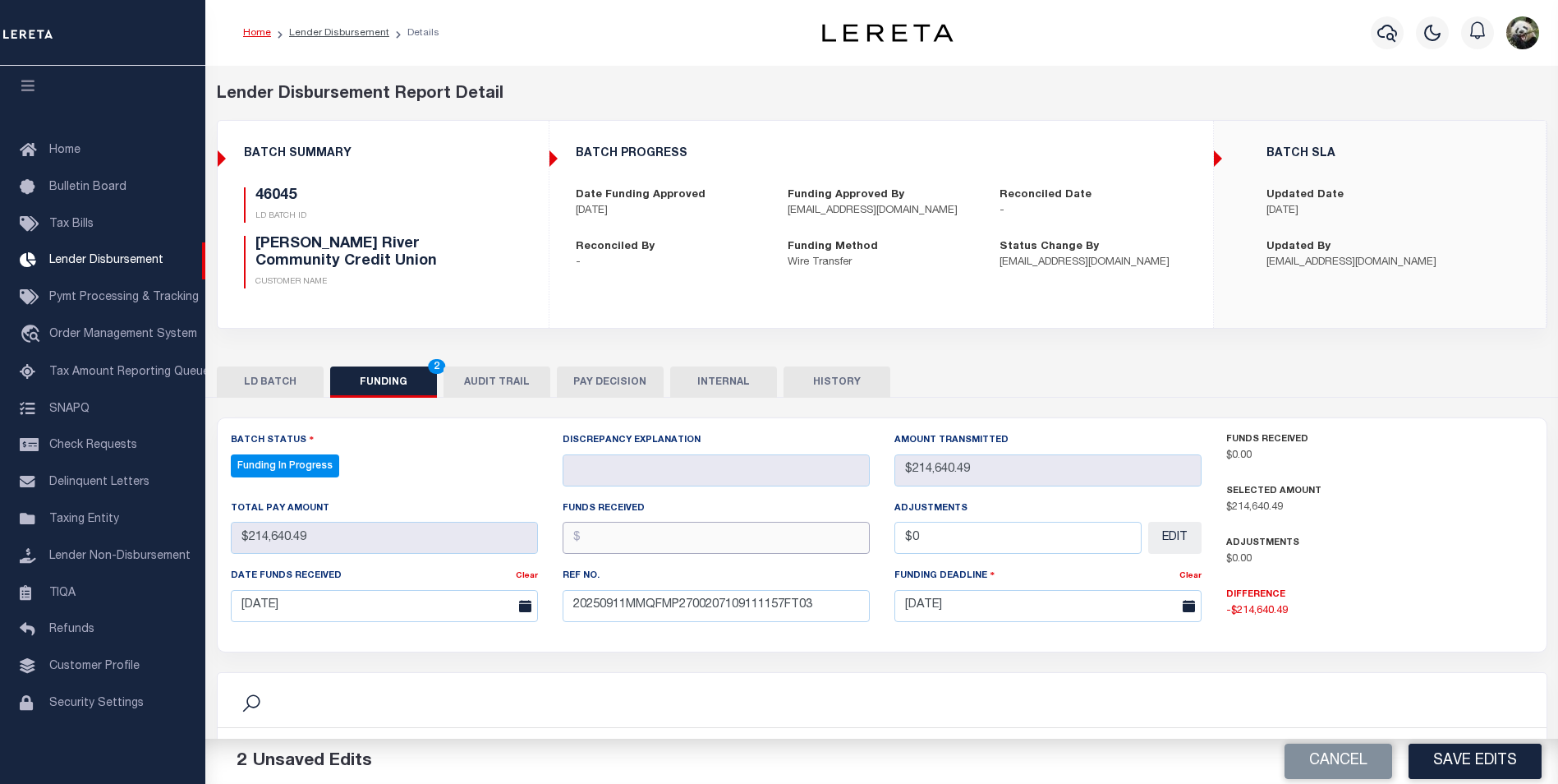
click at [680, 539] on input "text" at bounding box center [716, 537] width 307 height 32
type input "$214,640.49"
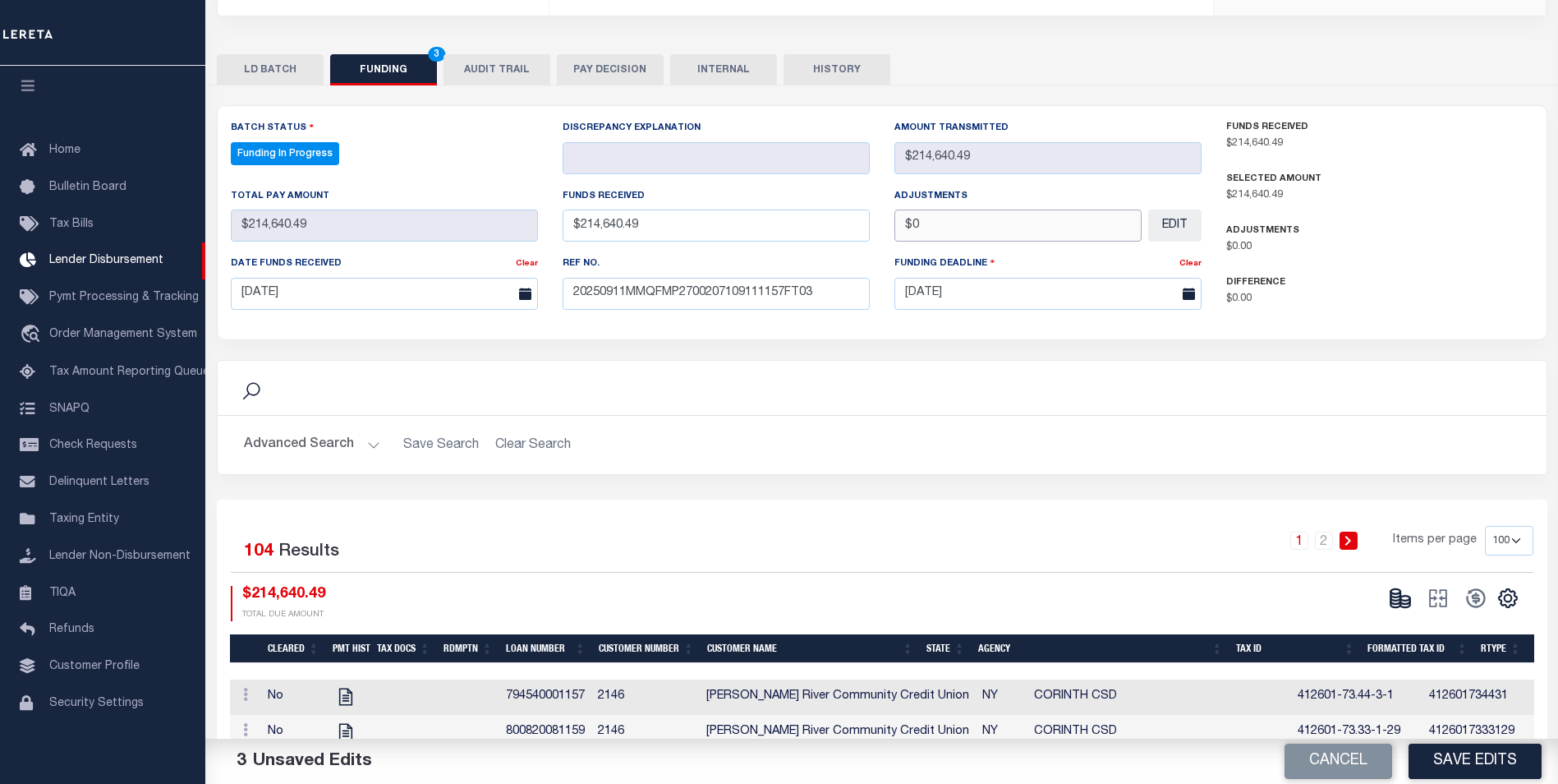
scroll to position [329, 0]
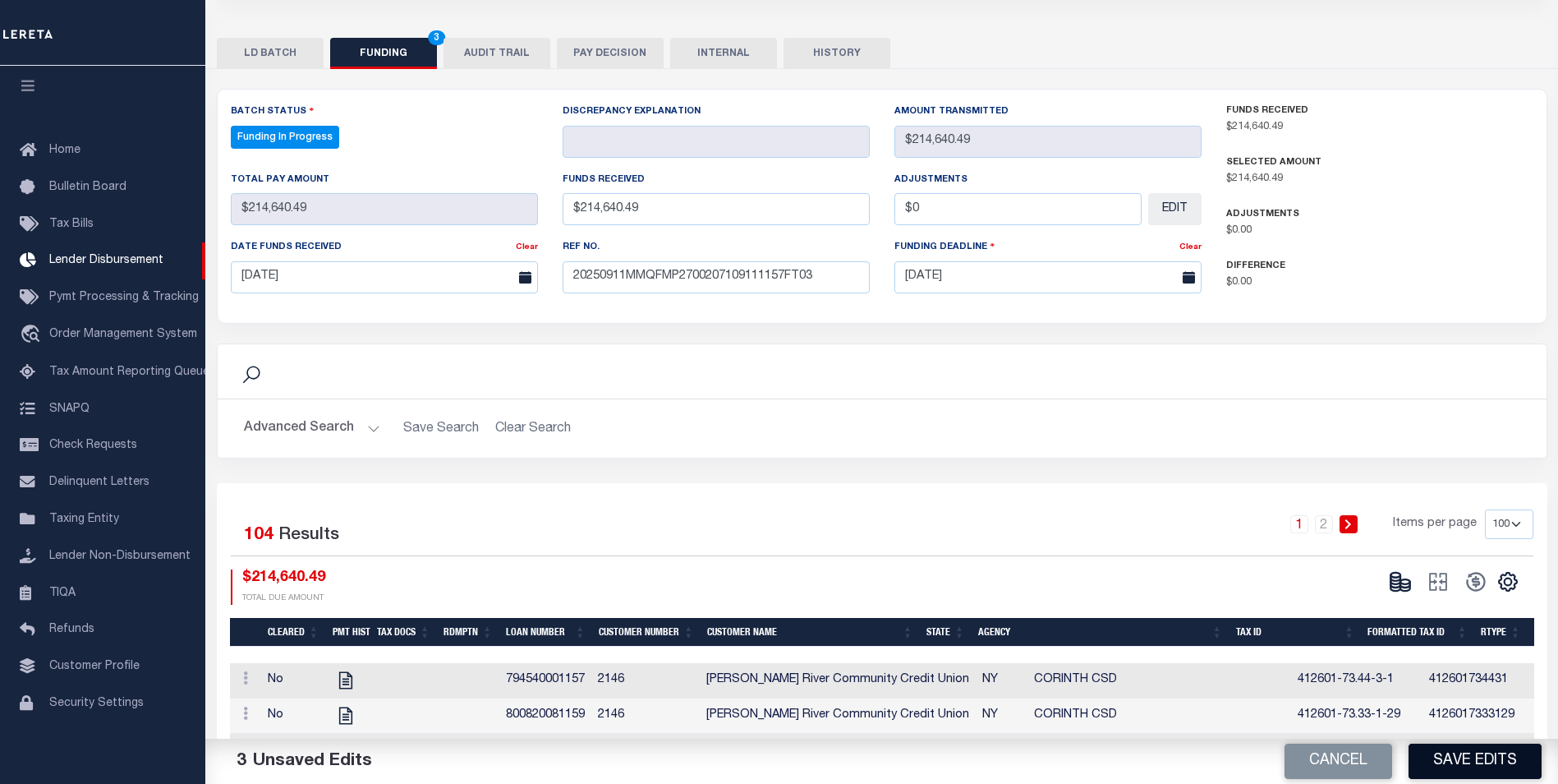
type input "$0.00"
click at [1449, 771] on button "Save Edits" at bounding box center [1475, 760] width 133 height 35
type input "$214,640.49"
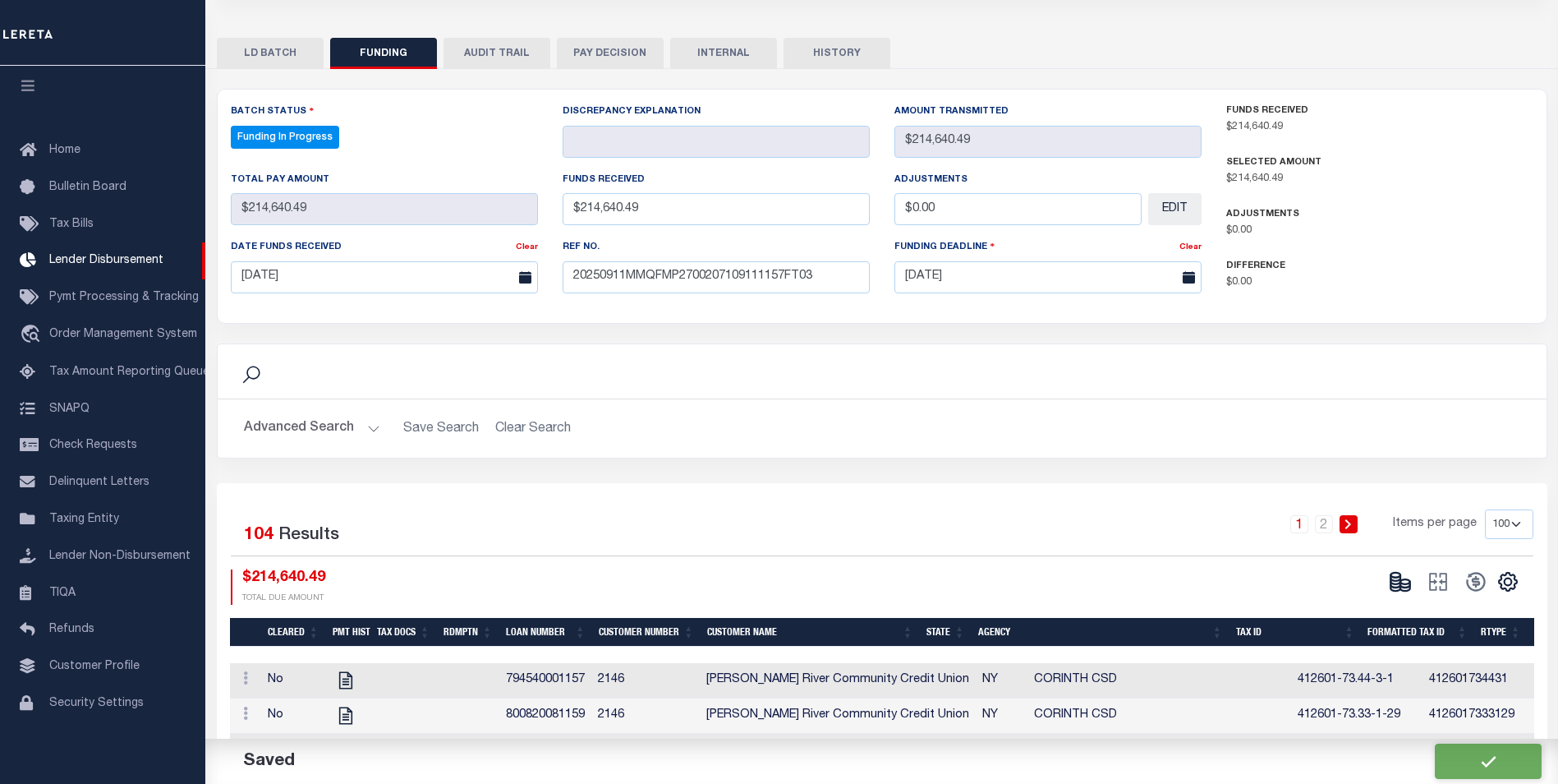
type input "$0"
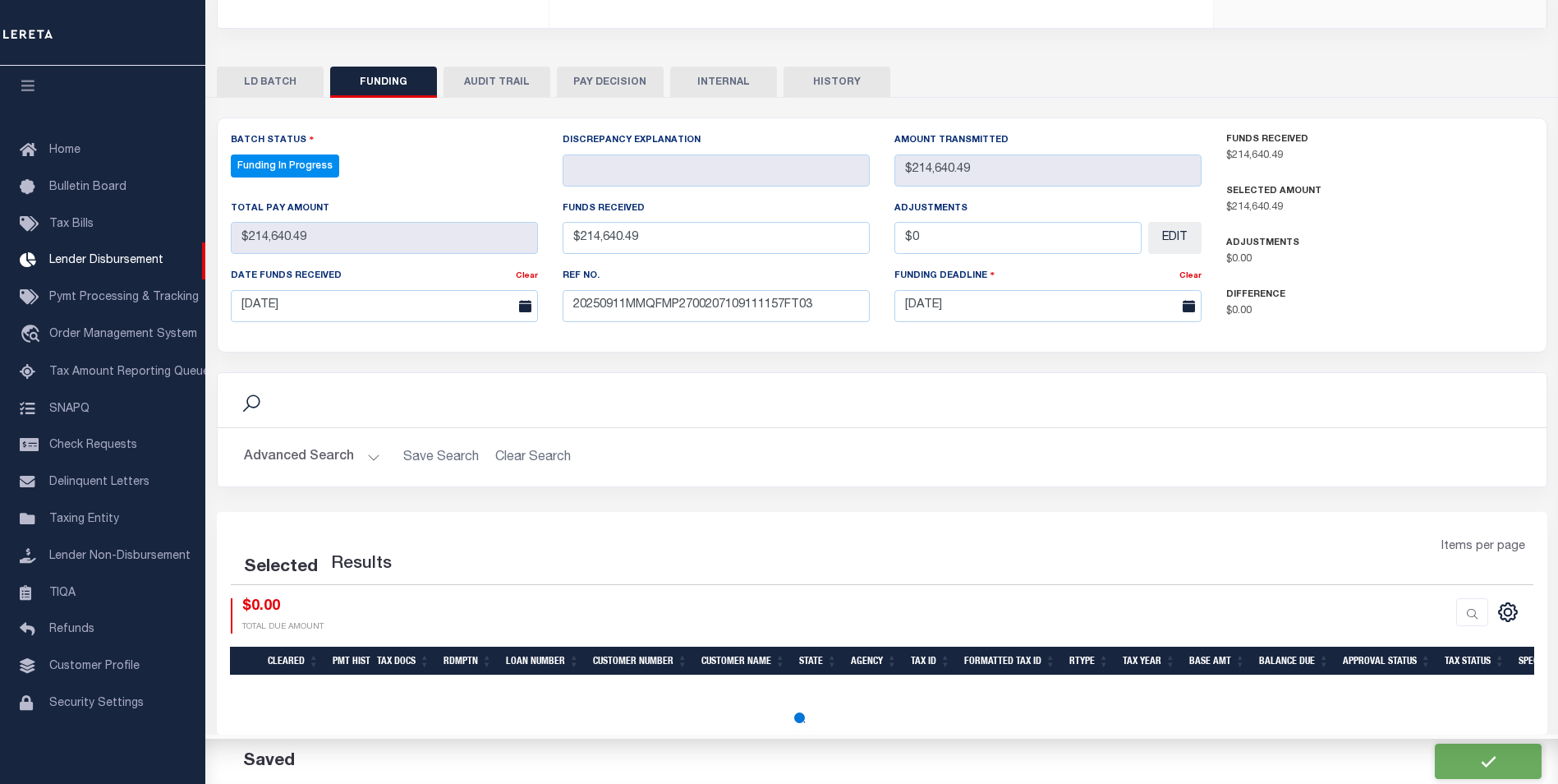
scroll to position [300, 0]
select select "100"
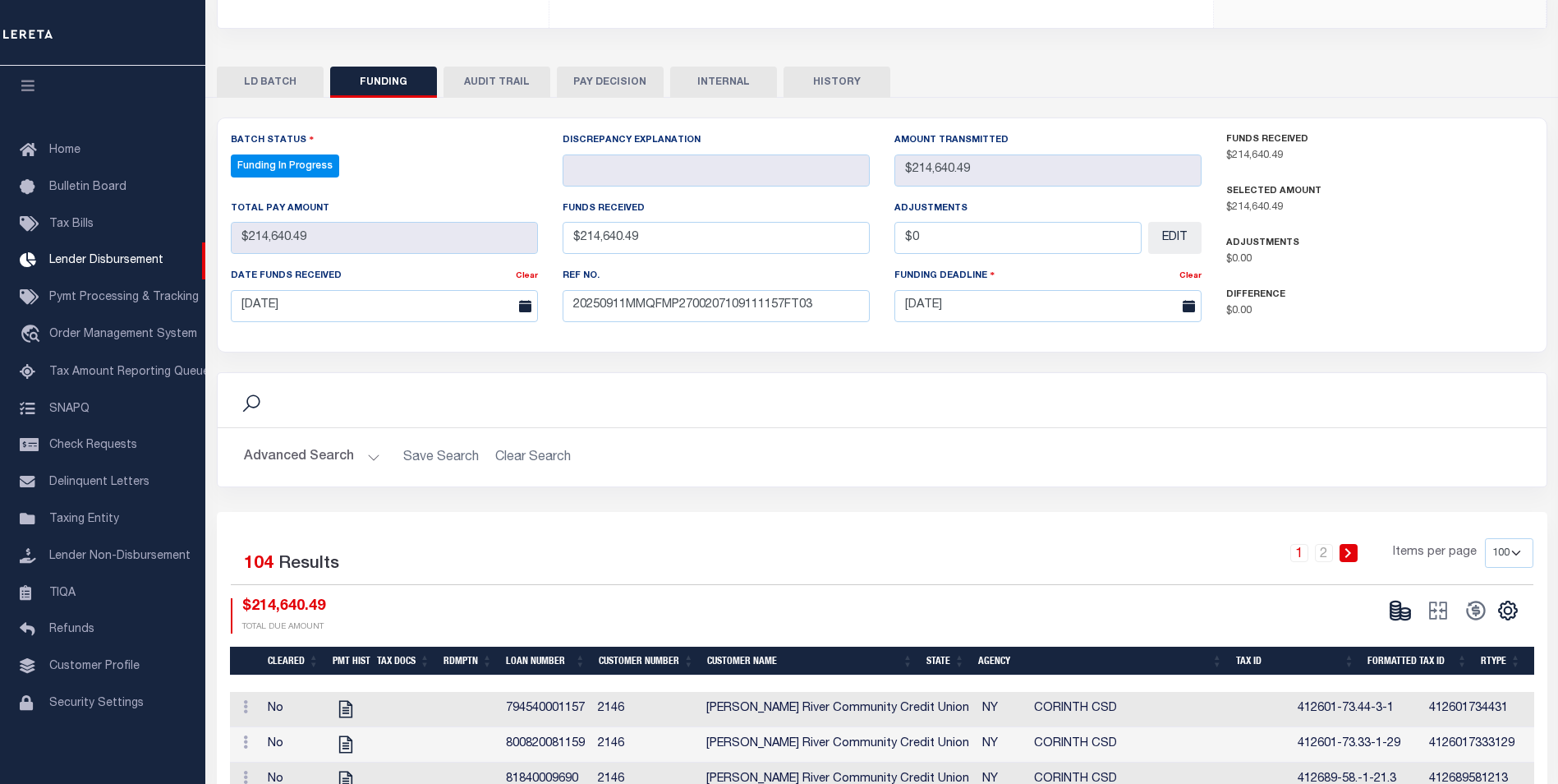
scroll to position [329, 0]
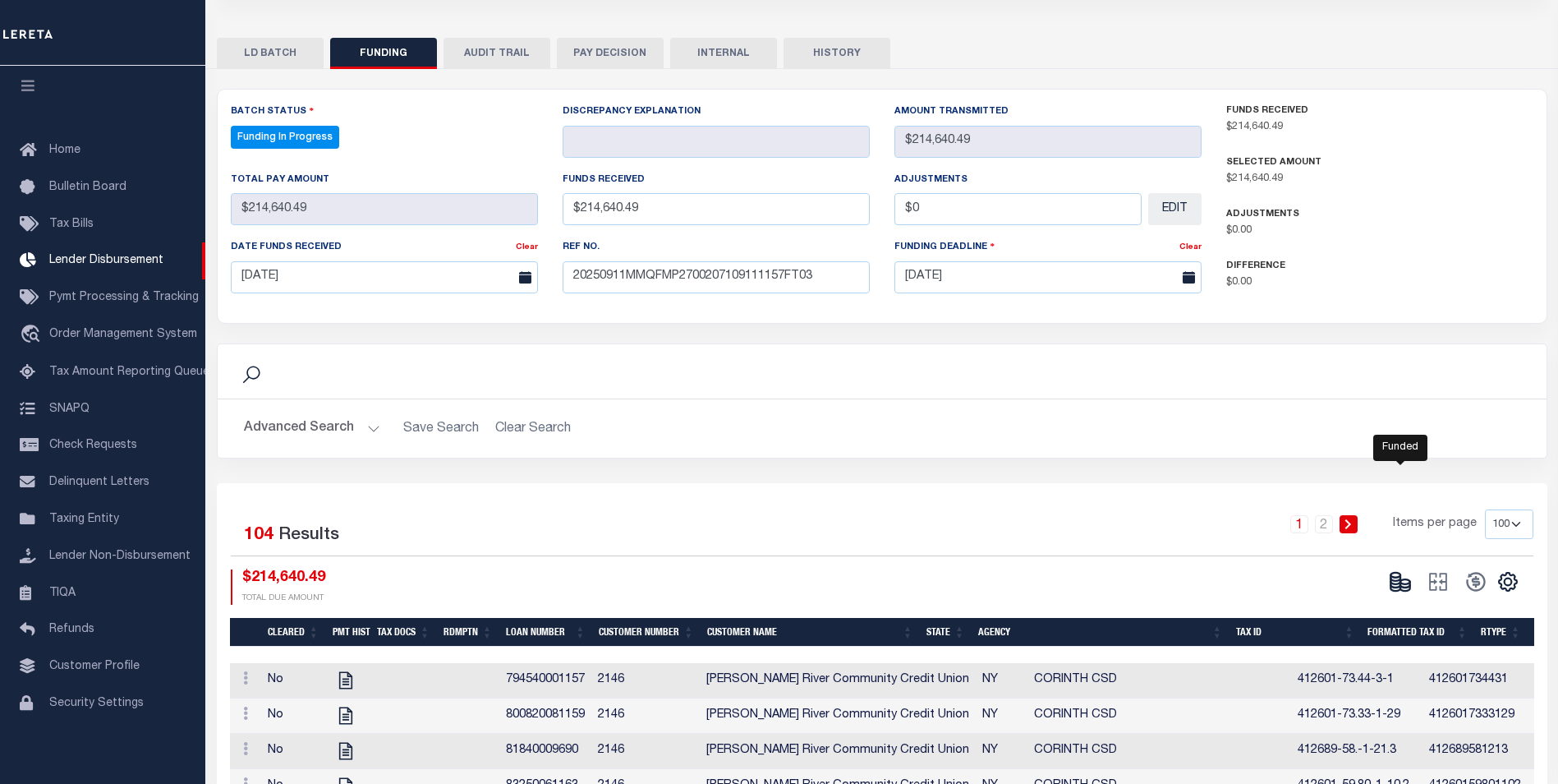
click at [1394, 587] on icon at bounding box center [1396, 584] width 10 height 6
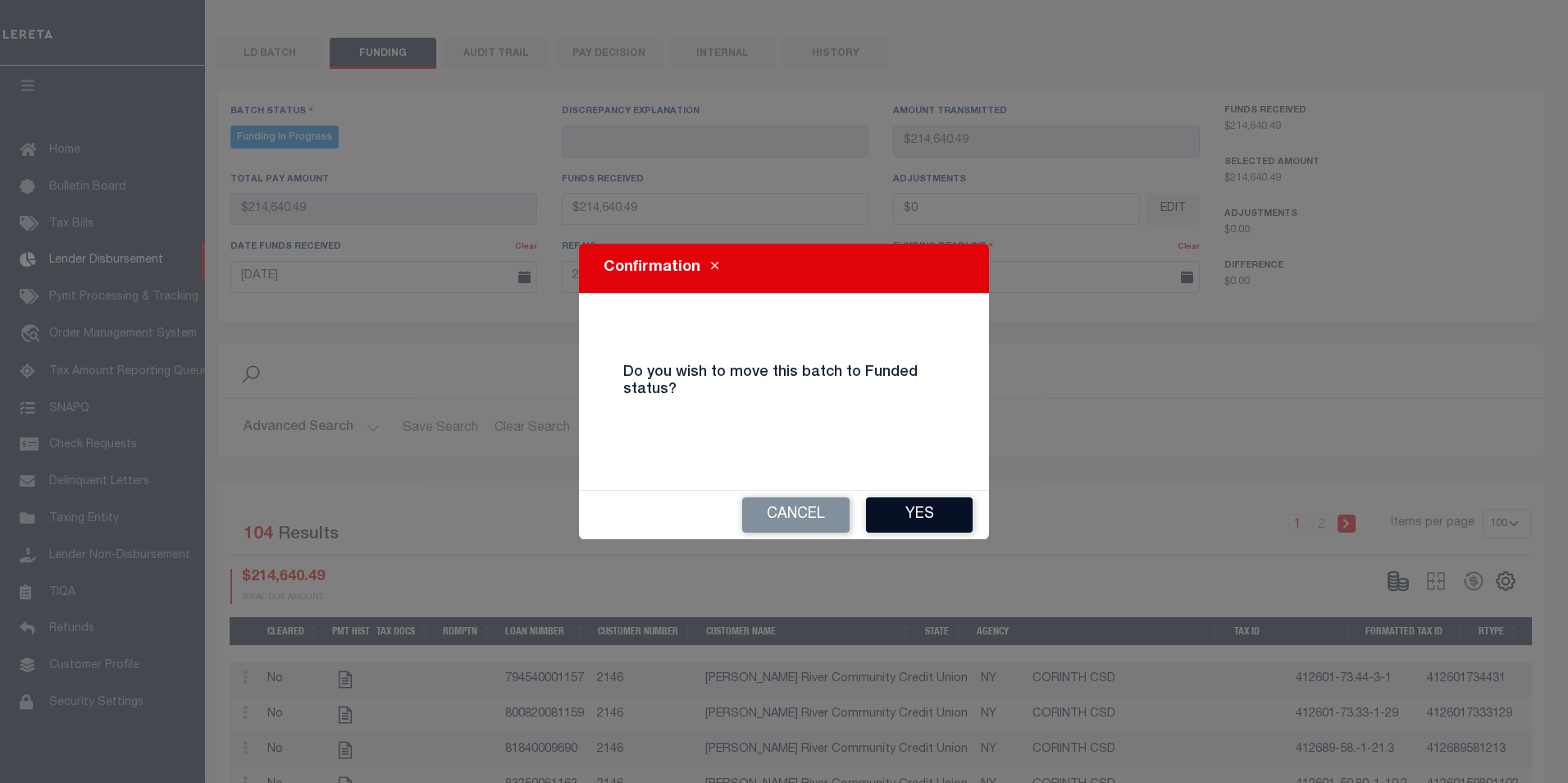
click at [925, 525] on button "Yes" at bounding box center [919, 515] width 107 height 35
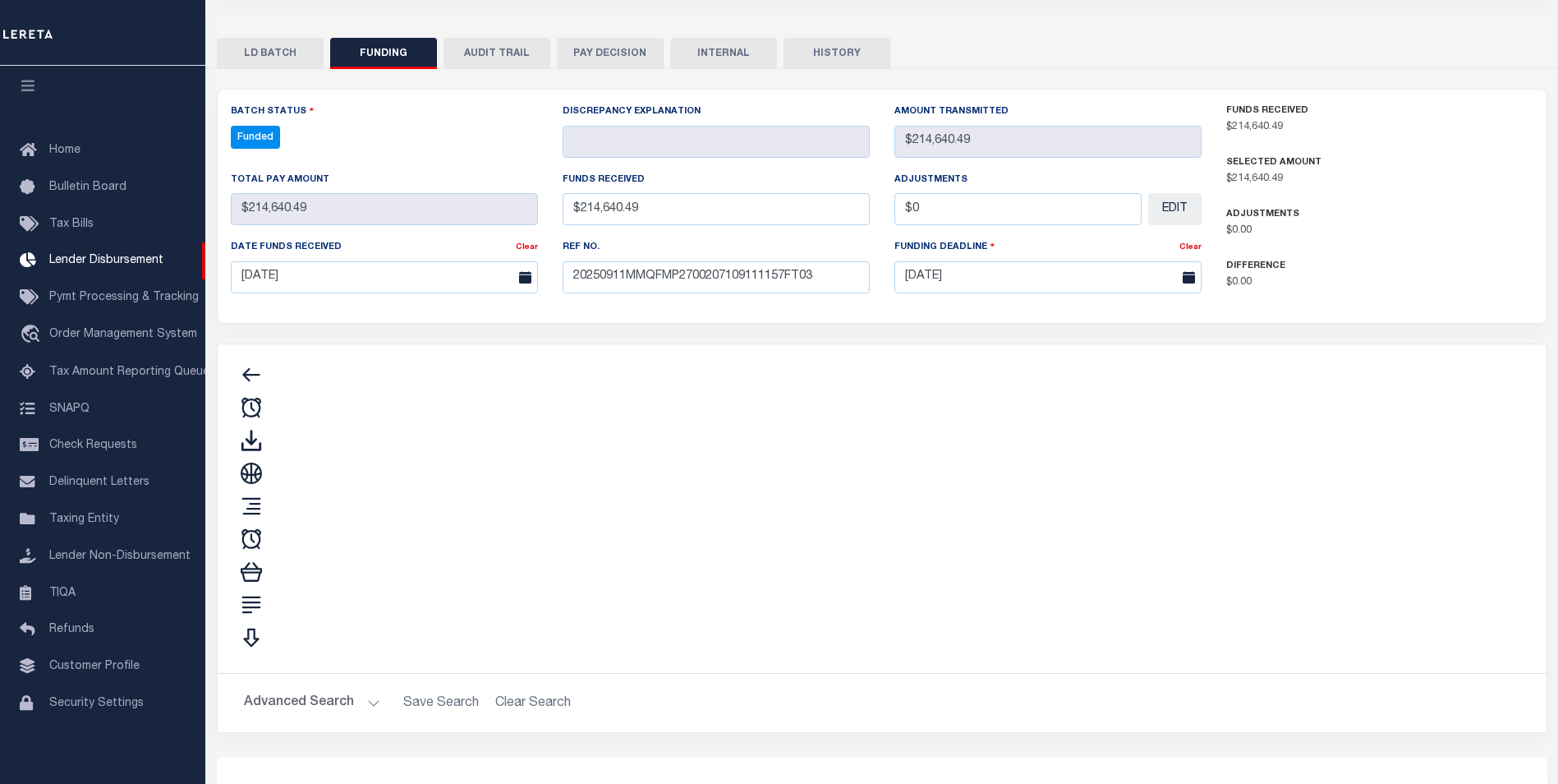
type input "$214,640.49"
type input "$0"
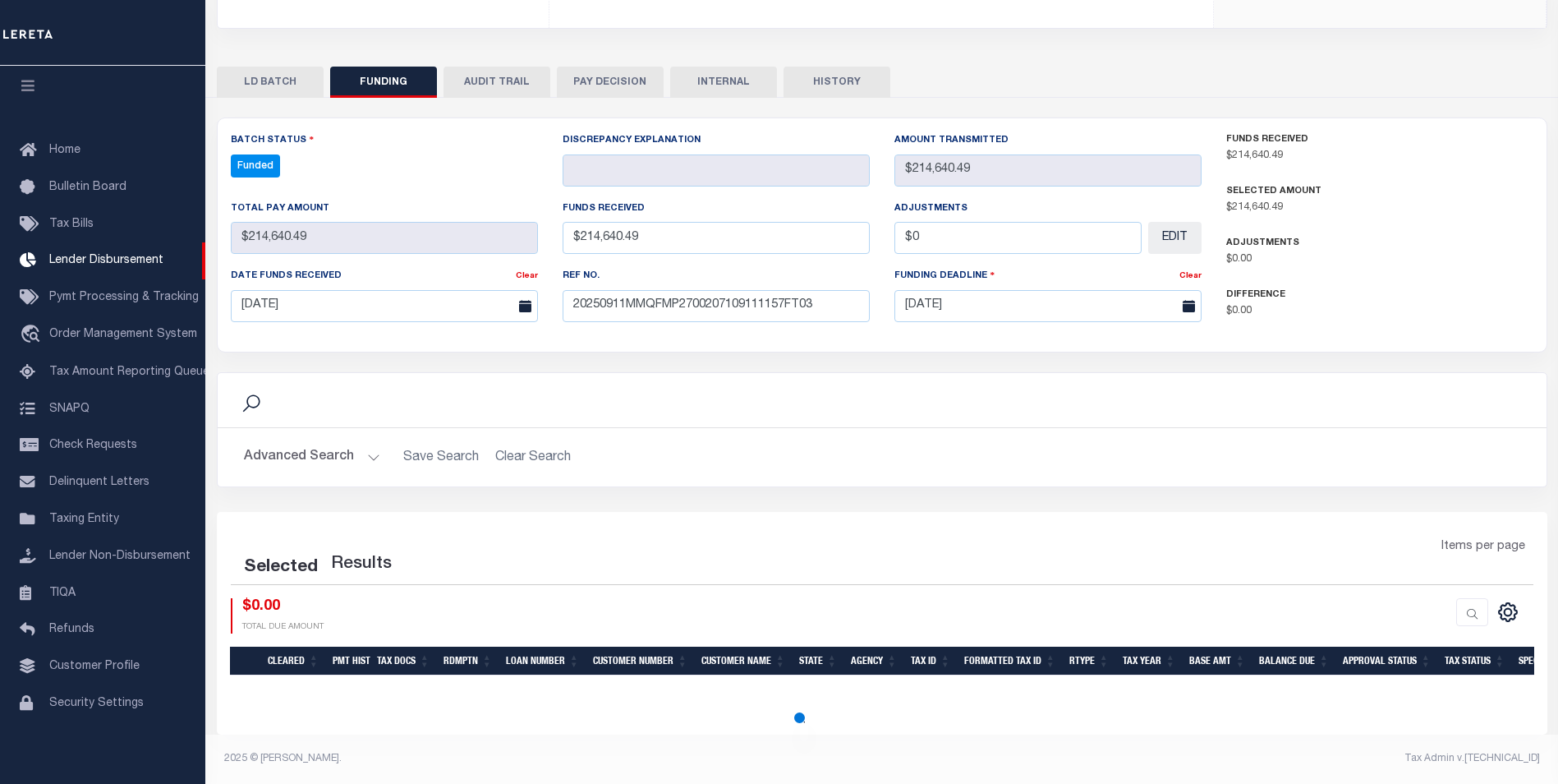
scroll to position [300, 0]
select select "100"
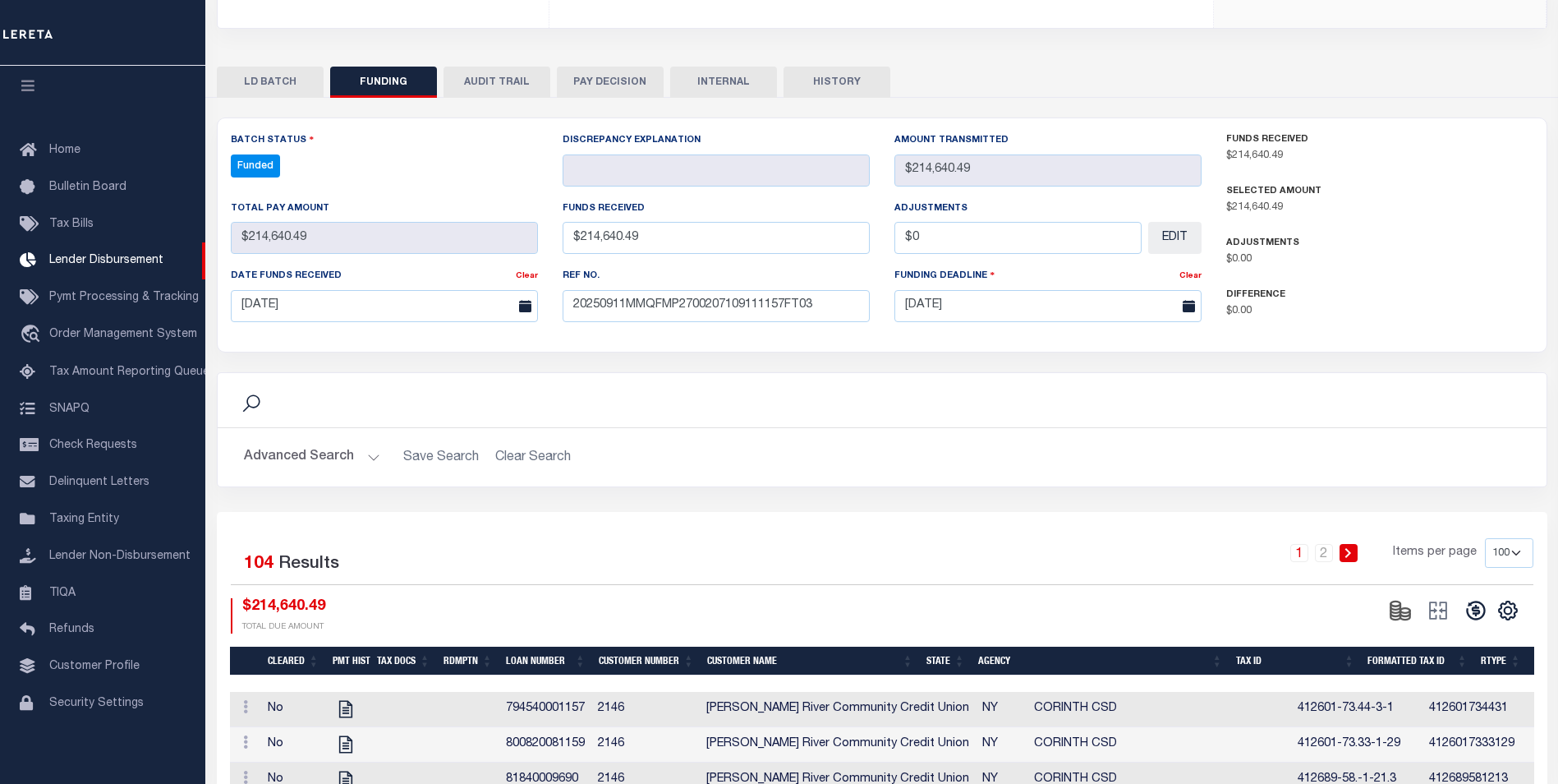
scroll to position [329, 0]
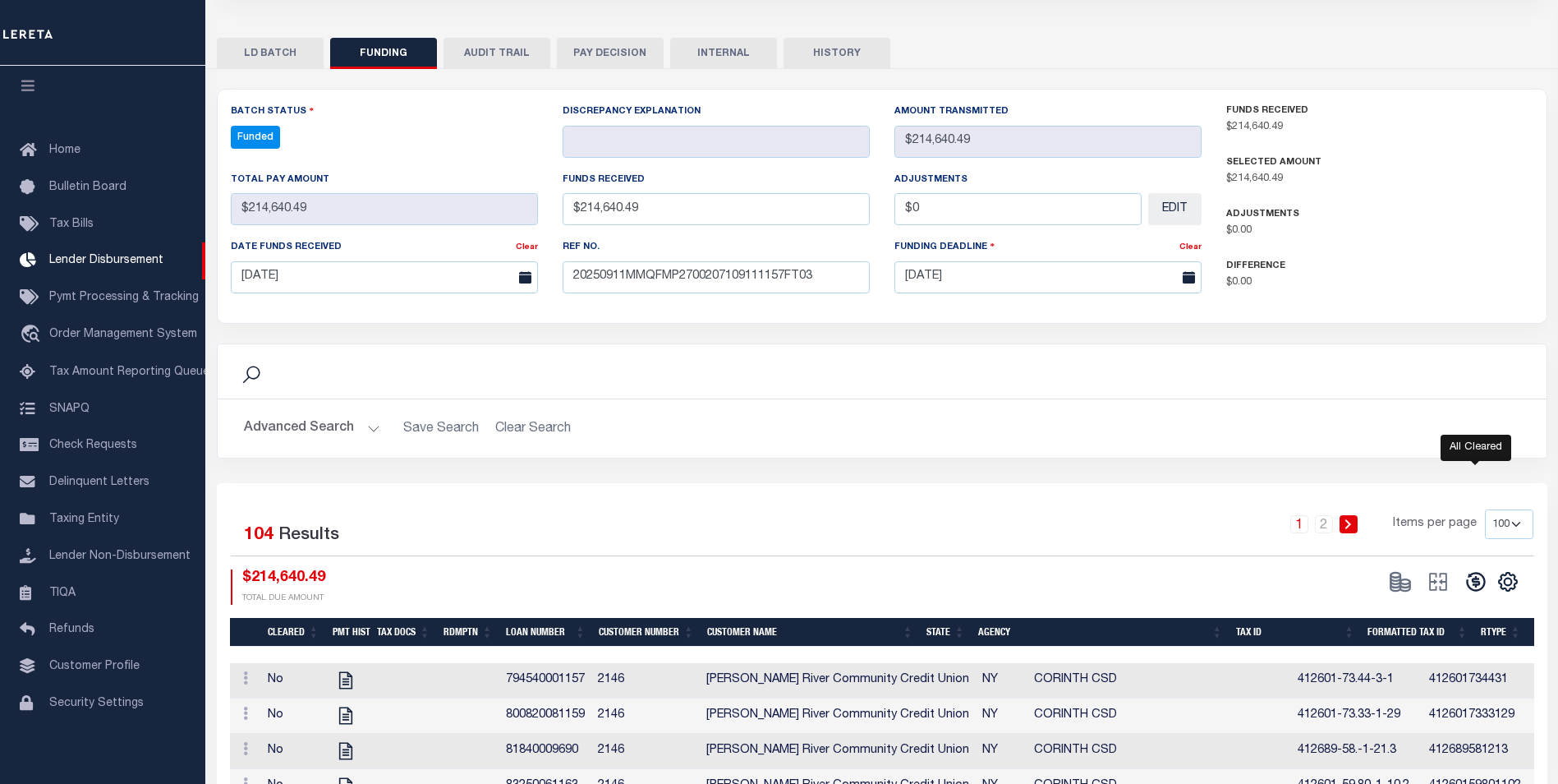
click at [1470, 591] on icon at bounding box center [1476, 581] width 23 height 23
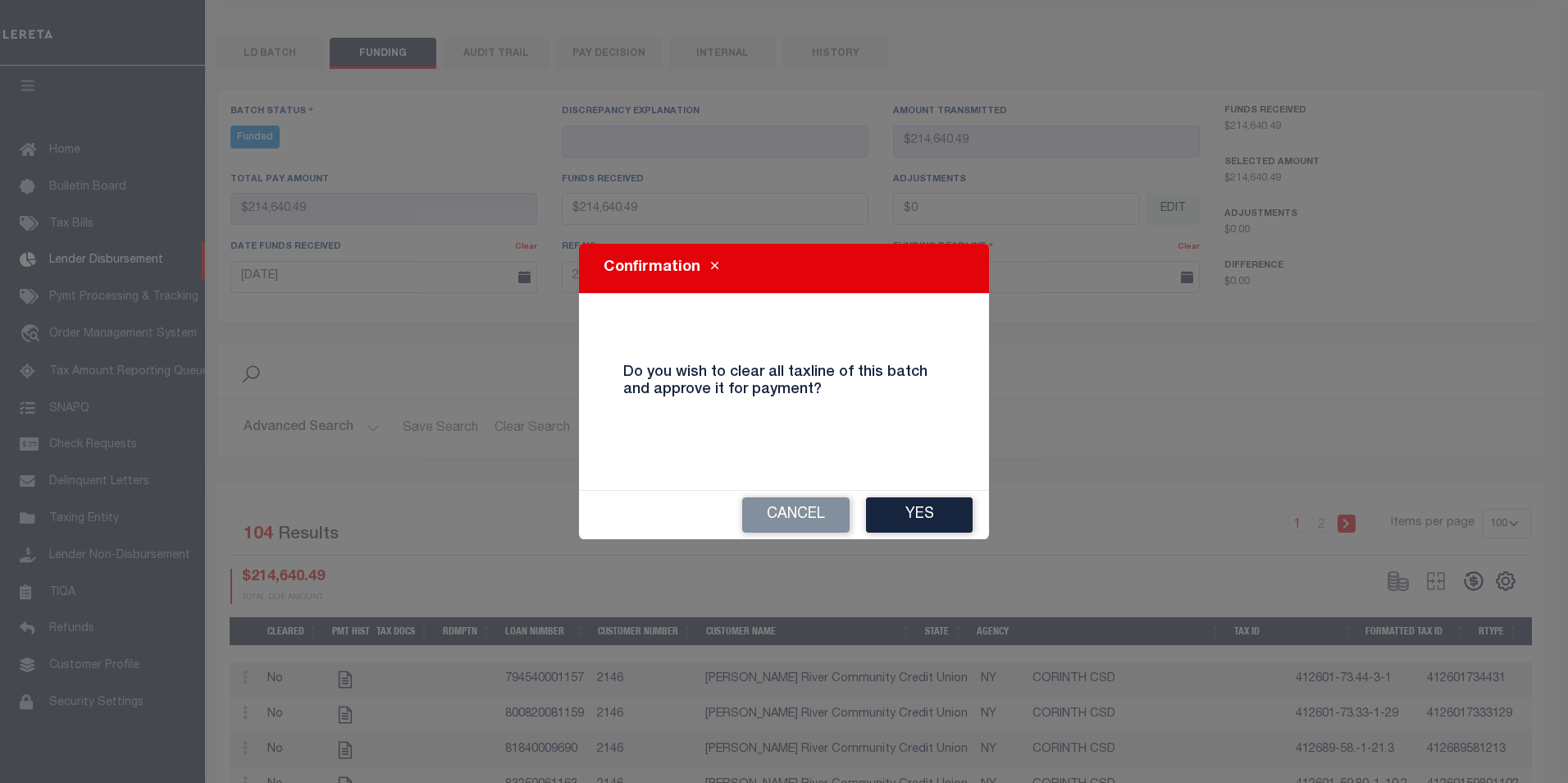
click at [926, 516] on button "Yes" at bounding box center [919, 515] width 107 height 35
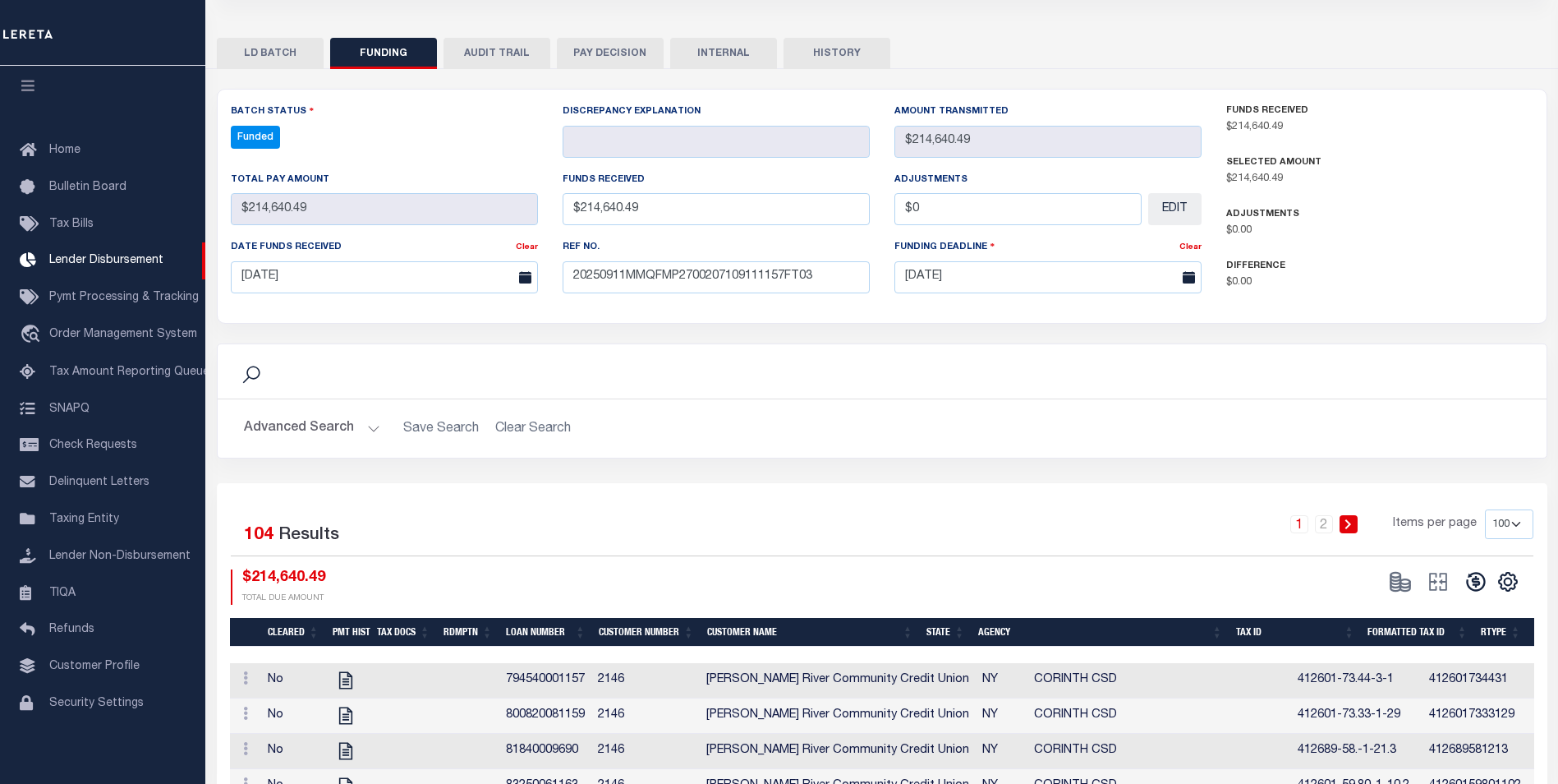
type input "$214,640.49"
type input "$0"
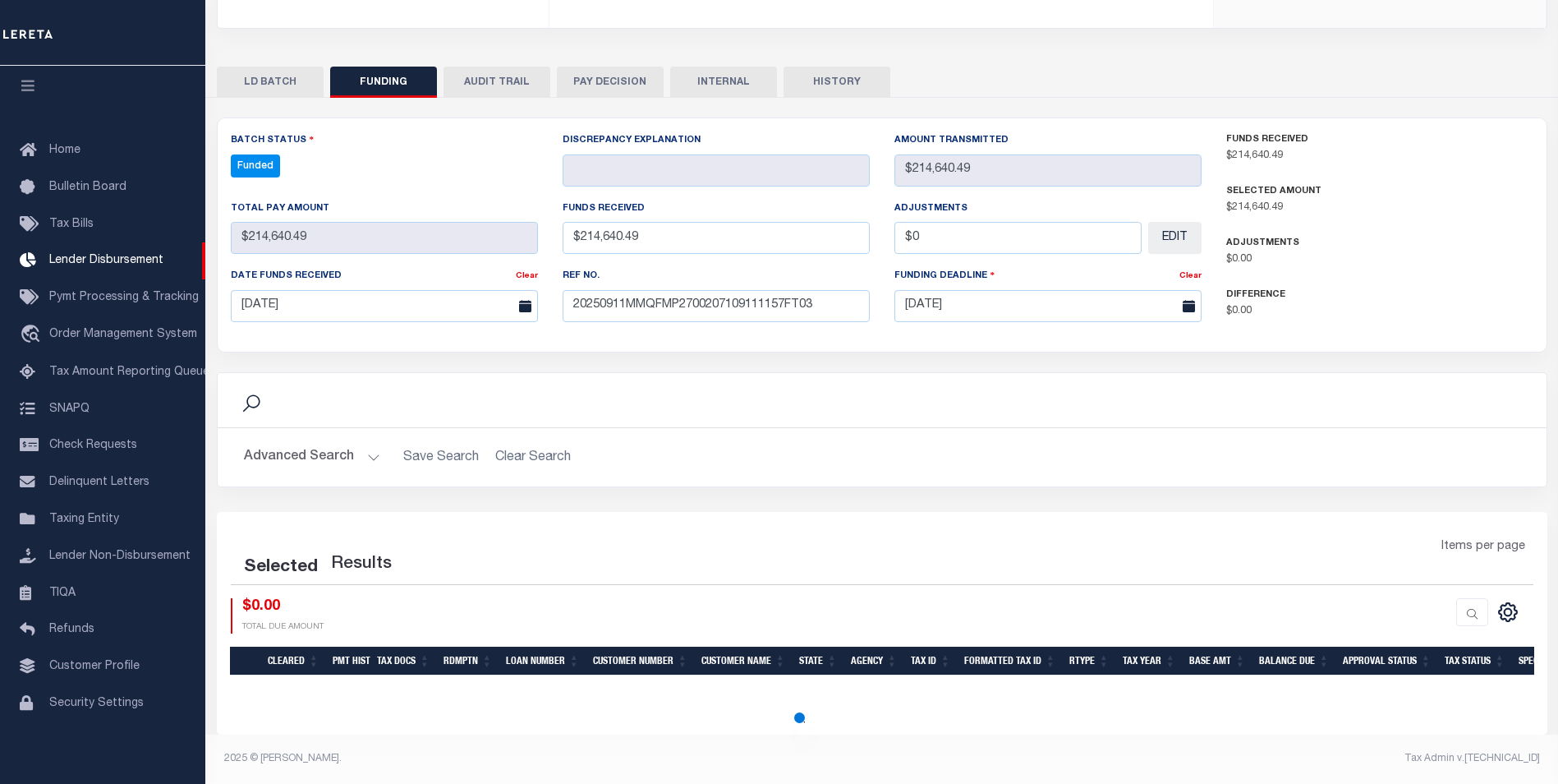
scroll to position [300, 0]
select select "100"
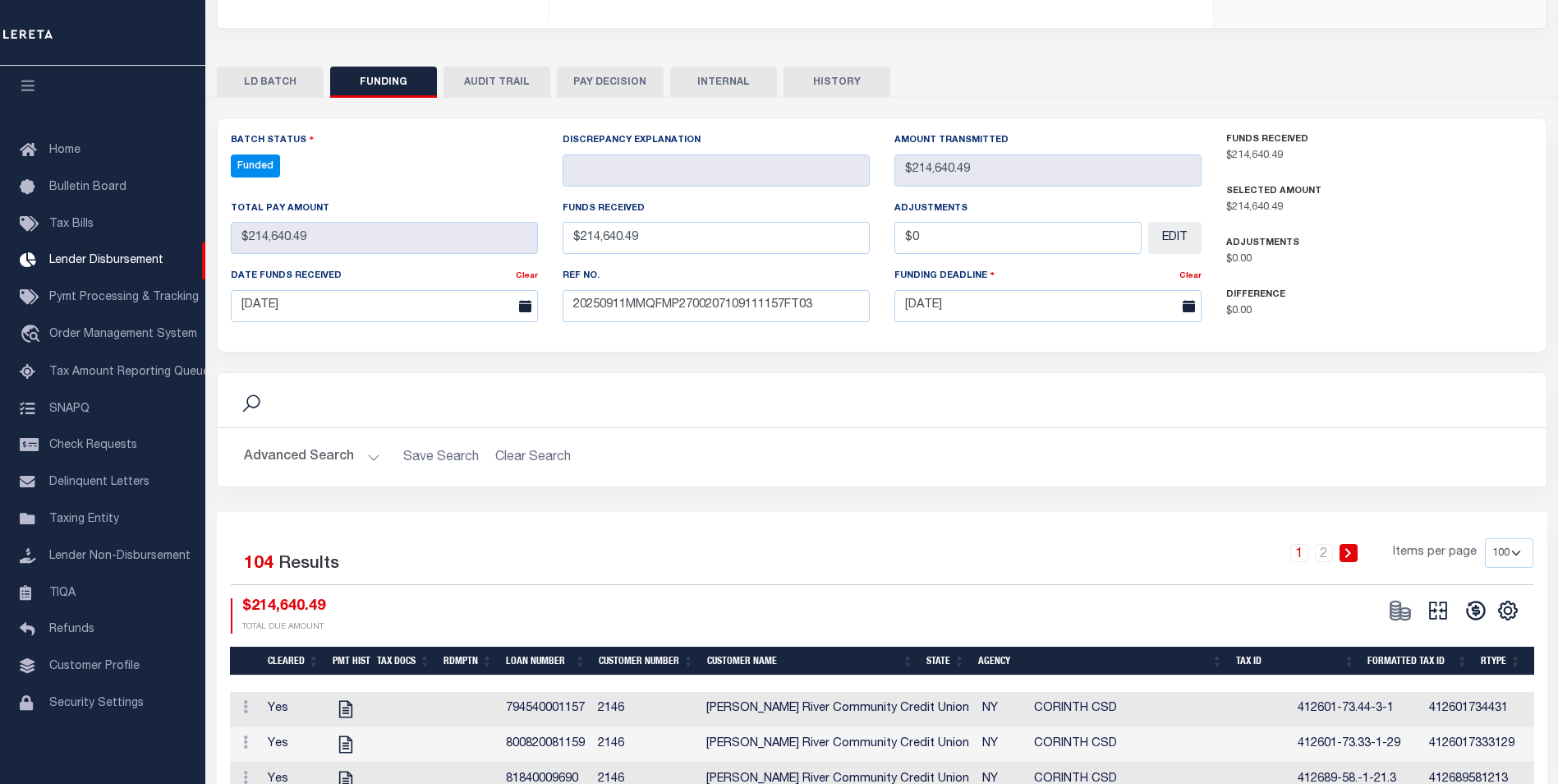
scroll to position [329, 0]
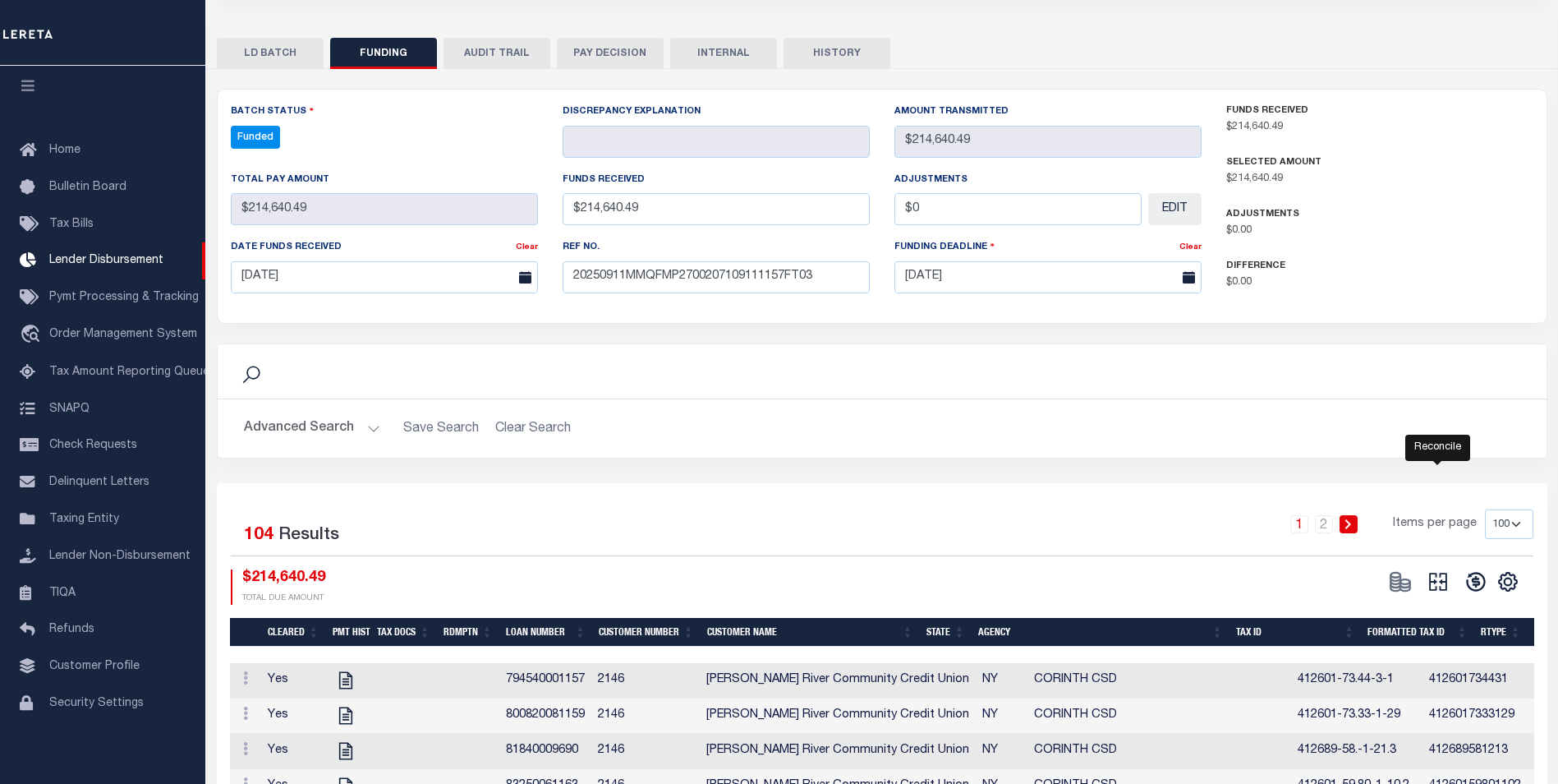
click at [1436, 581] on icon at bounding box center [1438, 581] width 23 height 23
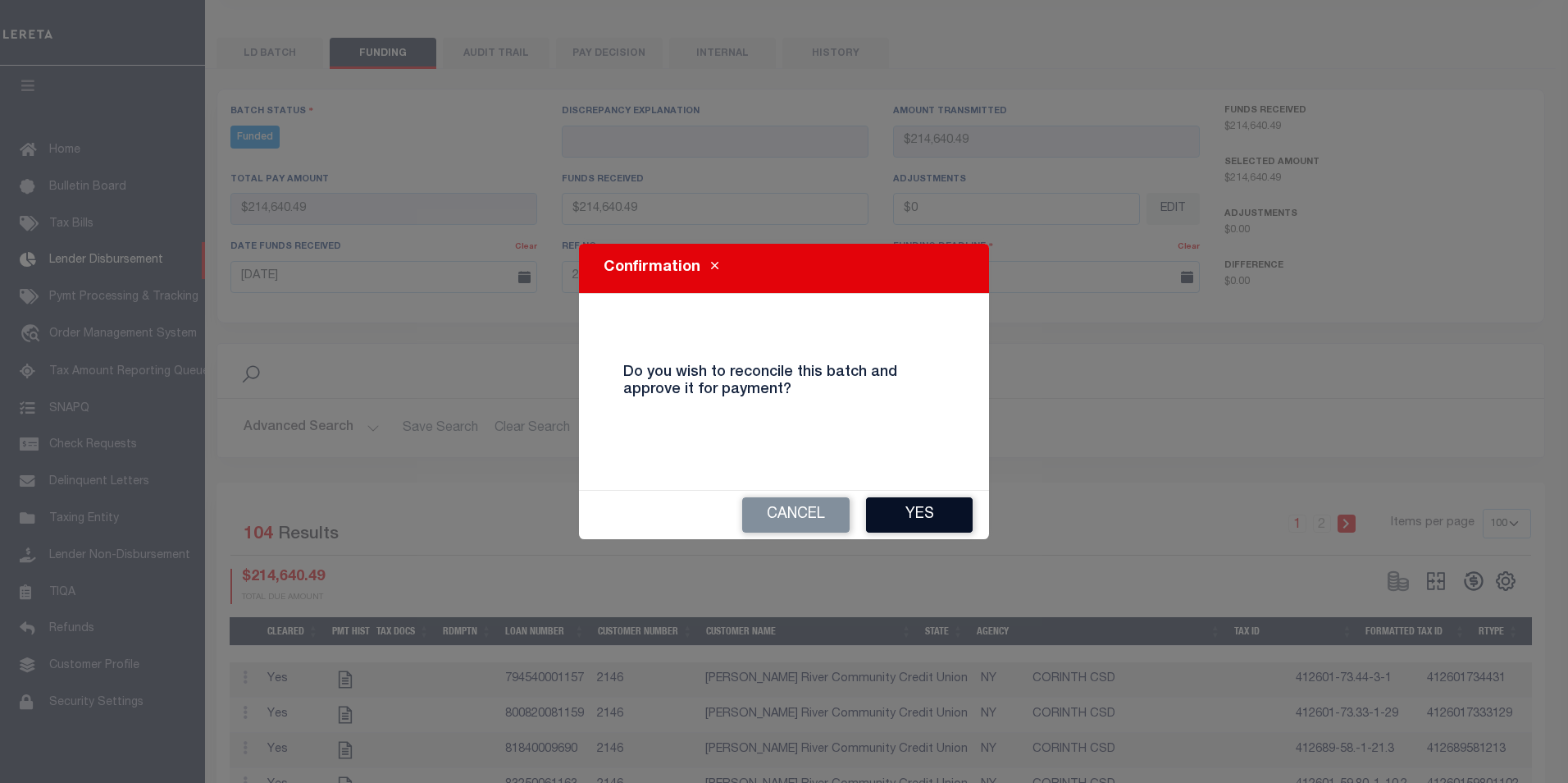
click at [915, 520] on button "Yes" at bounding box center [919, 515] width 107 height 35
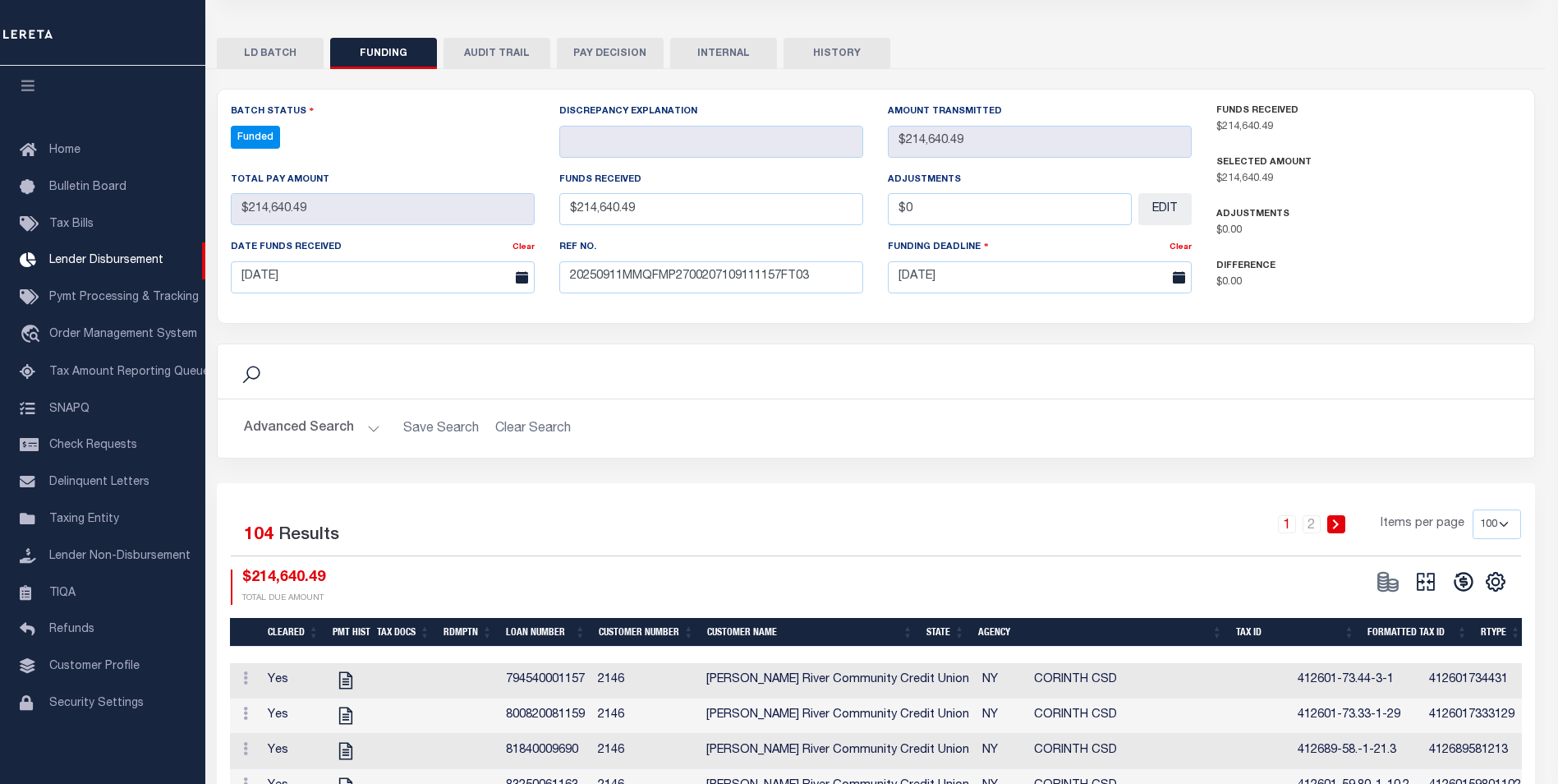
select select "100"
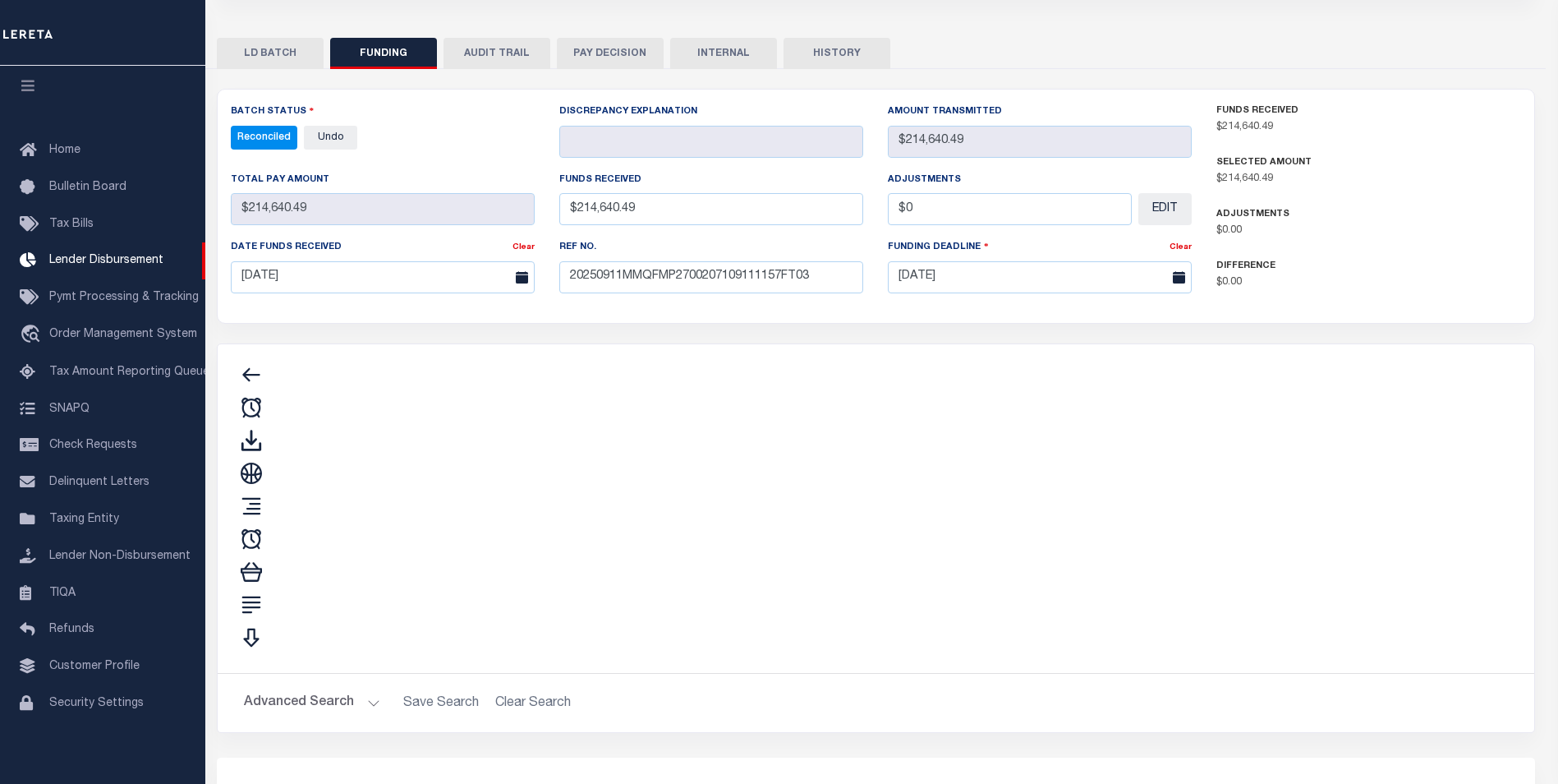
type input "$214,640.49"
type input "$0"
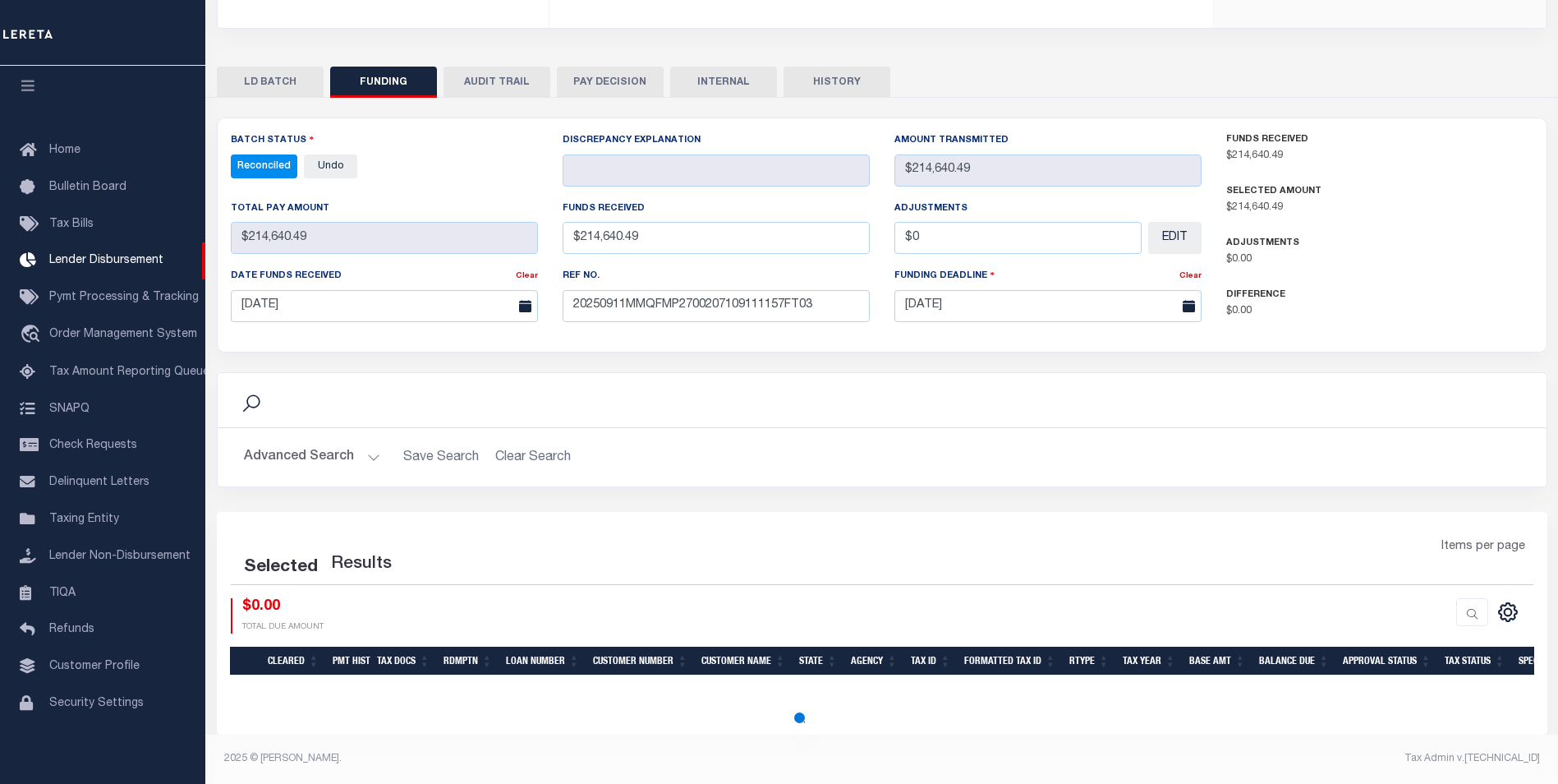
scroll to position [300, 0]
select select "100"
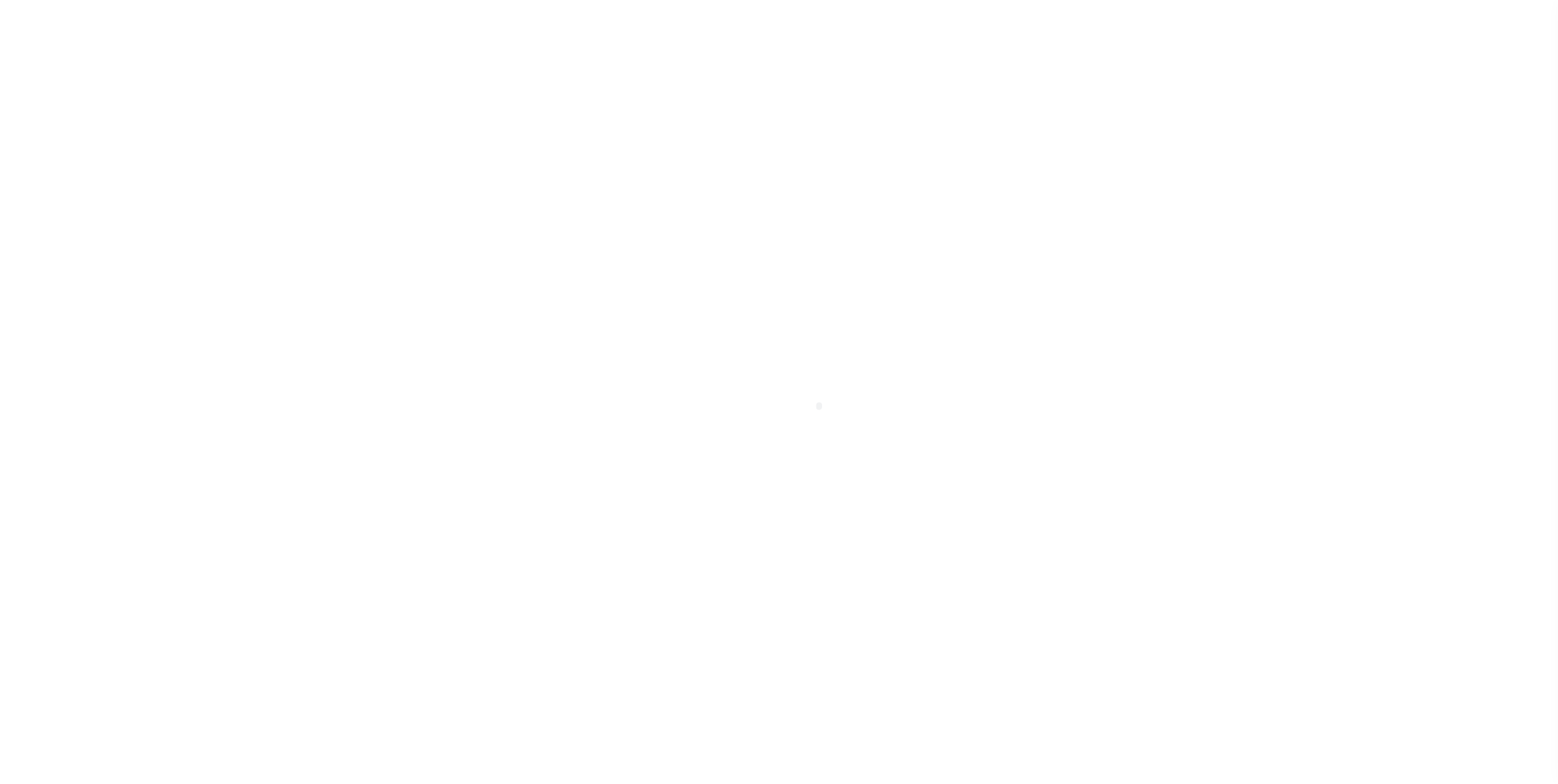
scroll to position [16, 0]
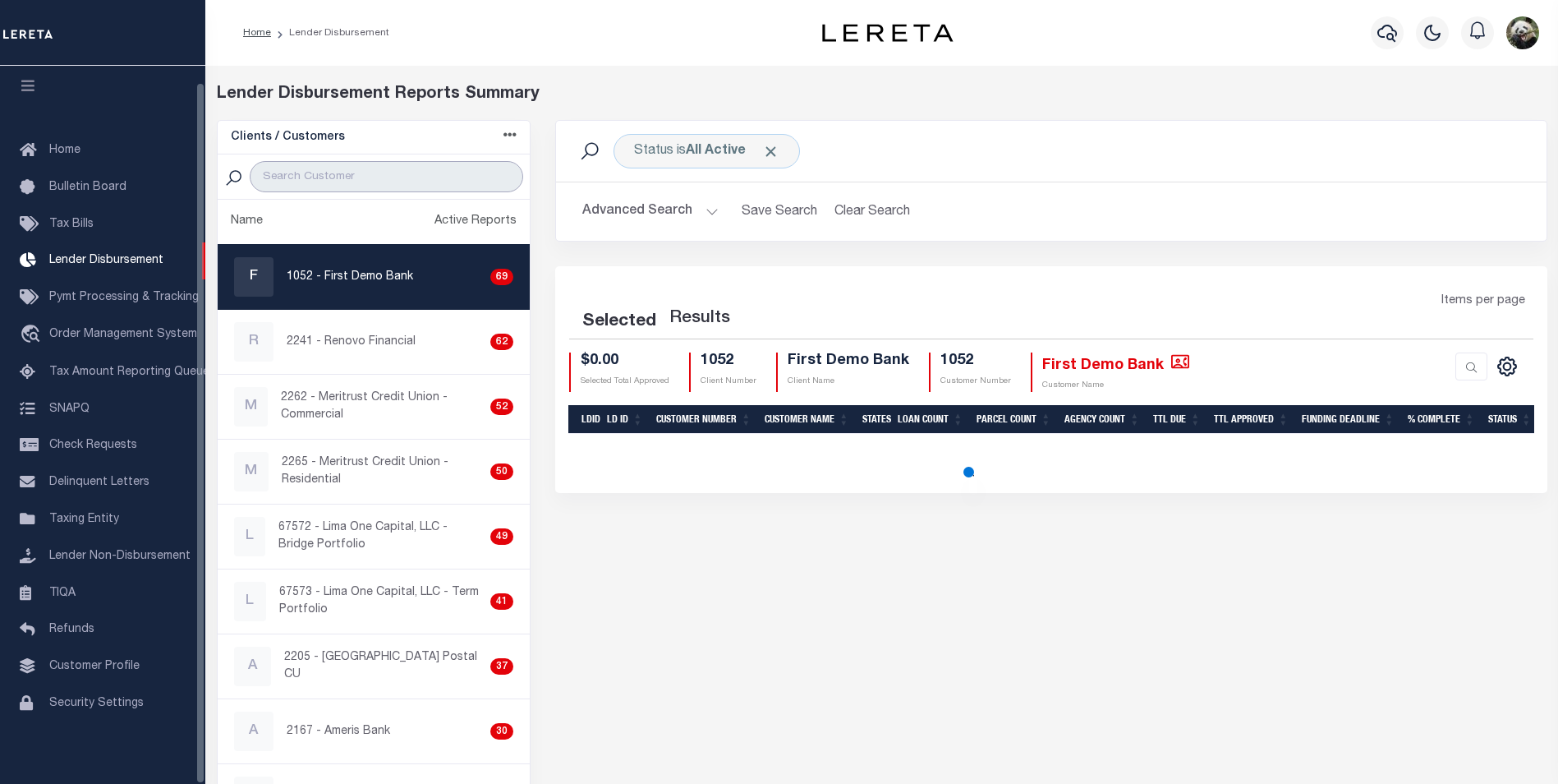
click at [316, 179] on input "search" at bounding box center [387, 176] width 274 height 31
type input "WEST SHORE"
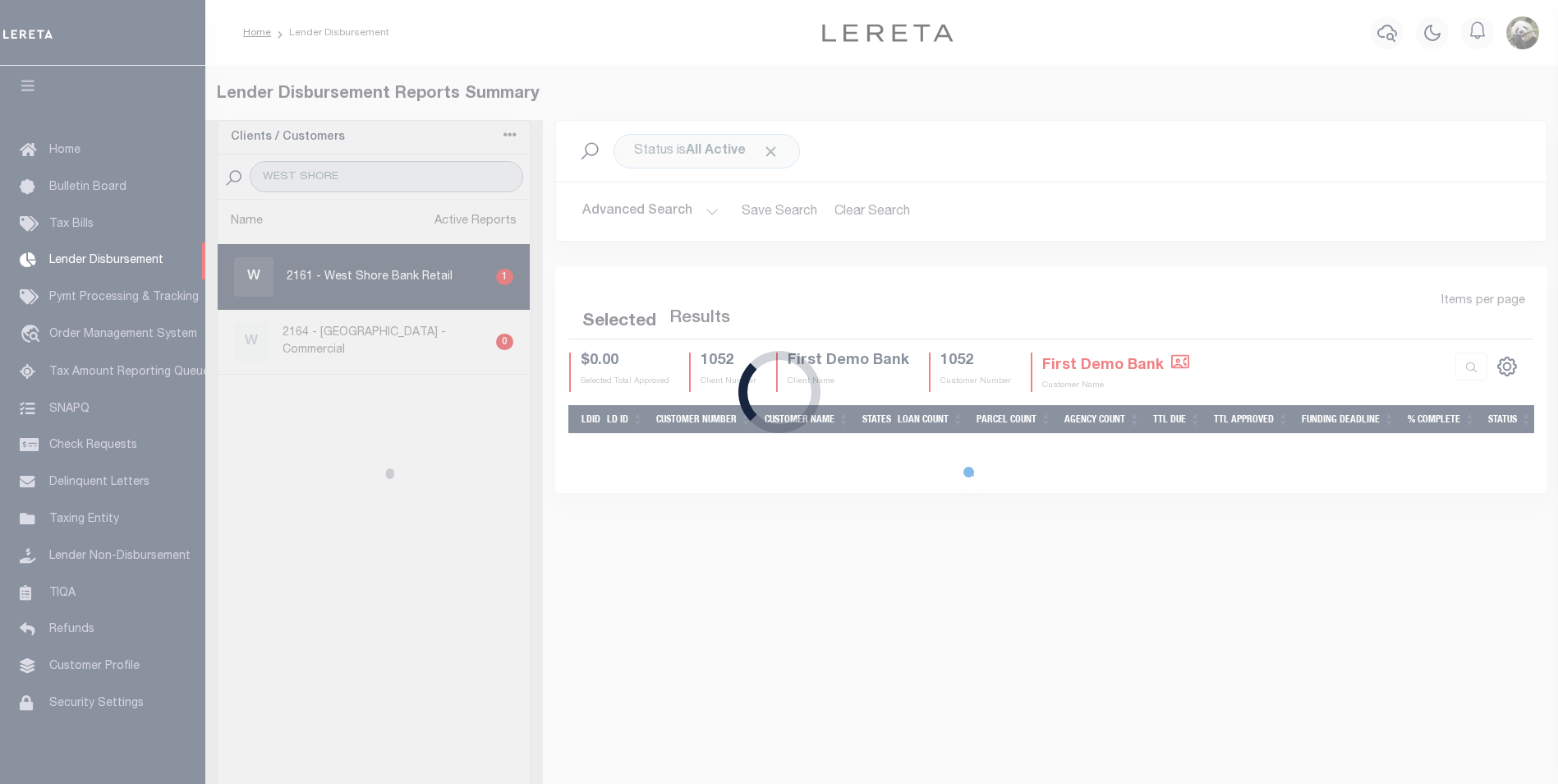
select select "200"
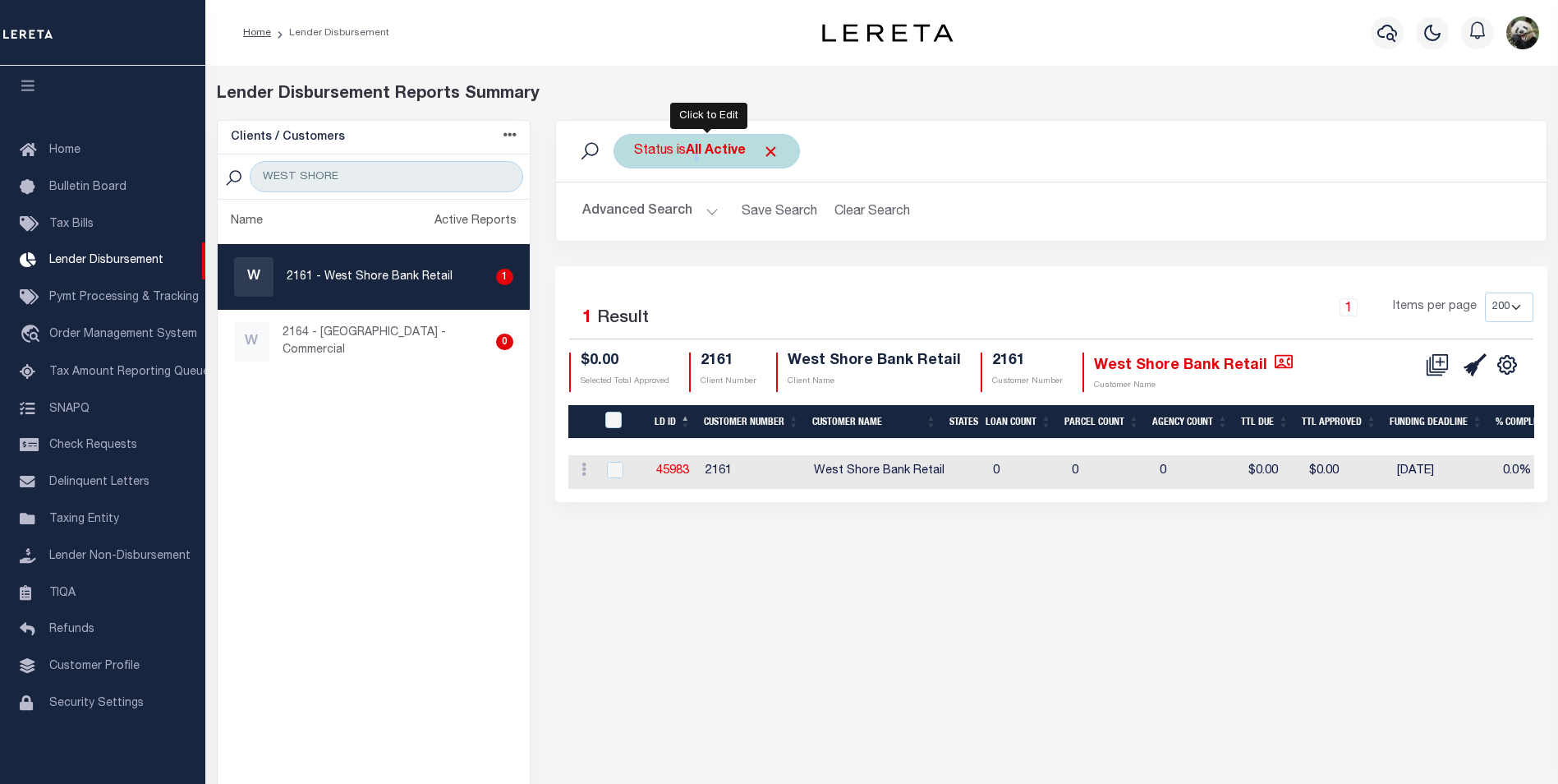
click at [696, 150] on b "All Active" at bounding box center [716, 151] width 60 height 13
select select "200"
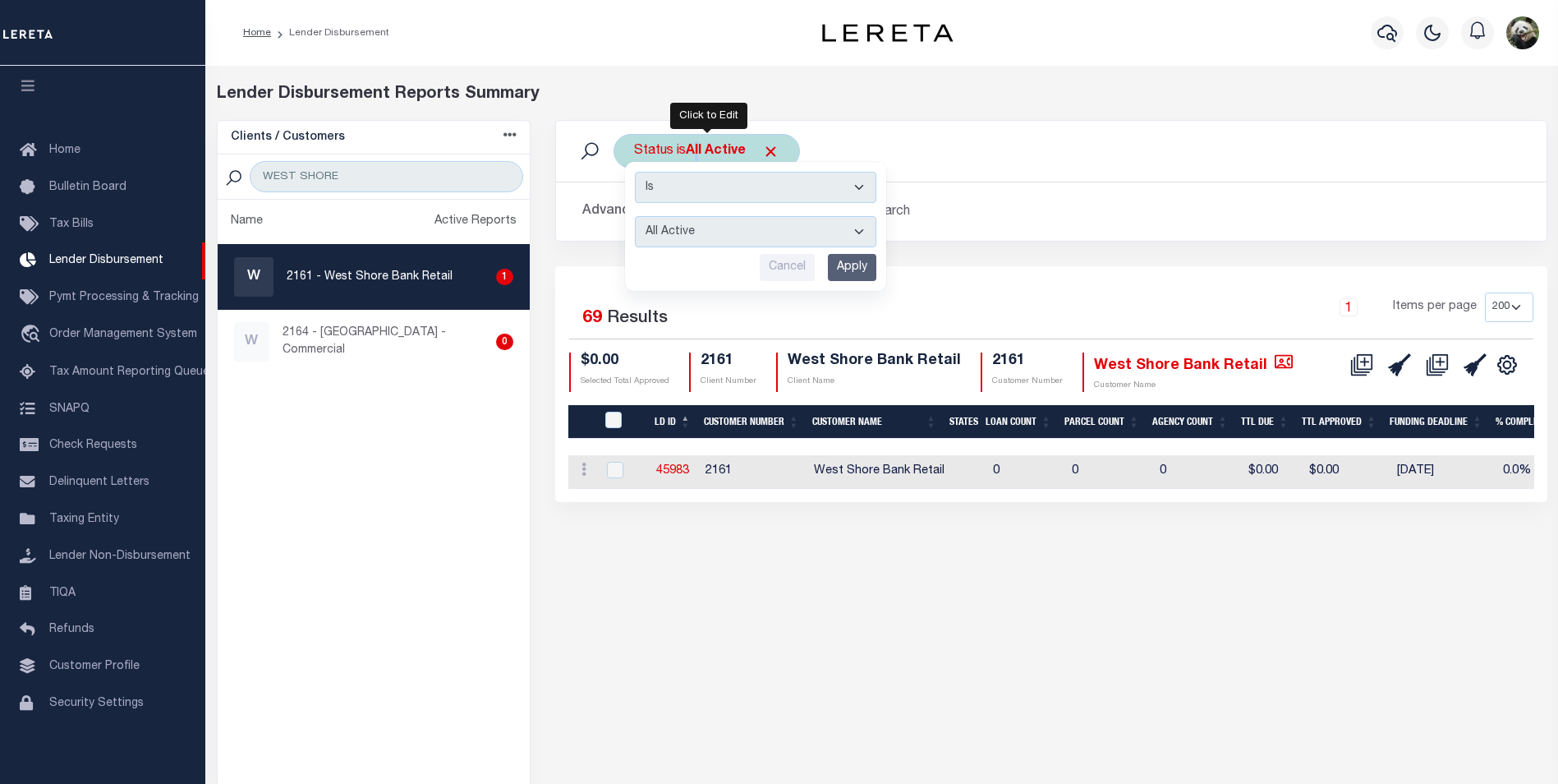
click at [730, 234] on select "All Active Approval In Progress Batching In Progress Complete Do Not Pay Escrow…" at bounding box center [756, 231] width 241 height 31
select select "REC"
click at [635, 216] on select "All Active Approval In Progress Batching In Progress Complete Do Not Pay Escrow…" at bounding box center [756, 231] width 241 height 31
click at [856, 276] on input "Apply" at bounding box center [852, 268] width 49 height 27
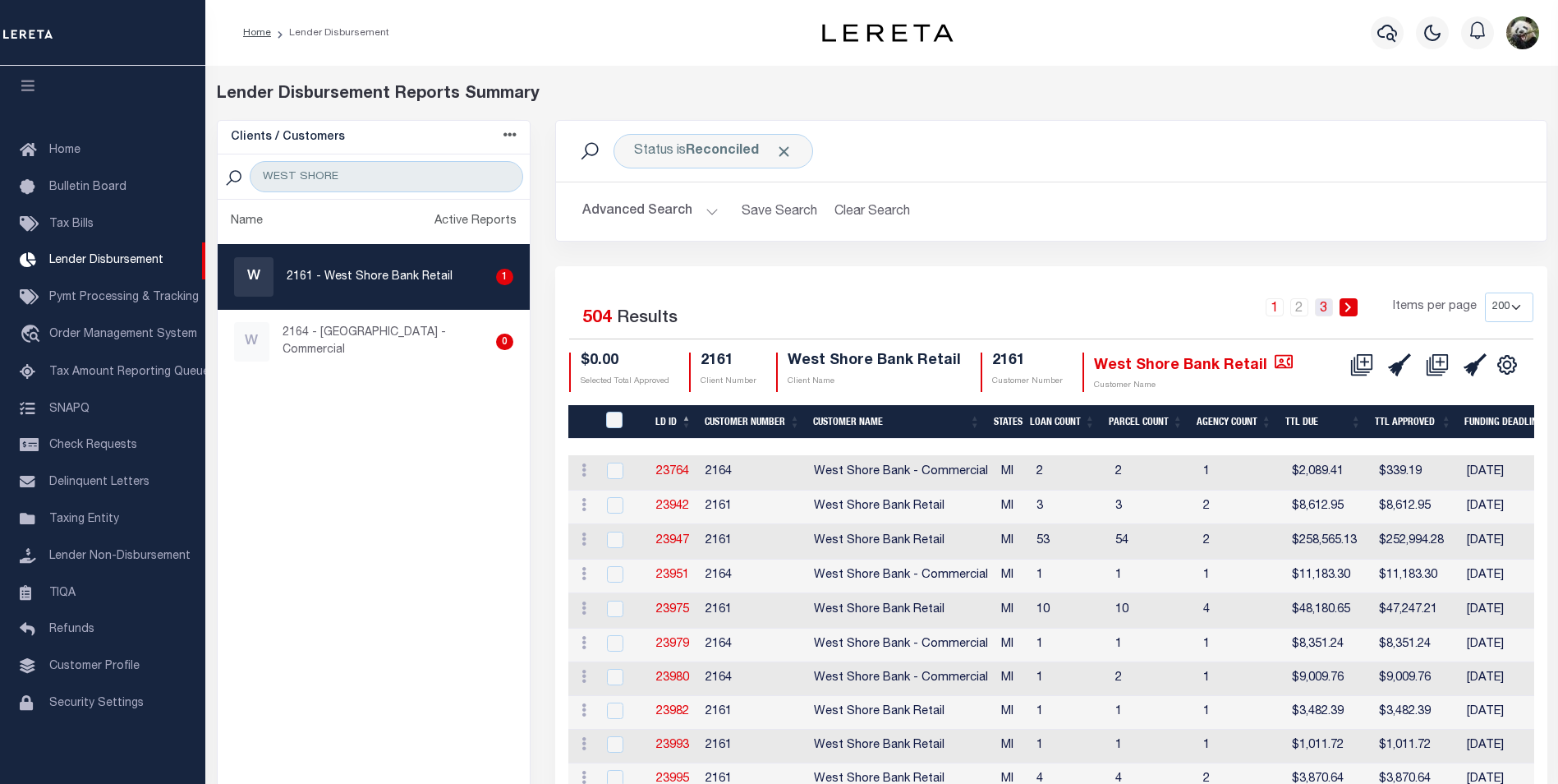
click at [1333, 309] on link "3" at bounding box center [1323, 306] width 18 height 18
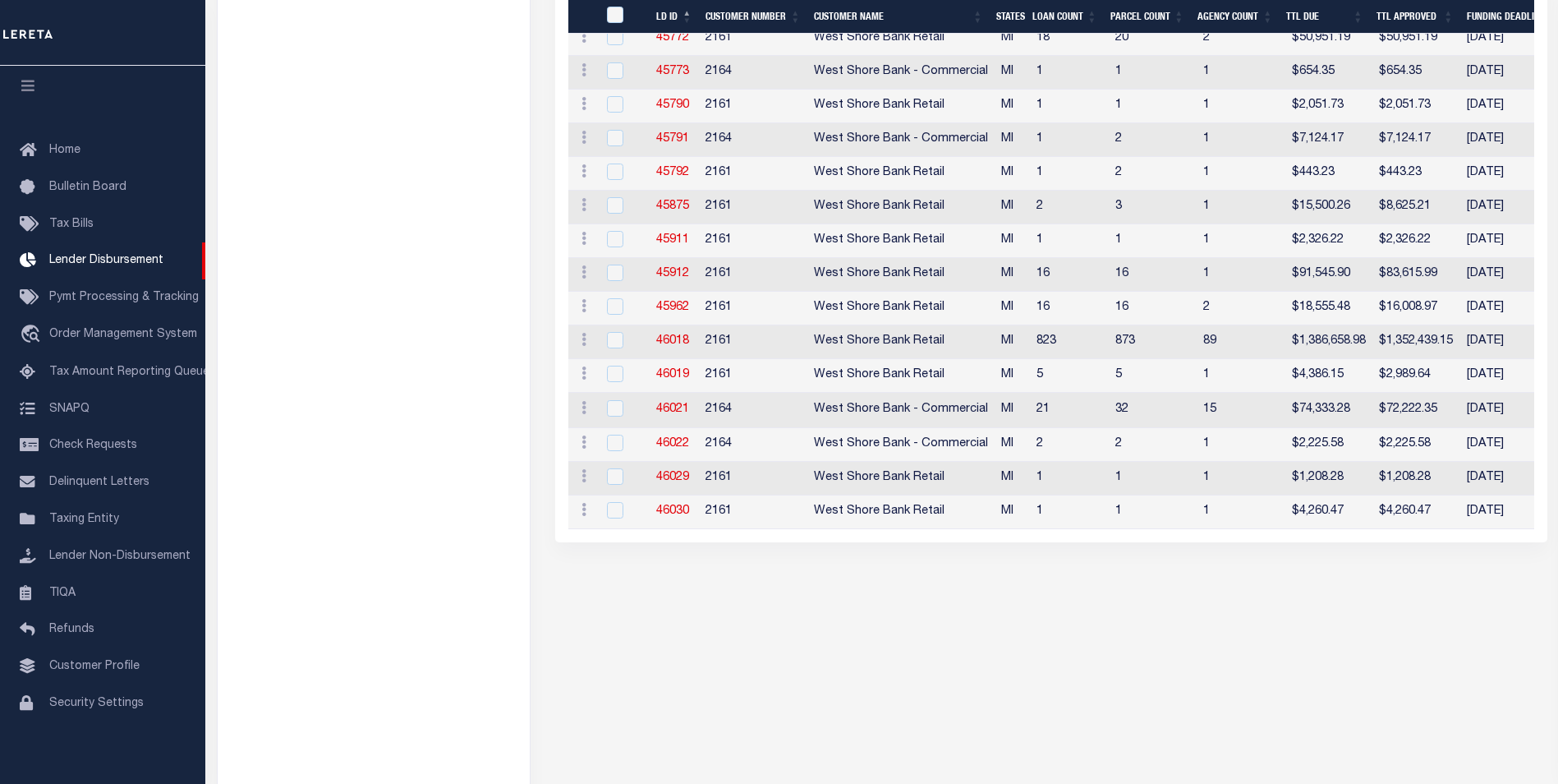
scroll to position [3568, 0]
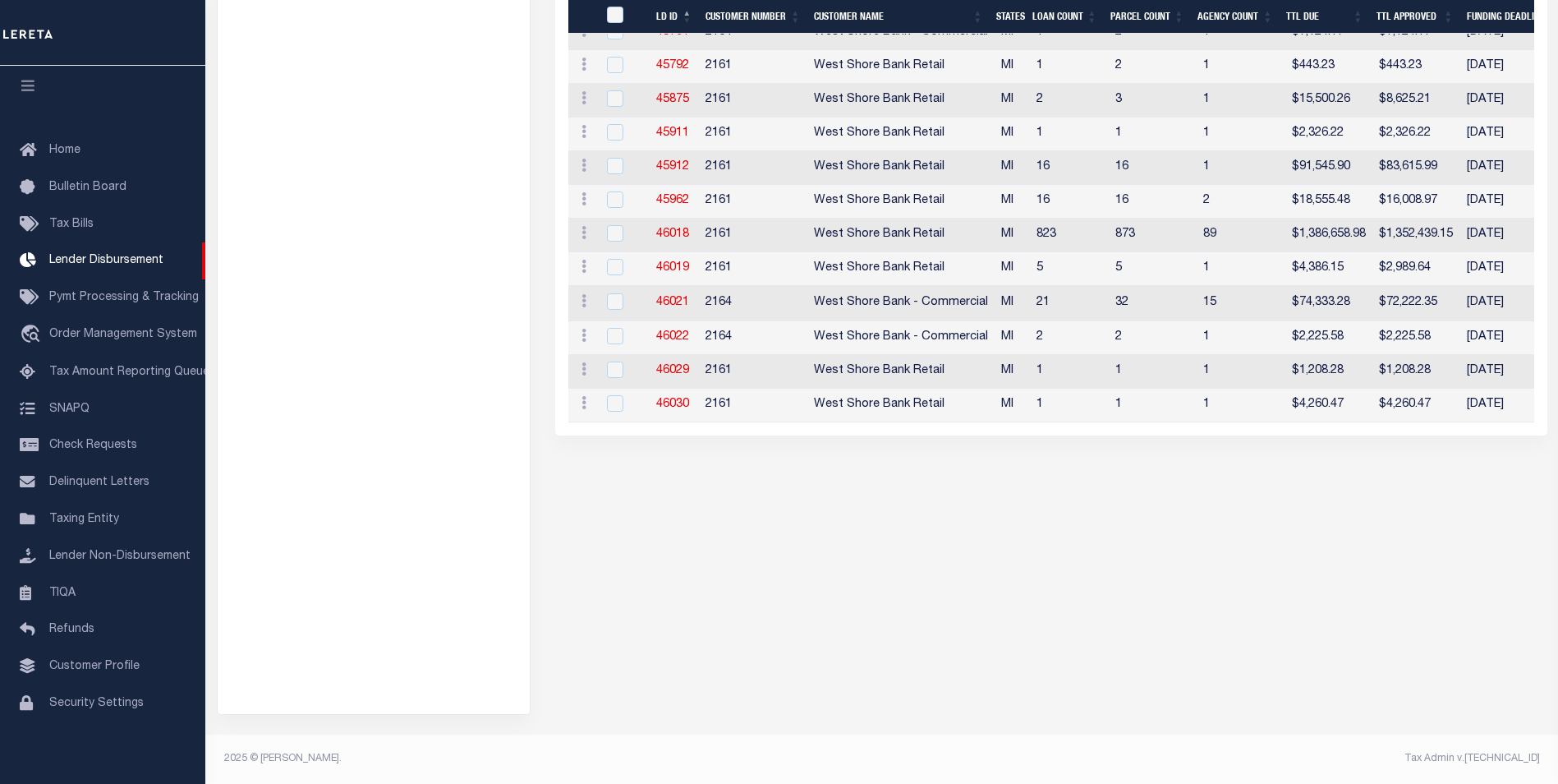
drag, startPoint x: 675, startPoint y: 256, endPoint x: 732, endPoint y: 263, distance: 57.4
click at [726, 252] on td "2161" at bounding box center [753, 235] width 109 height 33
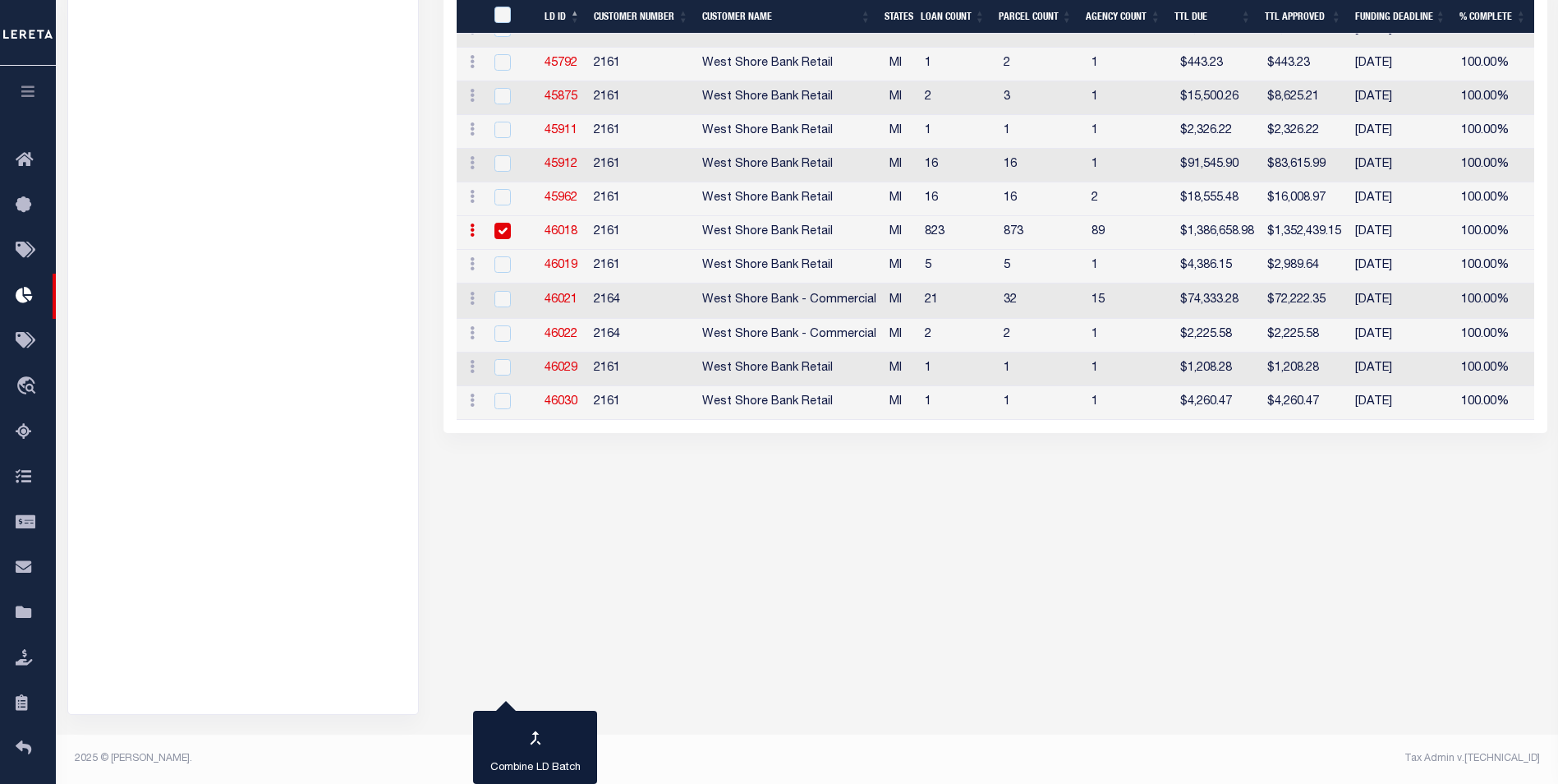
click at [507, 239] on input "checkbox" at bounding box center [502, 230] width 16 height 16
checkbox input "false"
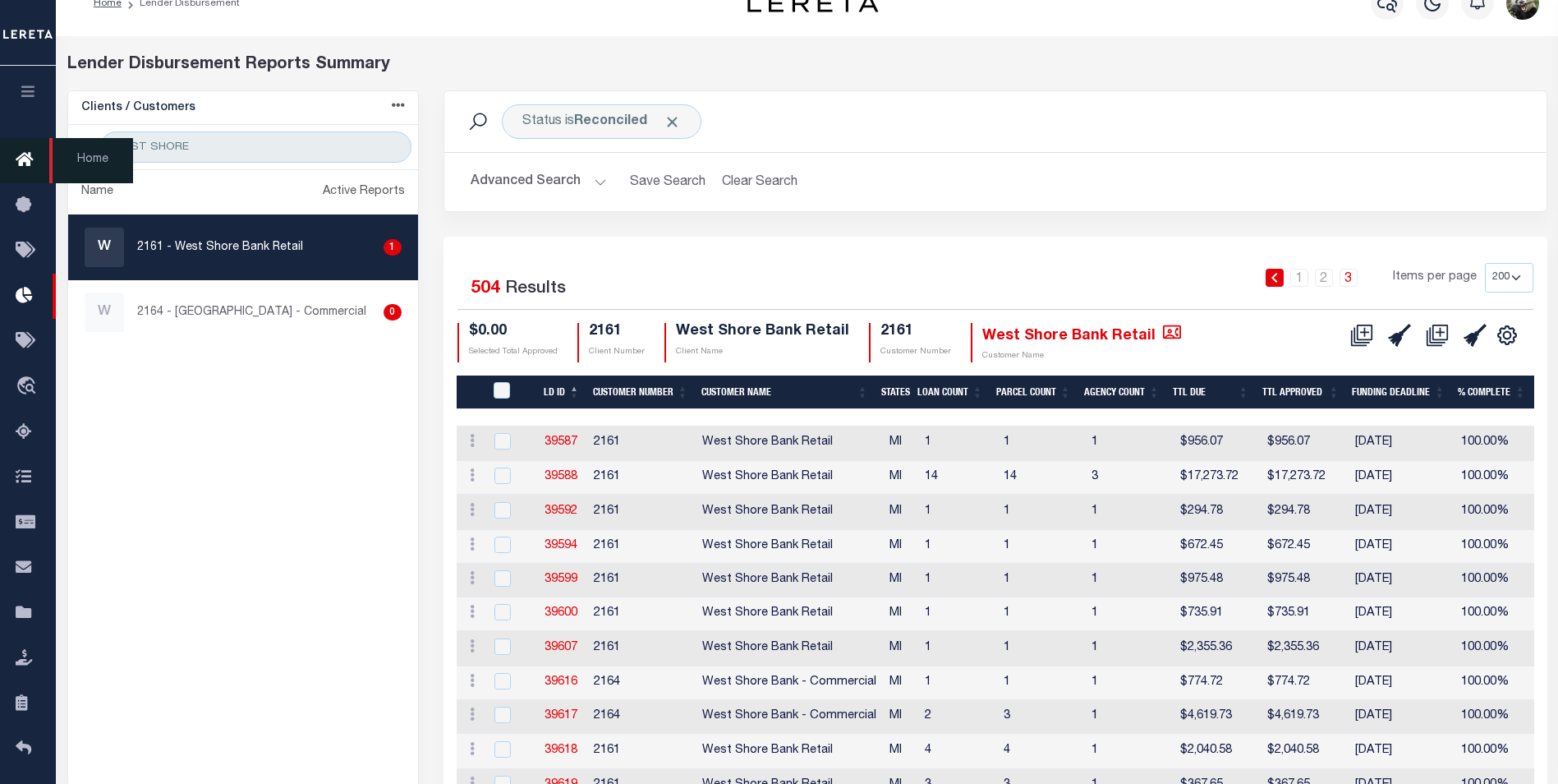
scroll to position [0, 0]
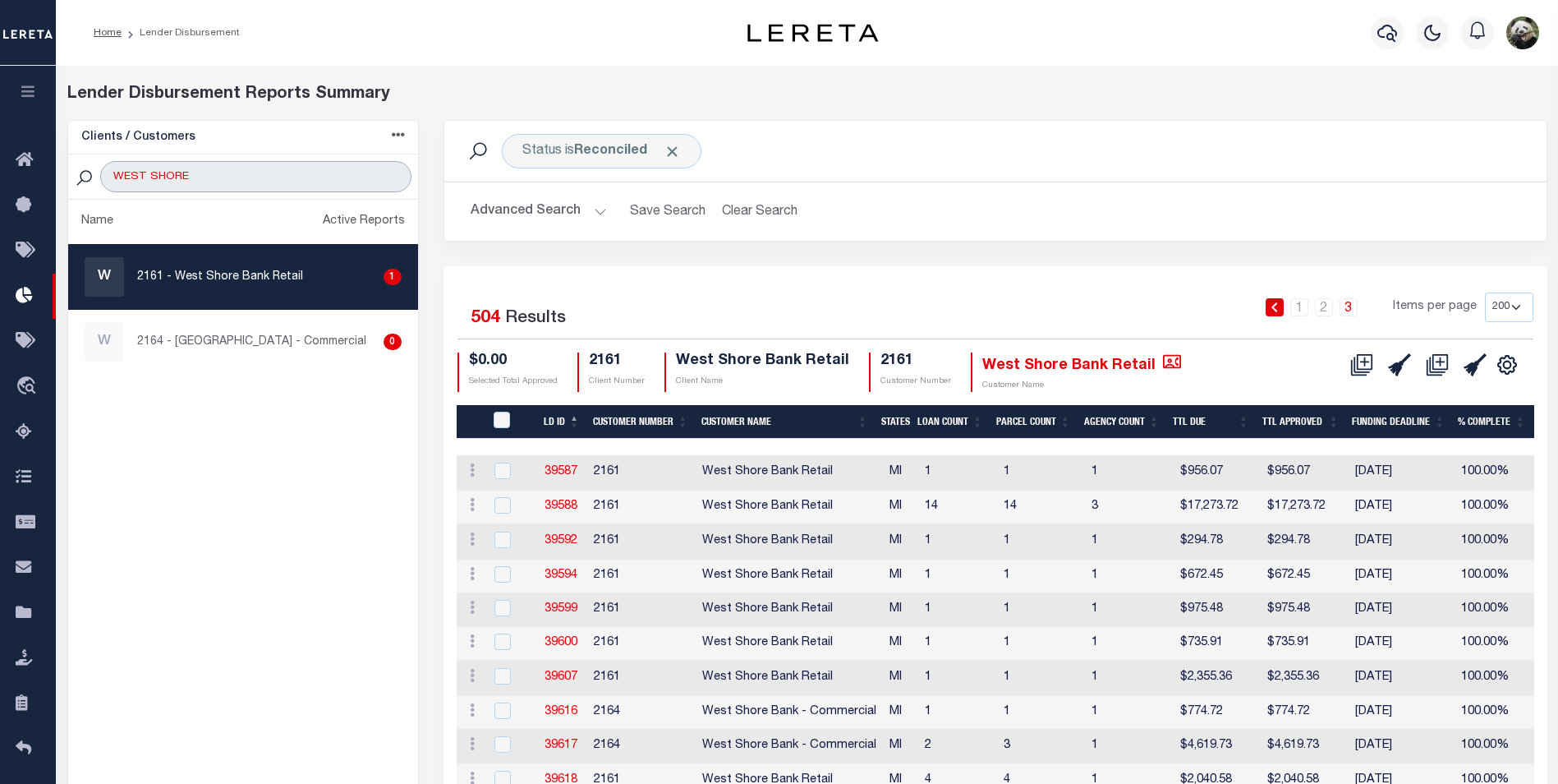
click at [395, 176] on input "WEST SHORE" at bounding box center [255, 176] width 311 height 31
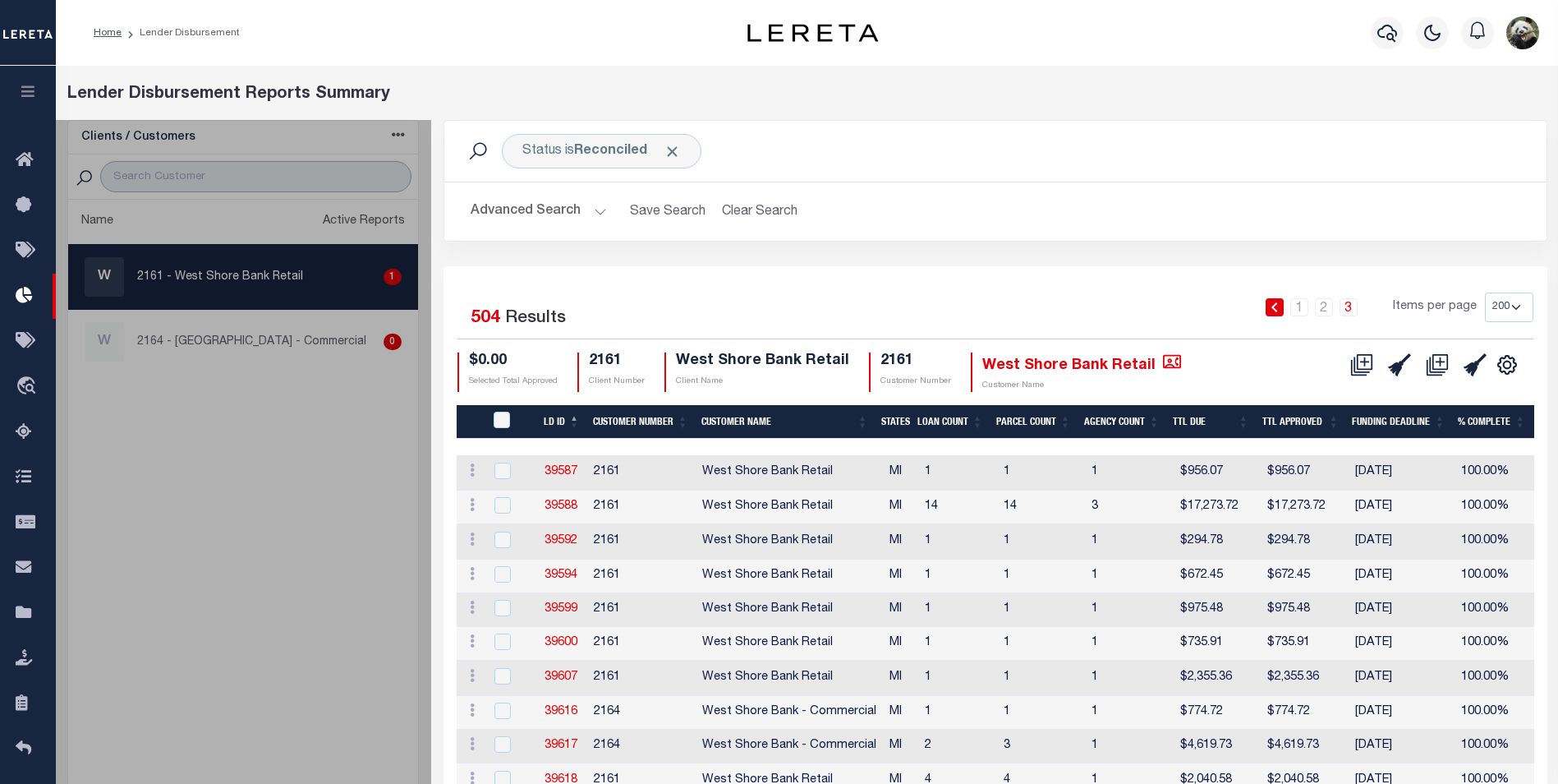
select select "200"
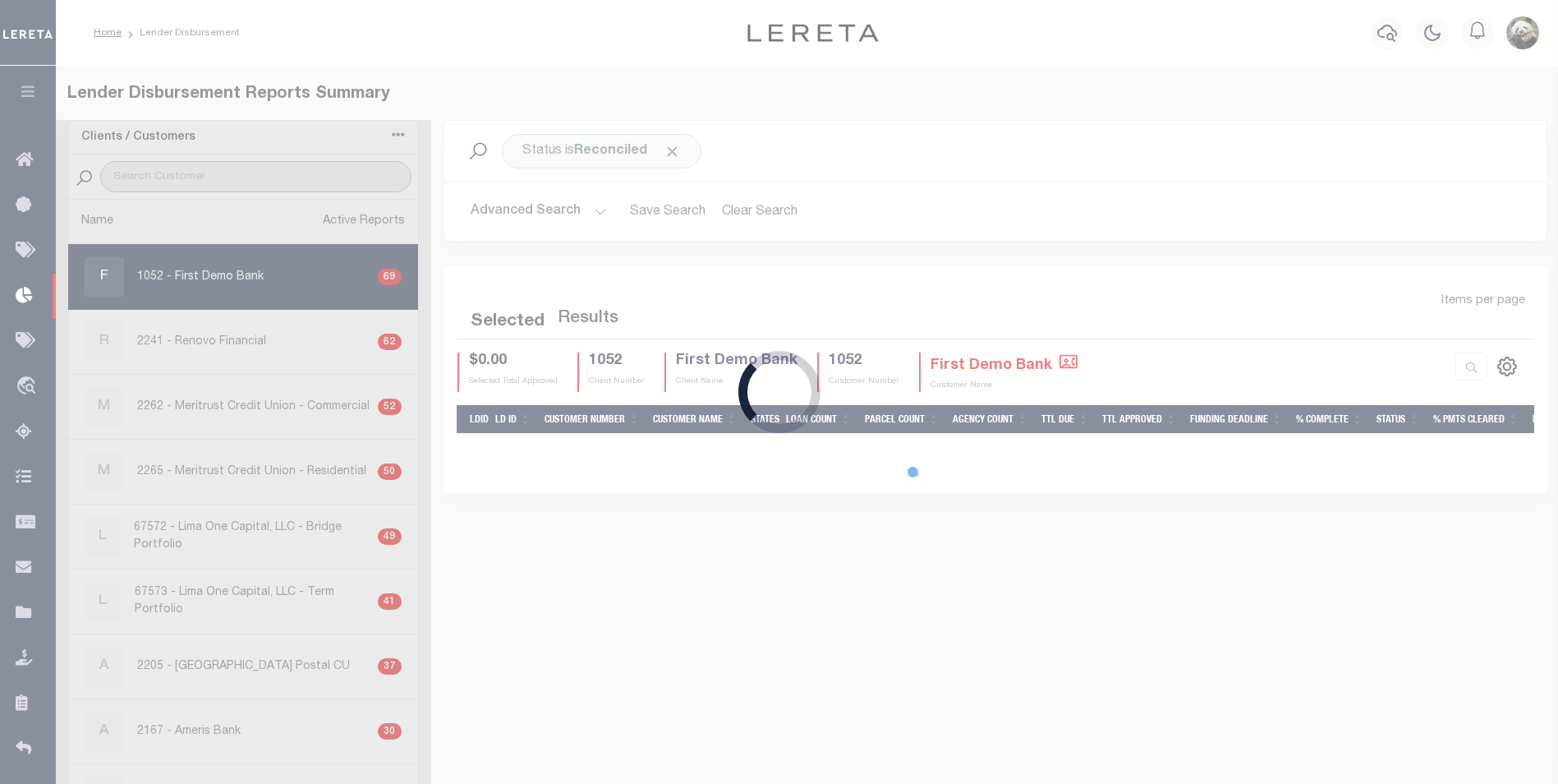
select select "200"
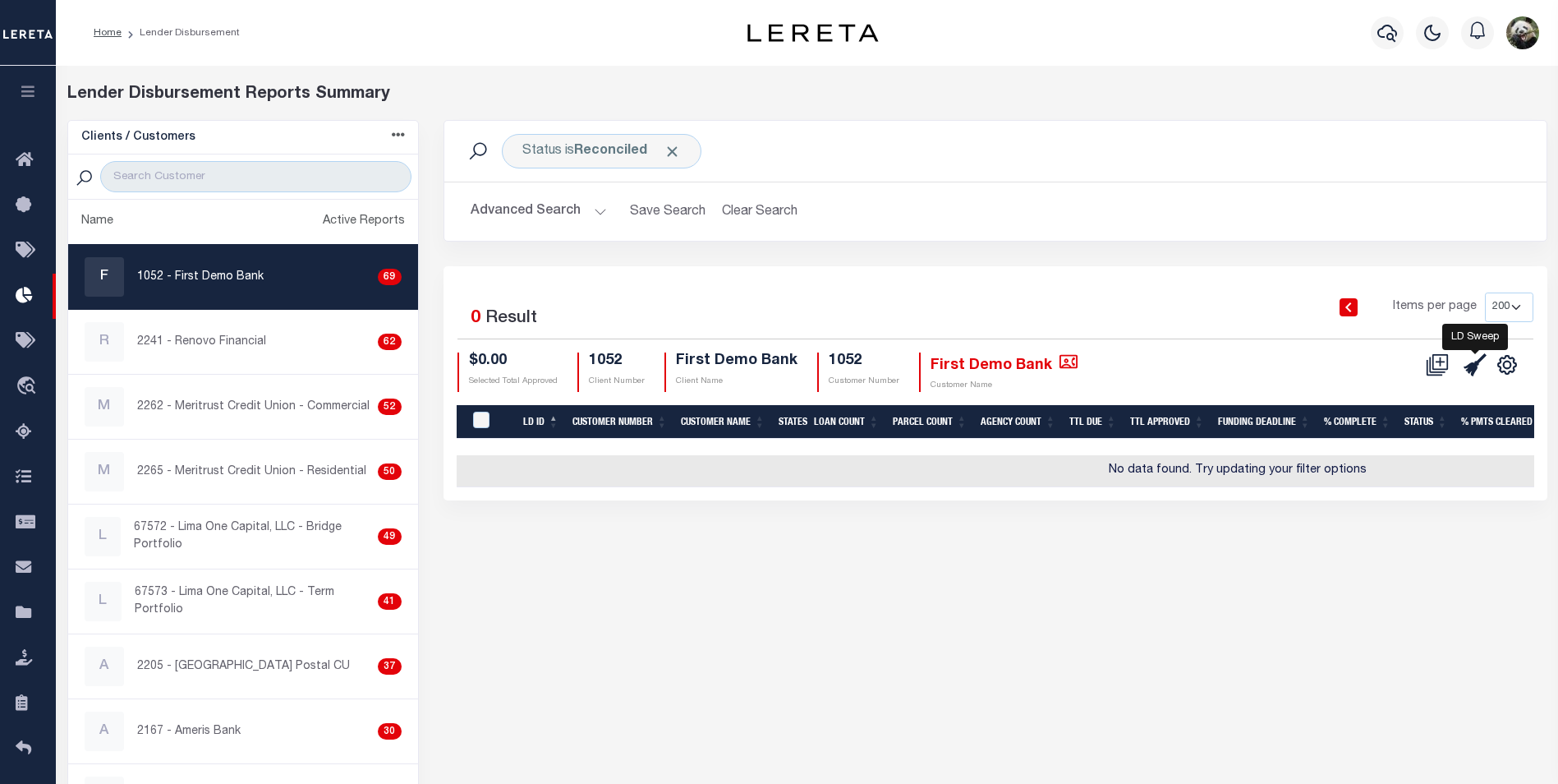
click at [1480, 367] on icon at bounding box center [1475, 365] width 23 height 23
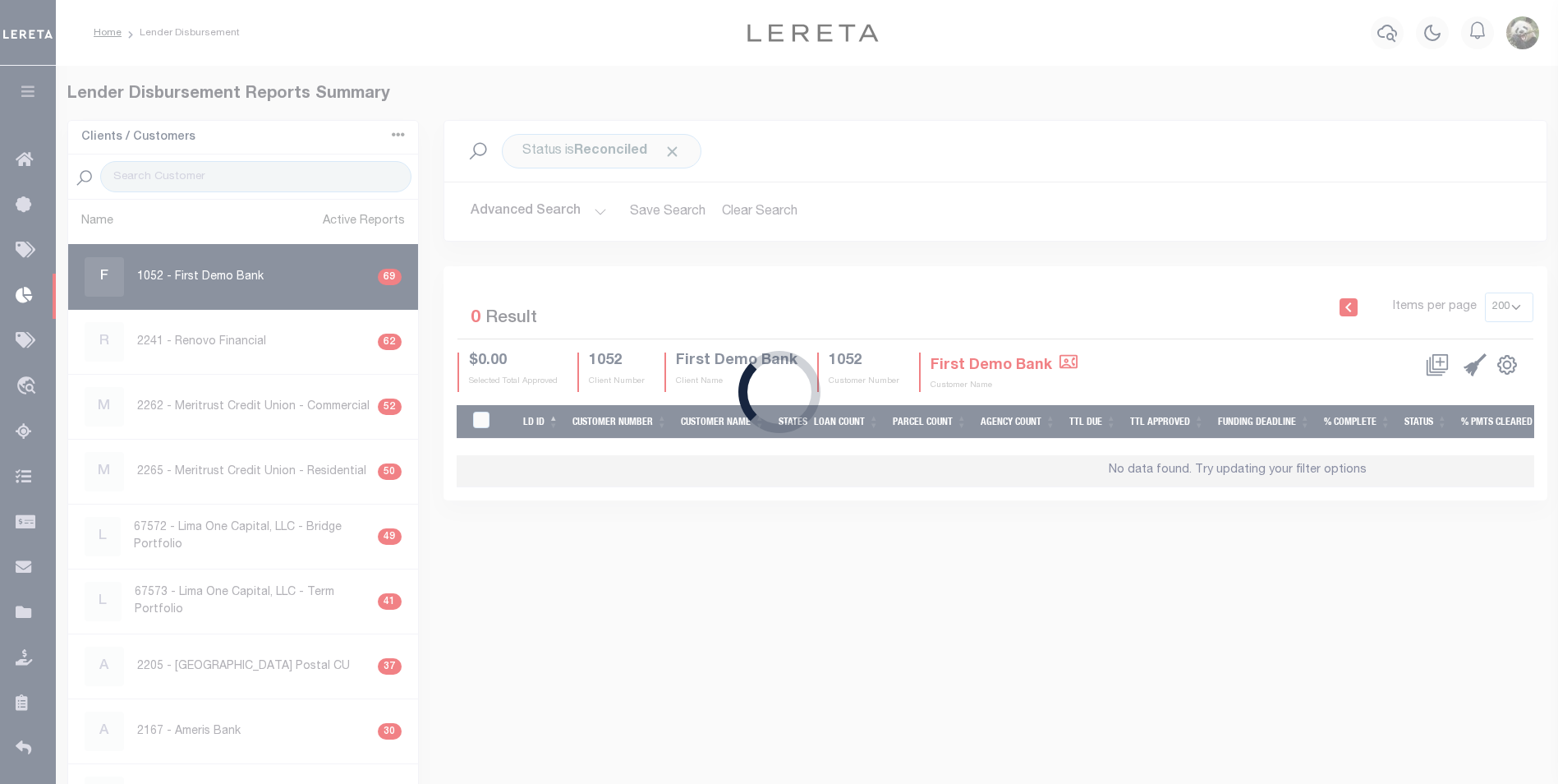
click at [918, 207] on div "Loading..." at bounding box center [779, 392] width 1558 height 784
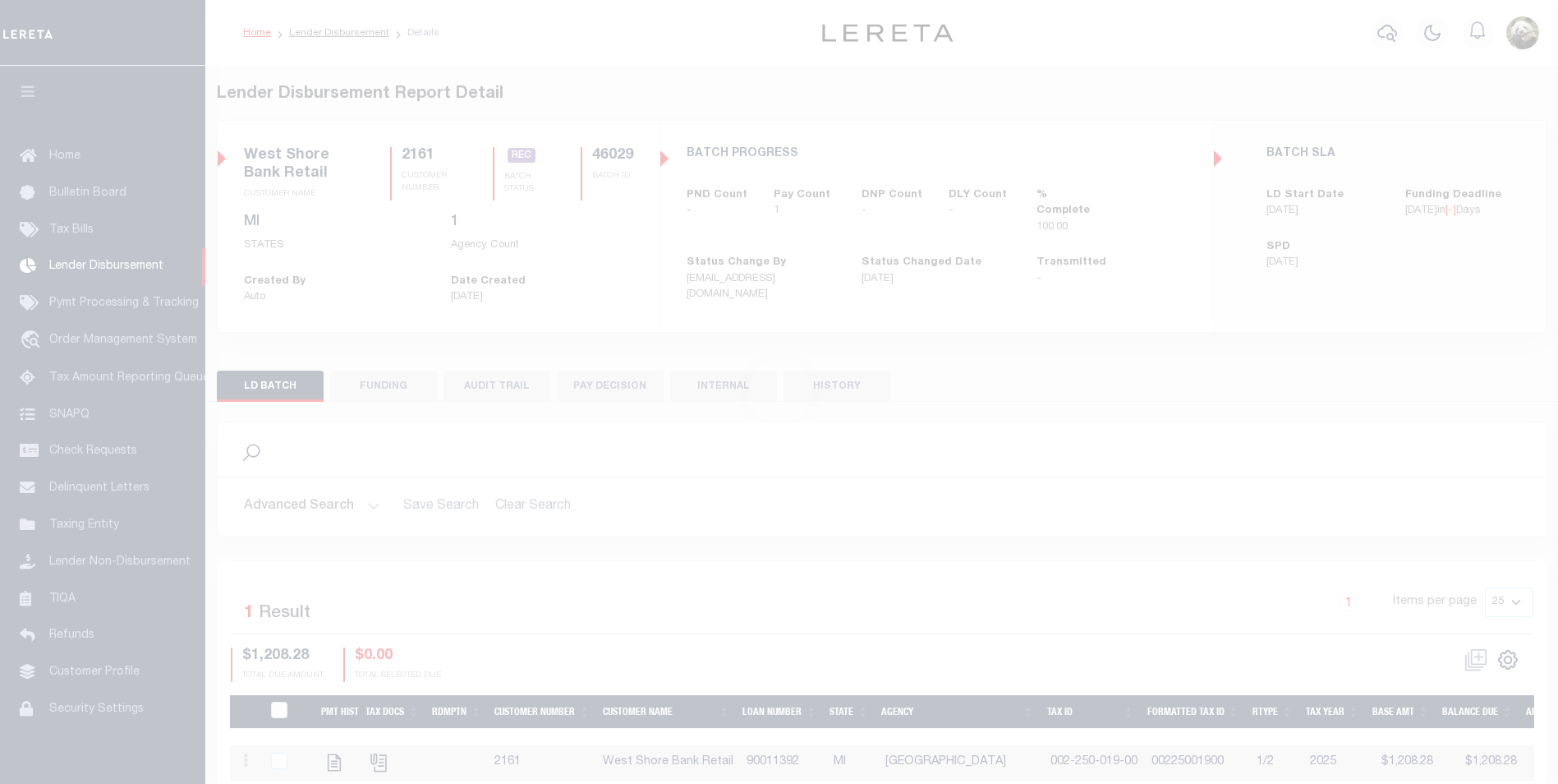
scroll to position [16, 0]
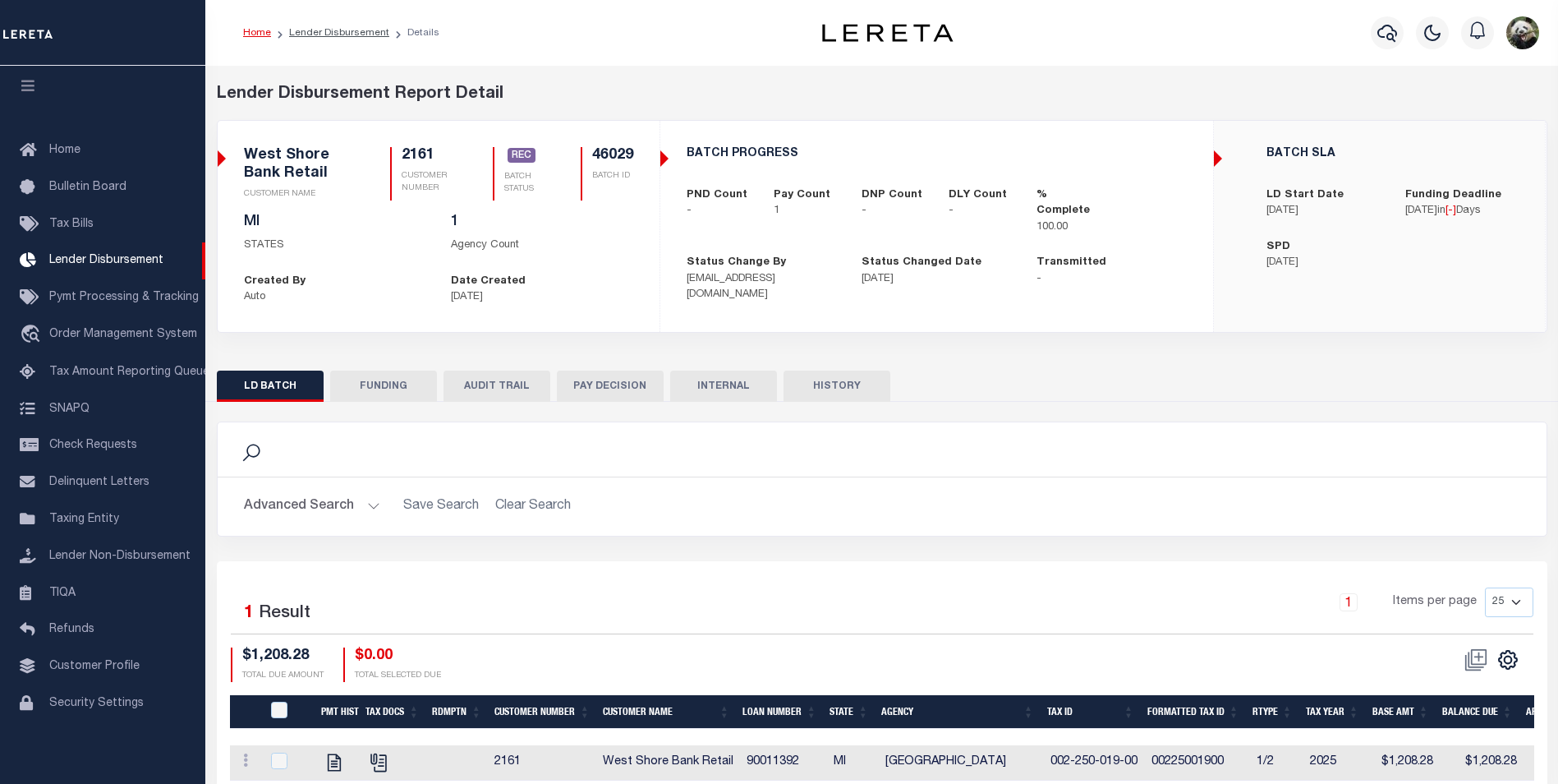
click at [422, 385] on button "FUNDING" at bounding box center [384, 386] width 107 height 31
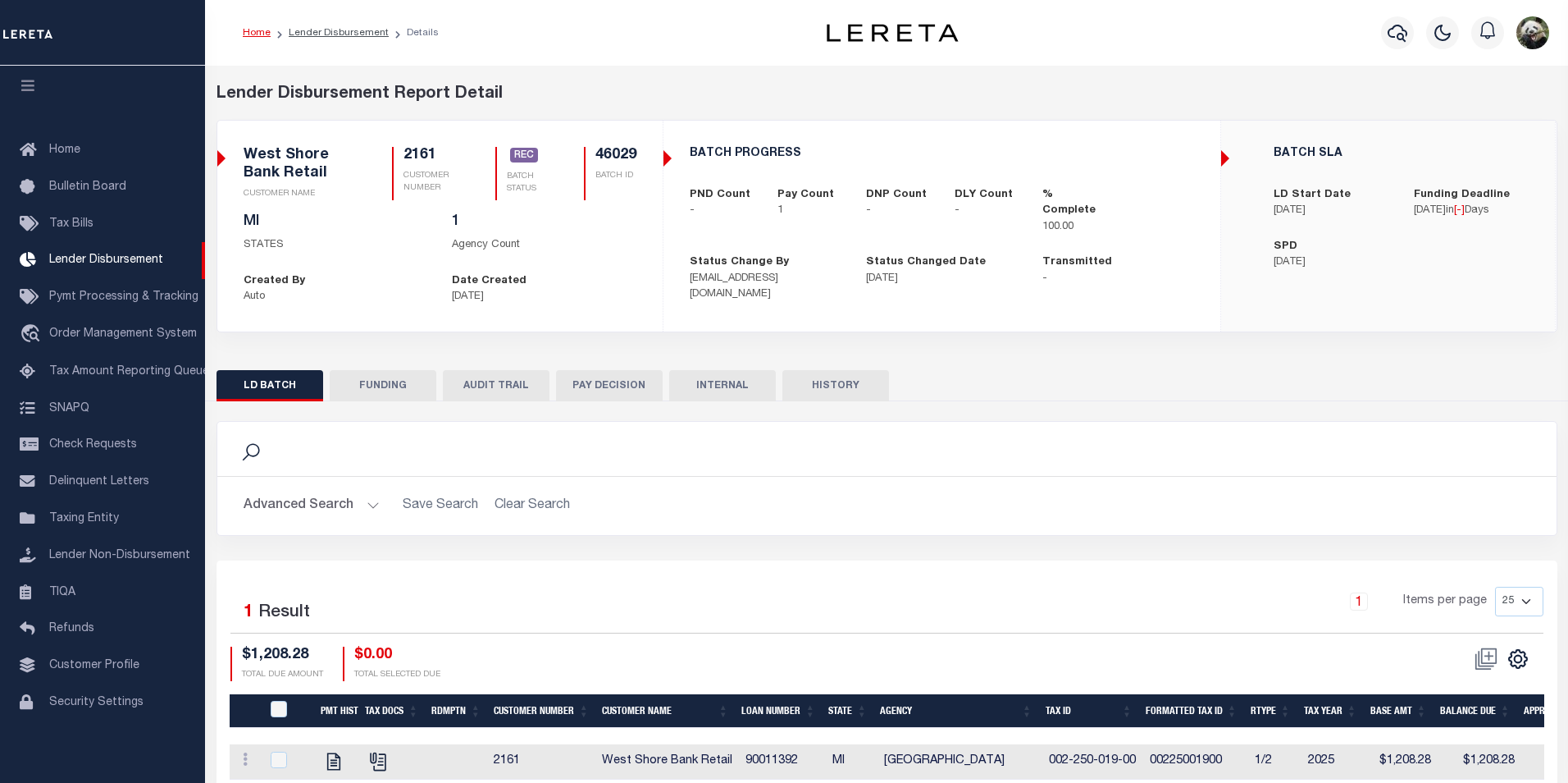
type input "$1,208.28"
type input "$0"
type input "[DATE]"
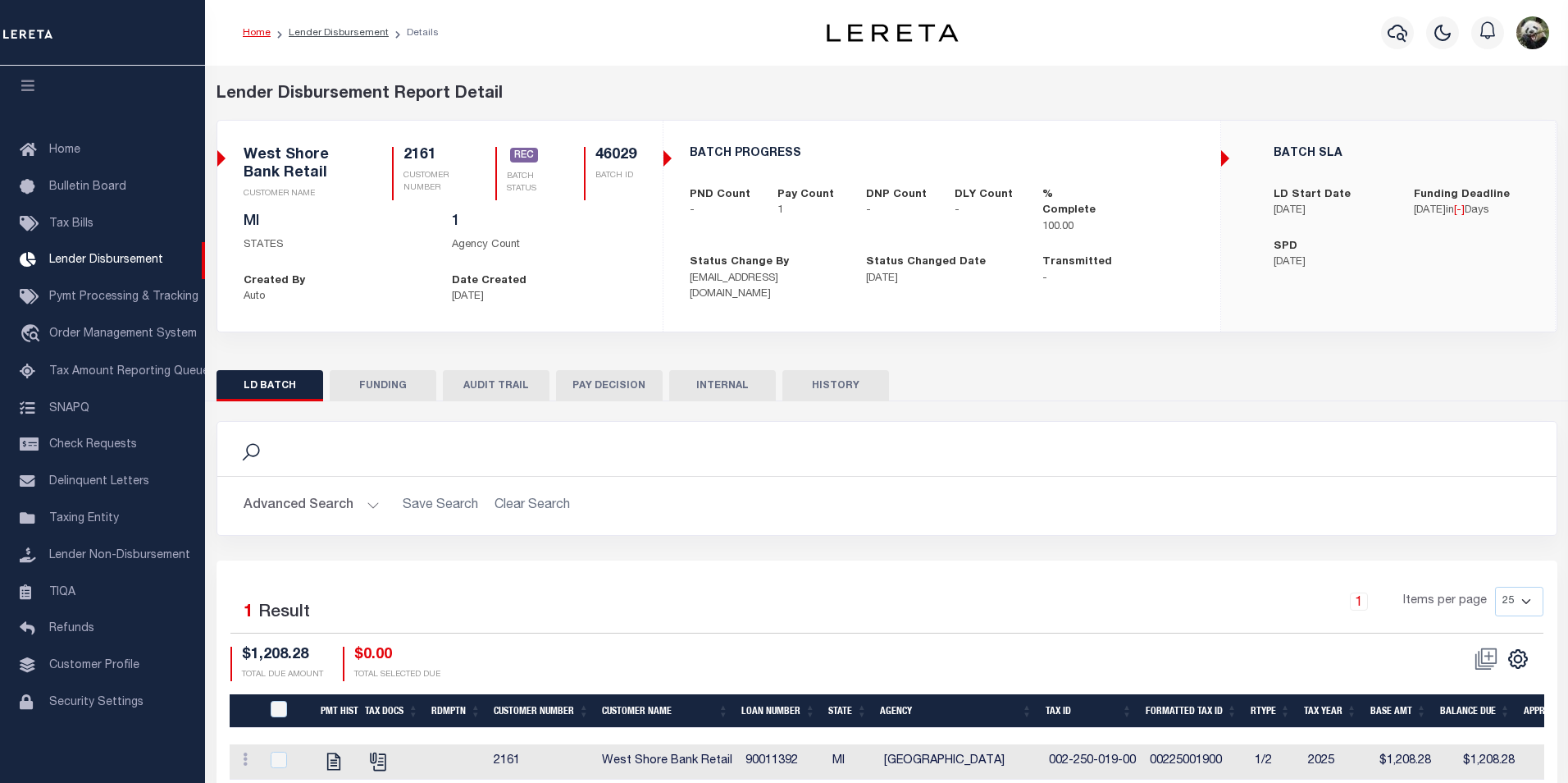
type input "20250911MMQFMPG7000008"
type input "[DATE]"
select select "100"
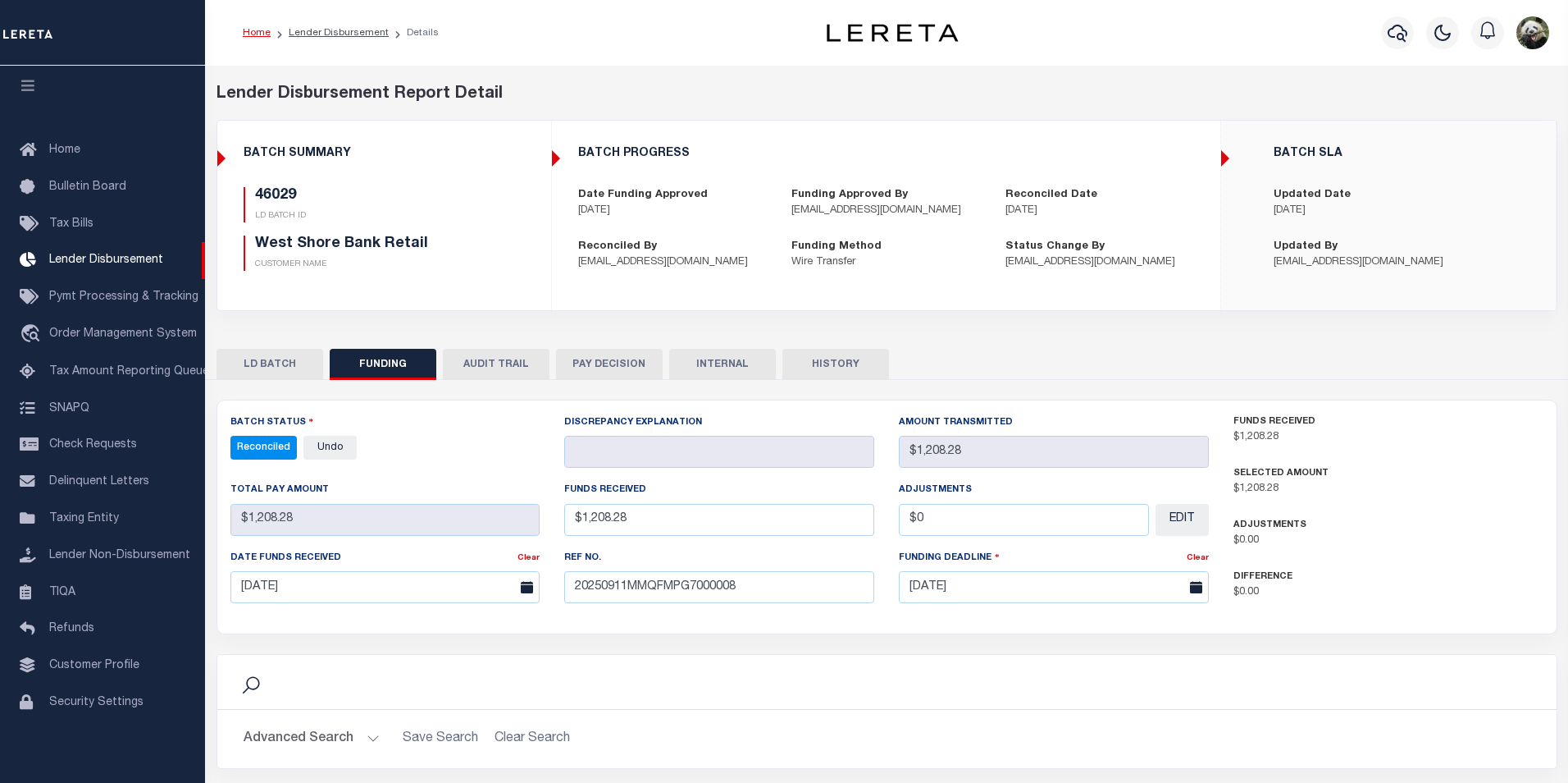
select select "100"
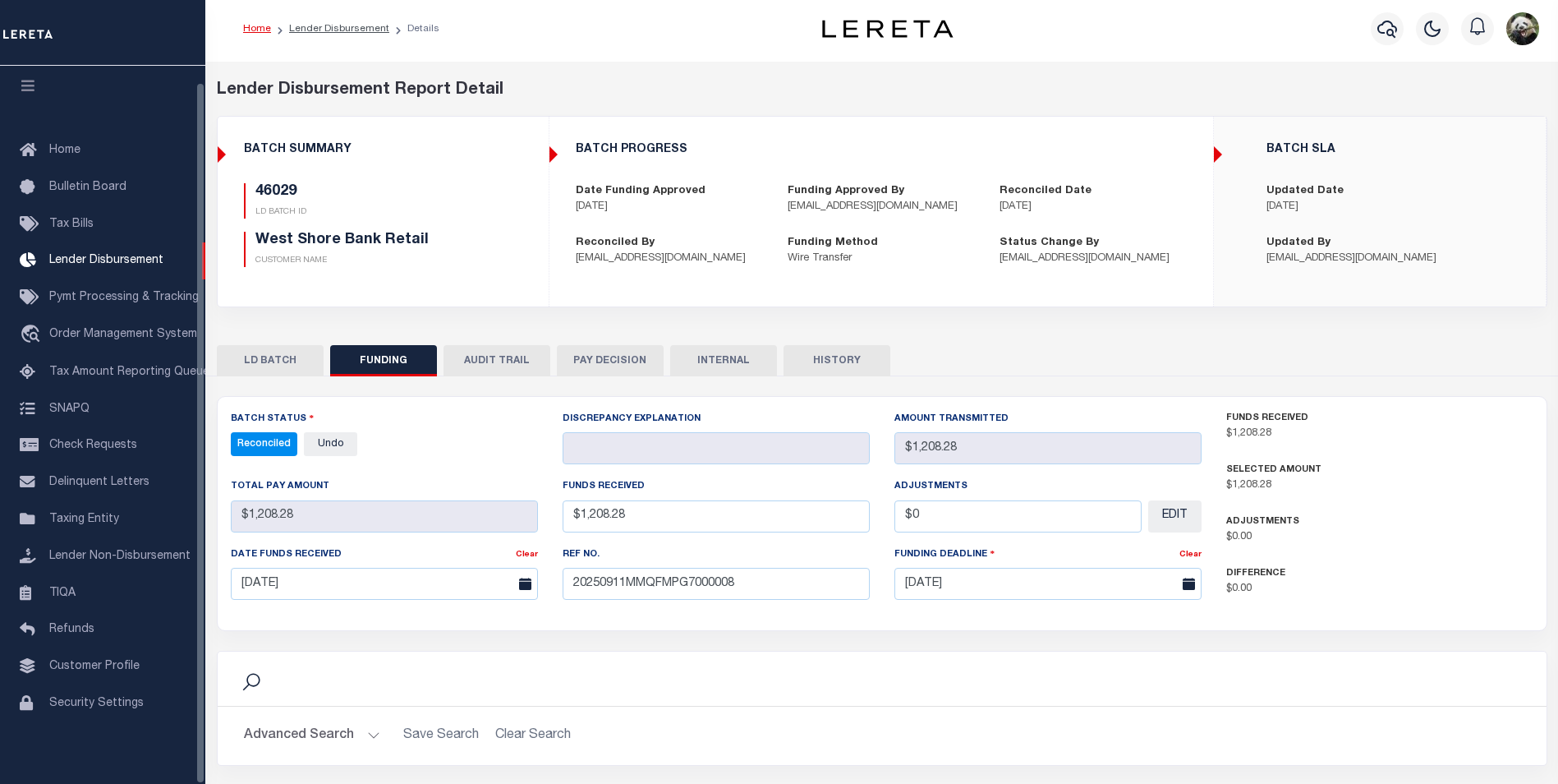
scroll to position [0, 0]
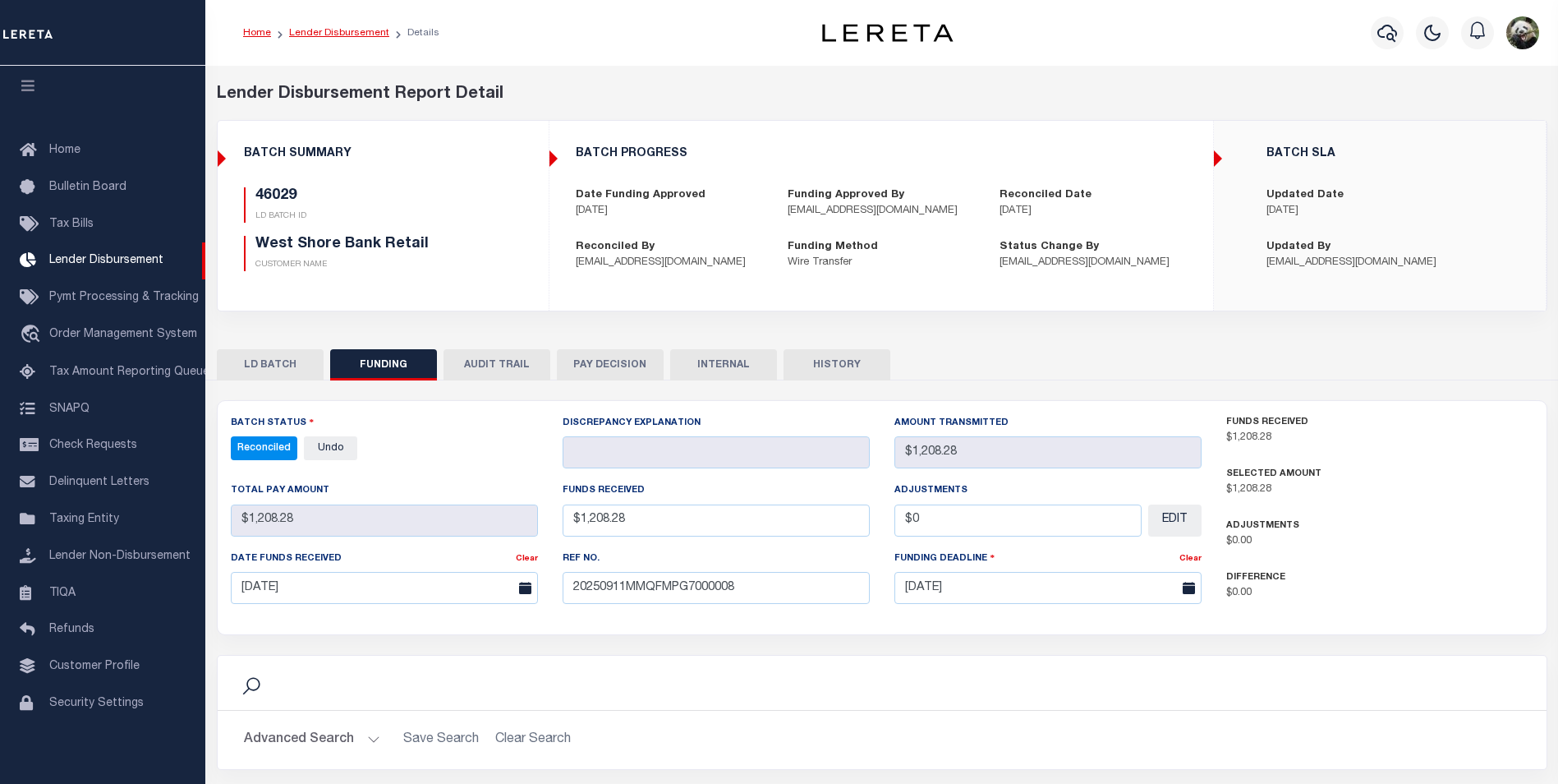
click at [342, 33] on link "Lender Disbursement" at bounding box center [339, 33] width 100 height 10
checkbox input "true"
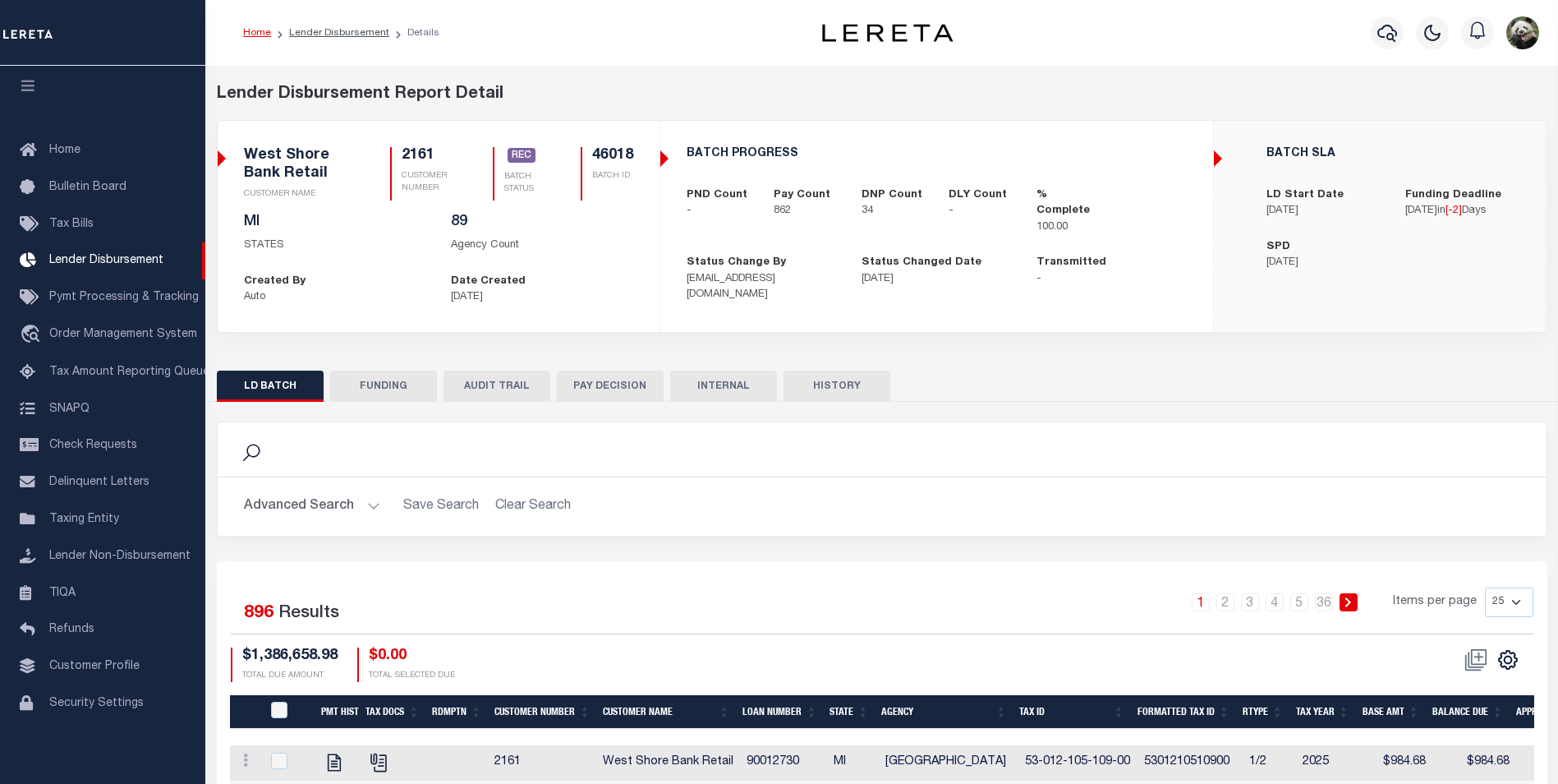
scroll to position [16, 0]
drag, startPoint x: 395, startPoint y: 372, endPoint x: 275, endPoint y: 357, distance: 120.9
click at [395, 374] on button "FUNDING" at bounding box center [384, 386] width 107 height 31
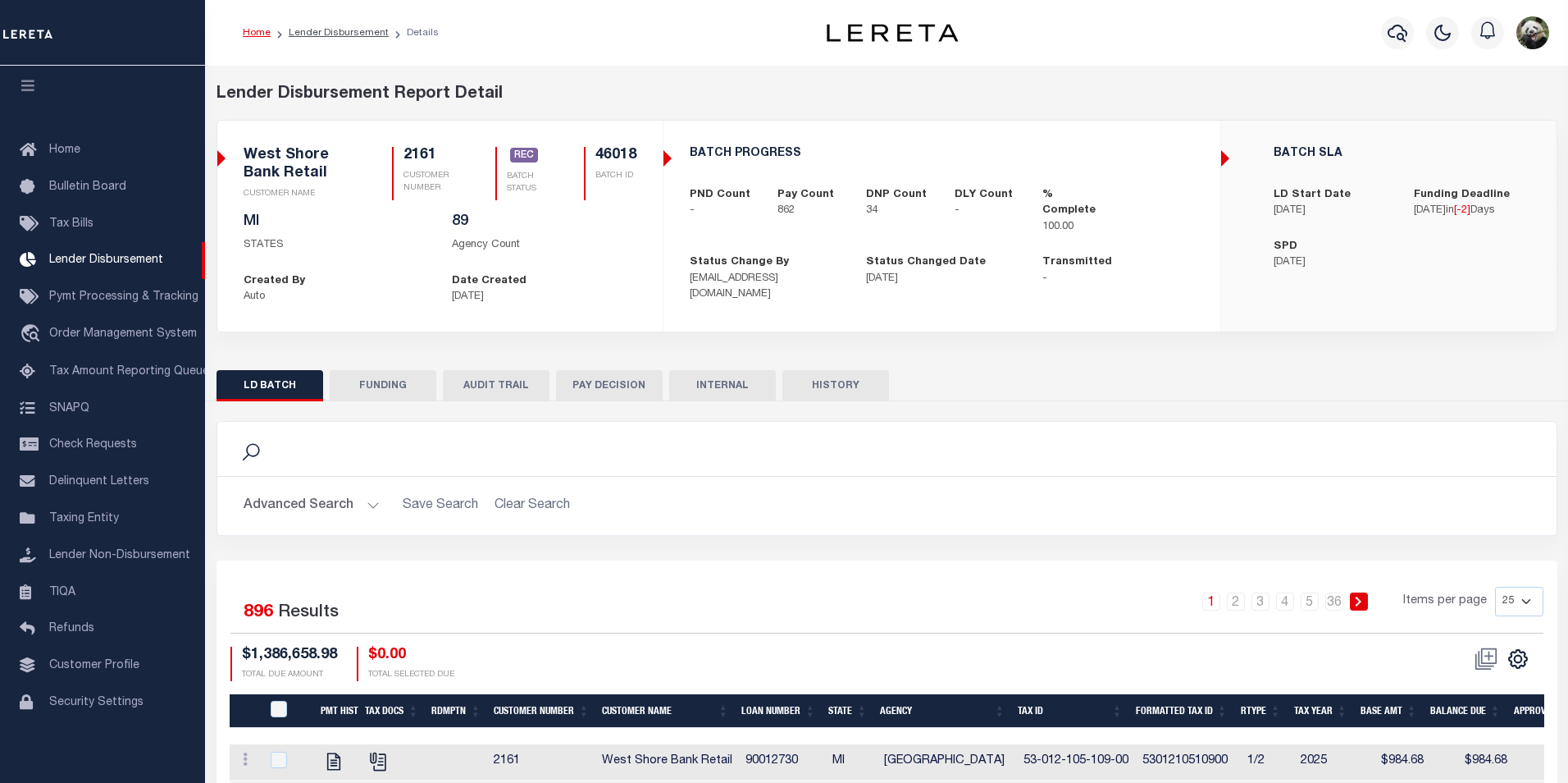
type input "$1,352,439.15"
type input "$0"
type input "[DATE]"
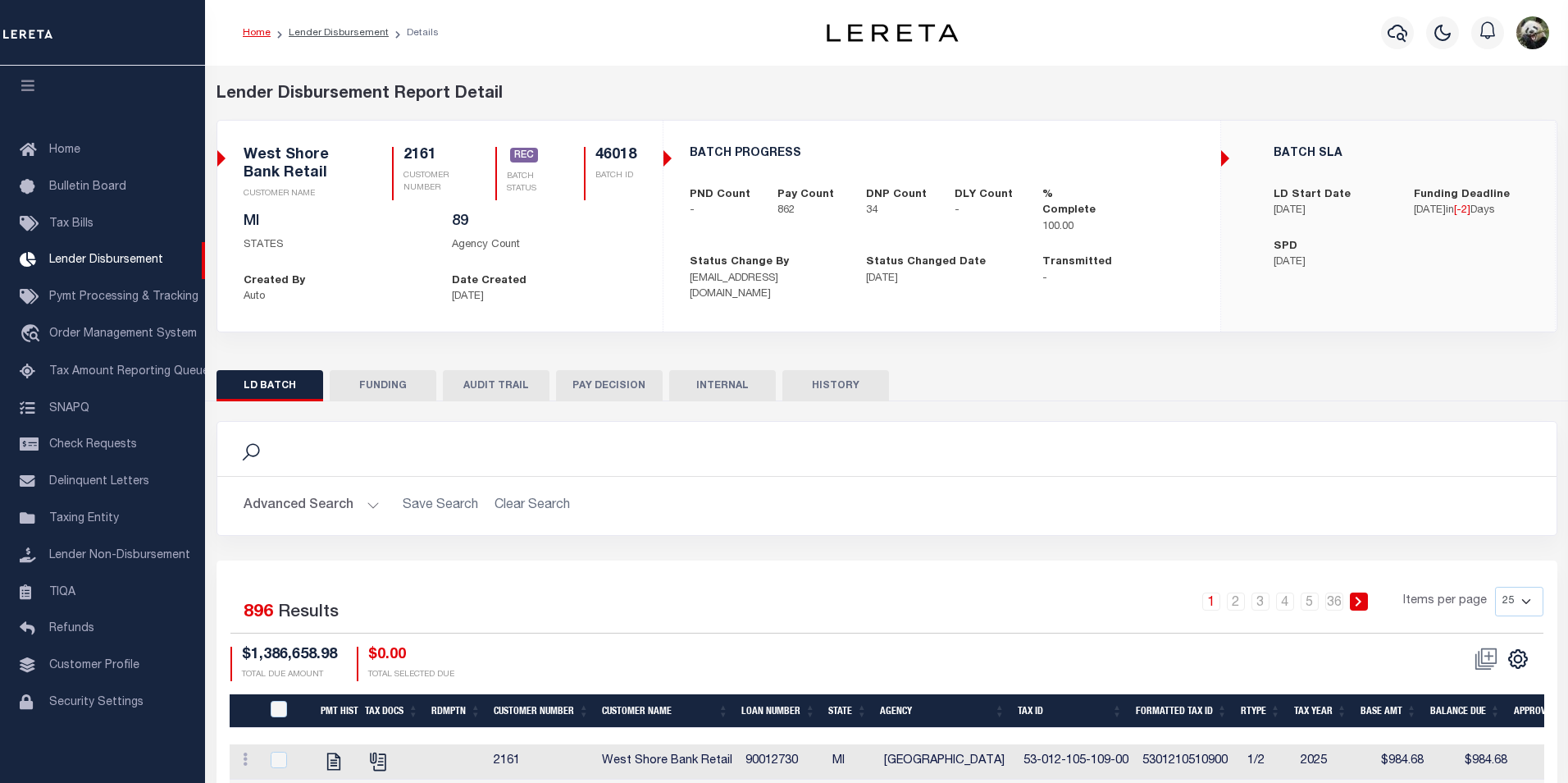
type input "20250911MMQFMPG7000005"
type input "[DATE]"
select select "100"
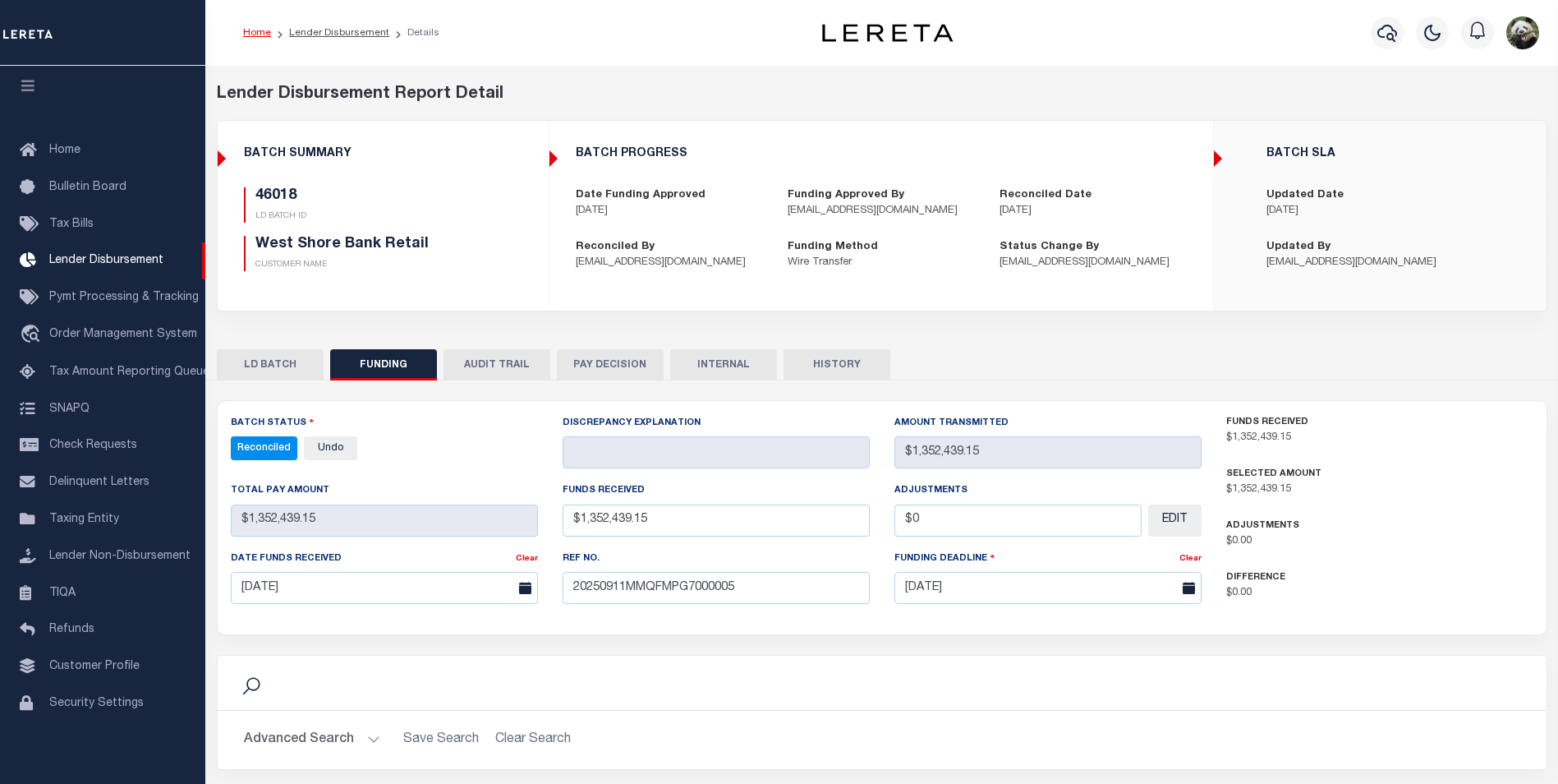
select select "100"
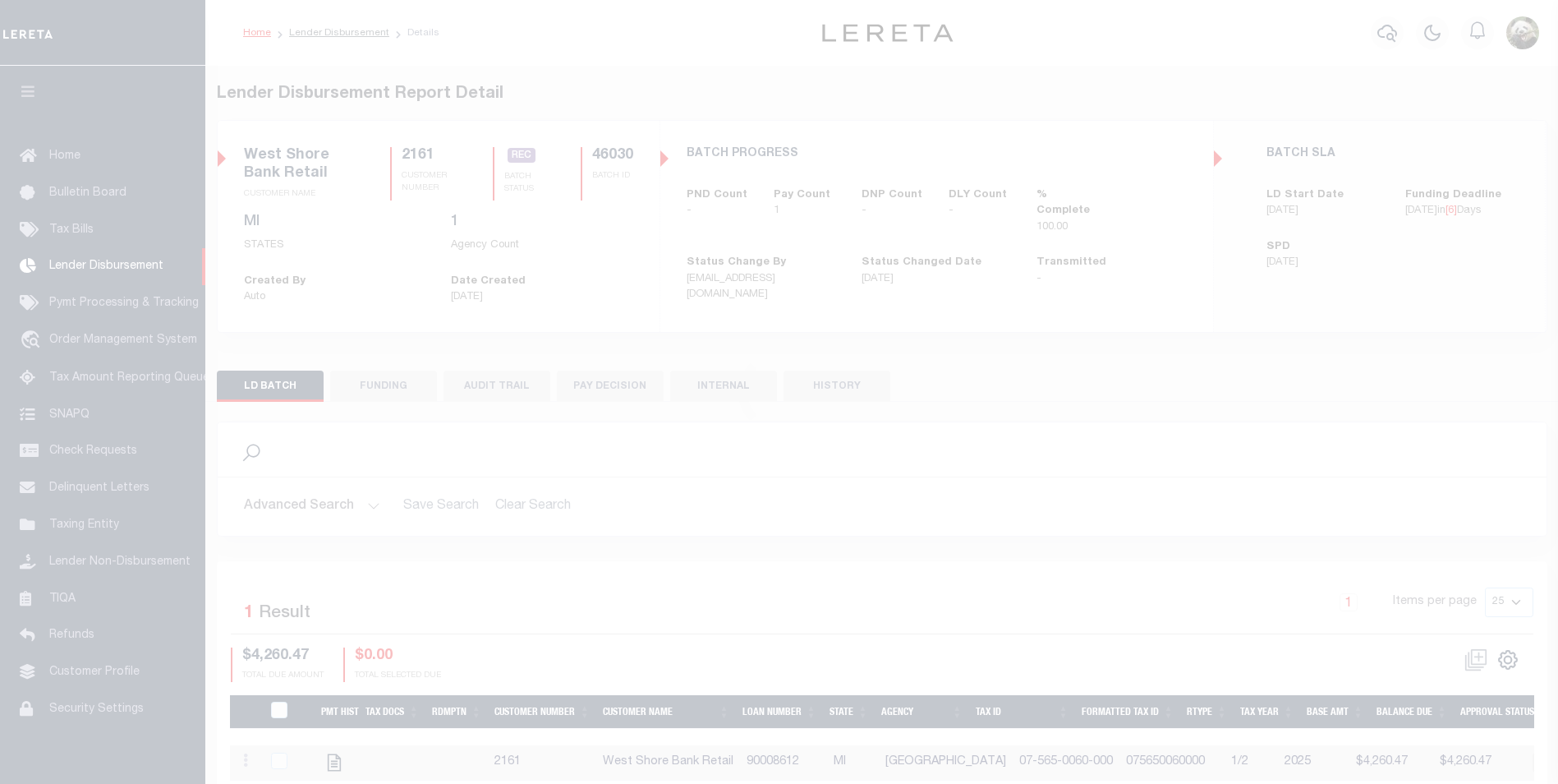
scroll to position [16, 0]
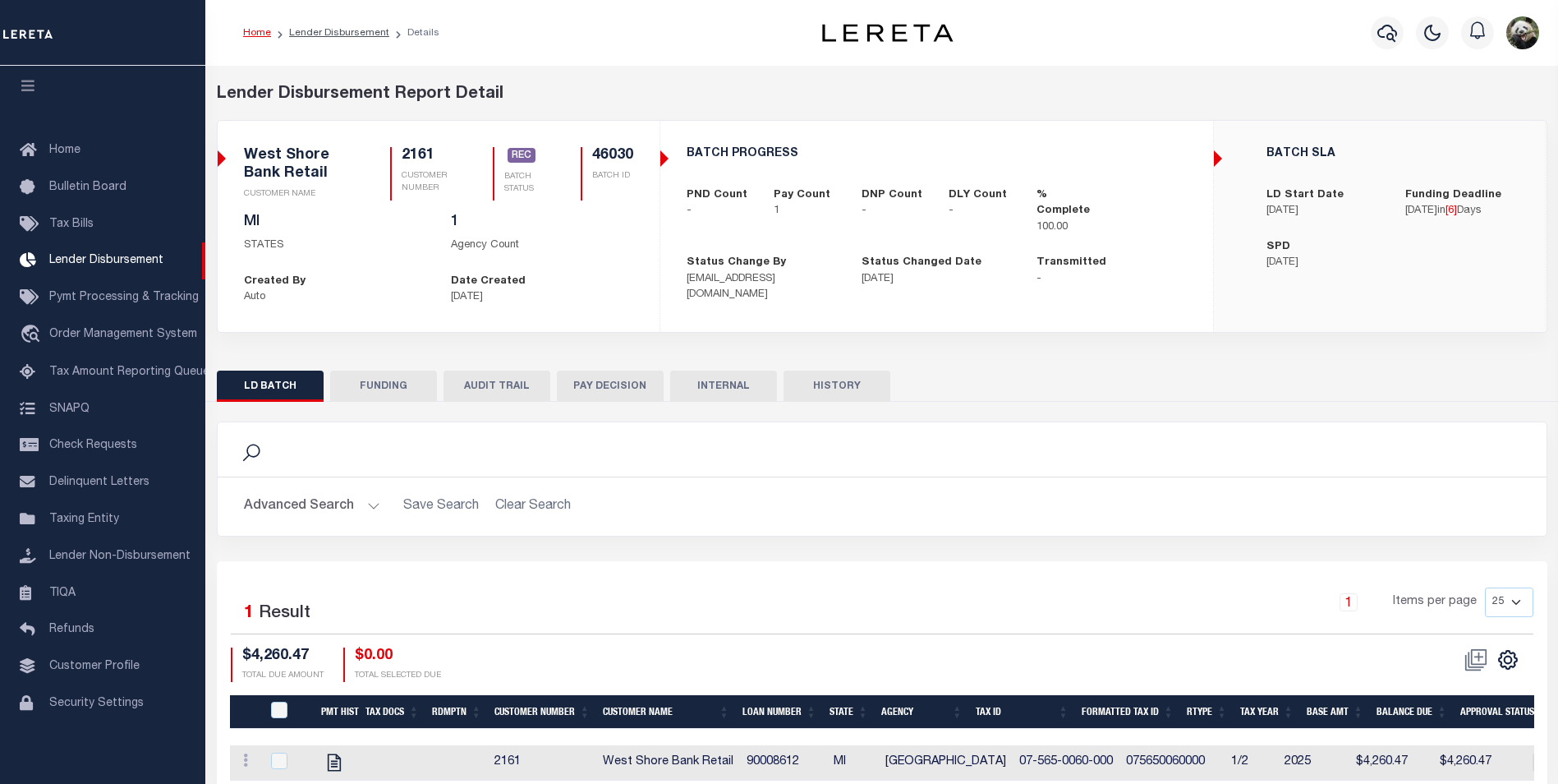
drag, startPoint x: 364, startPoint y: 388, endPoint x: 438, endPoint y: 362, distance: 78.4
click at [364, 387] on button "FUNDING" at bounding box center [384, 386] width 107 height 31
select select "100"
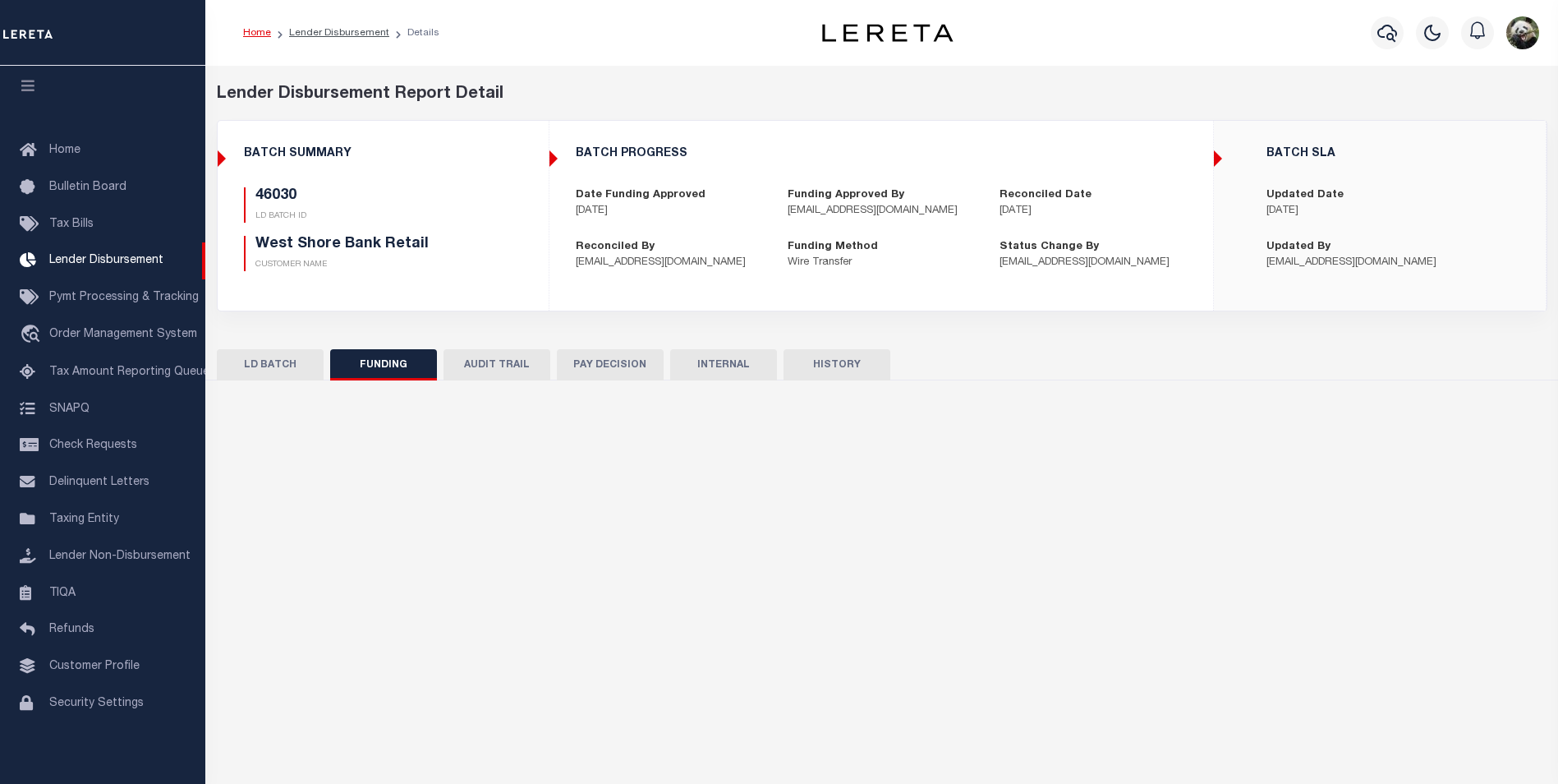
type input "$4,260.47"
type input "$0"
type input "[DATE]"
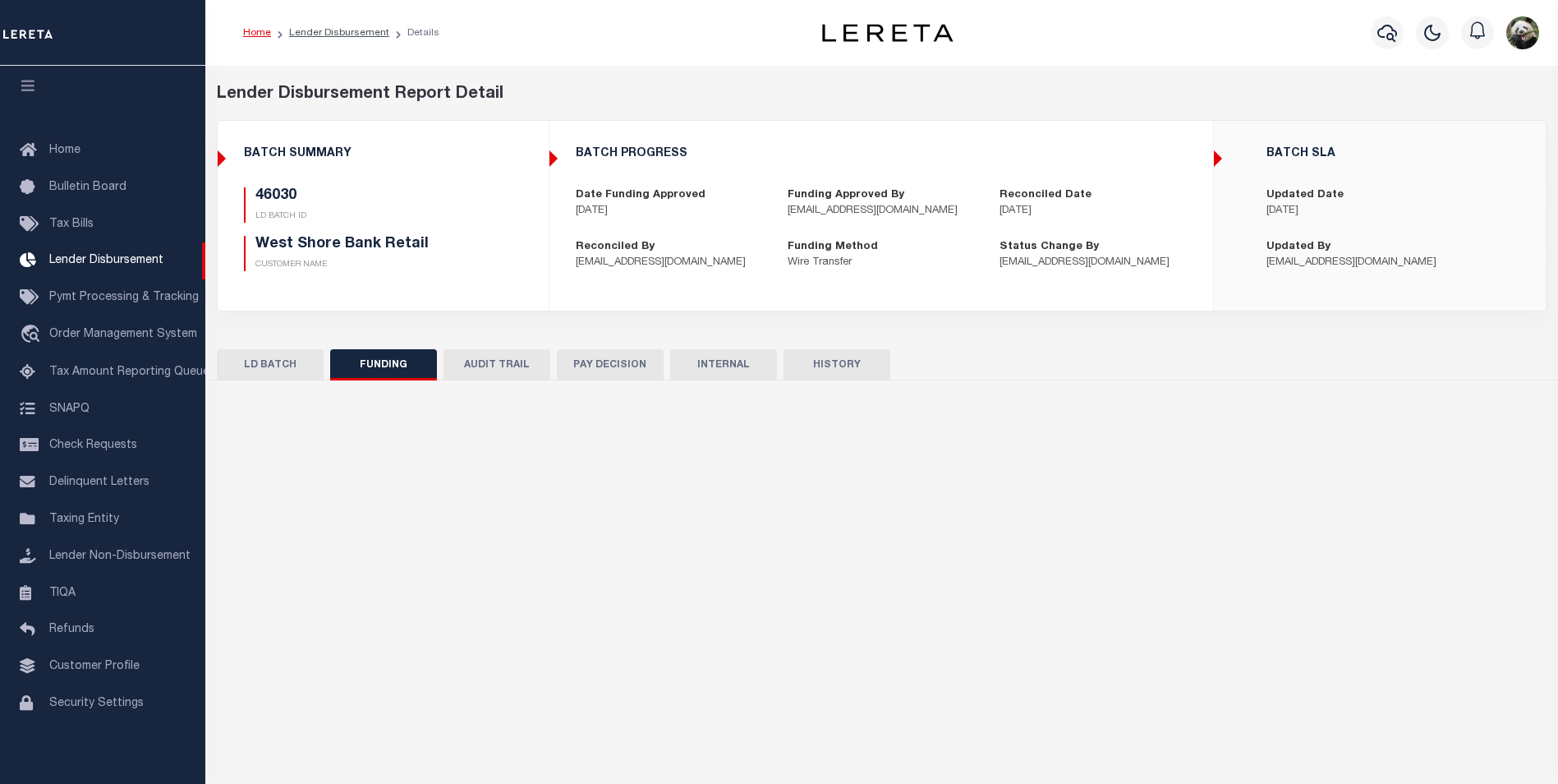
type input "20250911MMQFMPG7000006"
type input "[DATE]"
select select "100"
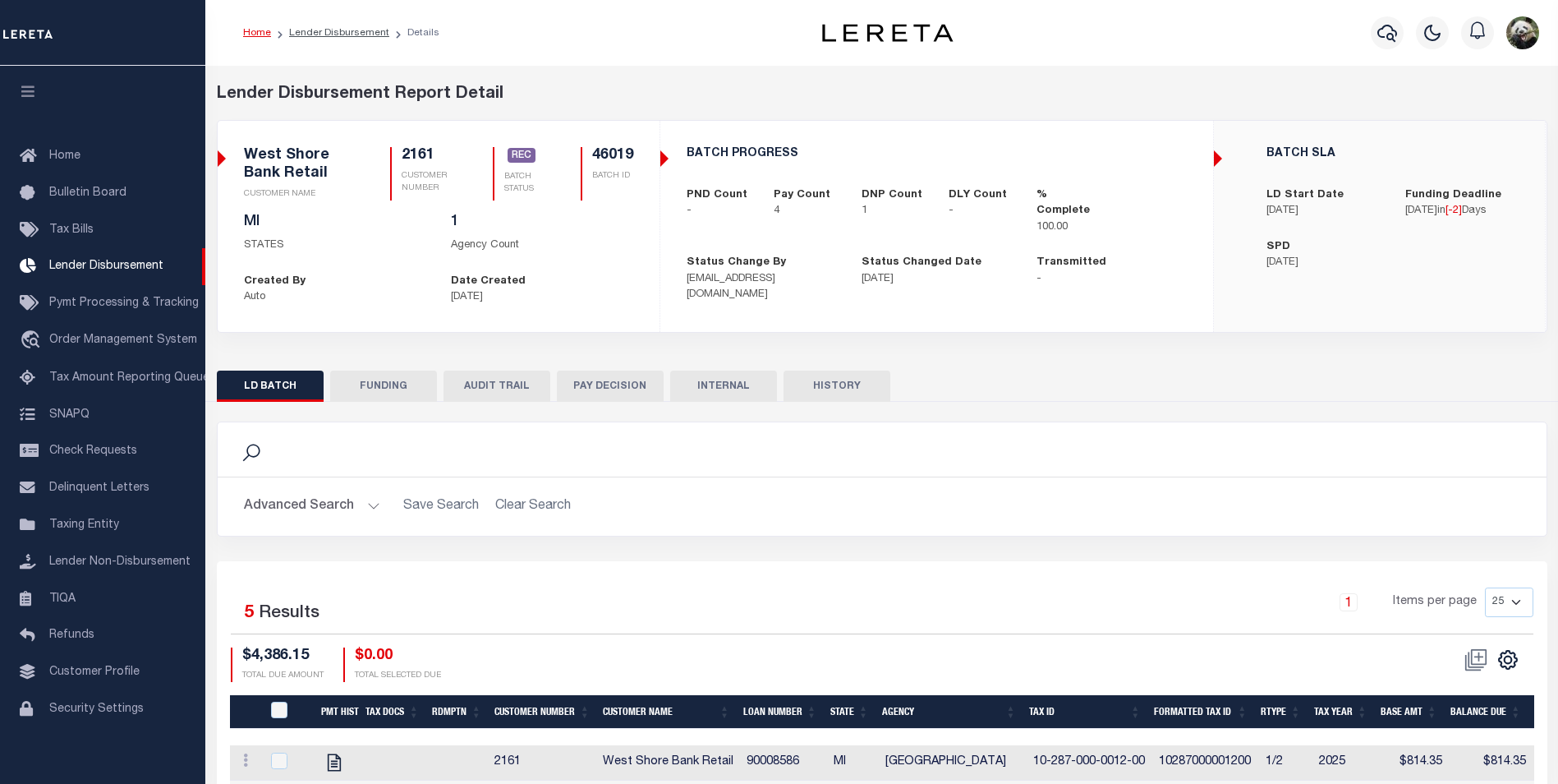
scroll to position [16, 0]
click at [377, 395] on button "FUNDING" at bounding box center [384, 386] width 107 height 31
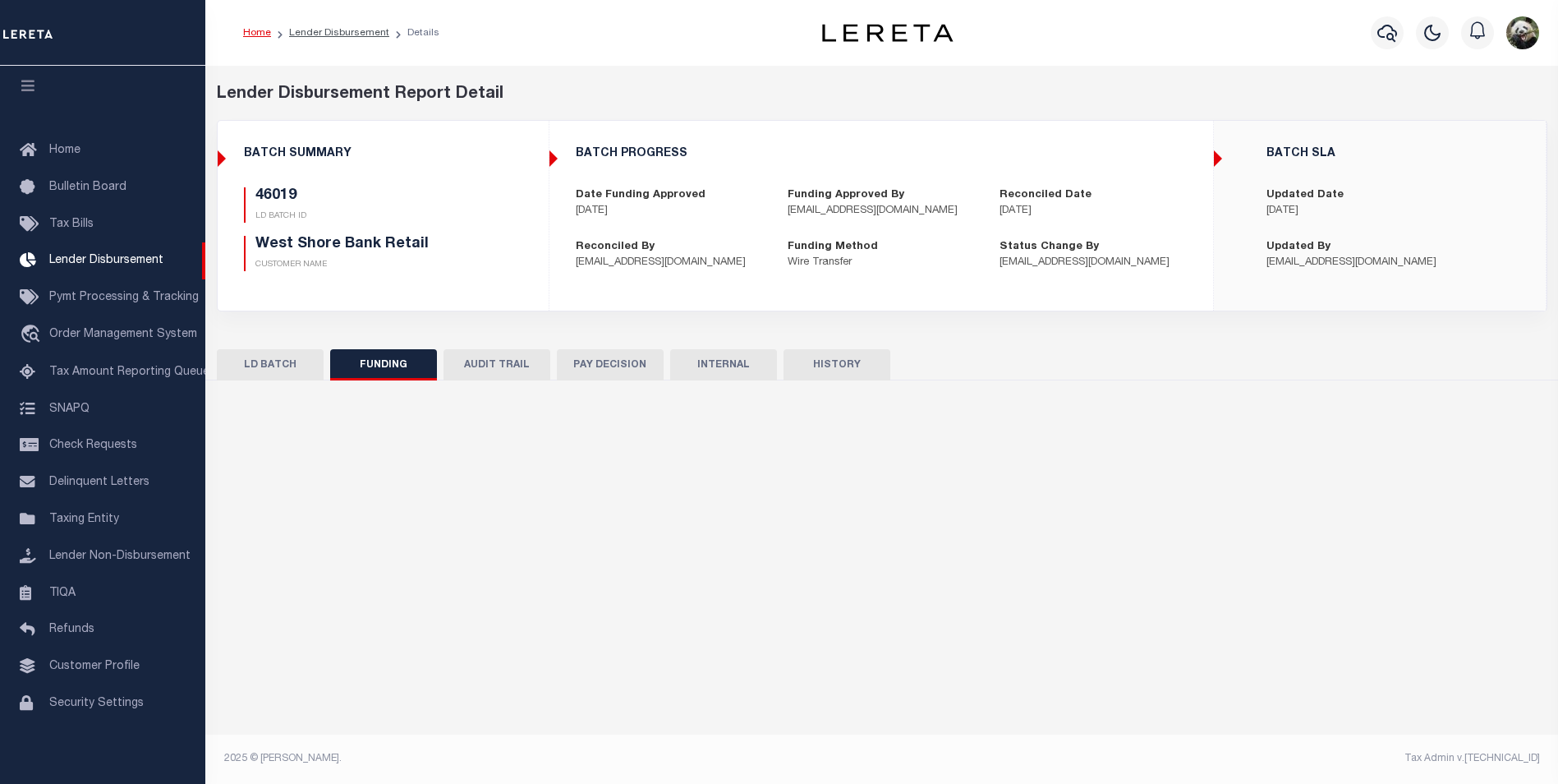
type input "$2,989.64"
type input "$0"
type input "[DATE]"
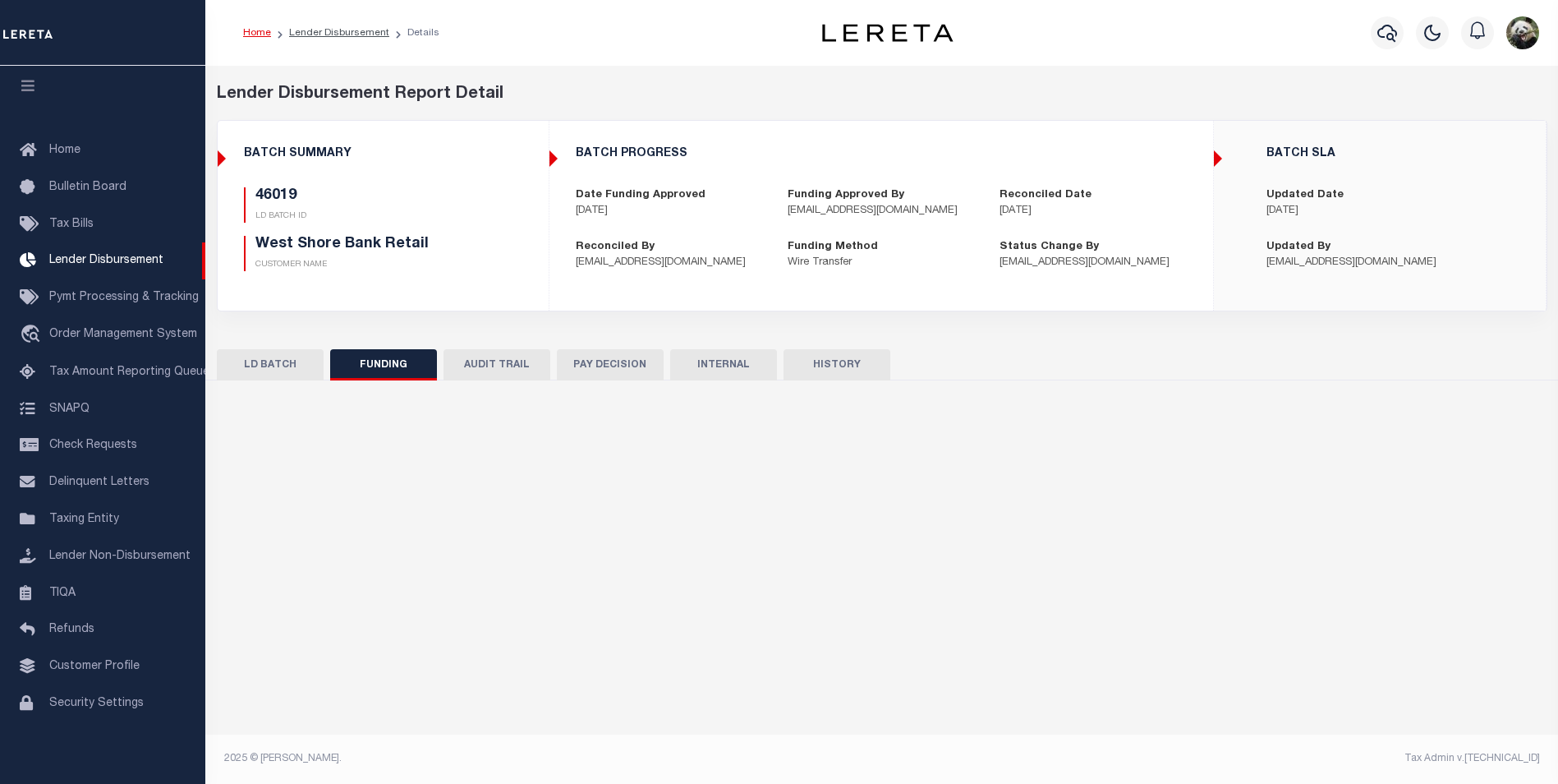
type input "20250911MMQFMPG7000007"
type input "[DATE]"
select select "100"
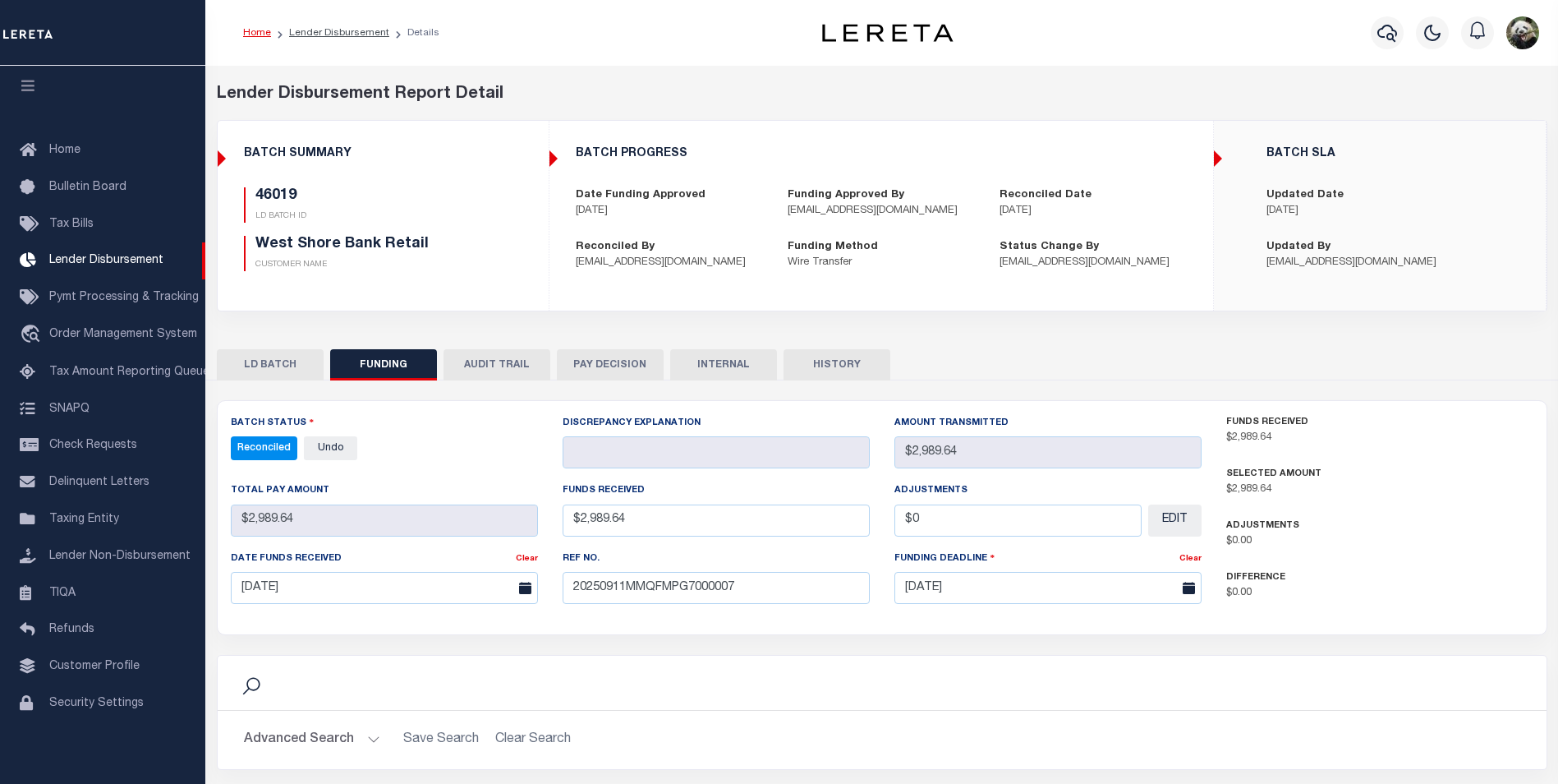
select select "100"
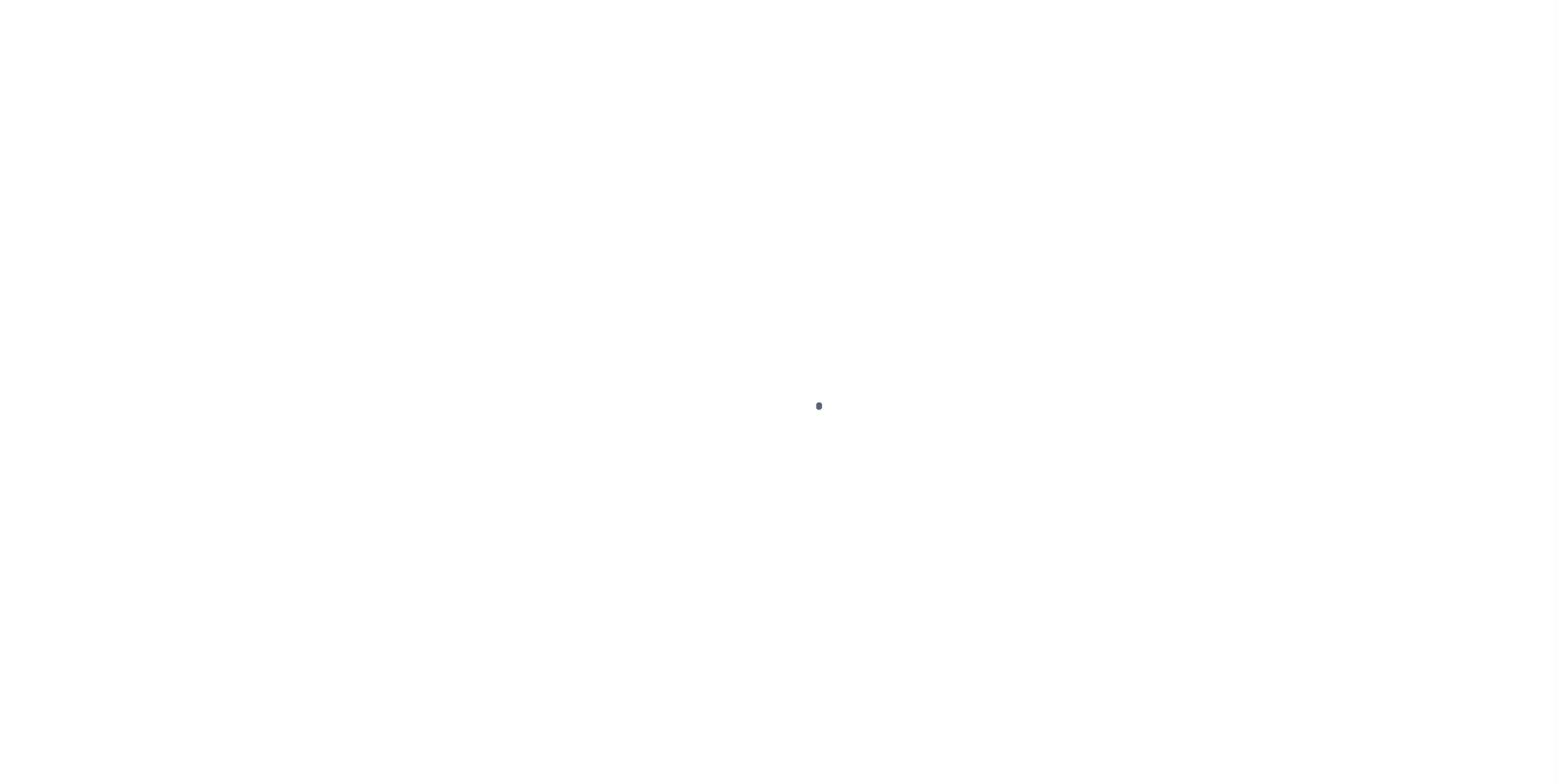
select select "200"
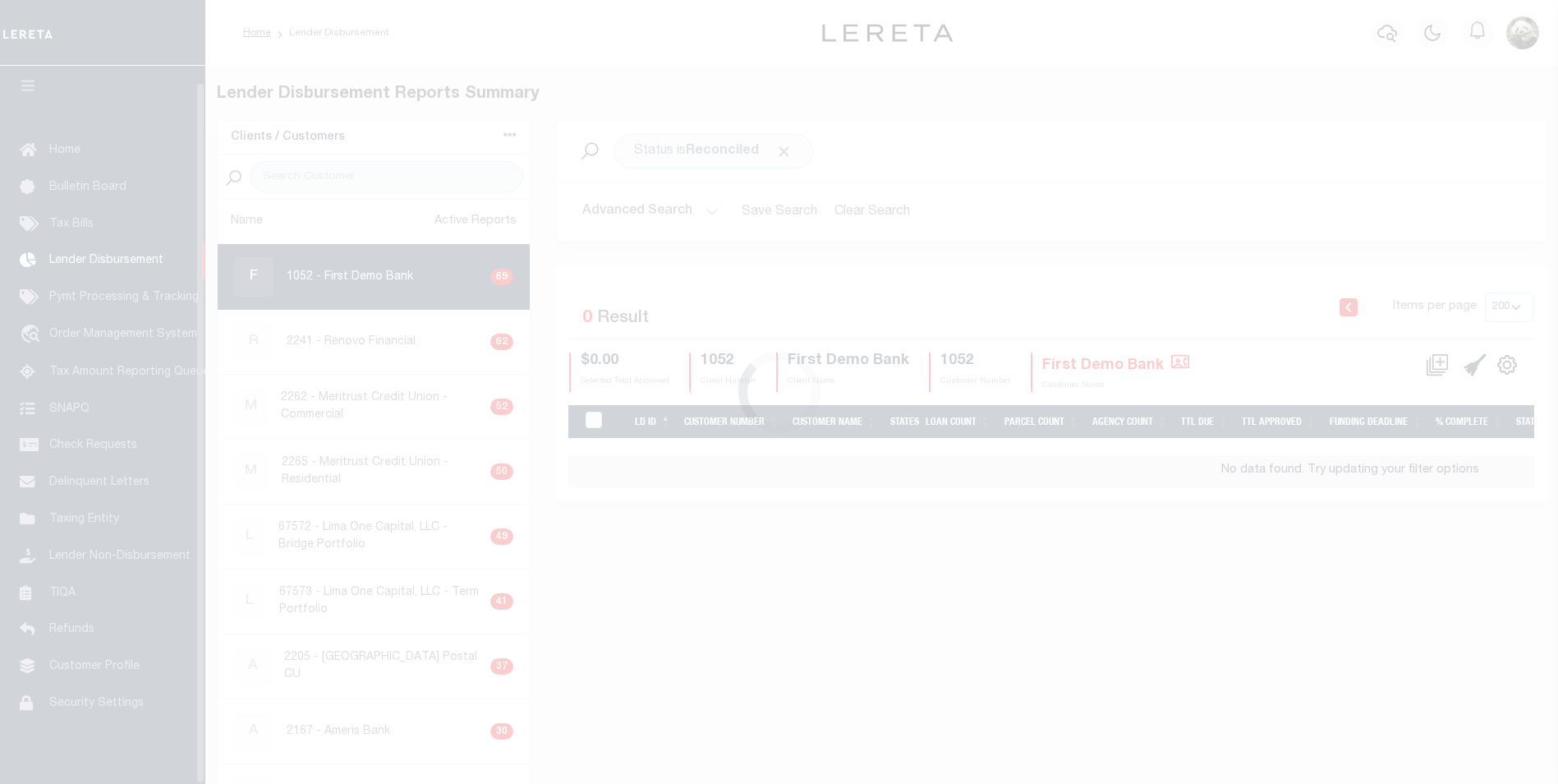
scroll to position [16, 0]
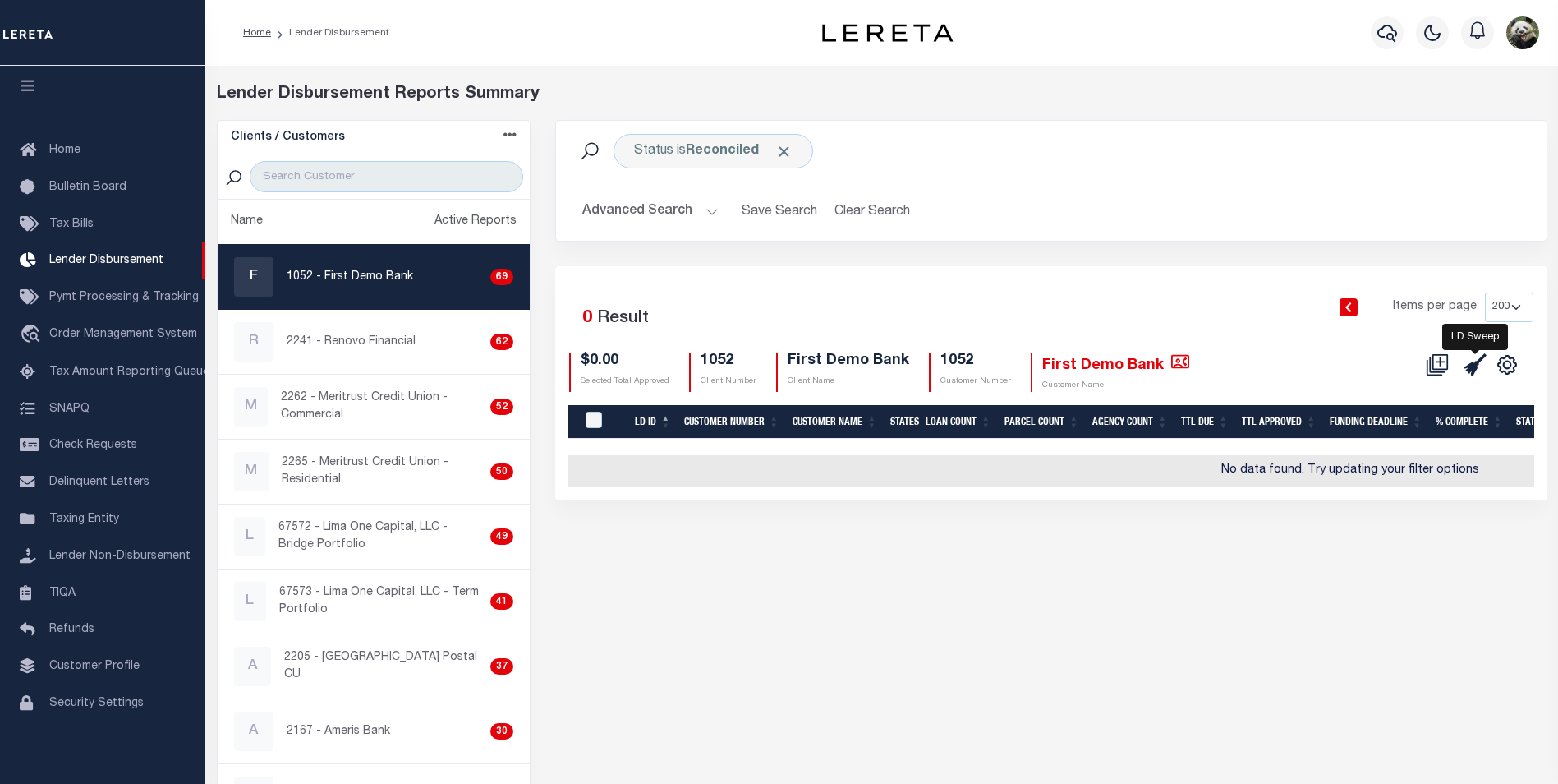
click at [1472, 365] on icon at bounding box center [1475, 365] width 23 height 23
